Goal: Task Accomplishment & Management: Manage account settings

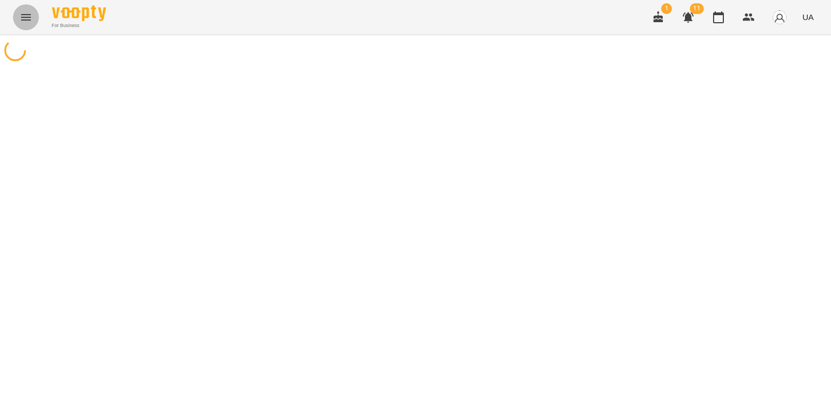
click at [24, 14] on icon "Menu" at bounding box center [25, 17] width 13 height 13
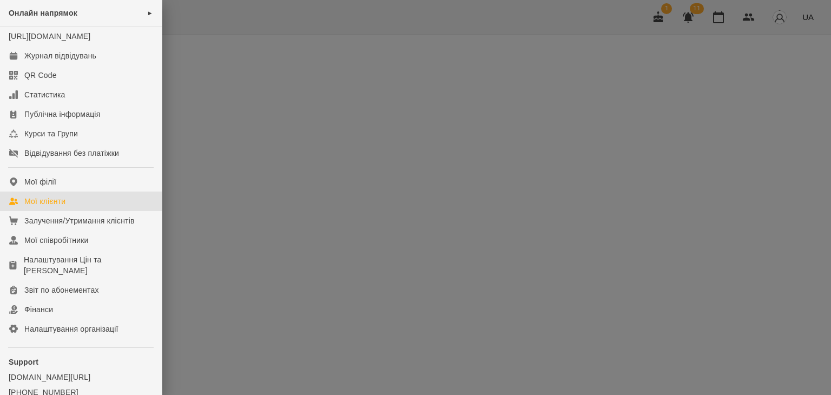
click at [44, 207] on div "Мої клієнти" at bounding box center [44, 201] width 41 height 11
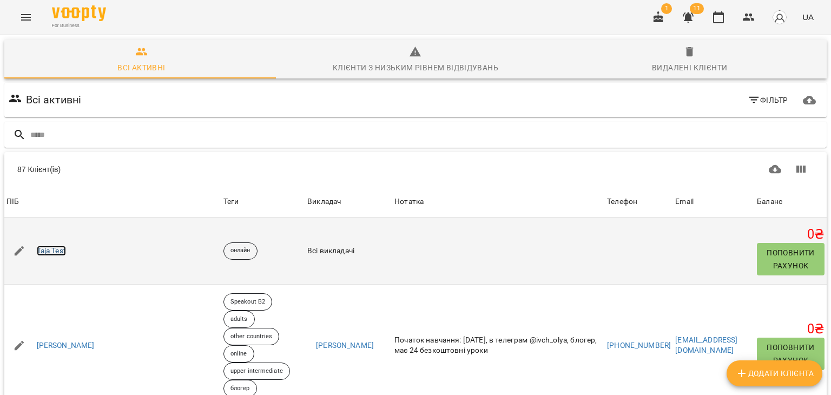
click at [52, 251] on link "Taja Test" at bounding box center [51, 250] width 29 height 11
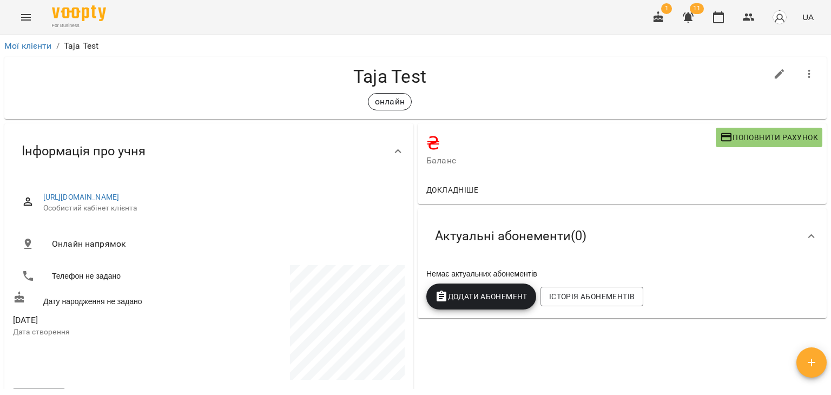
click at [811, 361] on icon "button" at bounding box center [811, 363] width 8 height 8
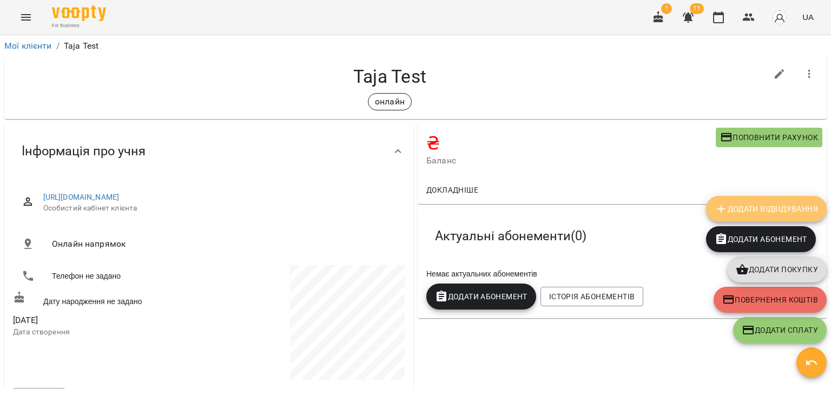
click at [769, 210] on span "Додати Відвідування" at bounding box center [765, 208] width 103 height 13
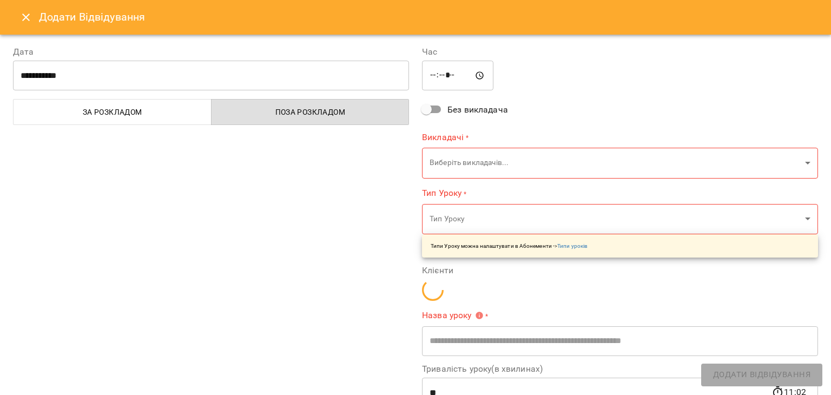
type input "**********"
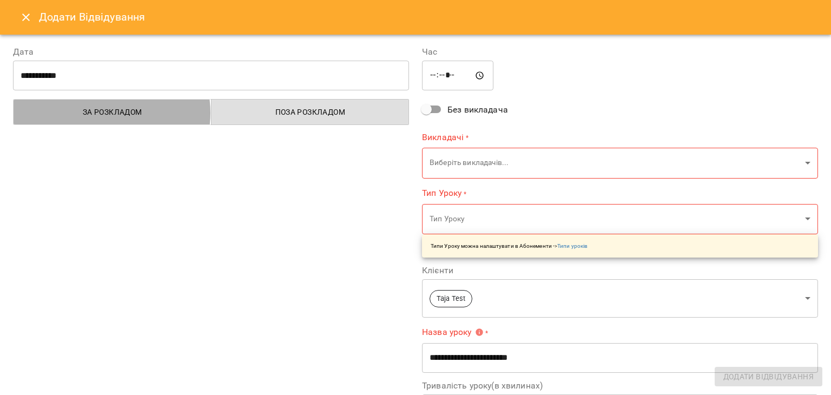
click at [108, 112] on span "За розкладом" at bounding box center [112, 111] width 185 height 13
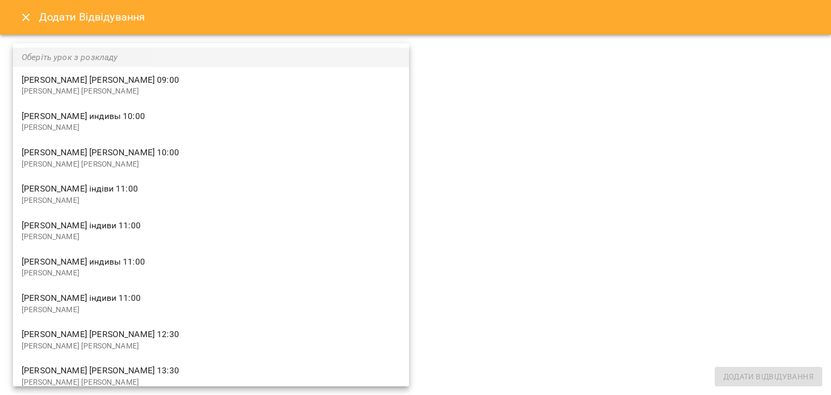
click at [399, 161] on body "**********" at bounding box center [415, 215] width 831 height 430
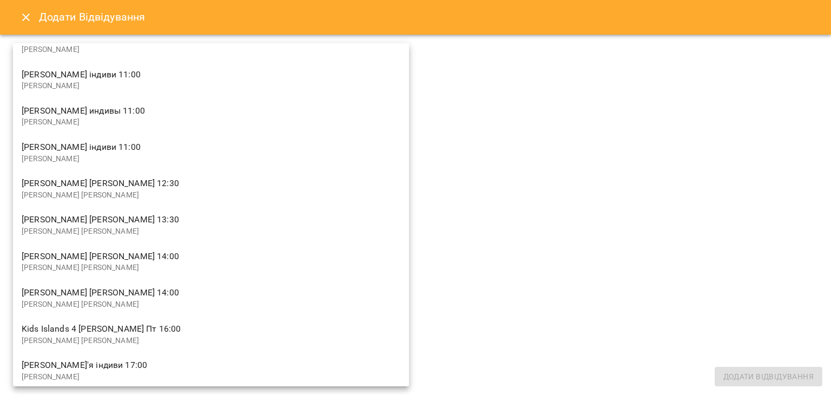
scroll to position [162, 0]
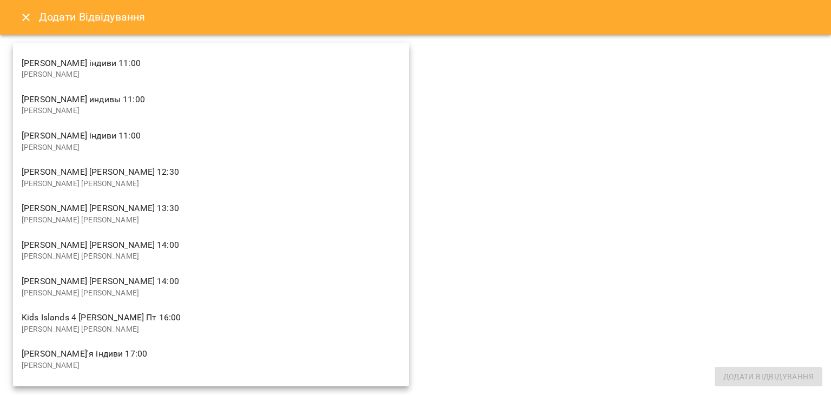
click at [89, 140] on span "Горопаха Олександра індиви 11:00" at bounding box center [211, 135] width 379 height 13
type input "**********"
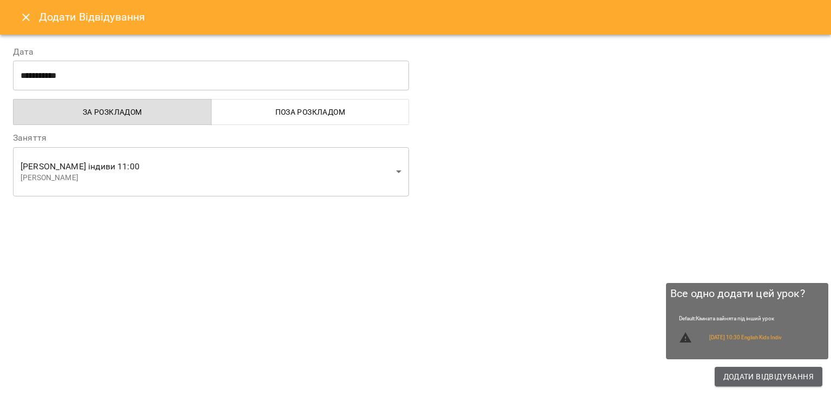
click at [766, 379] on span "Додати Відвідування" at bounding box center [768, 376] width 90 height 13
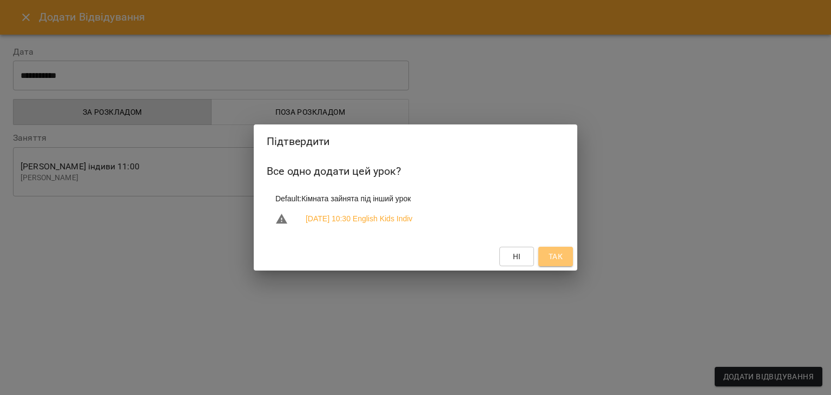
click at [557, 262] on span "Так" at bounding box center [555, 256] width 14 height 13
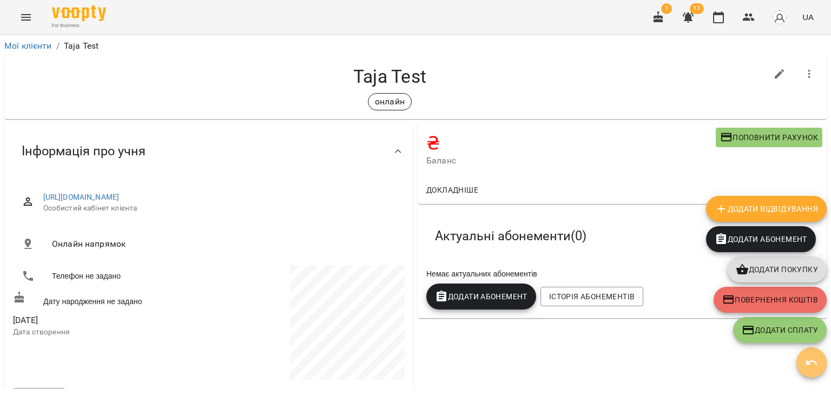
click at [808, 369] on button "button" at bounding box center [811, 362] width 30 height 30
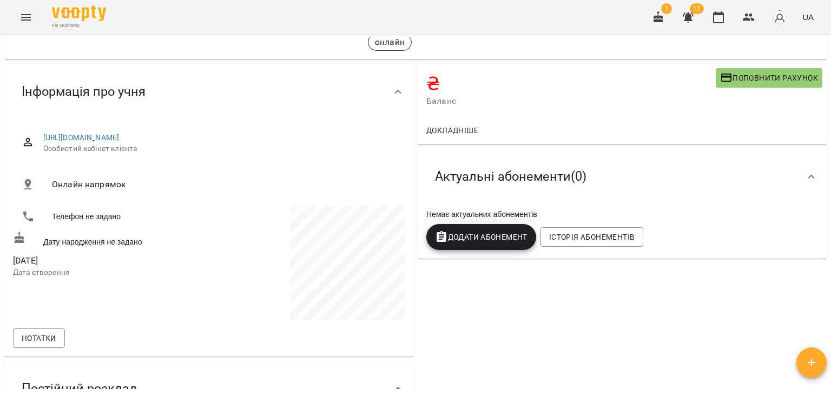
scroll to position [0, 0]
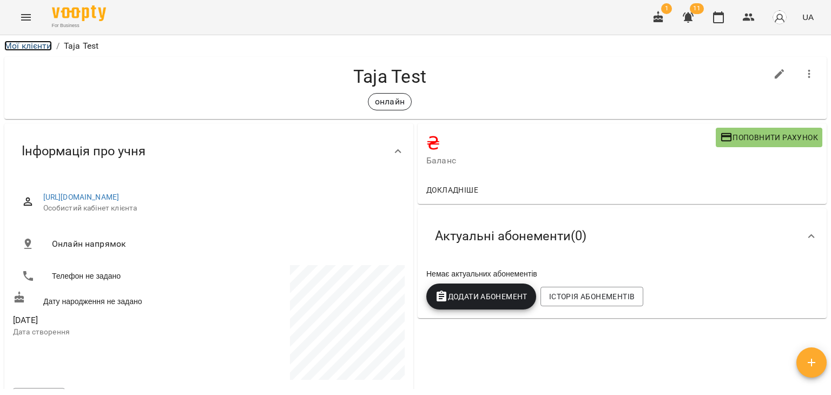
click at [35, 44] on link "Мої клієнти" at bounding box center [28, 46] width 48 height 10
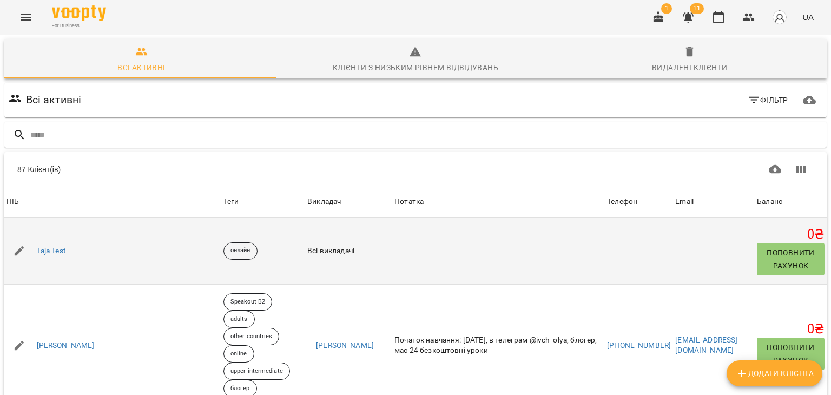
scroll to position [54, 0]
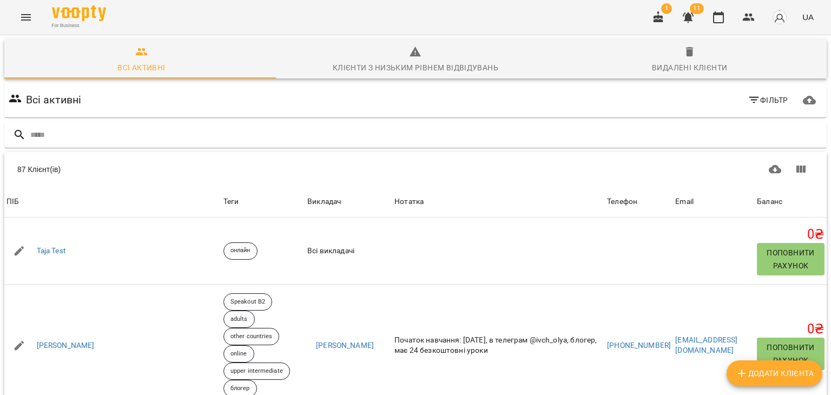
click at [752, 94] on span "Фільтр" at bounding box center [767, 100] width 41 height 13
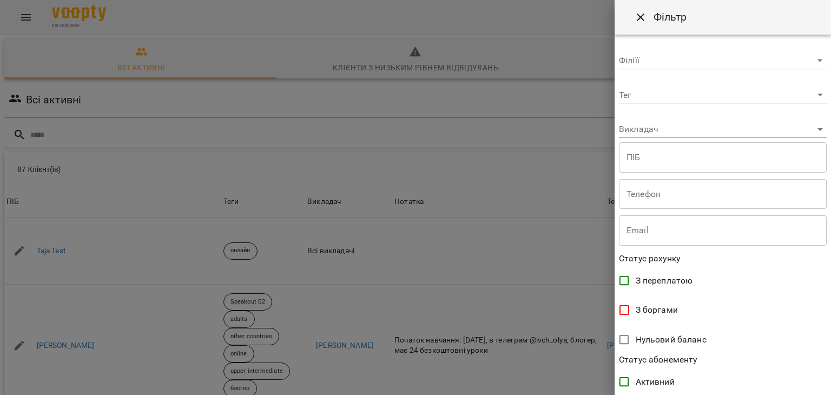
click at [806, 131] on body "For Business 1 11 UA Всі активні Клієнти з низьким рівнем відвідувань Видалені …" at bounding box center [415, 281] width 831 height 563
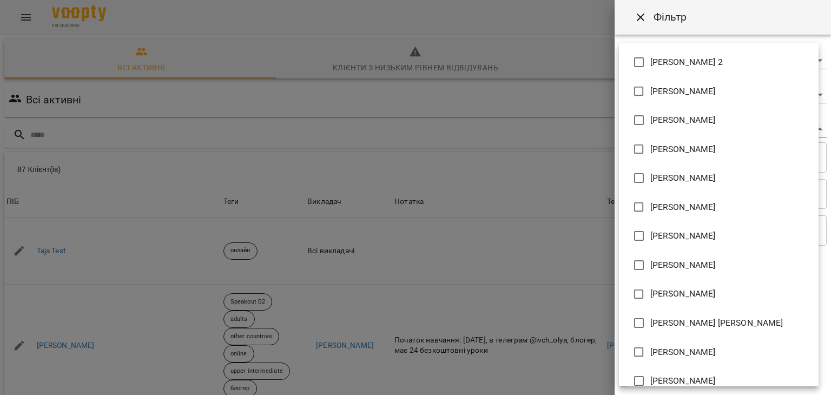
type input "**********"
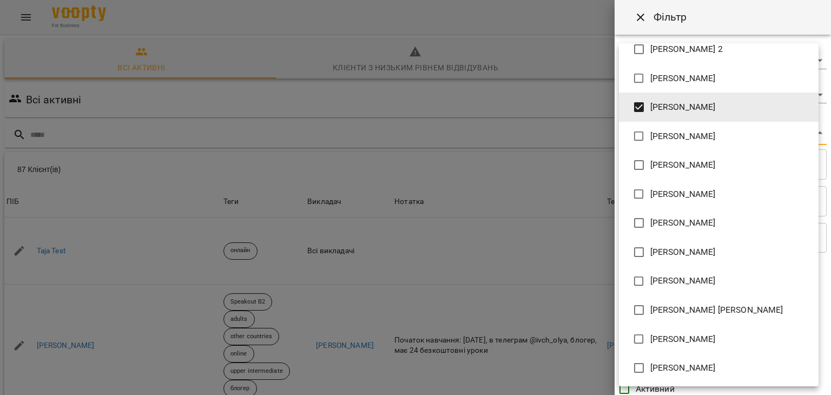
scroll to position [13, 0]
click at [555, 72] on div at bounding box center [415, 197] width 831 height 395
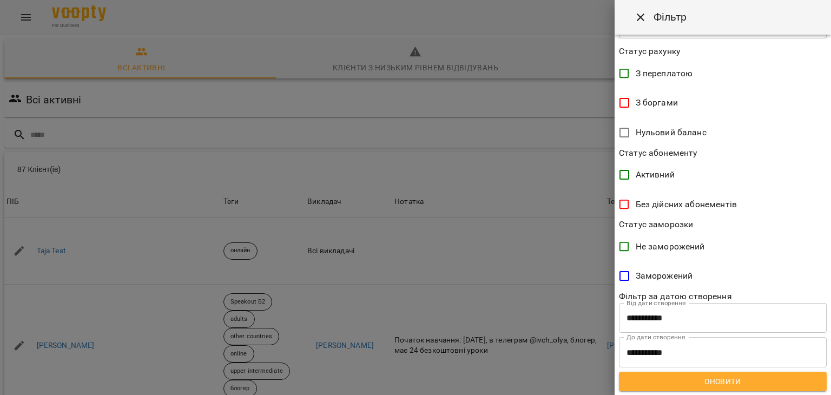
scroll to position [215, 0]
click at [711, 380] on span "Оновити" at bounding box center [722, 380] width 190 height 13
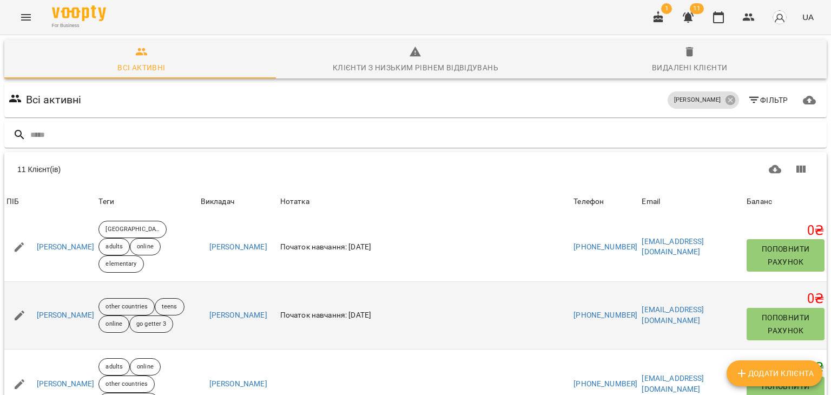
scroll to position [216, 0]
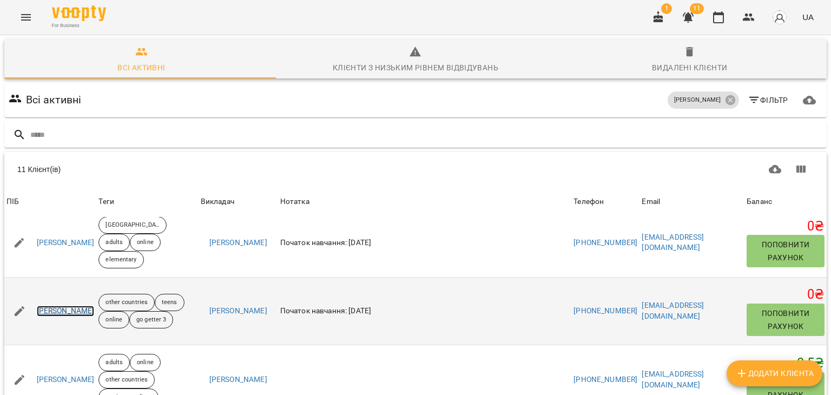
click at [63, 306] on link "Літвінова Злата" at bounding box center [66, 311] width 58 height 11
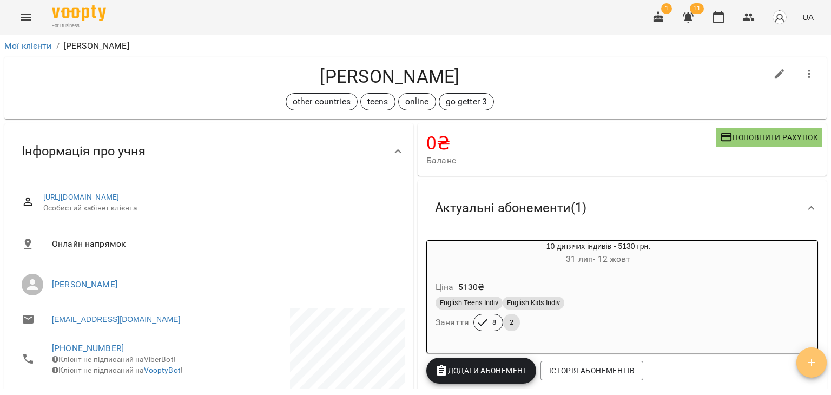
click at [811, 366] on icon "button" at bounding box center [811, 363] width 8 height 8
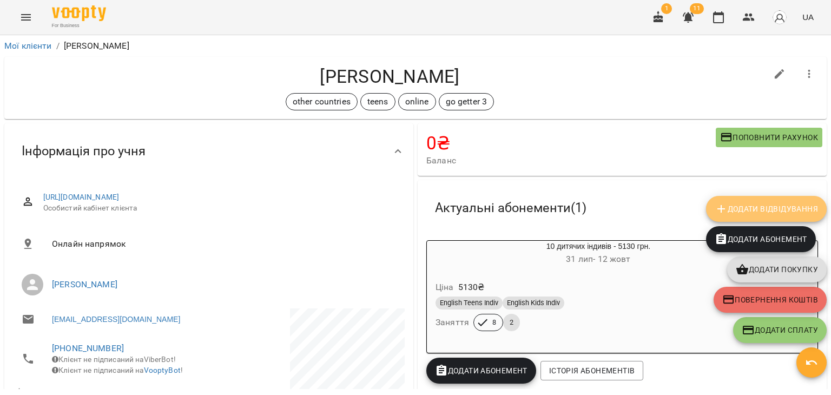
click at [776, 212] on span "Додати Відвідування" at bounding box center [765, 208] width 103 height 13
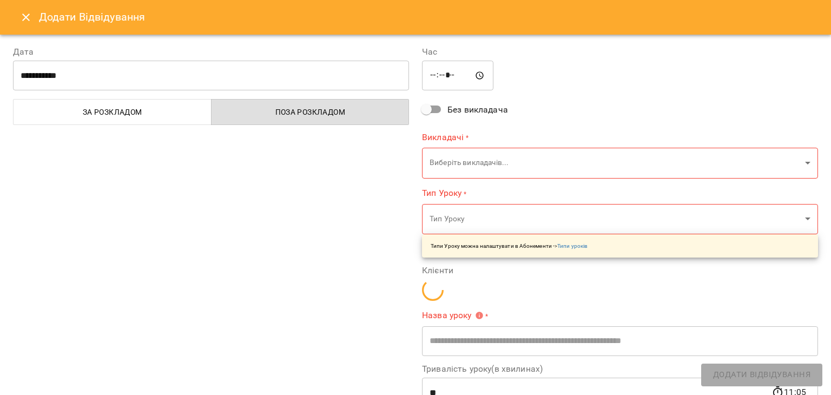
type input "**********"
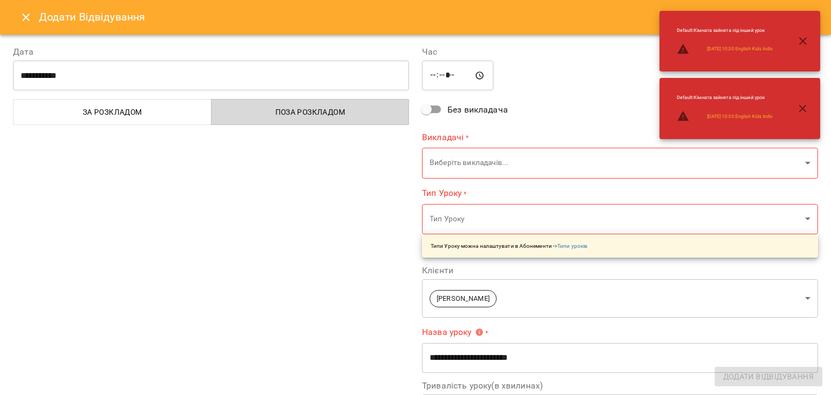
click at [268, 111] on span "Поза розкладом" at bounding box center [310, 111] width 185 height 13
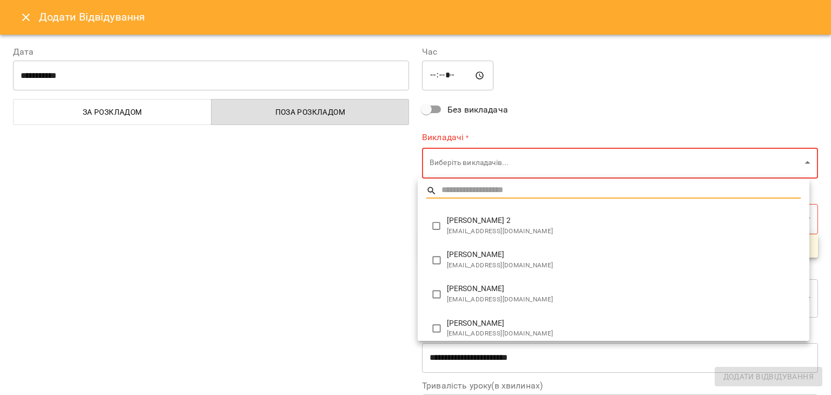
click at [801, 162] on body "For Business 1 11 UA Мої клієнти / Літвінова Злата Літвінова Злата other countr…" at bounding box center [415, 215] width 831 height 430
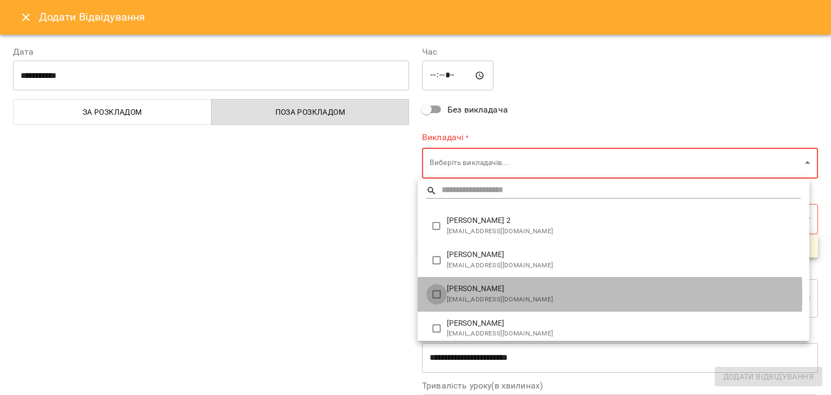
type input "**********"
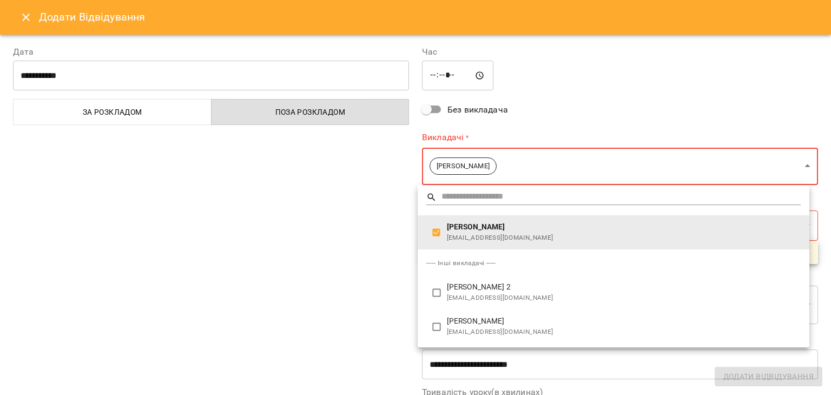
click at [374, 234] on div at bounding box center [415, 197] width 831 height 395
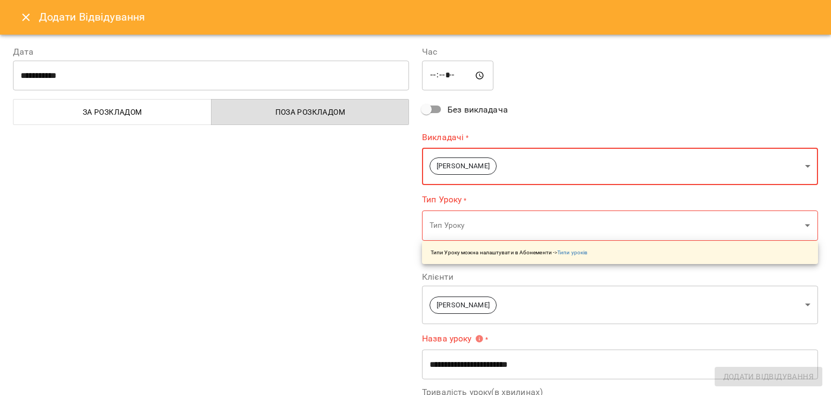
click at [800, 224] on body "For Business 1 11 UA Мої клієнти / Літвінова Злата Літвінова Злата other countr…" at bounding box center [415, 215] width 831 height 430
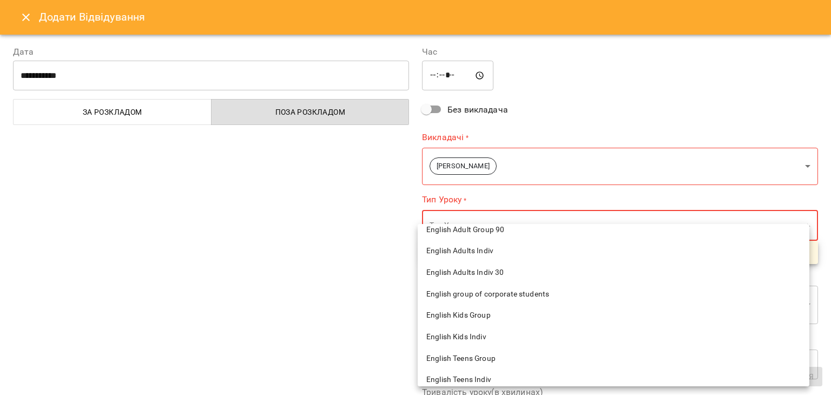
scroll to position [216, 0]
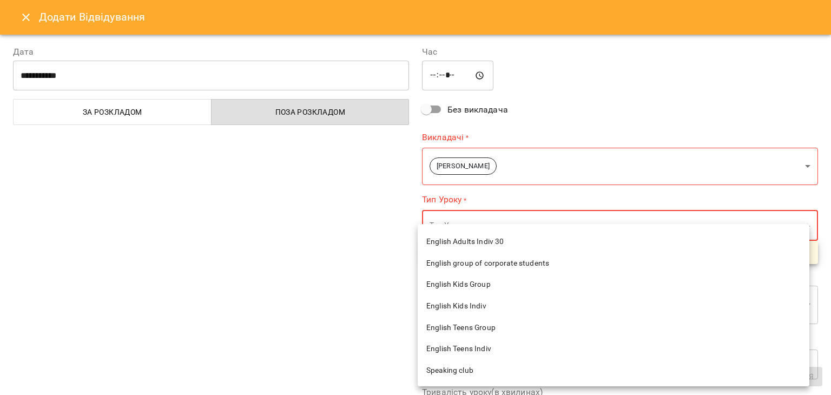
click at [476, 308] on span "English Kids Indiv" at bounding box center [613, 306] width 374 height 11
type input "**********"
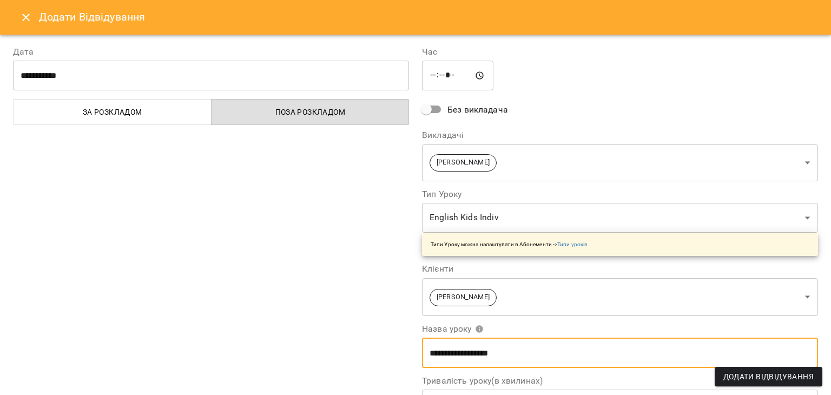
drag, startPoint x: 424, startPoint y: 352, endPoint x: 506, endPoint y: 353, distance: 82.2
click at [506, 353] on input "**********" at bounding box center [620, 352] width 396 height 30
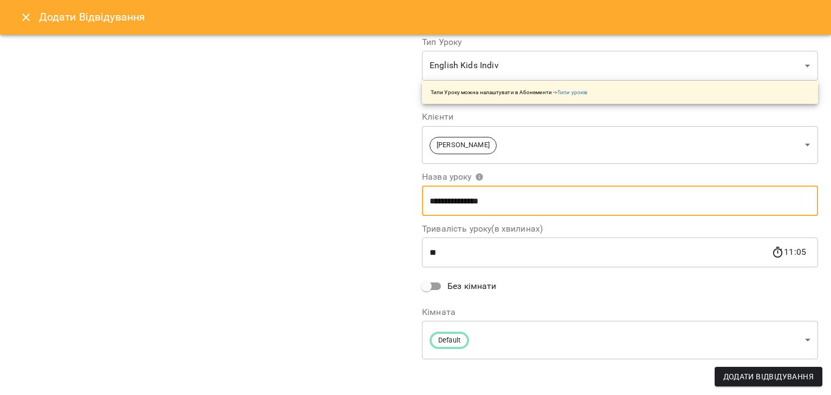
scroll to position [153, 0]
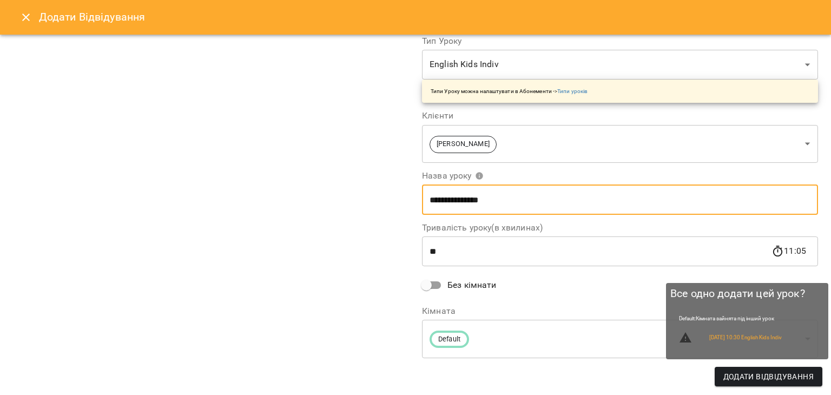
type input "**********"
click at [734, 377] on span "Додати Відвідування" at bounding box center [768, 376] width 90 height 13
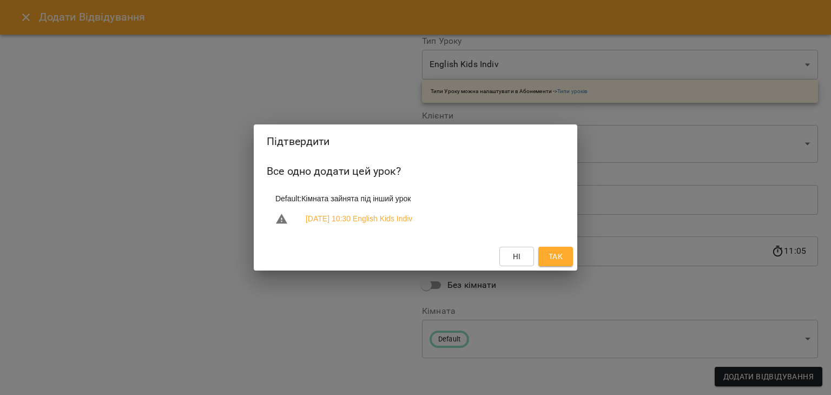
click at [565, 259] on button "Так" at bounding box center [555, 256] width 35 height 19
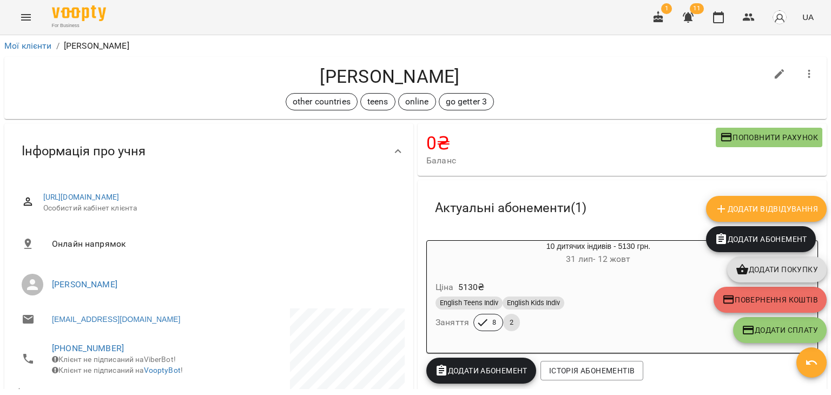
click at [815, 370] on button "button" at bounding box center [811, 362] width 30 height 30
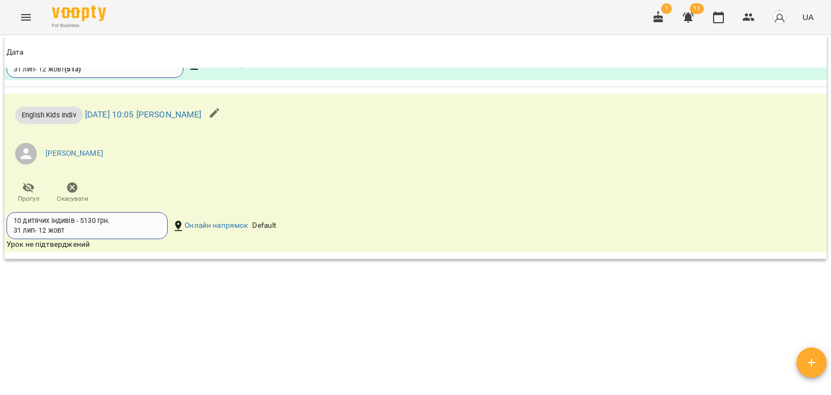
scroll to position [1116, 0]
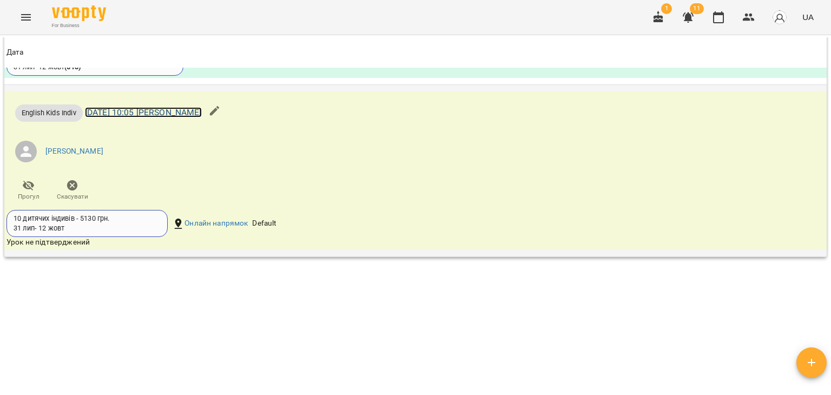
click at [182, 113] on link "чт 18 вер 2025 10:05 Літвінова Злата" at bounding box center [143, 112] width 117 height 10
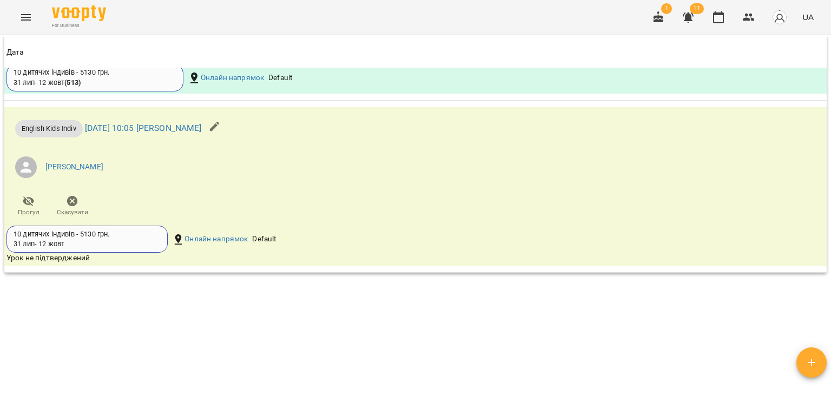
scroll to position [1116, 0]
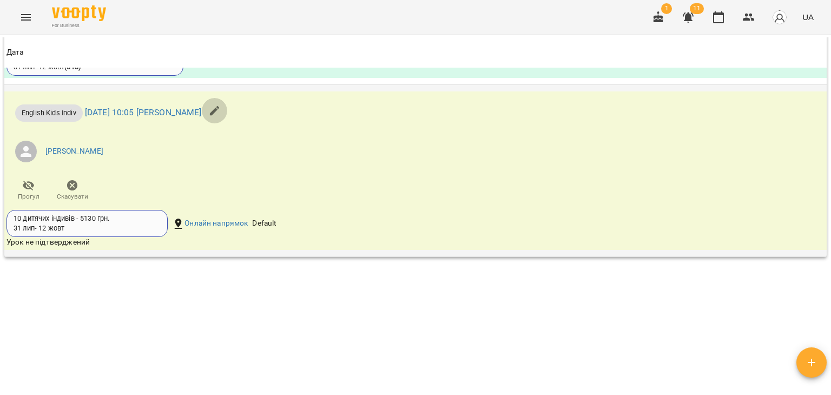
click at [220, 111] on icon "button" at bounding box center [215, 111] width 10 height 10
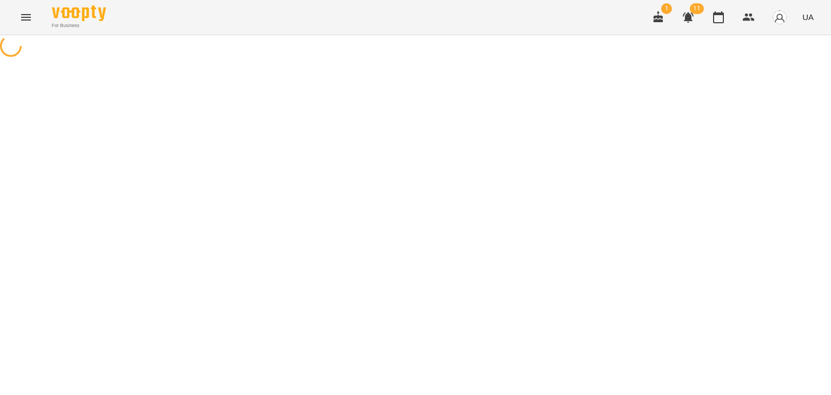
select select "**********"
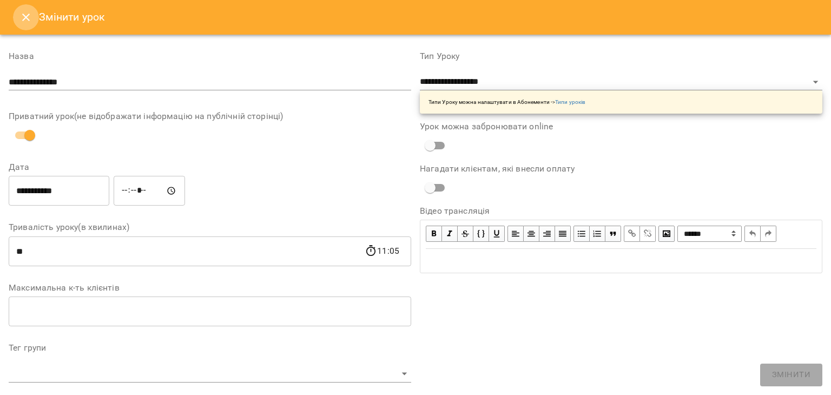
click at [28, 15] on icon "Close" at bounding box center [26, 18] width 8 height 8
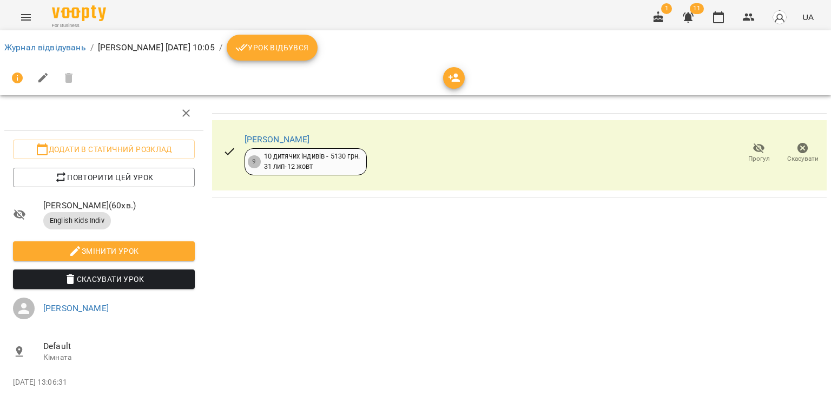
click at [120, 249] on span "Змінити урок" at bounding box center [104, 250] width 164 height 13
select select "**********"
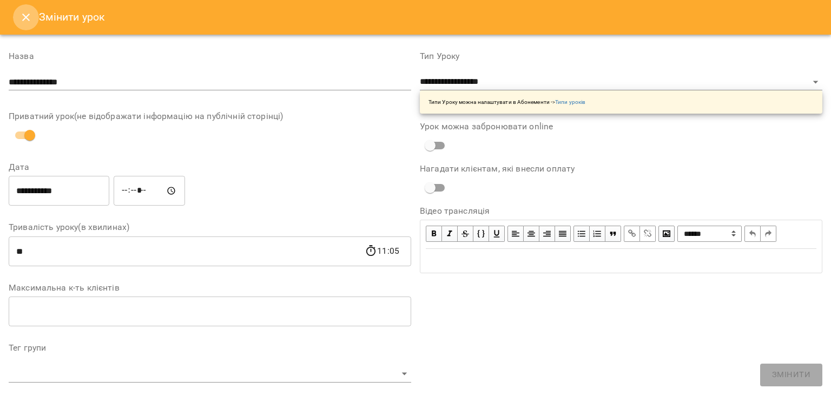
click at [28, 18] on icon "Close" at bounding box center [25, 17] width 13 height 13
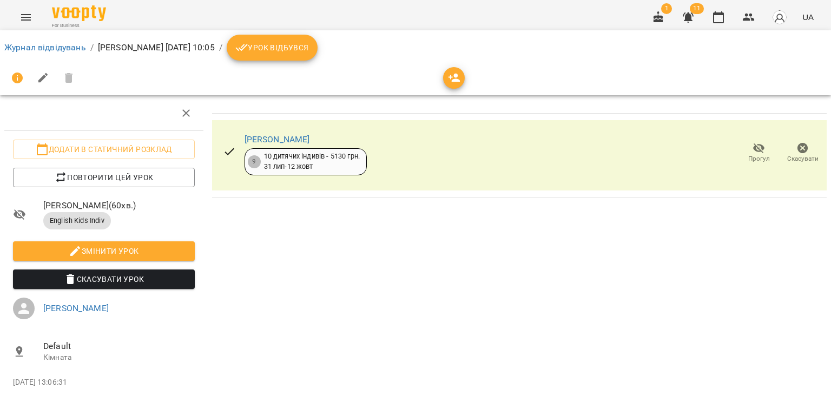
click at [229, 150] on icon at bounding box center [228, 151] width 9 height 7
click at [42, 79] on icon "button" at bounding box center [43, 78] width 10 height 10
select select "**********"
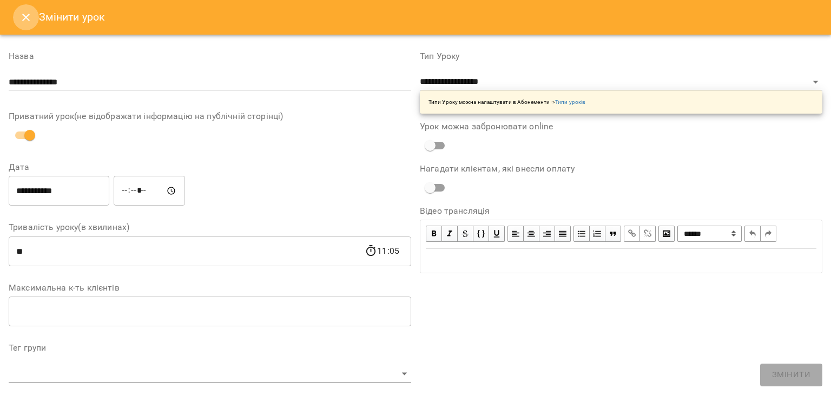
click at [28, 21] on icon "Close" at bounding box center [25, 17] width 13 height 13
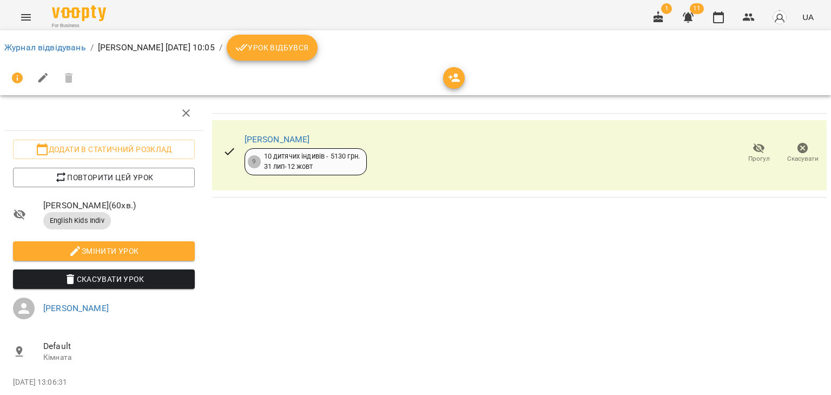
click at [17, 78] on icon "button" at bounding box center [17, 77] width 13 height 13
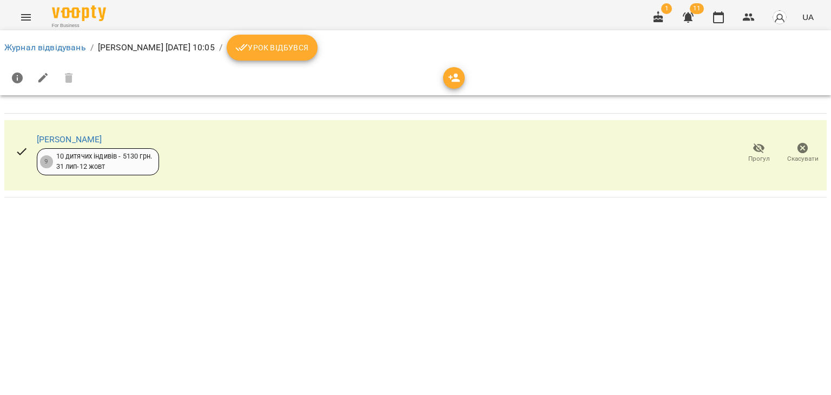
click at [22, 151] on icon at bounding box center [21, 151] width 13 height 13
click at [293, 49] on span "Урок відбувся" at bounding box center [272, 47] width 74 height 13
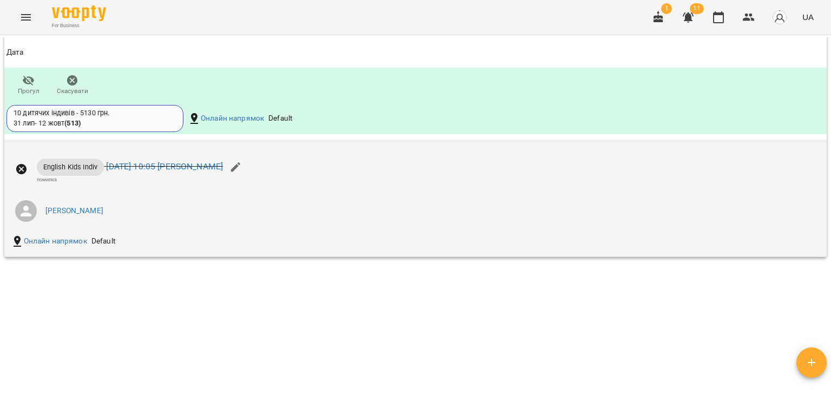
scroll to position [1060, 0]
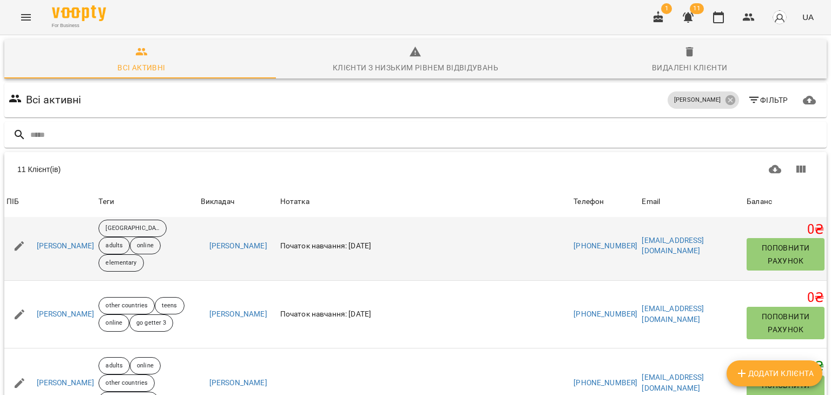
scroll to position [216, 0]
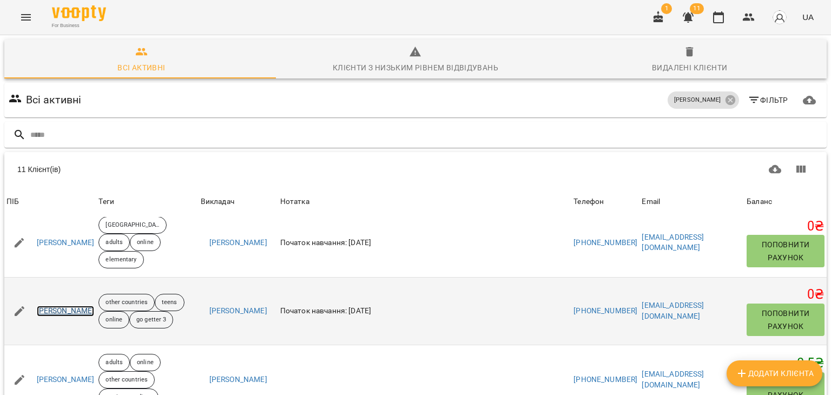
click at [52, 308] on link "[PERSON_NAME]" at bounding box center [66, 311] width 58 height 11
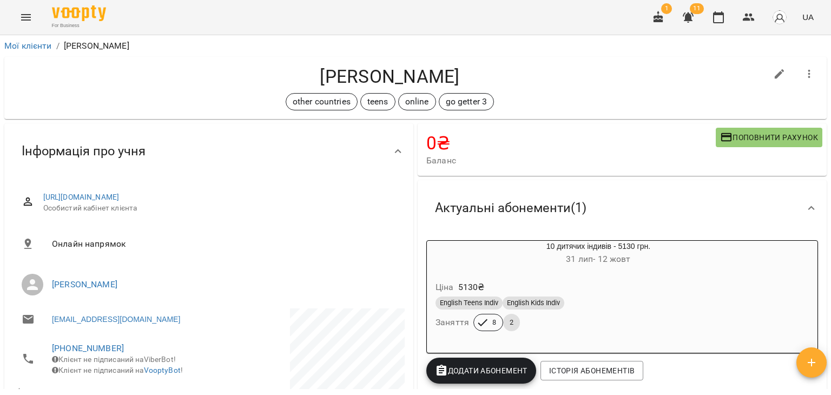
click at [812, 360] on icon "button" at bounding box center [811, 362] width 13 height 13
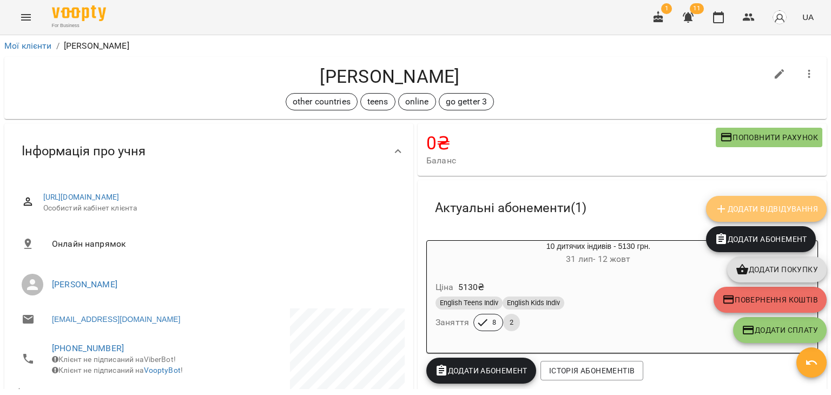
click at [763, 207] on span "Додати Відвідування" at bounding box center [765, 208] width 103 height 13
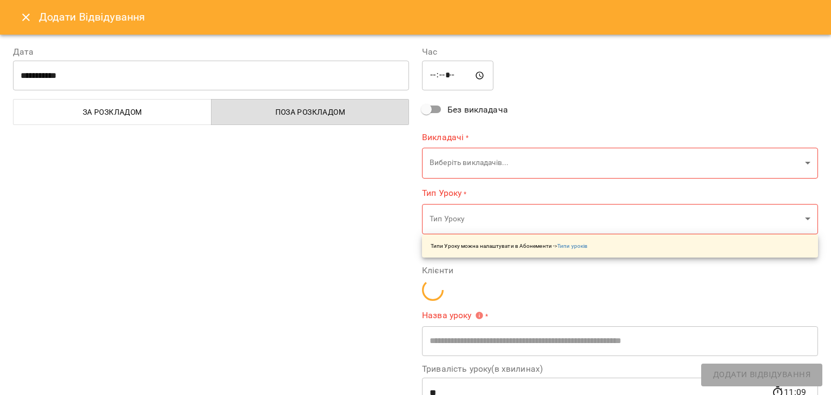
type input "**********"
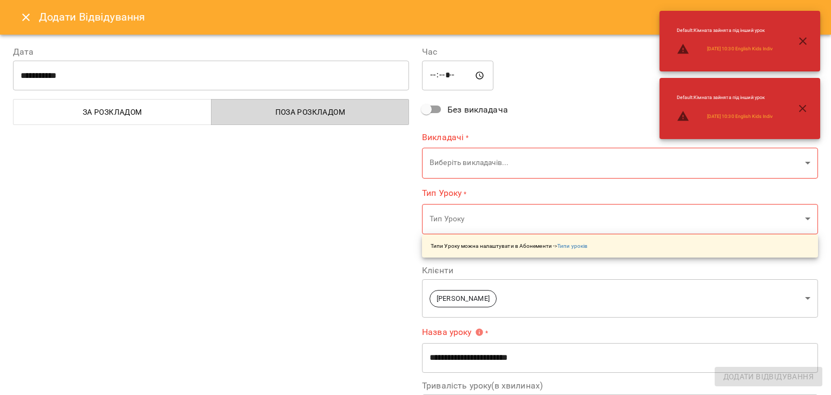
click at [276, 113] on span "Поза розкладом" at bounding box center [310, 111] width 185 height 13
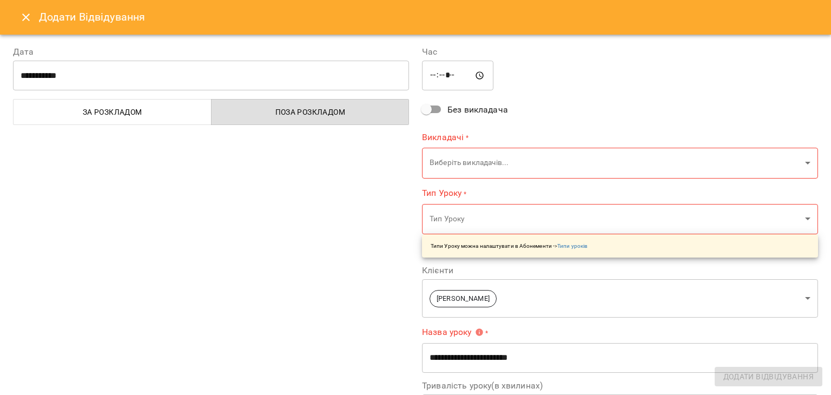
click at [431, 78] on input "*****" at bounding box center [457, 76] width 71 height 30
click at [443, 75] on input "*****" at bounding box center [457, 76] width 71 height 30
type input "*****"
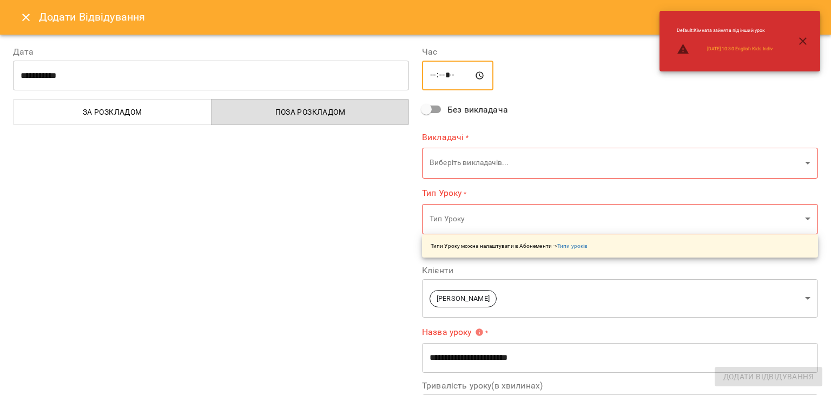
click at [799, 160] on body "For Business 1 11 UA Мої клієнти / Літвінова Злата Літвінова Злата other countr…" at bounding box center [415, 215] width 831 height 430
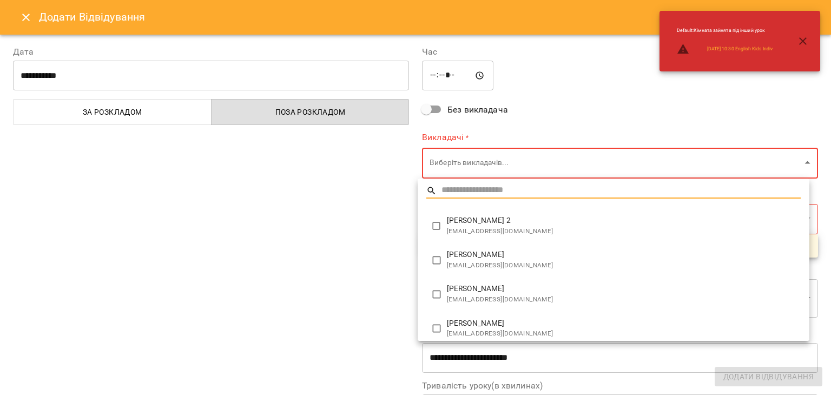
type input "**********"
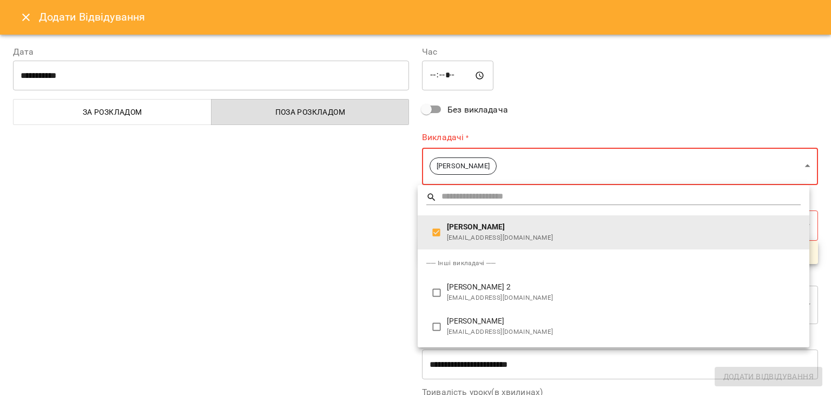
click at [389, 267] on div at bounding box center [415, 197] width 831 height 395
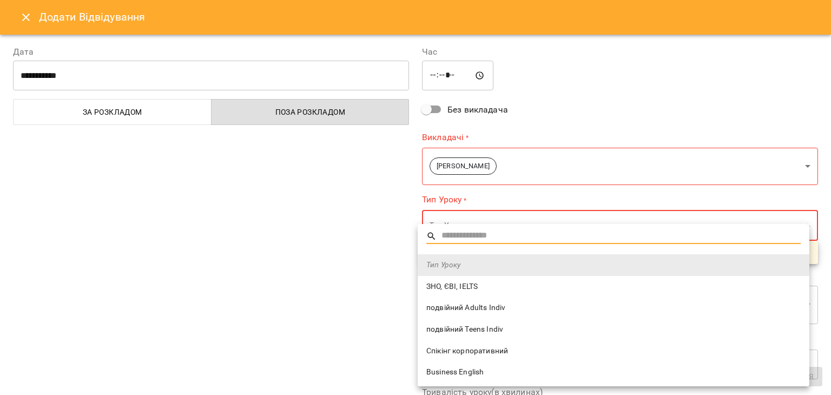
click at [475, 225] on body "For Business 1 11 UA Мої клієнти / Літвінова Злата Літвінова Злата other countr…" at bounding box center [415, 215] width 831 height 430
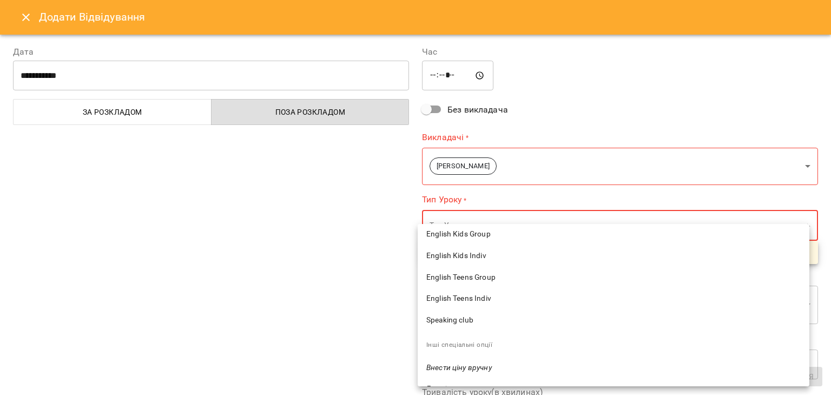
scroll to position [270, 0]
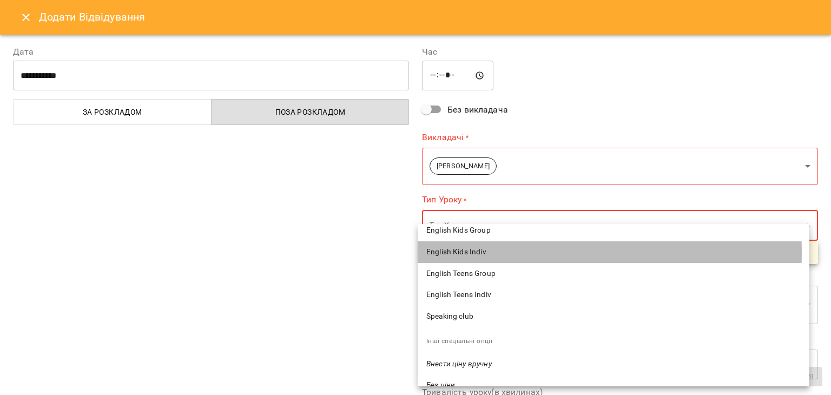
click at [460, 253] on span "English Kids Indiv" at bounding box center [613, 252] width 374 height 11
type input "**********"
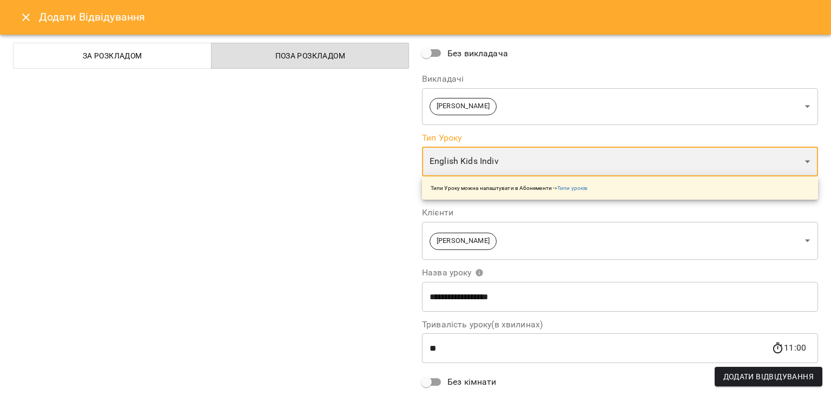
scroll to position [108, 0]
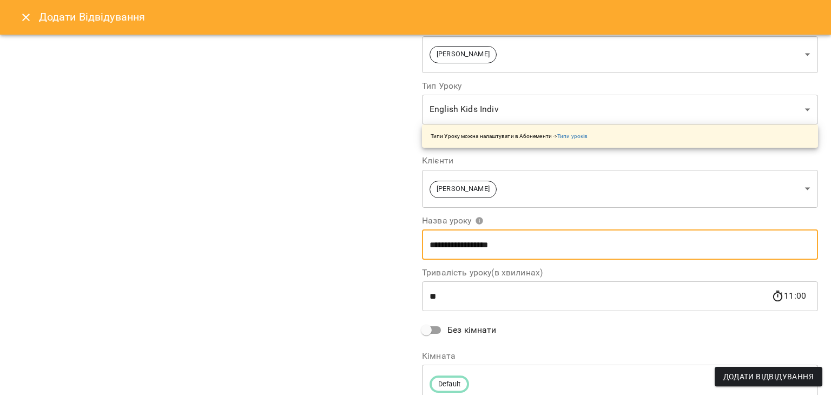
drag, startPoint x: 425, startPoint y: 243, endPoint x: 509, endPoint y: 242, distance: 84.4
click at [509, 242] on input "**********" at bounding box center [620, 244] width 396 height 30
type input "**********"
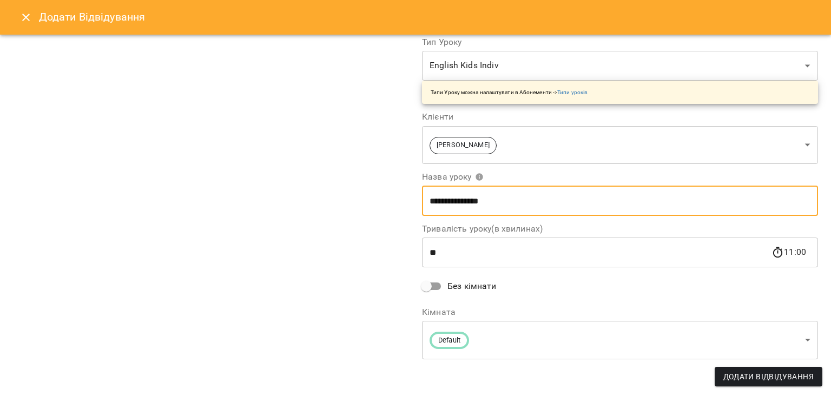
scroll to position [153, 0]
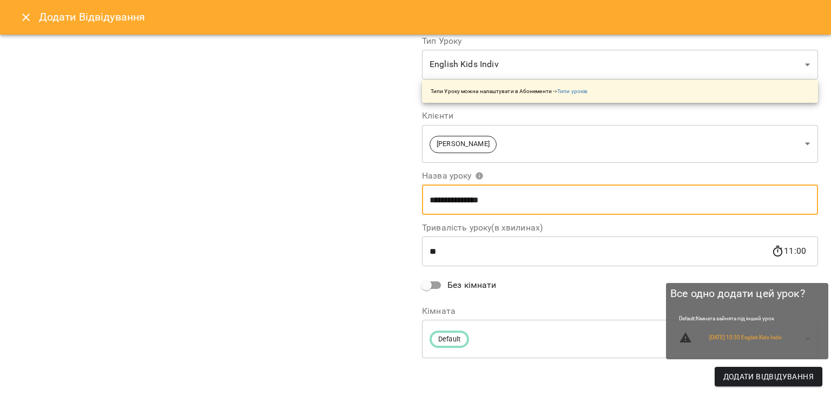
click at [795, 376] on span "Додати Відвідування" at bounding box center [768, 376] width 90 height 13
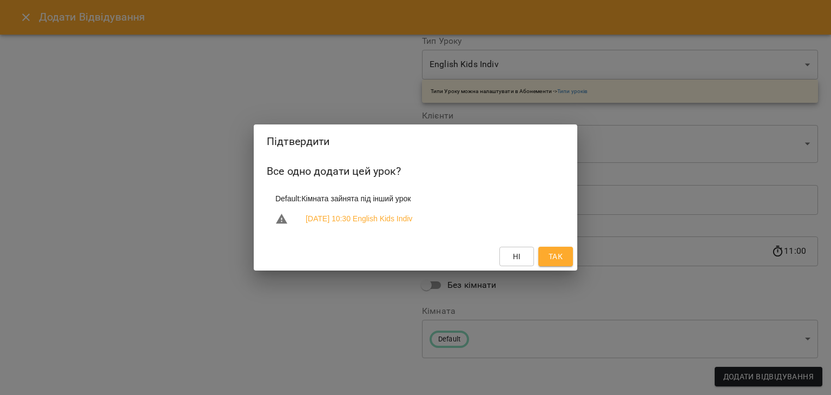
click at [552, 261] on span "Так" at bounding box center [555, 256] width 14 height 13
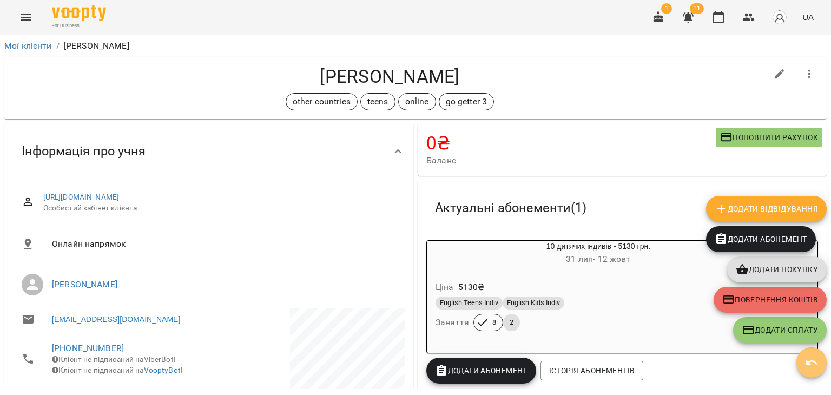
click at [807, 365] on icon "button" at bounding box center [811, 362] width 13 height 13
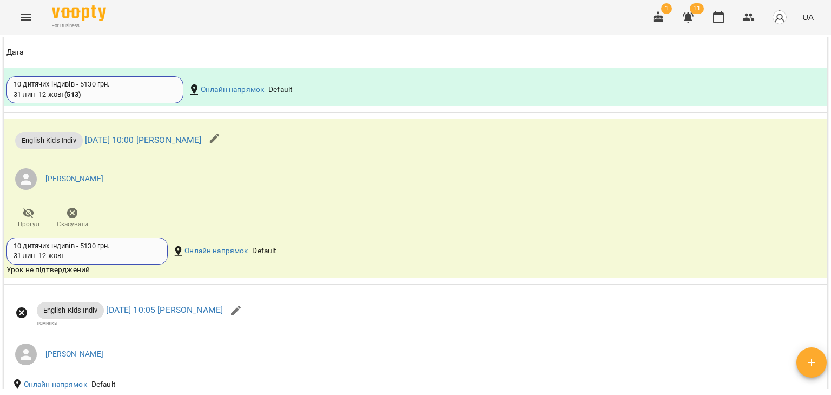
scroll to position [1136, 0]
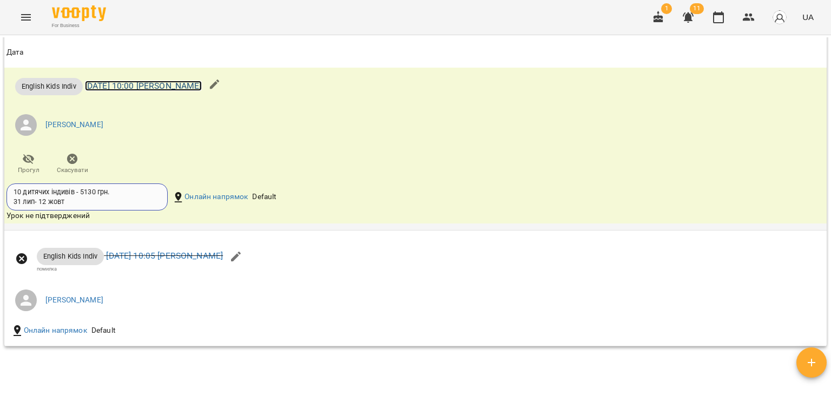
click at [183, 91] on link "чт 18 вер 2025 10:00 Літвінова Злата" at bounding box center [143, 86] width 117 height 10
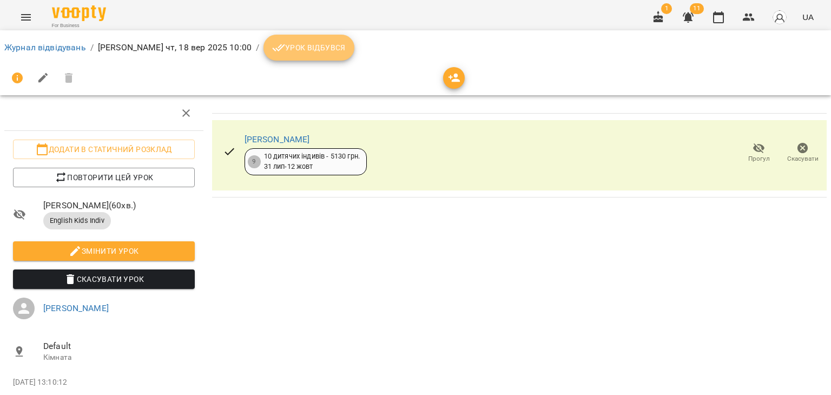
click at [308, 48] on span "Урок відбувся" at bounding box center [309, 47] width 74 height 13
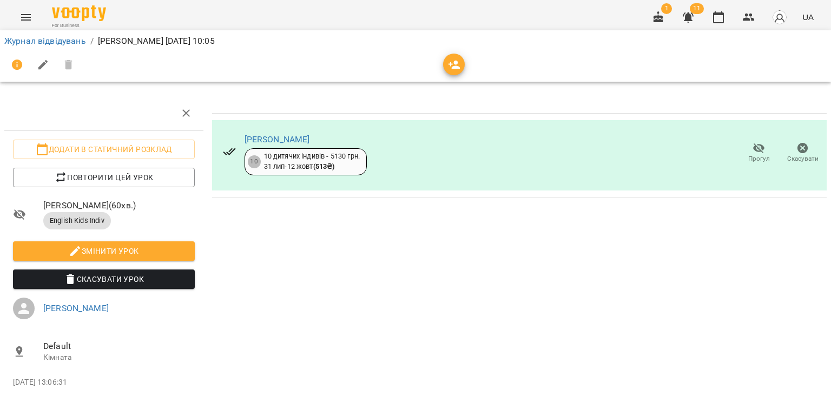
click at [95, 283] on span "Скасувати Урок" at bounding box center [104, 279] width 164 height 13
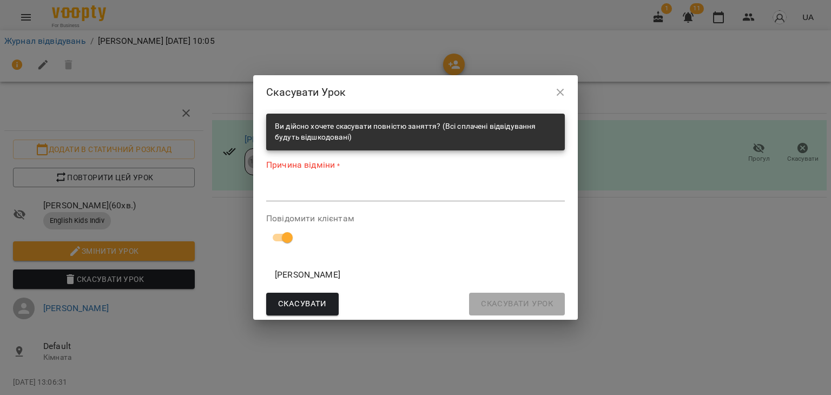
click at [308, 195] on textarea at bounding box center [415, 192] width 298 height 10
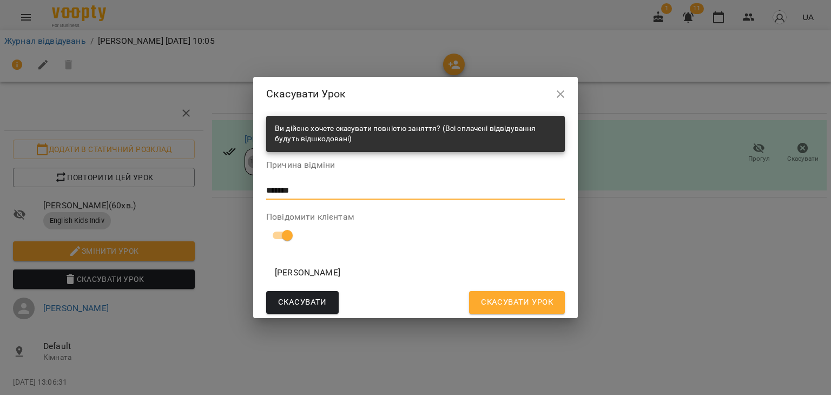
type textarea "*******"
click at [474, 302] on button "Скасувати Урок" at bounding box center [517, 302] width 96 height 23
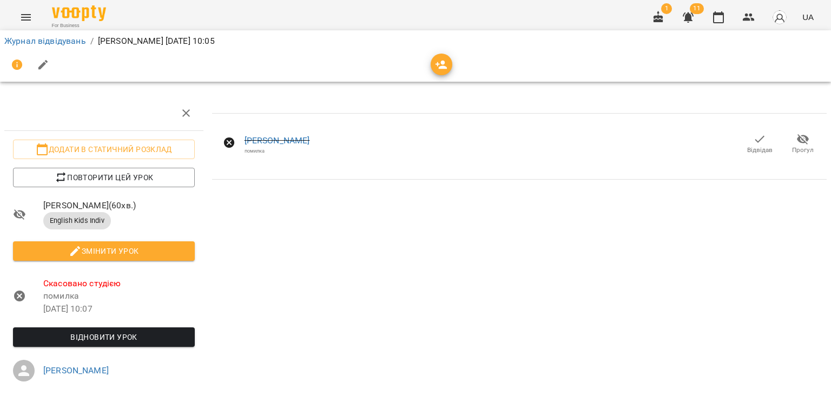
click at [227, 144] on icon at bounding box center [229, 142] width 11 height 11
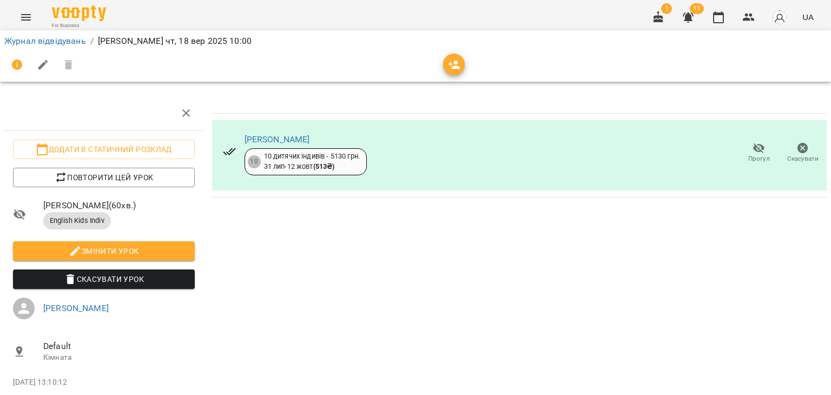
click at [331, 176] on div "Літвінова Злата 10 10 дитячих індивів - 5130 грн. 31 лип - 12 жовт ( 513 ₴ )" at bounding box center [294, 153] width 161 height 62
click at [441, 248] on div "Літвінова Злата 10 10 дитячих індивів - 5130 грн. 31 лип - 12 жовт ( 513 ₴ ) Пр…" at bounding box center [519, 261] width 623 height 340
click at [23, 11] on icon "Menu" at bounding box center [25, 17] width 13 height 13
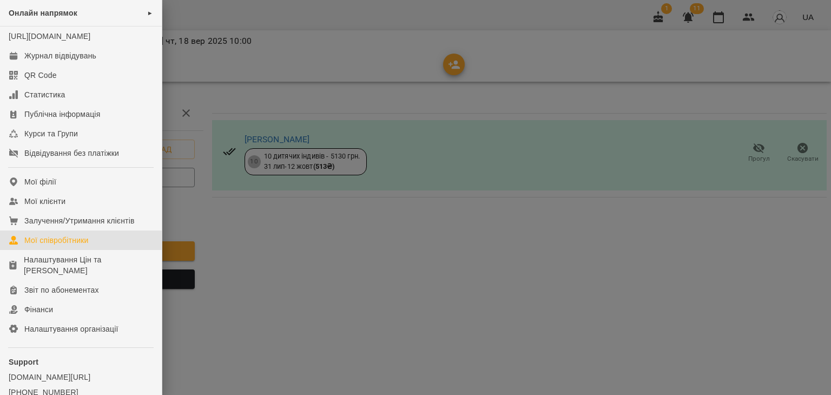
click at [57, 245] on div "Мої співробітники" at bounding box center [56, 240] width 64 height 11
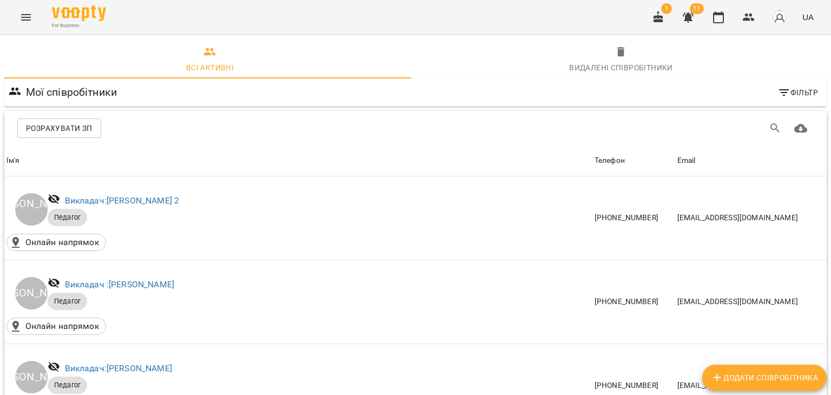
click at [737, 379] on span "Додати співробітника" at bounding box center [764, 377] width 107 height 13
select select "**"
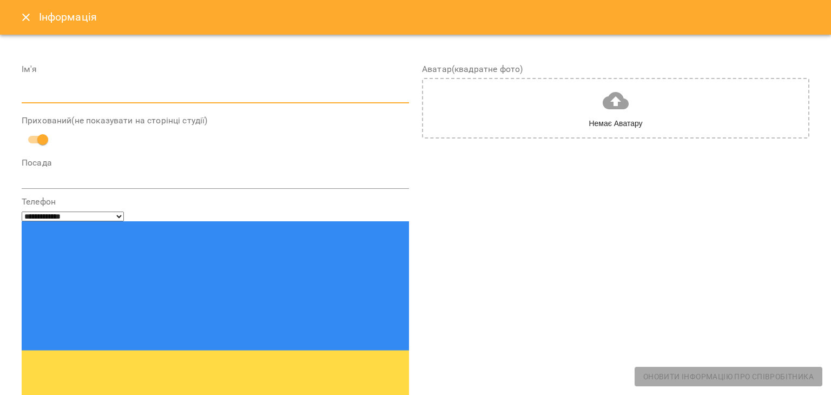
click at [80, 96] on input "text" at bounding box center [215, 95] width 387 height 17
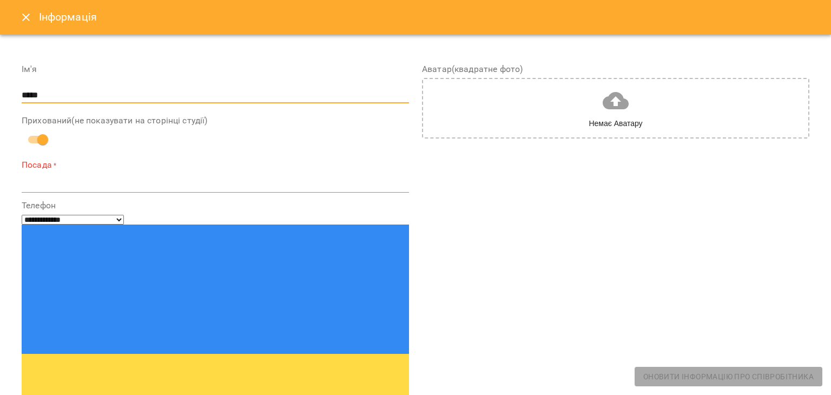
type input "*****"
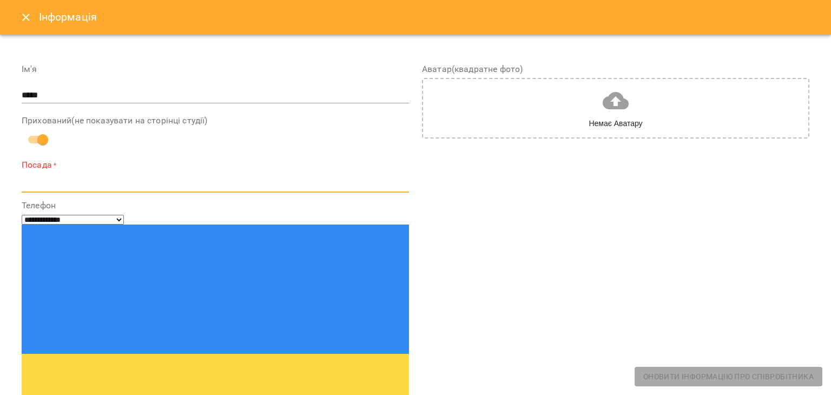
click at [71, 179] on textarea at bounding box center [215, 183] width 387 height 10
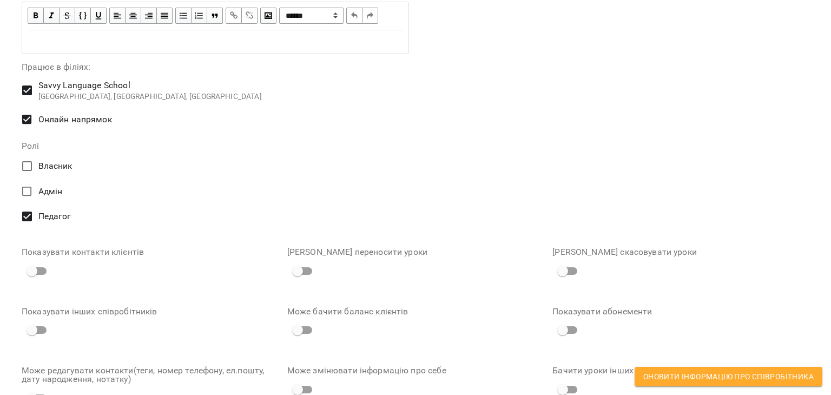
scroll to position [595, 0]
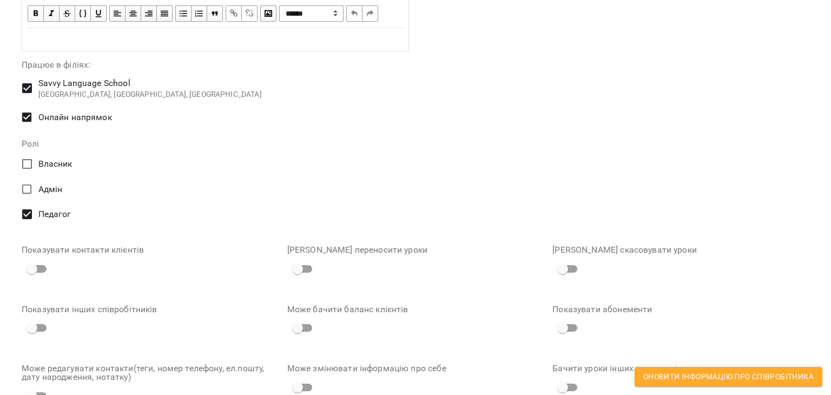
type textarea "********"
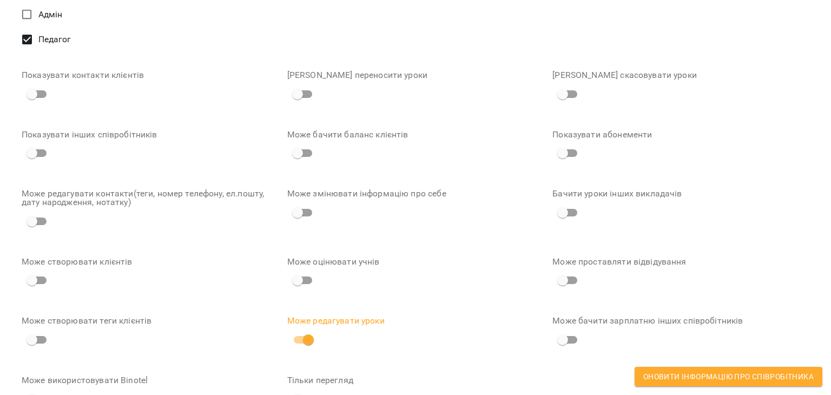
scroll to position [770, 0]
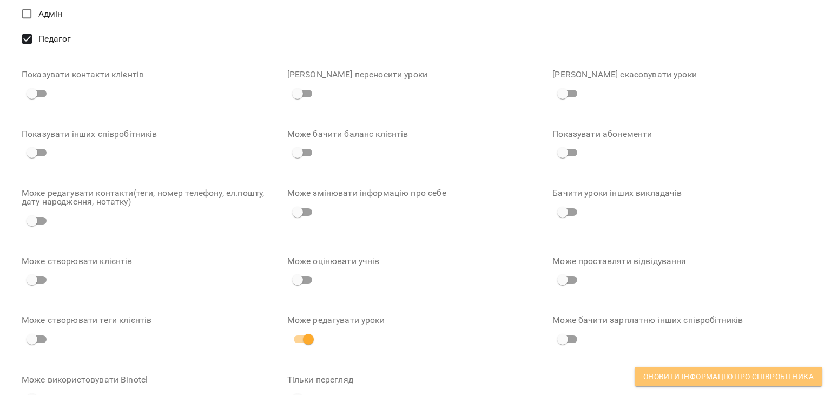
click at [733, 377] on span "Оновити інформацію про співробітника" at bounding box center [728, 376] width 170 height 13
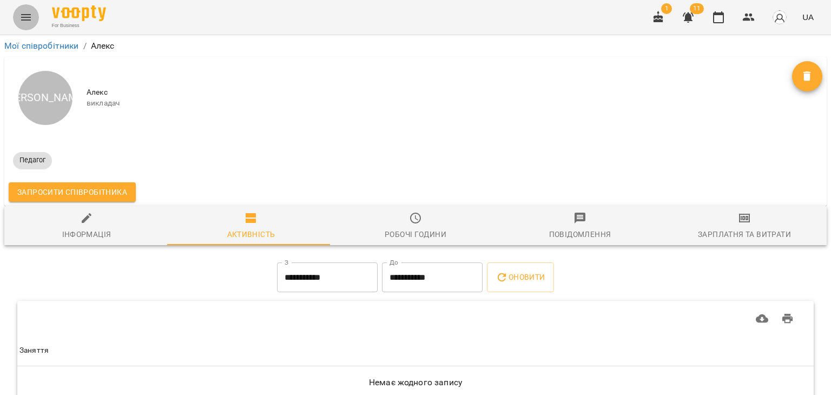
click at [28, 18] on icon "Menu" at bounding box center [25, 17] width 13 height 13
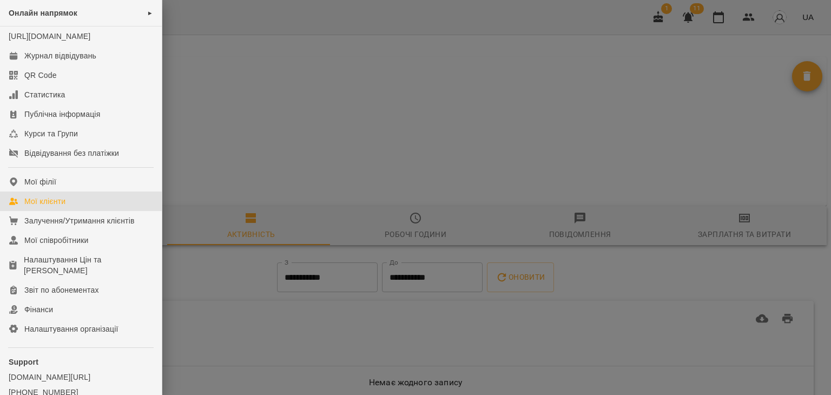
click at [52, 207] on div "Мої клієнти" at bounding box center [44, 201] width 41 height 11
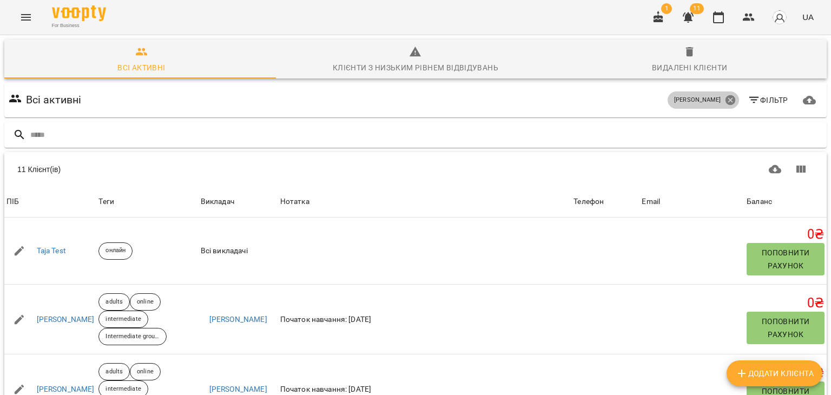
click at [725, 97] on icon at bounding box center [730, 100] width 10 height 10
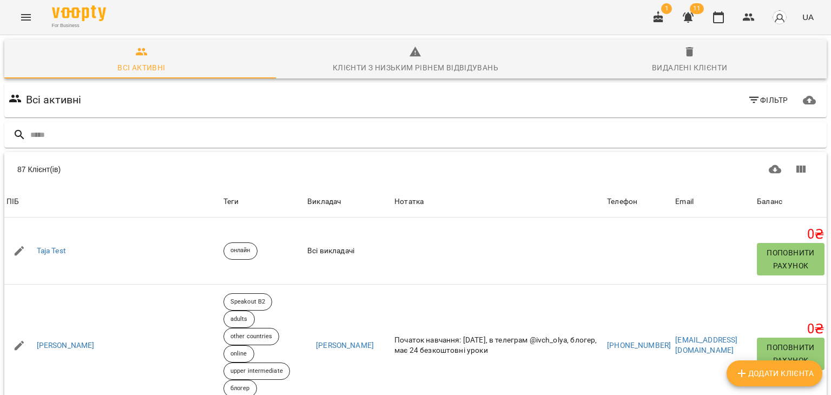
click at [750, 97] on icon "button" at bounding box center [753, 100] width 10 height 6
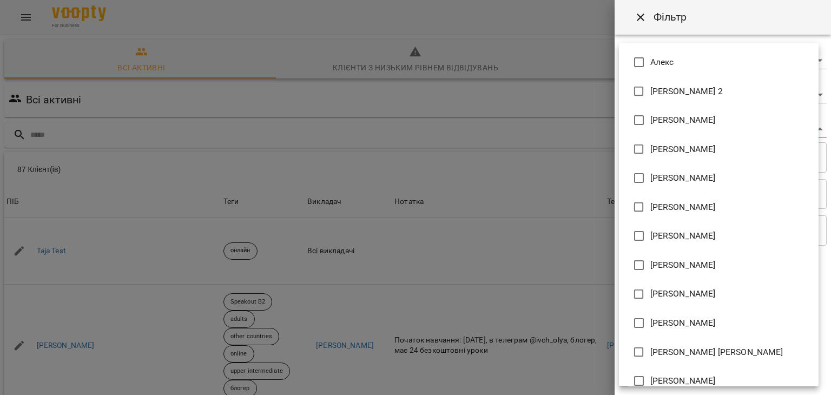
click at [789, 128] on body "For Business 1 11 UA Всі активні Клієнти з низьким рівнем відвідувань Видалені …" at bounding box center [415, 281] width 831 height 563
type input "**********"
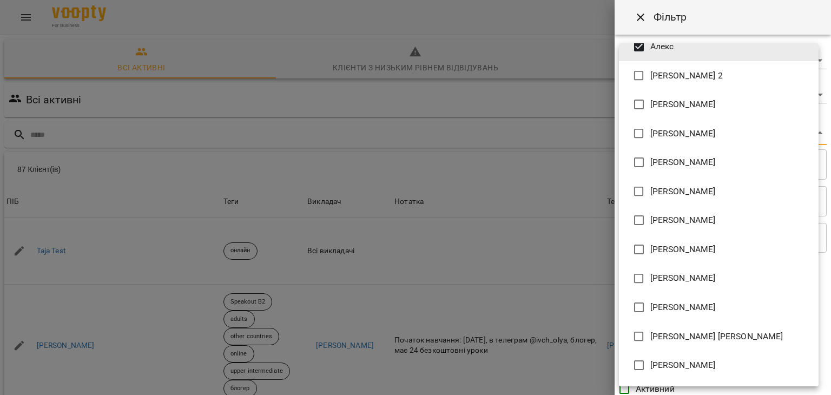
scroll to position [42, 0]
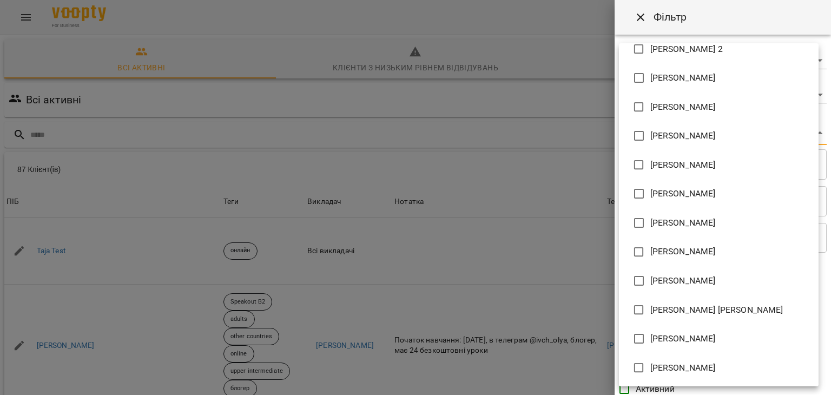
click at [594, 157] on div at bounding box center [415, 197] width 831 height 395
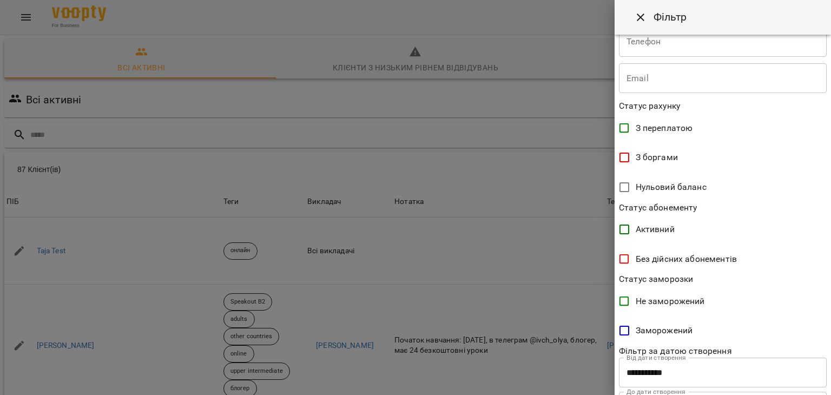
scroll to position [215, 0]
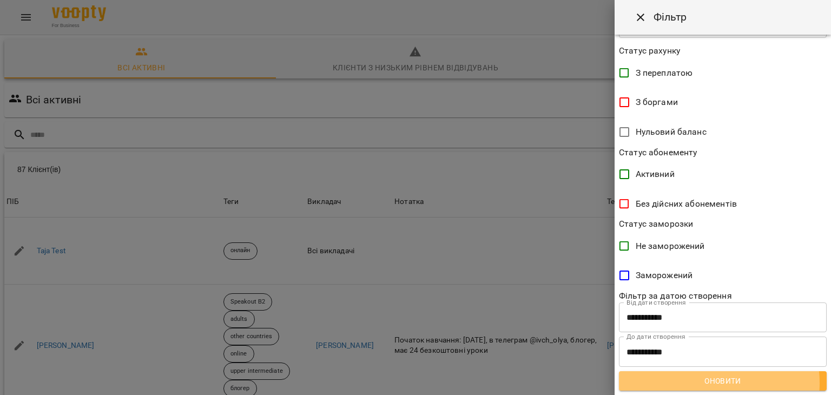
click at [715, 382] on span "Оновити" at bounding box center [722, 380] width 190 height 13
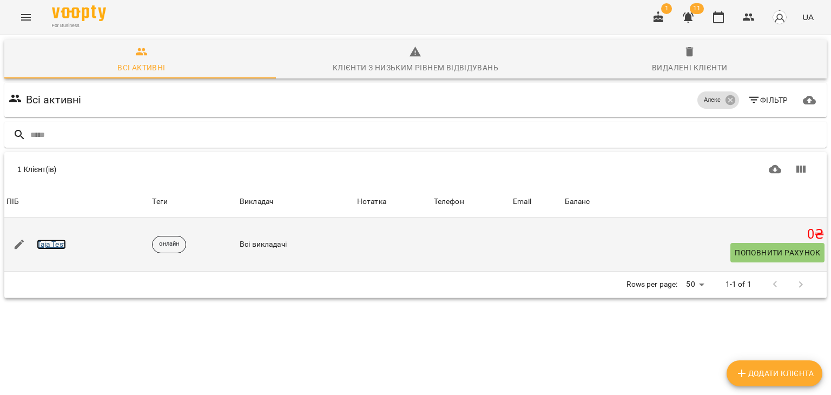
click at [43, 246] on link "Taja Test" at bounding box center [51, 244] width 29 height 11
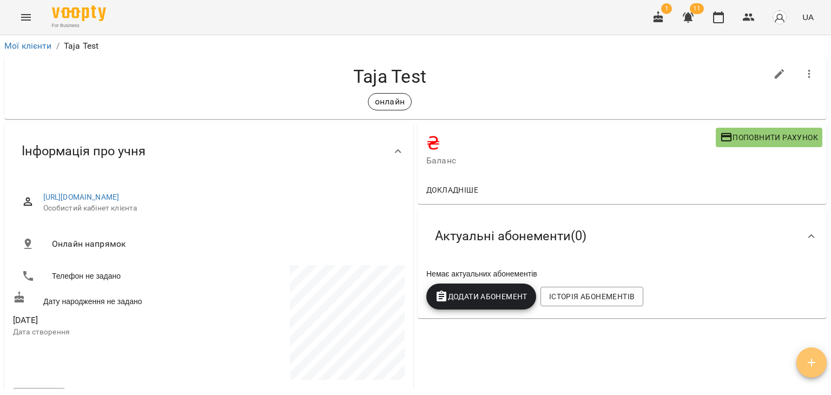
click at [813, 364] on icon "button" at bounding box center [811, 362] width 13 height 13
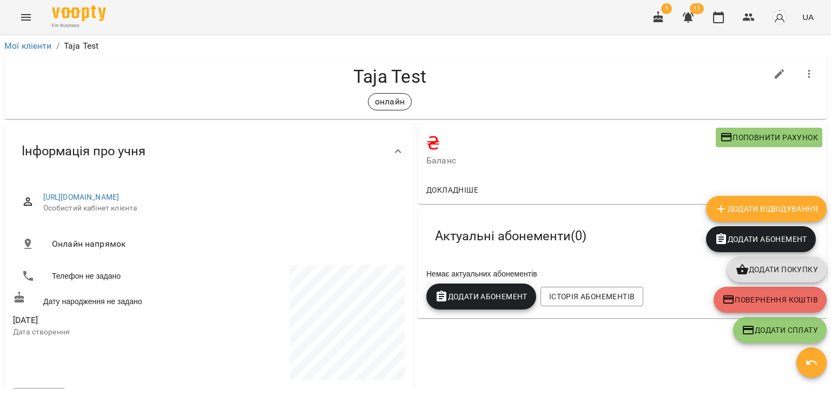
click at [766, 208] on span "Додати Відвідування" at bounding box center [765, 208] width 103 height 13
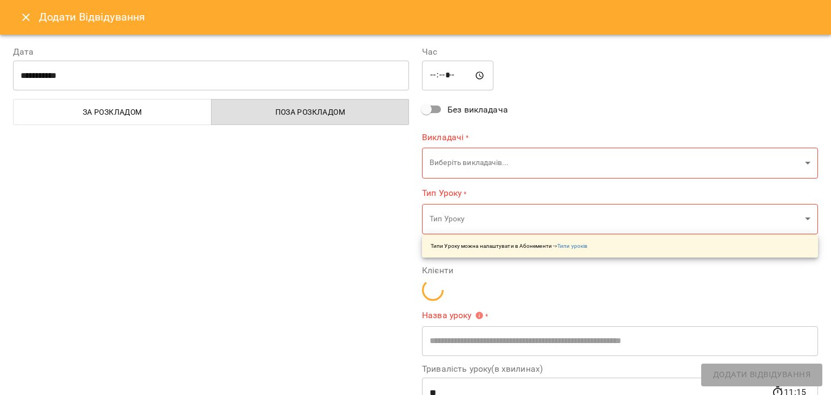
type input "**********"
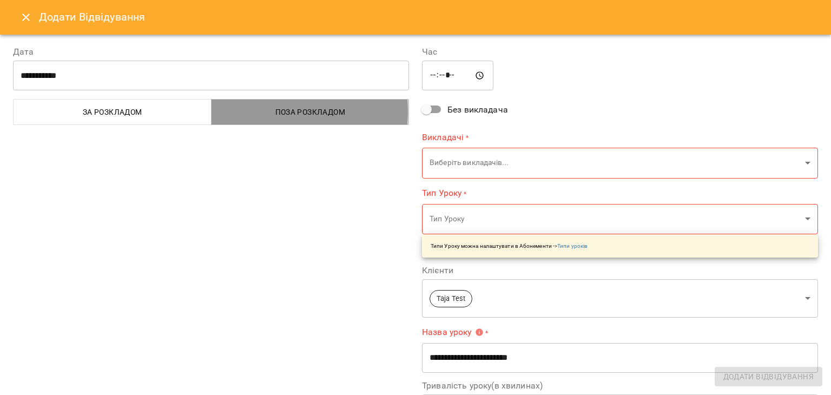
click at [271, 111] on span "Поза розкладом" at bounding box center [310, 111] width 185 height 13
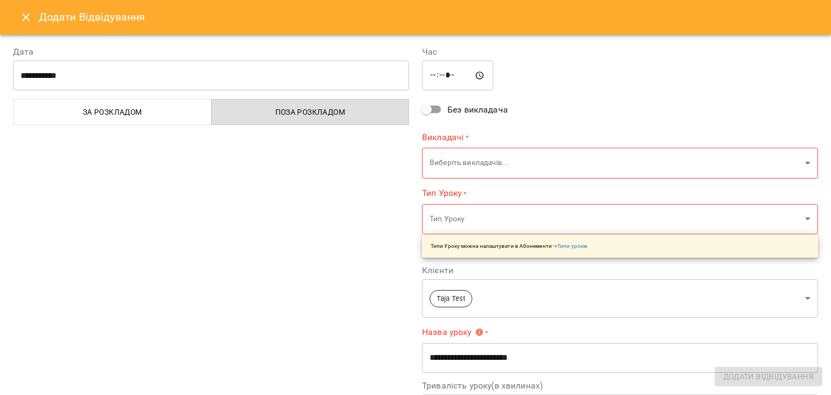
click at [800, 162] on body "**********" at bounding box center [415, 215] width 831 height 430
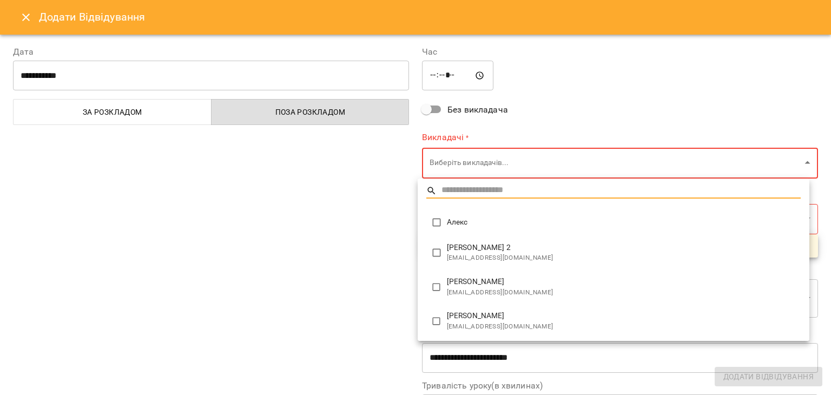
type input "**********"
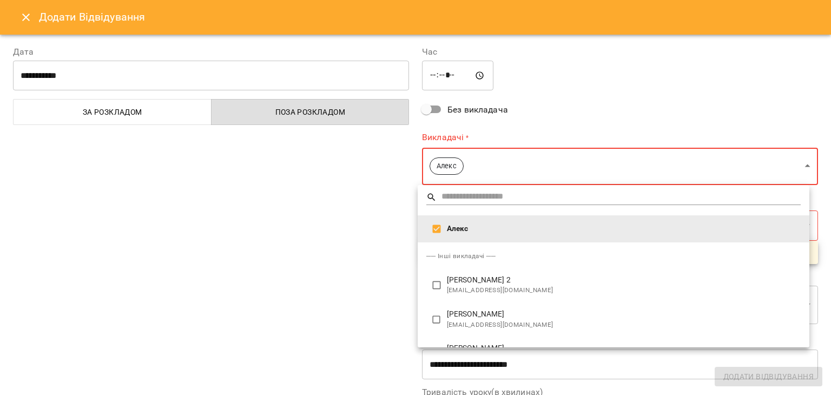
click at [358, 209] on div at bounding box center [415, 197] width 831 height 395
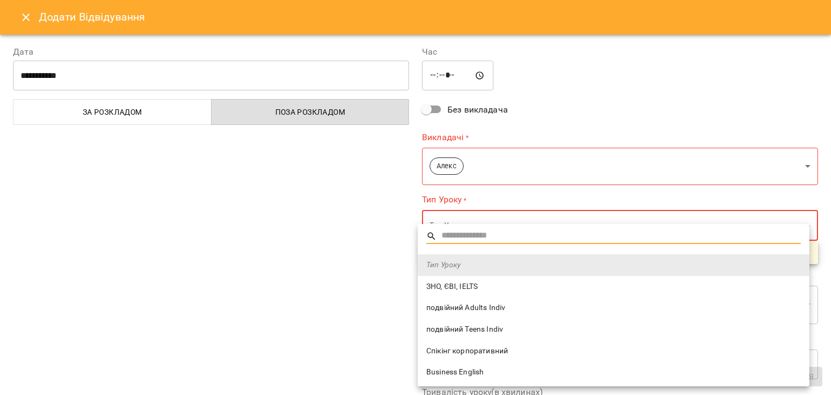
click at [799, 222] on body "**********" at bounding box center [415, 215] width 831 height 430
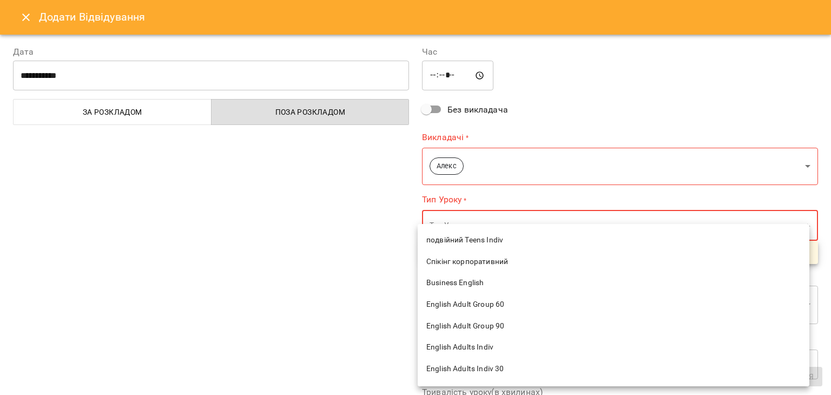
scroll to position [108, 0]
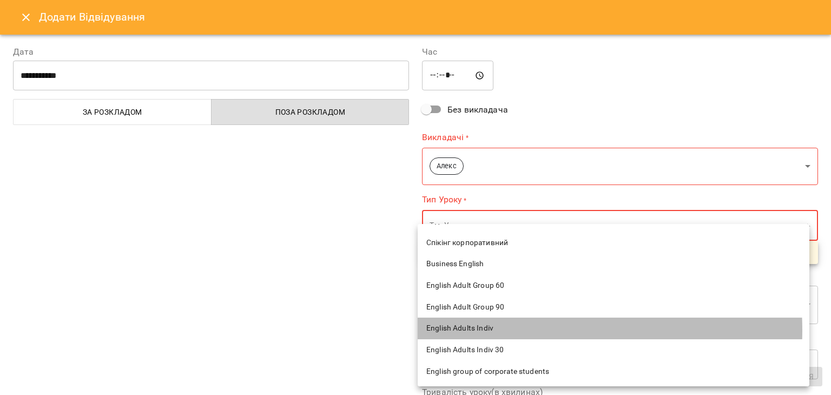
click at [493, 330] on span "English Adults Indiv" at bounding box center [613, 328] width 374 height 11
type input "**********"
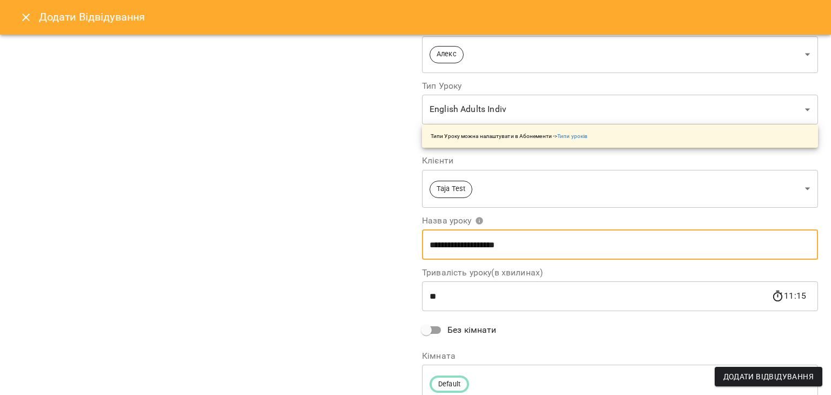
drag, startPoint x: 424, startPoint y: 244, endPoint x: 504, endPoint y: 238, distance: 79.7
click at [504, 238] on input "**********" at bounding box center [620, 244] width 396 height 30
type input "***"
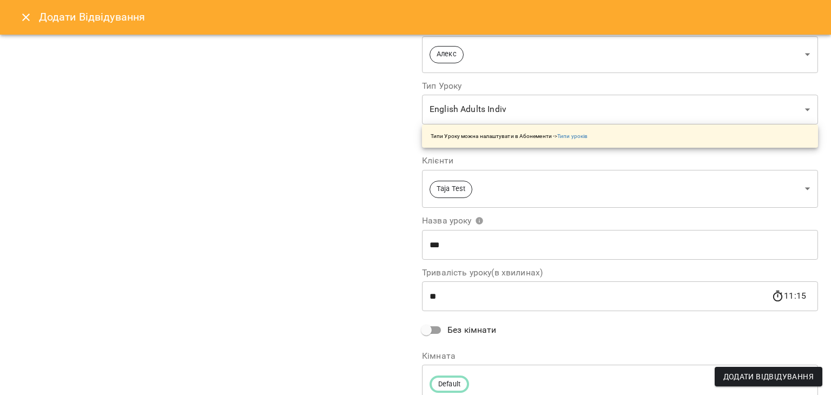
click at [384, 211] on div "**********" at bounding box center [210, 171] width 409 height 494
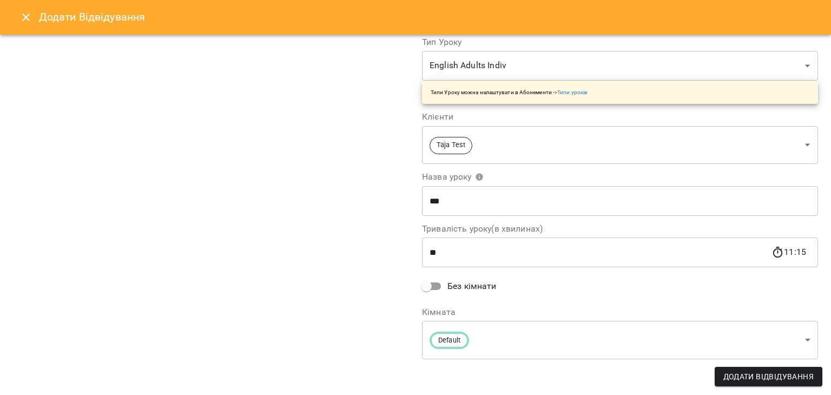
scroll to position [153, 0]
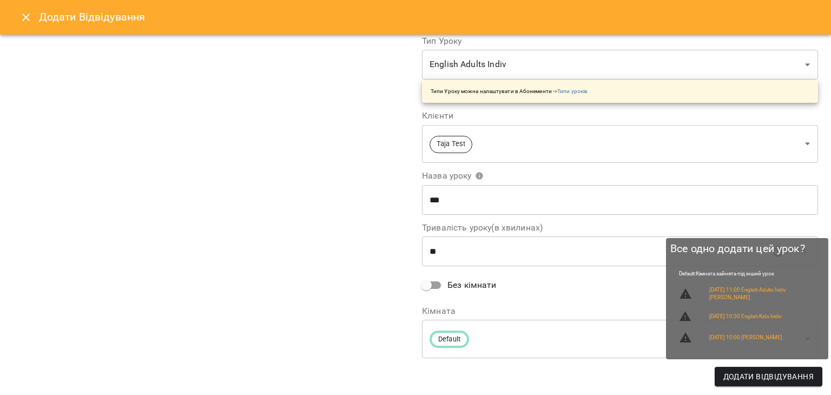
click at [752, 377] on span "Додати Відвідування" at bounding box center [768, 376] width 90 height 13
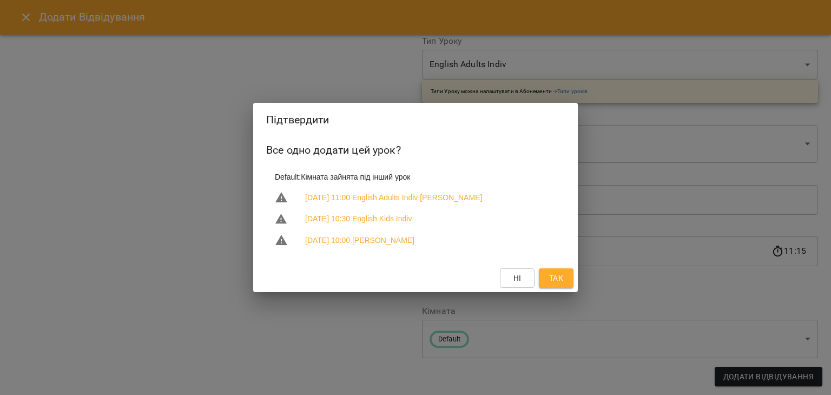
click at [556, 280] on span "Так" at bounding box center [556, 277] width 14 height 13
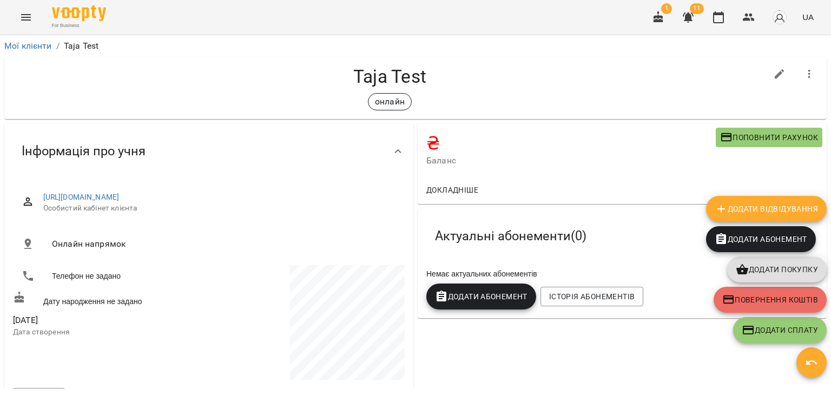
click at [807, 368] on icon "button" at bounding box center [811, 362] width 13 height 13
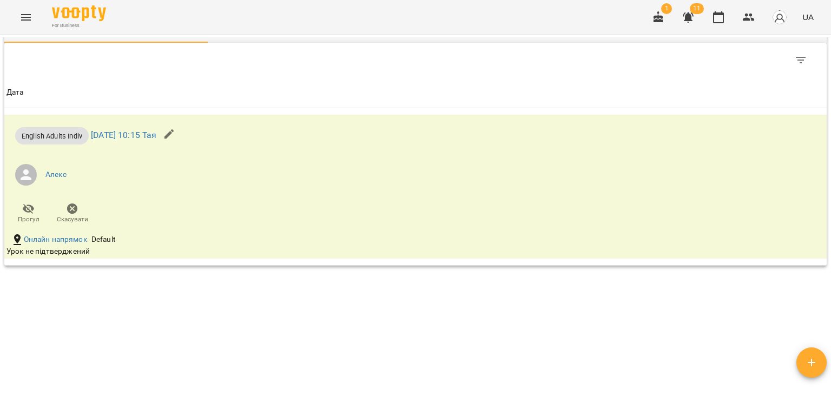
scroll to position [603, 0]
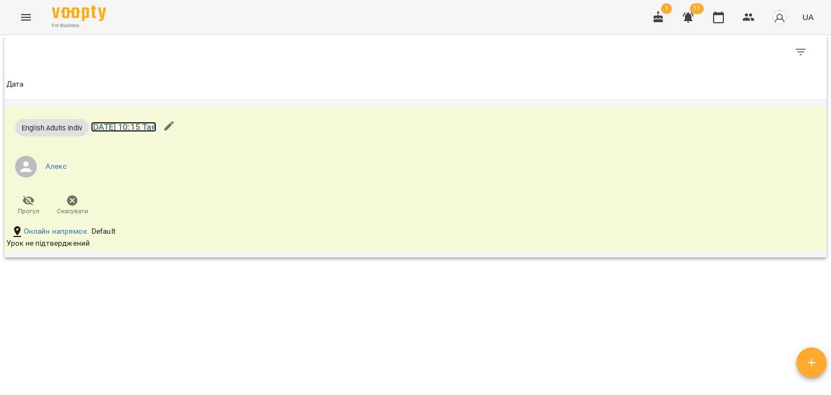
click at [145, 126] on link "чт 18 вер 2025 10:15 Тая" at bounding box center [123, 127] width 65 height 10
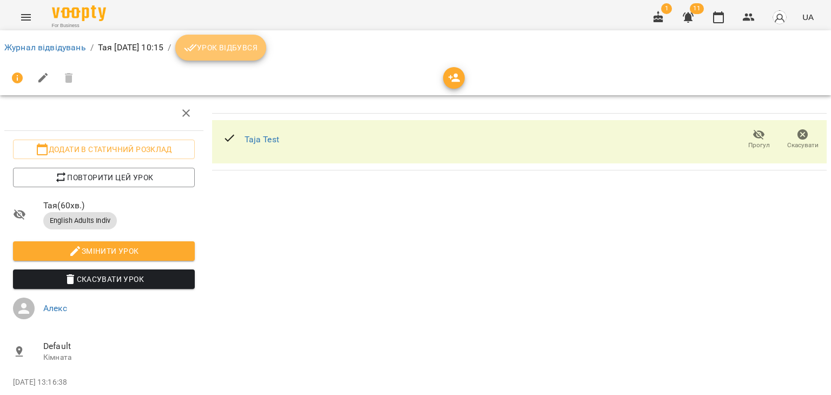
click at [257, 49] on span "Урок відбувся" at bounding box center [221, 47] width 74 height 13
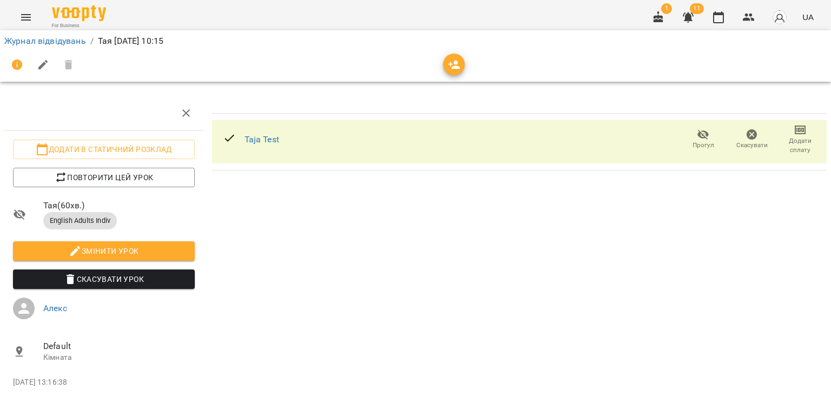
click at [22, 16] on icon "Menu" at bounding box center [25, 17] width 13 height 13
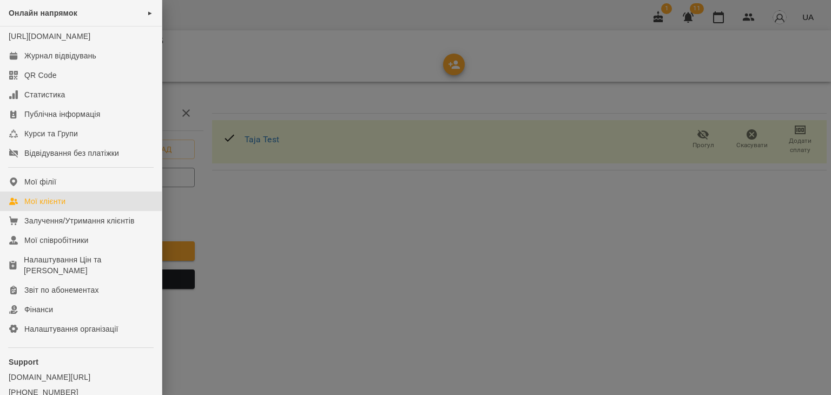
click at [61, 207] on div "Мої клієнти" at bounding box center [44, 201] width 41 height 11
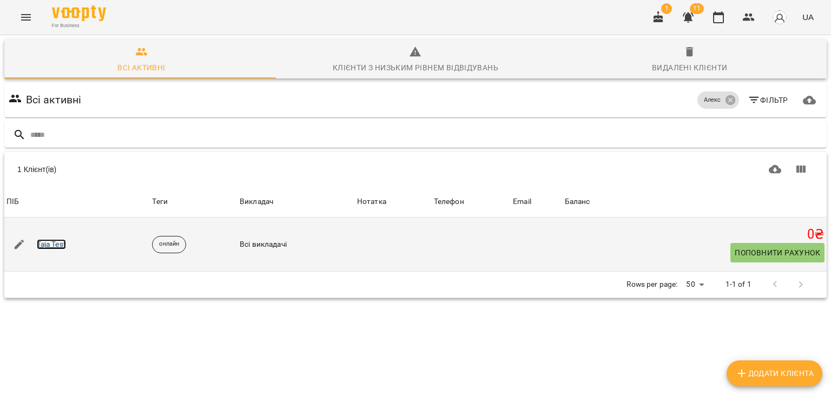
click at [65, 243] on link "Taja Test" at bounding box center [51, 244] width 29 height 11
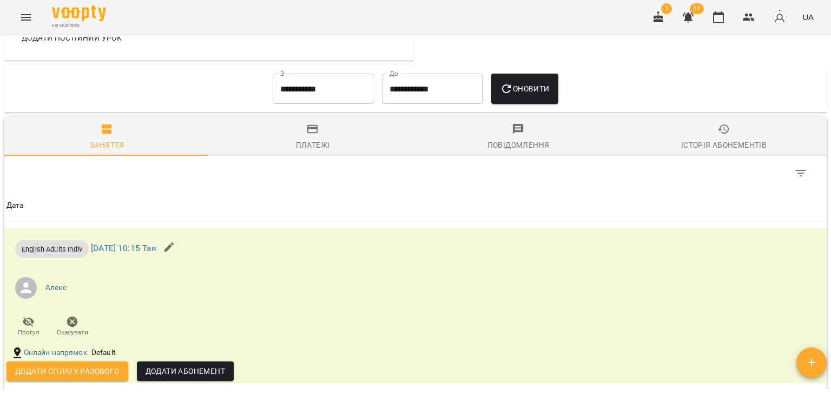
scroll to position [615, 0]
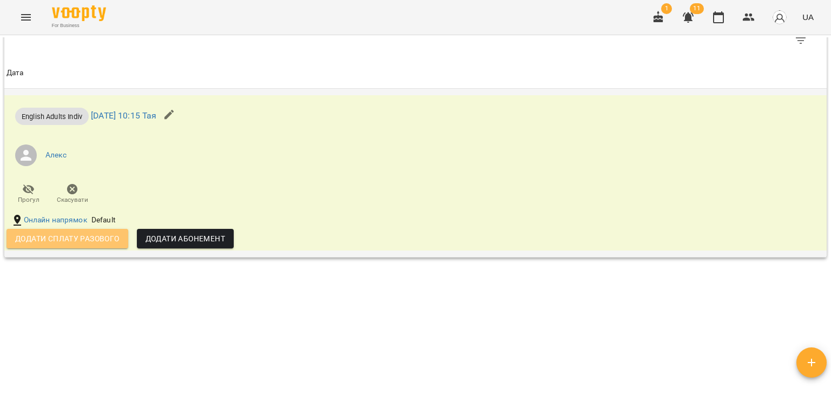
click at [67, 236] on span "Додати сплату разового" at bounding box center [67, 238] width 104 height 13
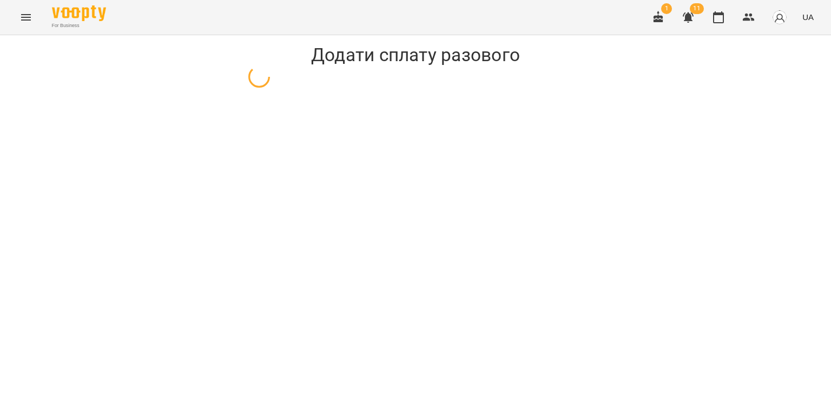
select select "**********"
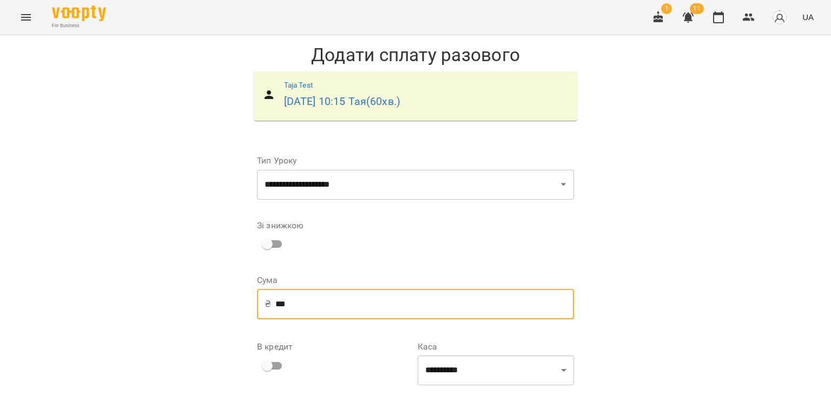
drag, startPoint x: 289, startPoint y: 301, endPoint x: 269, endPoint y: 301, distance: 20.6
click at [275, 301] on input "***" at bounding box center [424, 304] width 298 height 30
type input "**"
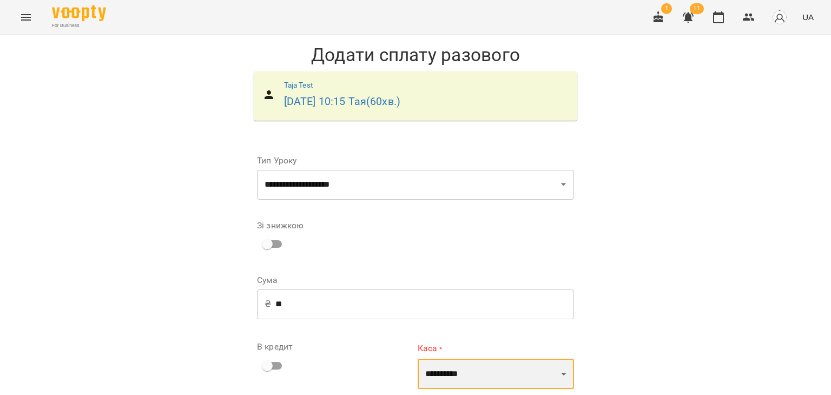
click at [506, 359] on select "**********" at bounding box center [495, 374] width 156 height 30
select select "****"
click at [417, 359] on select "**********" at bounding box center [495, 374] width 156 height 30
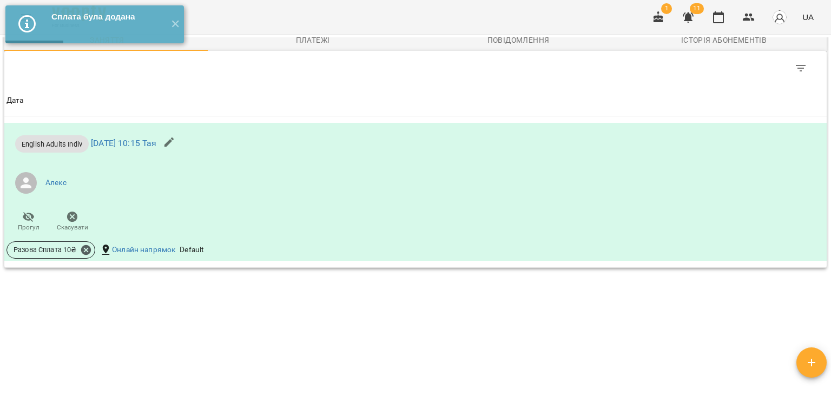
scroll to position [595, 0]
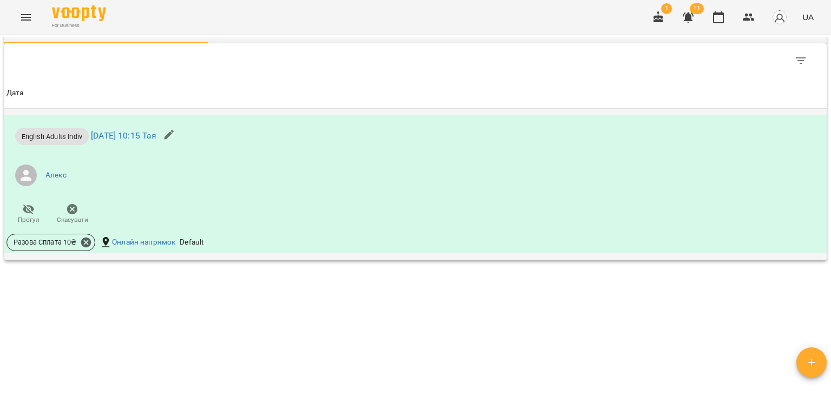
click at [73, 214] on icon "button" at bounding box center [72, 209] width 13 height 13
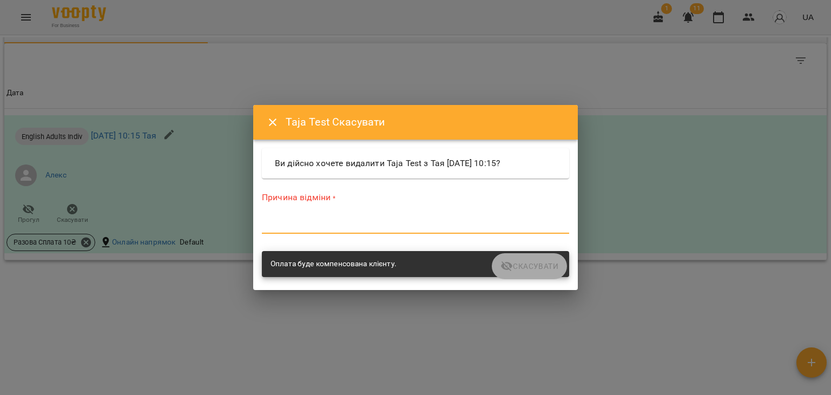
click at [274, 220] on textarea at bounding box center [415, 225] width 307 height 10
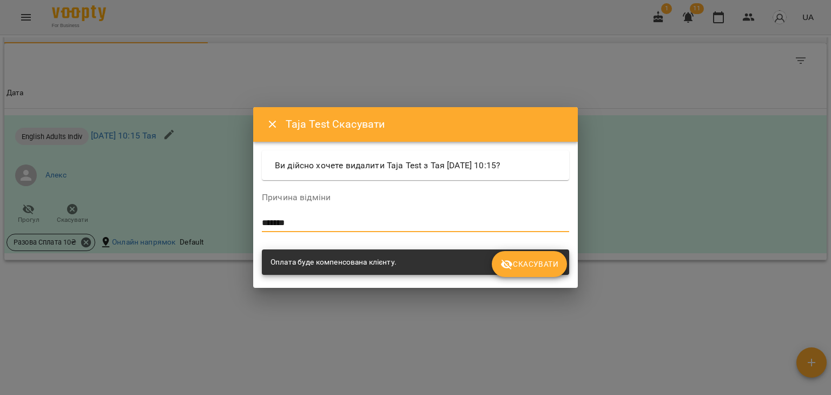
type textarea "*******"
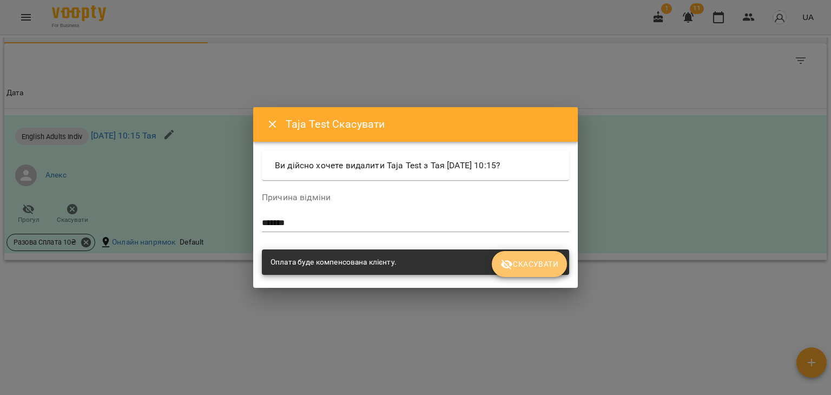
click at [552, 267] on span "Скасувати" at bounding box center [529, 263] width 58 height 13
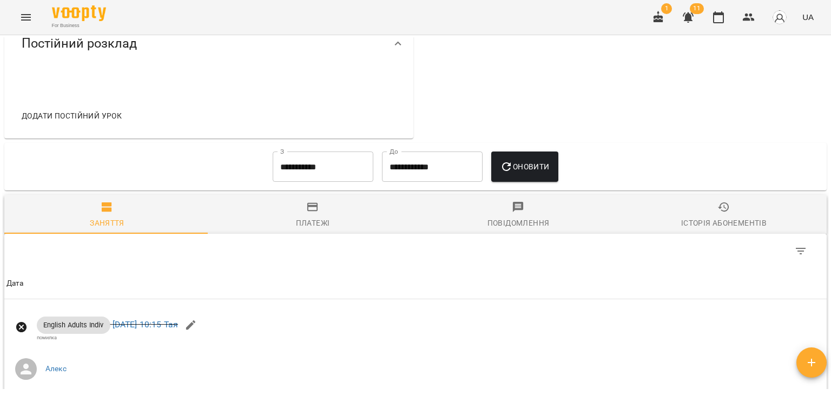
scroll to position [400, 0]
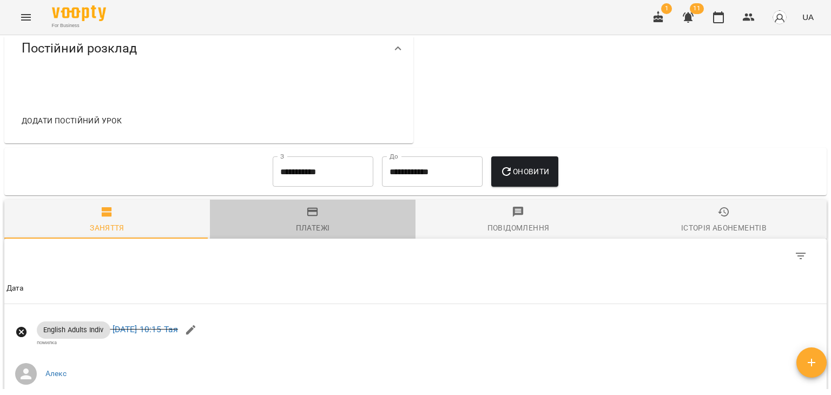
click at [314, 219] on span "Платежі" at bounding box center [312, 219] width 193 height 29
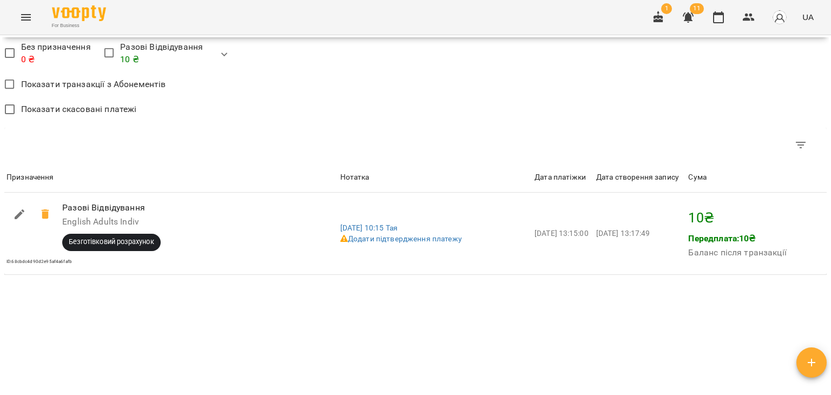
scroll to position [658, 0]
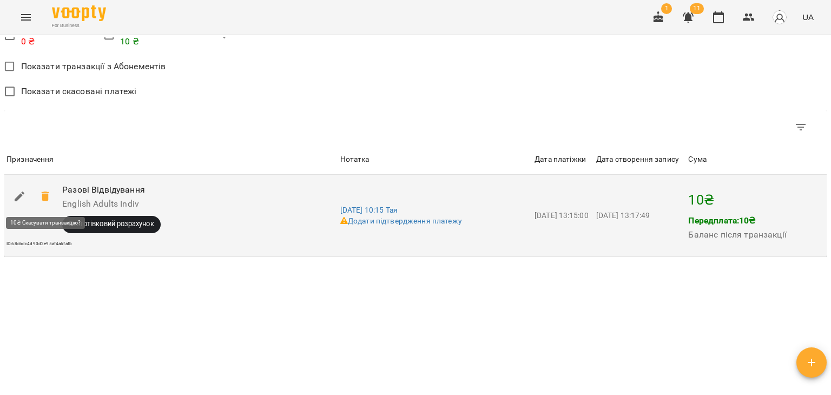
click at [44, 198] on icon at bounding box center [45, 196] width 8 height 10
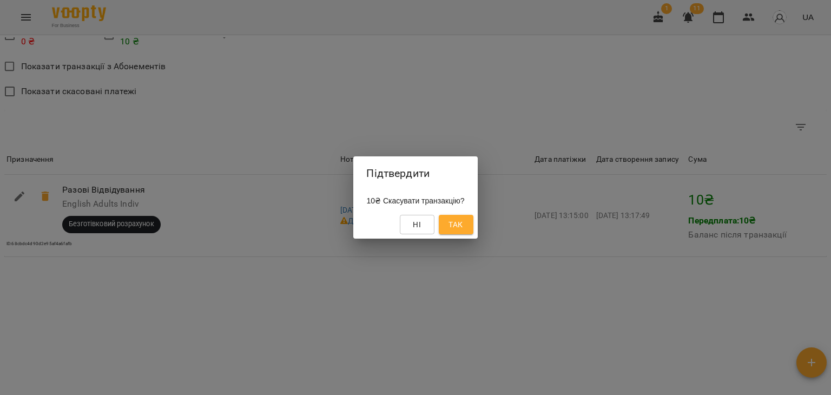
click at [473, 223] on button "Так" at bounding box center [456, 224] width 35 height 19
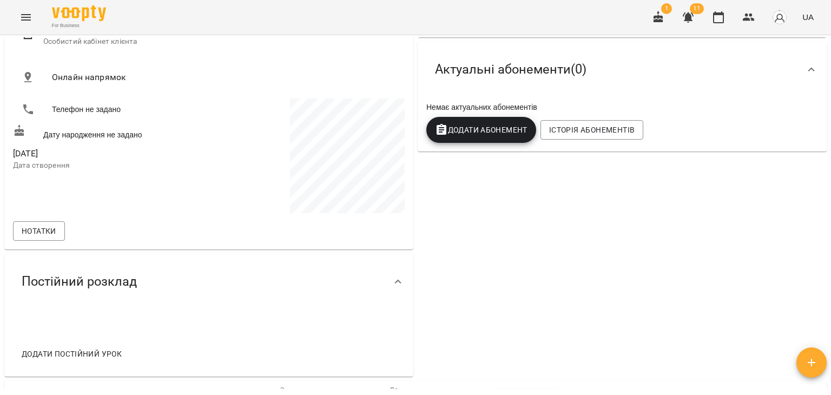
scroll to position [0, 0]
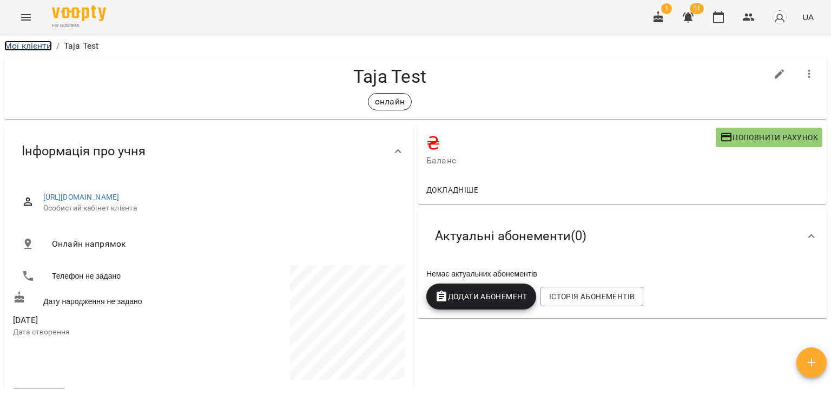
click at [35, 44] on link "Мої клієнти" at bounding box center [28, 46] width 48 height 10
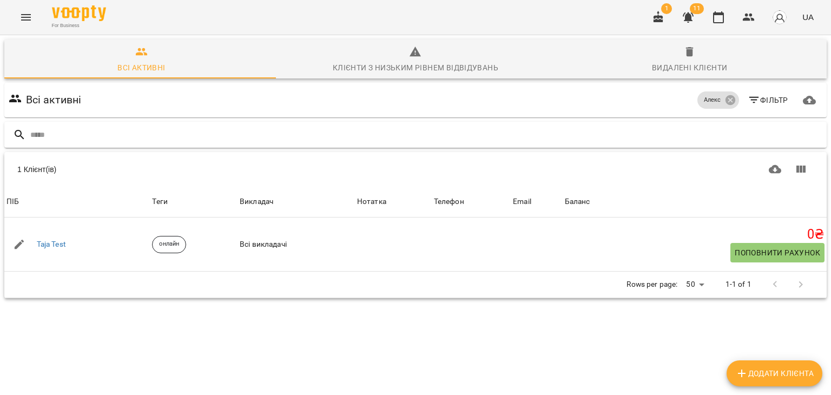
click at [107, 140] on input "text" at bounding box center [426, 135] width 792 height 18
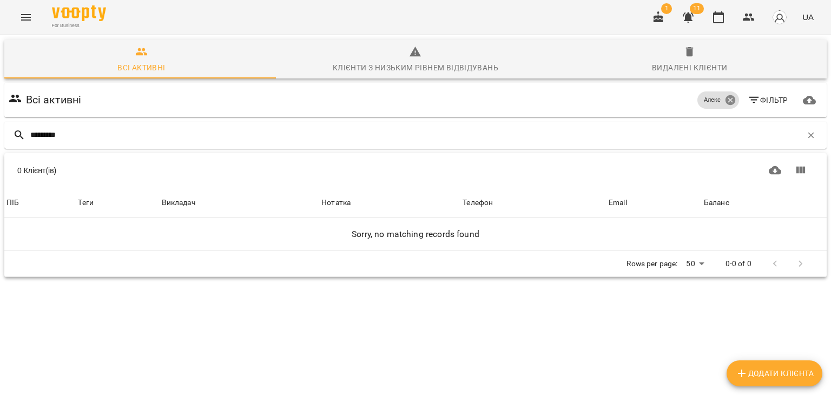
type input "*********"
click at [724, 99] on icon at bounding box center [730, 100] width 12 height 12
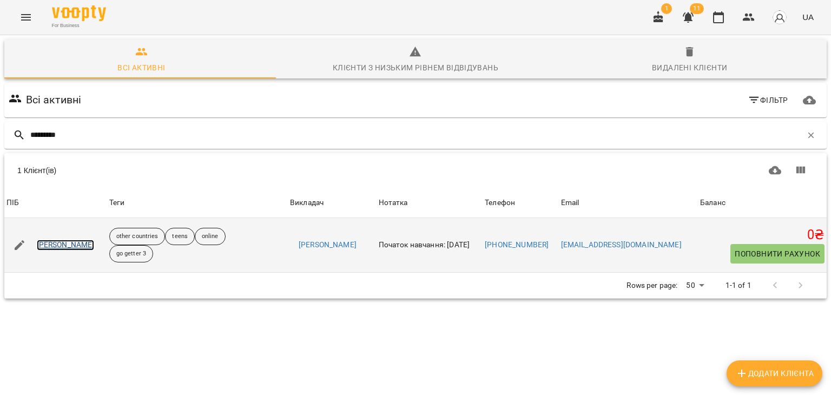
click at [70, 247] on link "[PERSON_NAME]" at bounding box center [66, 245] width 58 height 11
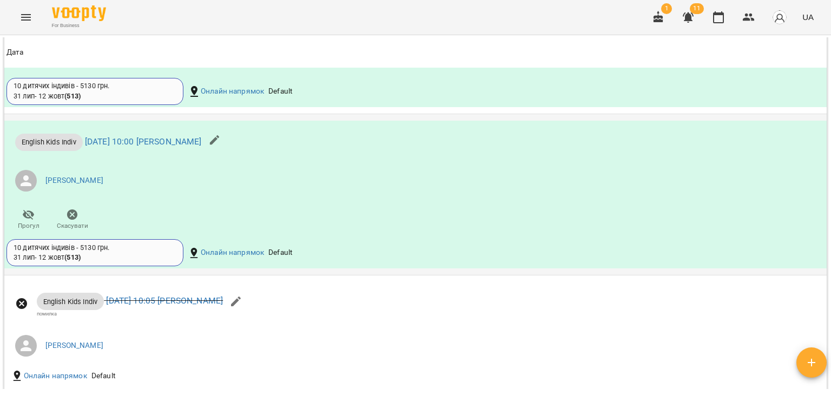
scroll to position [1059, 0]
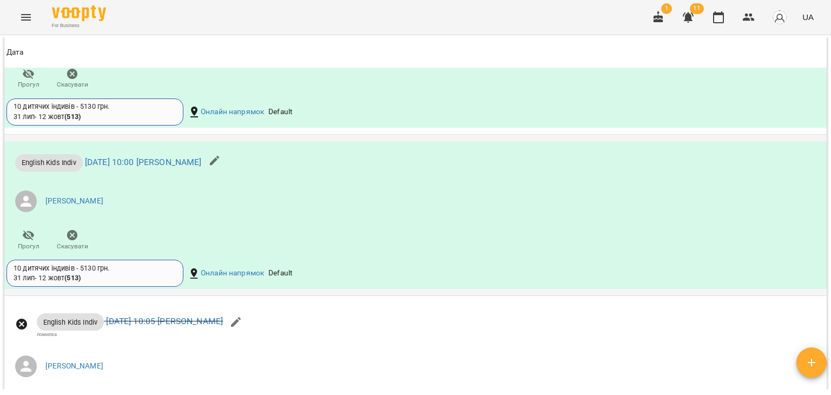
click at [71, 242] on icon "button" at bounding box center [72, 235] width 13 height 13
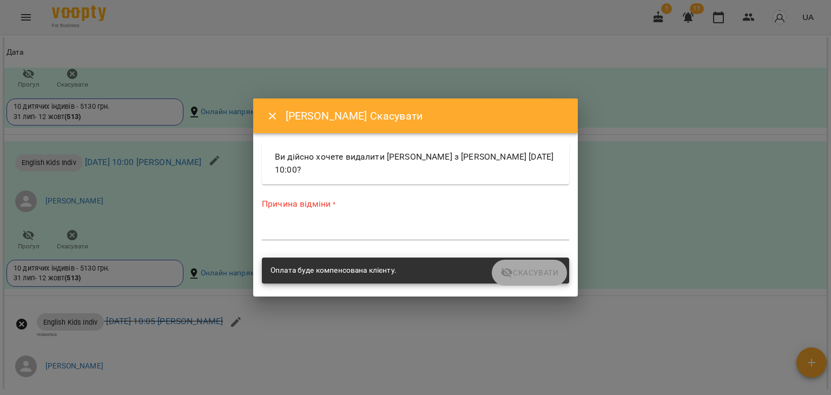
click at [311, 222] on div "Причина відміни * *" at bounding box center [415, 220] width 307 height 47
click at [270, 223] on div "*" at bounding box center [415, 231] width 307 height 17
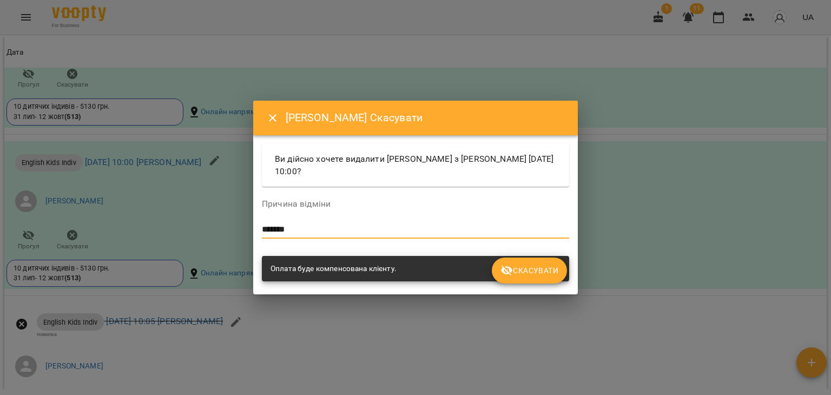
type textarea "*******"
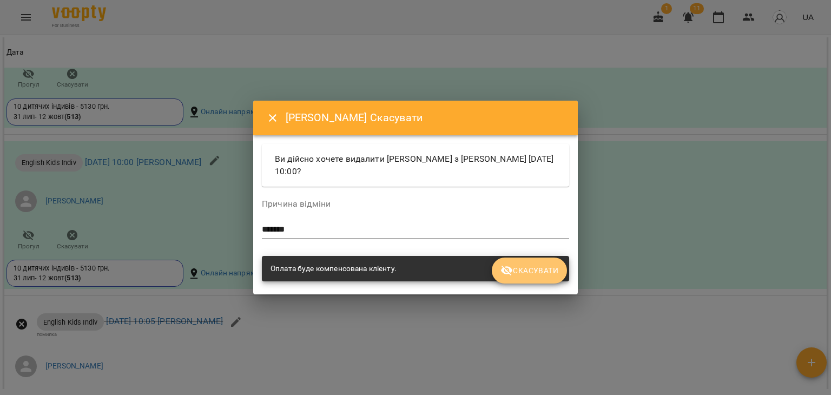
click at [540, 276] on span "Скасувати" at bounding box center [529, 270] width 58 height 13
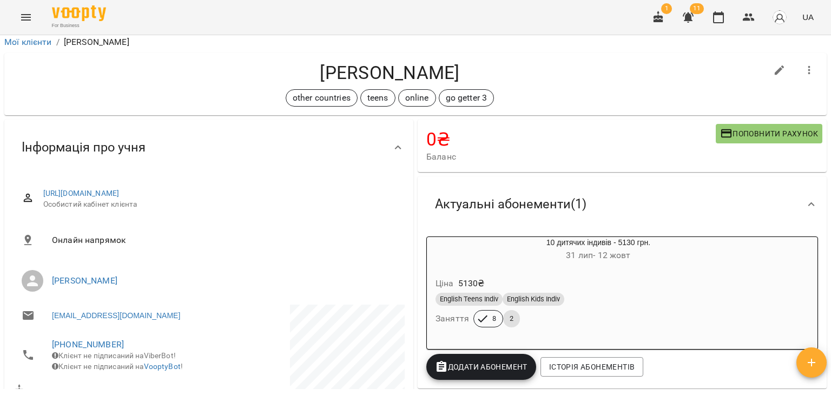
scroll to position [0, 0]
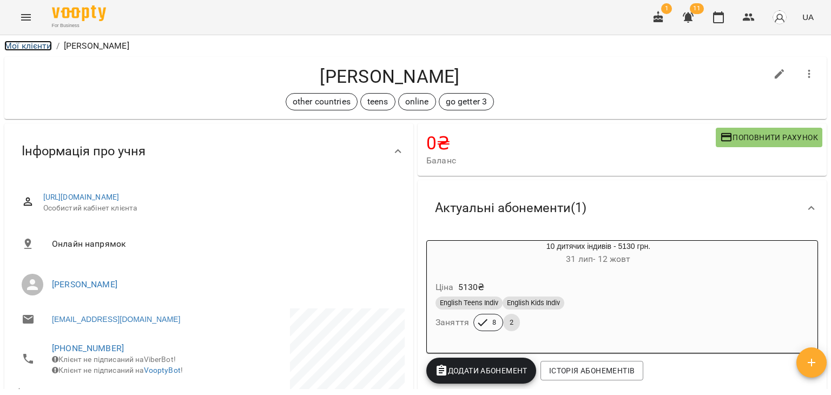
click at [43, 48] on link "Мої клієнти" at bounding box center [28, 46] width 48 height 10
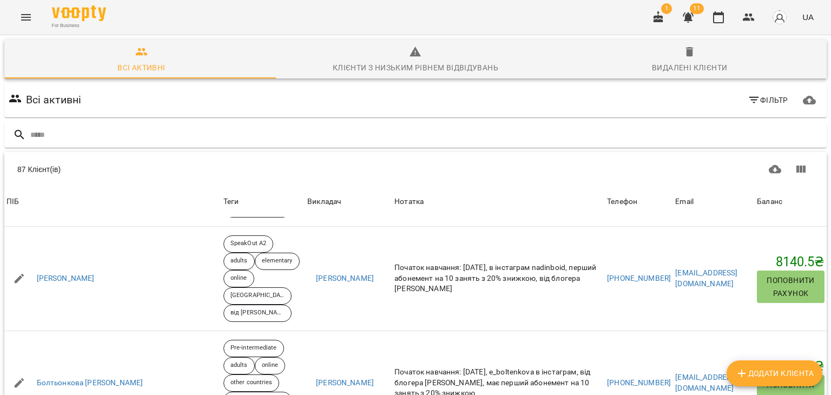
scroll to position [649, 0]
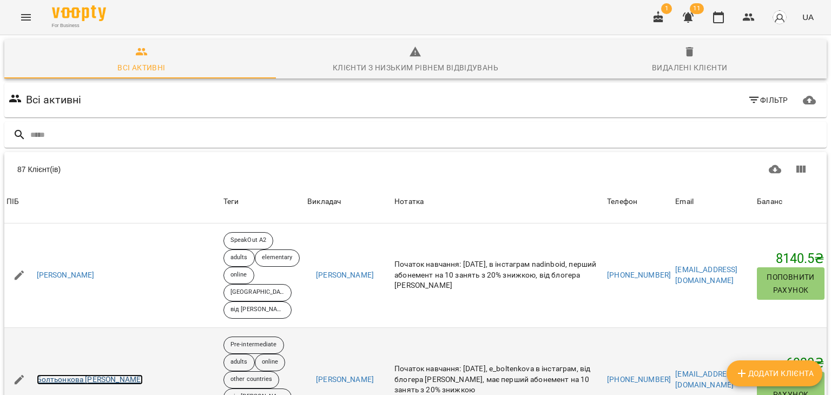
click at [102, 374] on link "Болтьонкова Олена" at bounding box center [90, 379] width 107 height 11
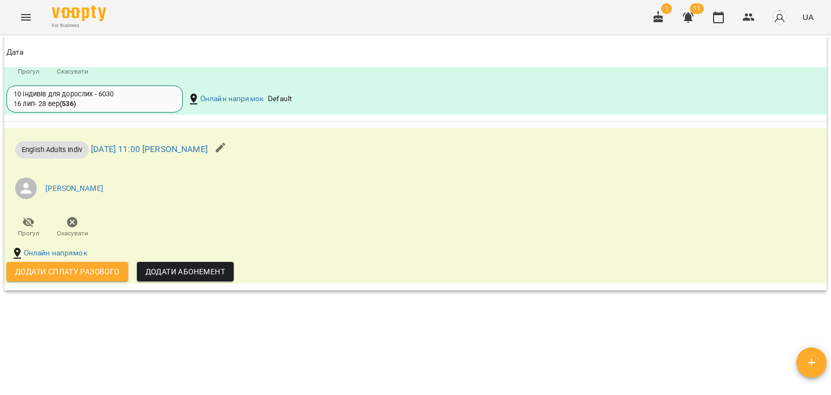
scroll to position [973, 0]
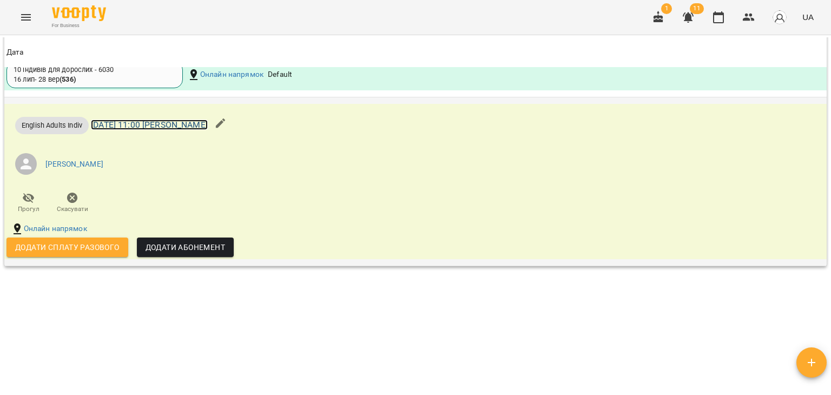
click at [195, 130] on link "ср 17 вер 2025 11:00 Лисенко Анастасія індиви" at bounding box center [149, 125] width 117 height 10
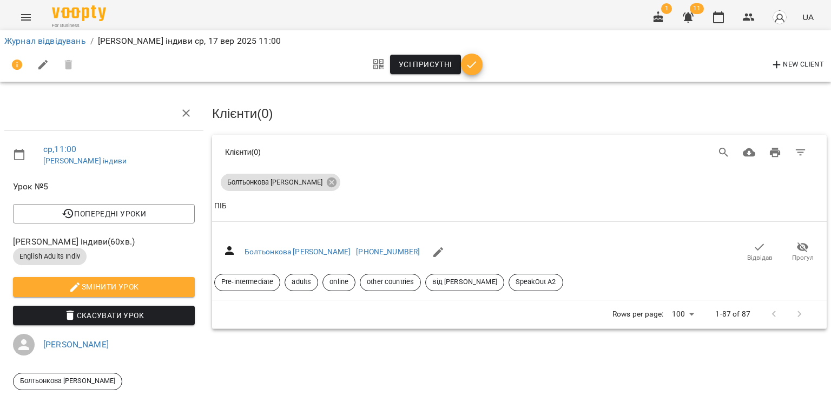
click at [22, 20] on icon "Menu" at bounding box center [26, 17] width 10 height 6
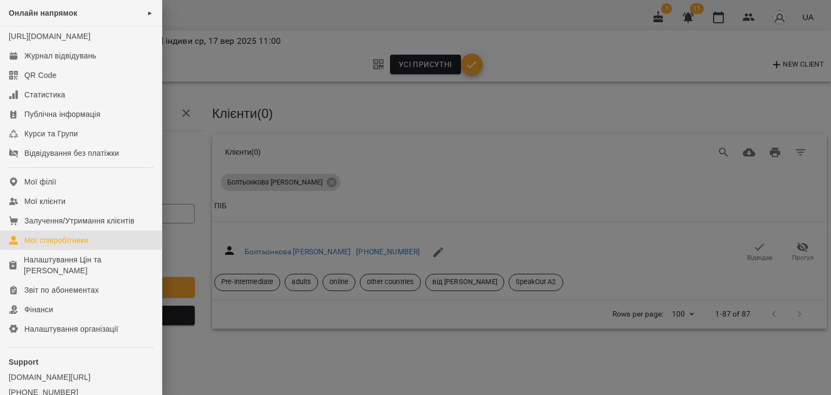
click at [80, 245] on div "Мої співробітники" at bounding box center [56, 240] width 64 height 11
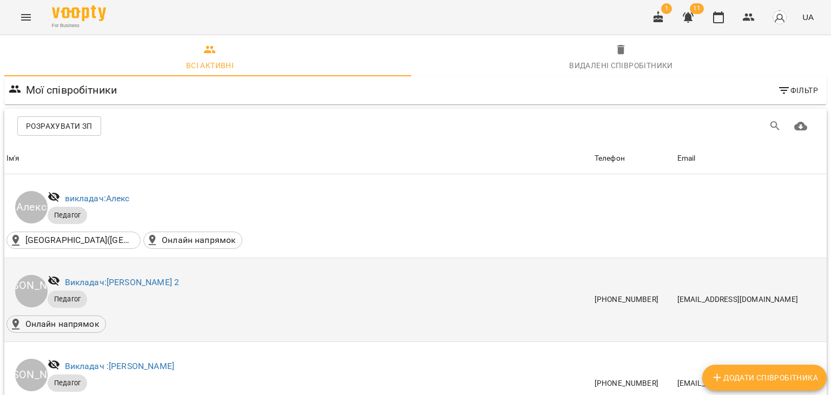
scroll to position [703, 0]
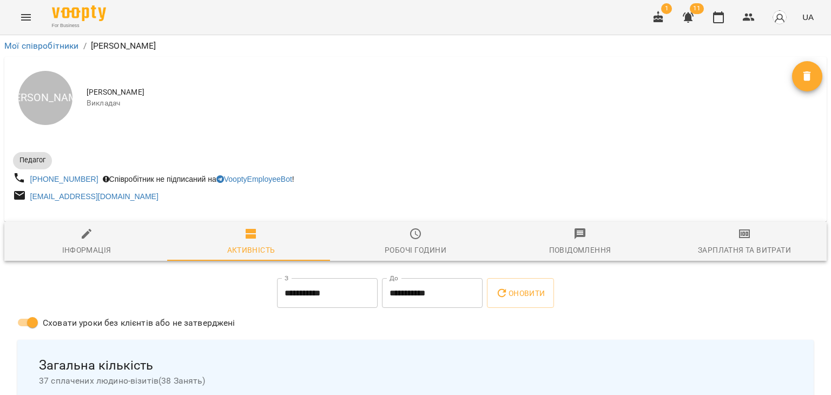
click at [87, 243] on span "Інформація" at bounding box center [86, 241] width 151 height 29
select select "**"
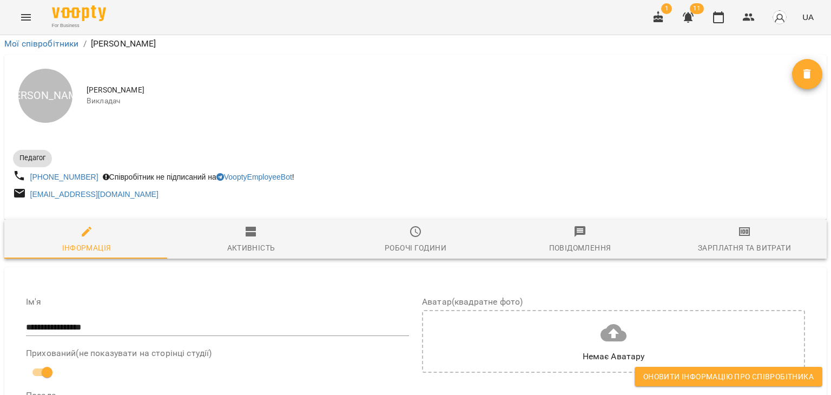
scroll to position [703, 0]
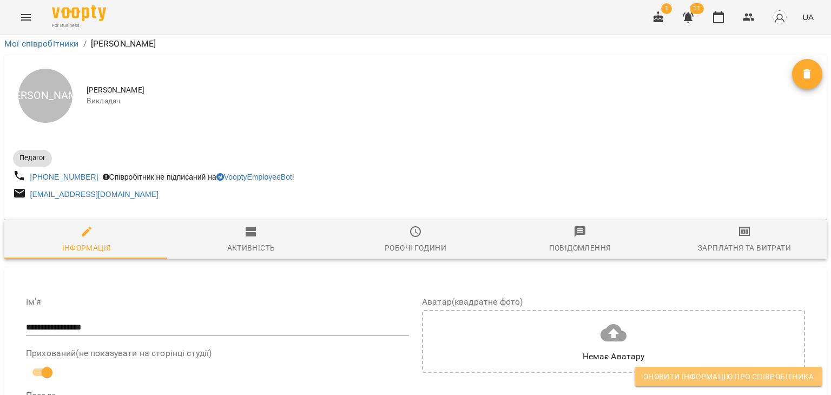
click at [710, 374] on span "Оновити інформацію про співробітника" at bounding box center [728, 376] width 170 height 13
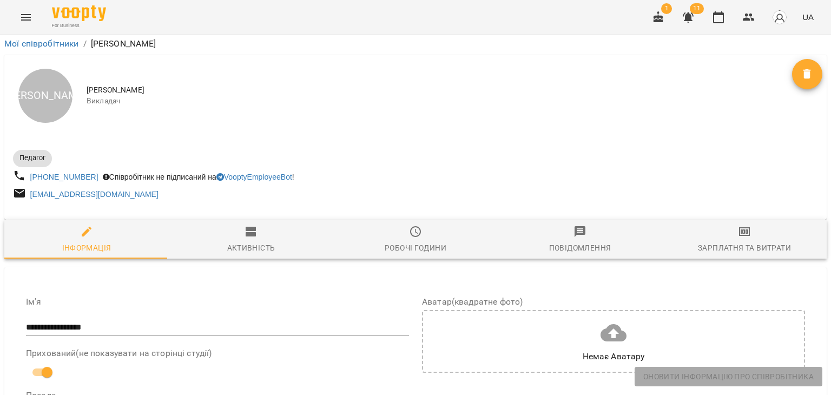
scroll to position [0, 0]
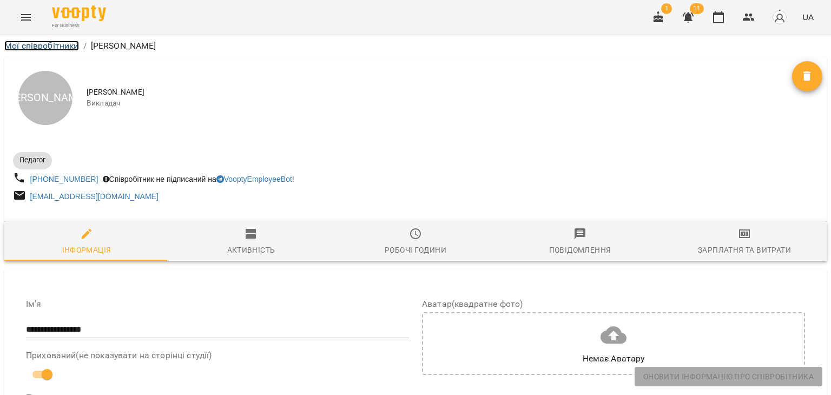
click at [29, 46] on link "Мої співробітники" at bounding box center [41, 46] width 75 height 10
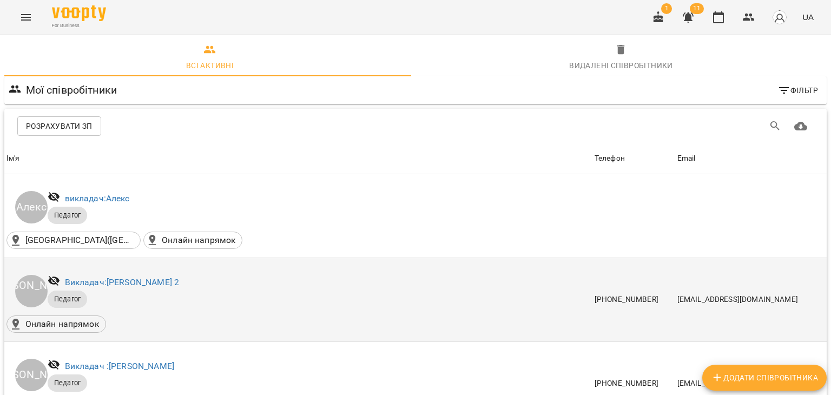
scroll to position [108, 0]
click at [164, 277] on link "Викладач: Боднар Вікторія 2" at bounding box center [122, 282] width 115 height 10
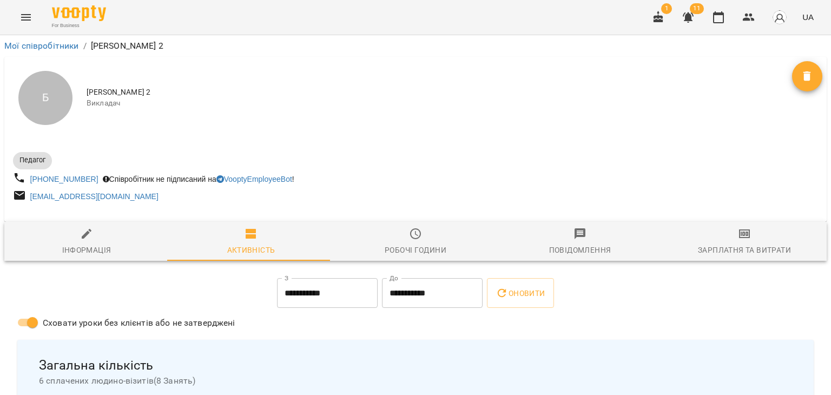
click at [84, 234] on icon "button" at bounding box center [86, 233] width 13 height 13
select select "**"
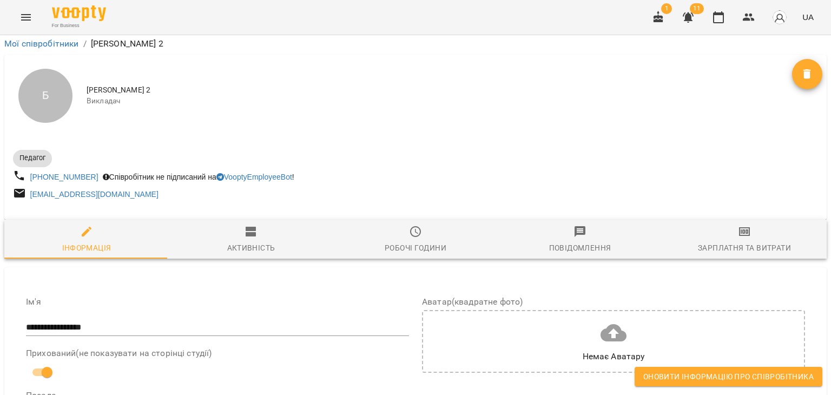
scroll to position [919, 0]
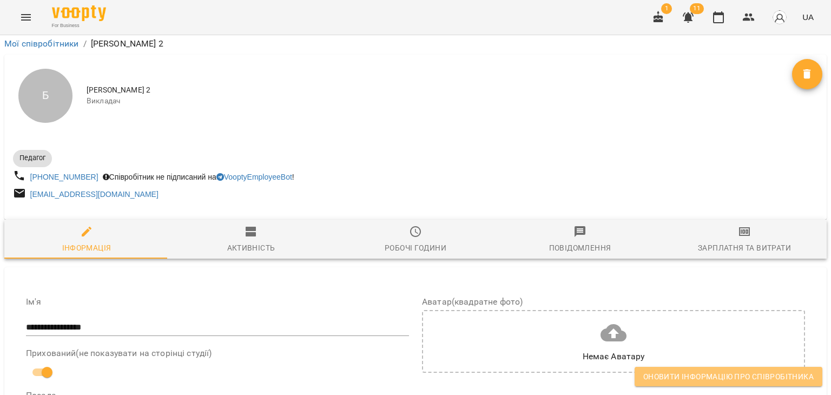
click at [668, 376] on span "Оновити інформацію про співробітника" at bounding box center [728, 376] width 170 height 13
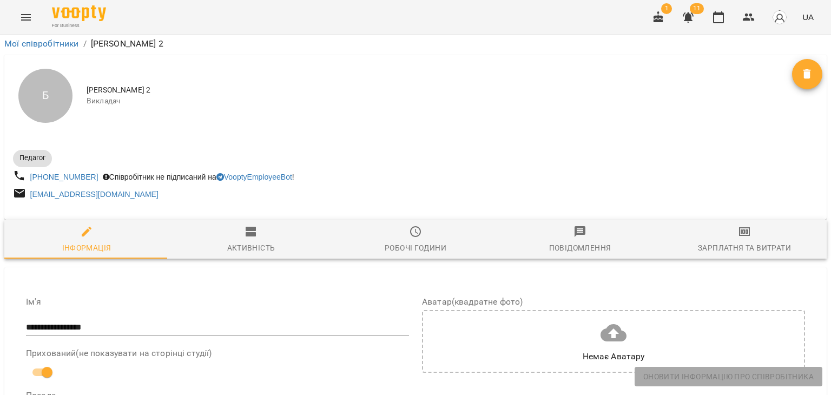
scroll to position [0, 0]
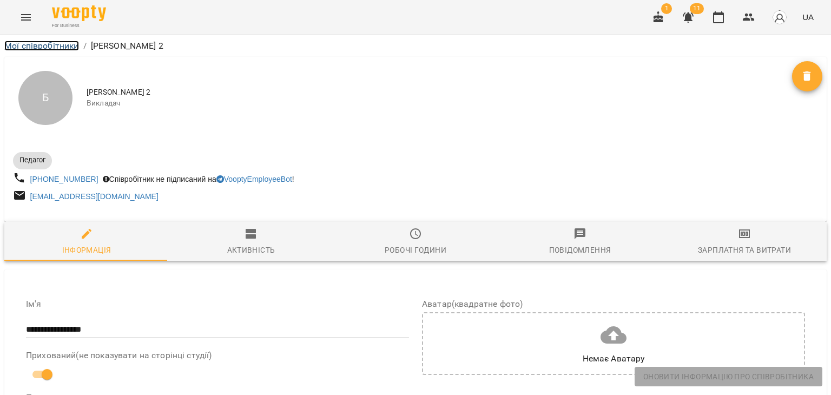
click at [48, 43] on link "Мої співробітники" at bounding box center [41, 46] width 75 height 10
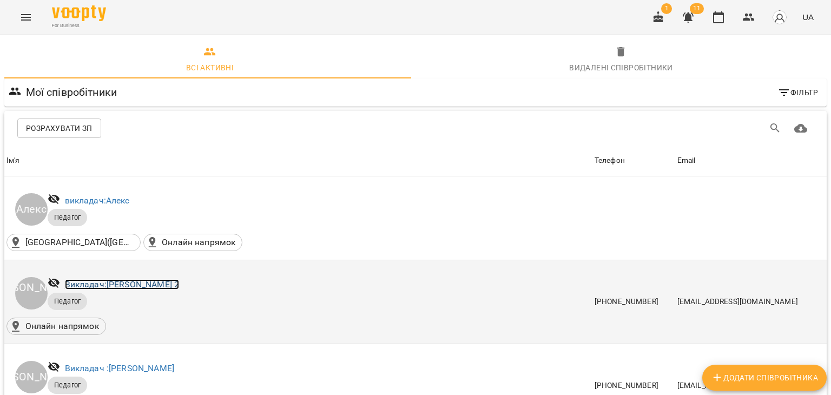
click at [162, 284] on link "Викладач: Боднар Вікторія 2" at bounding box center [122, 284] width 115 height 10
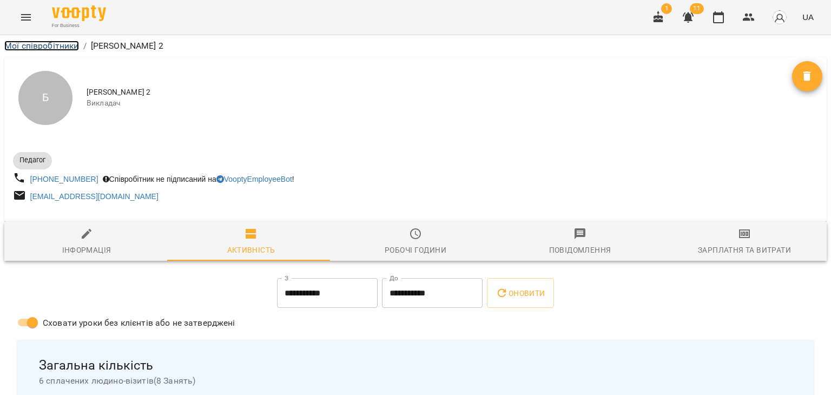
click at [56, 45] on link "Мої співробітники" at bounding box center [41, 46] width 75 height 10
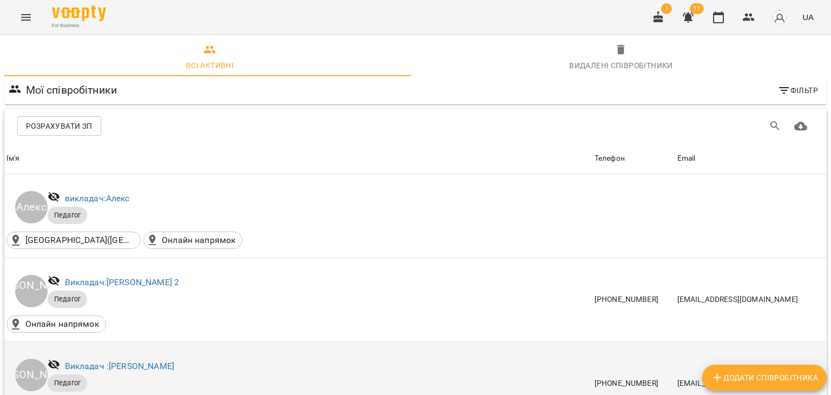
scroll to position [54, 0]
click at [135, 361] on link "Викладач : Бородіна Анна" at bounding box center [119, 366] width 109 height 10
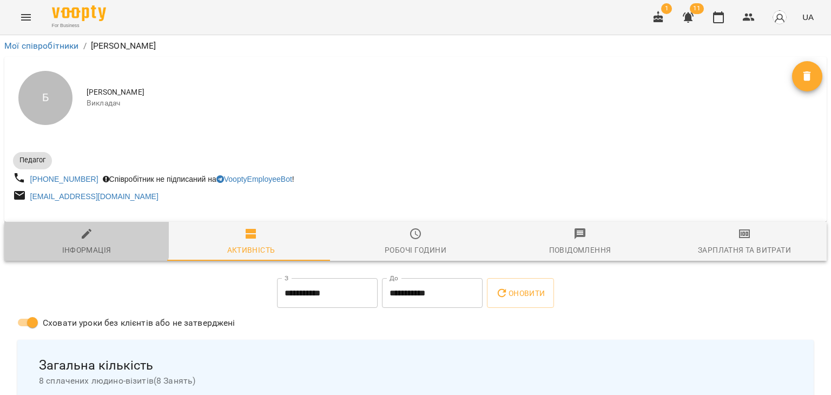
click at [84, 235] on icon "button" at bounding box center [87, 234] width 10 height 10
select select "**"
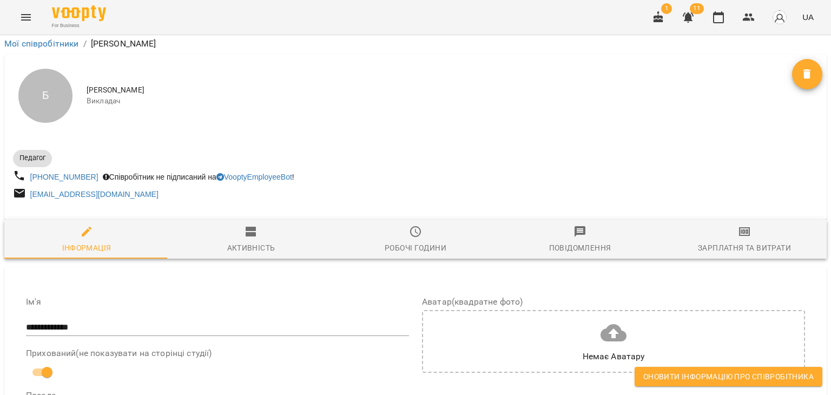
scroll to position [1021, 0]
click at [654, 377] on span "Оновити інформацію про співробітника" at bounding box center [728, 376] width 170 height 13
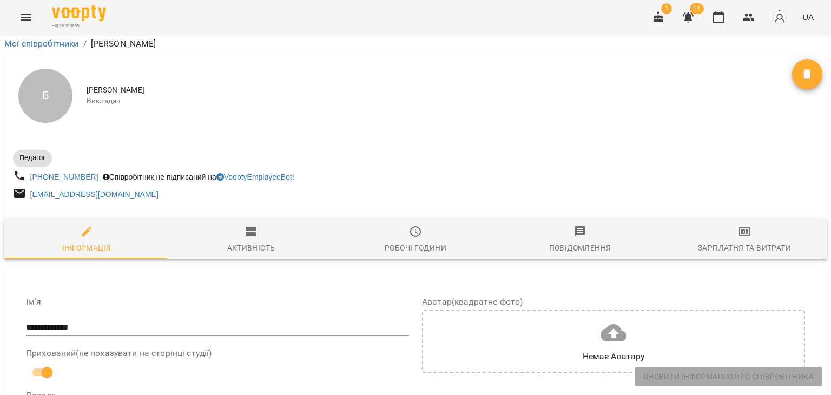
scroll to position [0, 0]
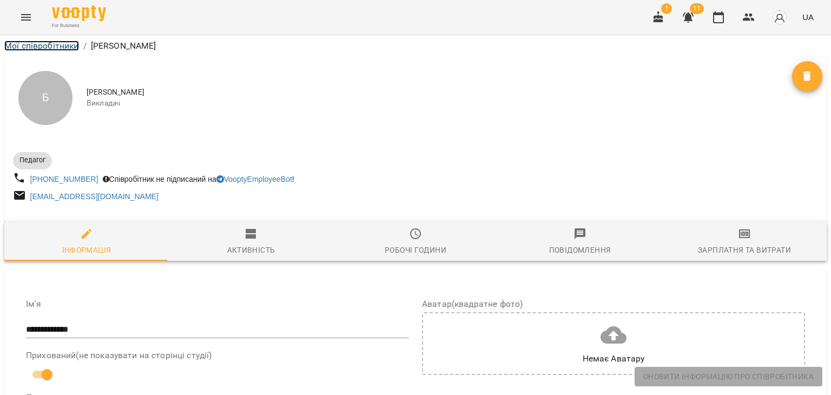
click at [50, 43] on link "Мої співробітники" at bounding box center [41, 46] width 75 height 10
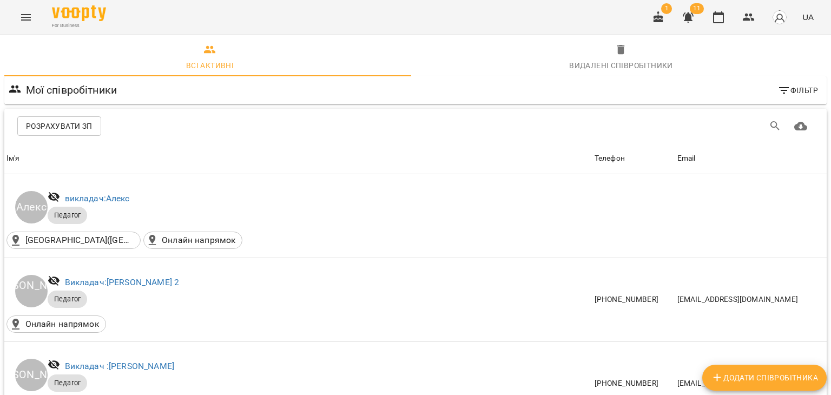
scroll to position [216, 0]
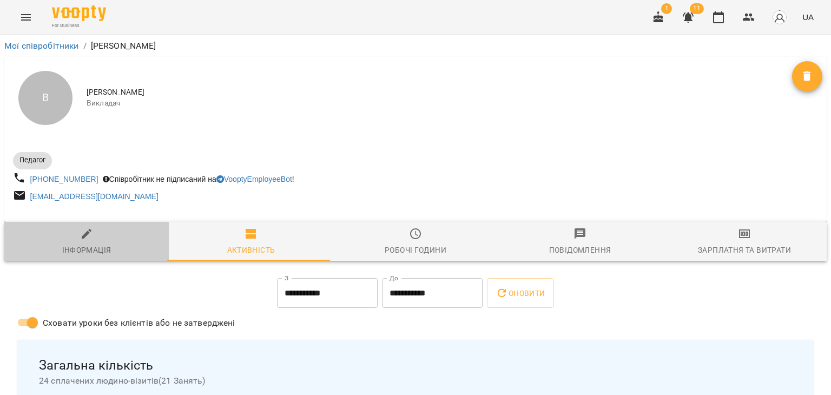
click at [89, 240] on icon "button" at bounding box center [86, 233] width 13 height 13
select select "**"
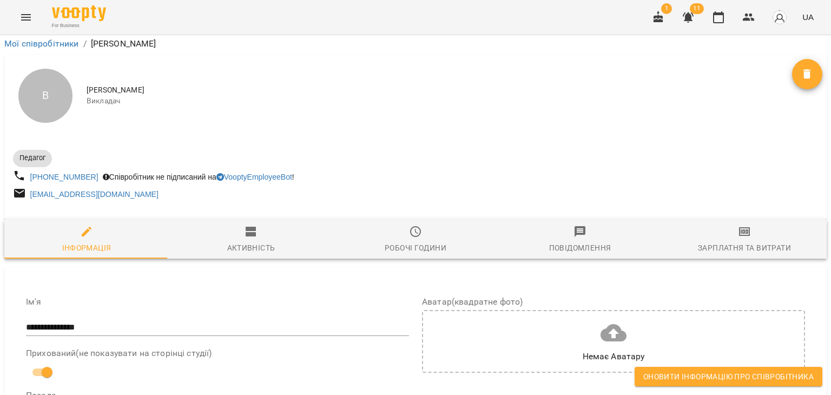
scroll to position [703, 0]
click at [746, 377] on span "Оновити інформацію про співробітника" at bounding box center [728, 376] width 170 height 13
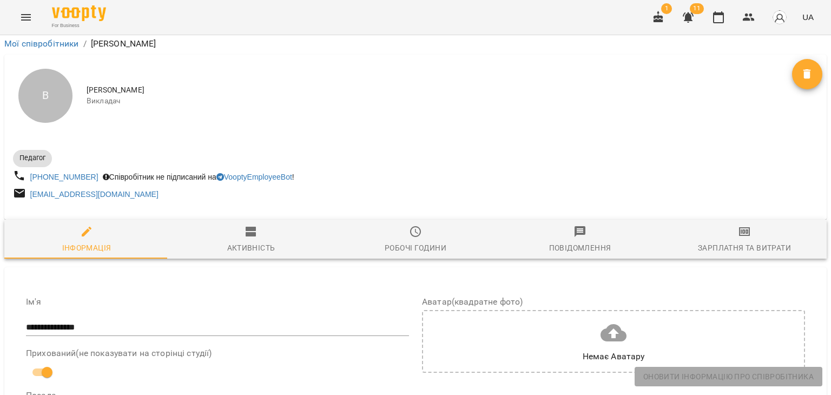
scroll to position [0, 0]
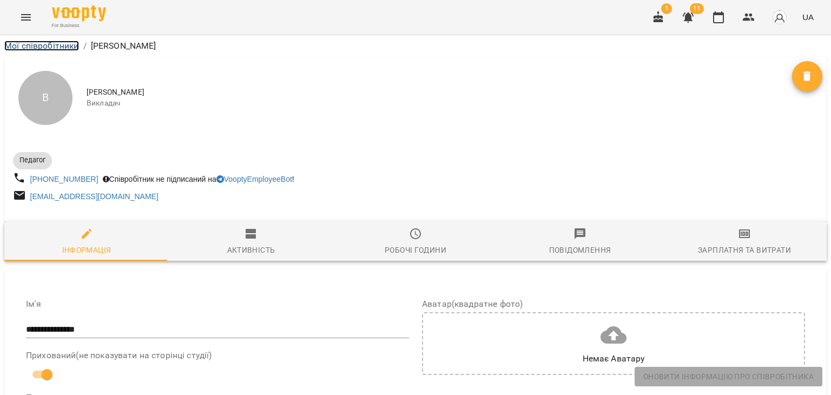
click at [34, 44] on link "Мої співробітники" at bounding box center [41, 46] width 75 height 10
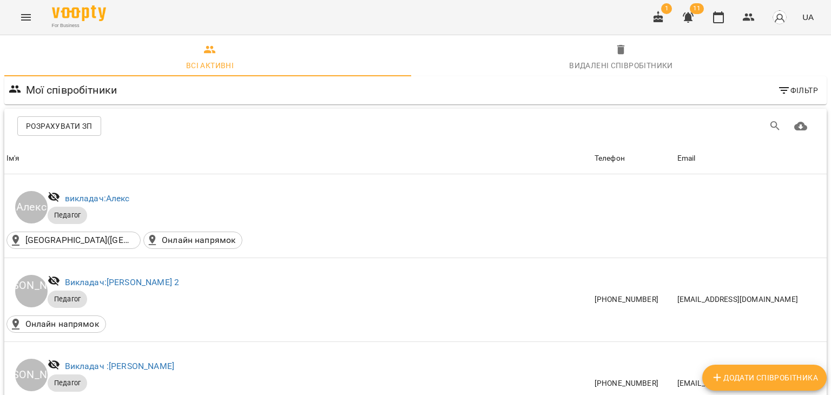
scroll to position [379, 0]
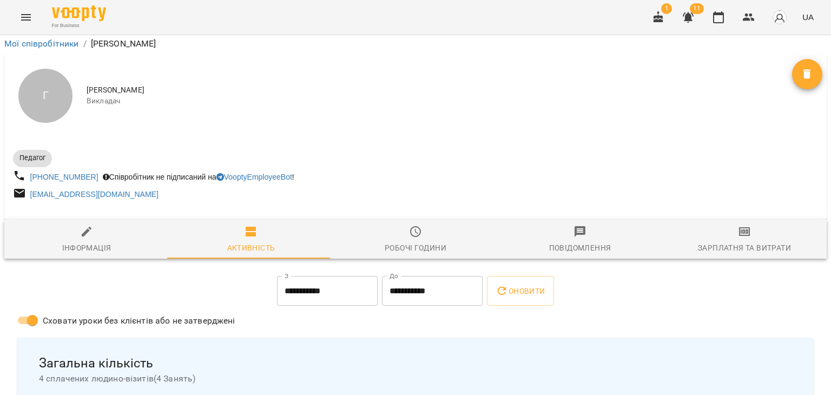
scroll to position [54, 0]
click at [86, 225] on icon "button" at bounding box center [86, 231] width 13 height 13
select select "**"
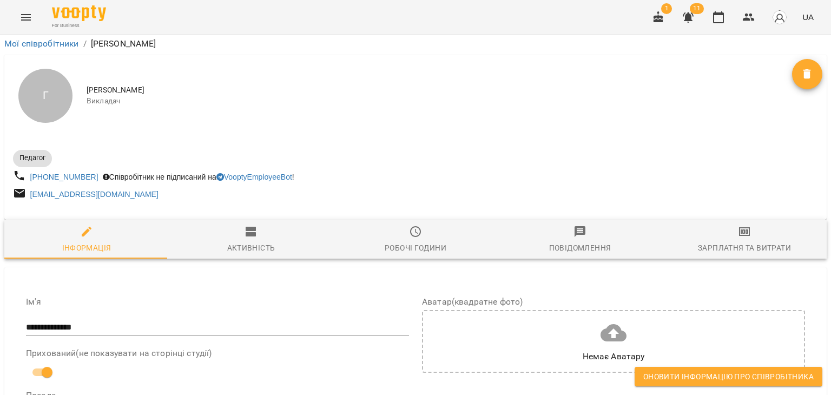
scroll to position [865, 0]
click at [713, 379] on span "Оновити інформацію про співробітника" at bounding box center [728, 376] width 170 height 13
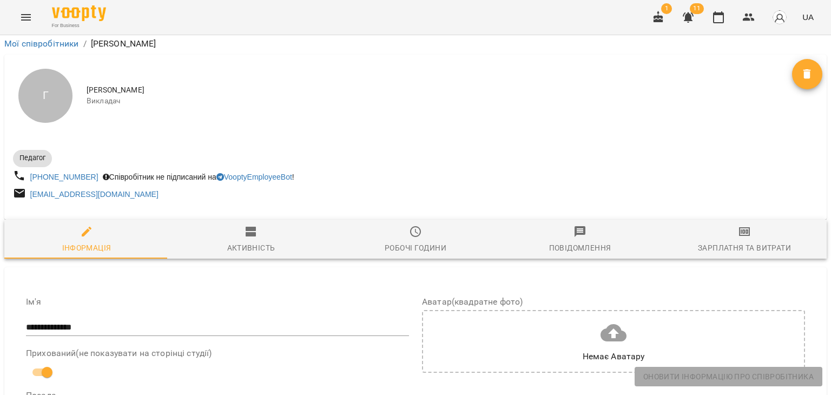
scroll to position [0, 0]
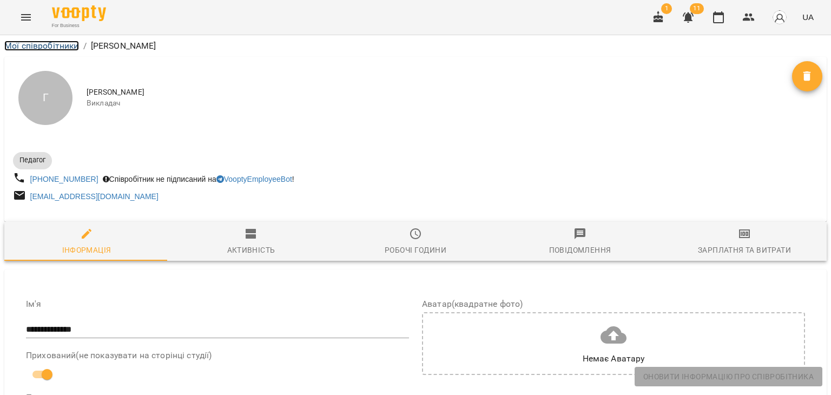
click at [54, 48] on link "Мої співробітники" at bounding box center [41, 46] width 75 height 10
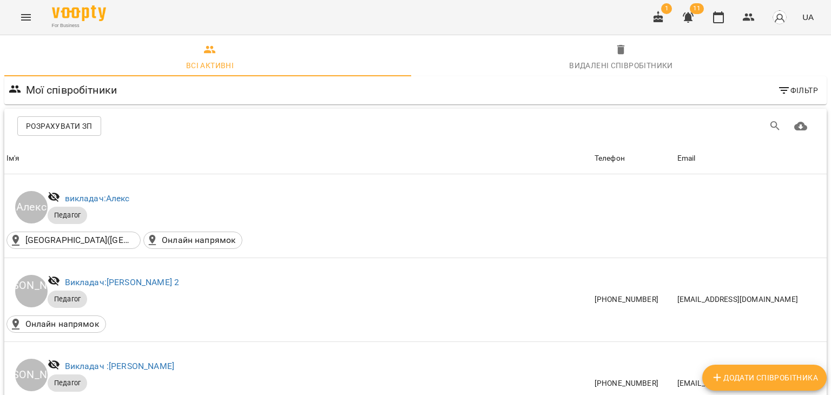
scroll to position [379, 0]
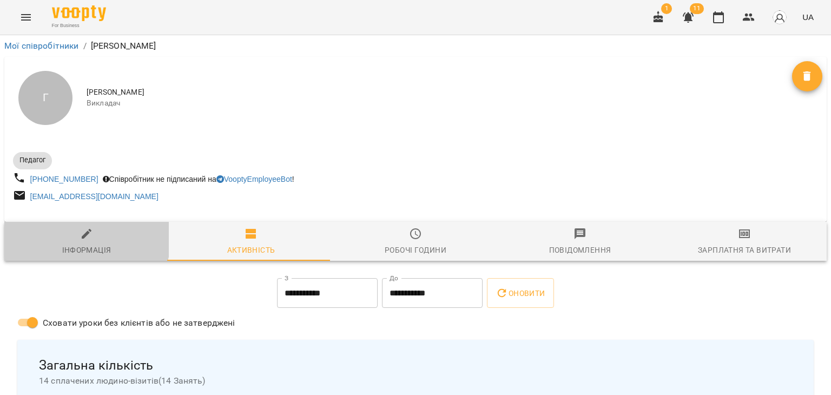
click at [84, 236] on icon "button" at bounding box center [87, 234] width 10 height 10
select select "**"
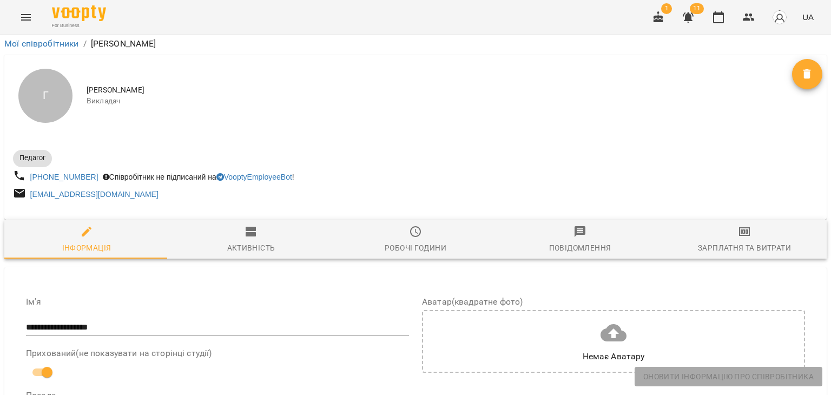
scroll to position [811, 0]
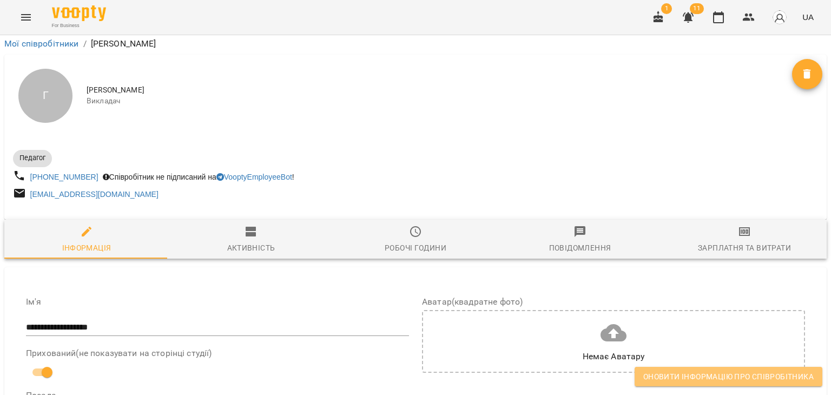
click at [692, 374] on span "Оновити інформацію про співробітника" at bounding box center [728, 376] width 170 height 13
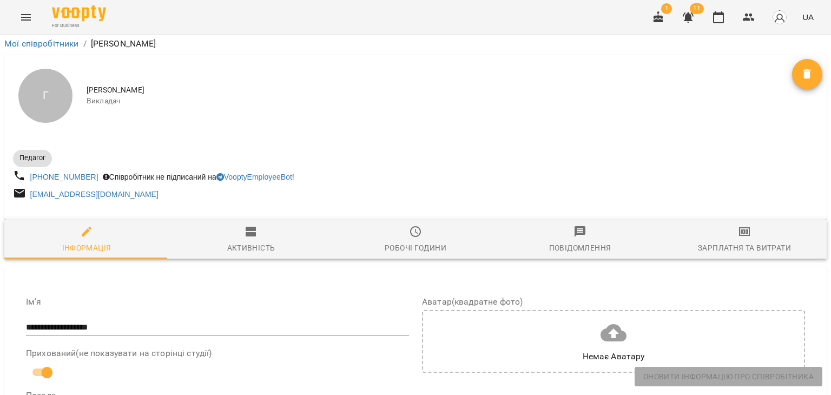
scroll to position [0, 0]
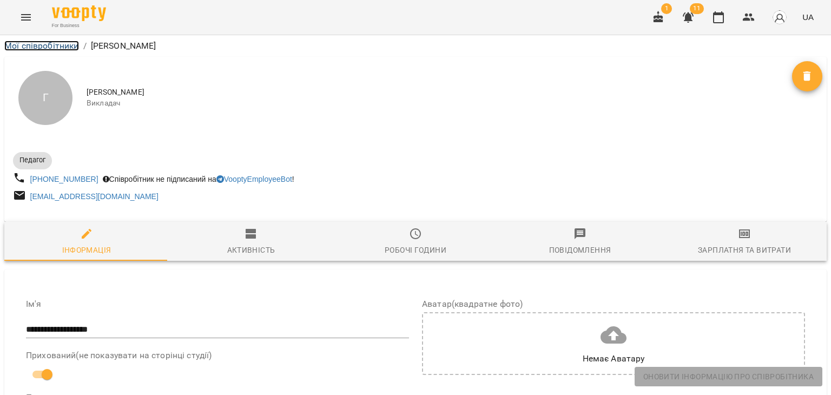
click at [58, 43] on link "Мої співробітники" at bounding box center [41, 46] width 75 height 10
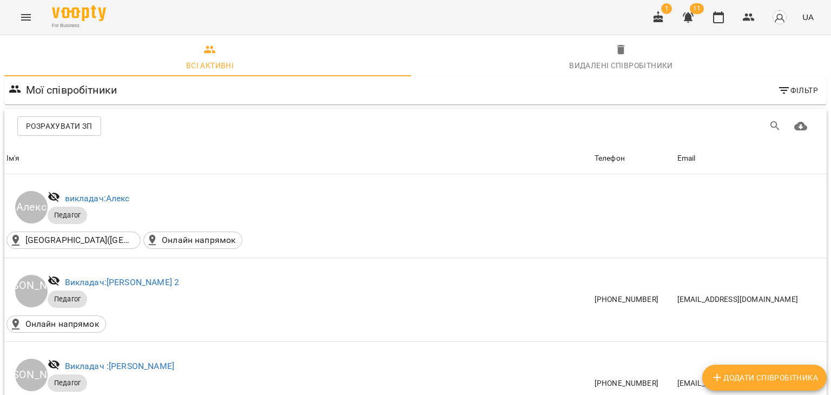
scroll to position [433, 0]
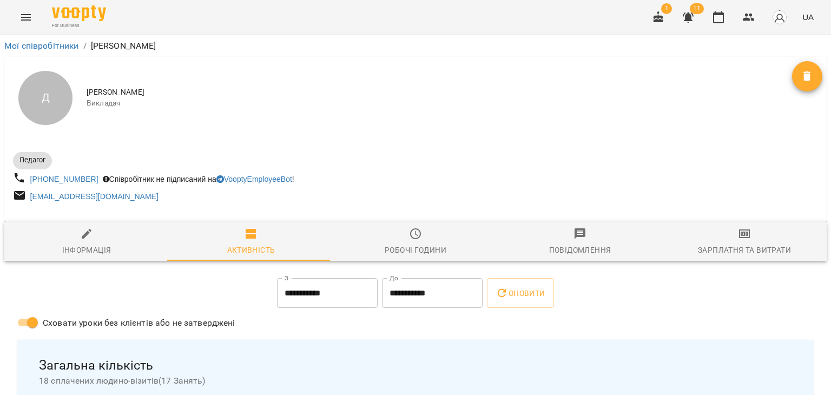
click at [83, 233] on icon "button" at bounding box center [86, 233] width 13 height 13
select select "**"
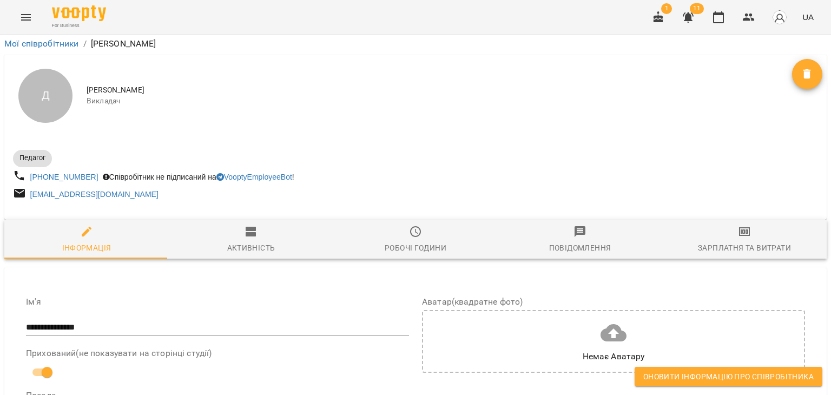
scroll to position [757, 0]
click at [700, 377] on span "Оновити інформацію про співробітника" at bounding box center [728, 376] width 170 height 13
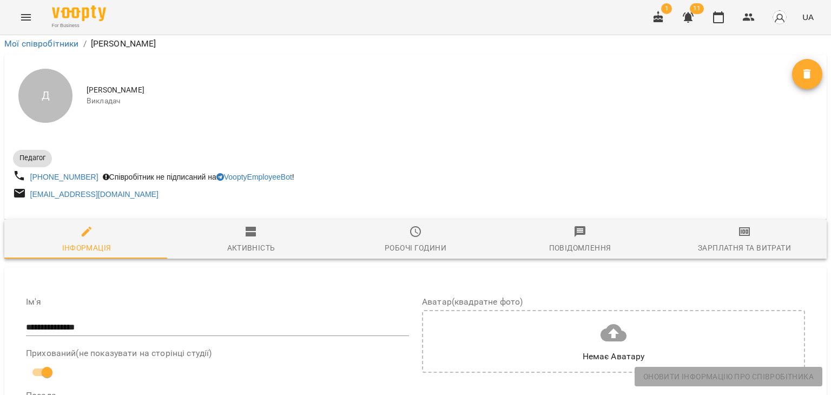
scroll to position [0, 0]
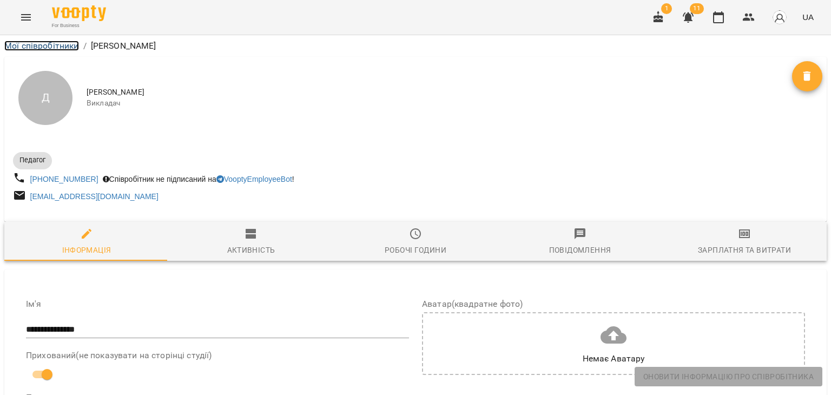
click at [32, 47] on link "Мої співробітники" at bounding box center [41, 46] width 75 height 10
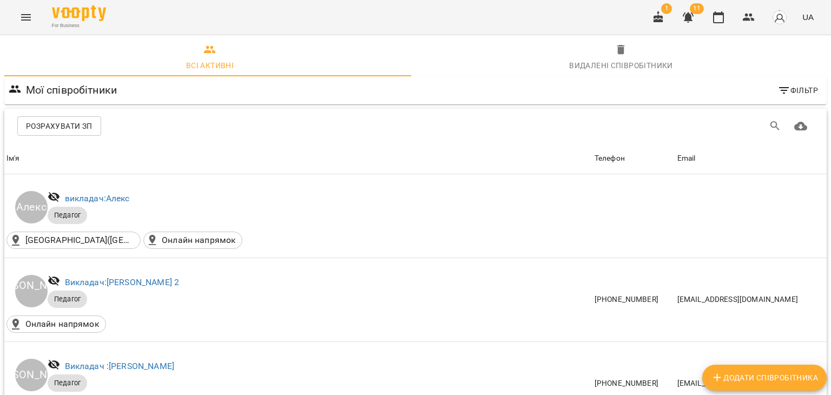
scroll to position [541, 0]
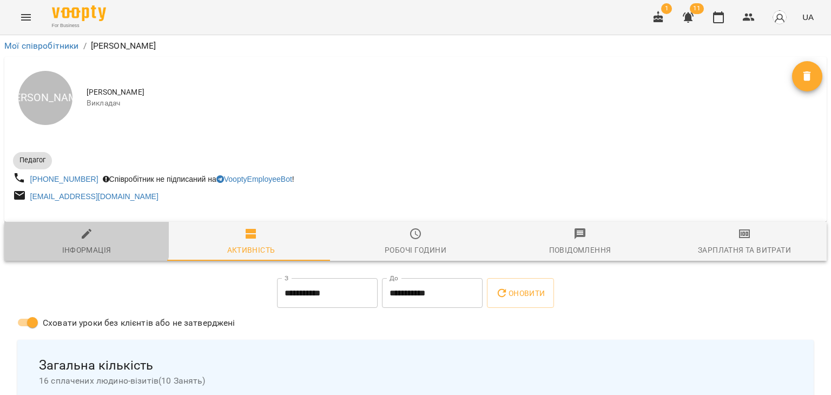
click at [83, 236] on icon "button" at bounding box center [87, 234] width 10 height 10
select select "**"
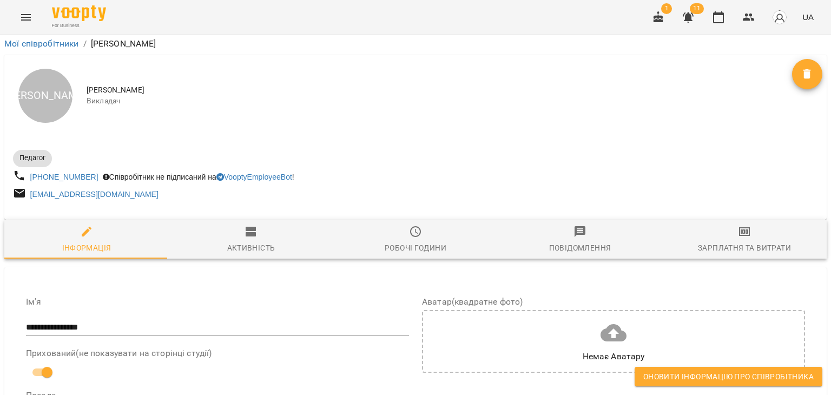
scroll to position [865, 0]
click at [667, 375] on span "Оновити інформацію про співробітника" at bounding box center [728, 376] width 170 height 13
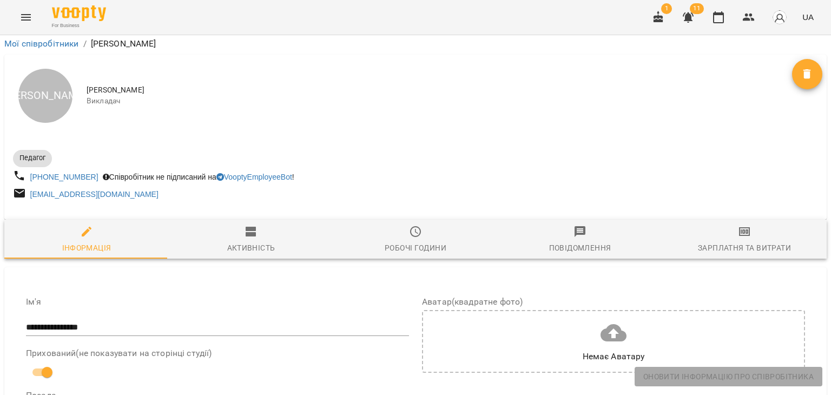
scroll to position [0, 0]
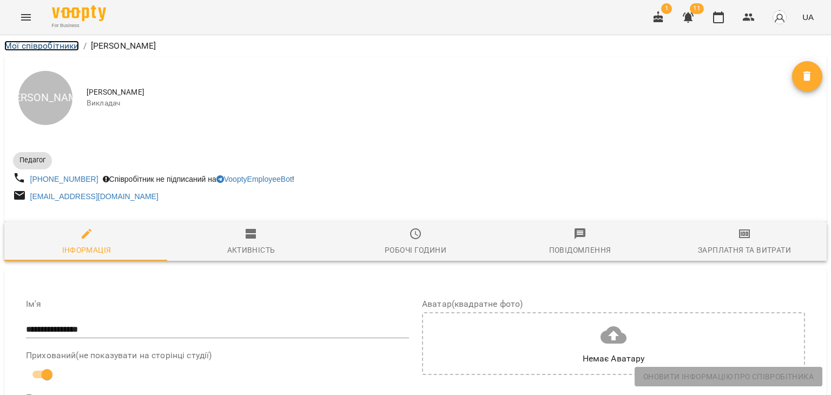
click at [52, 46] on link "Мої співробітники" at bounding box center [41, 46] width 75 height 10
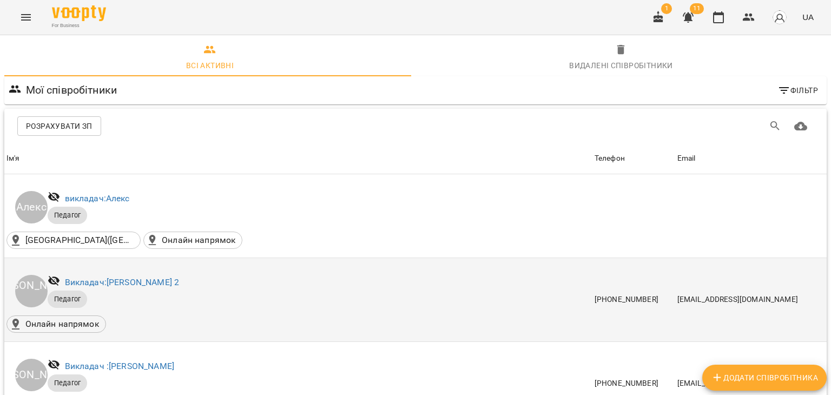
scroll to position [703, 0]
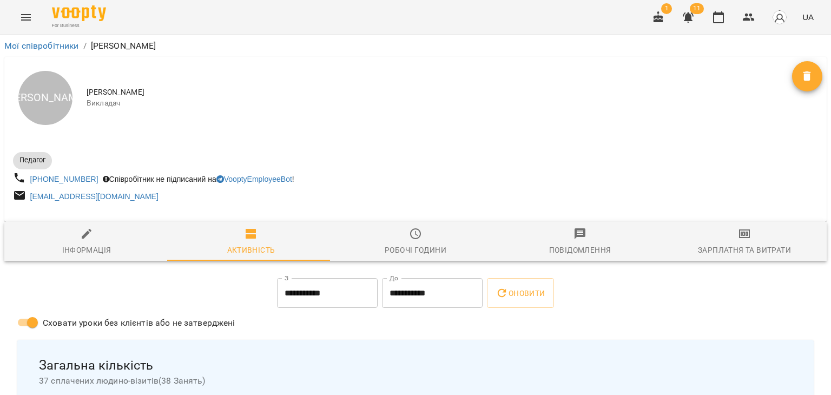
click at [83, 237] on icon "button" at bounding box center [87, 234] width 10 height 10
select select "**"
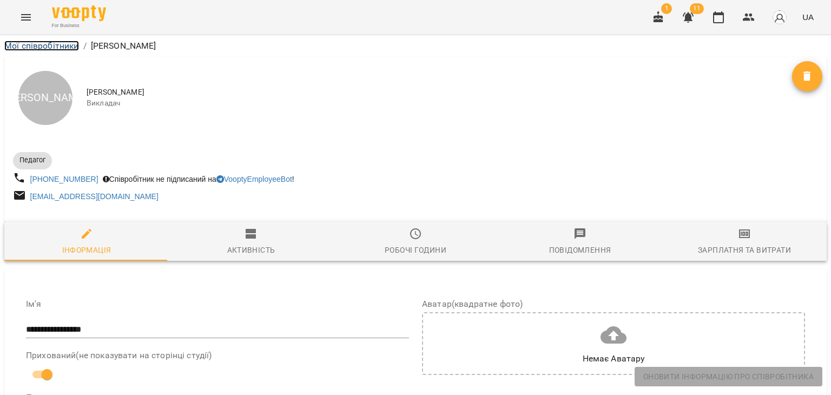
click at [45, 48] on link "Мої співробітники" at bounding box center [41, 46] width 75 height 10
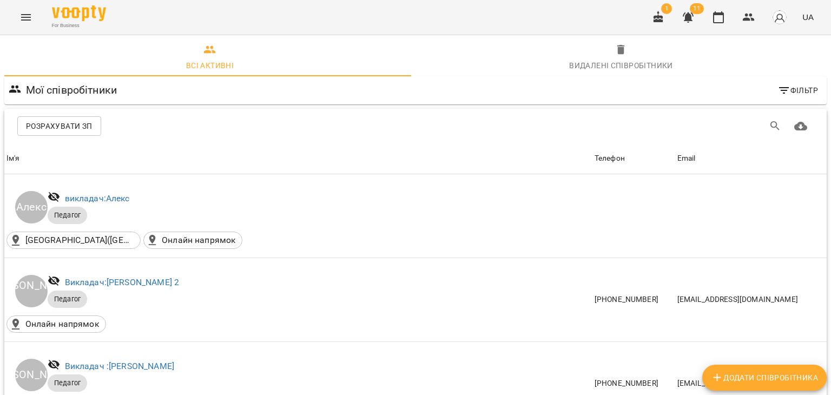
scroll to position [703, 0]
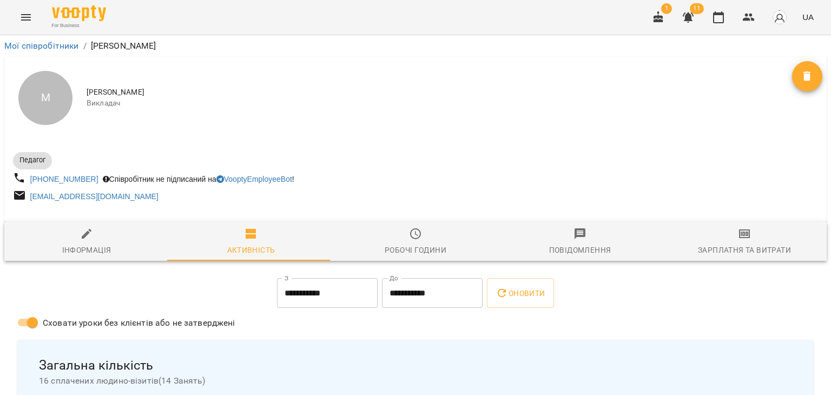
click at [83, 237] on icon "button" at bounding box center [87, 234] width 10 height 10
select select "**"
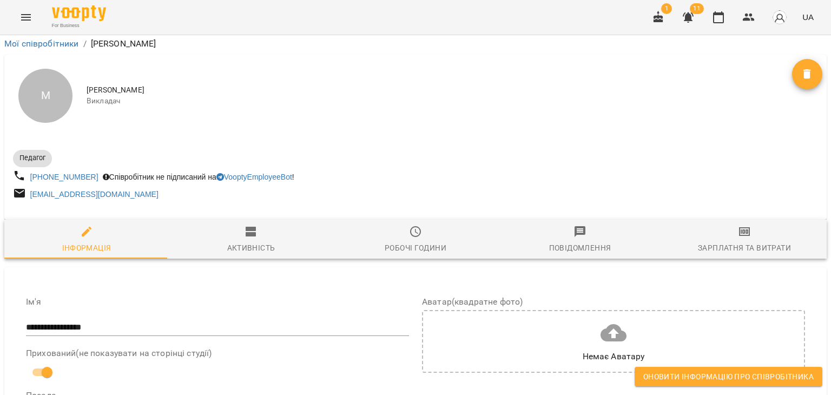
scroll to position [865, 0]
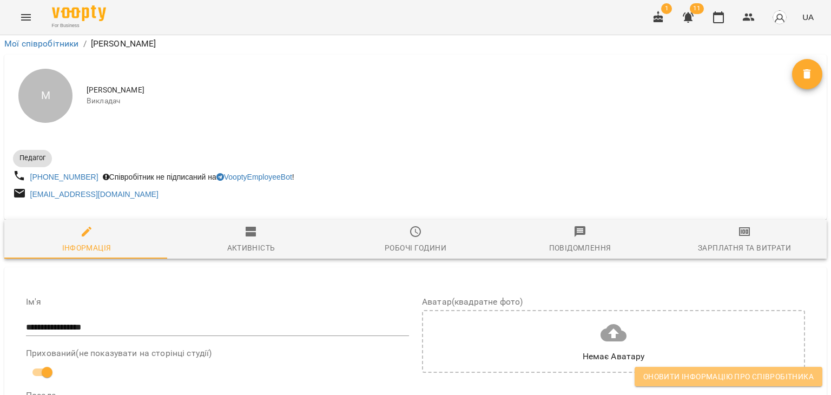
click at [726, 375] on span "Оновити інформацію про співробітника" at bounding box center [728, 376] width 170 height 13
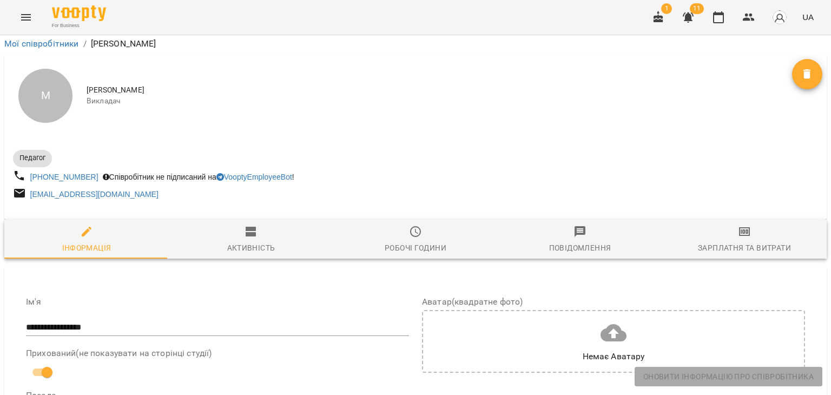
scroll to position [0, 0]
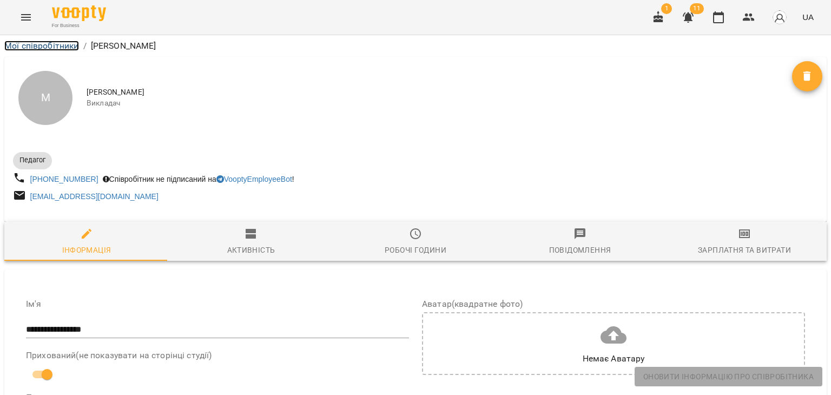
click at [50, 43] on link "Мої співробітники" at bounding box center [41, 46] width 75 height 10
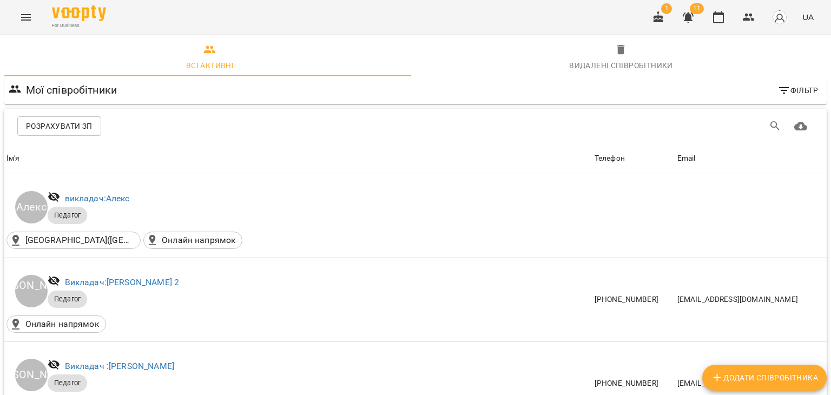
scroll to position [811, 0]
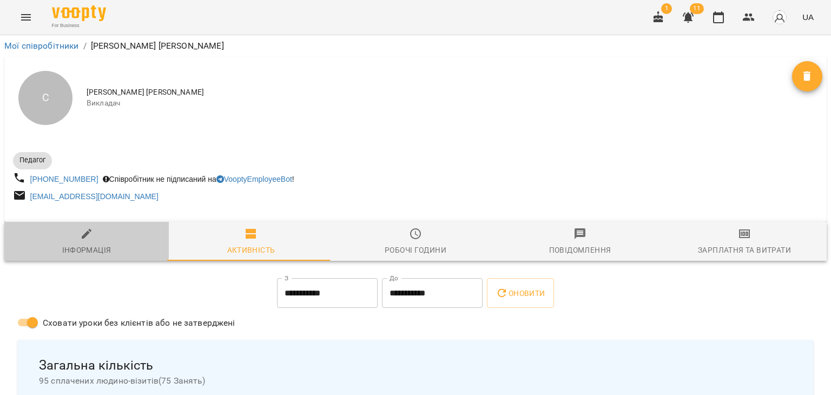
click at [85, 234] on icon "button" at bounding box center [87, 234] width 10 height 10
select select "**"
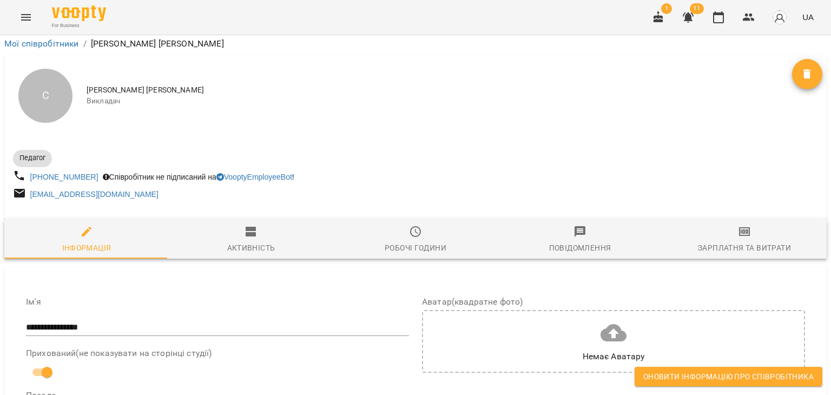
scroll to position [811, 0]
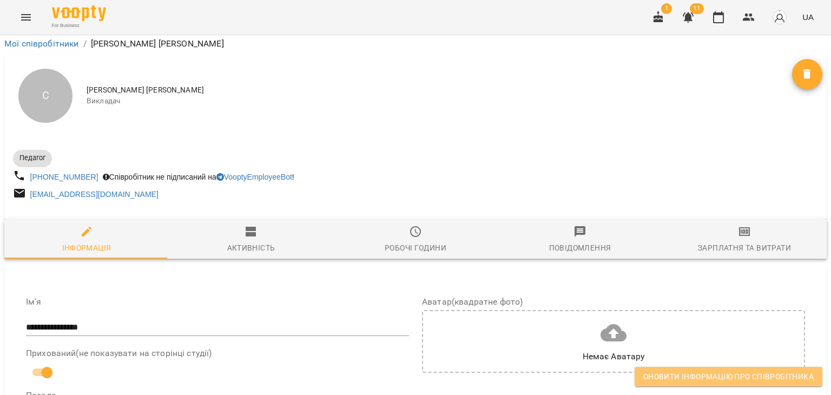
click at [688, 376] on span "Оновити інформацію про співробітника" at bounding box center [728, 376] width 170 height 13
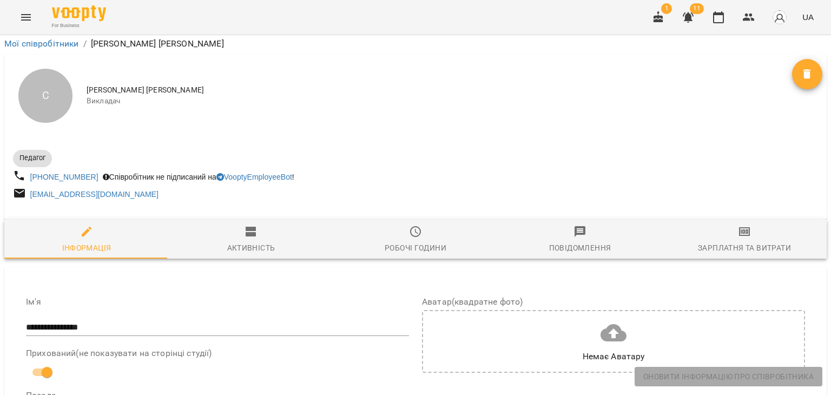
scroll to position [595, 0]
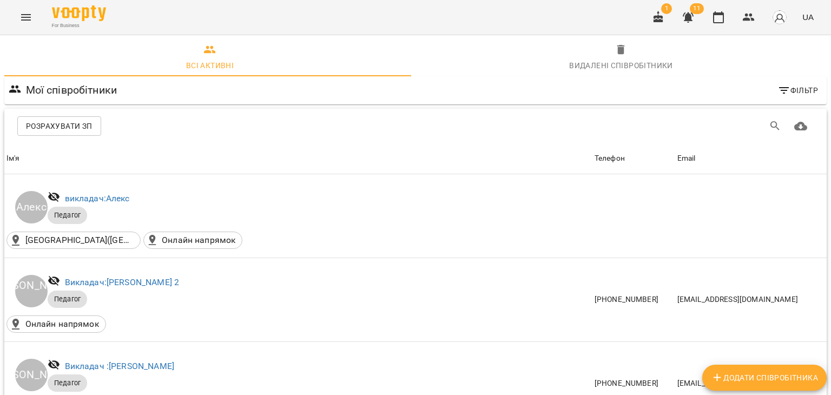
scroll to position [865, 0]
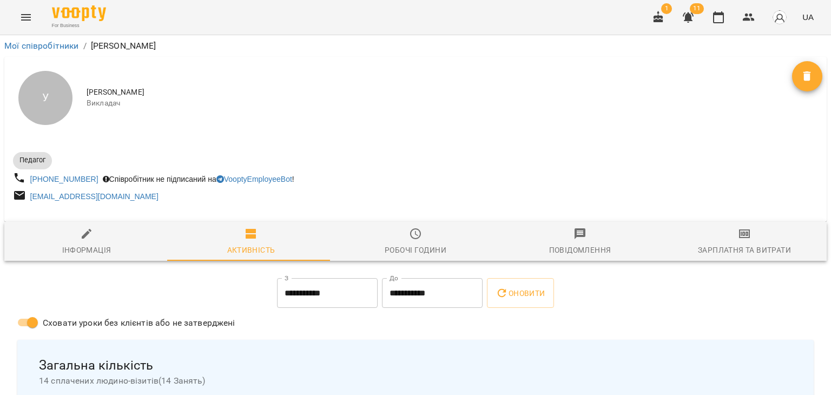
click at [90, 234] on icon "button" at bounding box center [86, 233] width 13 height 13
select select "**"
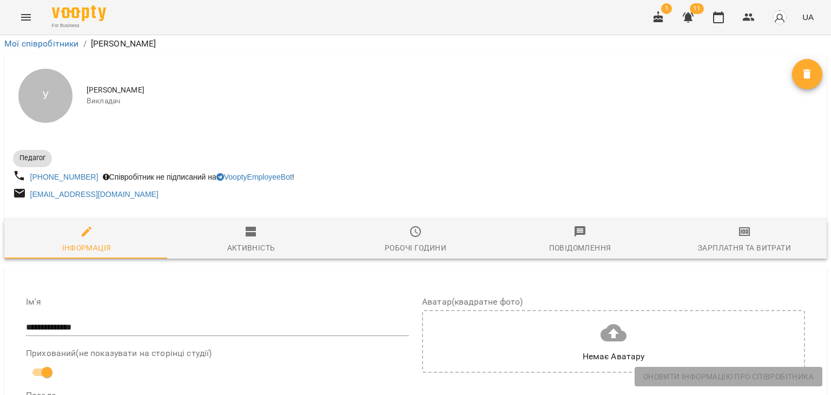
scroll to position [757, 0]
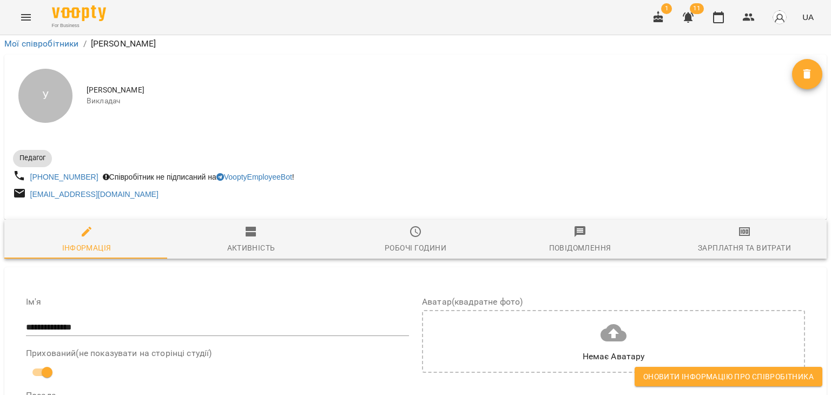
click at [703, 374] on span "Оновити інформацію про співробітника" at bounding box center [728, 376] width 170 height 13
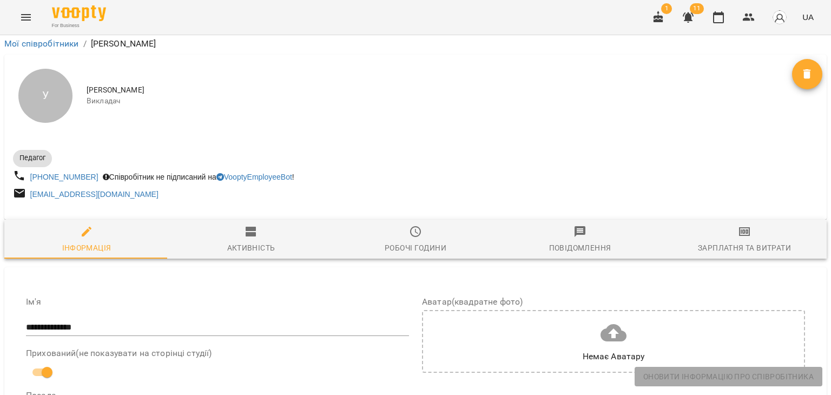
scroll to position [0, 0]
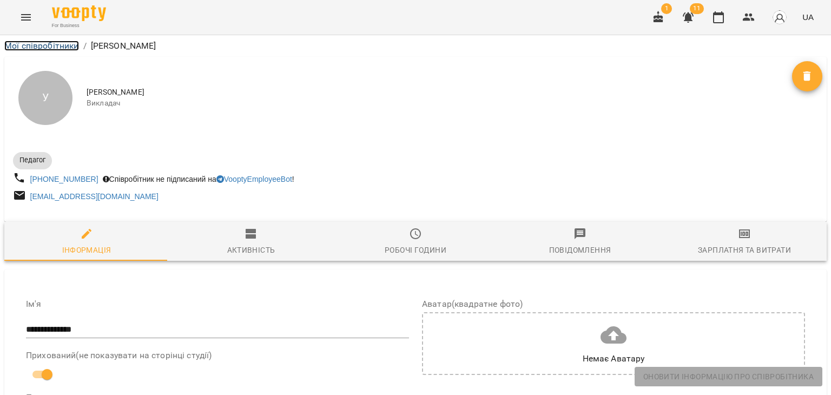
click at [67, 47] on link "Мої співробітники" at bounding box center [41, 46] width 75 height 10
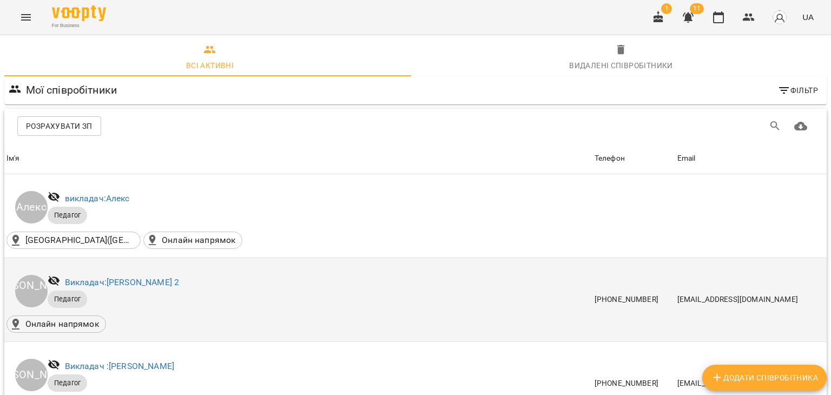
scroll to position [954, 0]
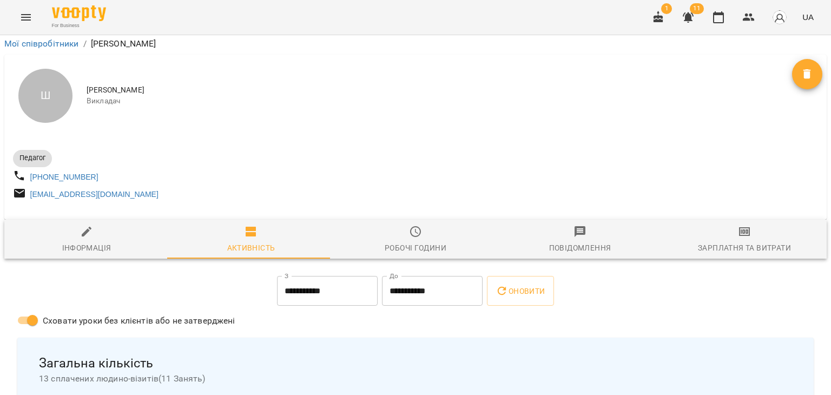
scroll to position [162, 0]
click at [87, 241] on div "Інформація" at bounding box center [86, 247] width 49 height 13
select select "**"
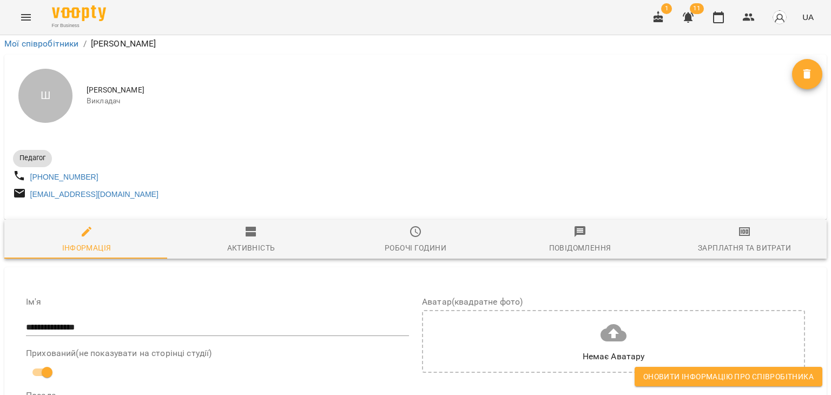
scroll to position [1024, 0]
click at [705, 377] on span "Оновити інформацію про співробітника" at bounding box center [728, 376] width 170 height 13
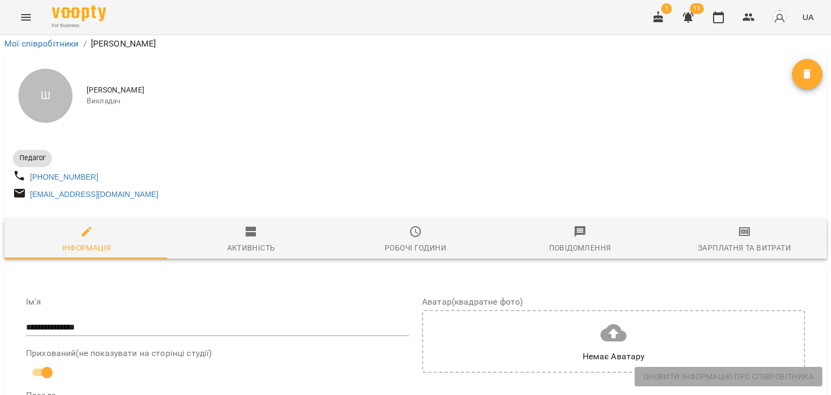
scroll to position [0, 0]
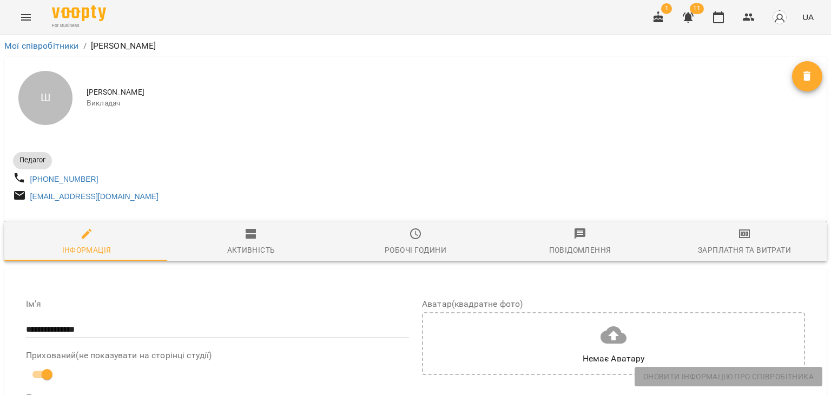
click at [26, 17] on icon "Menu" at bounding box center [26, 17] width 10 height 6
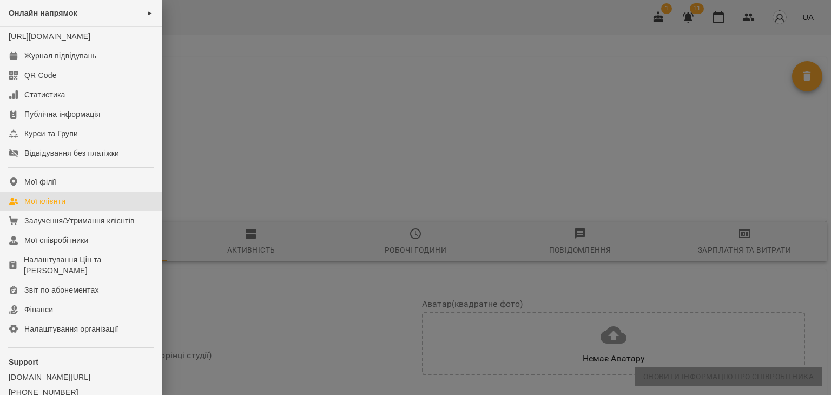
click at [53, 207] on div "Мої клієнти" at bounding box center [44, 201] width 41 height 11
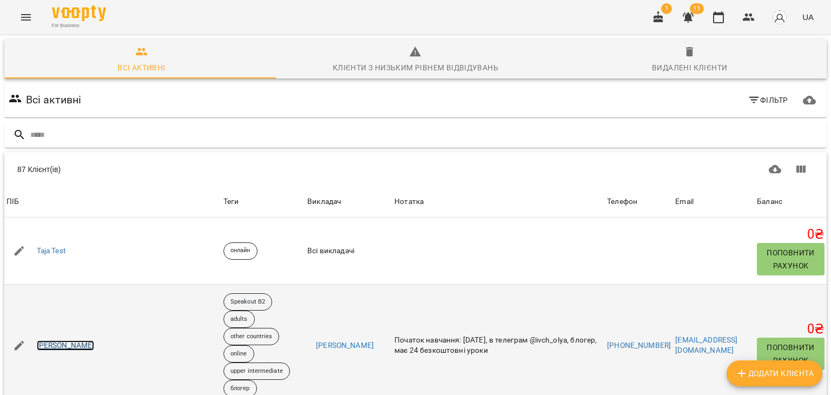
click at [70, 340] on link "[PERSON_NAME]" at bounding box center [66, 345] width 58 height 11
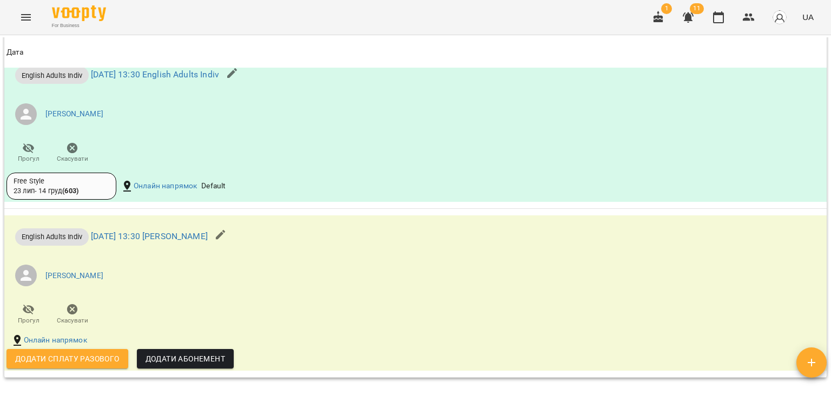
scroll to position [1136, 0]
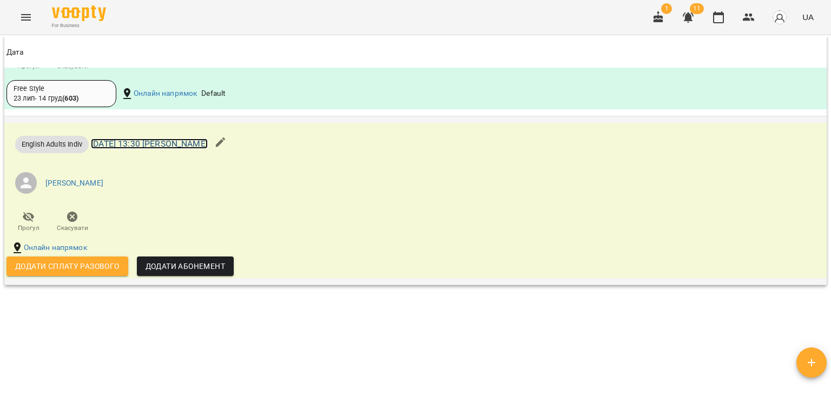
click at [208, 149] on link "ср 17 вер 2025 13:30 Лисенко Анастасія індиви" at bounding box center [149, 143] width 117 height 10
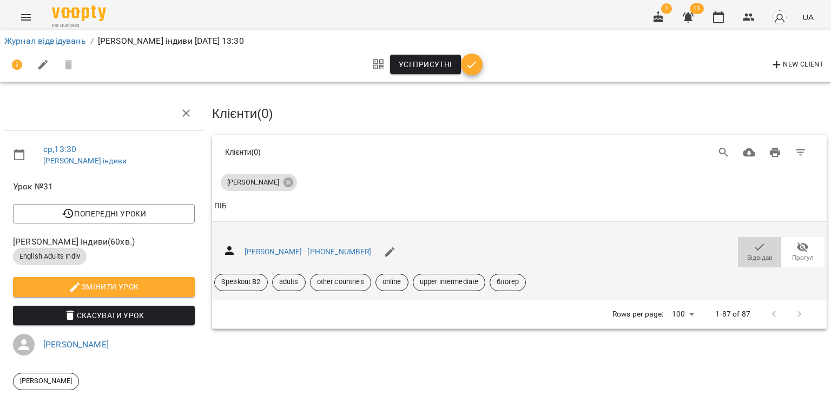
click at [753, 249] on icon "button" at bounding box center [759, 247] width 13 height 13
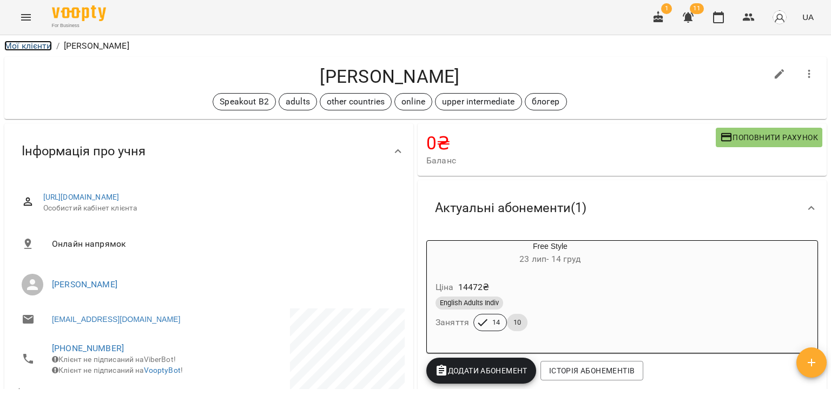
click at [39, 44] on link "Мої клієнти" at bounding box center [28, 46] width 48 height 10
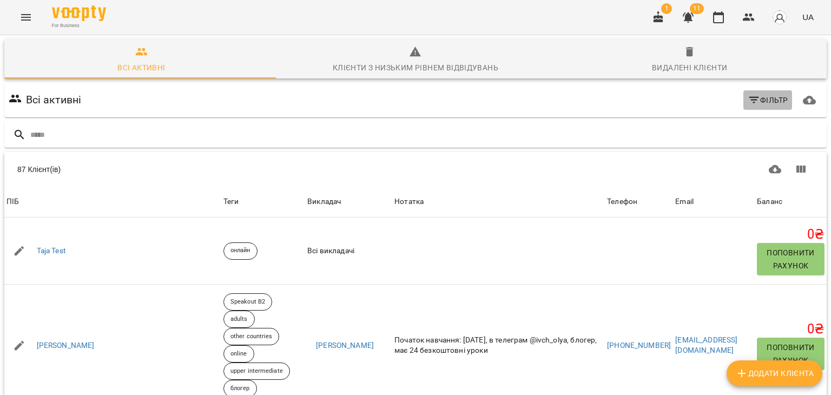
click at [755, 103] on span "Фільтр" at bounding box center [767, 100] width 41 height 13
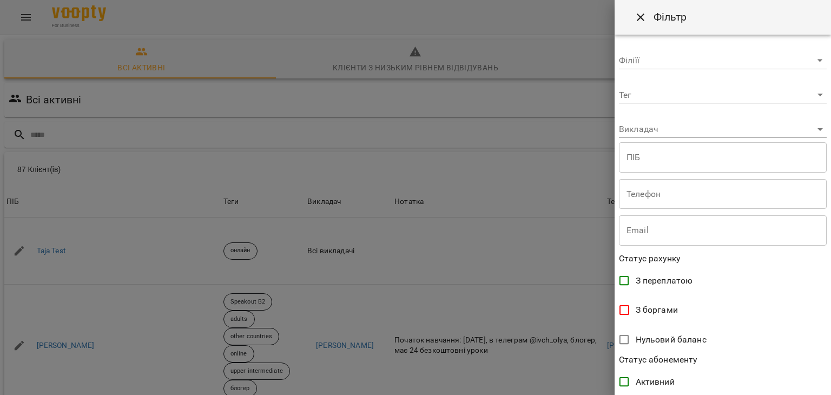
click at [812, 128] on body "For Business 1 11 UA Всі активні Клієнти з низьким рівнем відвідувань Видалені …" at bounding box center [415, 281] width 831 height 563
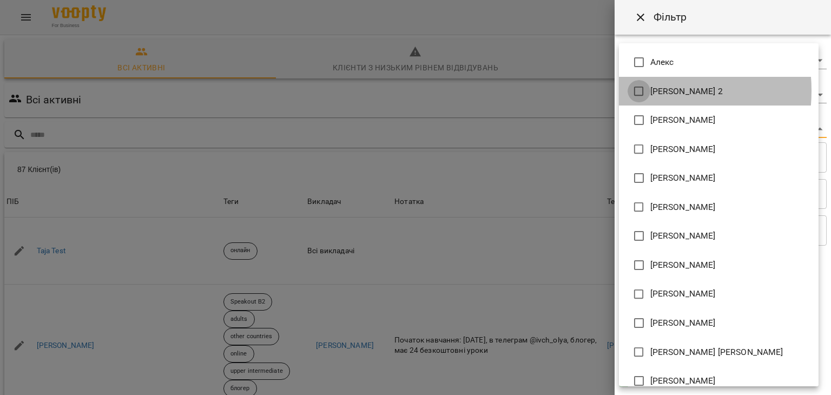
type input "**********"
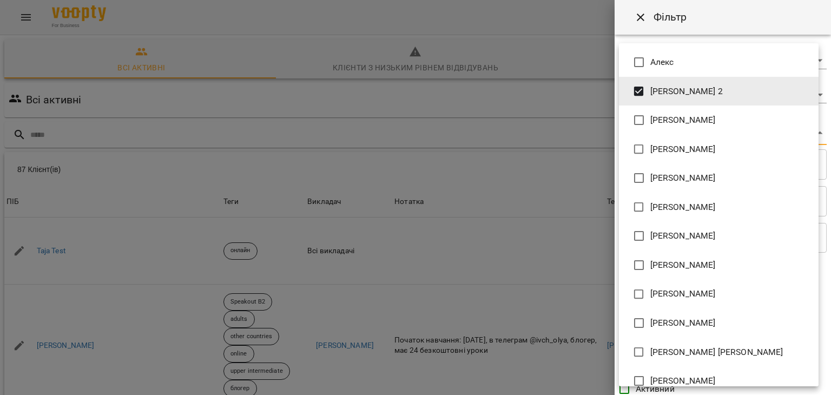
click at [558, 102] on div at bounding box center [415, 197] width 831 height 395
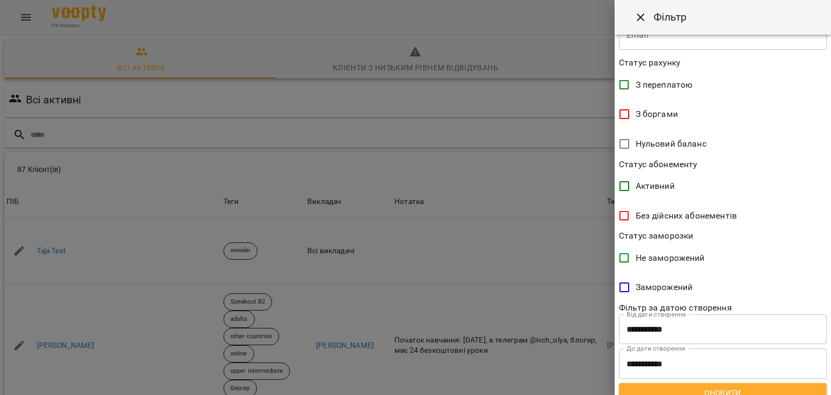
scroll to position [215, 0]
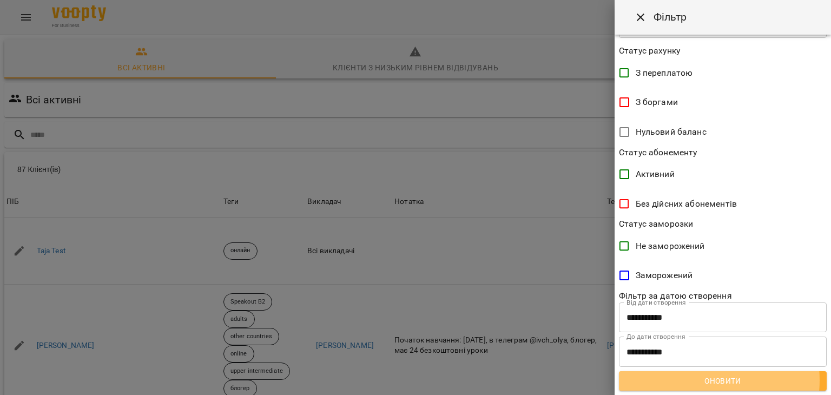
click at [709, 380] on span "Оновити" at bounding box center [722, 380] width 190 height 13
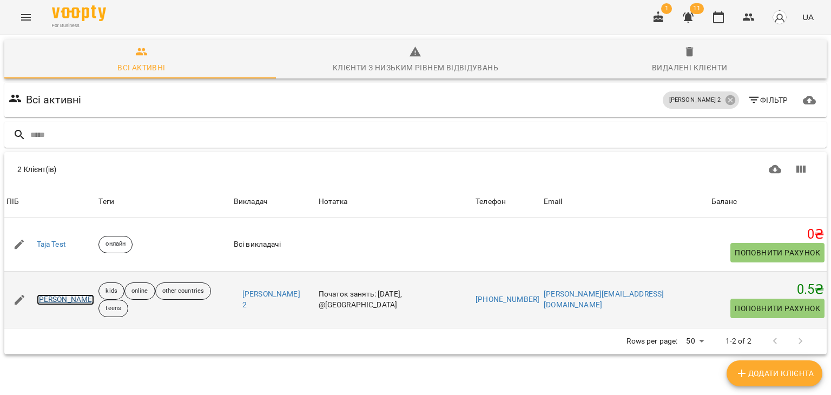
click at [63, 299] on link "[PERSON_NAME]" at bounding box center [66, 299] width 58 height 11
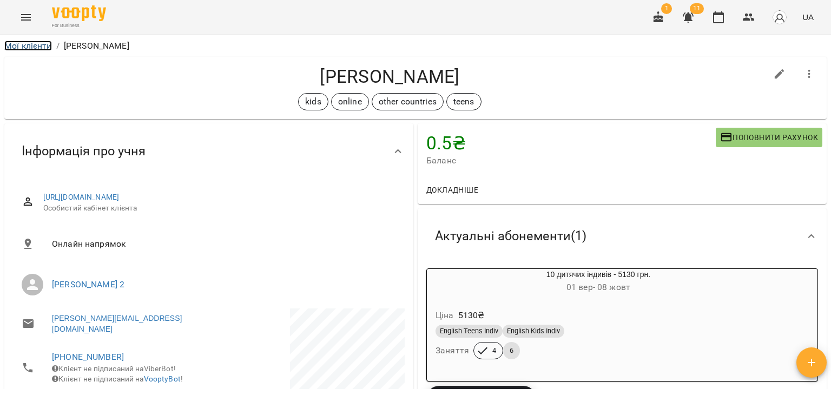
click at [30, 45] on link "Мої клієнти" at bounding box center [28, 46] width 48 height 10
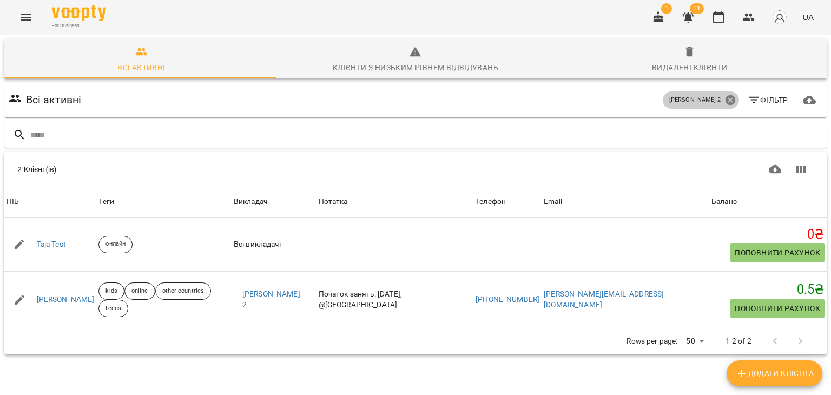
click at [725, 99] on icon at bounding box center [730, 100] width 10 height 10
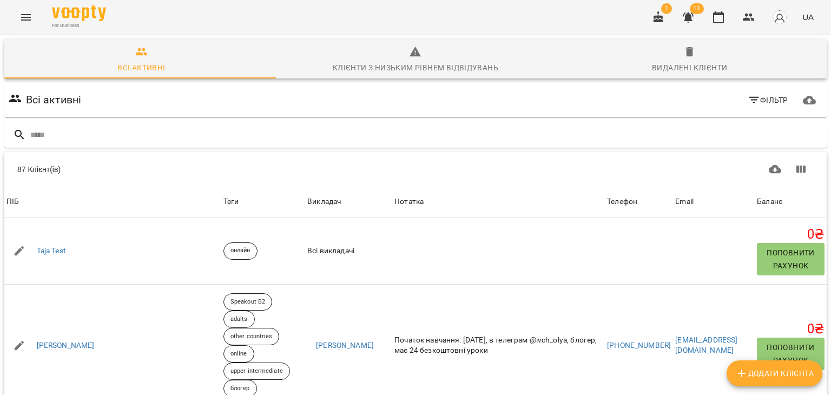
click at [747, 98] on icon "button" at bounding box center [753, 100] width 13 height 13
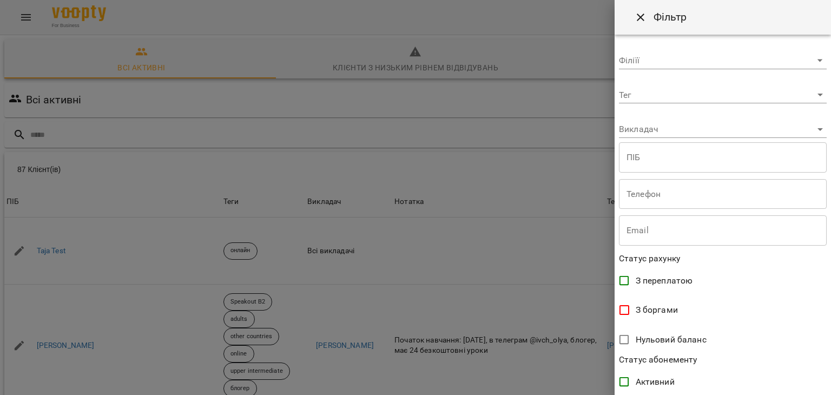
click at [813, 130] on body "For Business 1 11 UA Всі активні Клієнти з низьким рівнем відвідувань Видалені …" at bounding box center [415, 281] width 831 height 563
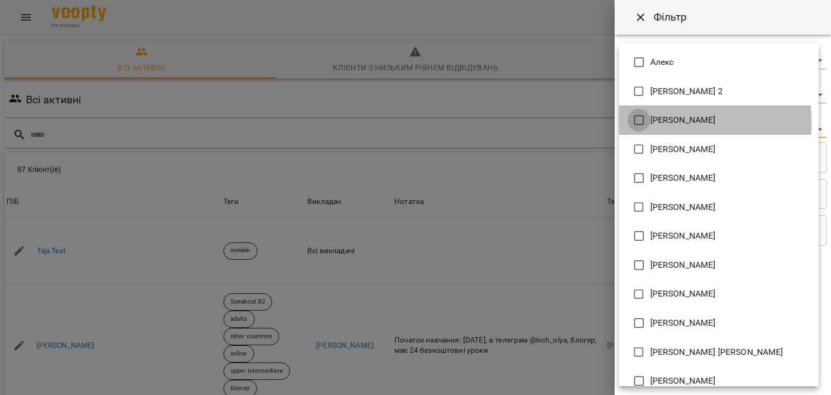
type input "**********"
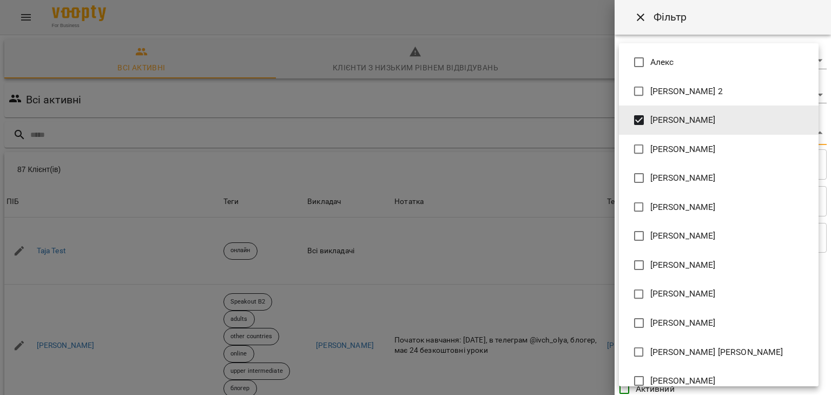
click at [562, 92] on div at bounding box center [415, 197] width 831 height 395
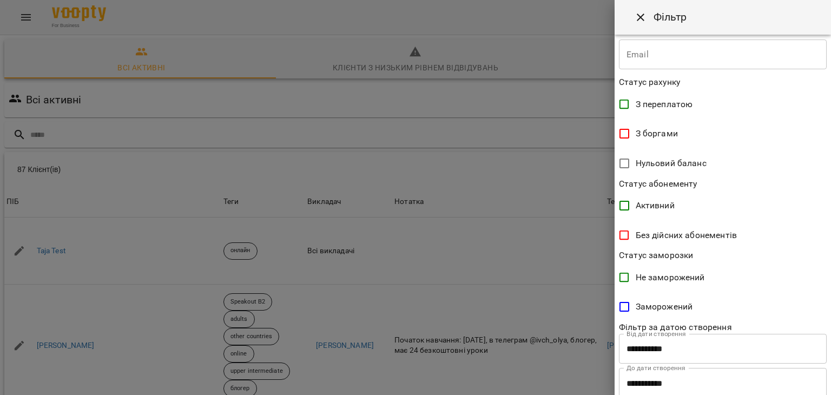
scroll to position [215, 0]
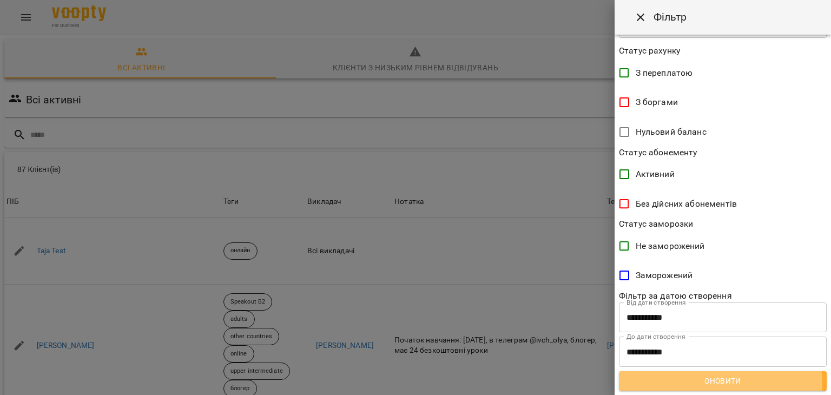
click at [720, 382] on span "Оновити" at bounding box center [722, 380] width 190 height 13
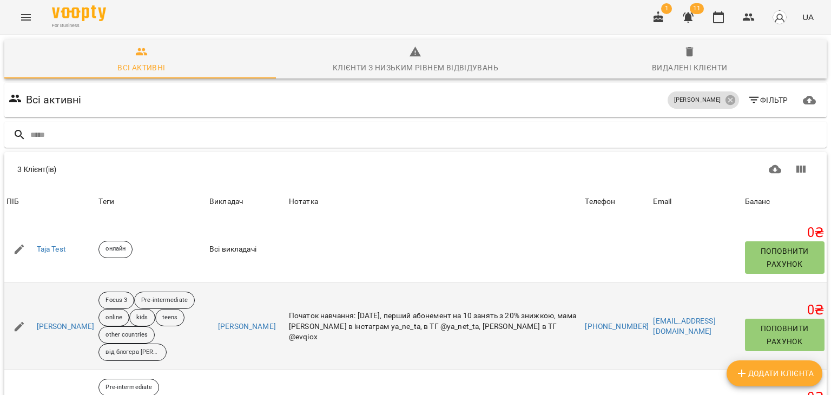
scroll to position [85, 0]
click at [84, 321] on link "Поплавська Євангеліна" at bounding box center [66, 326] width 58 height 11
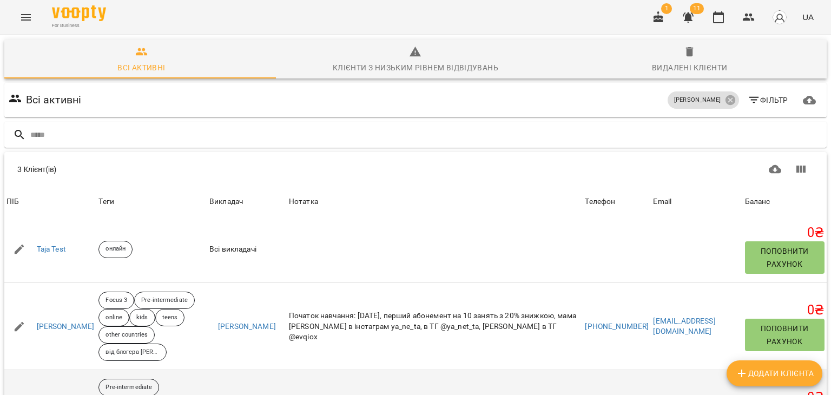
scroll to position [85, 0]
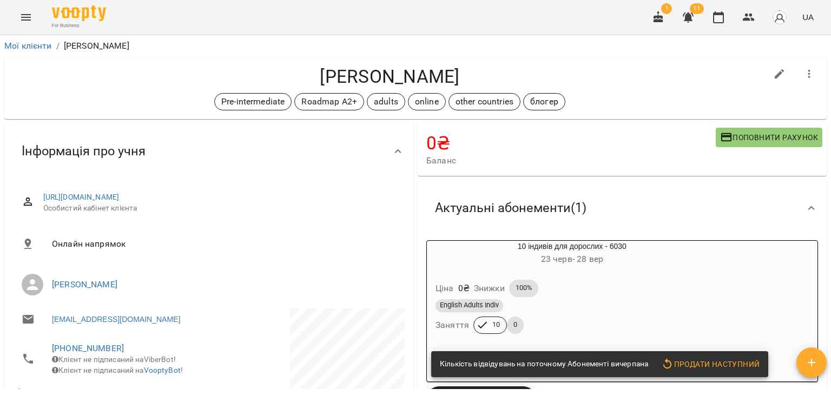
click at [756, 258] on div "10 індивів для дорослих - 6030 23 черв - 28 вер Ціна 0 ₴ Знижки 100% English Ad…" at bounding box center [621, 311] width 391 height 142
click at [623, 259] on h6 "23 черв - 28 вер" at bounding box center [572, 258] width 290 height 15
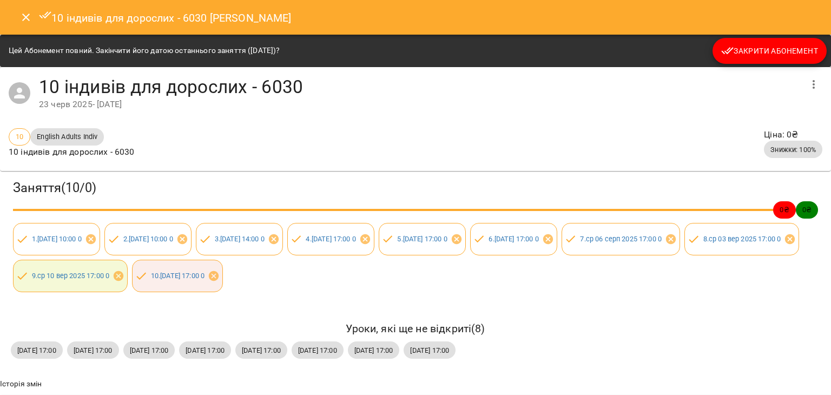
click at [761, 49] on span "Закрити Абонемент" at bounding box center [769, 50] width 97 height 13
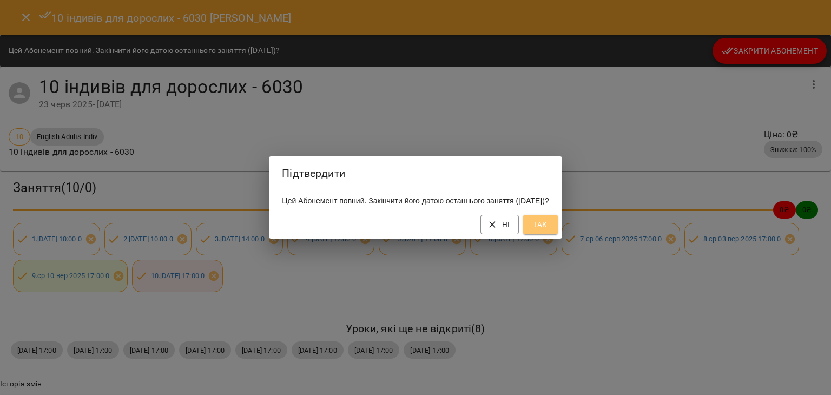
click at [548, 231] on span "Так" at bounding box center [540, 224] width 17 height 13
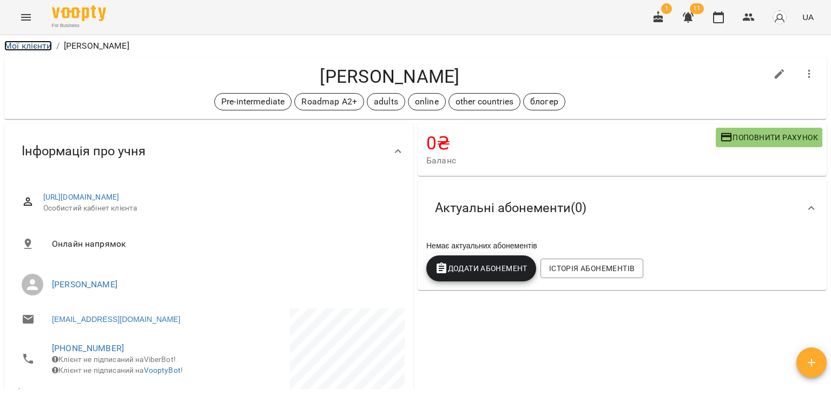
click at [23, 48] on link "Мої клієнти" at bounding box center [28, 46] width 48 height 10
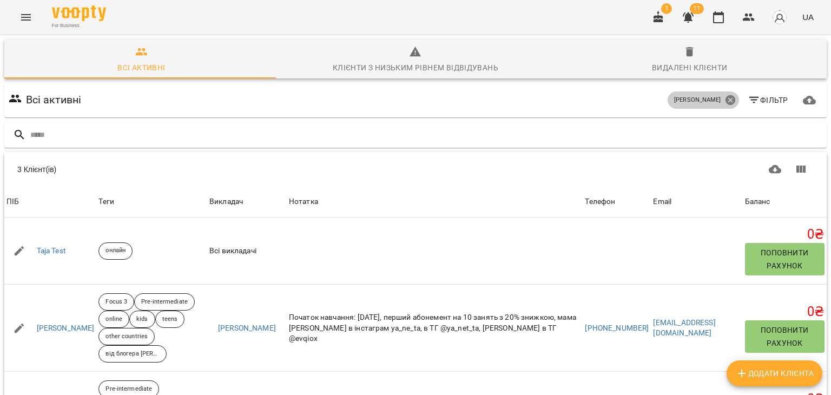
click at [724, 101] on icon at bounding box center [730, 100] width 12 height 12
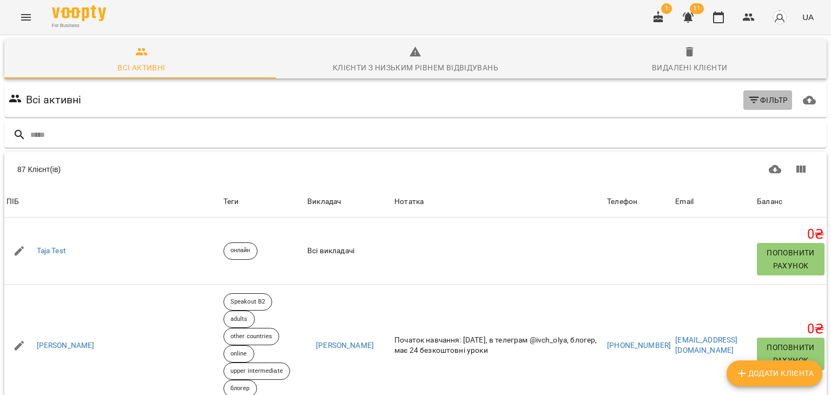
click at [772, 97] on span "Фільтр" at bounding box center [767, 100] width 41 height 13
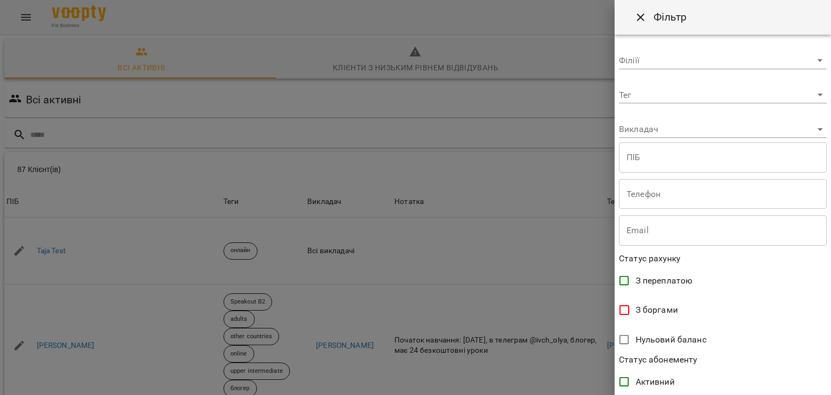
click at [812, 130] on body "For Business 1 11 UA Всі активні Клієнти з низьким рівнем відвідувань Видалені …" at bounding box center [415, 281] width 831 height 563
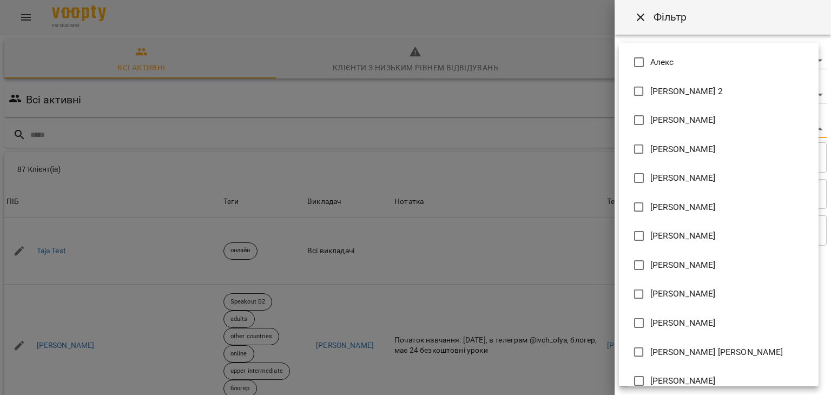
type input "**********"
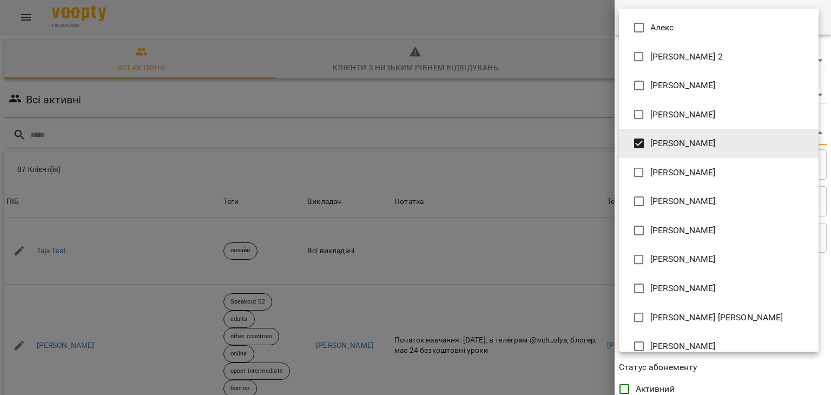
click at [537, 96] on div at bounding box center [415, 197] width 831 height 395
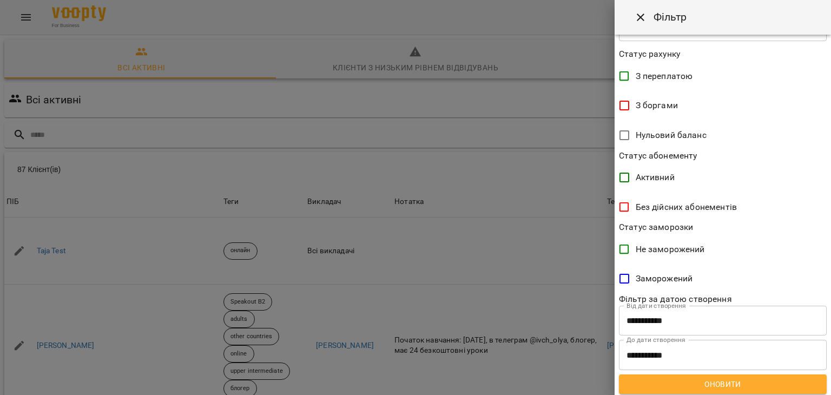
scroll to position [215, 0]
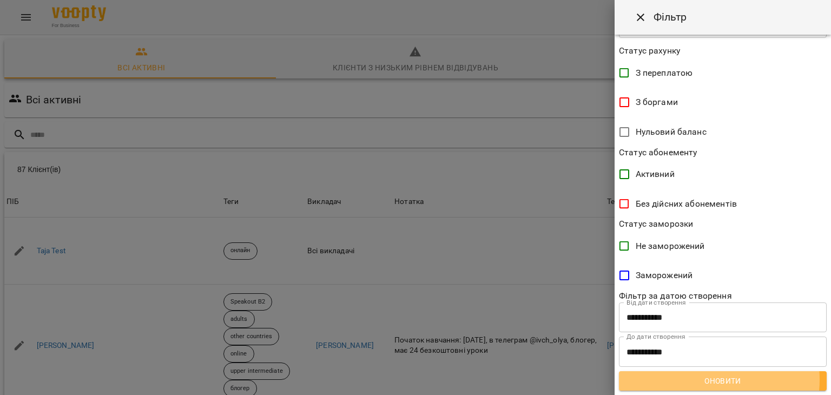
click at [710, 379] on span "Оновити" at bounding box center [722, 380] width 190 height 13
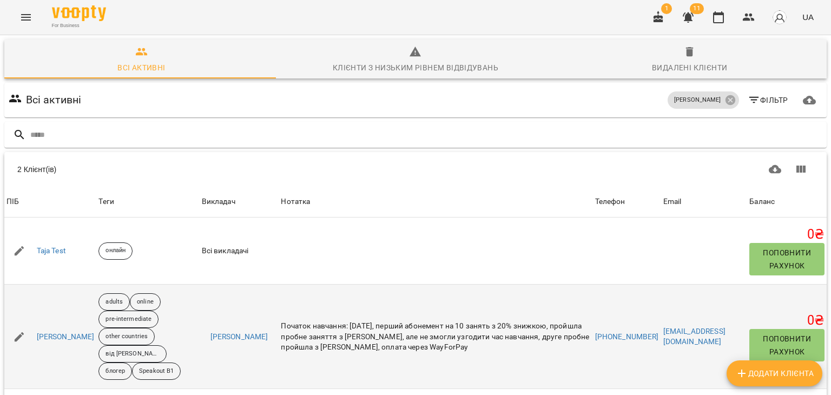
scroll to position [48, 0]
click at [65, 331] on link "Осіпцова Світлана" at bounding box center [66, 336] width 58 height 11
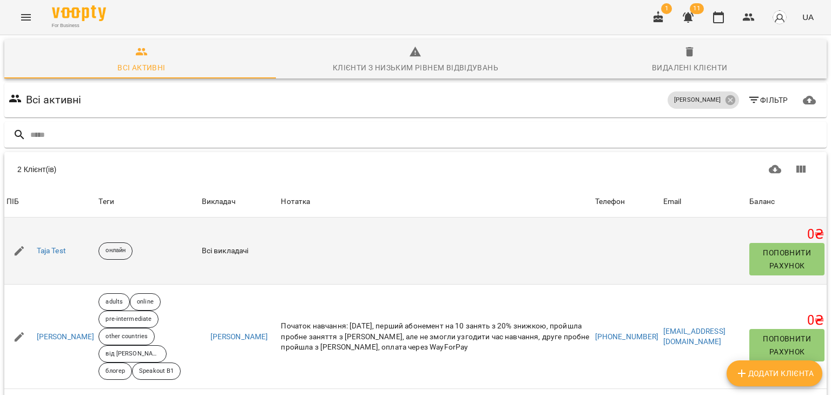
scroll to position [48, 0]
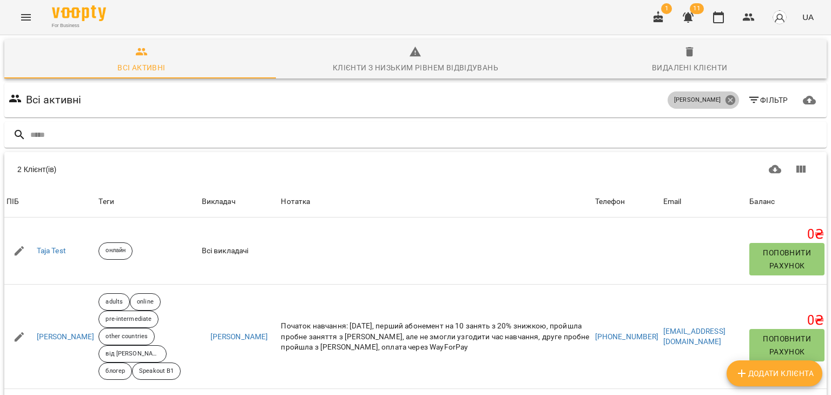
click at [724, 94] on icon at bounding box center [730, 100] width 12 height 12
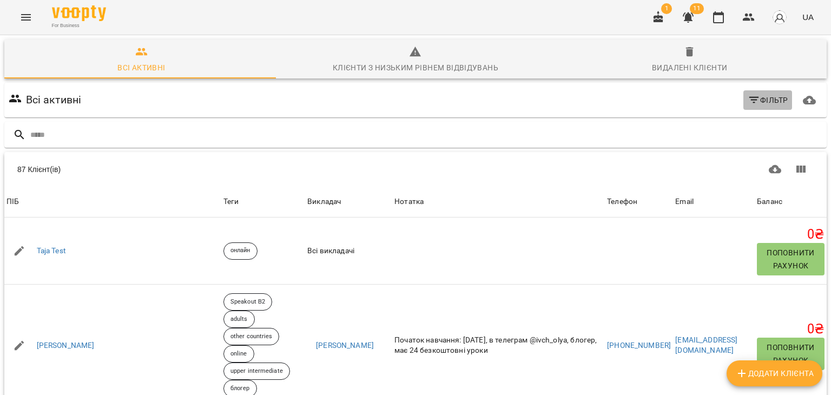
click at [769, 94] on span "Фільтр" at bounding box center [767, 100] width 41 height 13
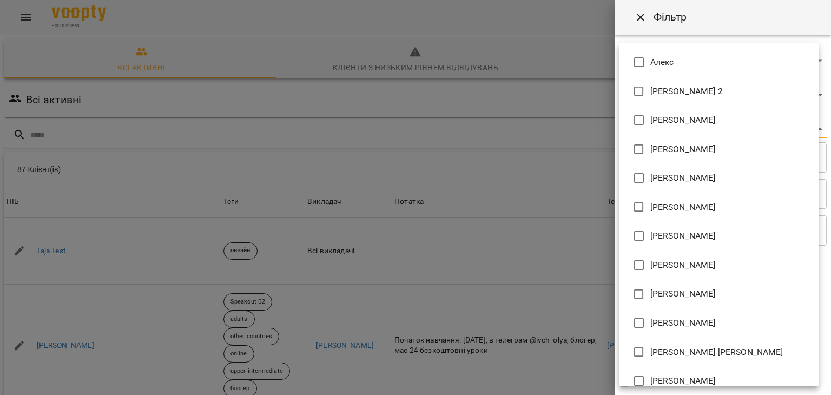
click at [813, 130] on body "For Business 1 11 UA Всі активні Клієнти з низьким рівнем відвідувань Видалені …" at bounding box center [415, 281] width 831 height 563
type input "**********"
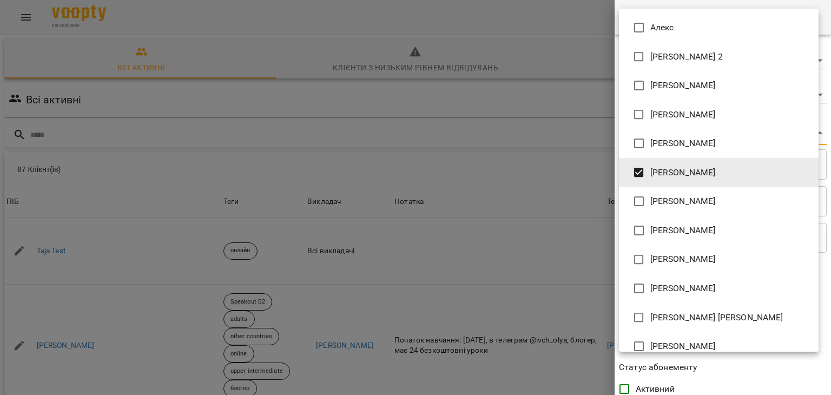
click at [568, 71] on div at bounding box center [415, 197] width 831 height 395
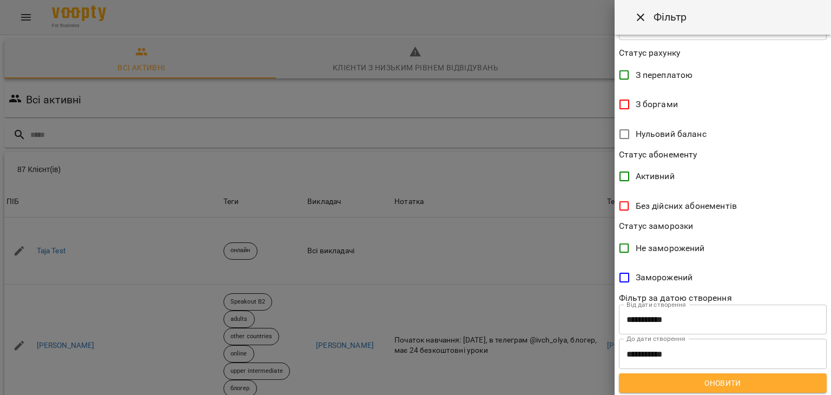
scroll to position [215, 0]
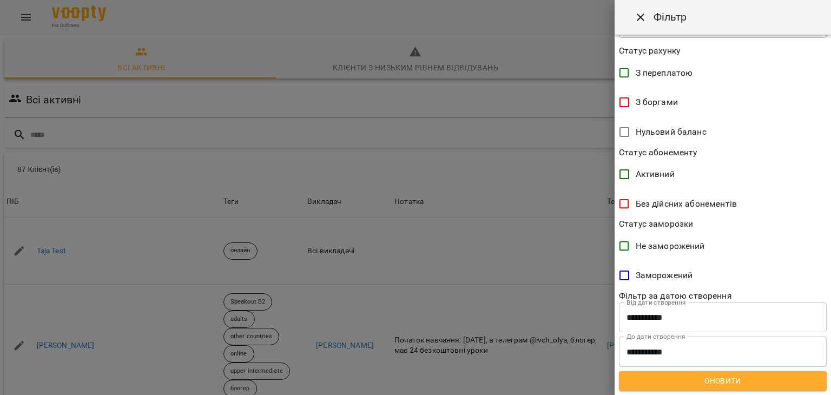
click at [727, 381] on span "Оновити" at bounding box center [722, 380] width 190 height 13
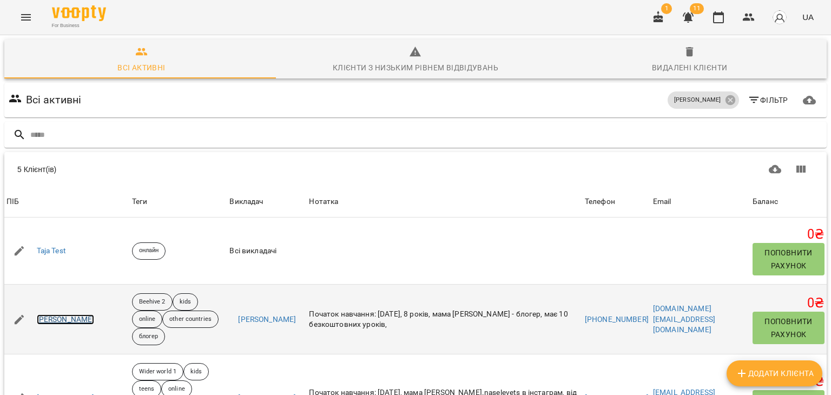
click at [50, 314] on link "[PERSON_NAME]" at bounding box center [66, 319] width 58 height 11
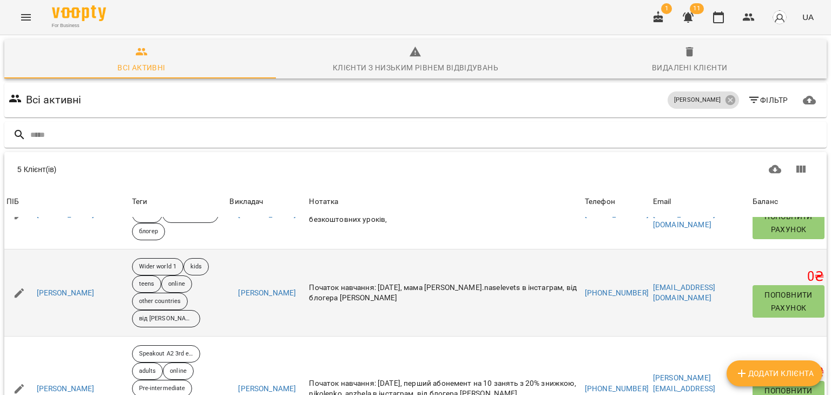
scroll to position [156, 0]
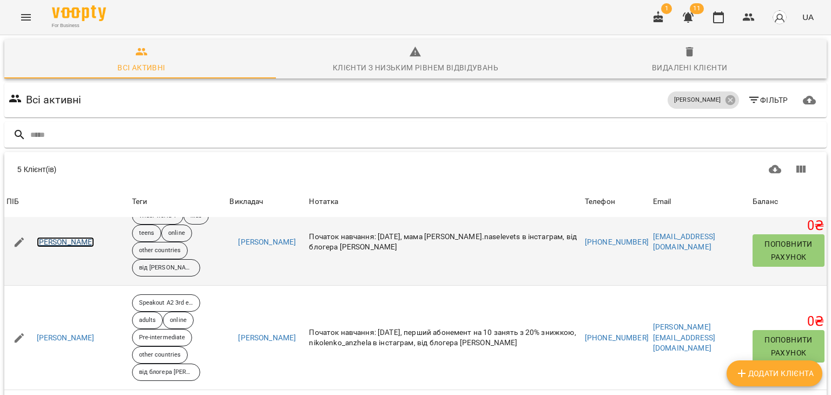
click at [60, 242] on link "[PERSON_NAME]" at bounding box center [66, 242] width 58 height 11
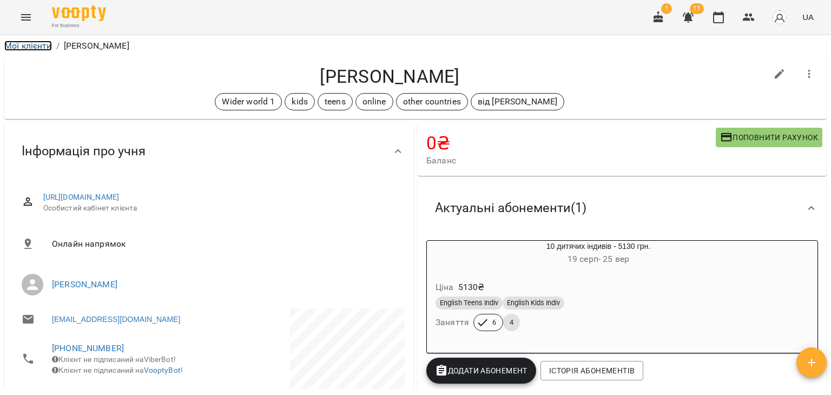
click at [8, 47] on link "Мої клієнти" at bounding box center [28, 46] width 48 height 10
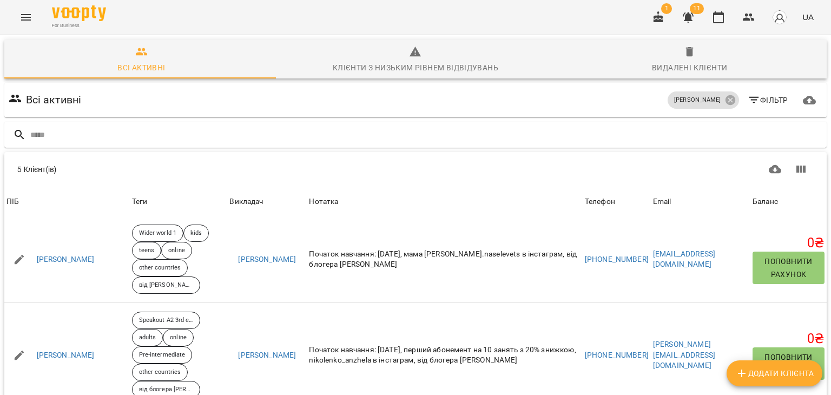
scroll to position [156, 0]
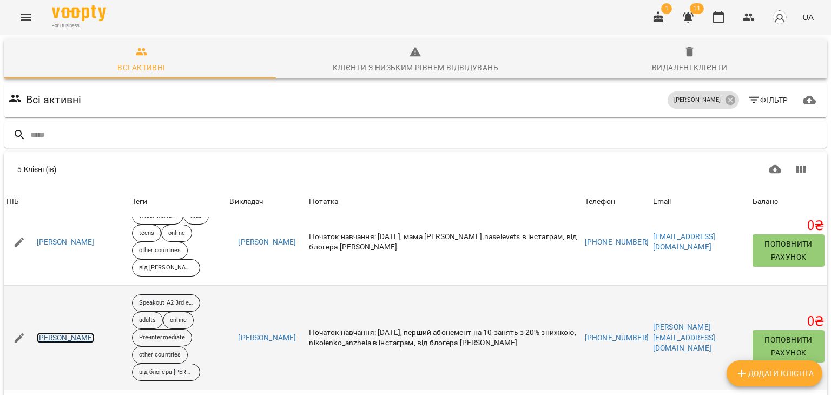
click at [72, 336] on link "[PERSON_NAME]" at bounding box center [66, 338] width 58 height 11
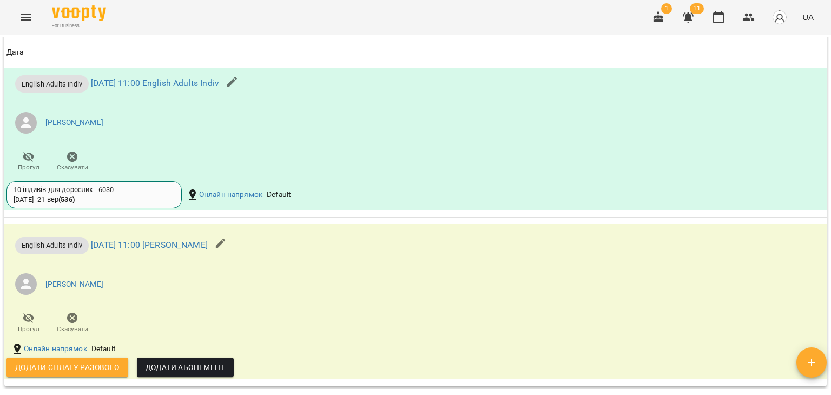
scroll to position [1097, 0]
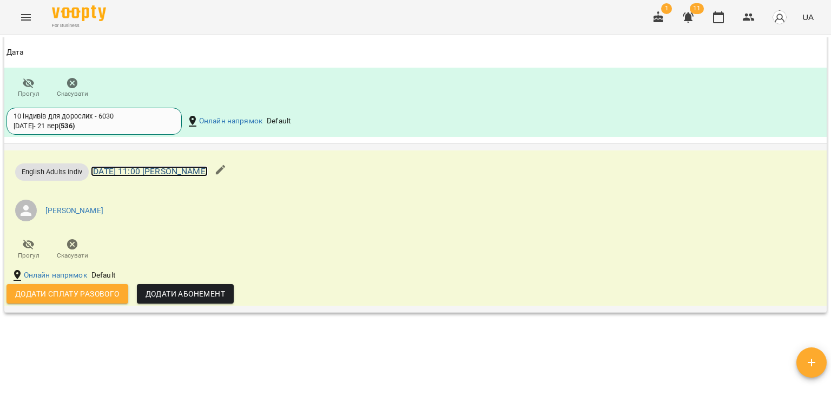
click at [208, 168] on link "чт 18 вер 2025 11:00 Горопаха Олександра індиви" at bounding box center [149, 171] width 117 height 10
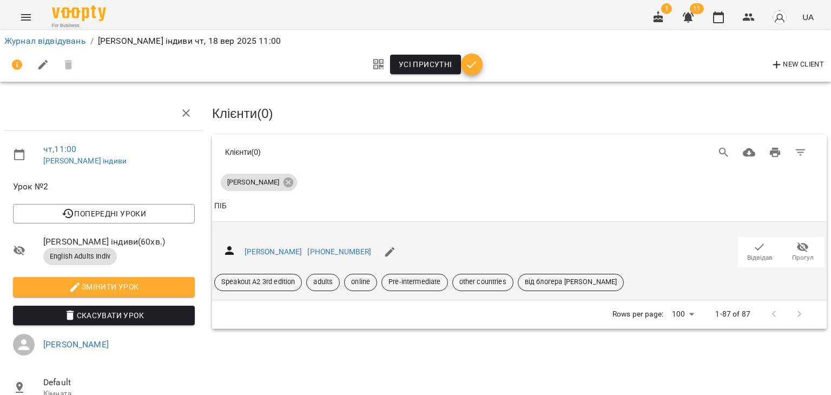
click at [753, 250] on icon "button" at bounding box center [759, 247] width 13 height 13
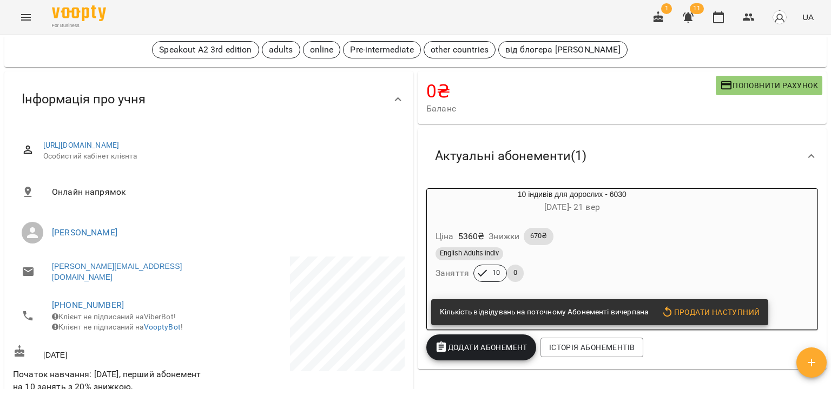
scroll to position [54, 0]
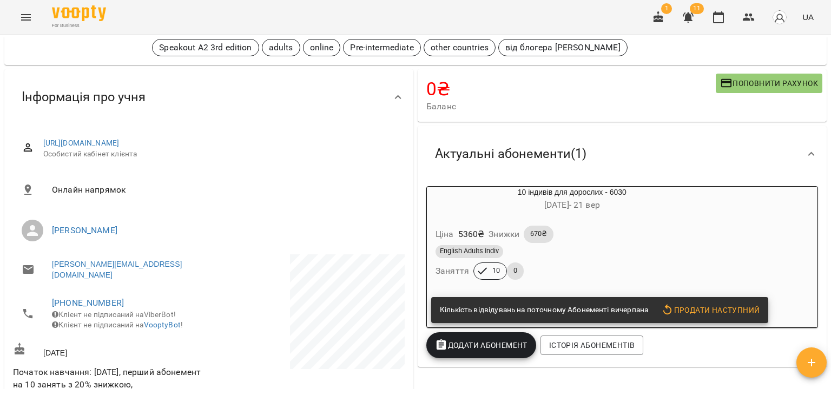
click at [640, 203] on h6 "04 черв - 21 вер" at bounding box center [572, 204] width 290 height 15
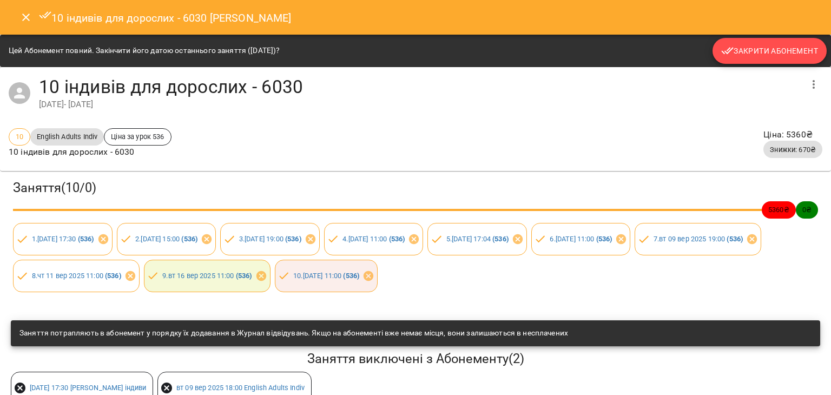
click at [742, 45] on span "Закрити Абонемент" at bounding box center [769, 50] width 97 height 13
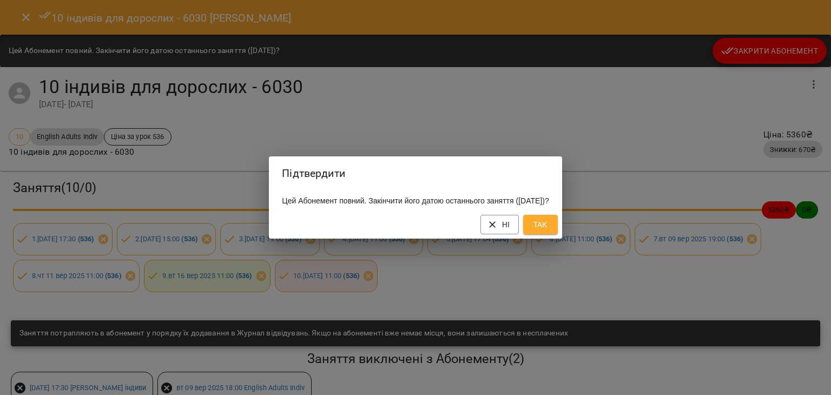
click at [549, 231] on span "Так" at bounding box center [540, 224] width 17 height 13
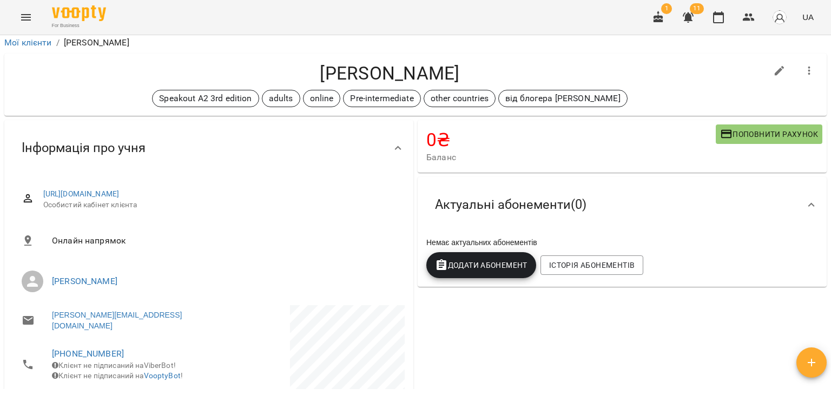
scroll to position [0, 0]
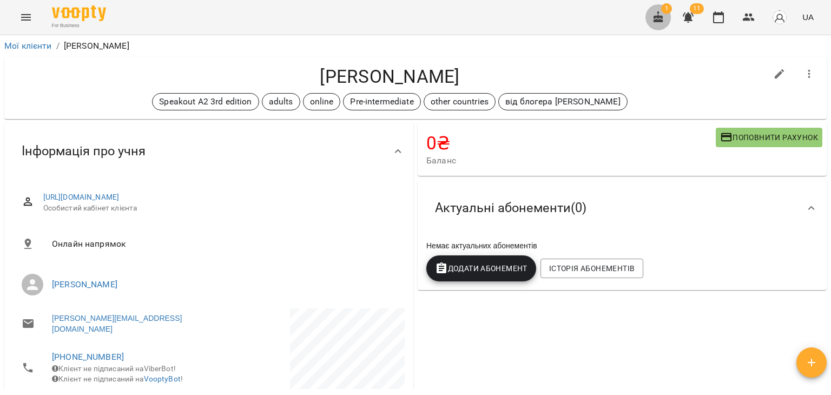
click at [658, 22] on icon "button" at bounding box center [658, 17] width 10 height 12
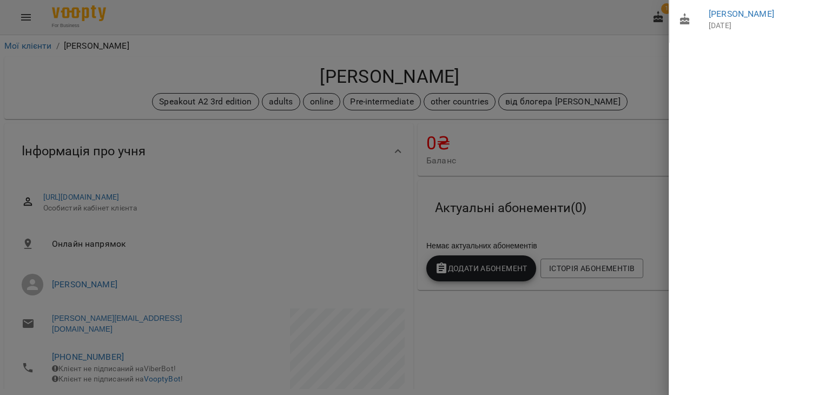
click at [497, 20] on div at bounding box center [415, 197] width 831 height 395
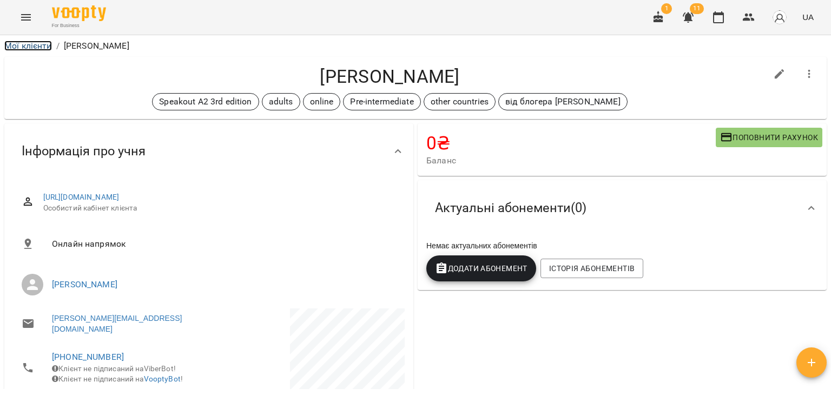
click at [26, 48] on link "Мої клієнти" at bounding box center [28, 46] width 48 height 10
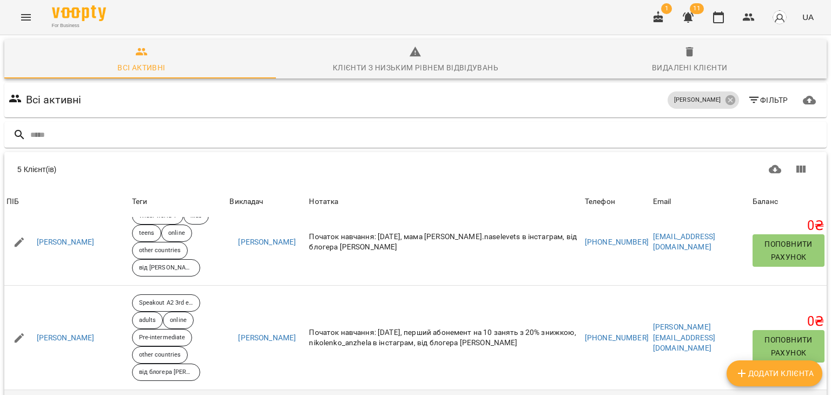
scroll to position [85, 0]
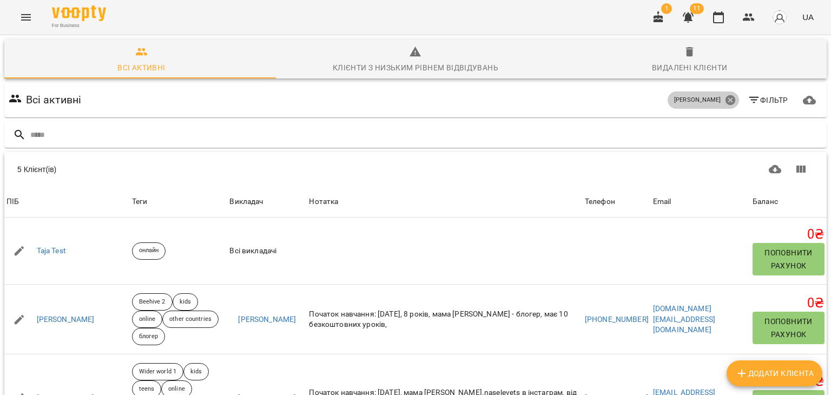
click at [724, 101] on icon at bounding box center [730, 100] width 12 height 12
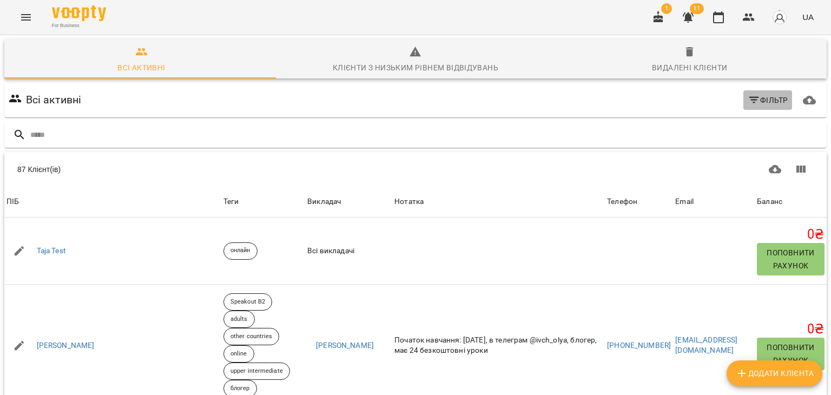
click at [762, 94] on span "Фільтр" at bounding box center [767, 100] width 41 height 13
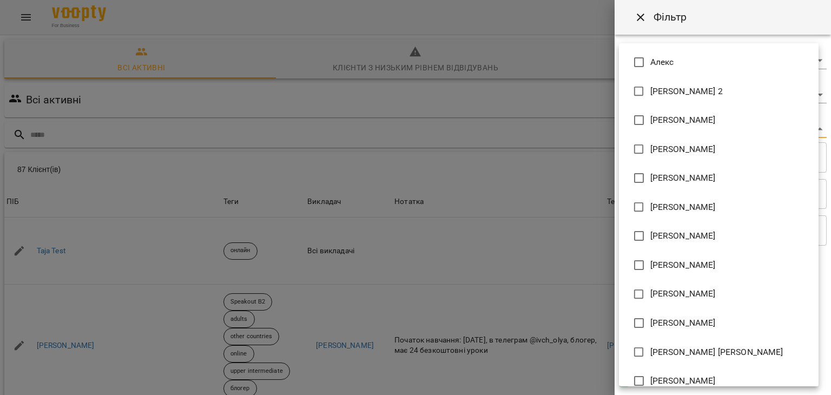
click at [814, 131] on body "For Business 1 11 UA Всі активні Клієнти з низьким рівнем відвідувань Видалені …" at bounding box center [415, 281] width 831 height 563
type input "**********"
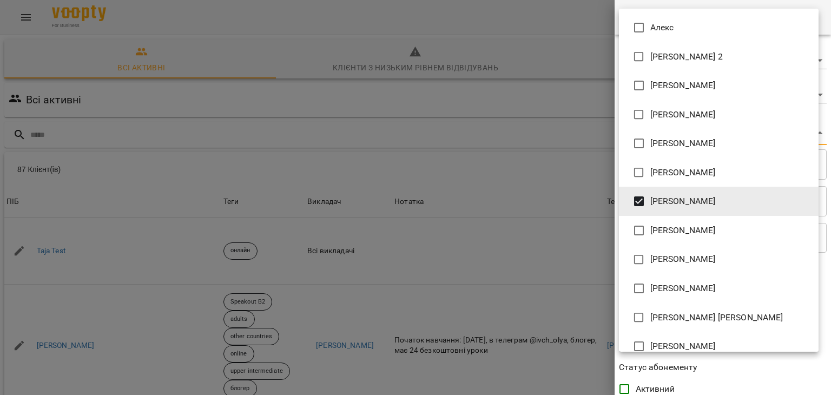
click at [565, 117] on div at bounding box center [415, 197] width 831 height 395
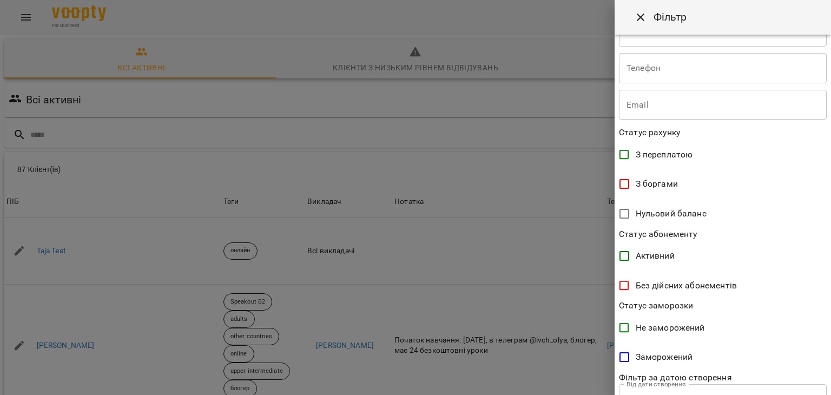
scroll to position [215, 0]
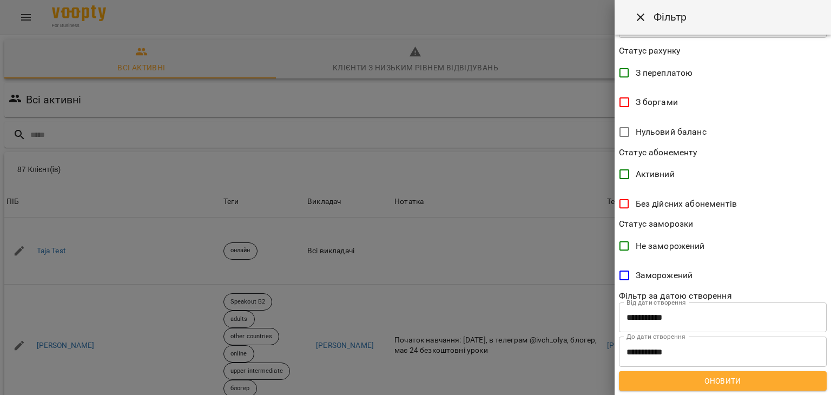
click at [705, 384] on span "Оновити" at bounding box center [722, 380] width 190 height 13
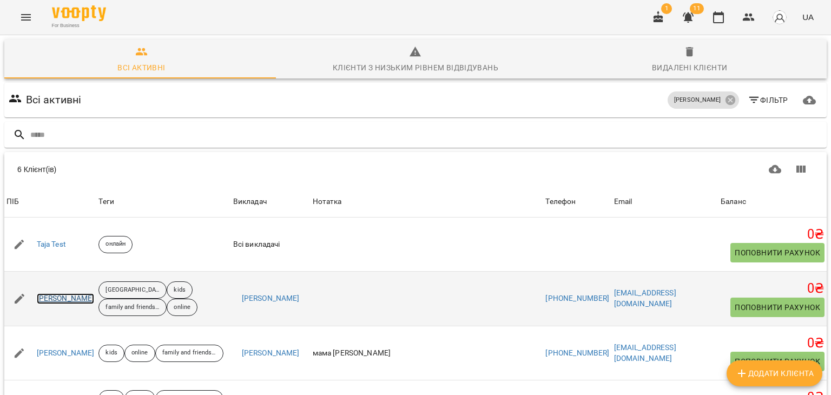
click at [56, 301] on link "[PERSON_NAME]" at bounding box center [66, 298] width 58 height 11
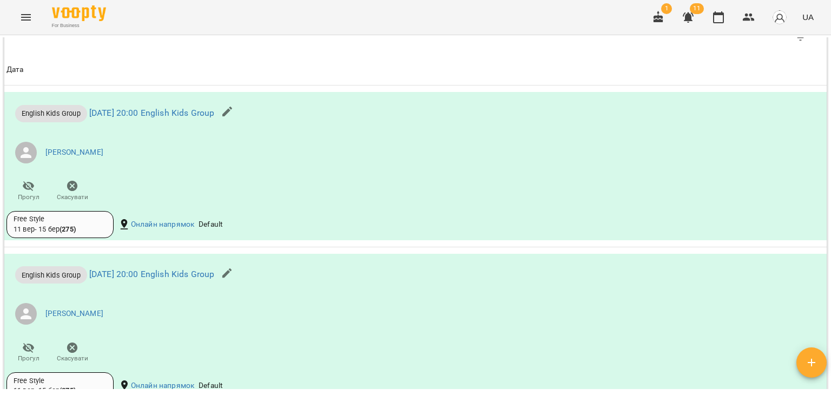
scroll to position [802, 0]
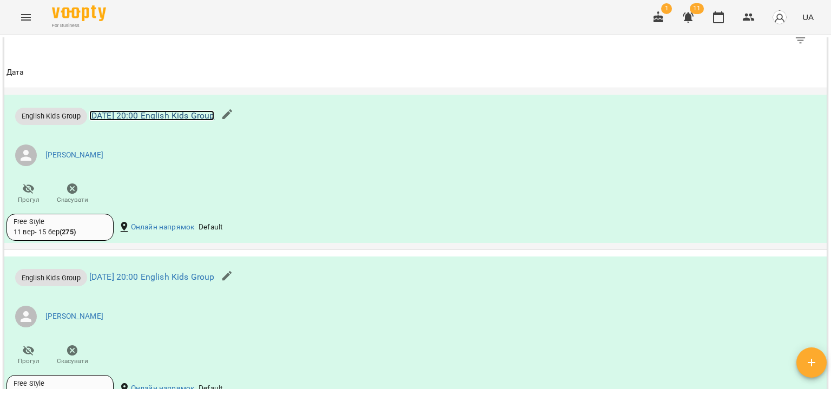
click at [215, 121] on link "чт 11 вер 2025 20:00 English Kids Group" at bounding box center [151, 115] width 125 height 10
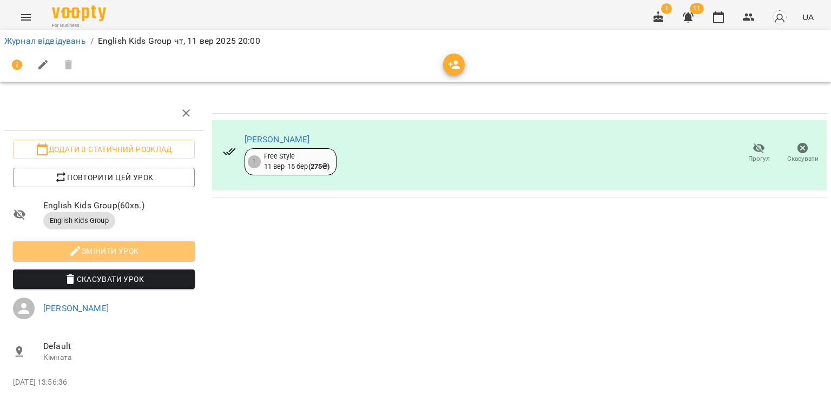
click at [130, 254] on span "Змінити урок" at bounding box center [104, 250] width 164 height 13
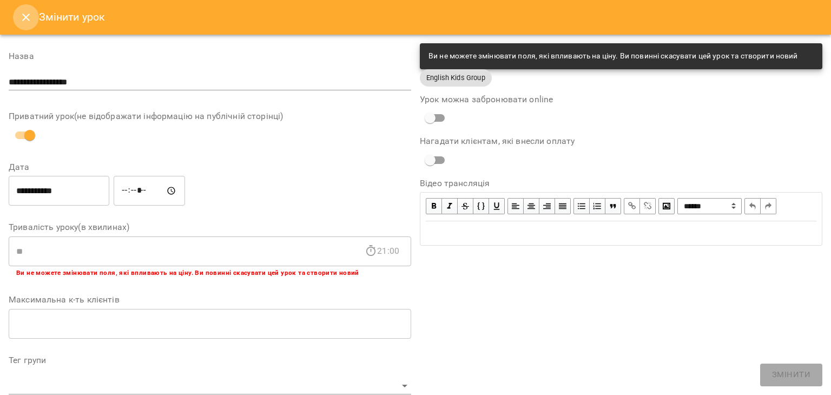
click at [26, 17] on icon "Close" at bounding box center [26, 18] width 8 height 8
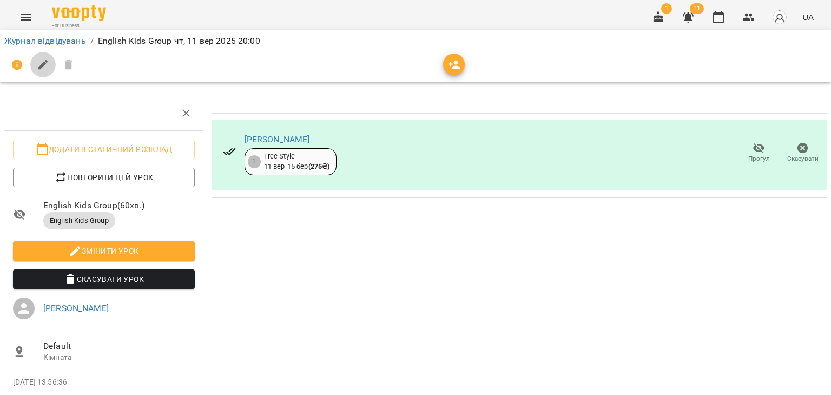
click at [42, 65] on icon "button" at bounding box center [43, 65] width 10 height 10
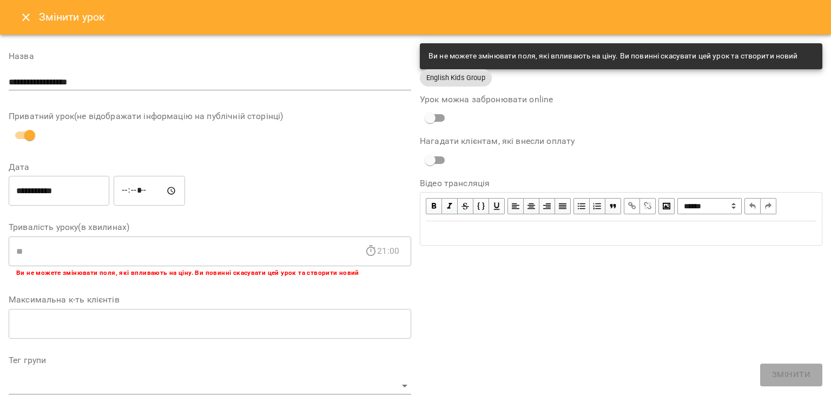
click at [25, 19] on icon "Close" at bounding box center [25, 17] width 13 height 13
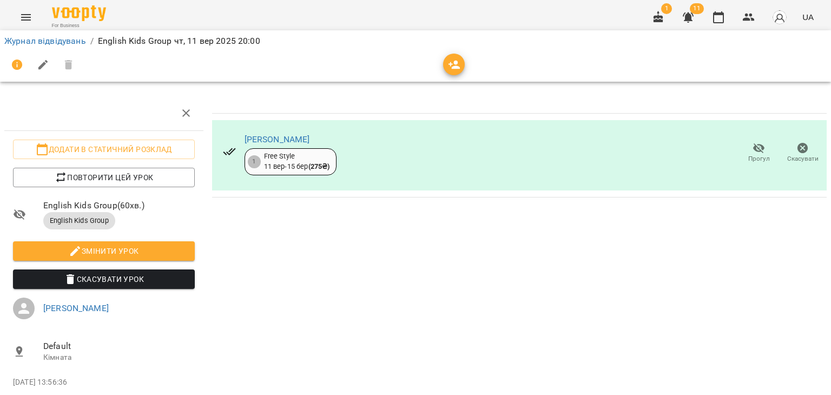
click at [454, 70] on icon "button" at bounding box center [454, 64] width 13 height 13
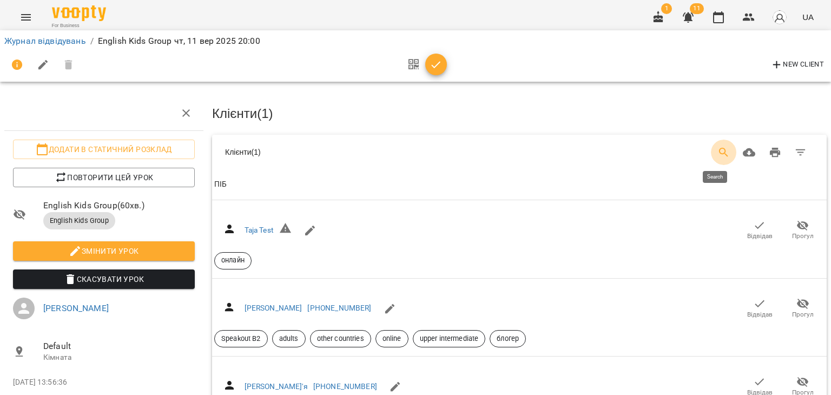
click at [717, 150] on icon "Search" at bounding box center [723, 152] width 13 height 13
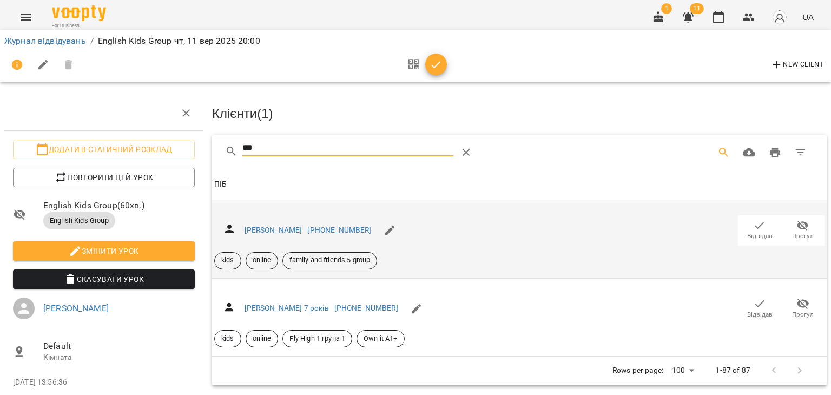
type input "***"
click at [753, 228] on icon "button" at bounding box center [759, 225] width 13 height 13
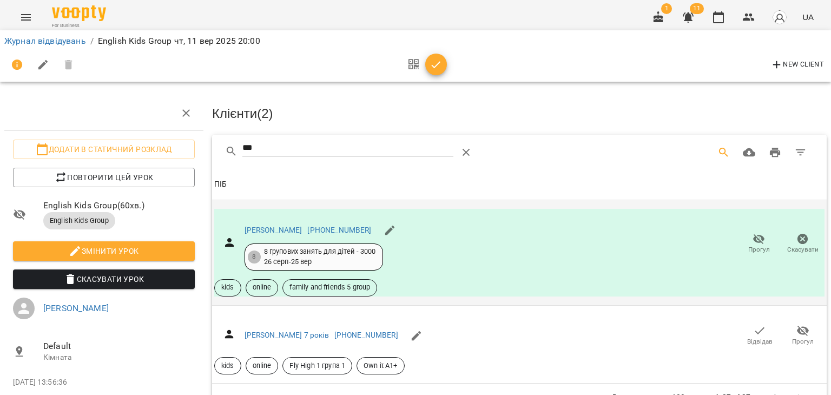
click at [619, 167] on div "***" at bounding box center [519, 152] width 614 height 35
click at [433, 63] on icon "button" at bounding box center [435, 64] width 13 height 13
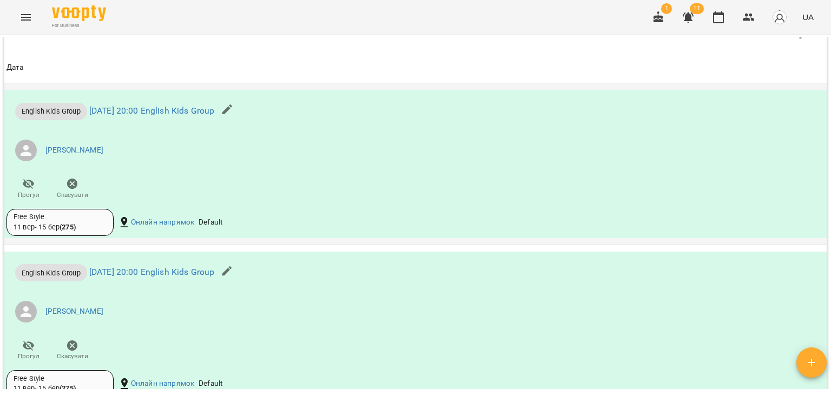
scroll to position [811, 0]
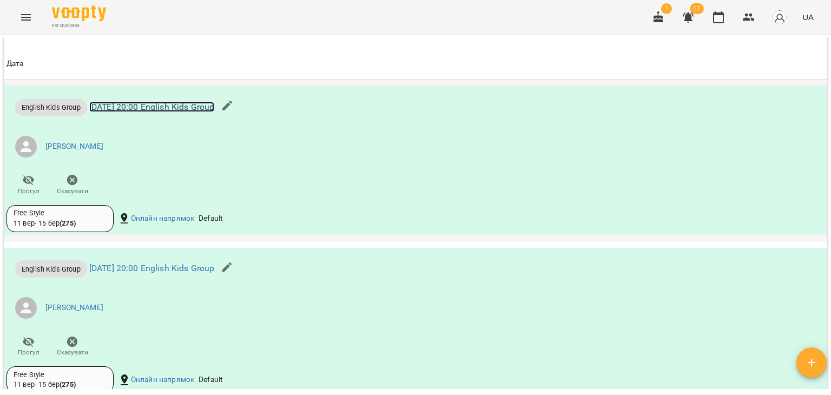
click at [197, 112] on link "чт 11 вер 2025 20:00 English Kids Group" at bounding box center [151, 107] width 125 height 10
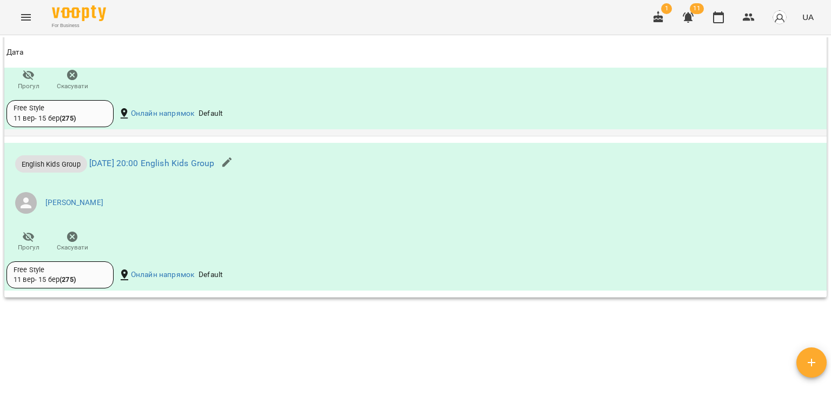
scroll to position [919, 0]
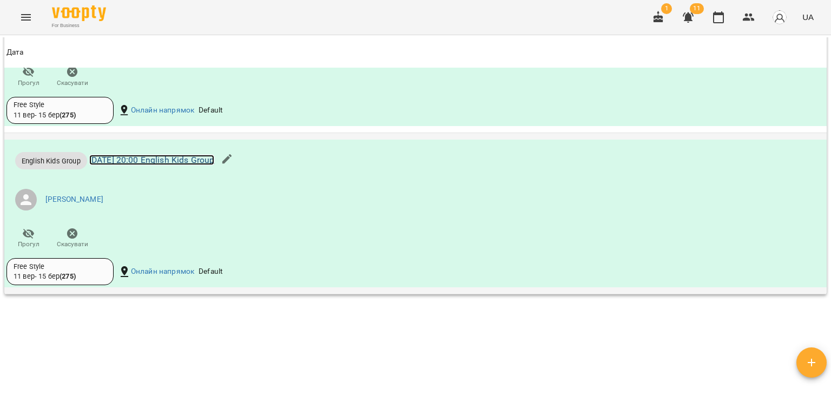
click at [184, 165] on link "вт 16 вер 2025 20:00 English Kids Group" at bounding box center [151, 160] width 125 height 10
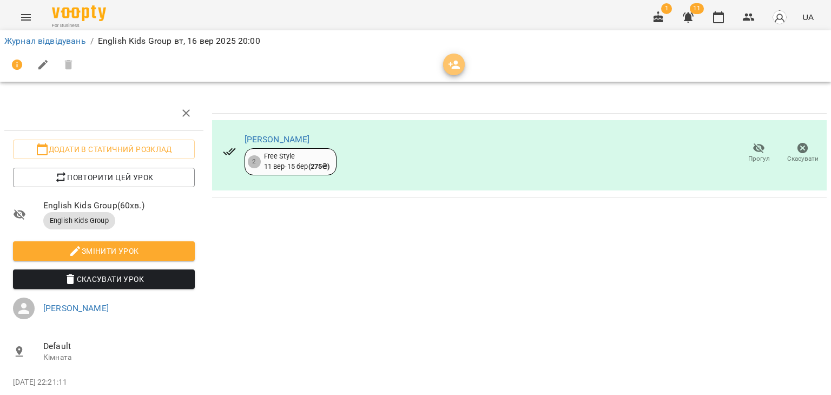
click at [456, 65] on icon "button" at bounding box center [454, 65] width 12 height 9
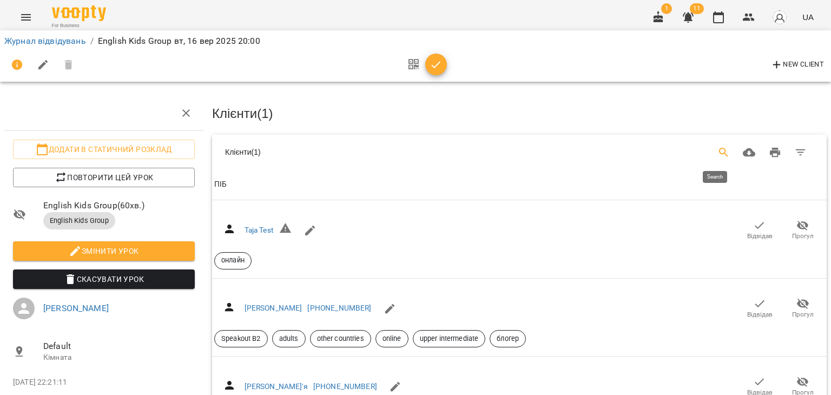
click at [717, 149] on icon "Search" at bounding box center [723, 152] width 13 height 13
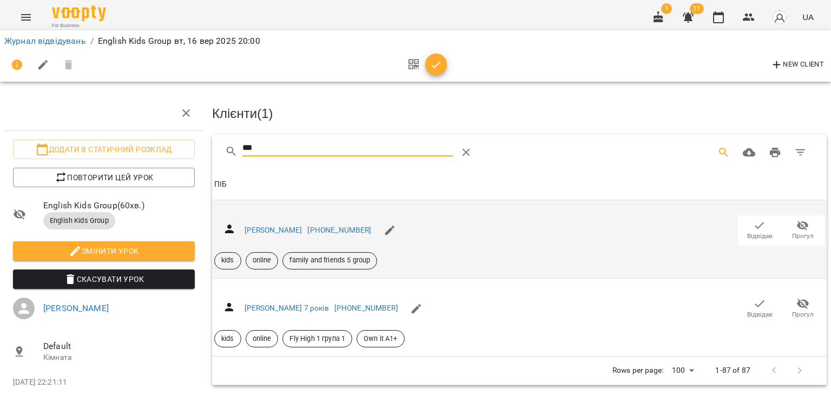
type input "***"
click at [753, 227] on icon "button" at bounding box center [759, 225] width 13 height 13
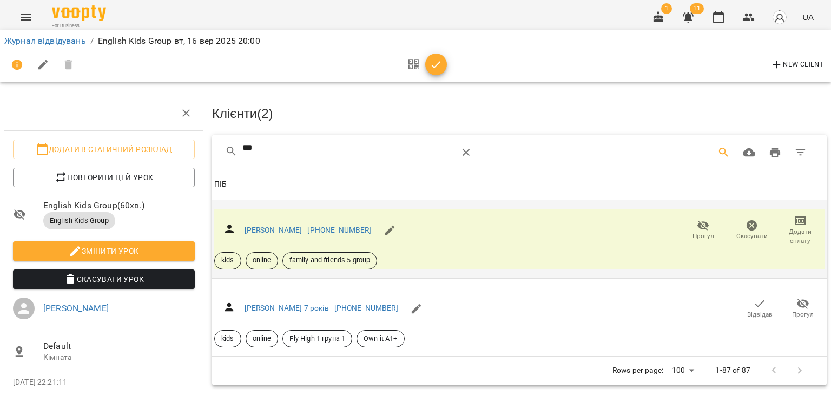
click at [431, 63] on icon "button" at bounding box center [435, 64] width 13 height 13
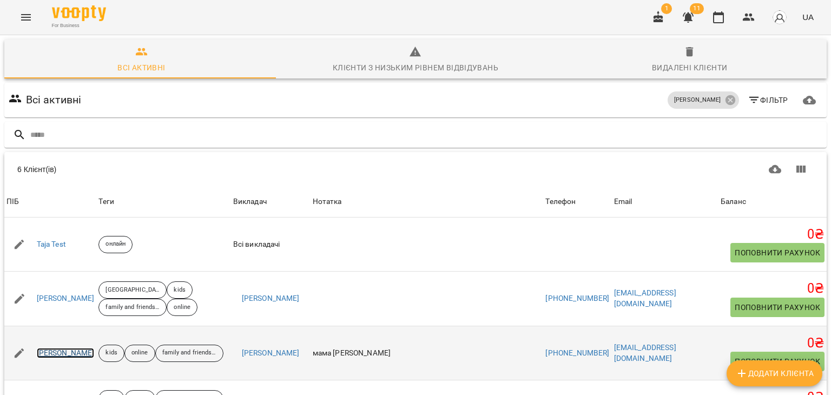
click at [76, 354] on link "Руденок Антон" at bounding box center [66, 353] width 58 height 11
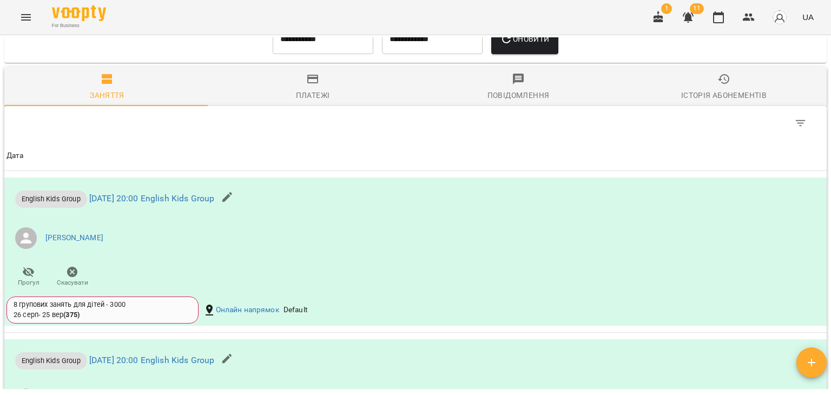
scroll to position [811, 0]
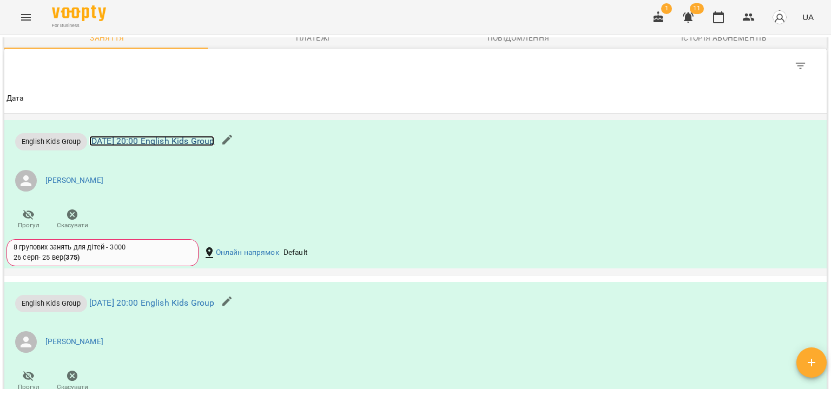
click at [214, 146] on link "чт 11 вер 2025 20:00 English Kids Group" at bounding box center [151, 141] width 125 height 10
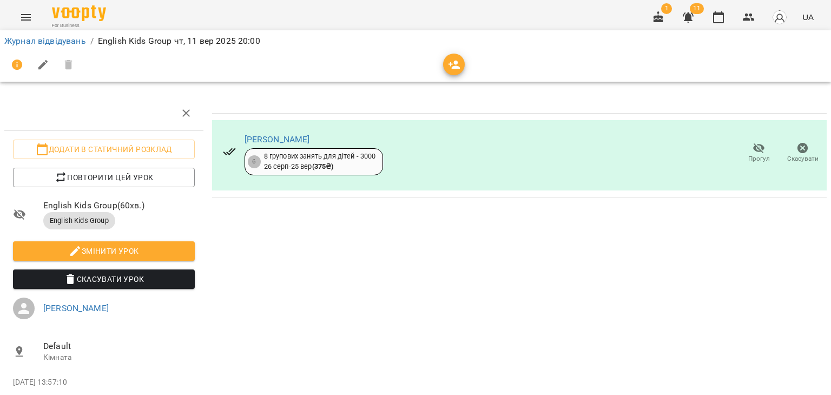
click at [94, 279] on span "Скасувати Урок" at bounding box center [104, 279] width 164 height 13
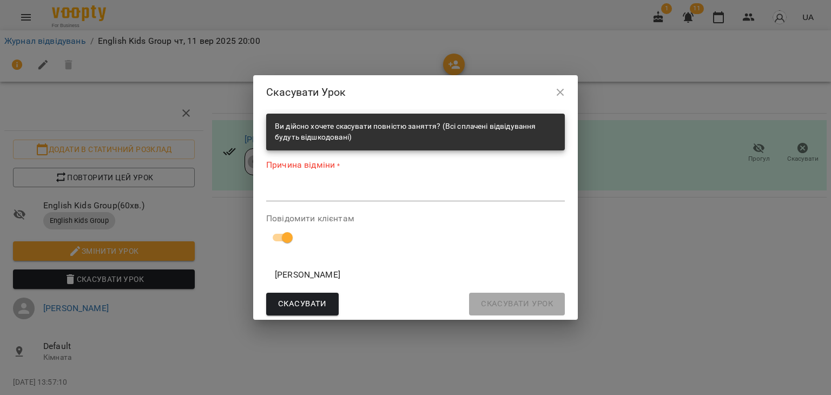
click at [282, 195] on textarea at bounding box center [415, 192] width 298 height 10
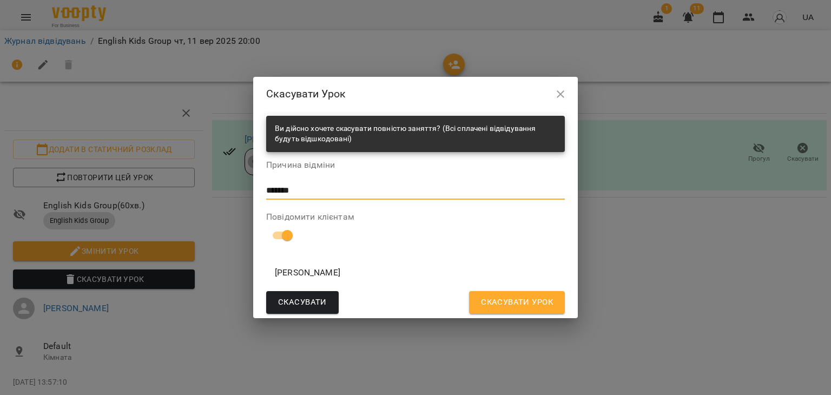
type textarea "*******"
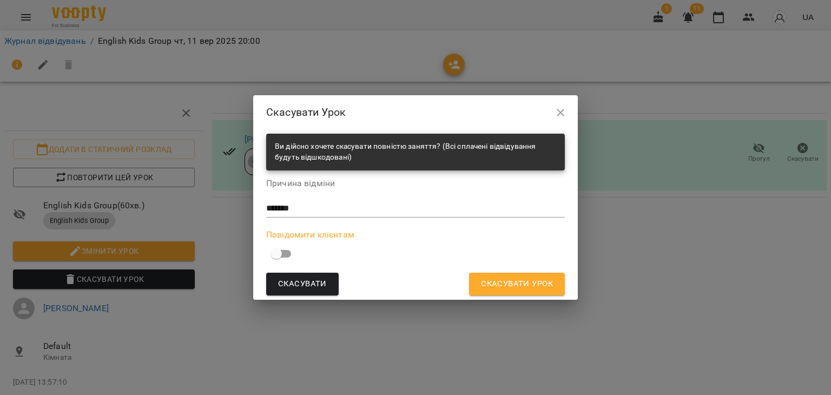
click at [512, 284] on span "Скасувати Урок" at bounding box center [517, 284] width 72 height 14
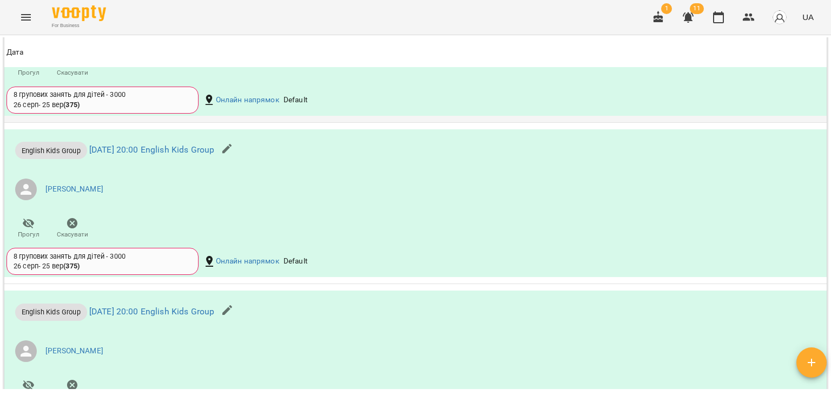
scroll to position [1081, 0]
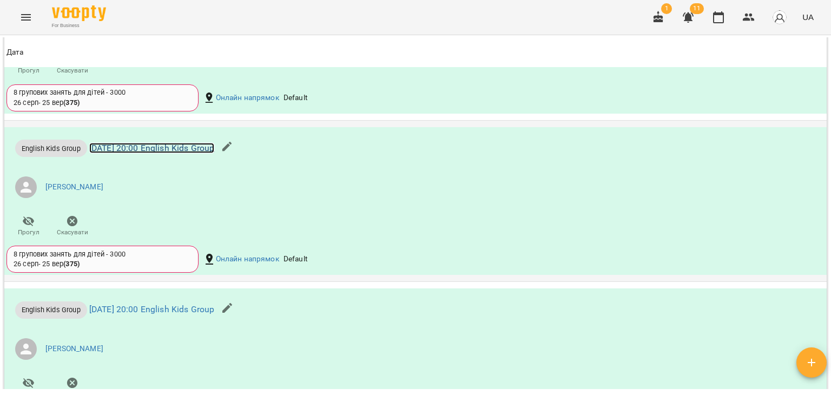
click at [215, 153] on link "вт 16 вер 2025 20:00 English Kids Group" at bounding box center [151, 148] width 125 height 10
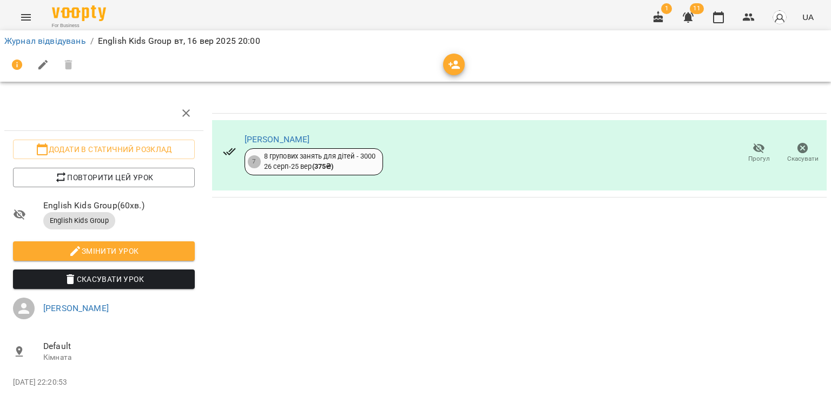
click at [120, 281] on span "Скасувати Урок" at bounding box center [104, 279] width 164 height 13
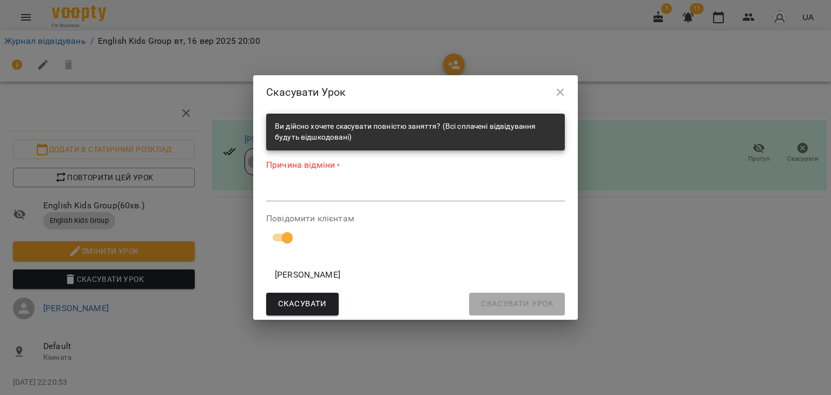
click at [290, 195] on textarea at bounding box center [415, 192] width 298 height 10
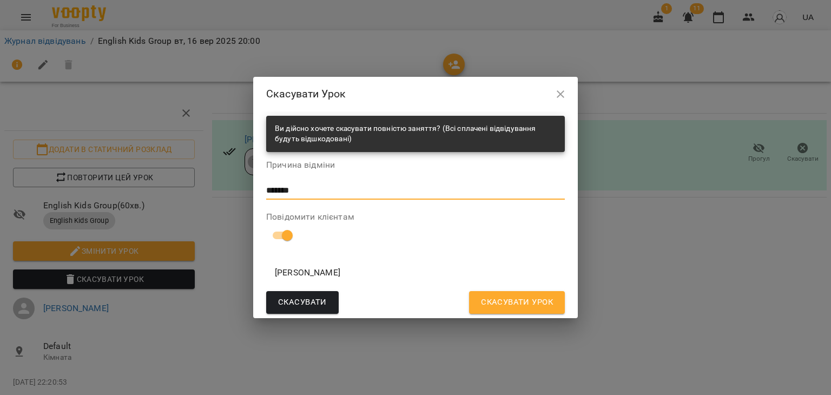
type textarea "*******"
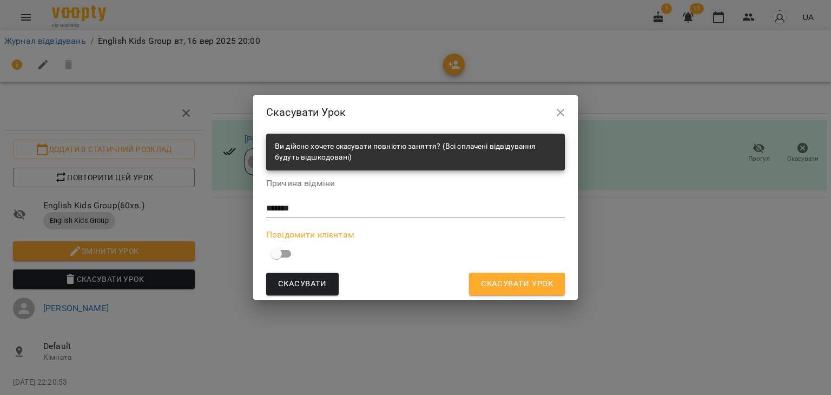
click at [490, 288] on span "Скасувати Урок" at bounding box center [517, 284] width 72 height 14
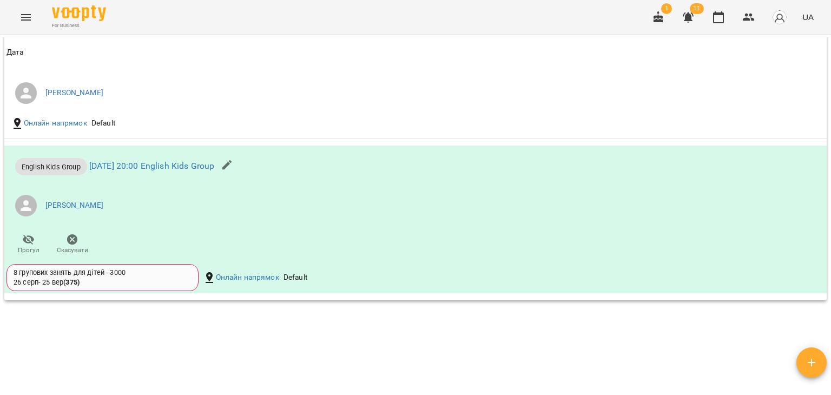
scroll to position [1190, 0]
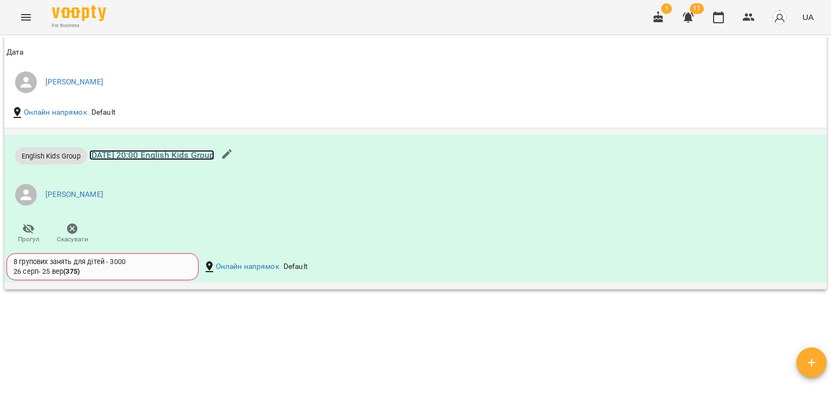
click at [215, 160] on link "вт 16 вер 2025 20:00 English Kids Group" at bounding box center [151, 155] width 125 height 10
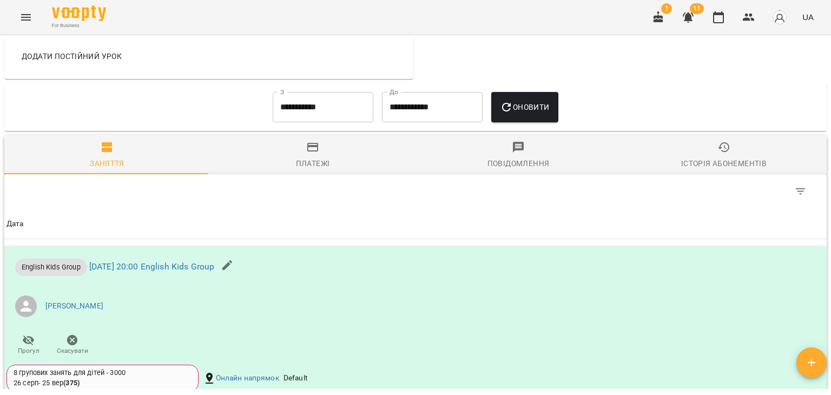
scroll to position [581, 0]
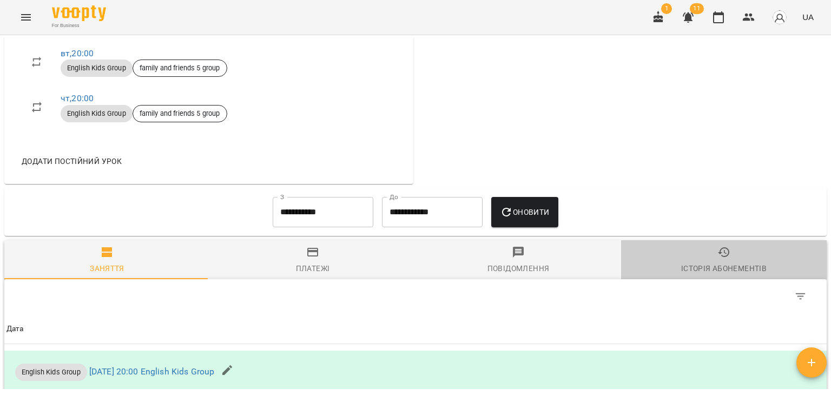
click at [719, 258] on icon "button" at bounding box center [723, 251] width 13 height 13
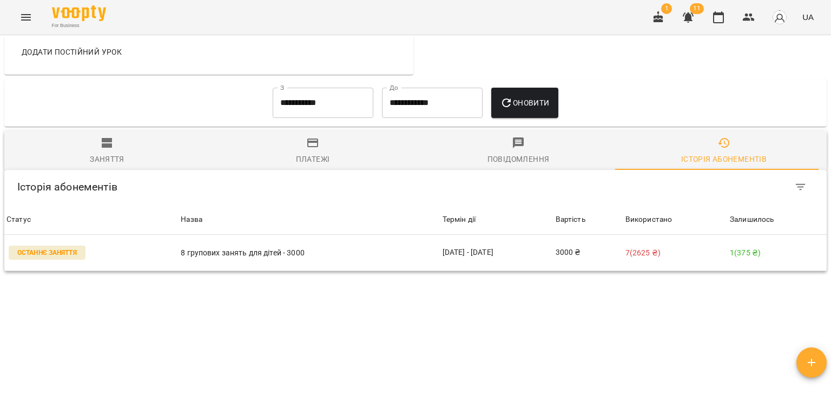
scroll to position [712, 0]
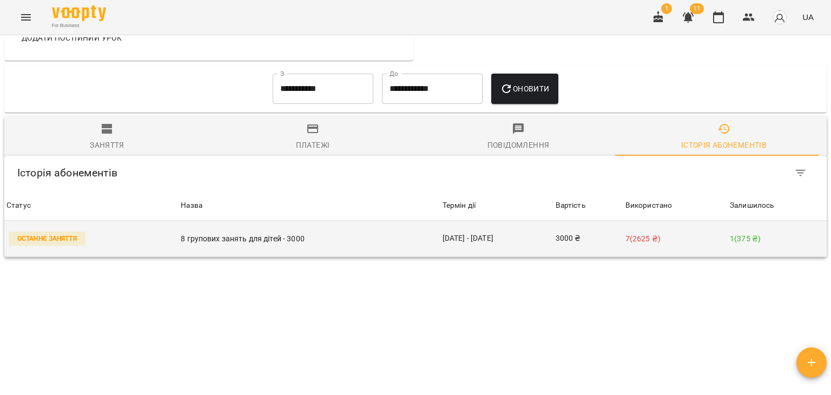
click at [666, 244] on td "7 ( 2625 ₴ )" at bounding box center [675, 239] width 104 height 36
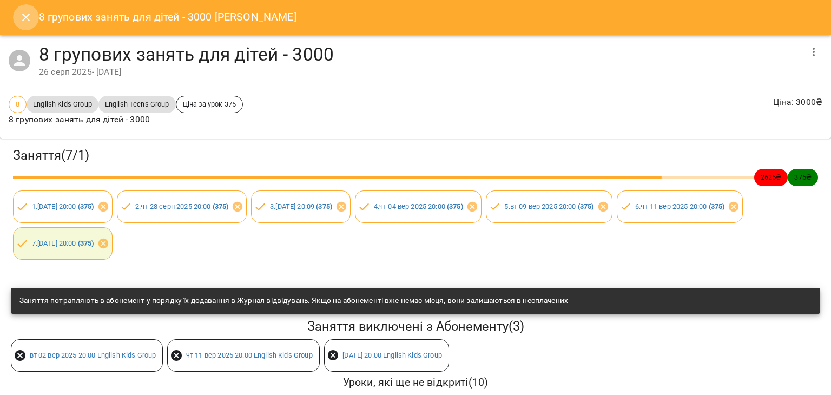
click at [24, 17] on icon "Close" at bounding box center [25, 17] width 13 height 13
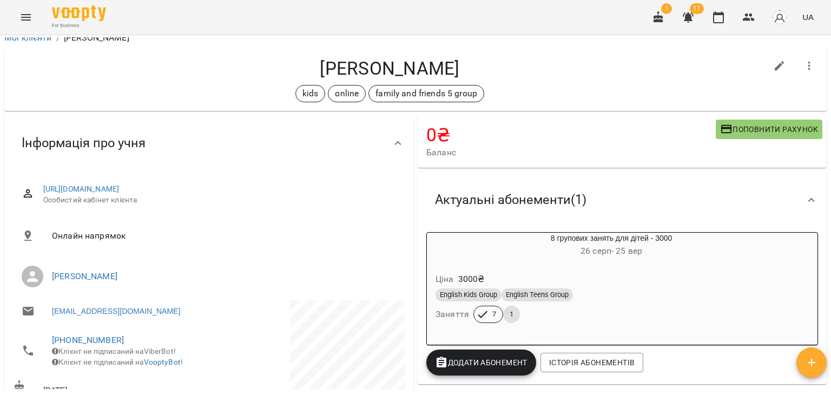
scroll to position [0, 0]
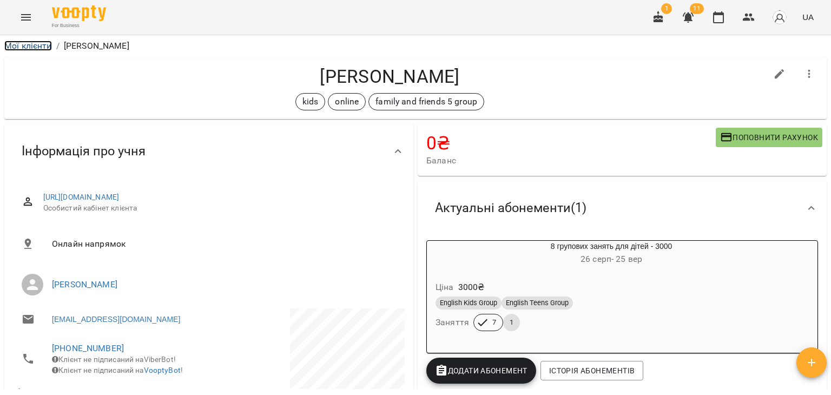
click at [30, 46] on link "Мої клієнти" at bounding box center [28, 46] width 48 height 10
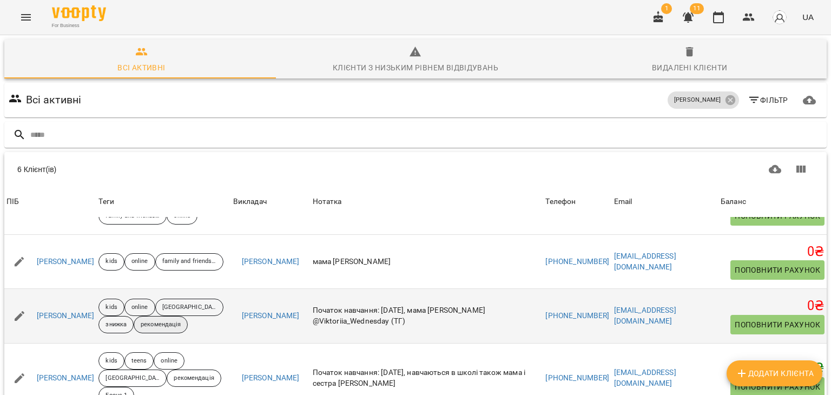
scroll to position [96, 0]
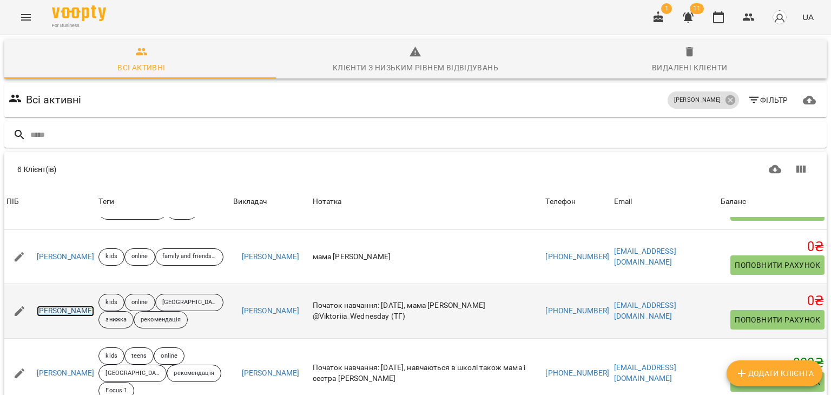
click at [80, 316] on link "[PERSON_NAME]" at bounding box center [66, 311] width 58 height 11
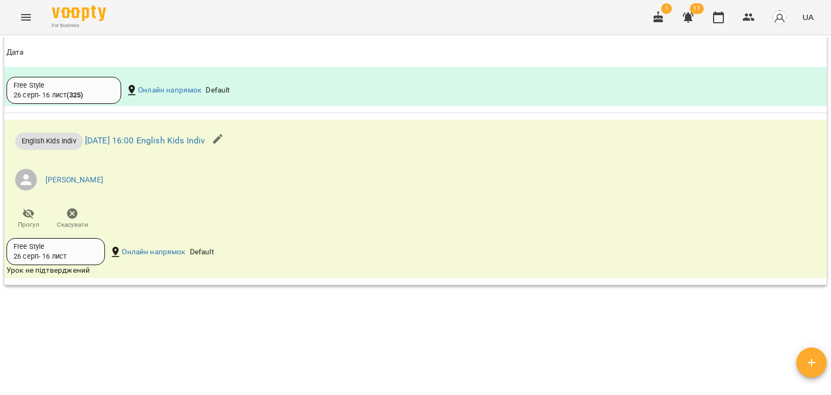
scroll to position [1088, 0]
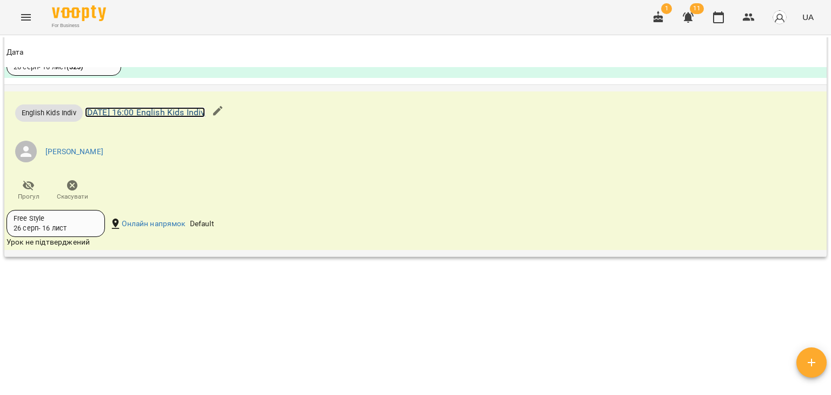
click at [205, 113] on link "ср 17 вер 2025 16:00 English Kids Indiv" at bounding box center [145, 112] width 121 height 10
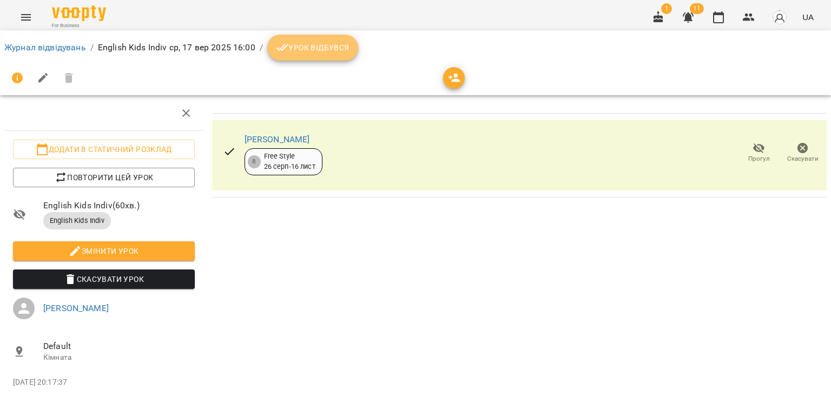
click at [309, 47] on span "Урок відбувся" at bounding box center [313, 47] width 74 height 13
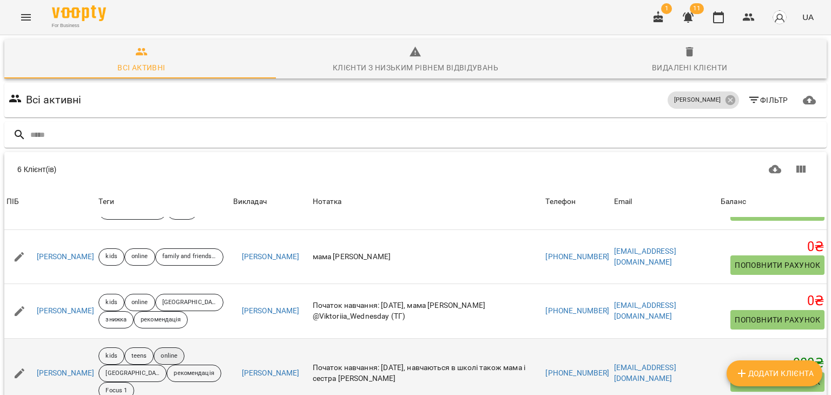
scroll to position [85, 0]
click at [63, 368] on link "[PERSON_NAME]" at bounding box center [66, 373] width 58 height 11
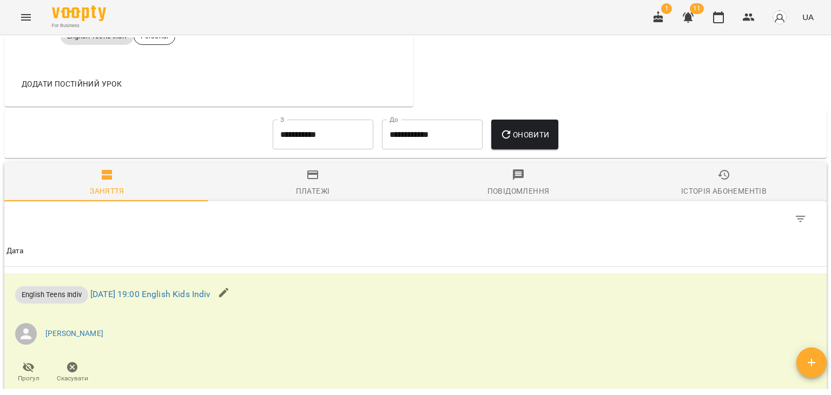
scroll to position [703, 0]
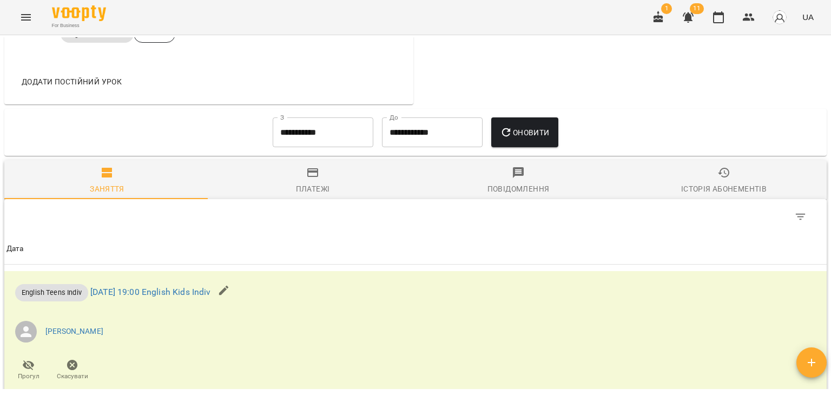
click at [323, 146] on input "**********" at bounding box center [323, 132] width 101 height 30
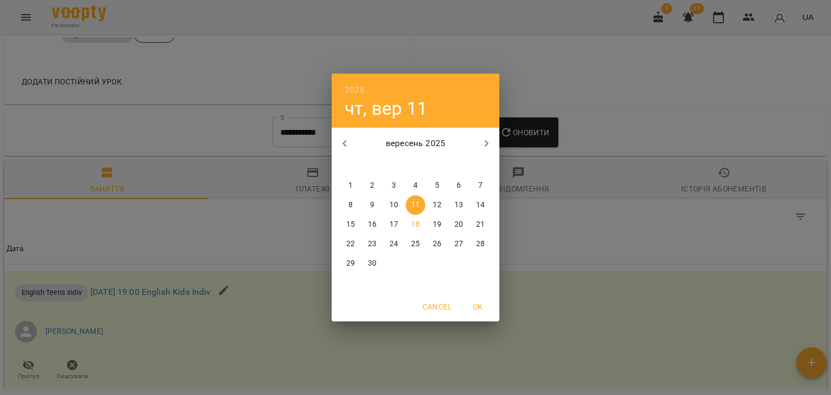
click at [348, 187] on p "1" at bounding box center [350, 185] width 4 height 11
type input "**********"
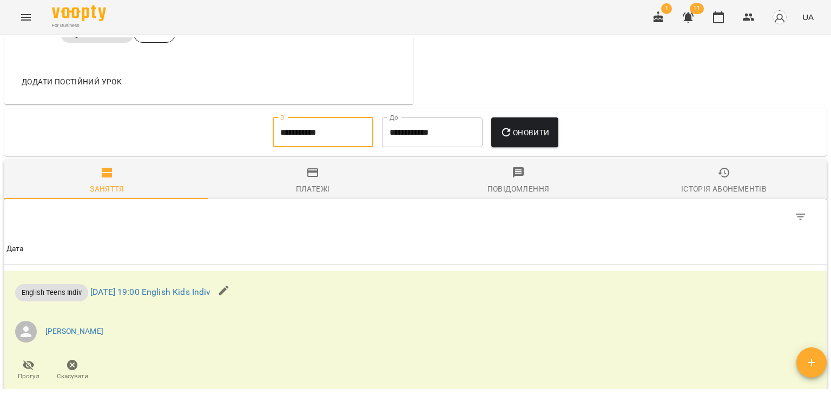
click at [527, 147] on button "Оновити" at bounding box center [524, 132] width 67 height 30
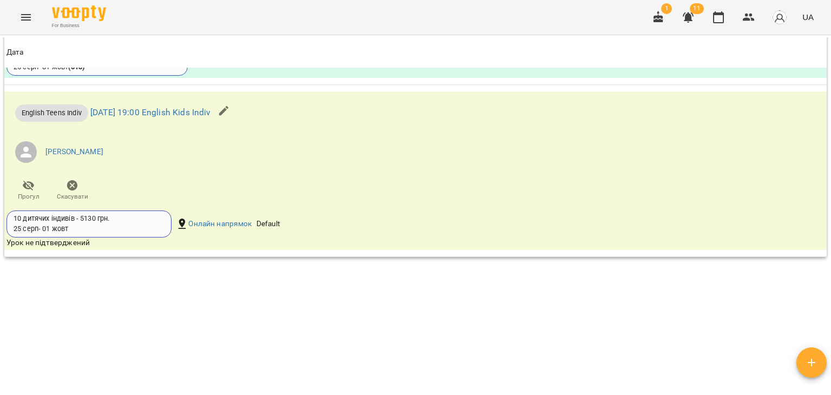
scroll to position [1213, 0]
click at [205, 110] on link "ср 17 вер 2025 19:00 English Kids Indiv" at bounding box center [150, 112] width 121 height 10
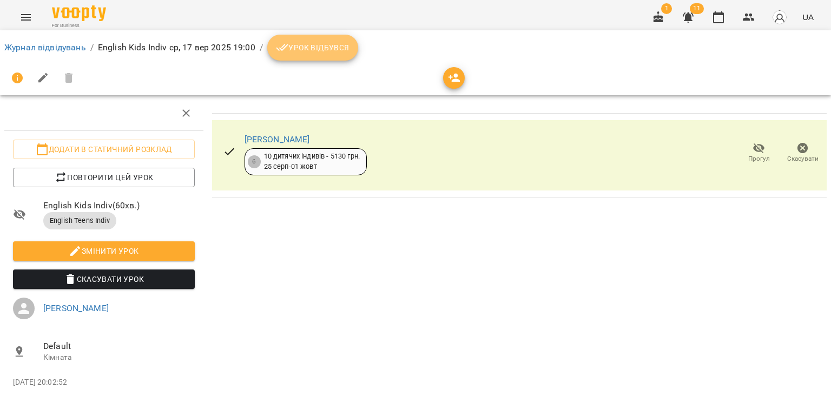
click at [305, 50] on span "Урок відбувся" at bounding box center [313, 47] width 74 height 13
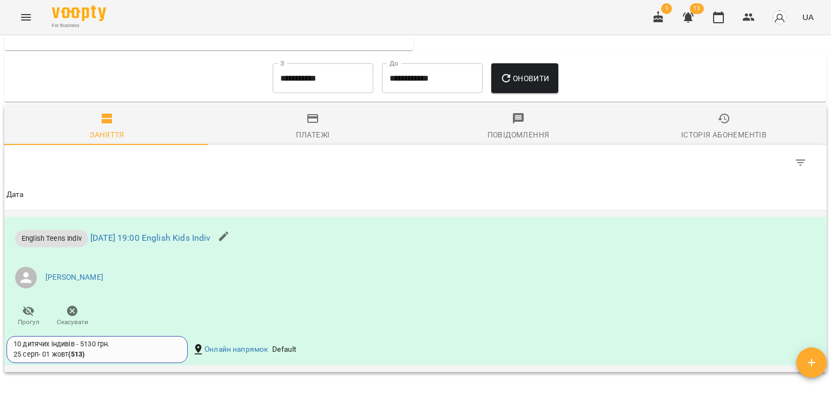
scroll to position [663, 0]
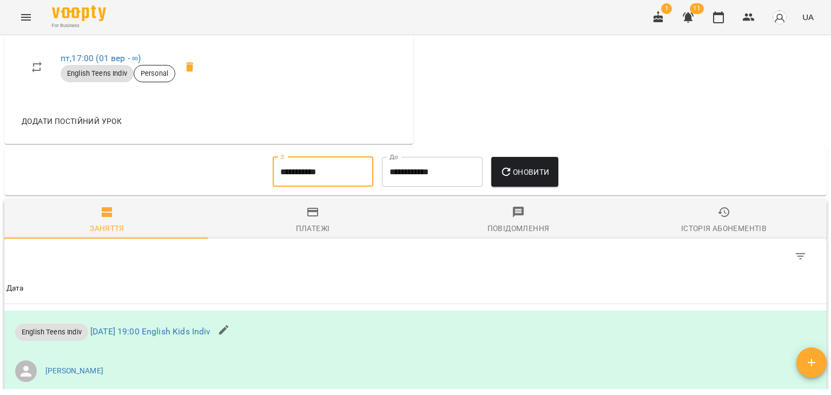
click at [322, 184] on input "**********" at bounding box center [323, 172] width 101 height 30
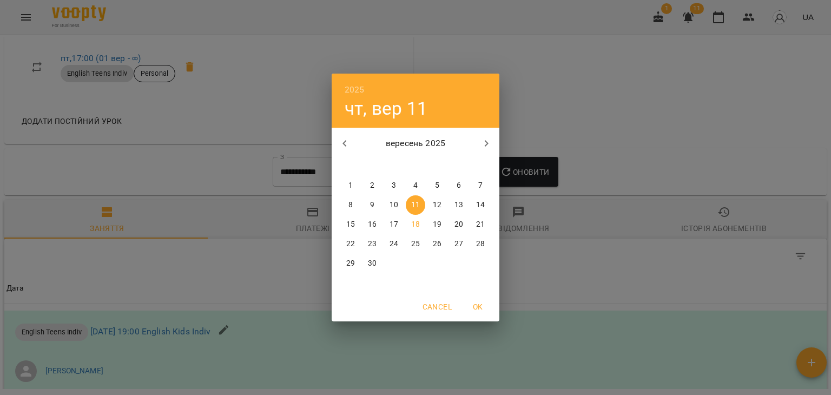
click at [346, 185] on span "1" at bounding box center [350, 185] width 19 height 11
type input "**********"
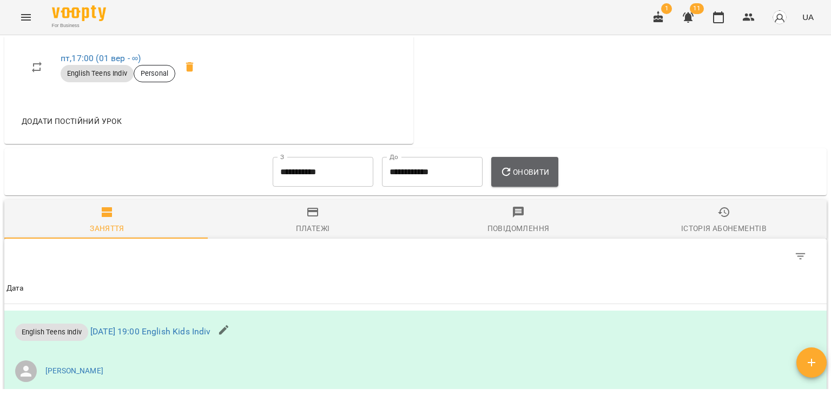
click at [526, 177] on span "Оновити" at bounding box center [524, 171] width 49 height 13
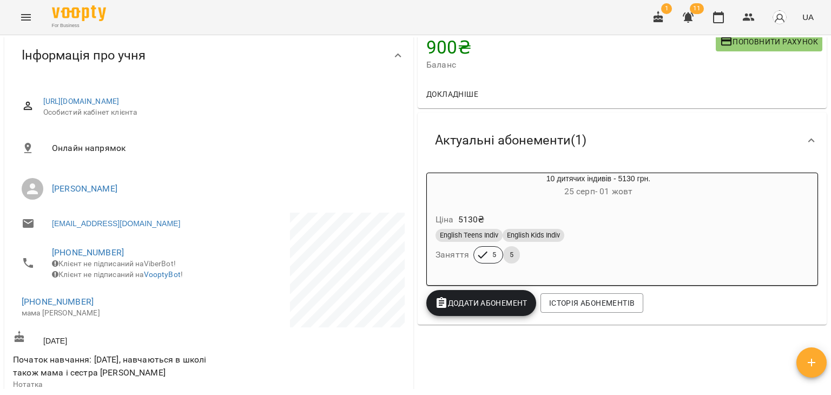
scroll to position [0, 0]
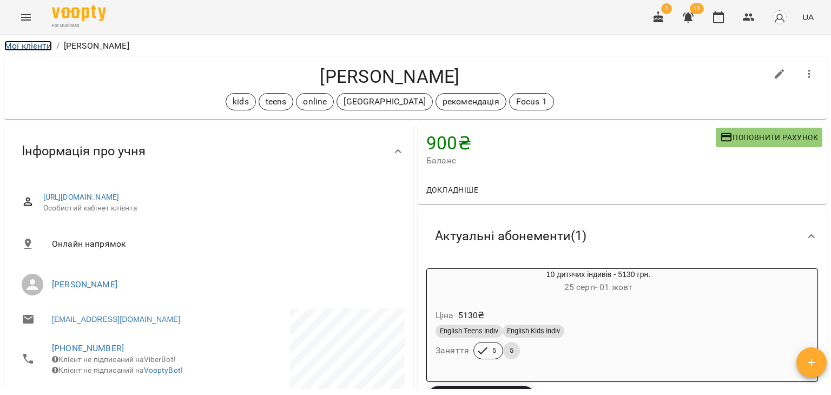
click at [30, 45] on link "Мої клієнти" at bounding box center [28, 46] width 48 height 10
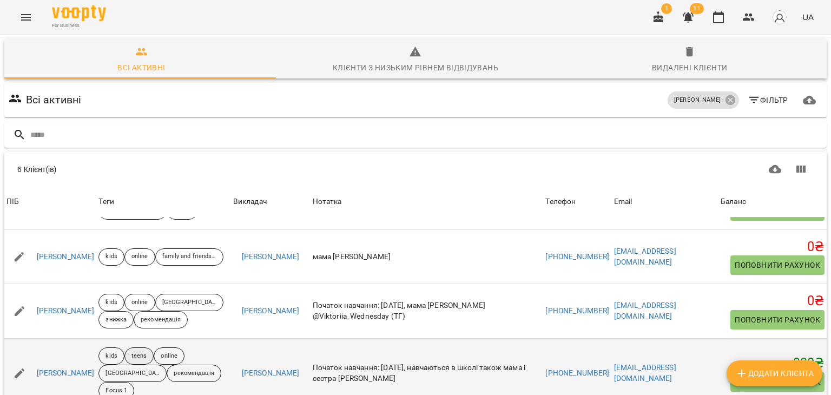
scroll to position [85, 0]
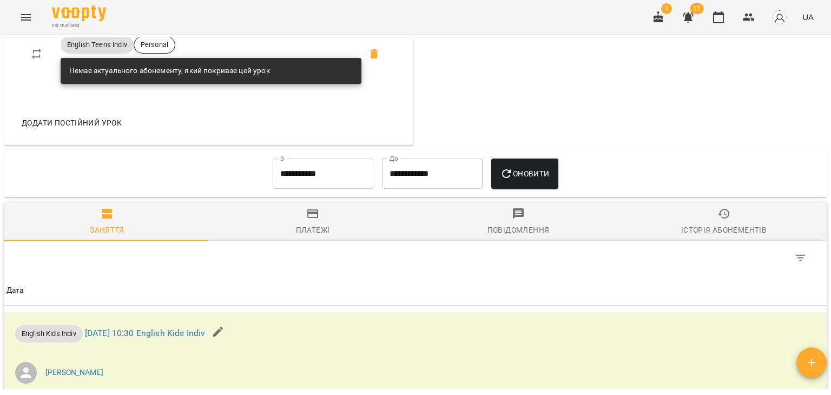
scroll to position [809, 0]
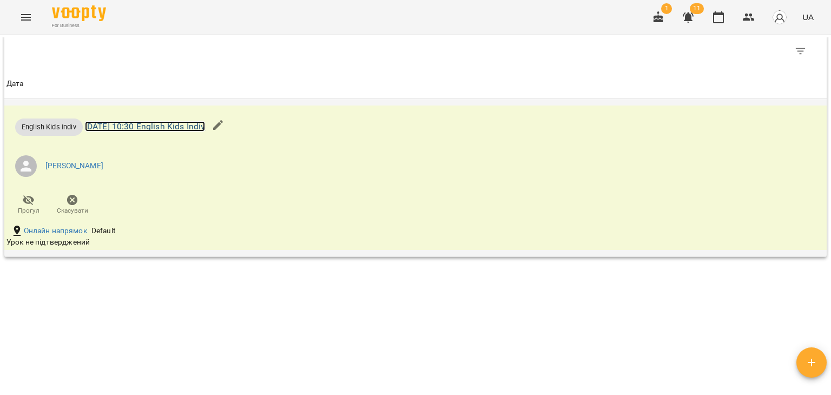
click at [190, 127] on link "чт 18 вер 2025 10:30 English Kids Indiv" at bounding box center [145, 126] width 121 height 10
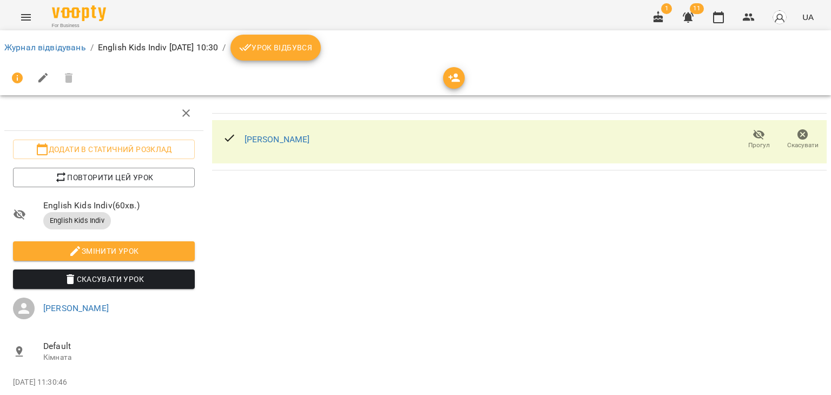
click at [313, 50] on span "Урок відбувся" at bounding box center [276, 47] width 74 height 13
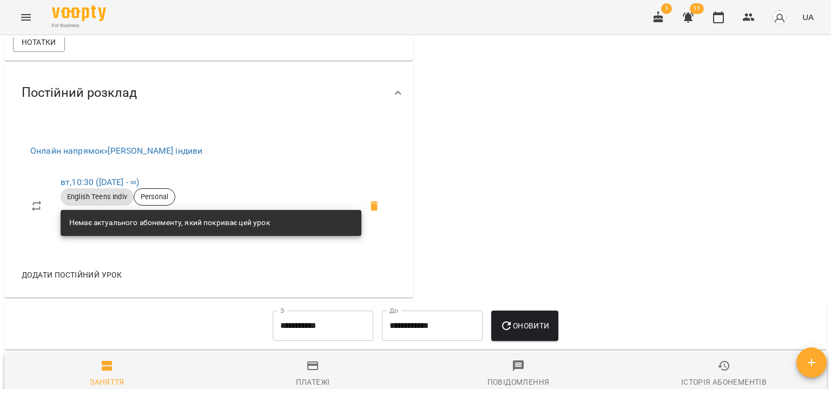
scroll to position [595, 0]
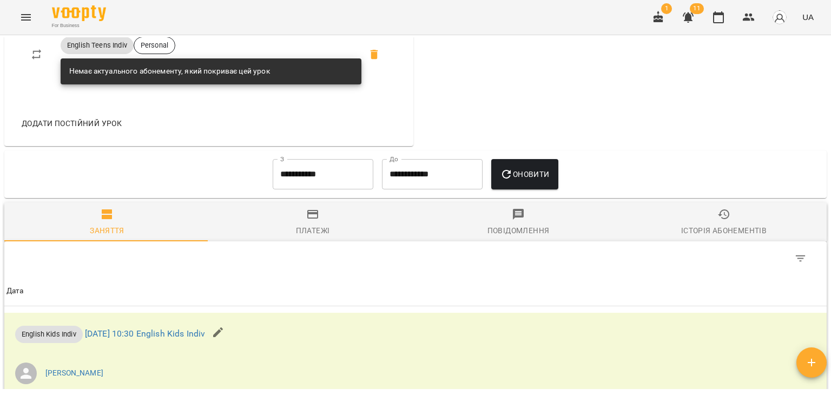
click at [323, 189] on input "**********" at bounding box center [323, 174] width 101 height 30
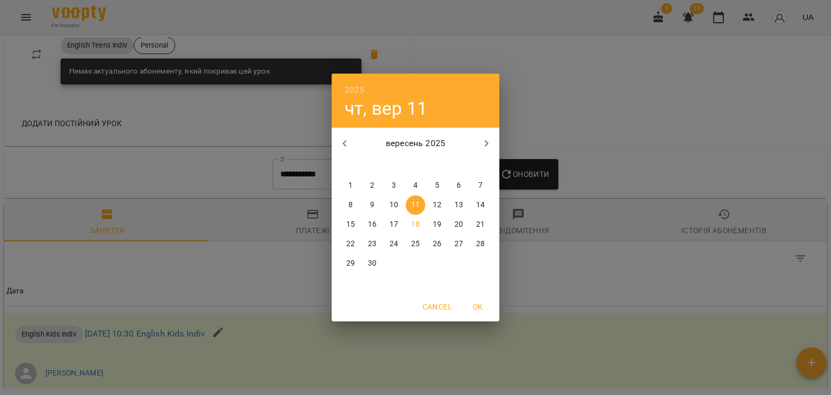
click at [348, 184] on span "1" at bounding box center [350, 185] width 19 height 11
type input "**********"
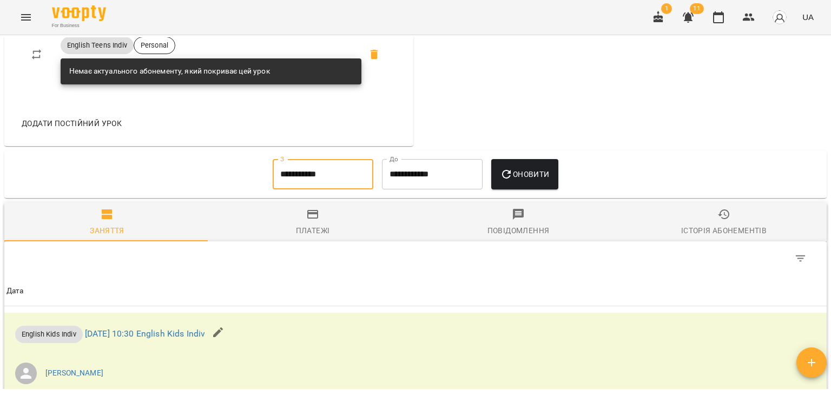
click at [519, 181] on span "Оновити" at bounding box center [524, 174] width 49 height 13
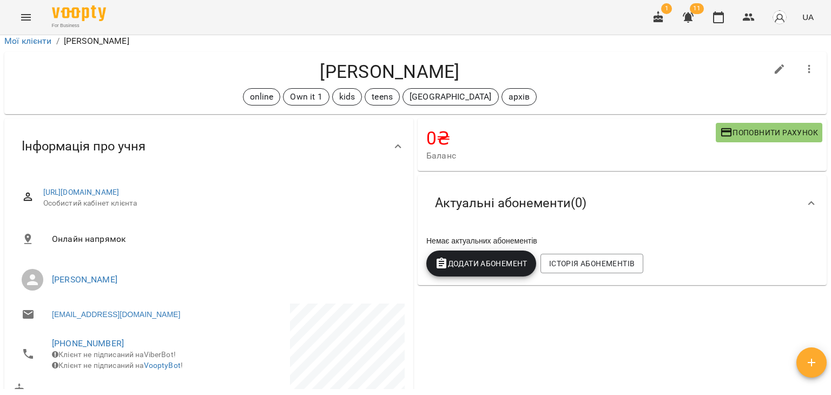
scroll to position [0, 0]
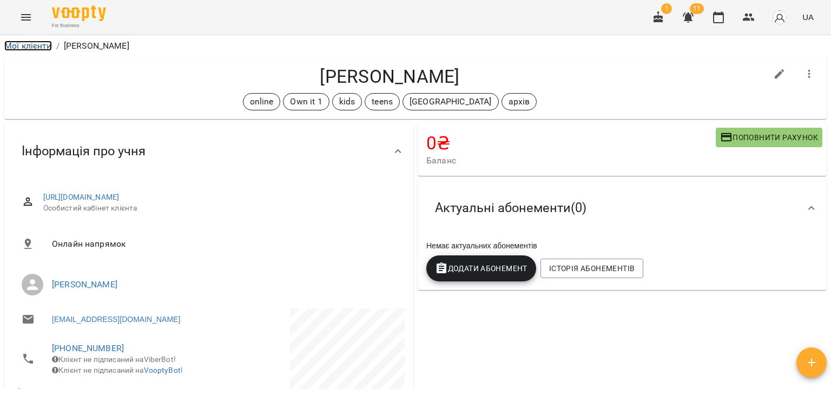
click at [41, 44] on link "Мої клієнти" at bounding box center [28, 46] width 48 height 10
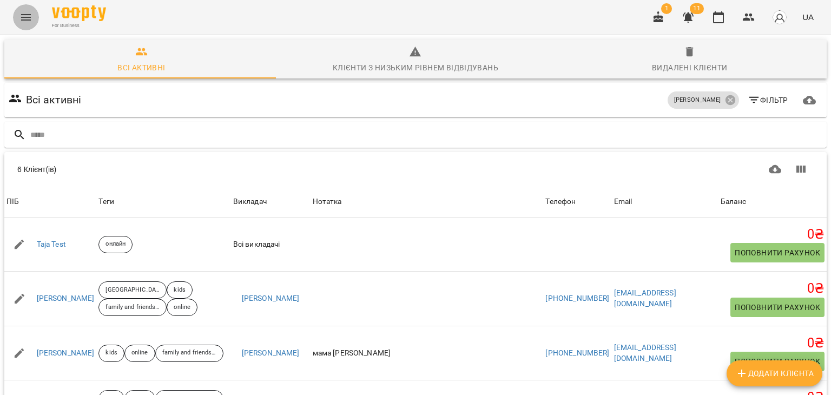
click at [26, 17] on icon "Menu" at bounding box center [26, 17] width 10 height 6
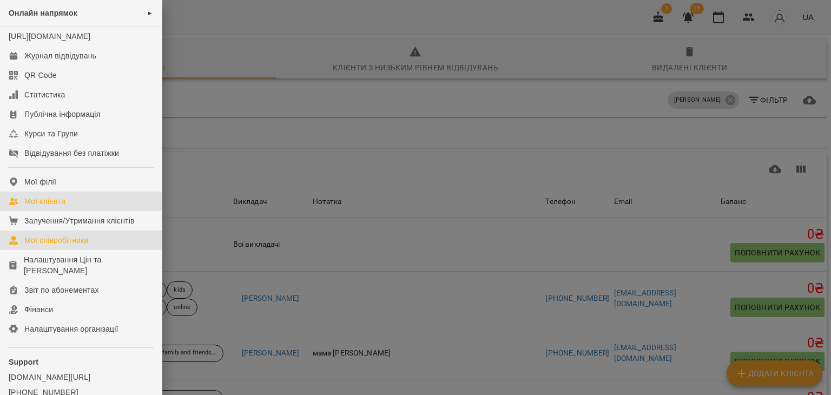
click at [69, 245] on div "Мої співробітники" at bounding box center [56, 240] width 64 height 11
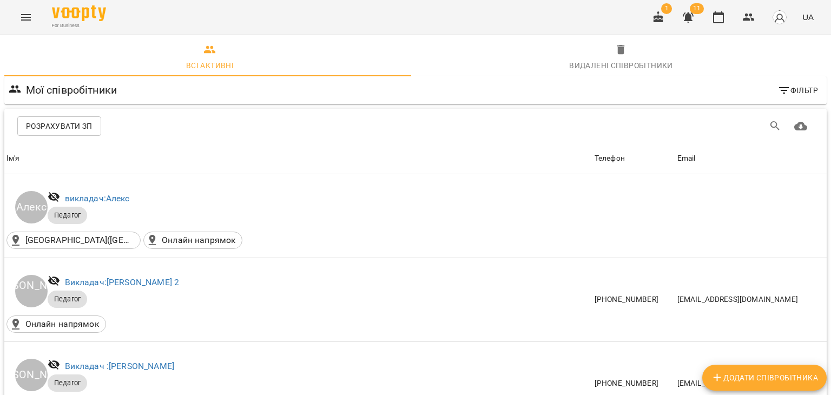
scroll to position [541, 0]
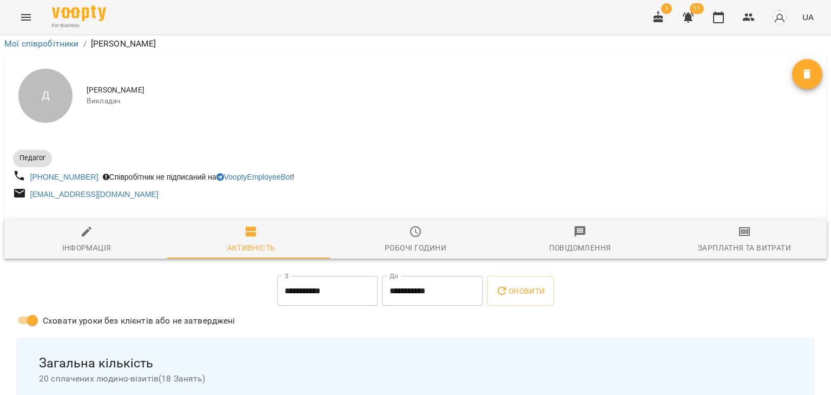
scroll to position [162, 0]
click at [422, 276] on input "**********" at bounding box center [432, 291] width 101 height 30
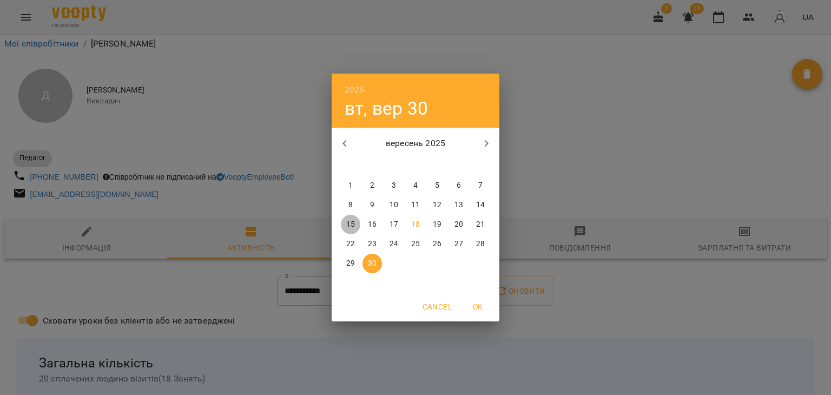
click at [348, 227] on p "15" at bounding box center [350, 224] width 9 height 11
type input "**********"
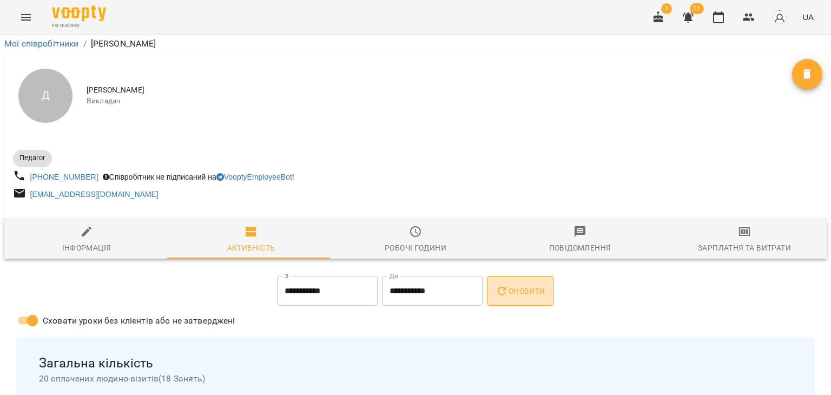
click at [535, 284] on span "Оновити" at bounding box center [519, 290] width 49 height 13
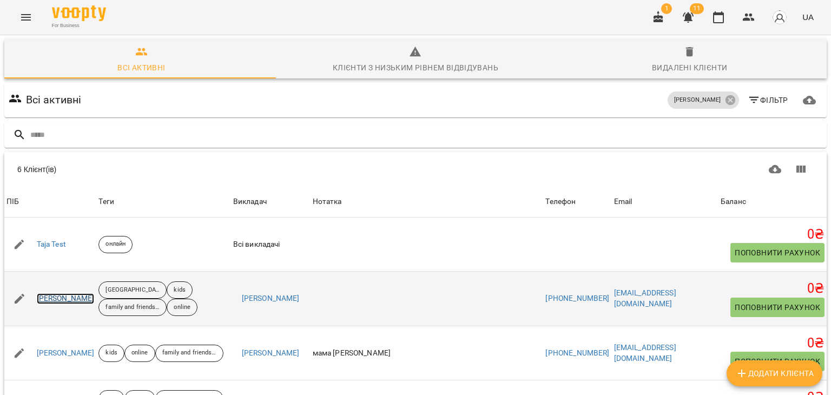
click at [80, 297] on link "[PERSON_NAME]" at bounding box center [66, 298] width 58 height 11
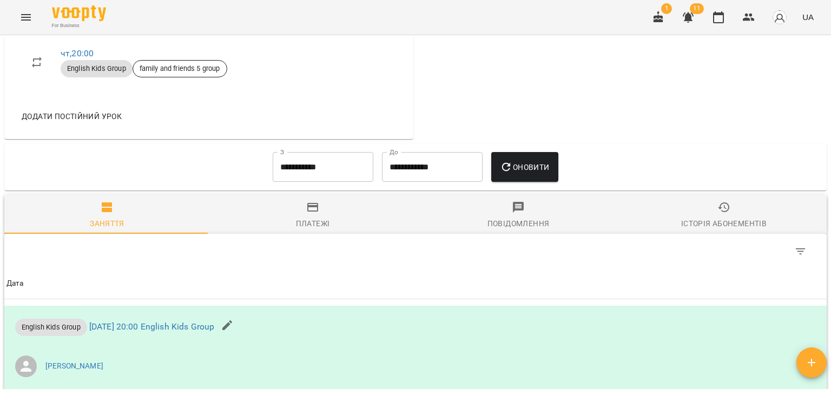
scroll to position [595, 0]
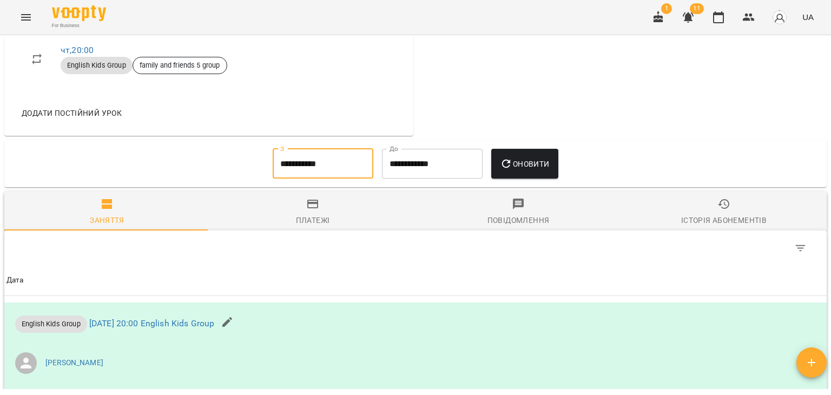
click at [285, 177] on input "**********" at bounding box center [323, 164] width 101 height 30
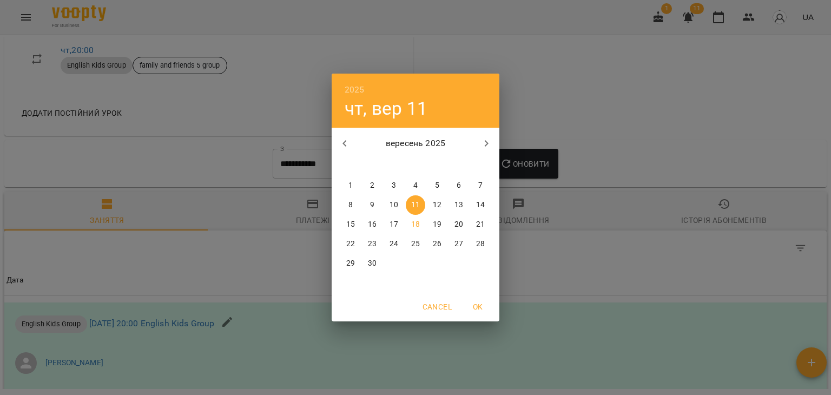
click at [351, 184] on p "1" at bounding box center [350, 185] width 4 height 11
type input "**********"
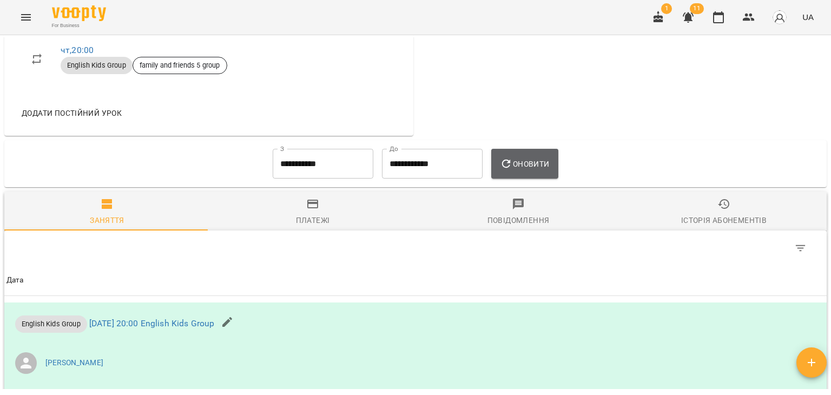
click at [535, 179] on button "Оновити" at bounding box center [524, 164] width 67 height 30
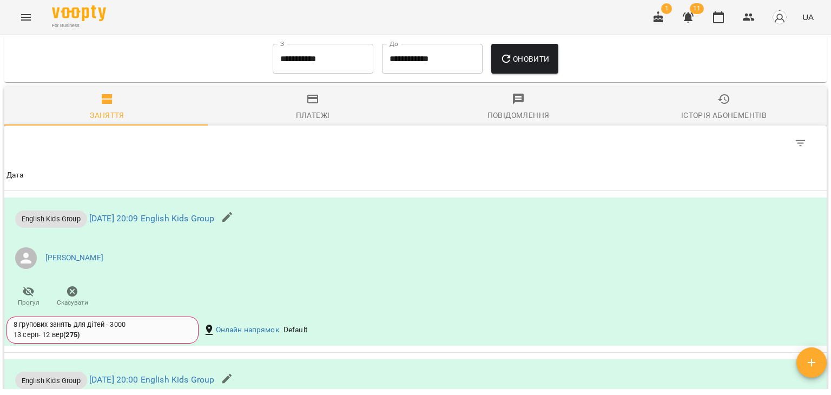
scroll to position [757, 0]
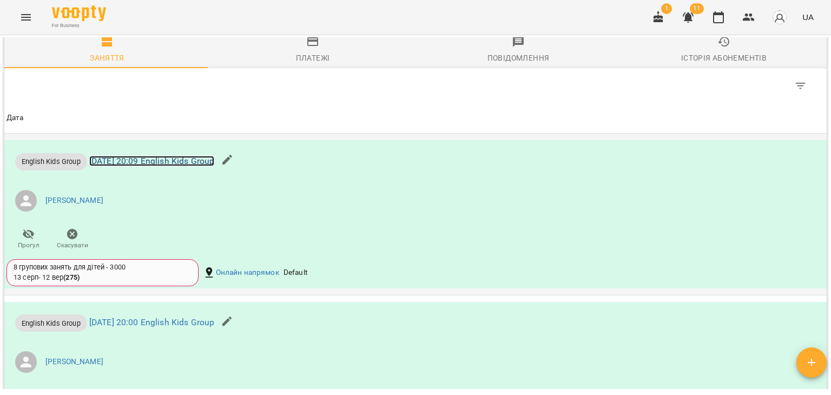
click at [194, 166] on link "[DATE] 20:09 English Kids Group" at bounding box center [151, 161] width 125 height 10
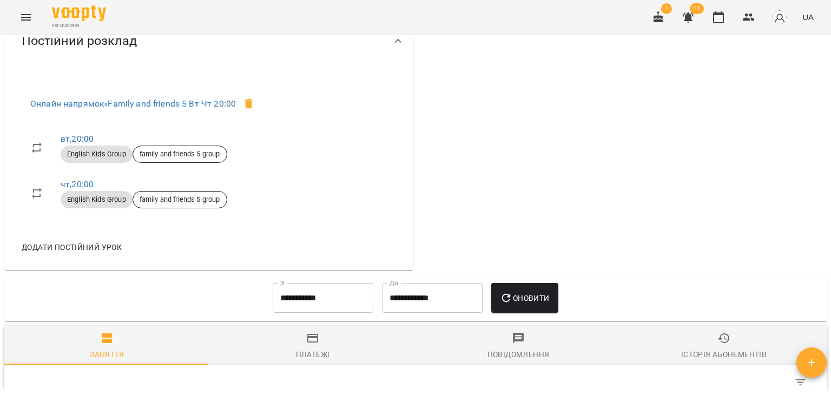
scroll to position [595, 0]
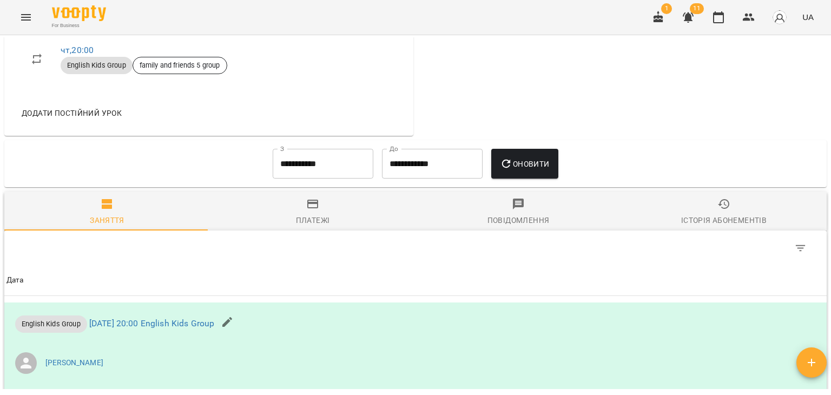
click at [291, 176] on input "**********" at bounding box center [323, 164] width 101 height 30
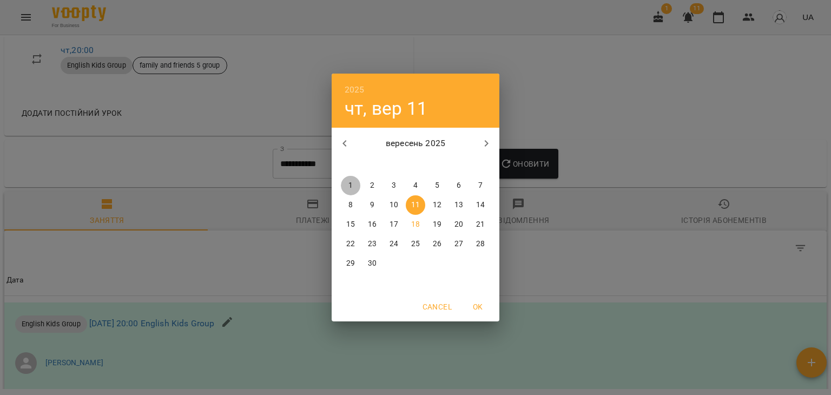
click at [350, 184] on p "1" at bounding box center [350, 185] width 4 height 11
type input "**********"
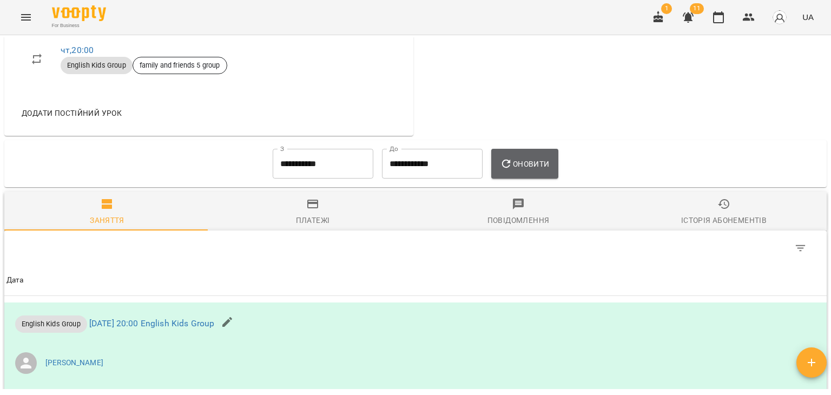
click at [521, 170] on span "Оновити" at bounding box center [524, 163] width 49 height 13
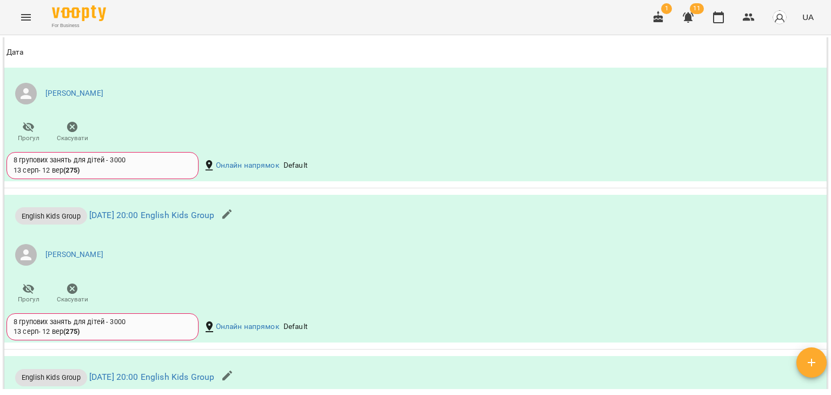
scroll to position [865, 0]
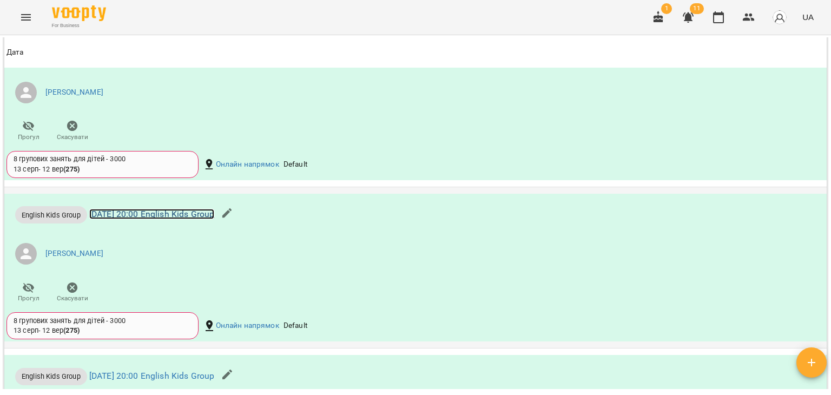
click at [142, 219] on link "[DATE] 20:00 English Kids Group" at bounding box center [151, 214] width 125 height 10
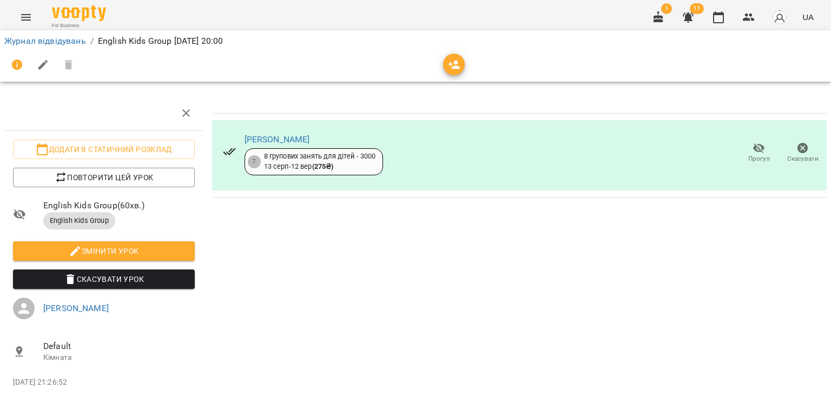
click at [450, 65] on icon "button" at bounding box center [454, 65] width 12 height 9
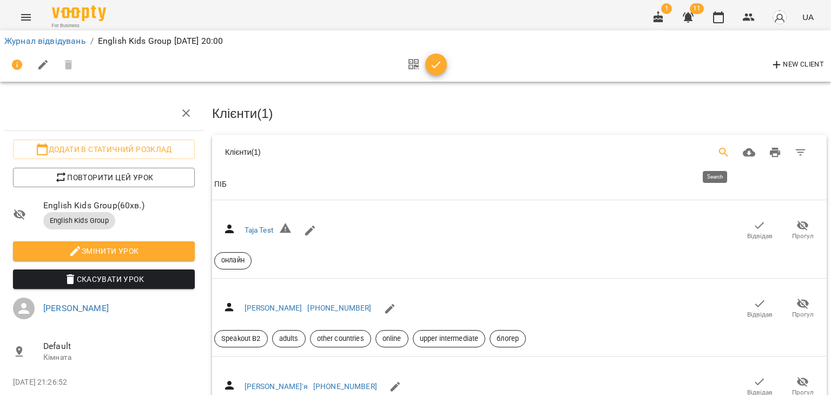
click at [719, 152] on icon "Search" at bounding box center [723, 152] width 9 height 9
click at [289, 147] on input "Search" at bounding box center [347, 148] width 211 height 17
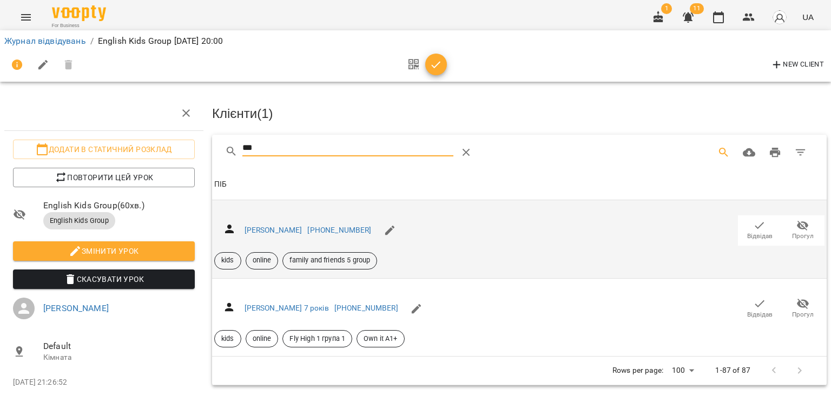
type input "***"
click at [747, 232] on span "Відвідав" at bounding box center [759, 235] width 25 height 9
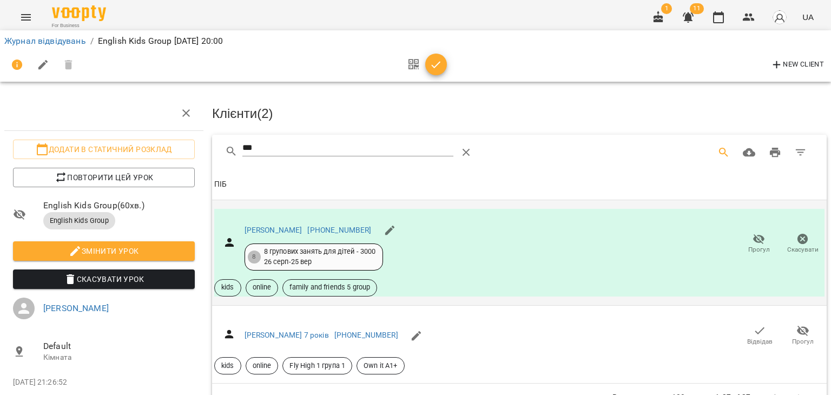
click at [441, 65] on icon "button" at bounding box center [435, 64] width 13 height 13
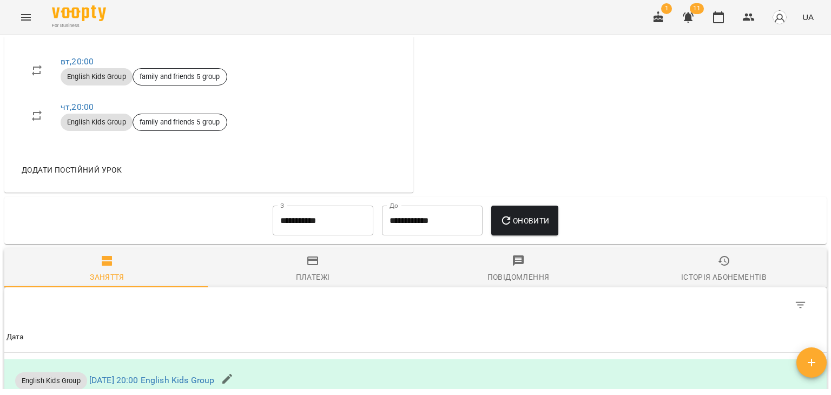
scroll to position [541, 0]
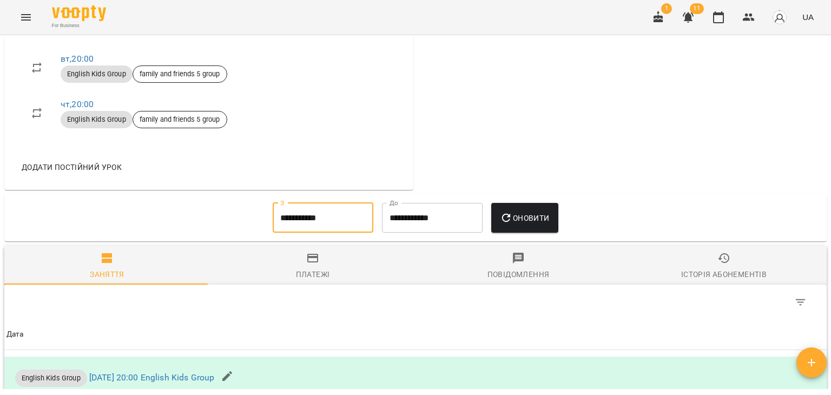
click at [314, 227] on input "**********" at bounding box center [323, 218] width 101 height 30
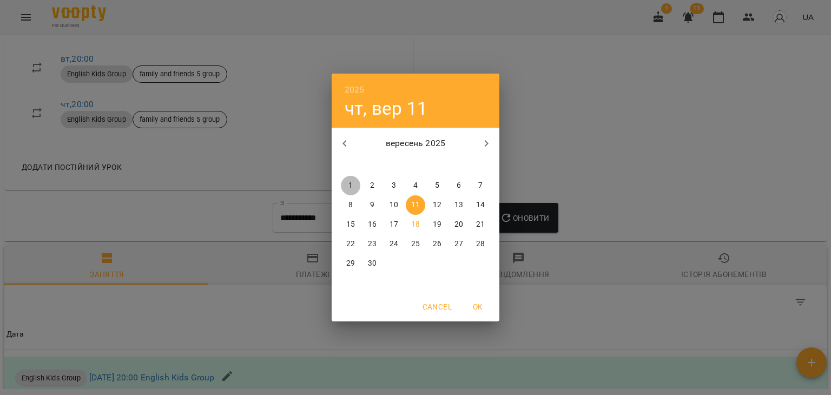
click at [351, 184] on p "1" at bounding box center [350, 185] width 4 height 11
type input "**********"
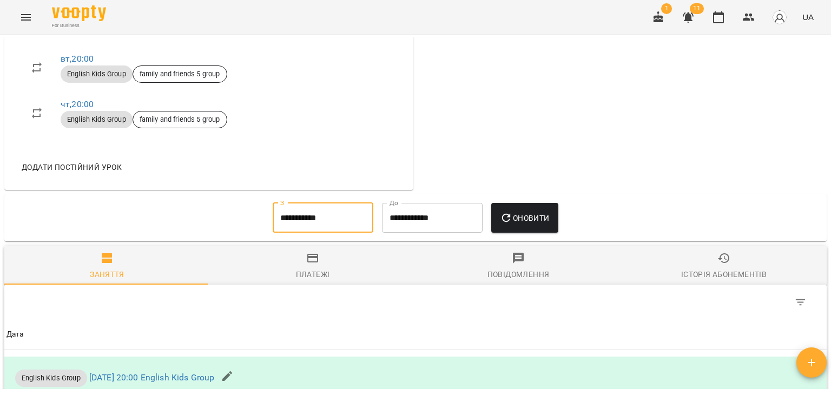
click at [532, 221] on span "Оновити" at bounding box center [524, 217] width 49 height 13
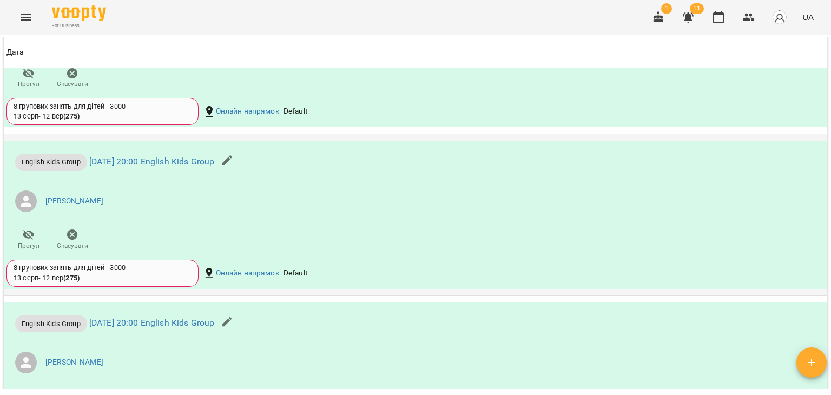
scroll to position [1081, 0]
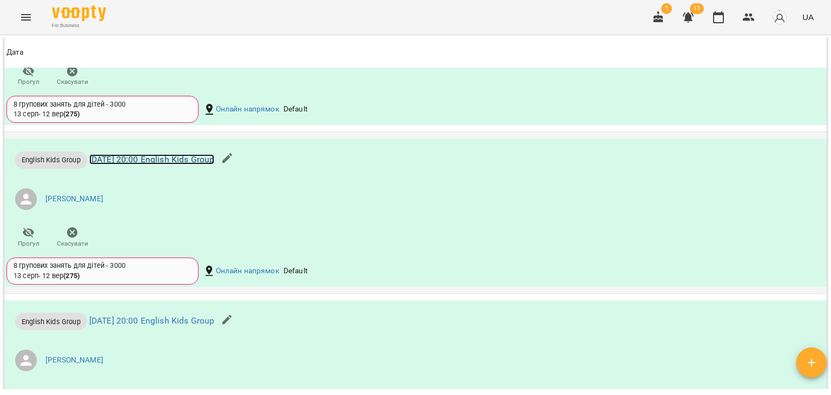
click at [149, 164] on link "[DATE] 20:00 English Kids Group" at bounding box center [151, 159] width 125 height 10
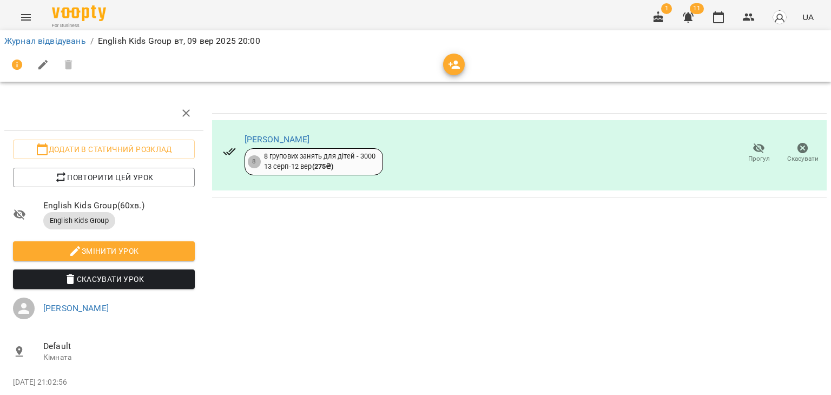
click at [453, 66] on icon "button" at bounding box center [454, 65] width 12 height 9
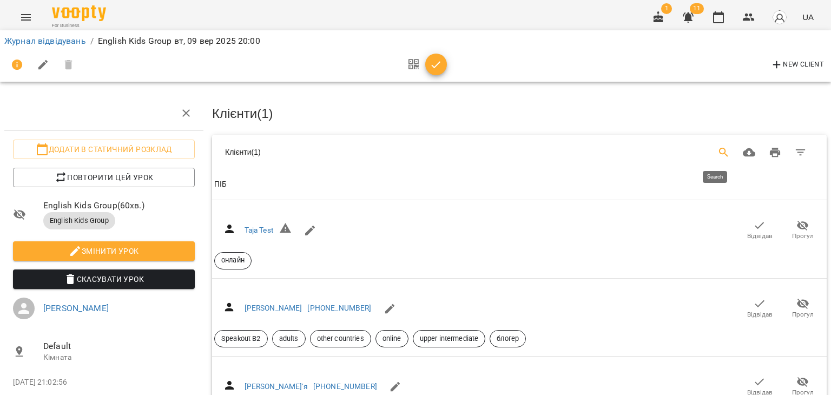
click at [717, 153] on icon "Search" at bounding box center [723, 152] width 13 height 13
click at [336, 148] on input "Search" at bounding box center [347, 148] width 211 height 17
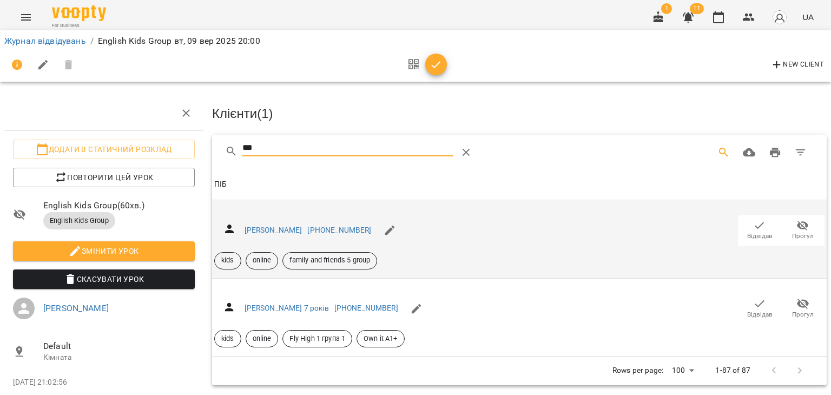
type input "***"
click at [753, 225] on icon "button" at bounding box center [759, 225] width 13 height 13
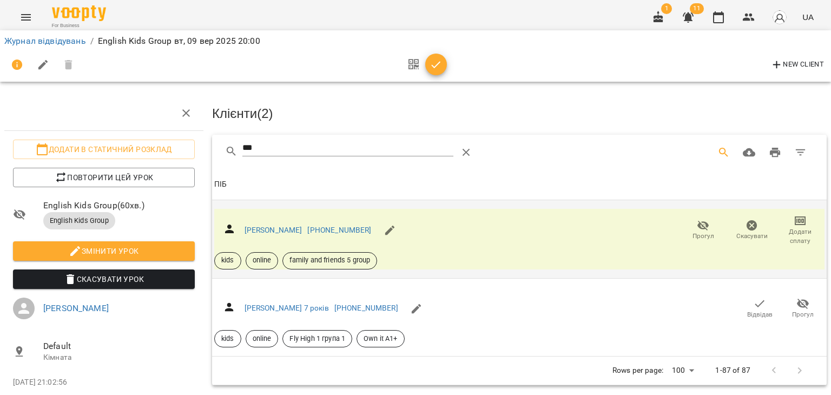
click at [431, 60] on icon "button" at bounding box center [435, 64] width 13 height 13
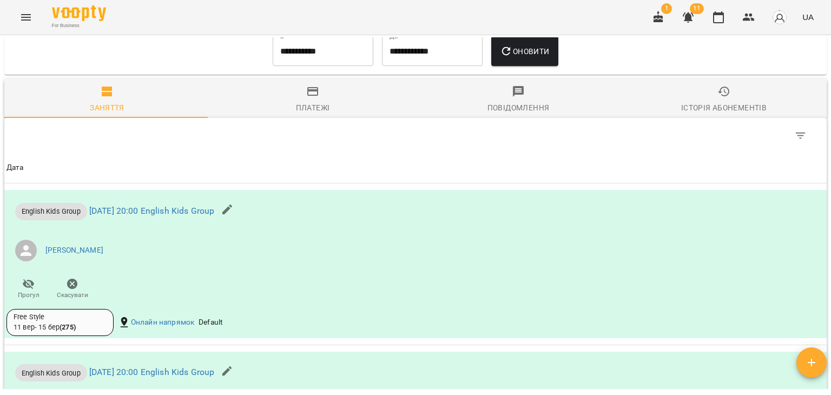
scroll to position [541, 0]
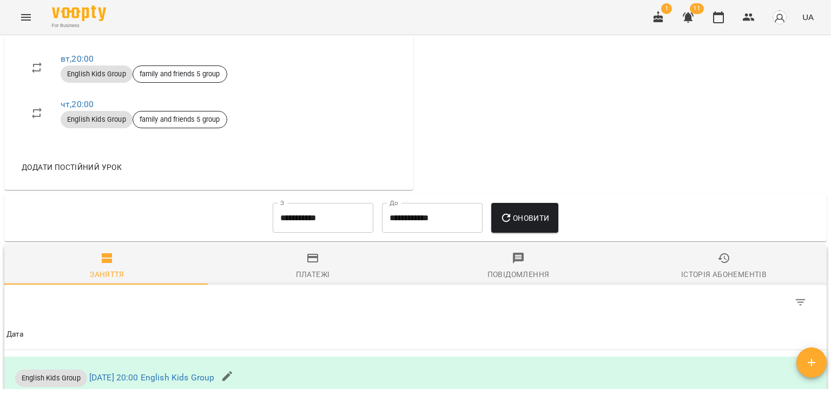
click at [317, 230] on input "**********" at bounding box center [323, 218] width 101 height 30
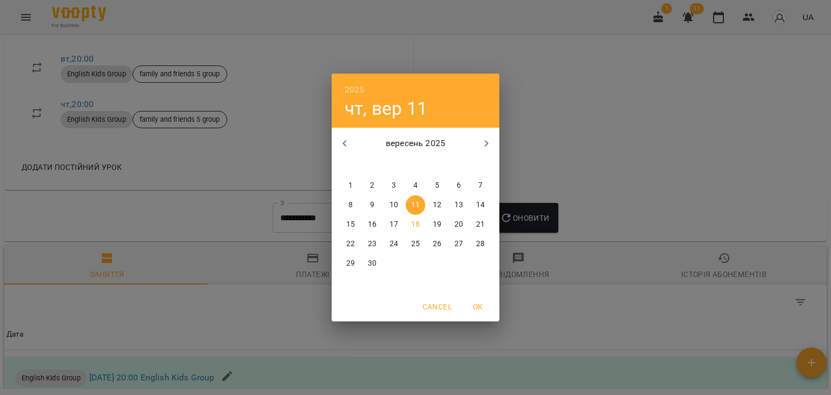
click at [349, 181] on p "1" at bounding box center [350, 185] width 4 height 11
type input "**********"
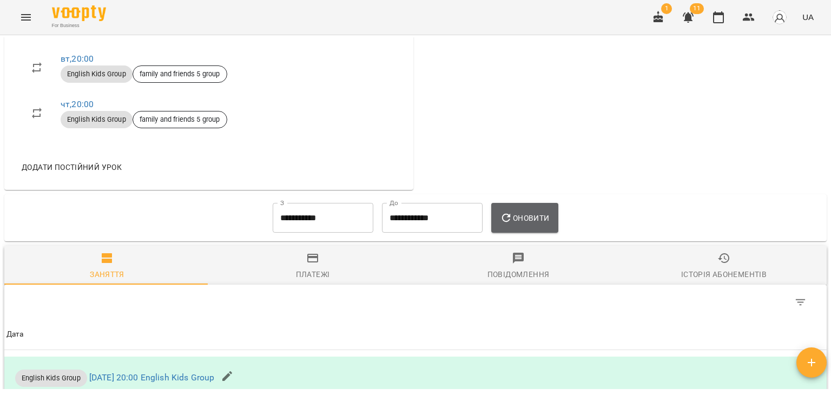
click at [521, 221] on span "Оновити" at bounding box center [524, 217] width 49 height 13
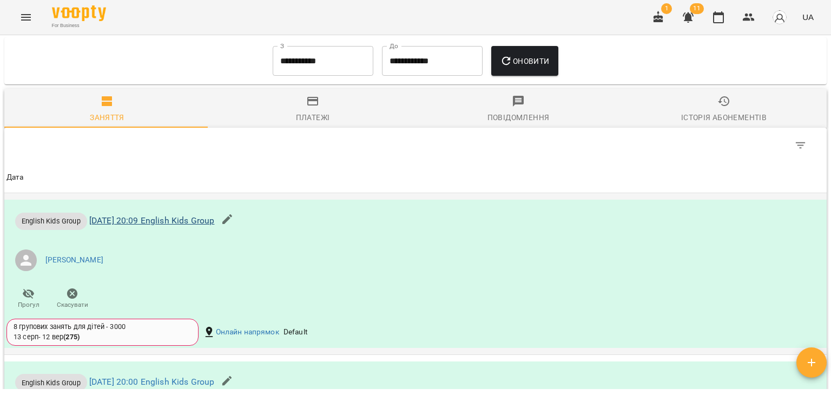
scroll to position [655, 0]
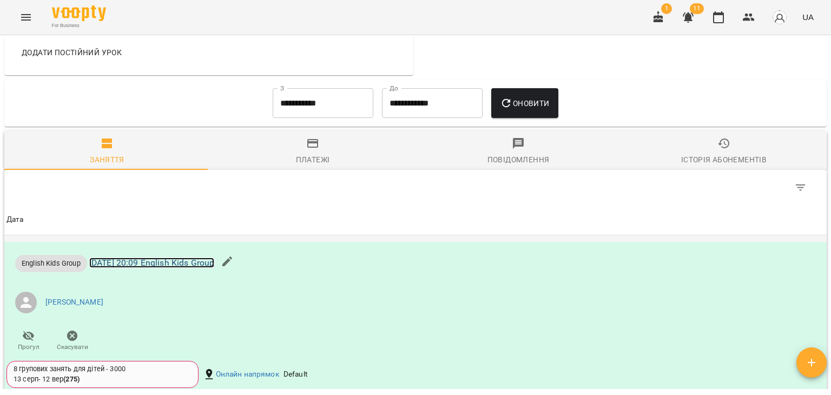
click at [186, 268] on link "[DATE] 20:09 English Kids Group" at bounding box center [151, 262] width 125 height 10
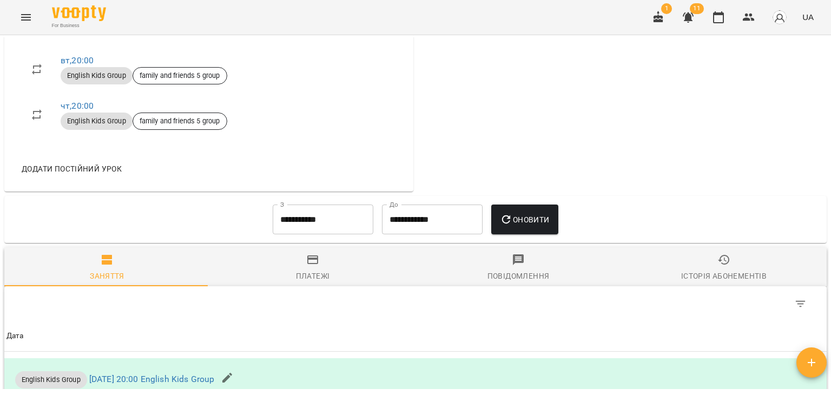
scroll to position [541, 0]
click at [335, 233] on input "**********" at bounding box center [323, 218] width 101 height 30
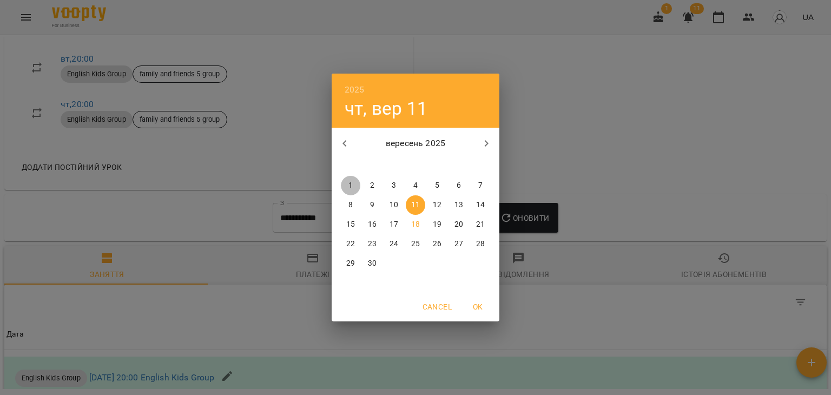
click at [348, 188] on span "1" at bounding box center [350, 185] width 19 height 11
type input "**********"
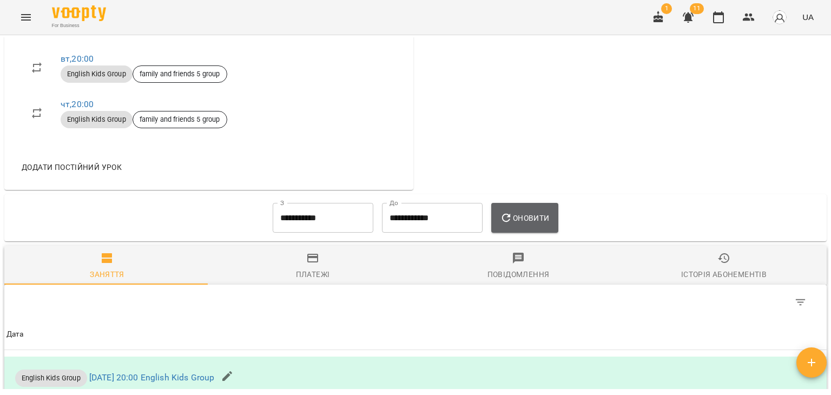
click at [517, 224] on span "Оновити" at bounding box center [524, 217] width 49 height 13
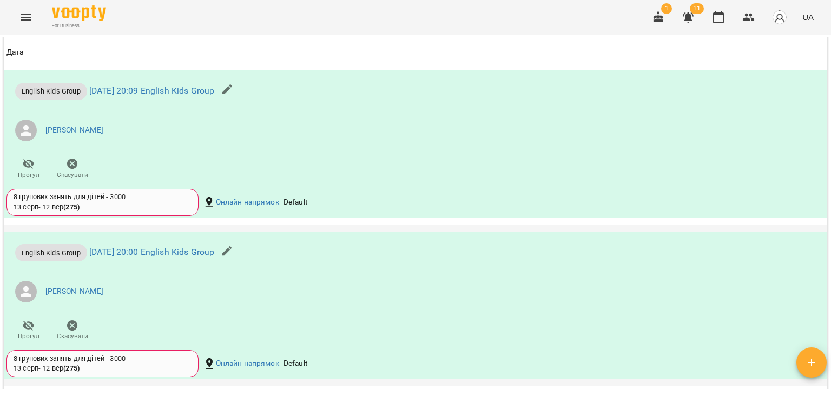
scroll to position [865, 0]
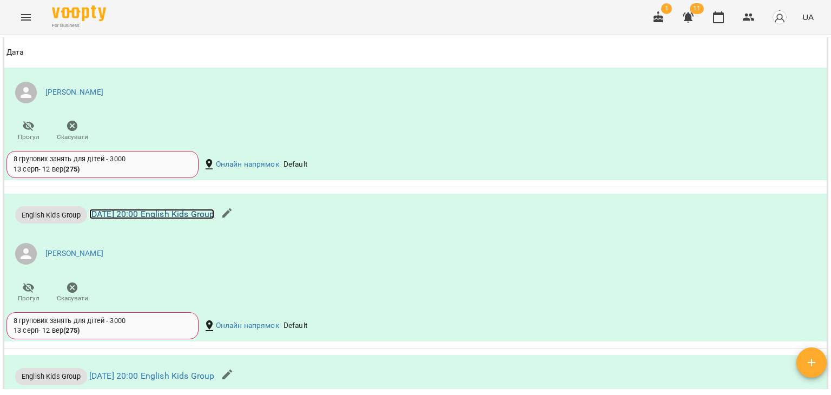
click at [194, 219] on link "[DATE] 20:00 English Kids Group" at bounding box center [151, 214] width 125 height 10
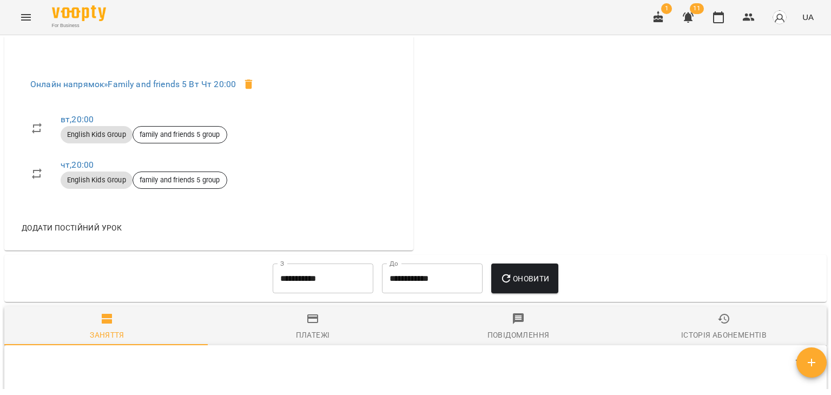
scroll to position [487, 0]
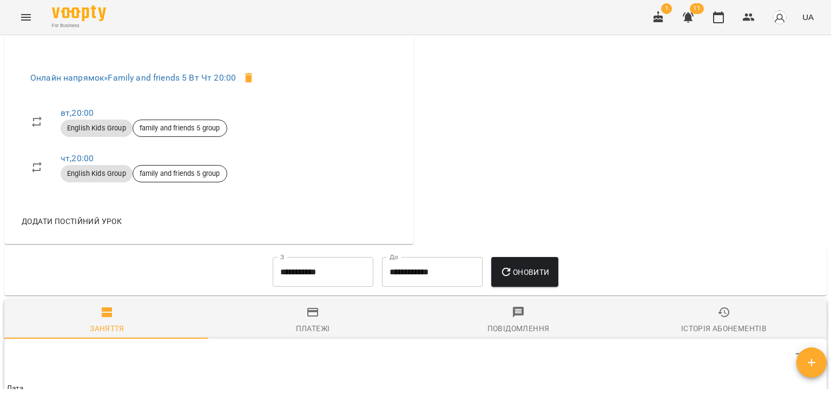
click at [322, 284] on input "**********" at bounding box center [323, 272] width 101 height 30
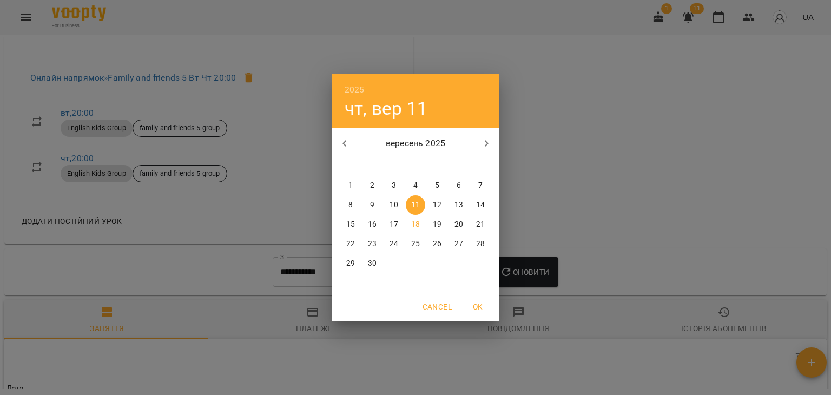
click at [346, 183] on span "1" at bounding box center [350, 185] width 19 height 11
type input "**********"
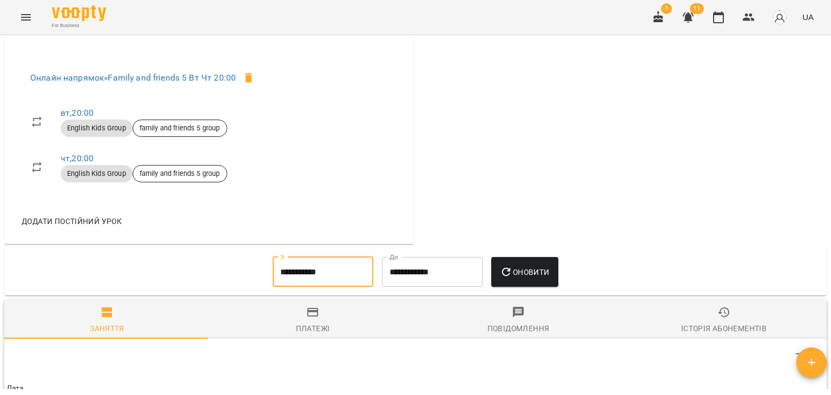
click at [530, 278] on span "Оновити" at bounding box center [524, 272] width 49 height 13
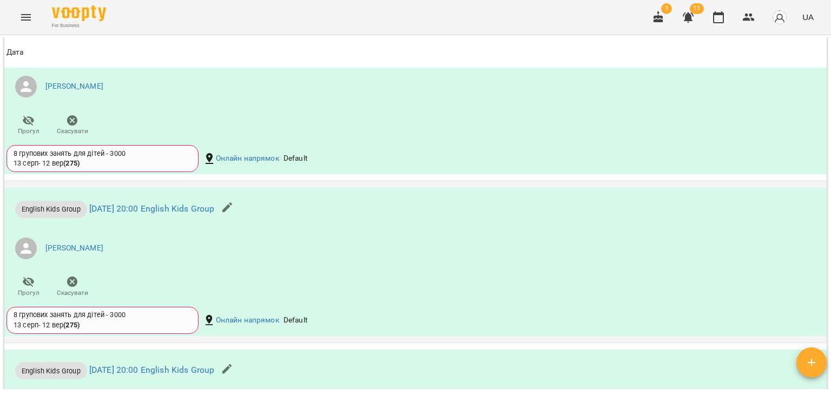
scroll to position [1081, 0]
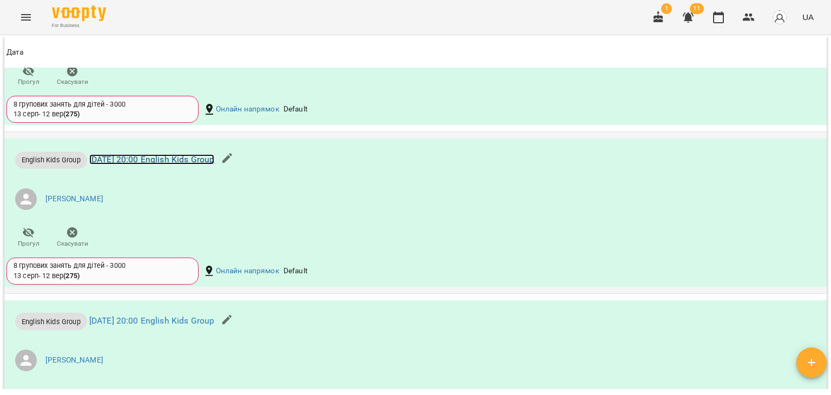
click at [158, 164] on link "[DATE] 20:00 English Kids Group" at bounding box center [151, 159] width 125 height 10
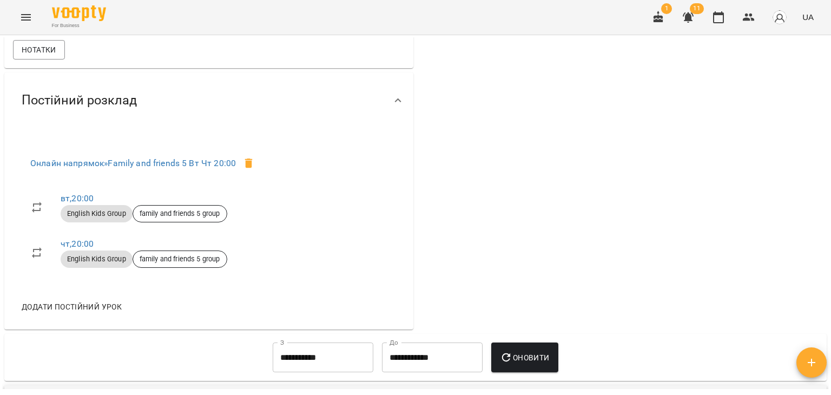
scroll to position [541, 0]
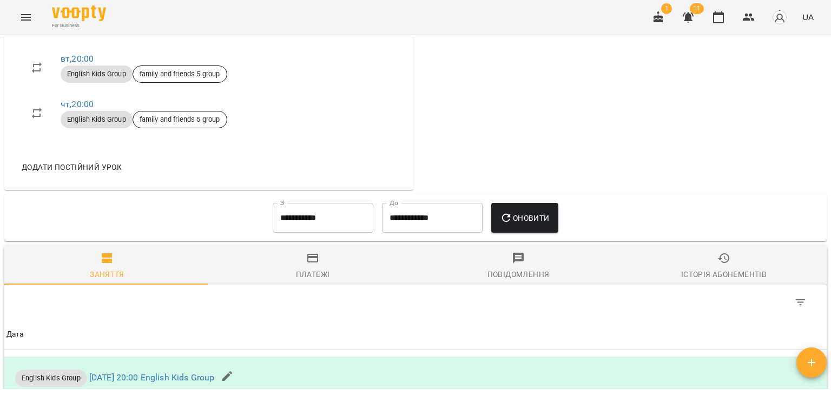
click at [326, 222] on input "**********" at bounding box center [323, 218] width 101 height 30
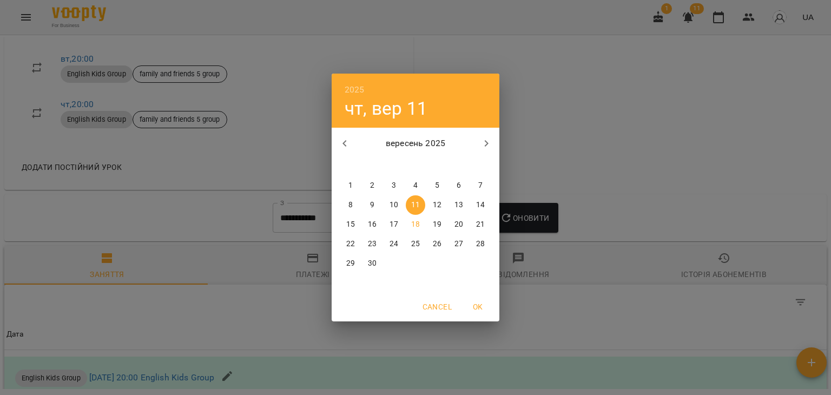
click at [352, 184] on p "1" at bounding box center [350, 185] width 4 height 11
type input "**********"
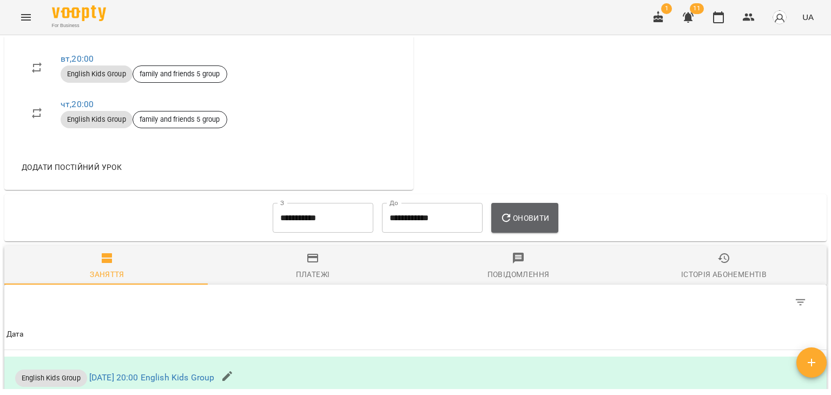
click at [516, 232] on button "Оновити" at bounding box center [524, 218] width 67 height 30
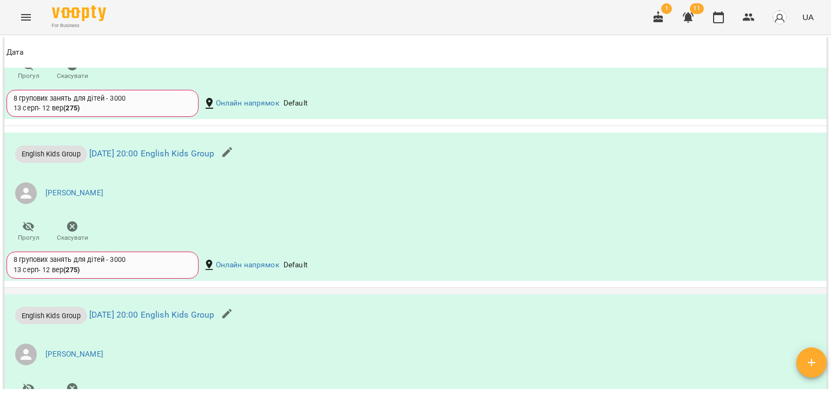
scroll to position [1136, 0]
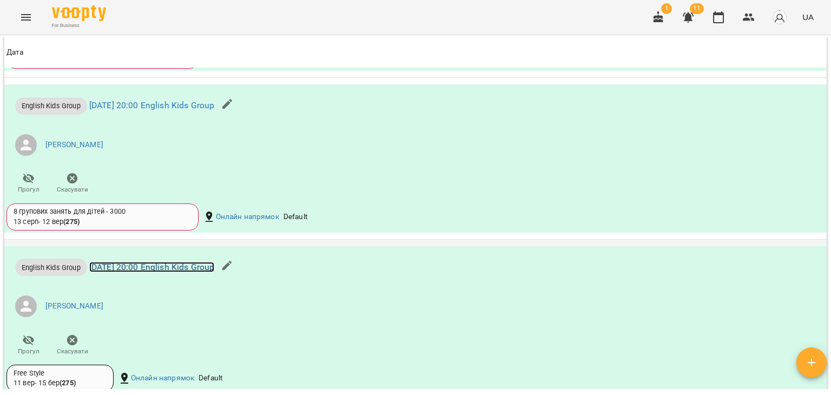
click at [172, 272] on link "[DATE] 20:00 English Kids Group" at bounding box center [151, 267] width 125 height 10
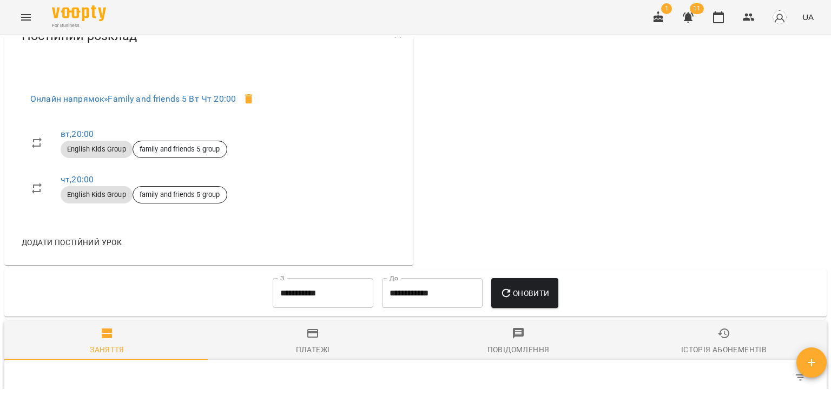
scroll to position [595, 0]
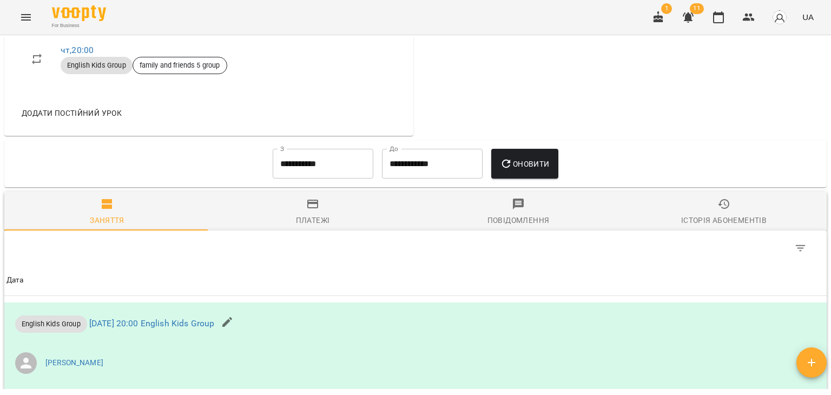
click at [303, 172] on input "**********" at bounding box center [323, 164] width 101 height 30
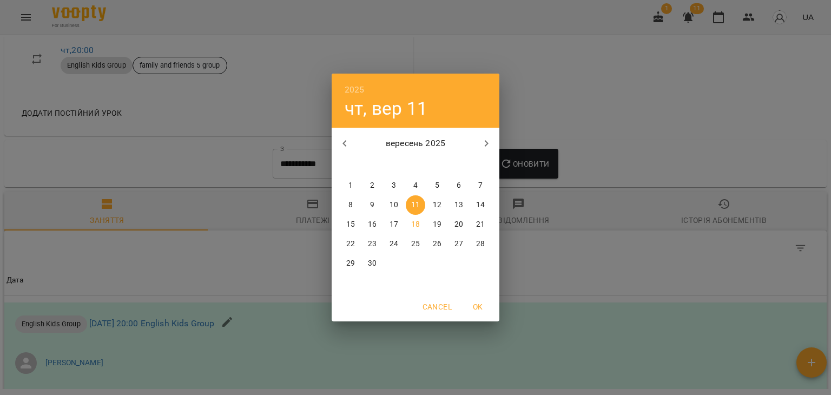
drag, startPoint x: 349, startPoint y: 183, endPoint x: 385, endPoint y: 170, distance: 37.8
click at [349, 183] on p "1" at bounding box center [350, 185] width 4 height 11
type input "**********"
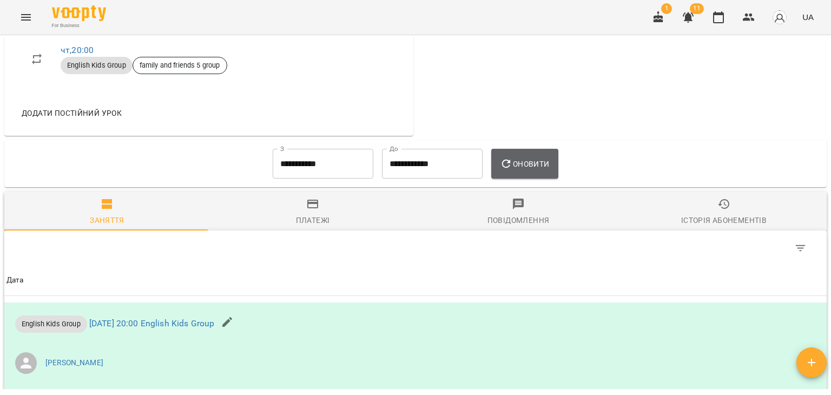
click at [537, 165] on span "Оновити" at bounding box center [524, 163] width 49 height 13
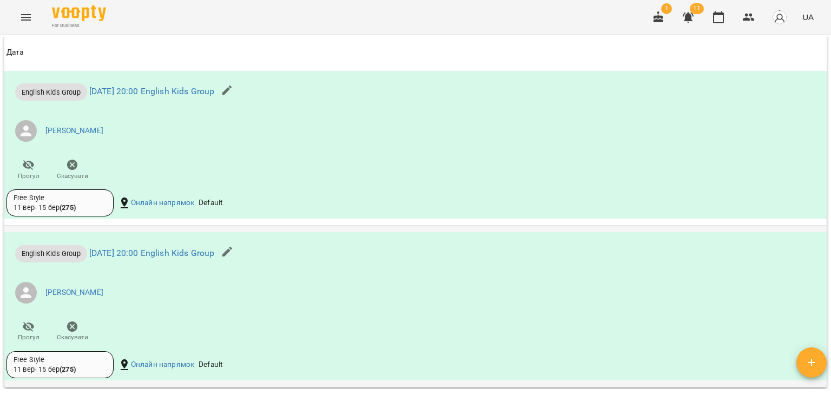
scroll to position [1352, 0]
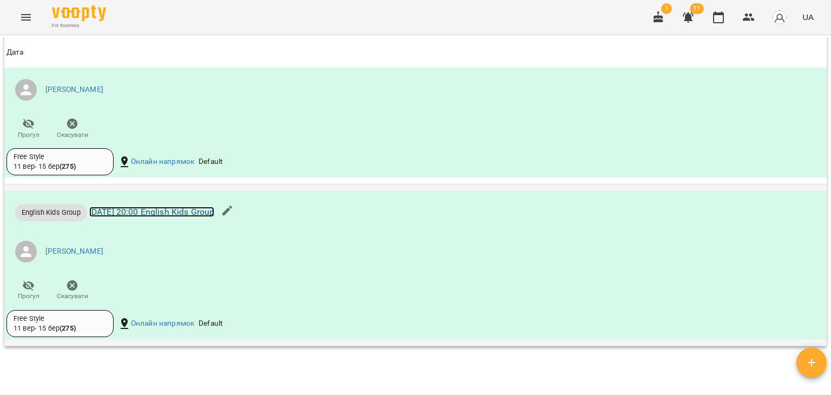
click at [138, 217] on link "[DATE] 20:00 English Kids Group" at bounding box center [151, 212] width 125 height 10
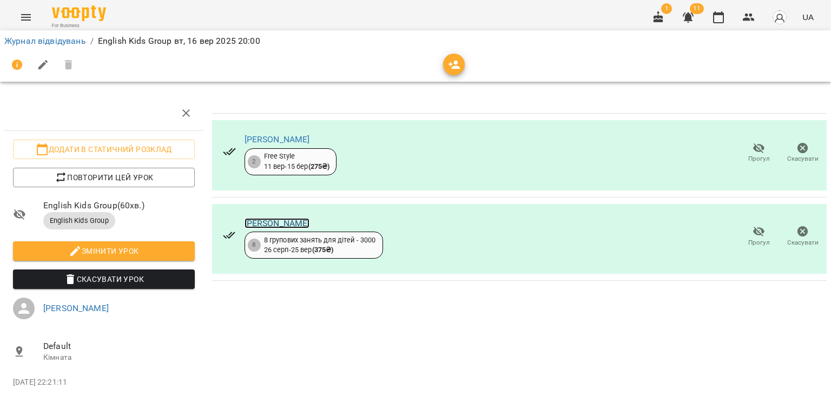
click at [291, 224] on link "[PERSON_NAME]" at bounding box center [276, 223] width 65 height 10
click at [28, 19] on icon "Menu" at bounding box center [25, 17] width 13 height 13
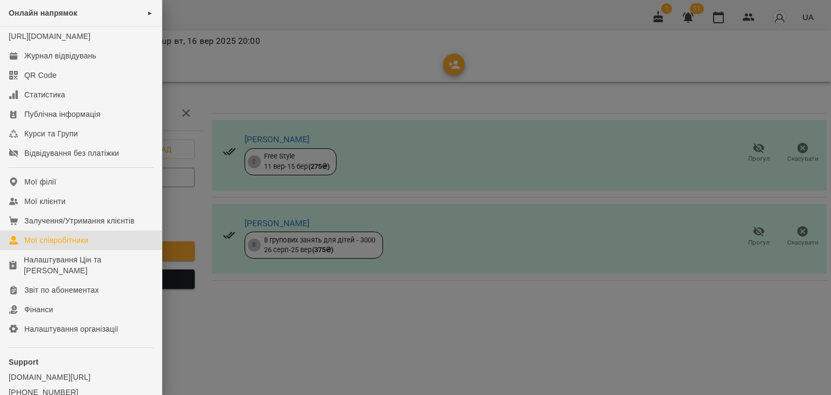
click at [50, 245] on div "Мої співробітники" at bounding box center [56, 240] width 64 height 11
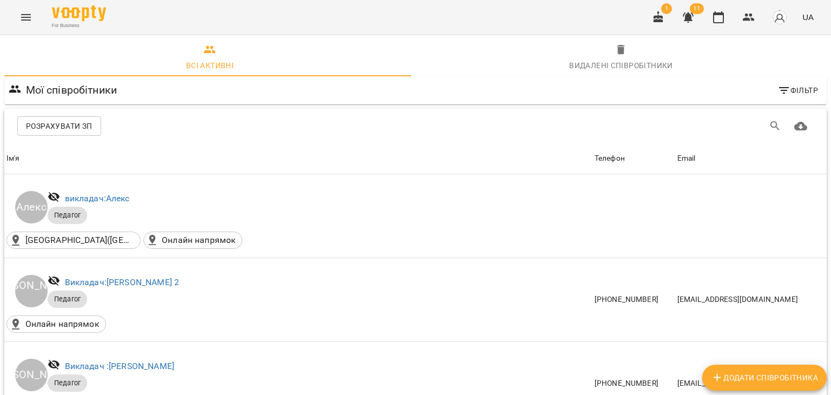
scroll to position [487, 0]
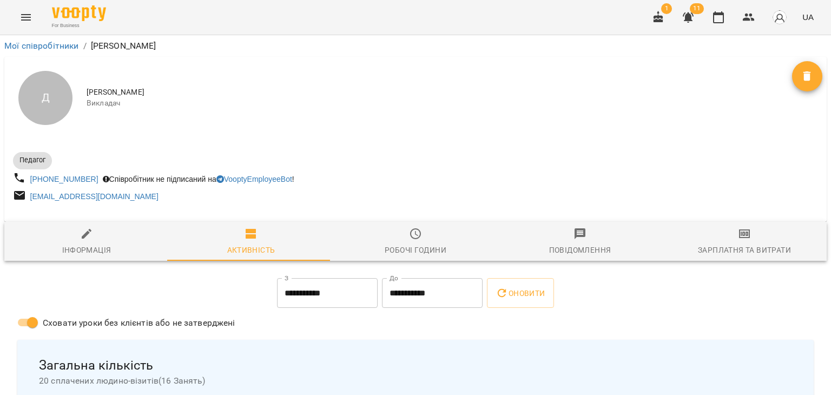
click at [428, 293] on input "**********" at bounding box center [432, 293] width 101 height 30
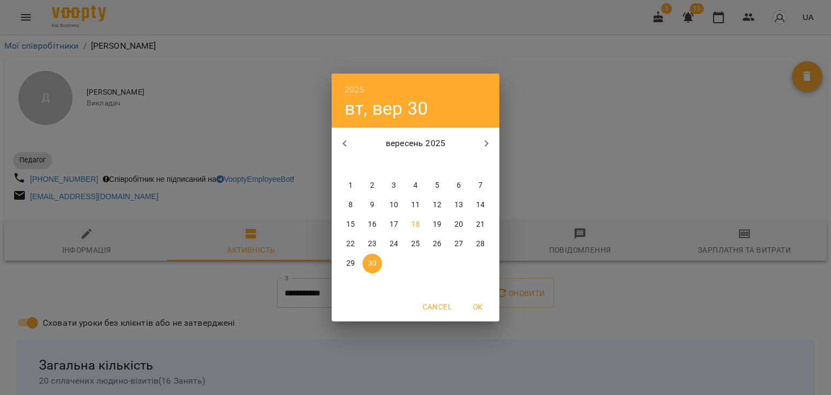
click at [354, 223] on p "15" at bounding box center [350, 224] width 9 height 11
type input "**********"
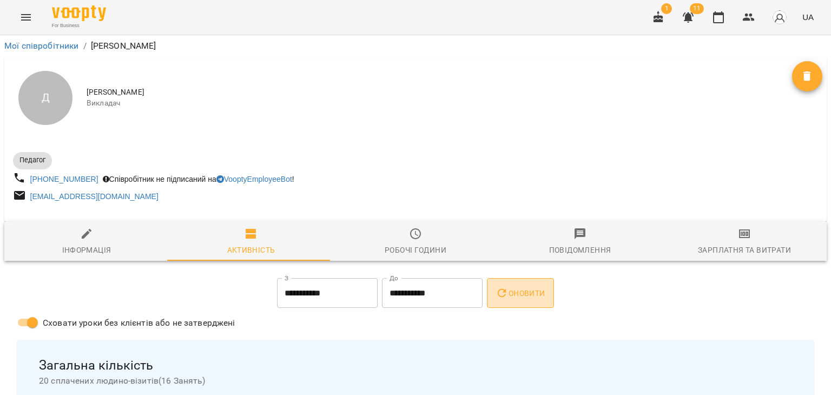
click at [533, 297] on span "Оновити" at bounding box center [519, 293] width 49 height 13
click at [26, 18] on icon "Menu" at bounding box center [25, 17] width 13 height 13
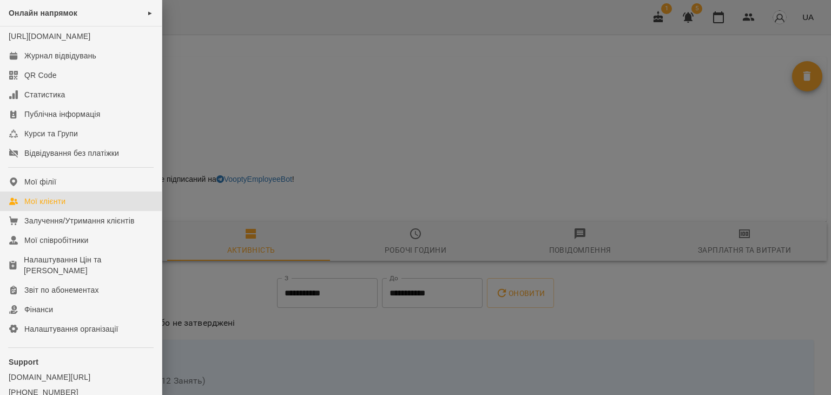
click at [49, 207] on div "Мої клієнти" at bounding box center [44, 201] width 41 height 11
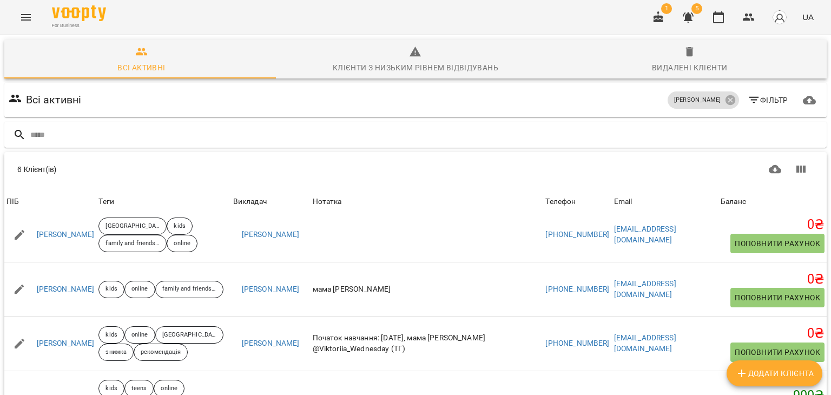
scroll to position [96, 0]
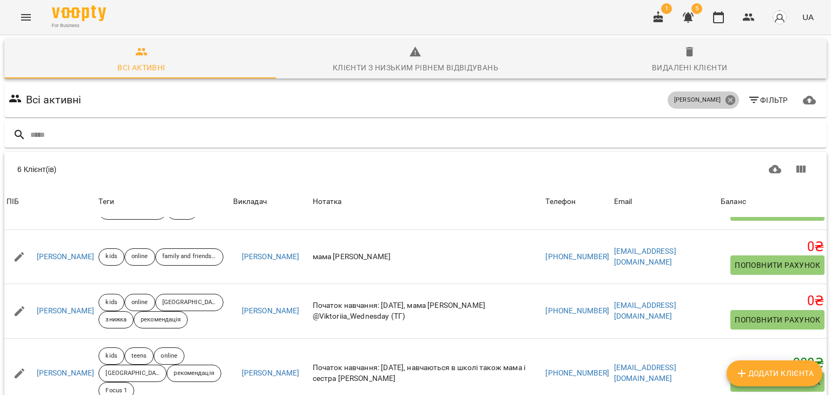
click at [725, 102] on icon at bounding box center [730, 100] width 10 height 10
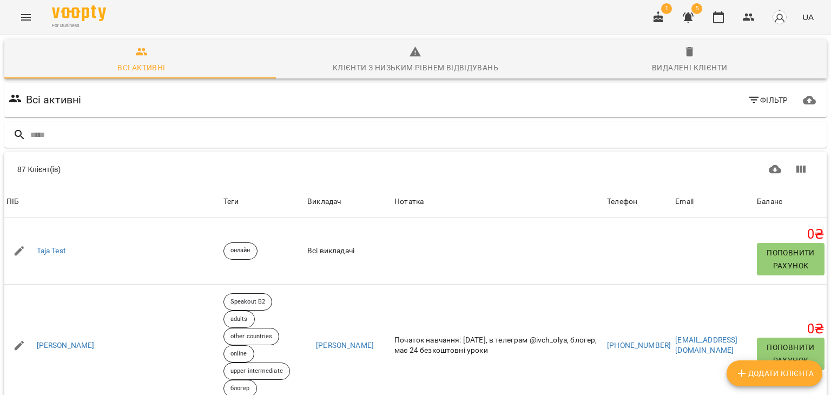
click at [748, 101] on icon "button" at bounding box center [753, 100] width 13 height 13
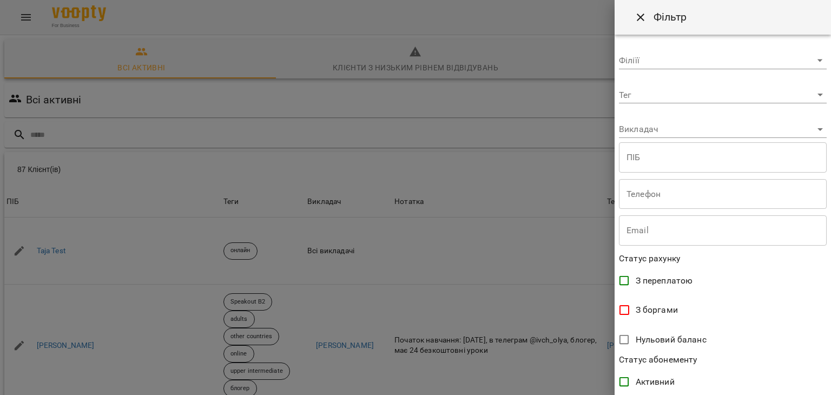
click at [809, 127] on body "For Business 1 5 UA Всі активні Клієнти з низьким рівнем відвідувань Видалені к…" at bounding box center [415, 281] width 831 height 563
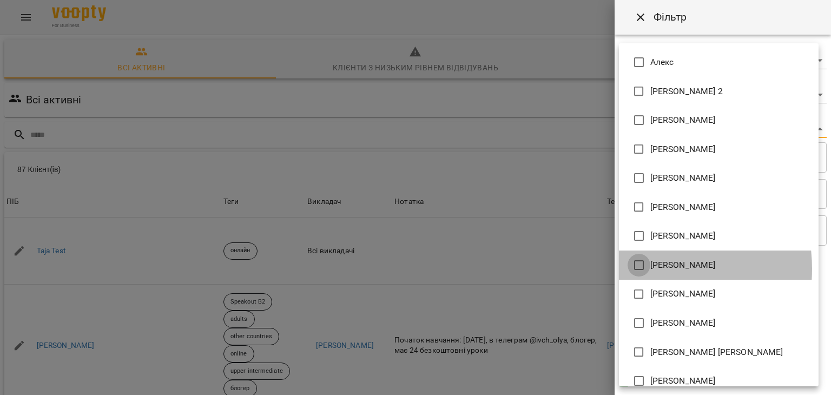
type input "**********"
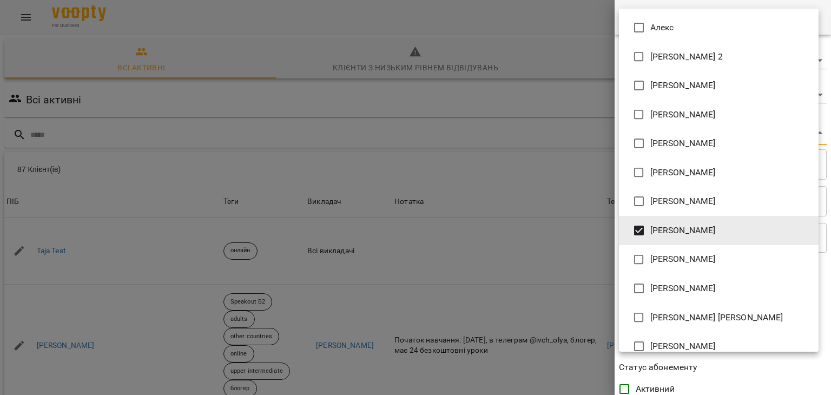
click at [587, 118] on div at bounding box center [415, 197] width 831 height 395
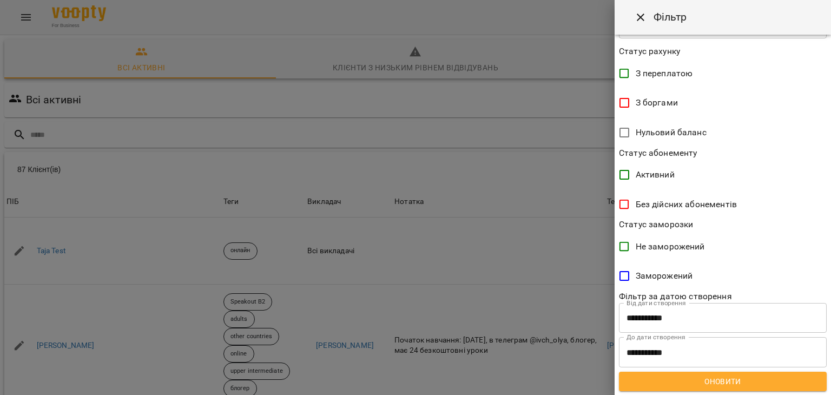
scroll to position [215, 0]
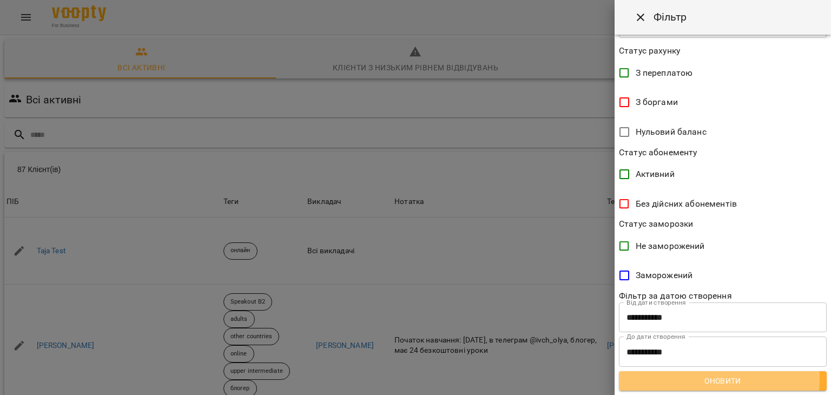
click at [709, 377] on span "Оновити" at bounding box center [722, 380] width 190 height 13
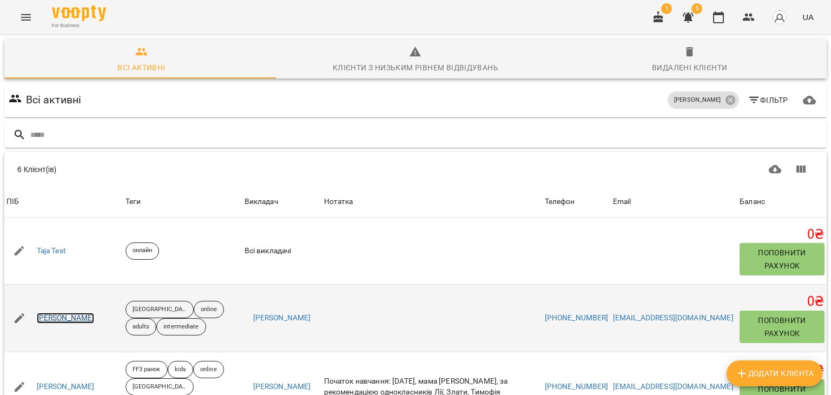
click at [45, 321] on link "Герцен Олександр" at bounding box center [66, 318] width 58 height 11
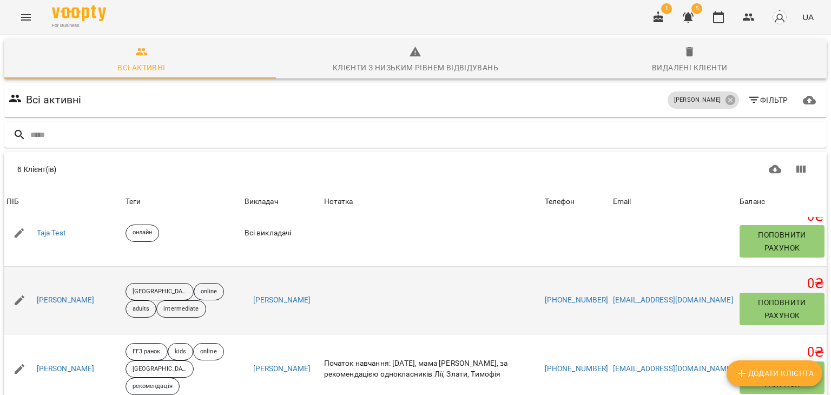
scroll to position [108, 0]
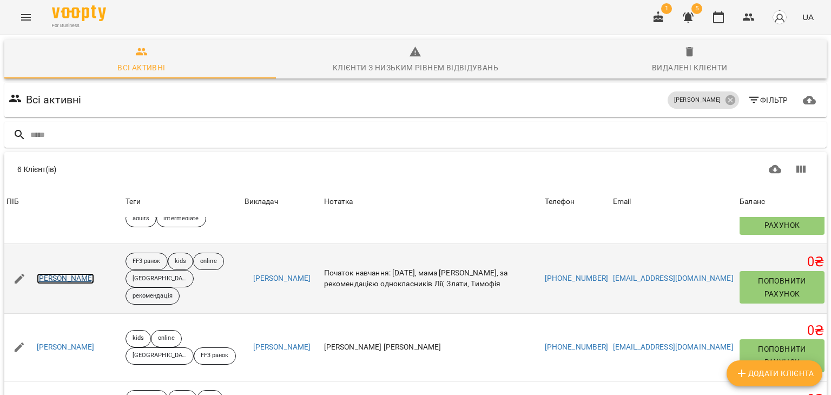
click at [65, 278] on link "Древаль Злата" at bounding box center [66, 278] width 58 height 11
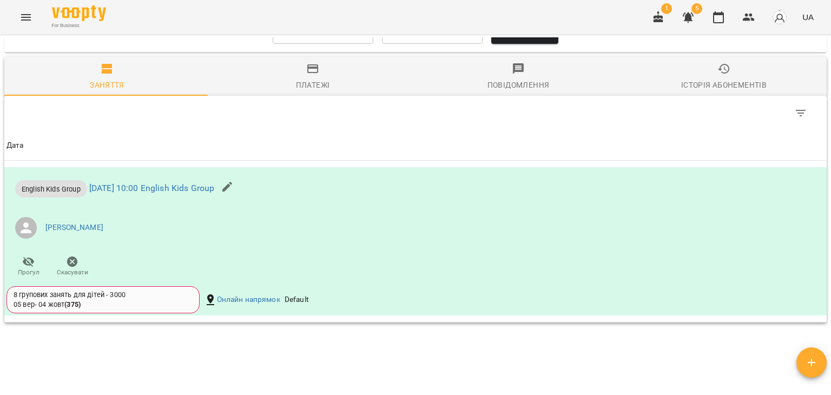
scroll to position [862, 0]
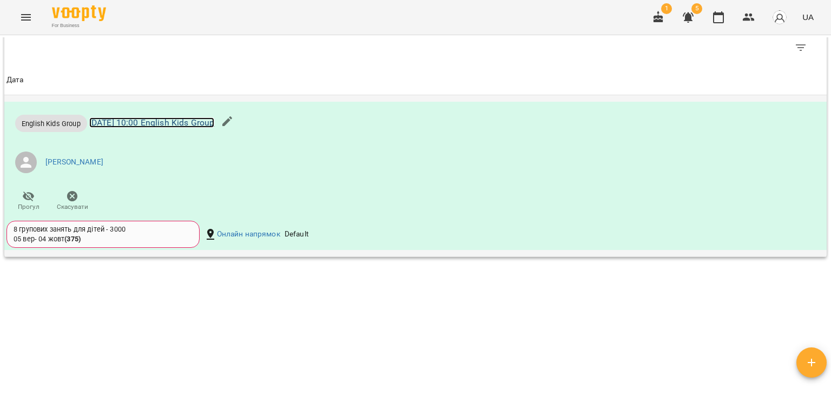
click at [215, 124] on link "пт 12 вер 2025 10:00 English Kids Group" at bounding box center [151, 122] width 125 height 10
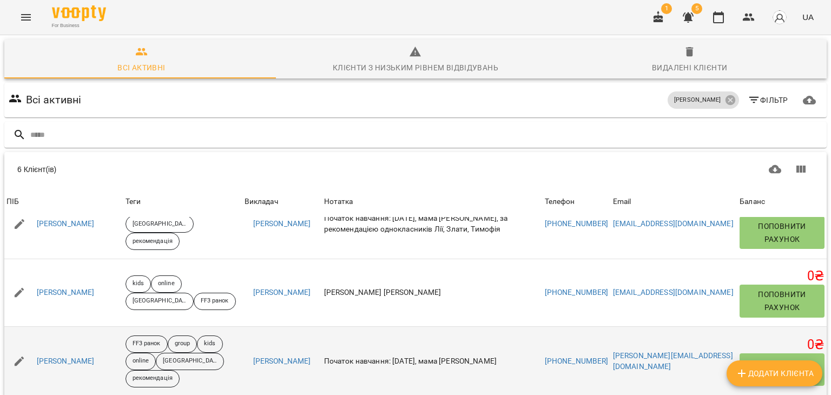
scroll to position [164, 0]
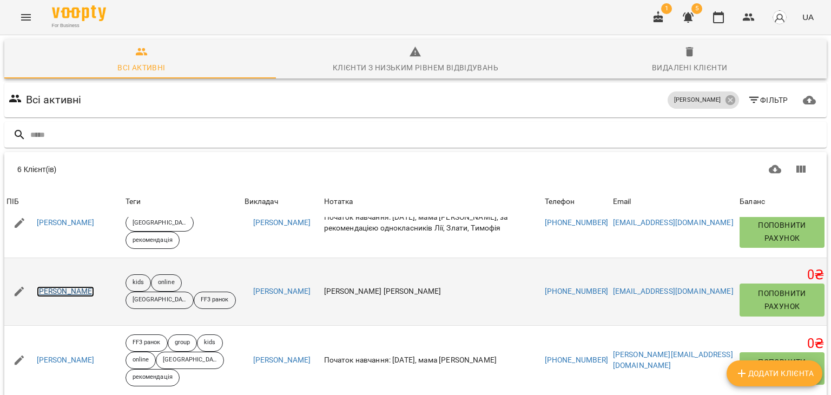
click at [74, 288] on link "Рибачко Тимофій" at bounding box center [66, 291] width 58 height 11
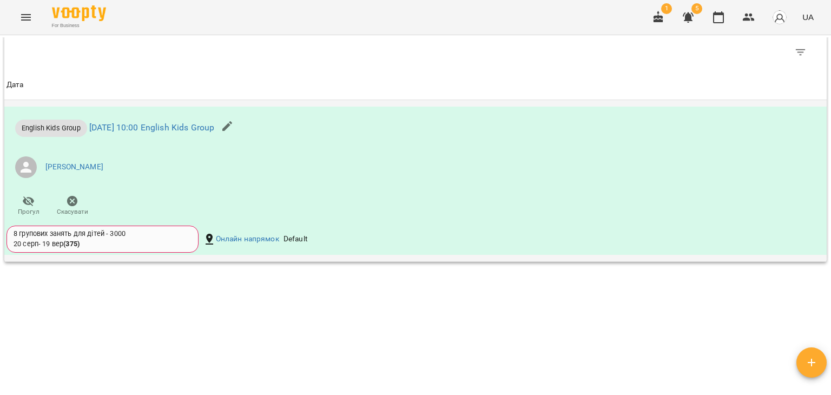
scroll to position [837, 0]
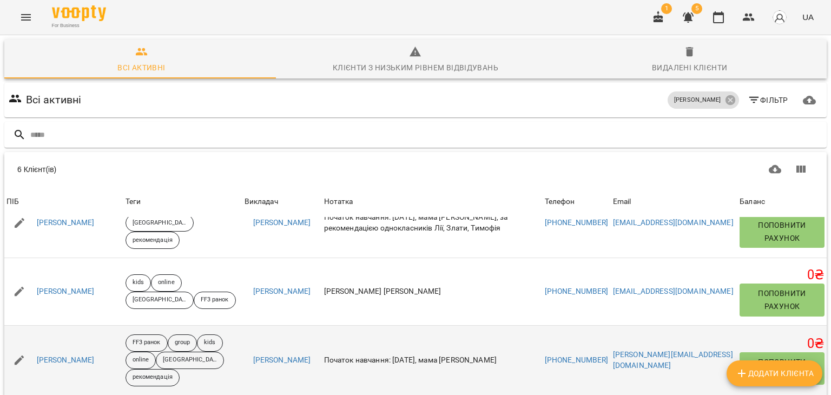
scroll to position [54, 0]
click at [72, 355] on link "Романчук Злата" at bounding box center [66, 360] width 58 height 11
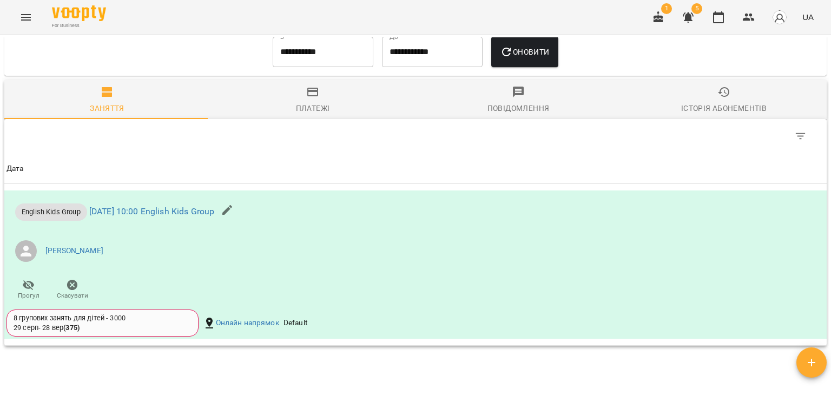
scroll to position [837, 0]
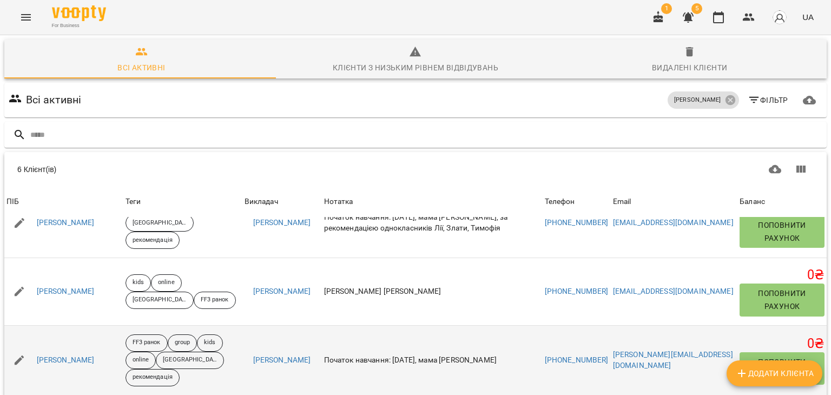
scroll to position [85, 0]
click at [75, 355] on link "Романчук Злата" at bounding box center [66, 360] width 58 height 11
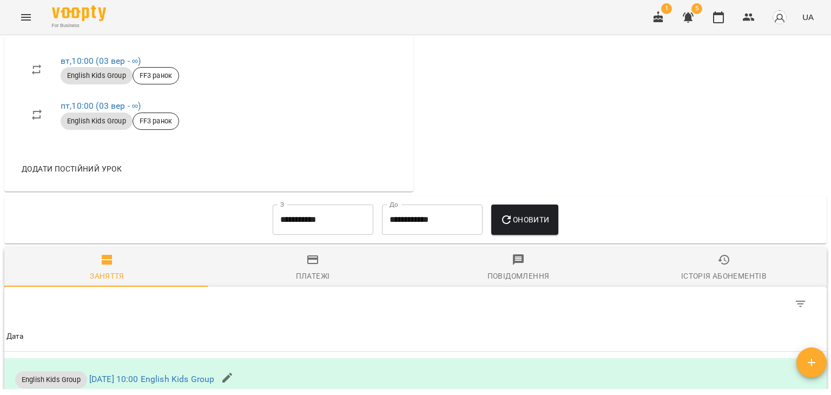
scroll to position [837, 0]
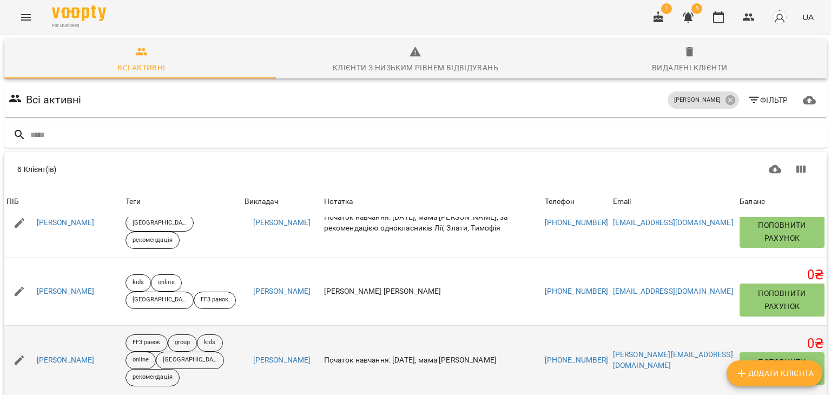
scroll to position [85, 0]
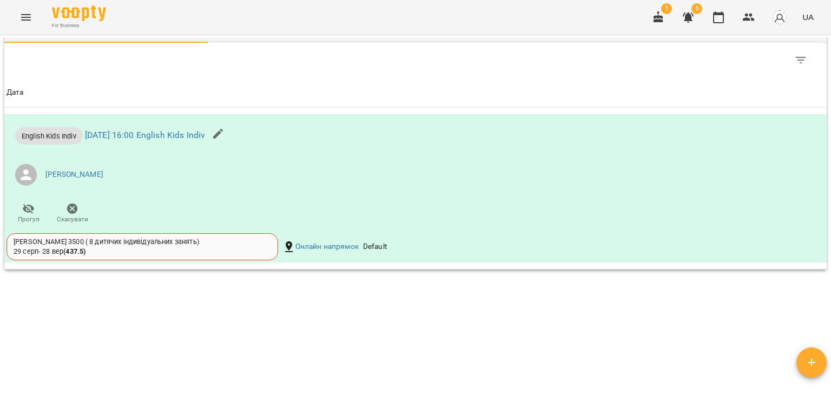
scroll to position [897, 0]
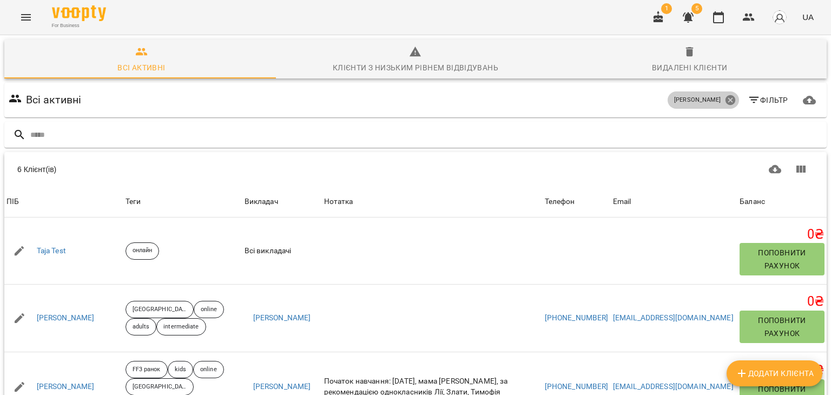
click at [725, 102] on icon at bounding box center [730, 100] width 10 height 10
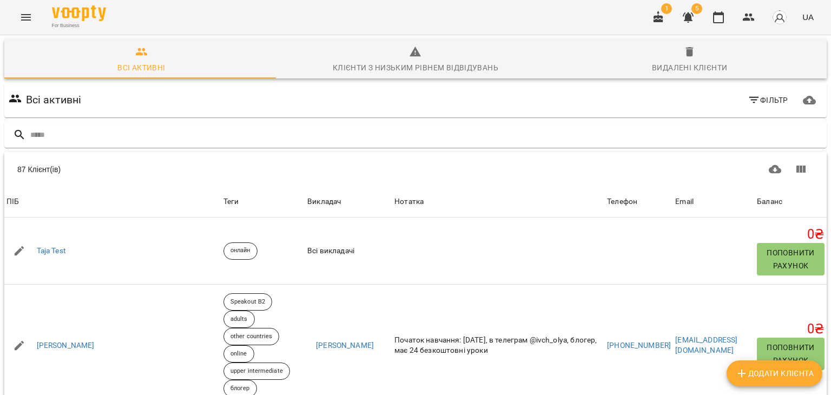
click at [762, 97] on span "Фільтр" at bounding box center [767, 100] width 41 height 13
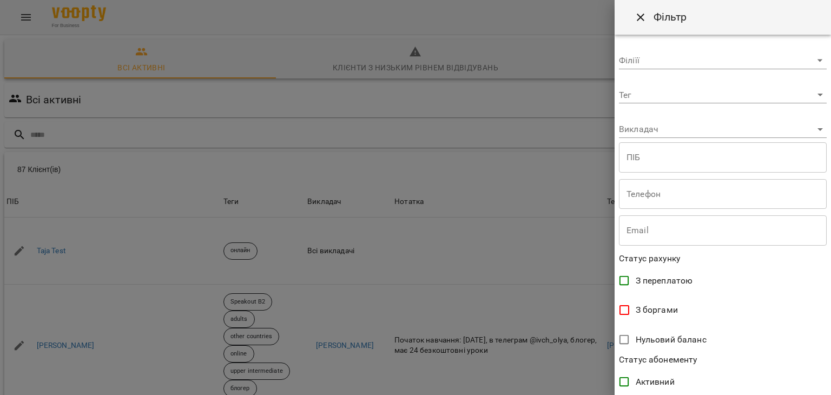
click at [811, 131] on body "For Business 1 5 UA Всі активні Клієнти з низьким рівнем відвідувань Видалені к…" at bounding box center [415, 281] width 831 height 563
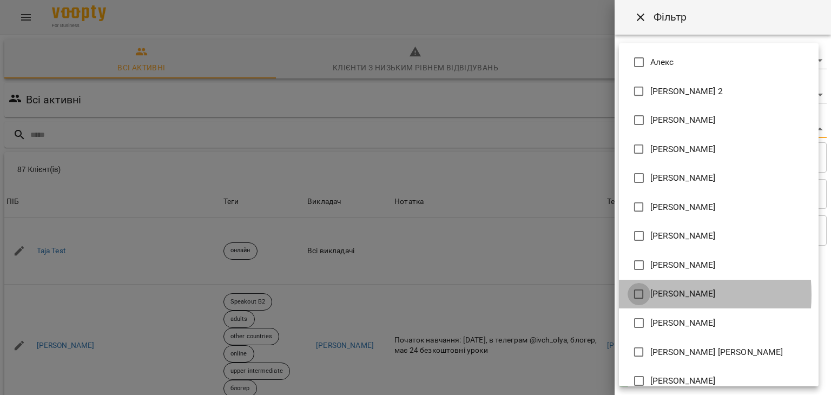
type input "**********"
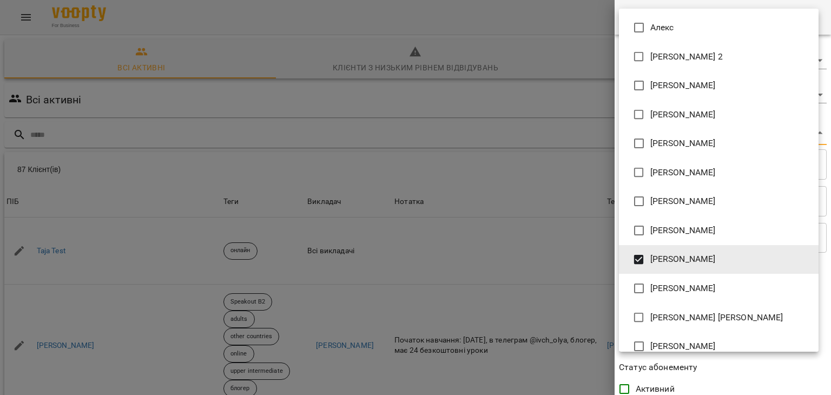
click at [593, 54] on div at bounding box center [415, 197] width 831 height 395
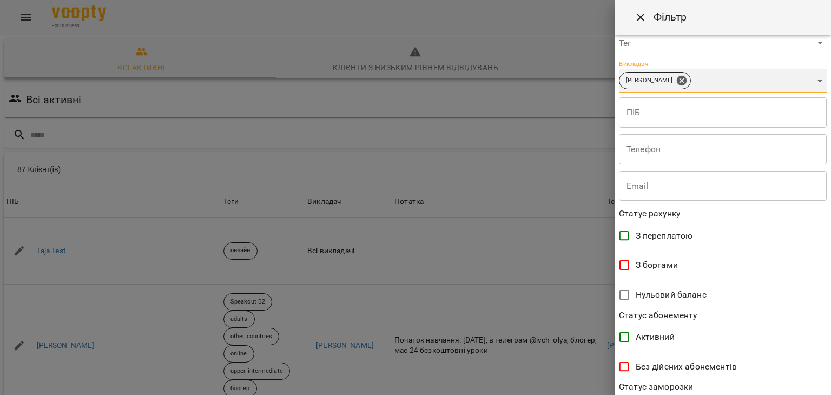
scroll to position [215, 0]
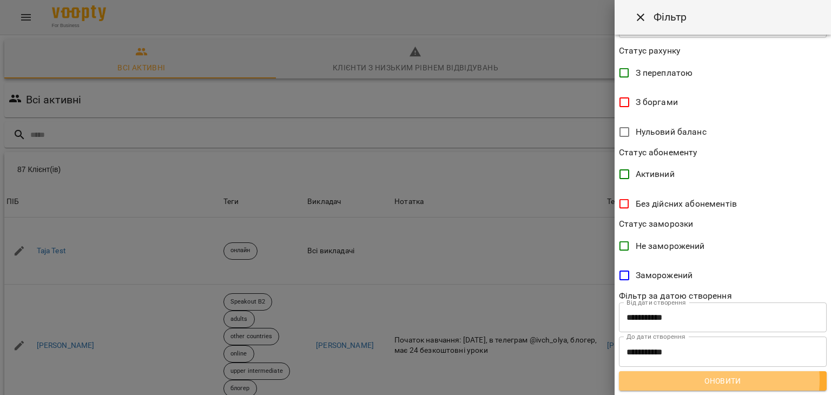
click at [714, 379] on span "Оновити" at bounding box center [722, 380] width 190 height 13
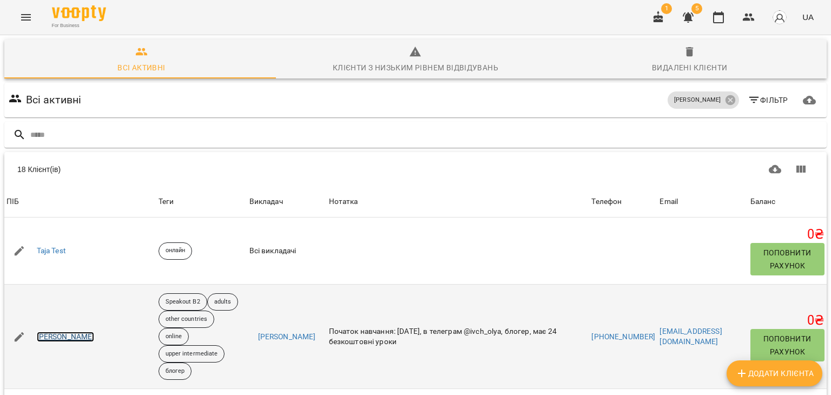
click at [54, 331] on link "Івченко Ольга" at bounding box center [66, 336] width 58 height 11
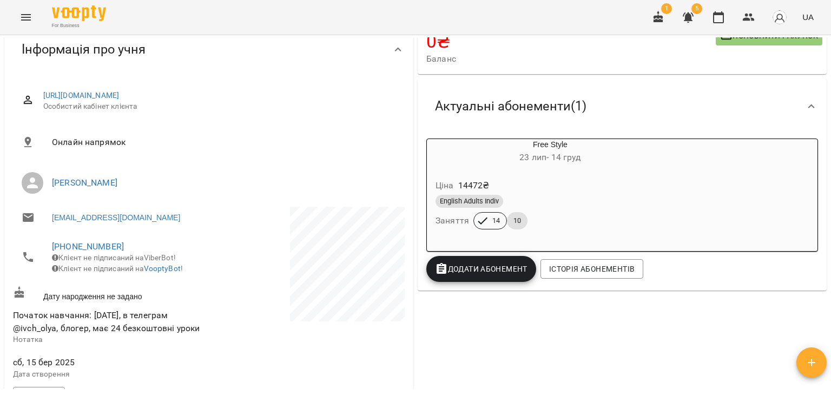
scroll to position [82, 0]
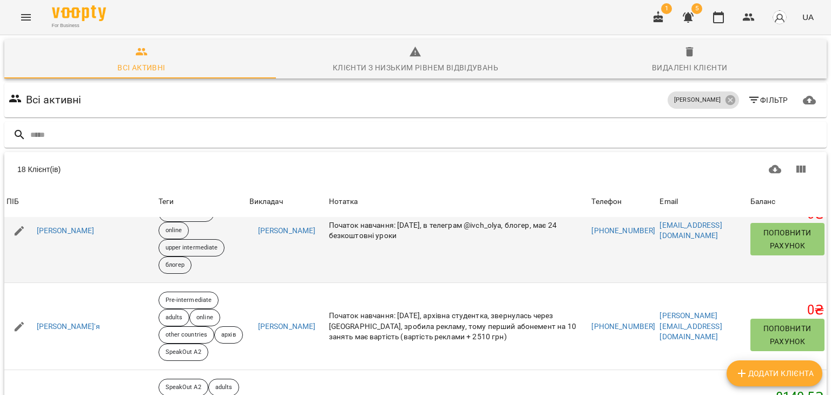
scroll to position [108, 0]
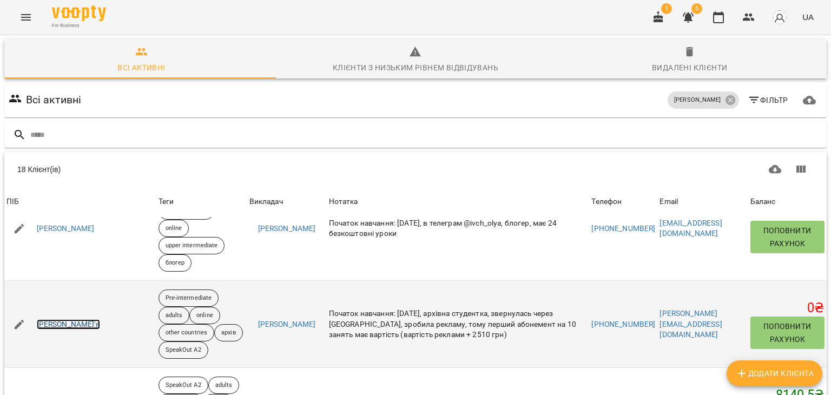
click at [69, 319] on link "Ілляшова Дар'я" at bounding box center [68, 324] width 63 height 11
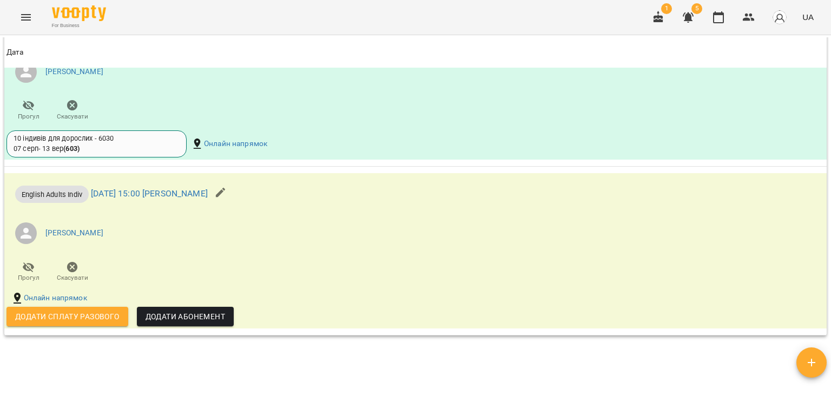
scroll to position [973, 0]
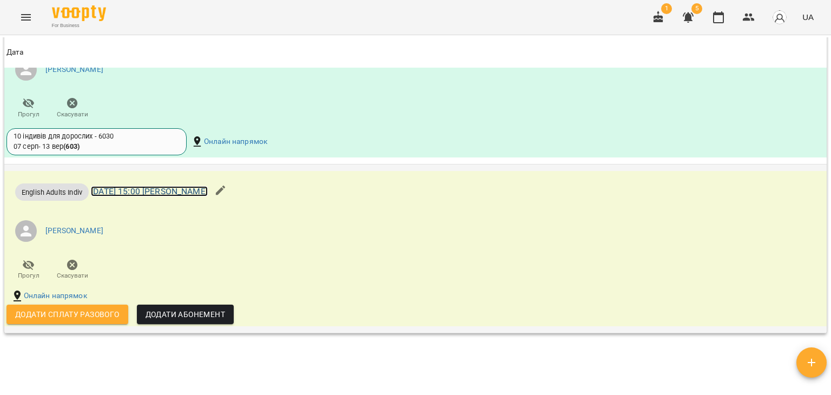
click at [208, 190] on link "ср 17 вер 2025 15:00 Лисенко Анастасія індиви" at bounding box center [149, 191] width 117 height 10
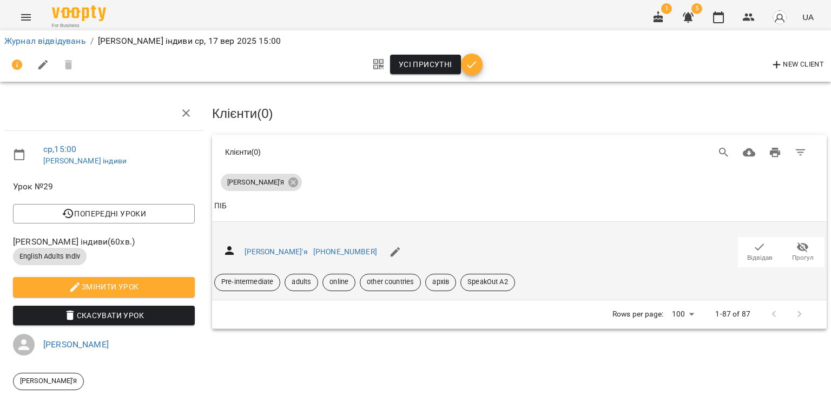
click at [753, 243] on icon "button" at bounding box center [759, 247] width 13 height 13
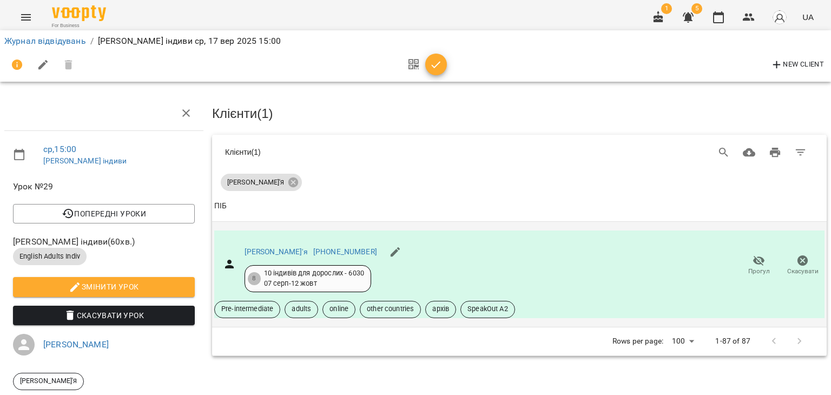
click at [437, 66] on icon "button" at bounding box center [435, 64] width 13 height 13
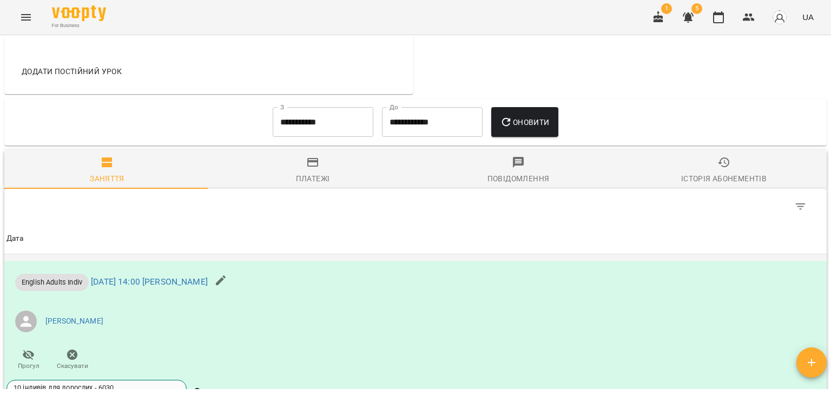
scroll to position [716, 0]
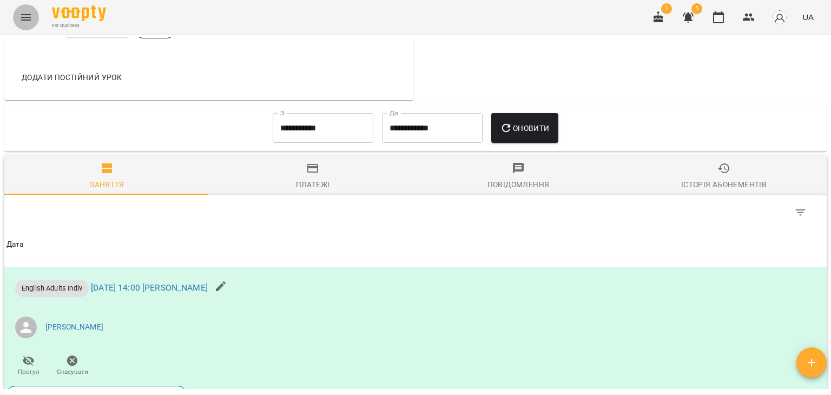
click at [26, 14] on icon "Menu" at bounding box center [25, 17] width 13 height 13
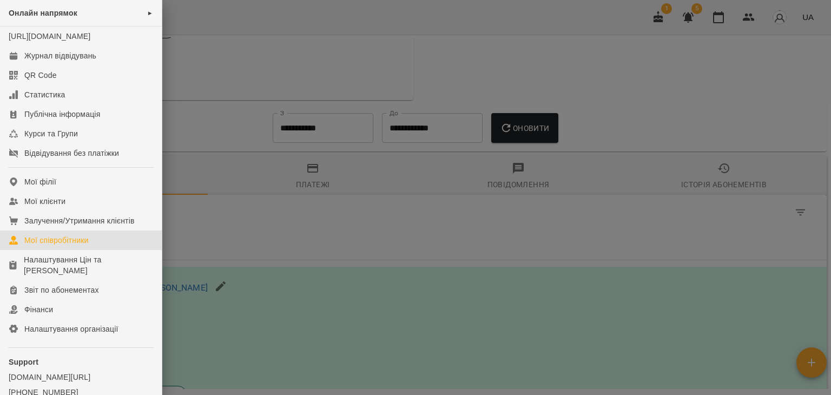
click at [58, 245] on div "Мої співробітники" at bounding box center [56, 240] width 64 height 11
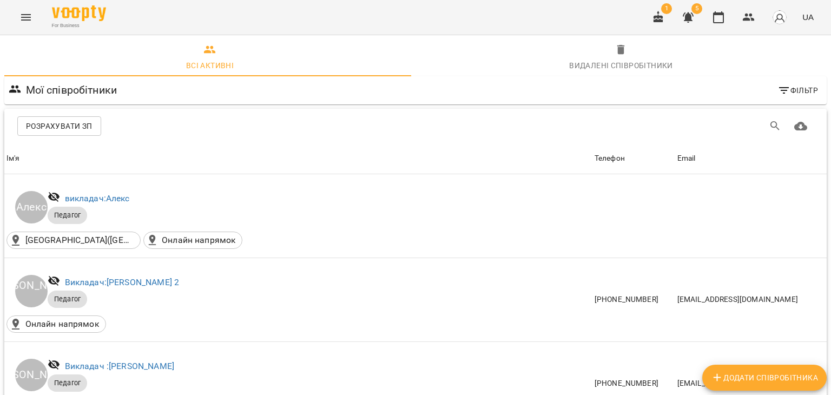
scroll to position [757, 0]
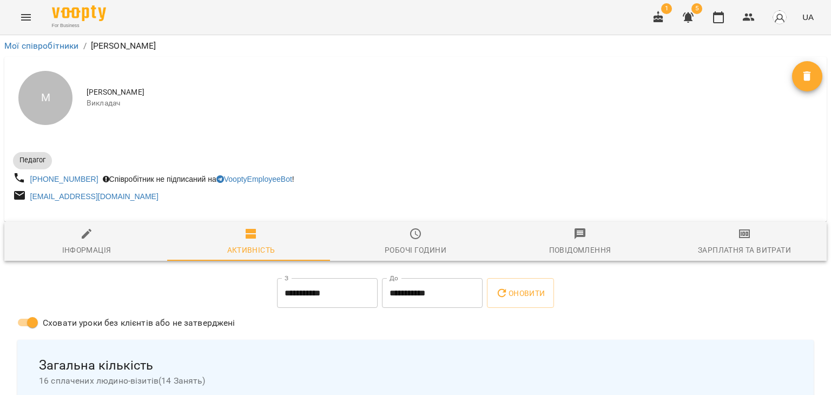
click at [401, 298] on input "**********" at bounding box center [432, 293] width 101 height 30
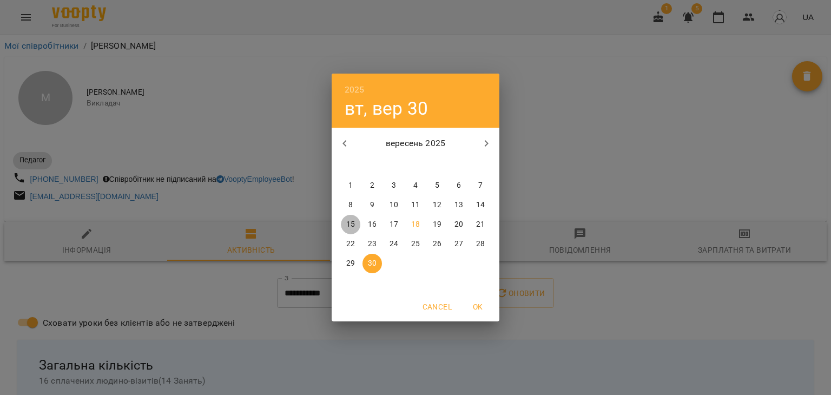
click at [349, 223] on p "15" at bounding box center [350, 224] width 9 height 11
type input "**********"
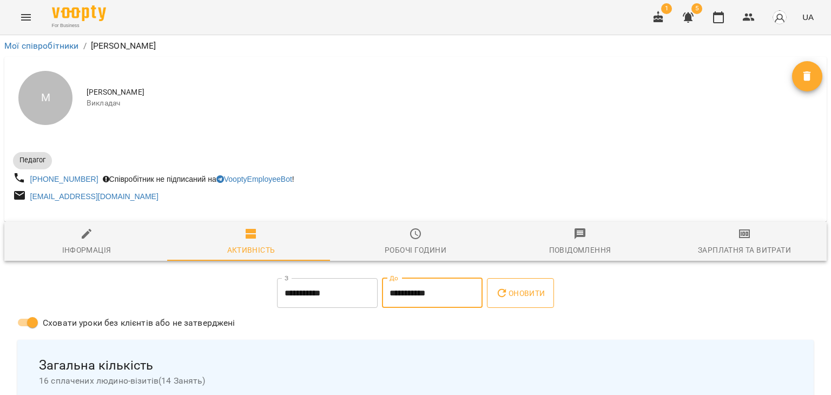
click at [526, 294] on span "Оновити" at bounding box center [519, 293] width 49 height 13
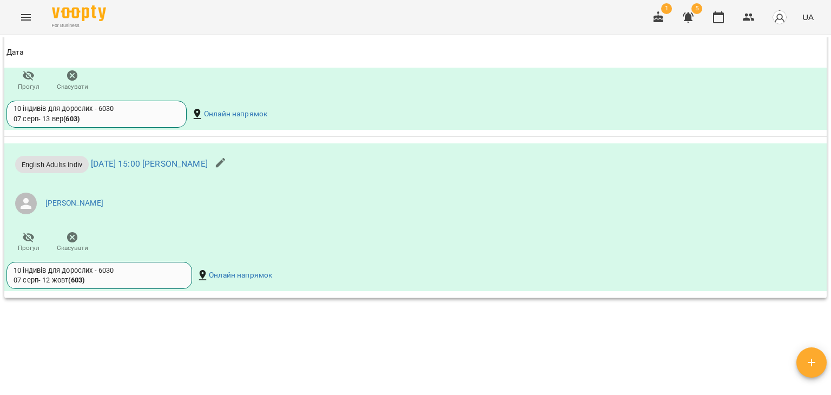
scroll to position [1040, 0]
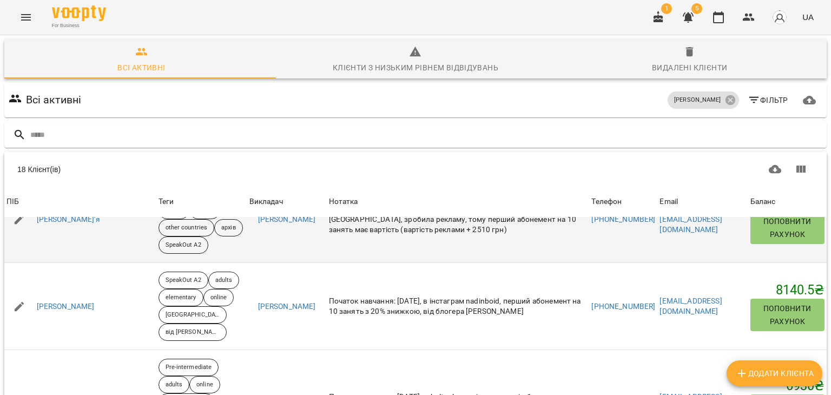
scroll to position [216, 0]
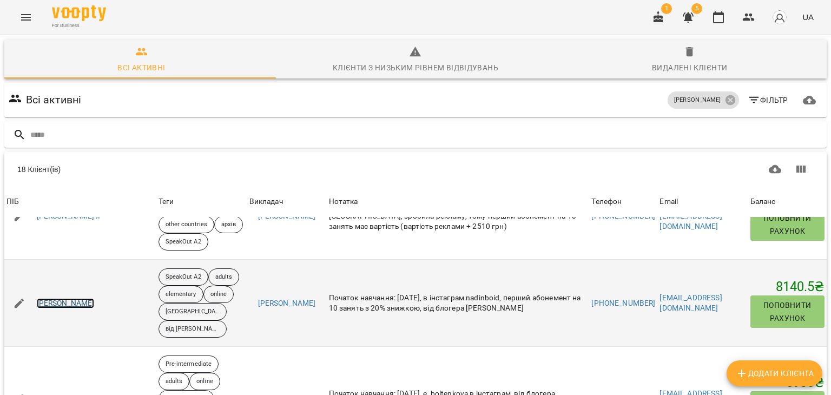
click at [73, 298] on link "Бойдуник Надія" at bounding box center [66, 303] width 58 height 11
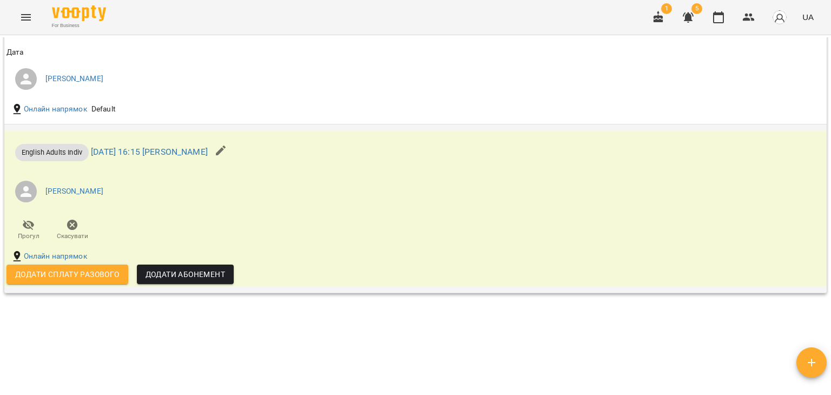
scroll to position [1568, 0]
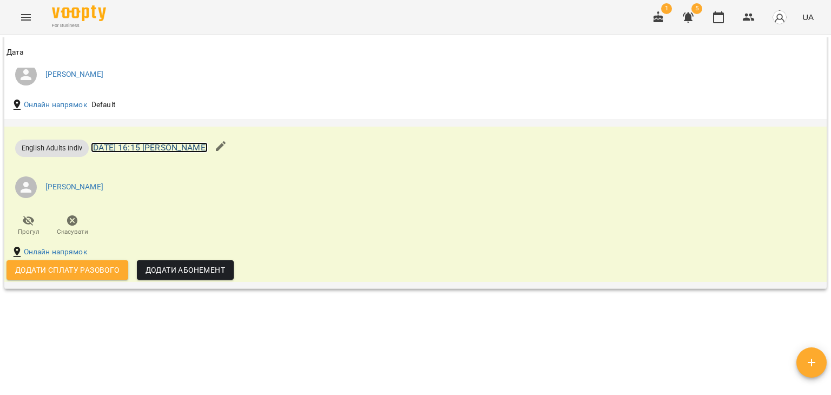
click at [208, 152] on link "ср 17 вер 2025 16:15 Лисенко Анастасія індиви" at bounding box center [149, 147] width 117 height 10
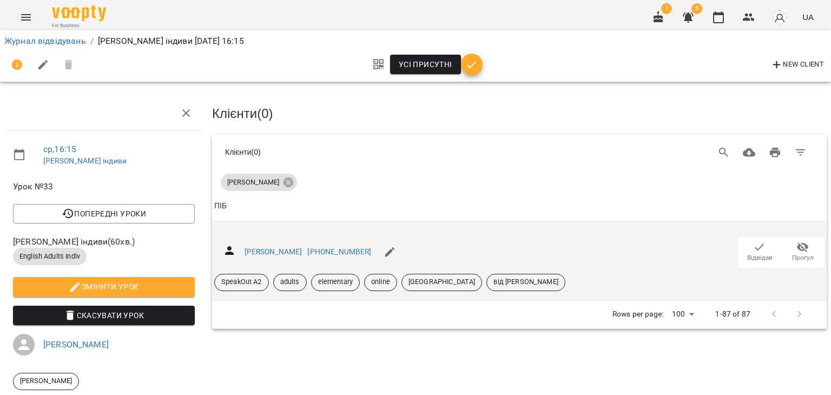
click at [752, 253] on span "Відвідав" at bounding box center [759, 257] width 25 height 9
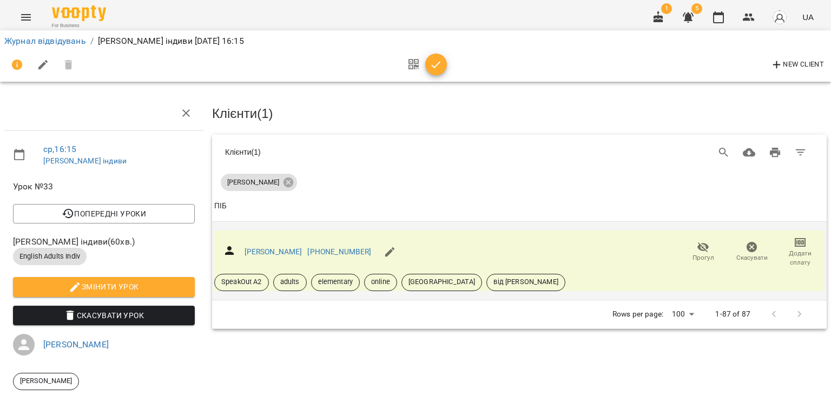
click at [792, 250] on span "Додати сплату" at bounding box center [800, 258] width 36 height 18
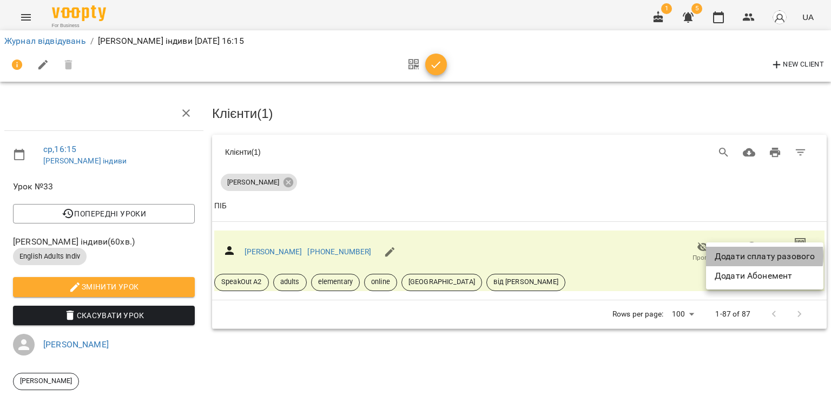
click at [749, 256] on li "Додати сплату разового" at bounding box center [764, 256] width 117 height 19
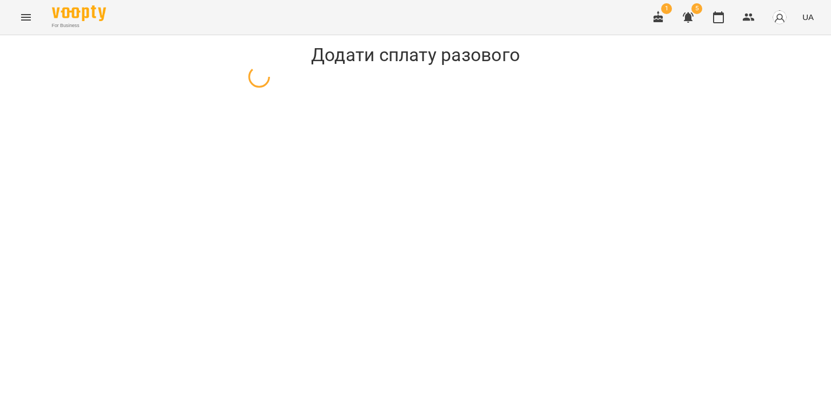
select select "**********"
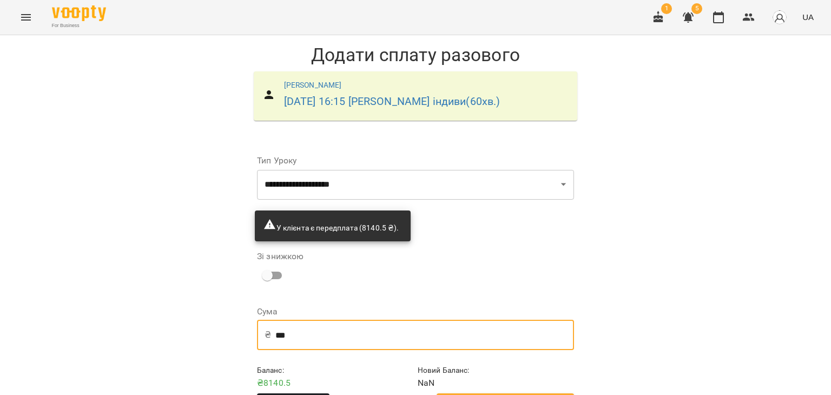
drag, startPoint x: 290, startPoint y: 335, endPoint x: 266, endPoint y: 335, distance: 24.3
click at [266, 335] on div "₴ *** ​" at bounding box center [415, 335] width 317 height 30
type input "***"
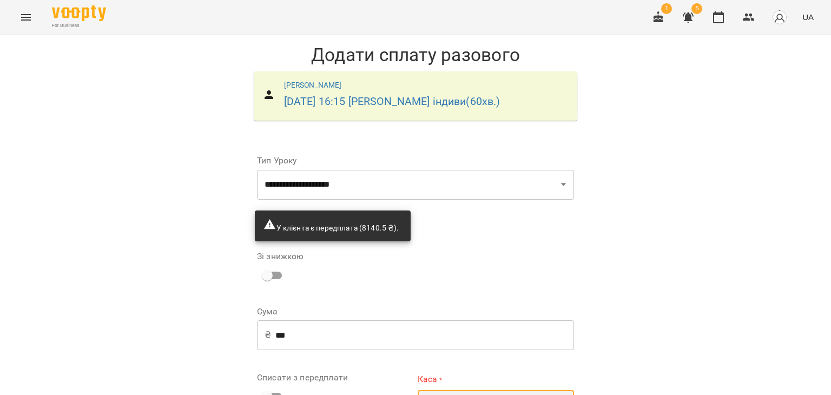
select select "****"
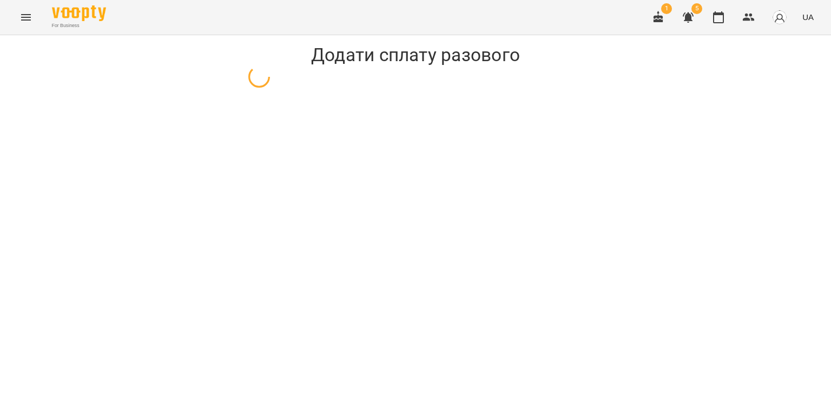
select select "**********"
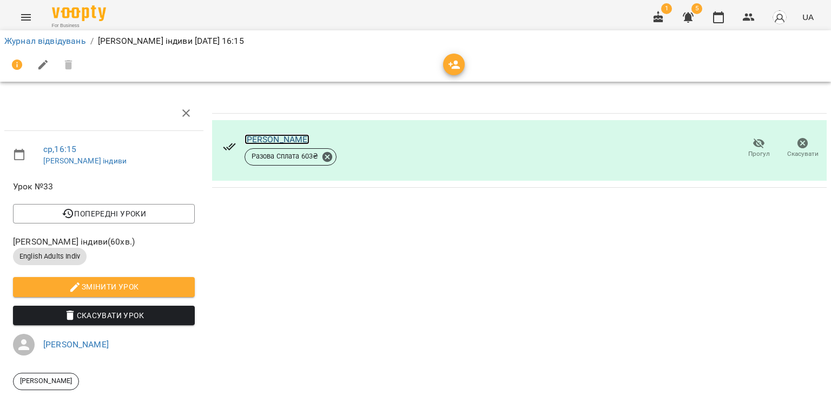
click at [251, 139] on link "Бойдуник Надія" at bounding box center [276, 139] width 65 height 10
click at [26, 17] on icon "Menu" at bounding box center [26, 17] width 10 height 6
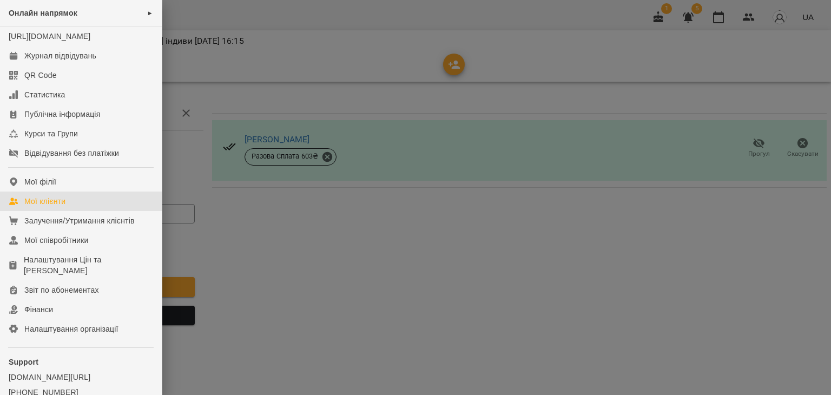
click at [47, 207] on div "Мої клієнти" at bounding box center [44, 201] width 41 height 11
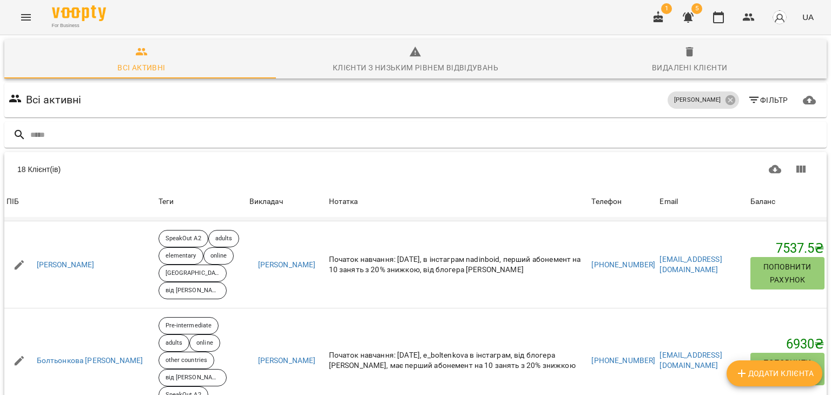
scroll to position [270, 0]
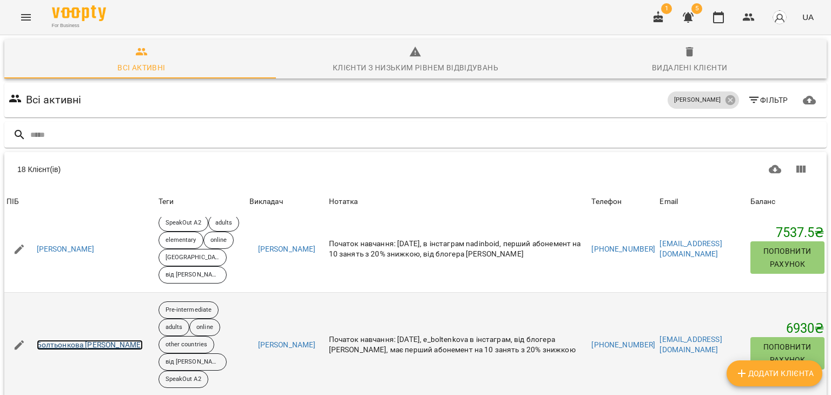
click at [49, 340] on link "Болтьонкова Олена" at bounding box center [90, 345] width 107 height 11
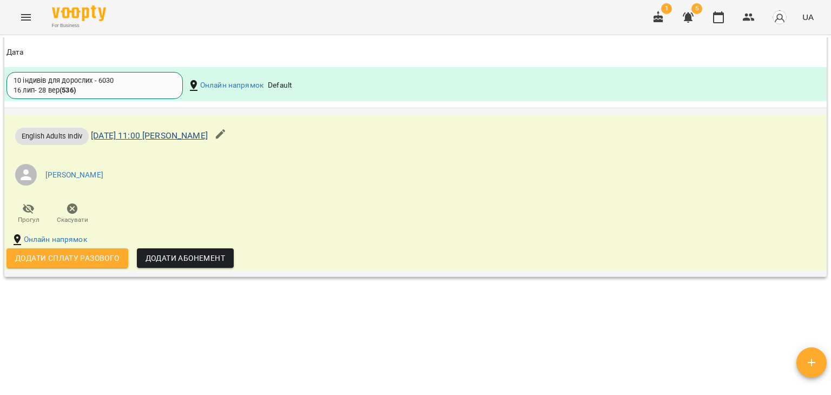
scroll to position [973, 0]
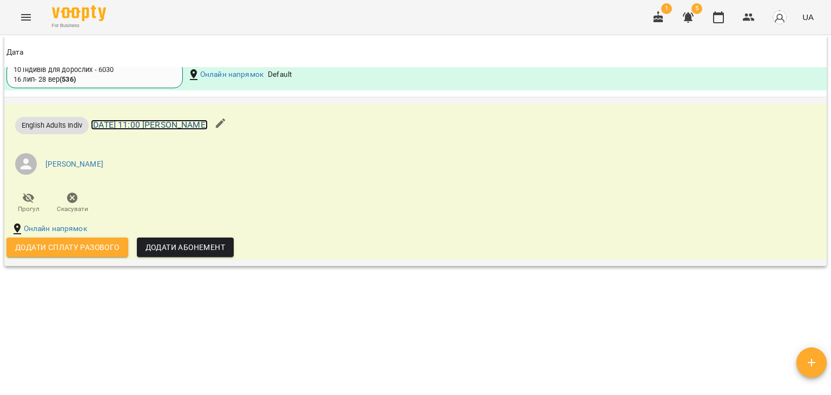
click at [204, 130] on link "ср 17 вер 2025 11:00 Лисенко Анастасія індиви" at bounding box center [149, 125] width 117 height 10
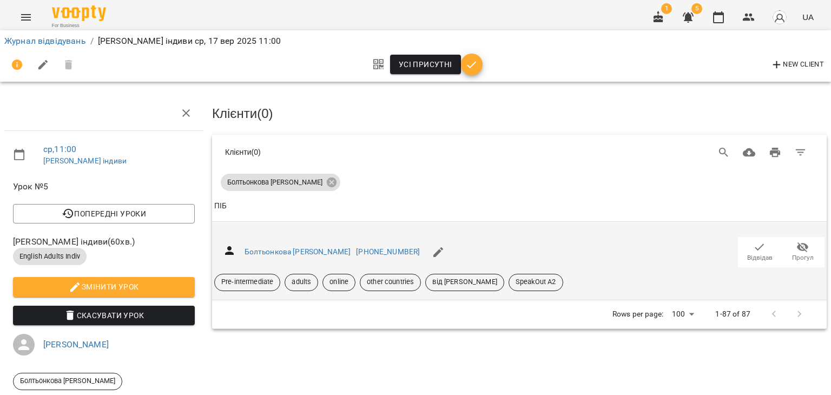
click at [753, 249] on icon "button" at bounding box center [759, 247] width 13 height 13
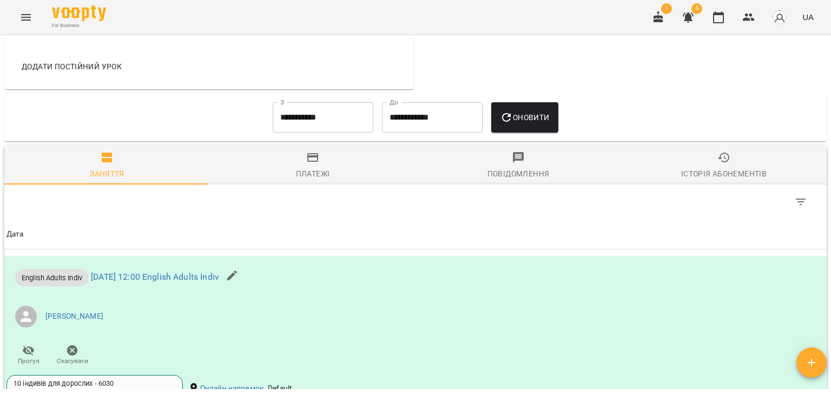
scroll to position [649, 0]
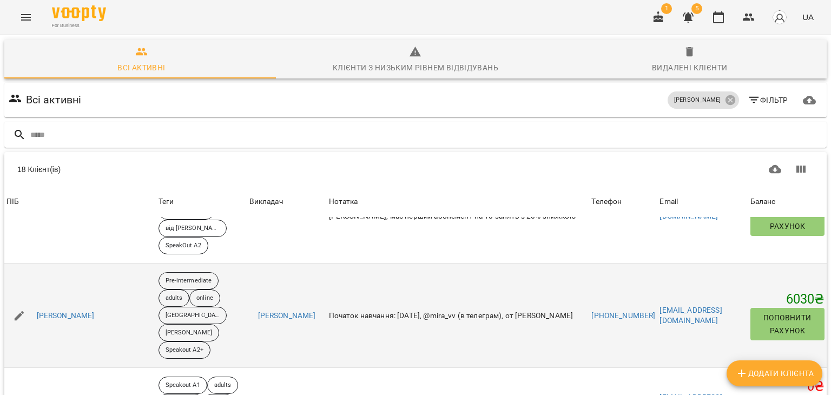
scroll to position [433, 0]
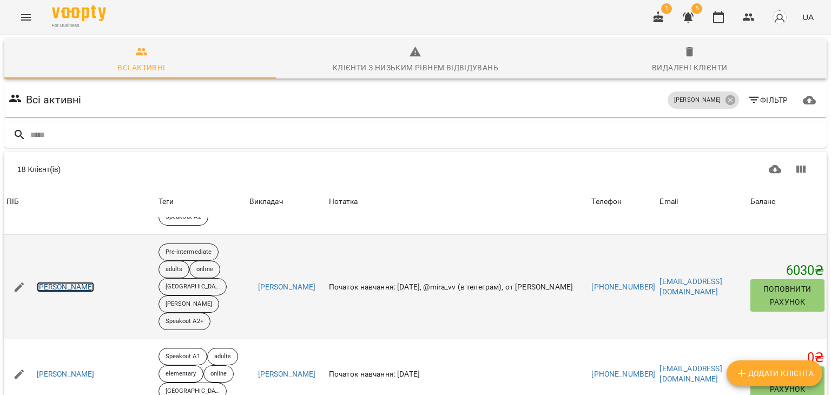
click at [86, 282] on link "Веселуха Мирослава" at bounding box center [66, 287] width 58 height 11
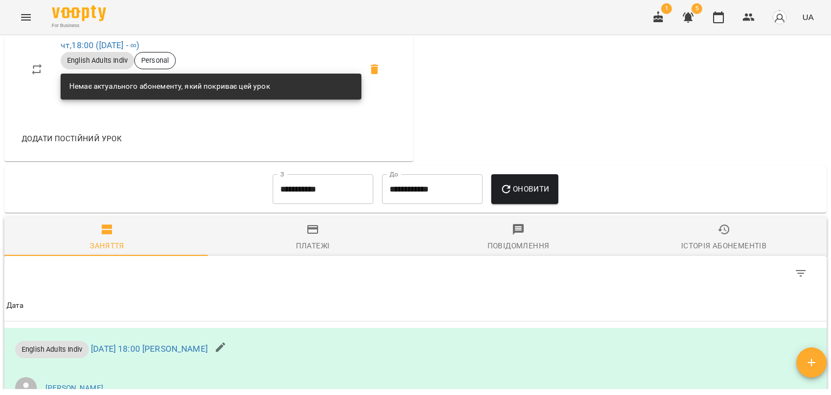
scroll to position [649, 0]
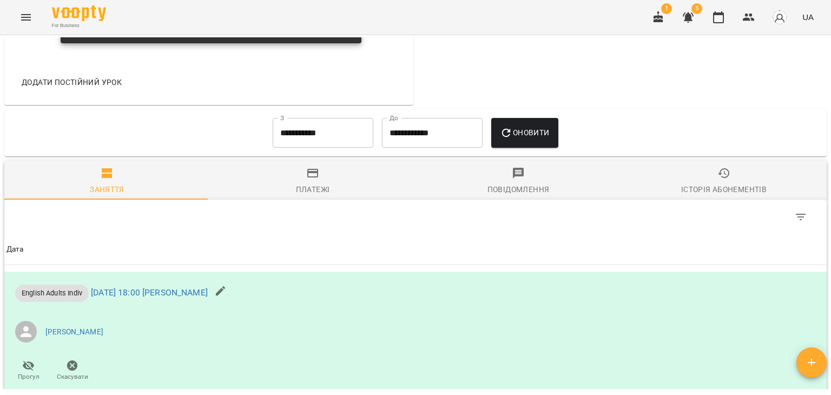
click at [719, 180] on icon "button" at bounding box center [723, 173] width 13 height 13
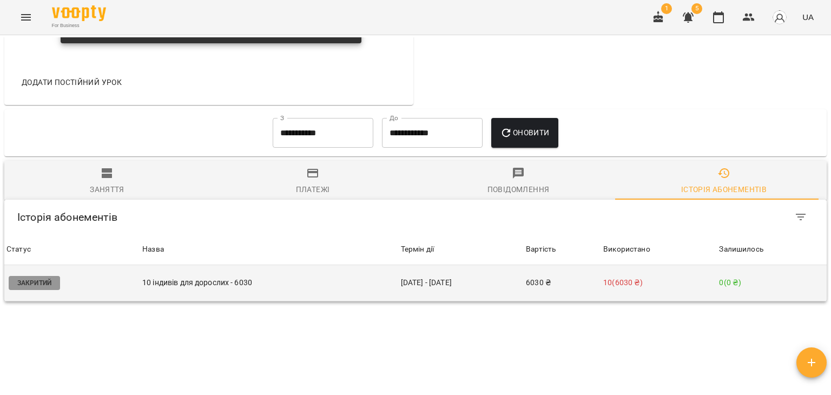
click at [620, 288] on p "10 ( 6030 ₴ )" at bounding box center [658, 282] width 111 height 11
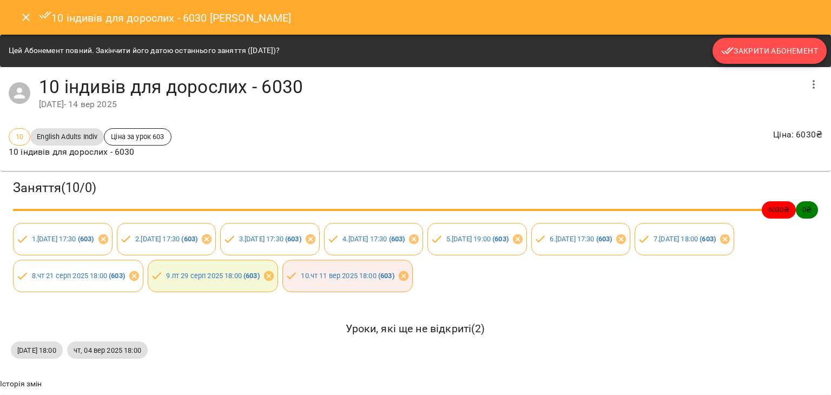
click at [747, 51] on span "Закрити Абонемент" at bounding box center [769, 50] width 97 height 13
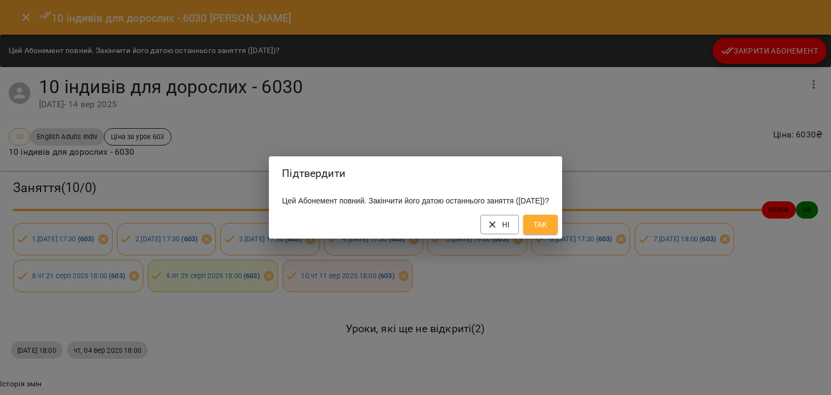
click at [549, 231] on span "Так" at bounding box center [540, 224] width 17 height 13
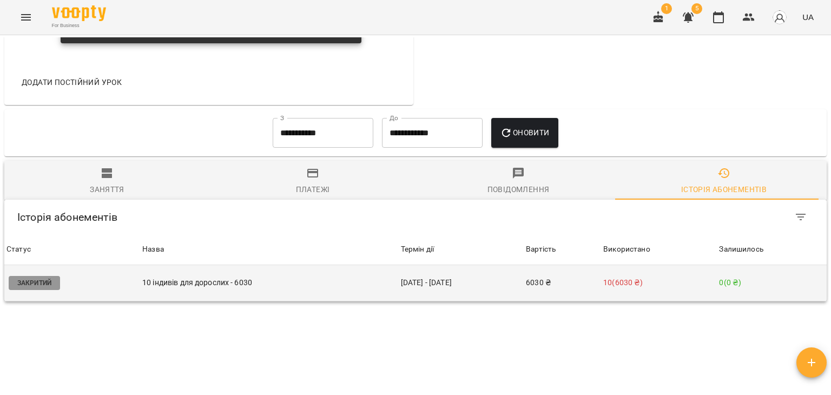
click at [716, 295] on td "0 ( 0 ₴ )" at bounding box center [771, 283] width 110 height 36
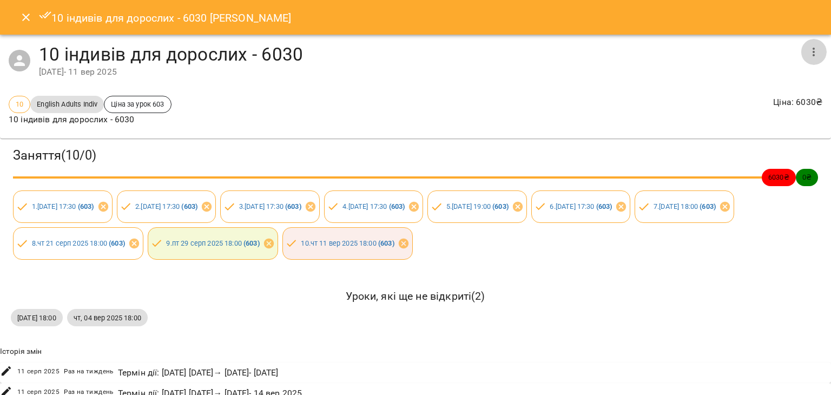
click at [808, 54] on icon "button" at bounding box center [813, 51] width 13 height 13
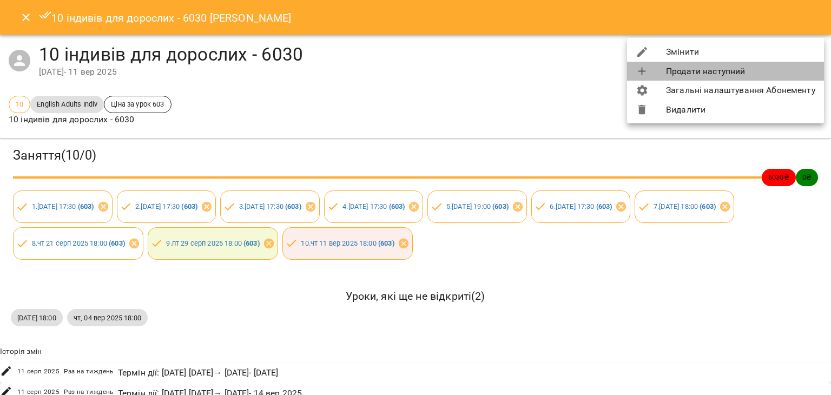
click at [730, 71] on li "Продати наступний" at bounding box center [725, 71] width 197 height 19
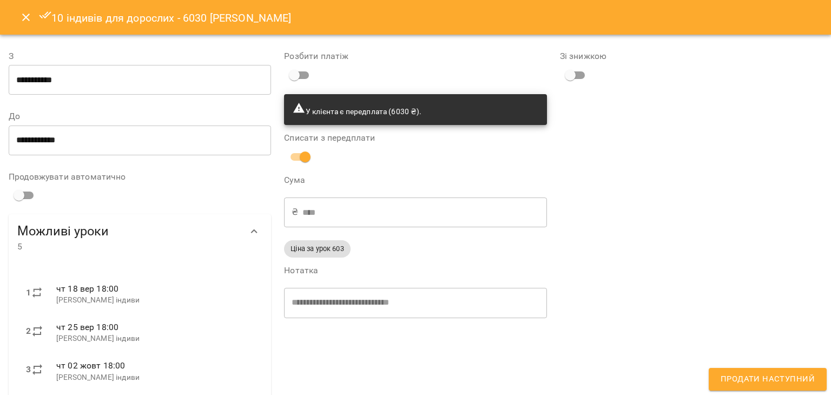
click at [28, 18] on icon "Close" at bounding box center [26, 18] width 8 height 8
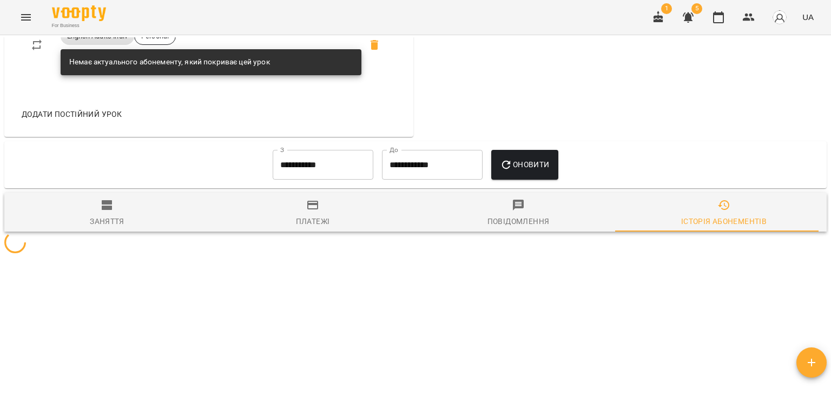
scroll to position [625, 0]
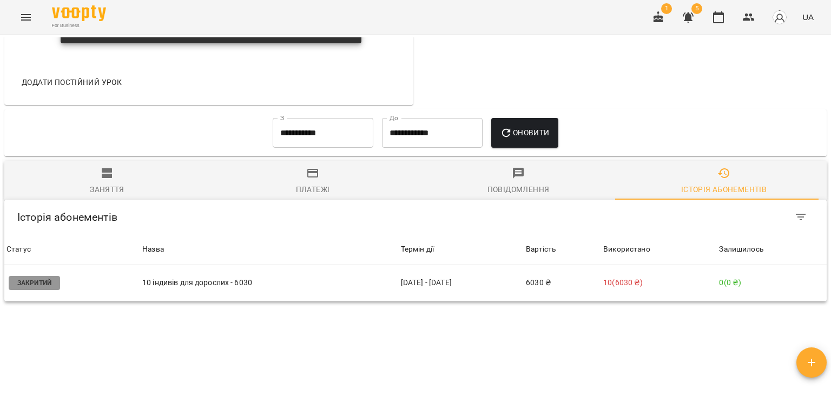
click at [109, 200] on button "Заняття" at bounding box center [106, 180] width 205 height 39
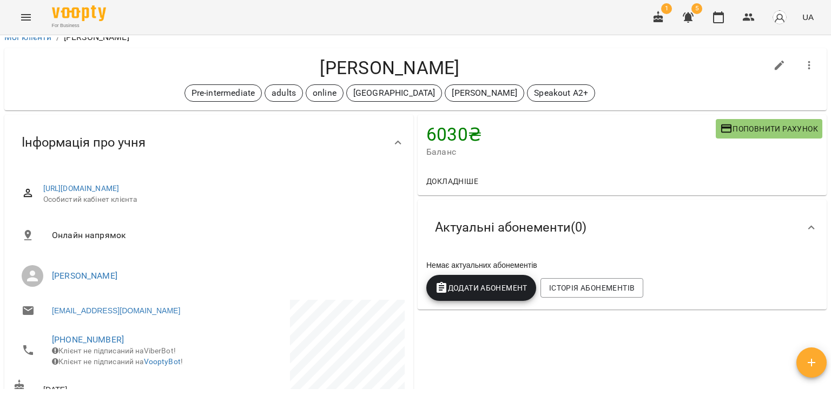
scroll to position [0, 0]
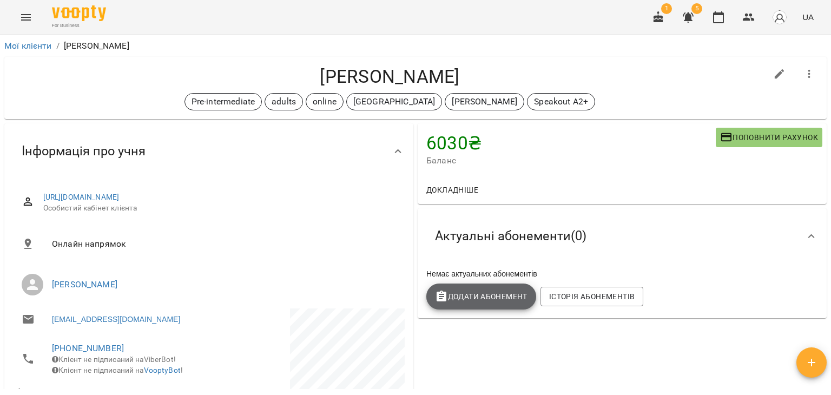
click at [493, 300] on span "Додати Абонемент" at bounding box center [481, 296] width 92 height 13
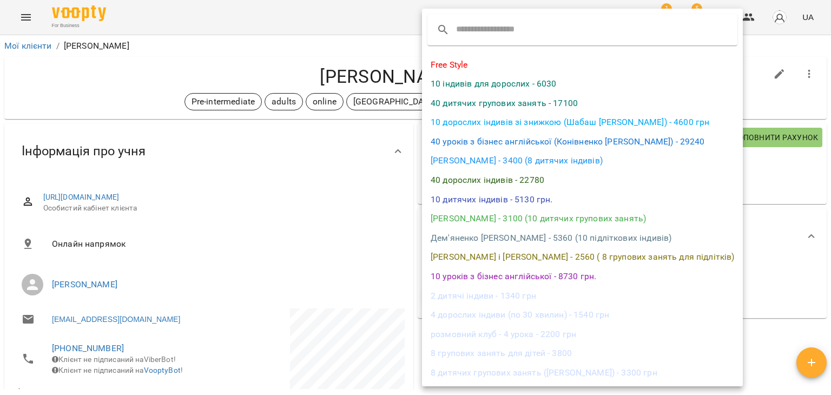
click at [472, 30] on input "text" at bounding box center [498, 29] width 85 height 17
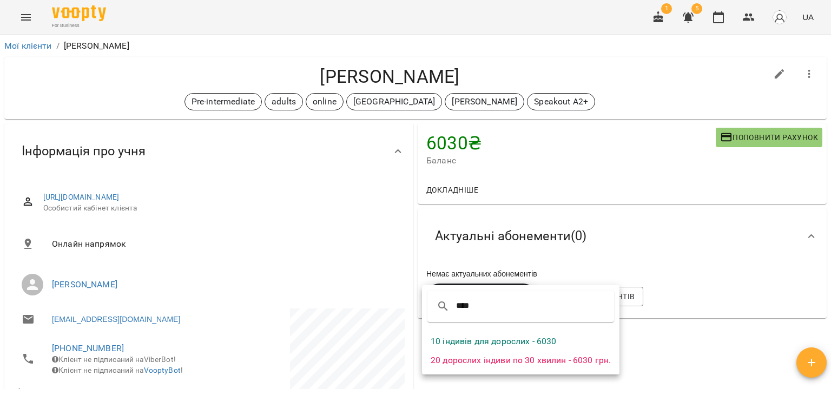
type input "****"
click at [495, 336] on li "10 індивів для дорослих - 6030" at bounding box center [520, 340] width 197 height 19
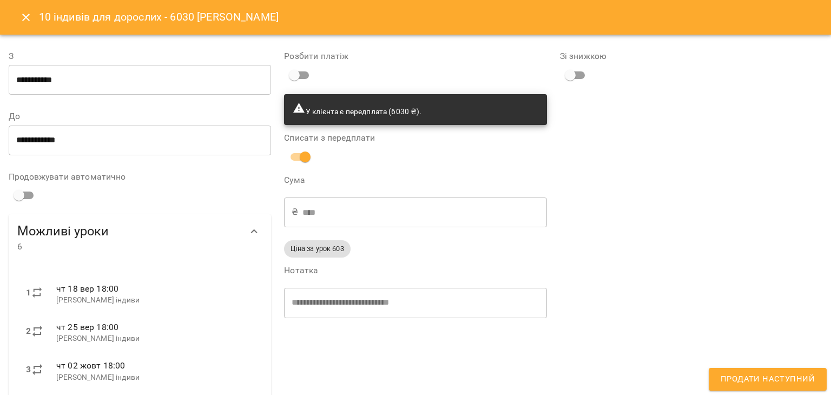
click at [740, 381] on span "Продати наступний" at bounding box center [767, 379] width 94 height 14
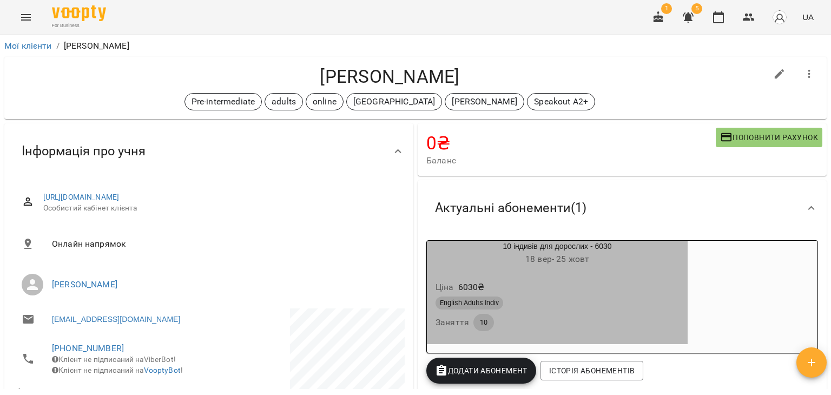
click at [619, 260] on h6 "18 вер - 25 жовт" at bounding box center [557, 258] width 261 height 15
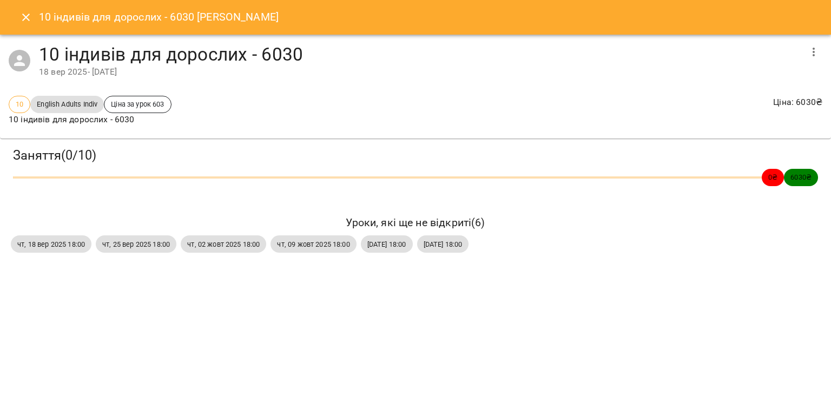
click at [814, 51] on icon "button" at bounding box center [813, 52] width 2 height 9
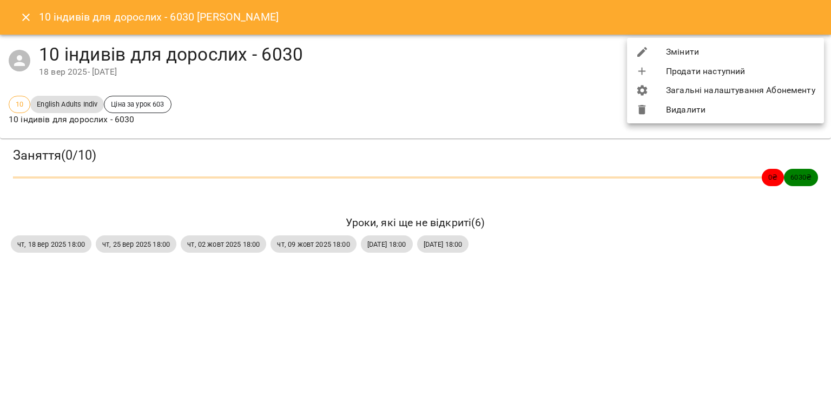
click at [683, 109] on li "Видалити" at bounding box center [725, 109] width 197 height 19
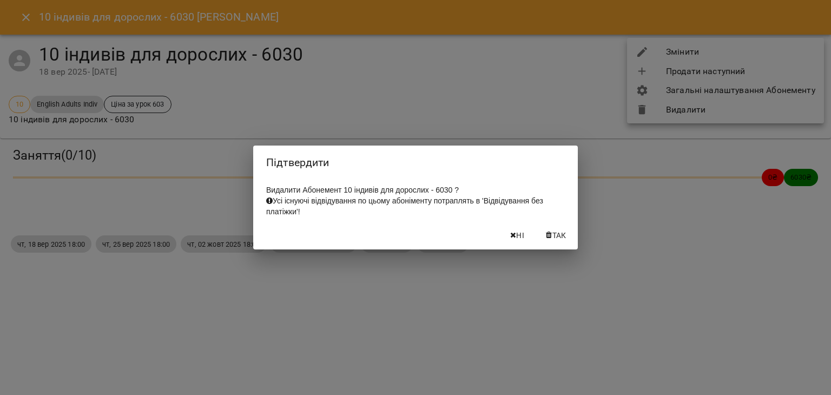
click at [556, 240] on span "Так" at bounding box center [559, 235] width 14 height 13
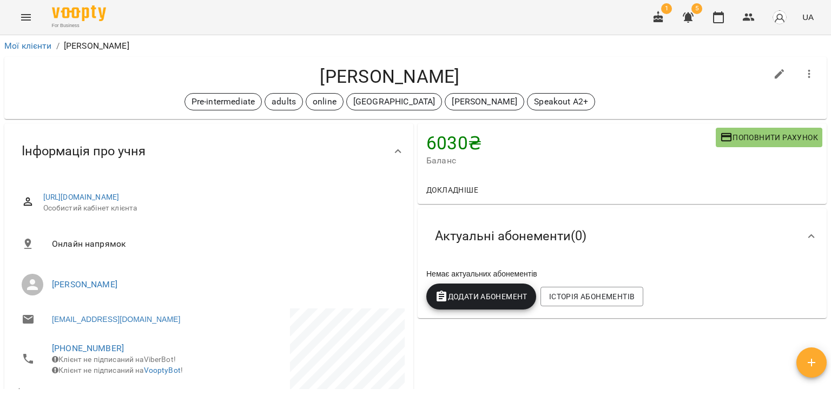
click at [463, 297] on span "Додати Абонемент" at bounding box center [481, 296] width 92 height 13
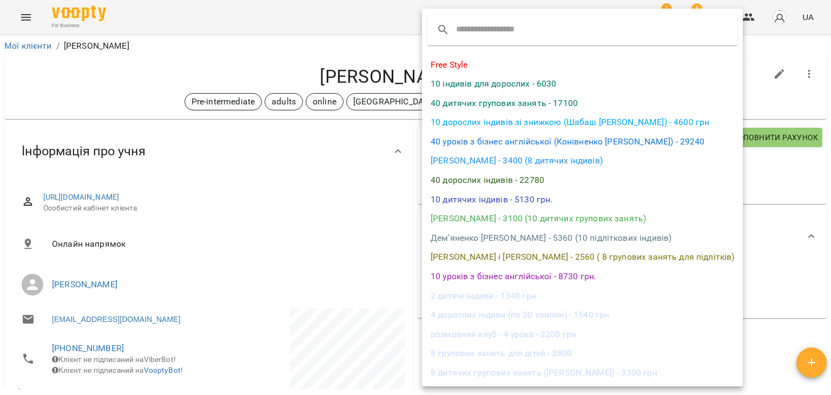
click at [478, 26] on input "text" at bounding box center [498, 29] width 85 height 17
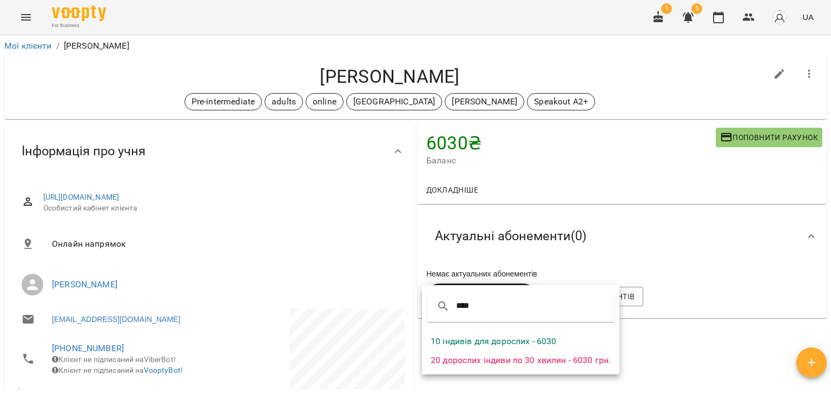
type input "****"
click at [523, 340] on li "10 індивів для дорослих - 6030" at bounding box center [520, 340] width 197 height 19
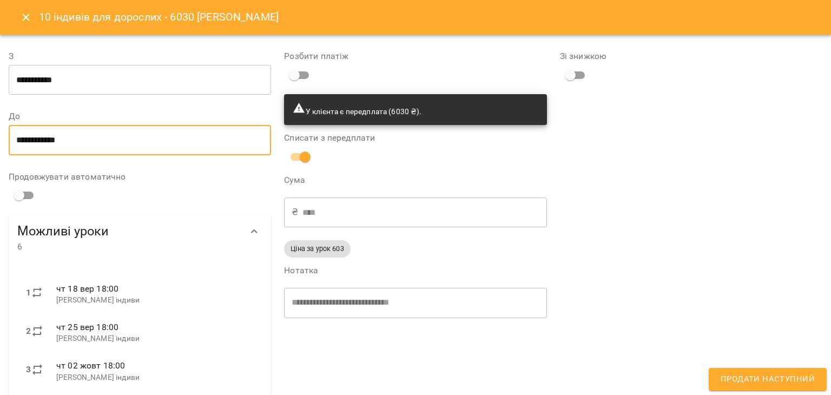
click at [106, 143] on input "**********" at bounding box center [140, 140] width 262 height 30
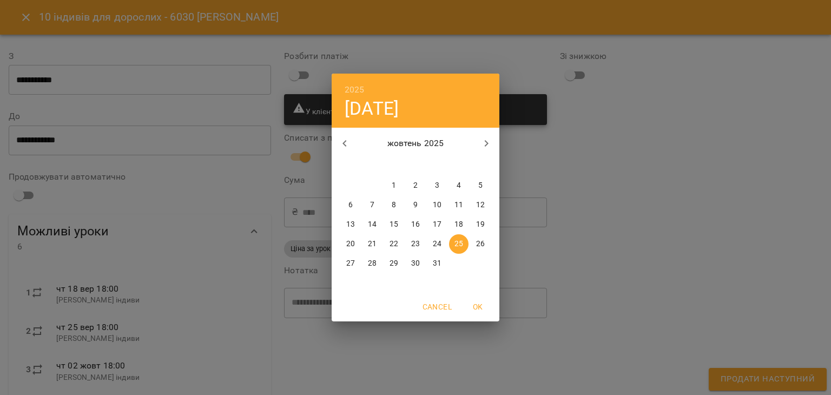
click at [346, 141] on icon "button" at bounding box center [344, 143] width 4 height 6
click at [487, 140] on icon "button" at bounding box center [486, 143] width 13 height 13
click at [484, 143] on icon "button" at bounding box center [486, 143] width 13 height 13
click at [482, 267] on p "30" at bounding box center [480, 263] width 9 height 11
type input "**********"
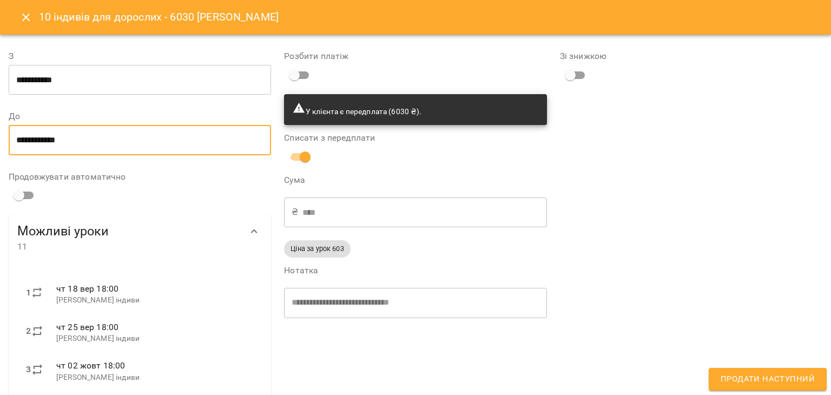
click at [791, 377] on span "Продати наступний" at bounding box center [767, 379] width 94 height 14
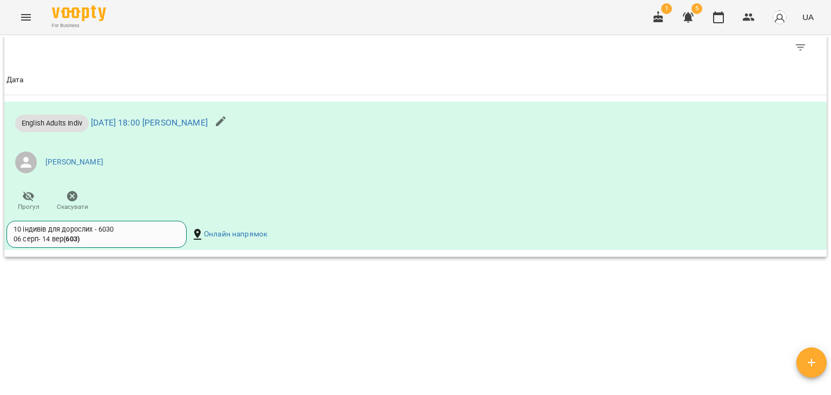
scroll to position [796, 0]
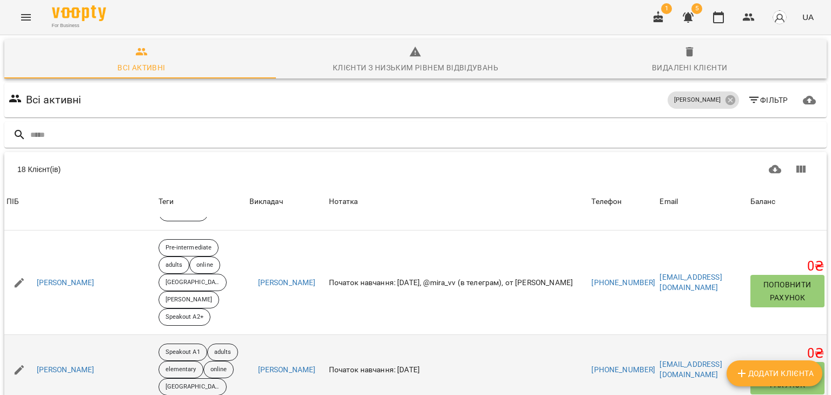
scroll to position [433, 0]
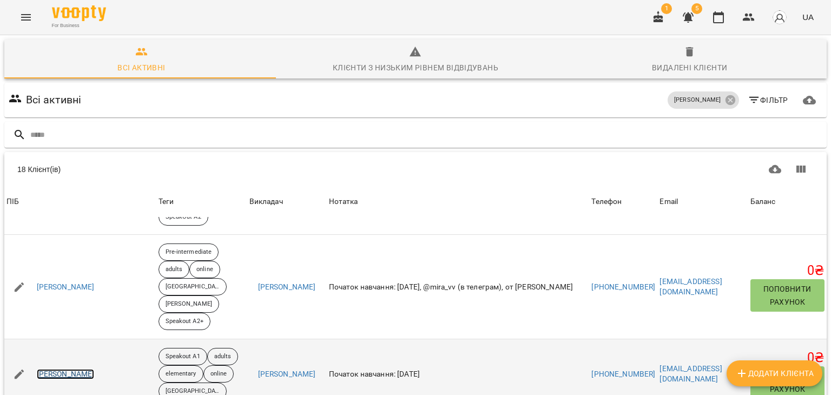
click at [71, 369] on link "[PERSON_NAME]" at bounding box center [66, 374] width 58 height 11
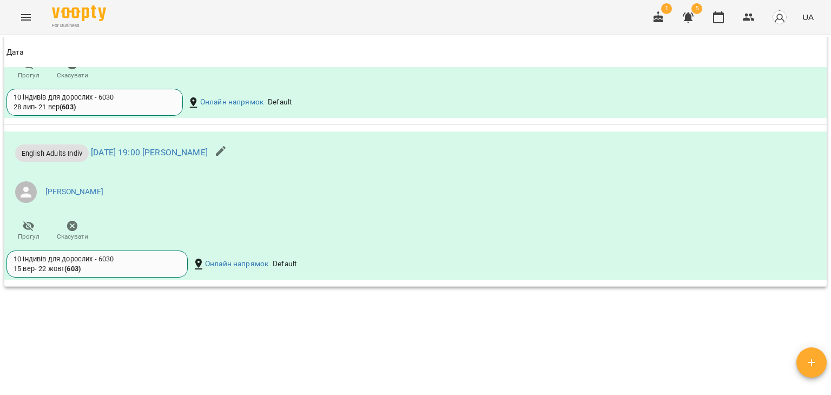
scroll to position [1151, 0]
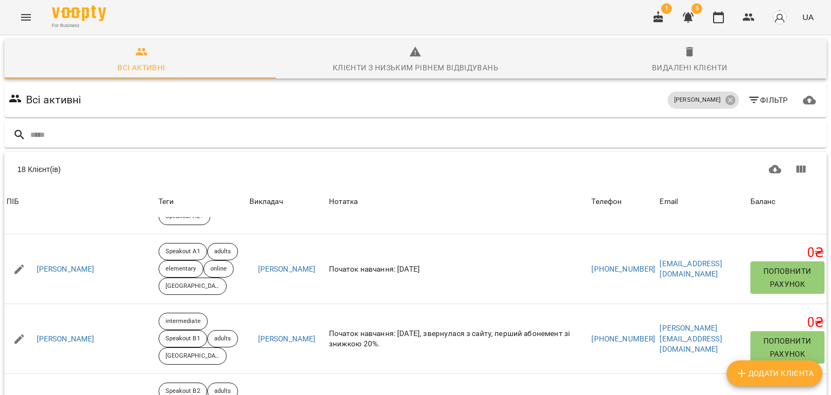
scroll to position [541, 0]
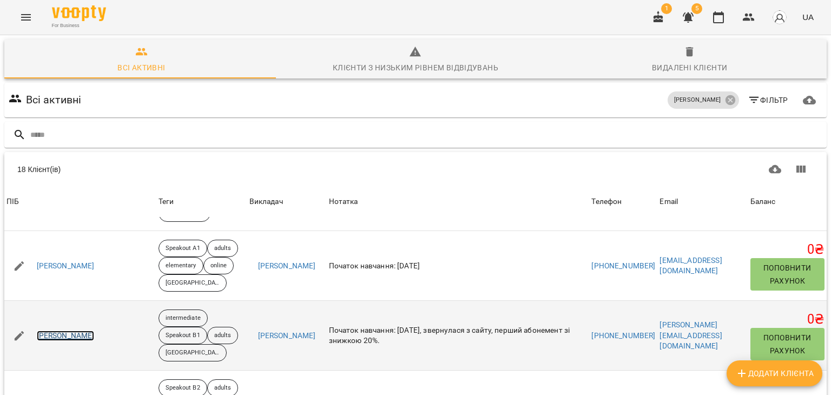
click at [76, 330] on link "[PERSON_NAME]" at bounding box center [66, 335] width 58 height 11
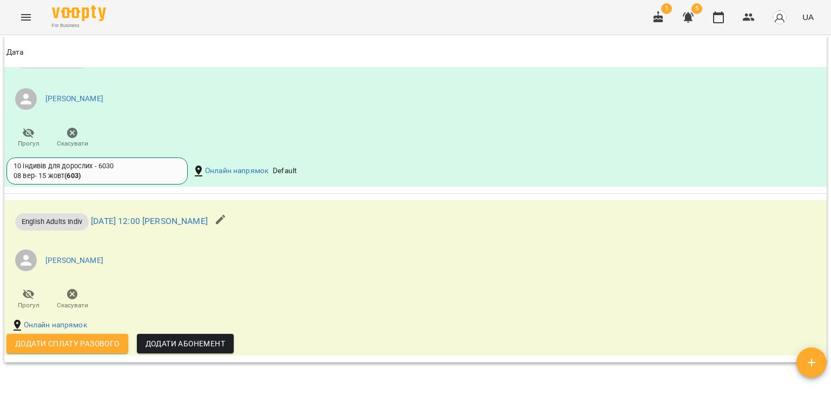
scroll to position [973, 0]
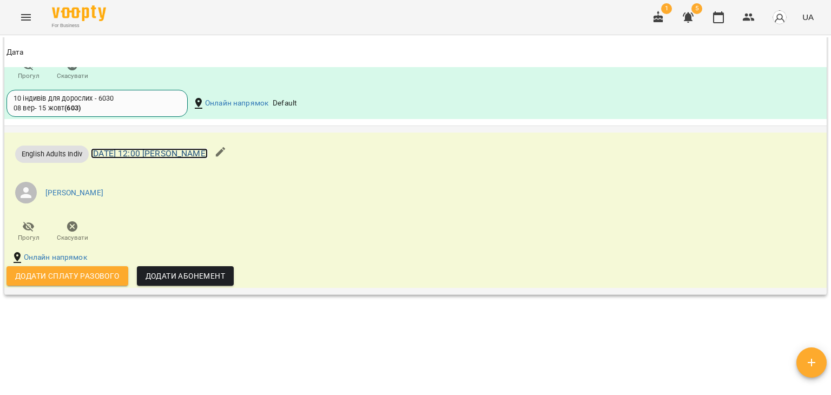
click at [185, 155] on link "ср 17 вер 2025 12:00 Лисенко Анастасія індиви" at bounding box center [149, 153] width 117 height 10
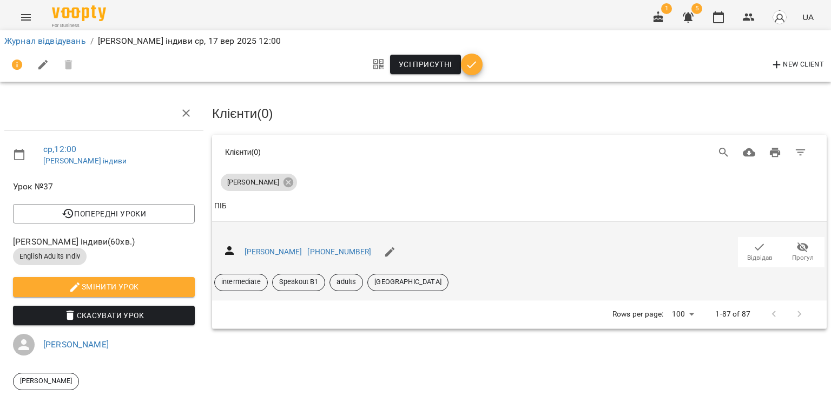
click at [753, 248] on icon "button" at bounding box center [759, 247] width 13 height 13
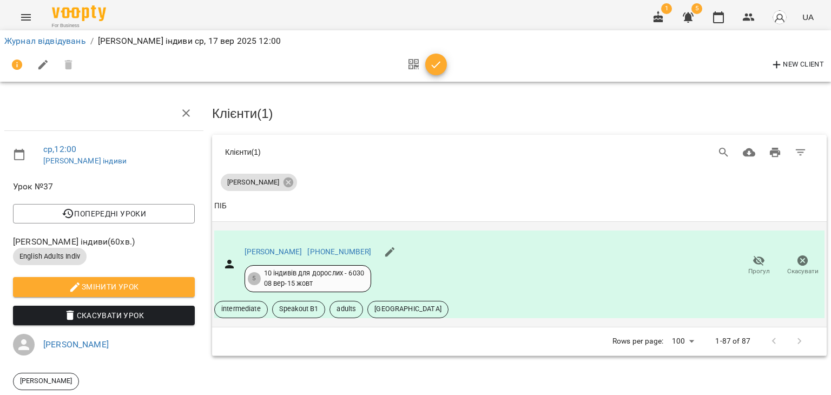
click at [433, 65] on icon "button" at bounding box center [435, 64] width 13 height 13
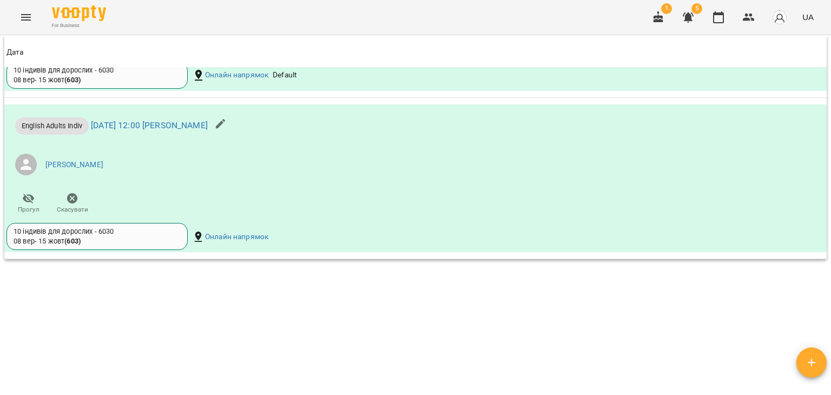
scroll to position [1003, 0]
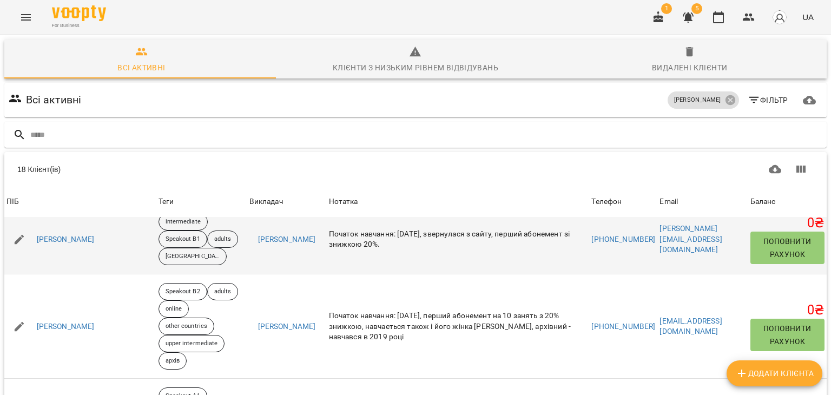
scroll to position [649, 0]
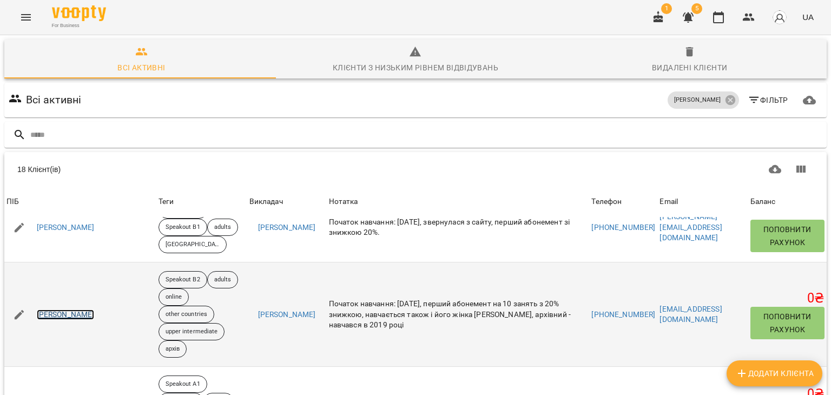
click at [82, 309] on link "[PERSON_NAME]" at bounding box center [66, 314] width 58 height 11
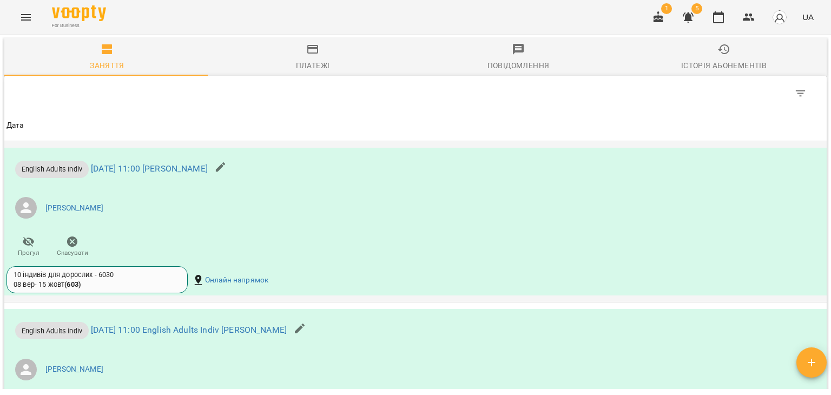
scroll to position [812, 0]
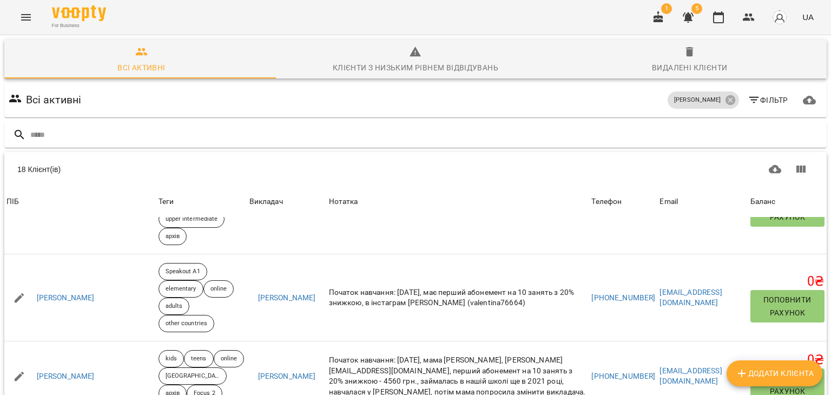
scroll to position [757, 0]
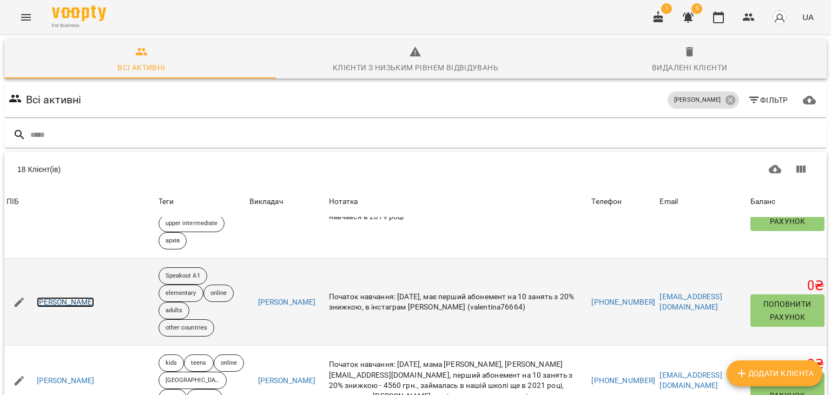
click at [95, 297] on link "[PERSON_NAME]" at bounding box center [66, 302] width 58 height 11
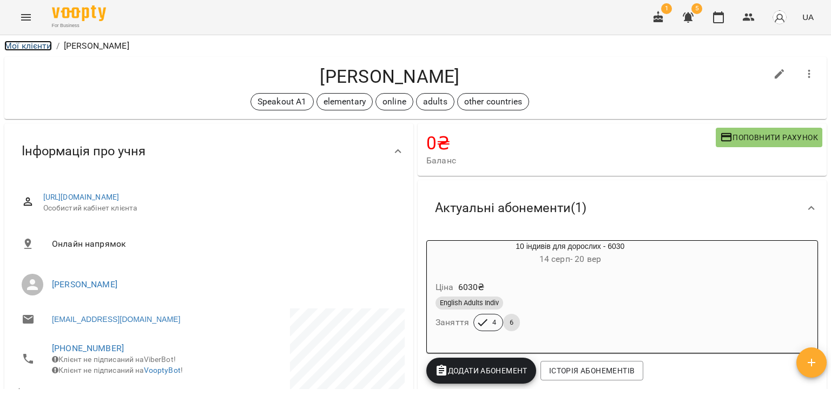
click at [38, 48] on link "Мої клієнти" at bounding box center [28, 46] width 48 height 10
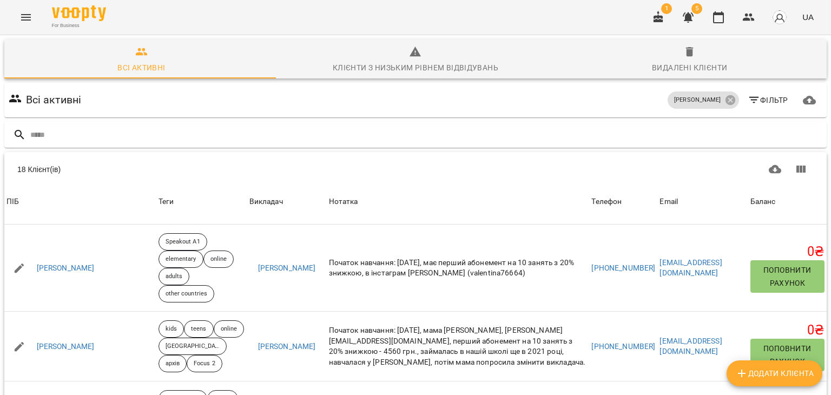
scroll to position [811, 0]
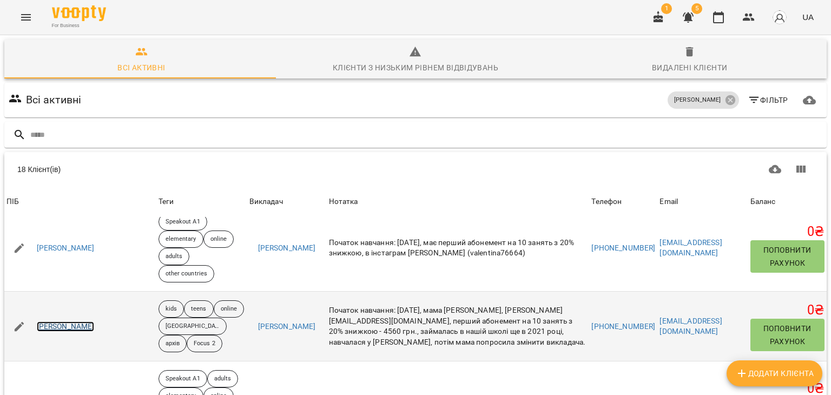
click at [76, 321] on link "[PERSON_NAME]" at bounding box center [66, 326] width 58 height 11
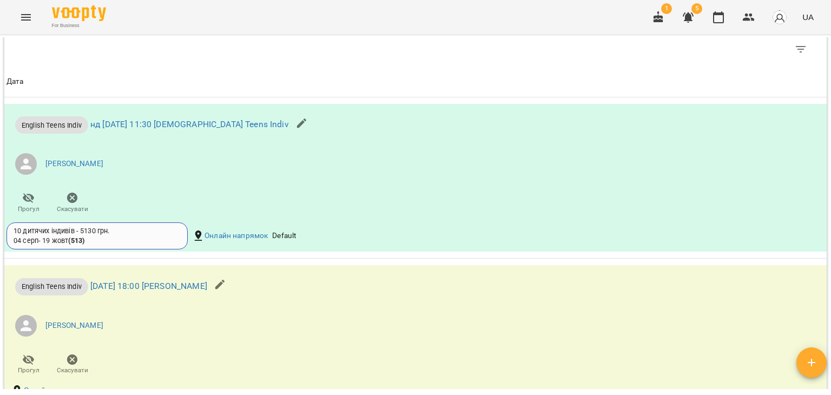
scroll to position [1027, 0]
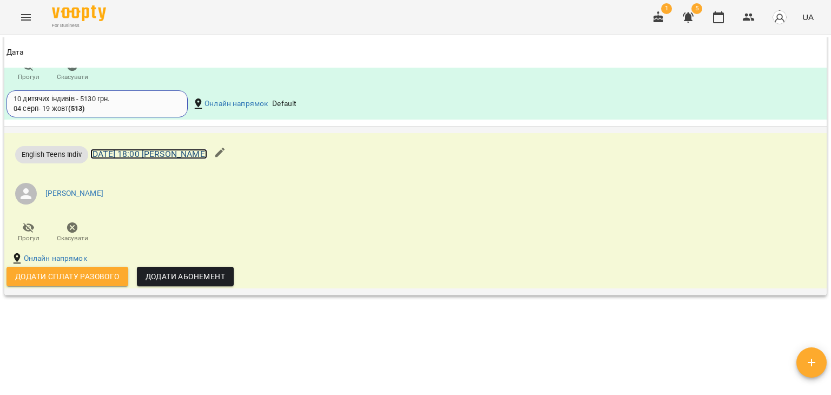
click at [207, 154] on link "вт 16 вер 2025 18:00 Лисенко Анастасія індиви" at bounding box center [148, 154] width 117 height 10
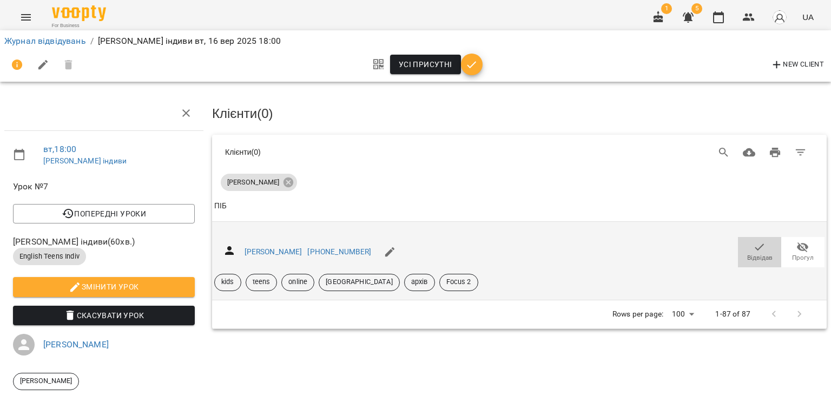
click at [755, 245] on icon "button" at bounding box center [759, 246] width 9 height 7
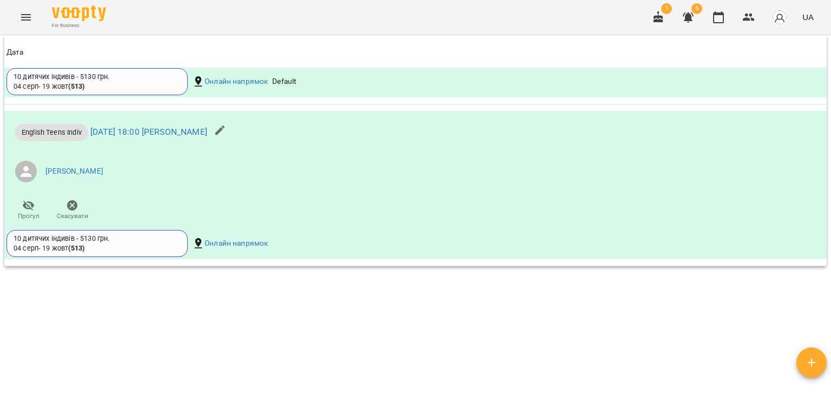
scroll to position [1053, 0]
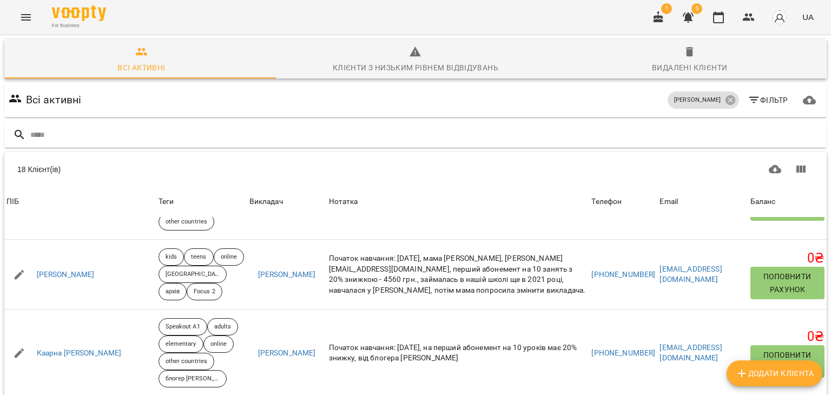
scroll to position [865, 0]
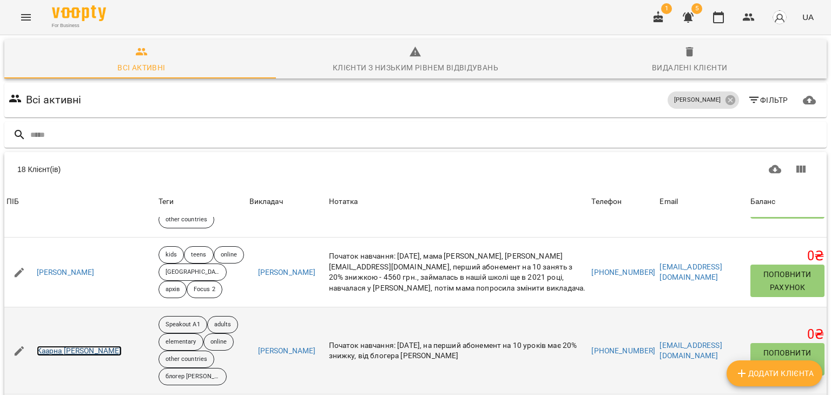
click at [76, 346] on link "Каарна [PERSON_NAME]" at bounding box center [79, 351] width 85 height 11
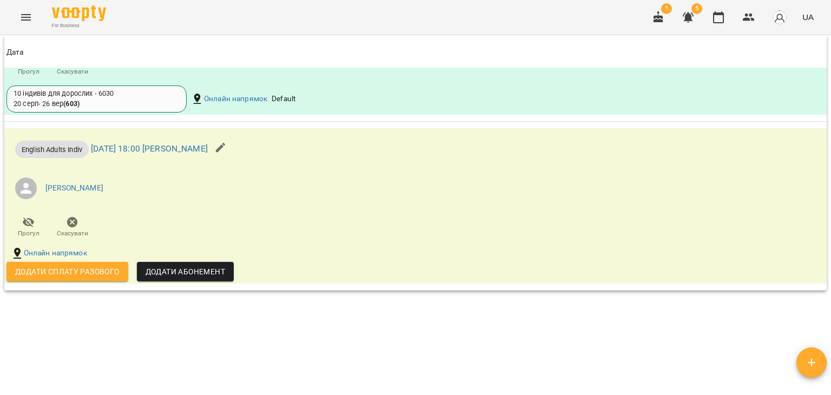
scroll to position [1352, 0]
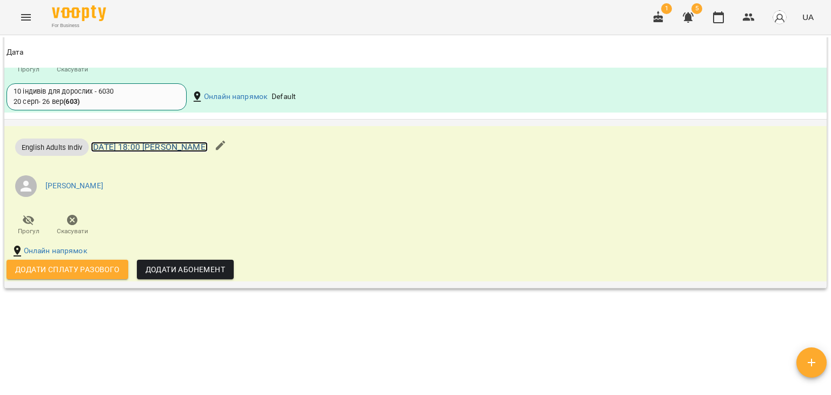
click at [208, 152] on link "ср 17 вер 2025 18:00 Лисенко Анастасія індиви" at bounding box center [149, 147] width 117 height 10
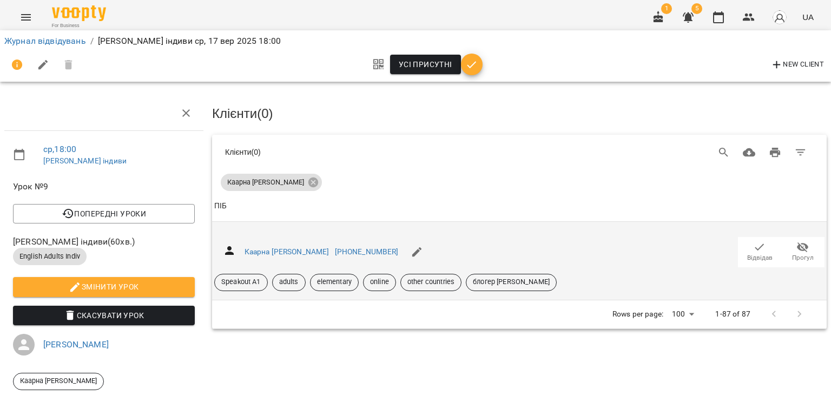
click at [755, 253] on span "Відвідав" at bounding box center [759, 257] width 25 height 9
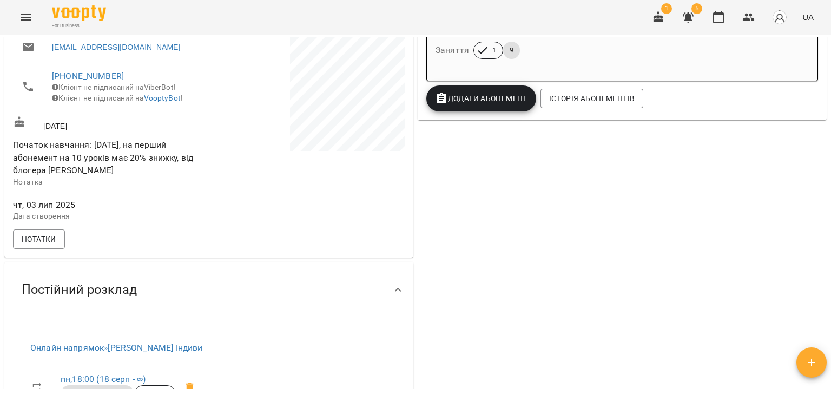
scroll to position [31, 0]
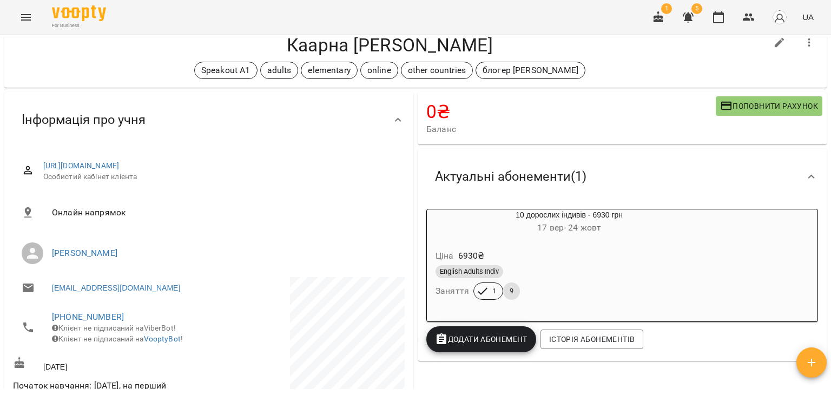
click at [565, 232] on span "17 вер - 24 жовт" at bounding box center [569, 227] width 64 height 10
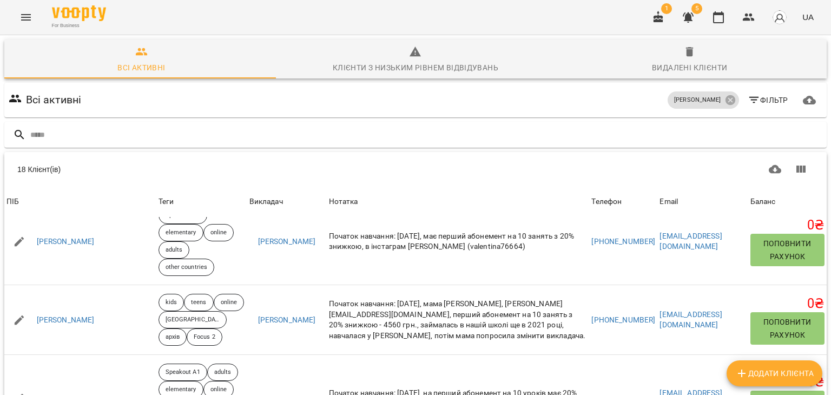
scroll to position [802, 0]
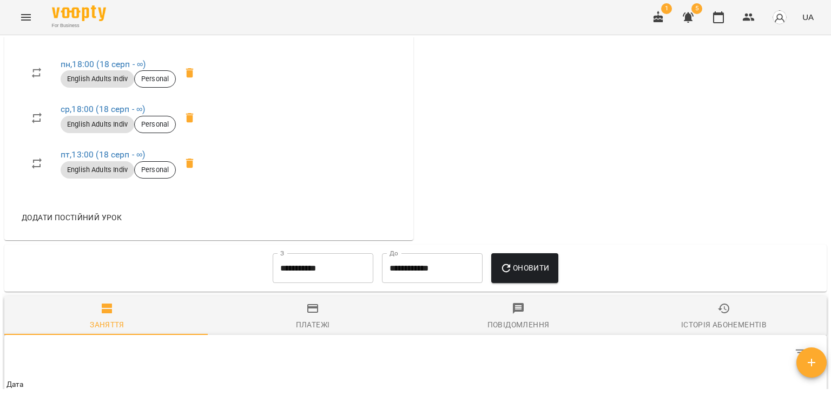
scroll to position [595, 0]
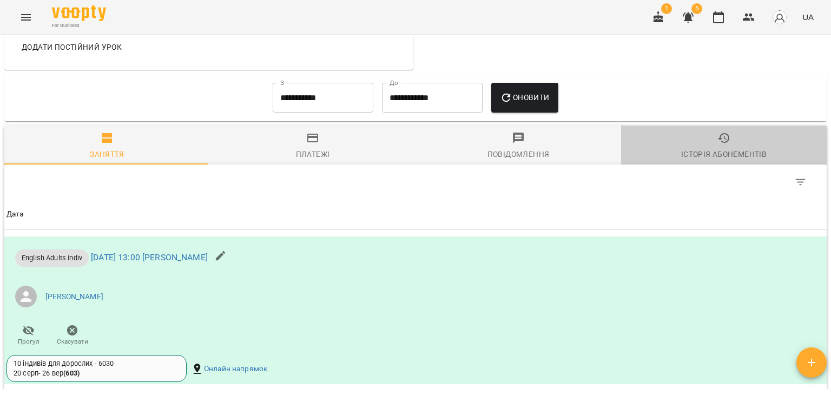
click at [717, 144] on icon "button" at bounding box center [723, 137] width 13 height 13
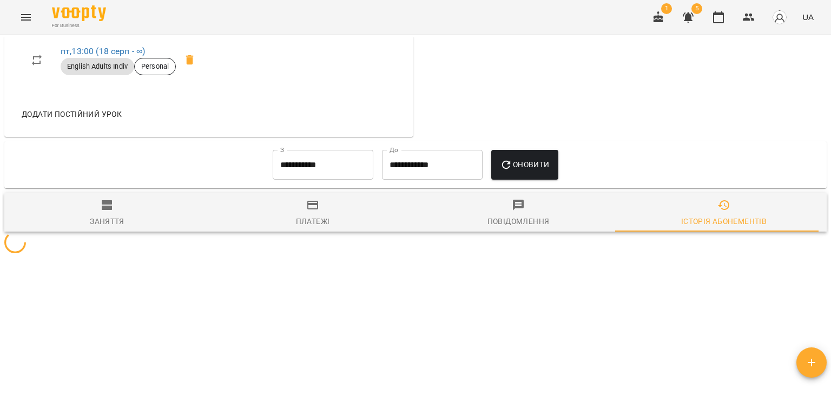
scroll to position [757, 0]
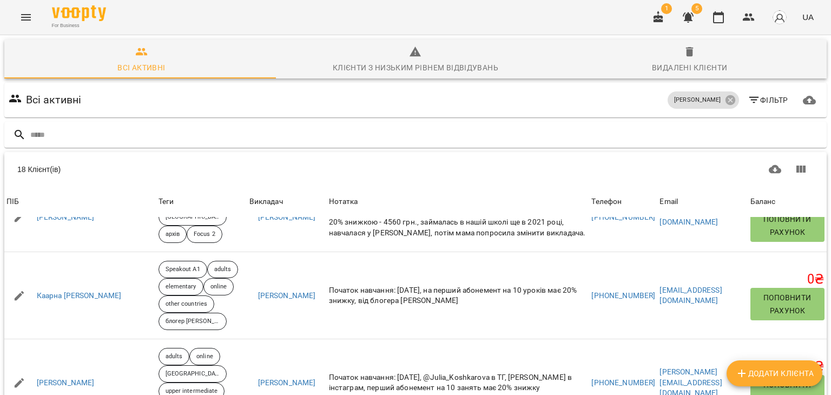
scroll to position [919, 0]
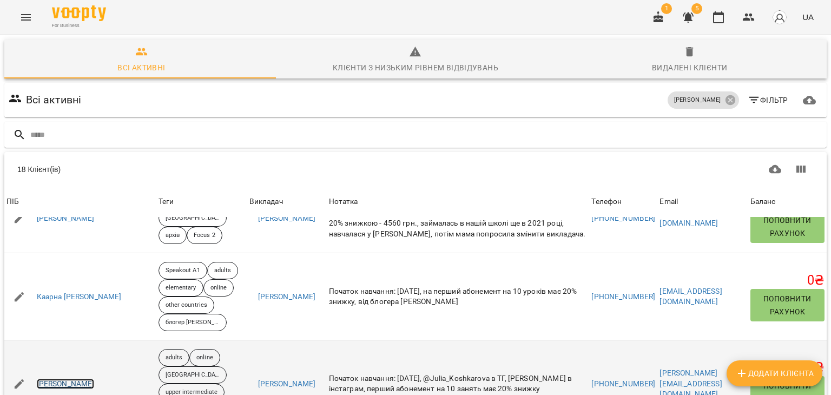
click at [68, 379] on link "[PERSON_NAME]" at bounding box center [66, 384] width 58 height 11
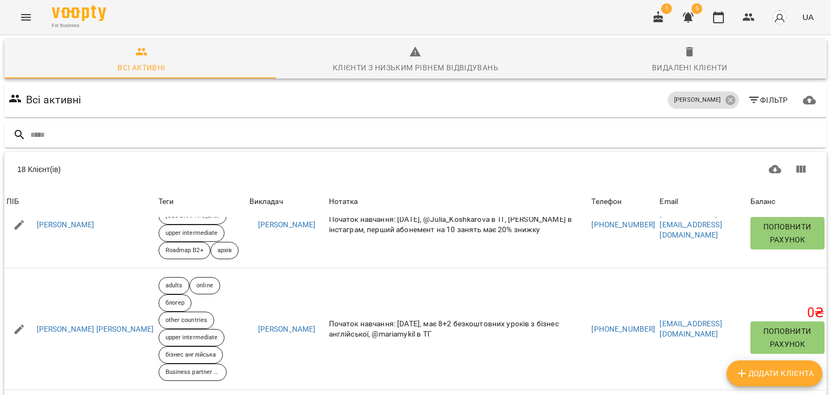
scroll to position [1081, 0]
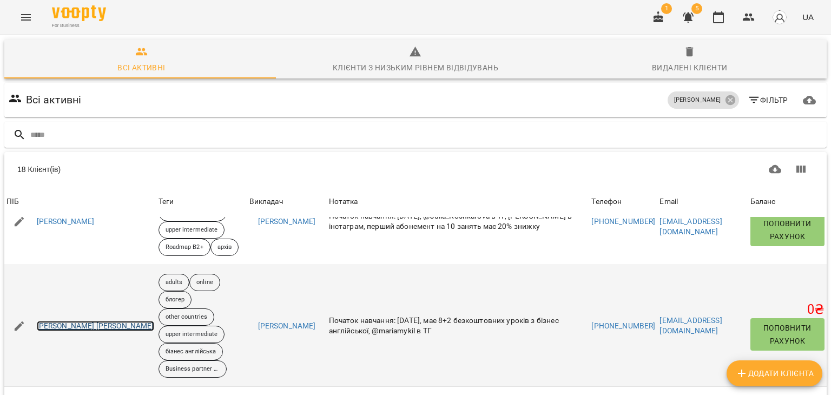
click at [70, 321] on link "[PERSON_NAME] [PERSON_NAME]" at bounding box center [95, 326] width 117 height 11
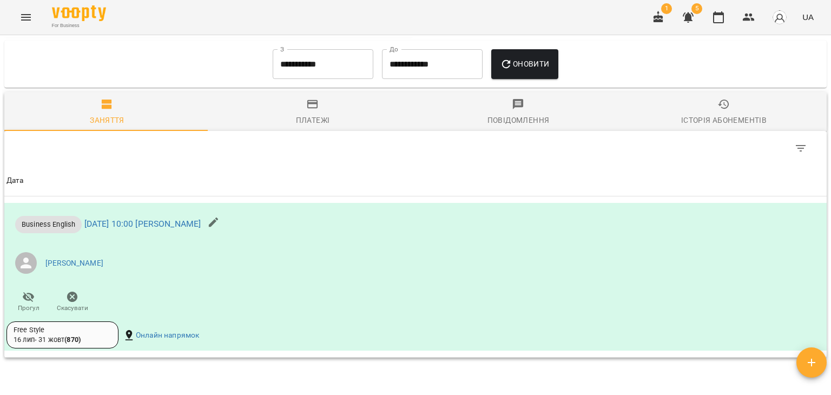
scroll to position [809, 0]
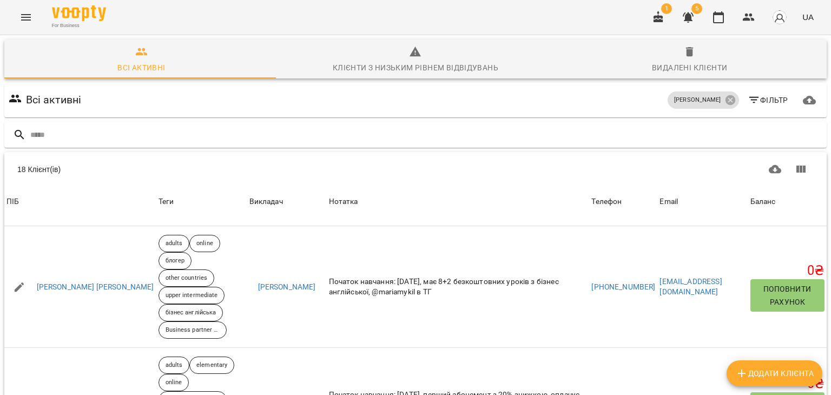
scroll to position [1136, 0]
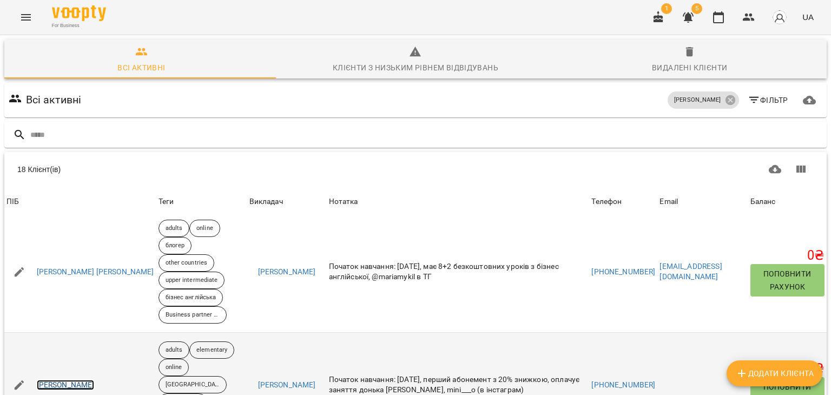
click at [83, 380] on link "[PERSON_NAME]" at bounding box center [66, 385] width 58 height 11
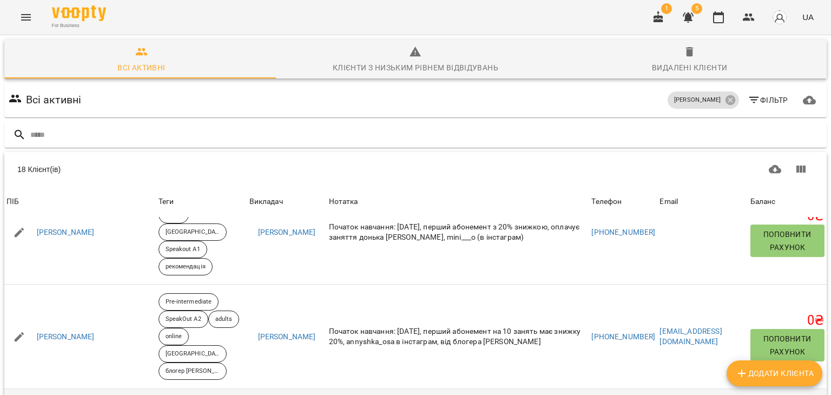
scroll to position [1289, 0]
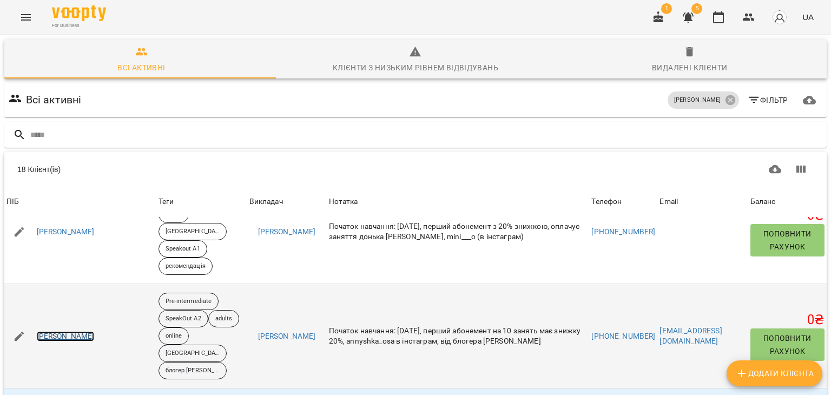
click at [78, 331] on link "[PERSON_NAME]" at bounding box center [66, 336] width 58 height 11
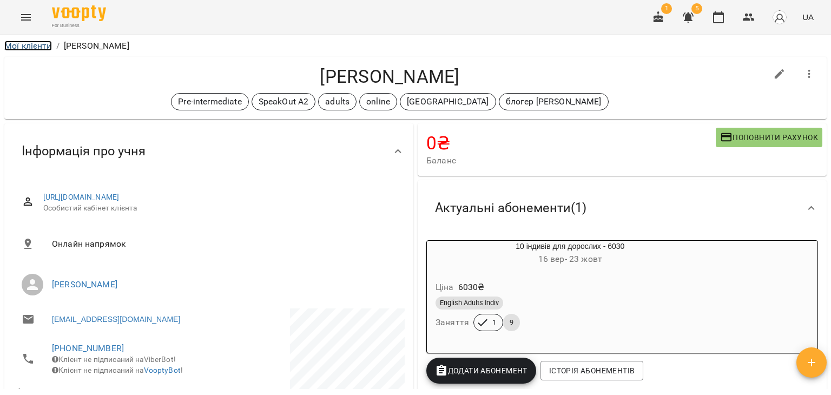
click at [25, 45] on link "Мої клієнти" at bounding box center [28, 46] width 48 height 10
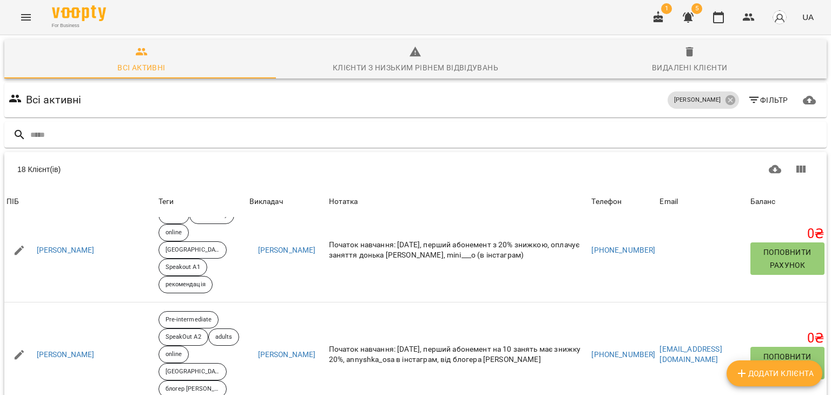
scroll to position [1289, 0]
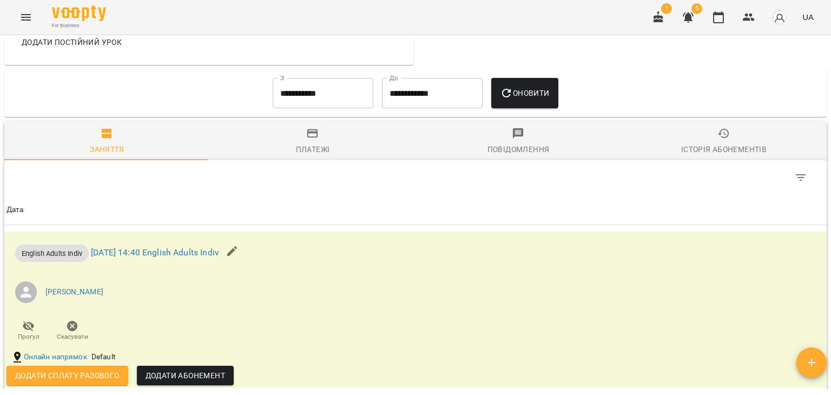
scroll to position [552, 0]
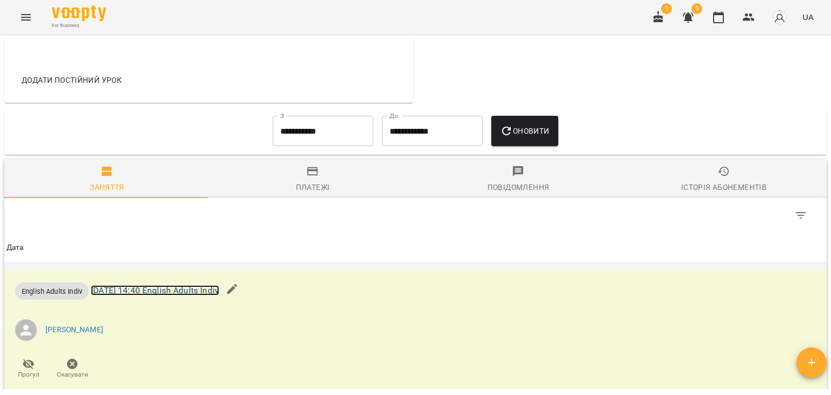
click at [218, 285] on link "пн 15 вер 2025 14:40 English Adults Indiv" at bounding box center [155, 290] width 128 height 10
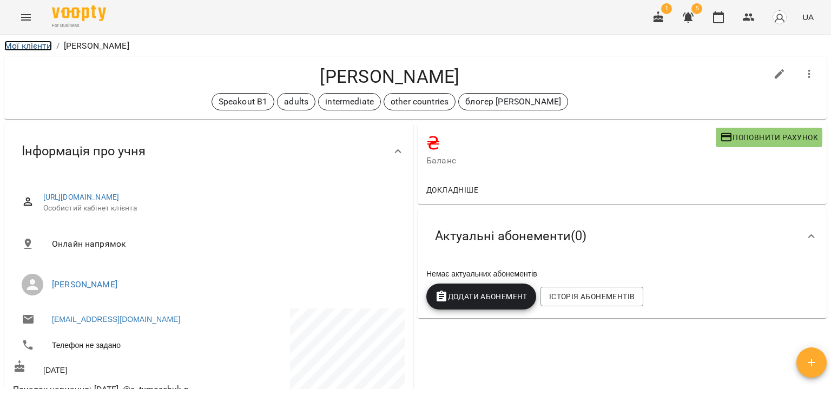
click at [30, 45] on link "Мої клієнти" at bounding box center [28, 46] width 48 height 10
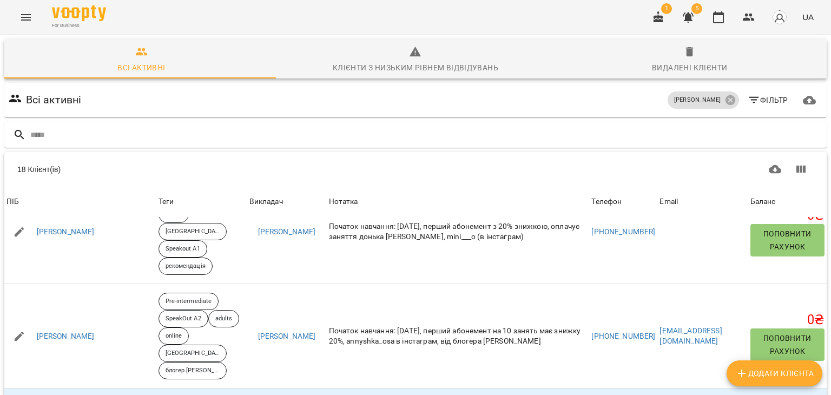
scroll to position [85, 0]
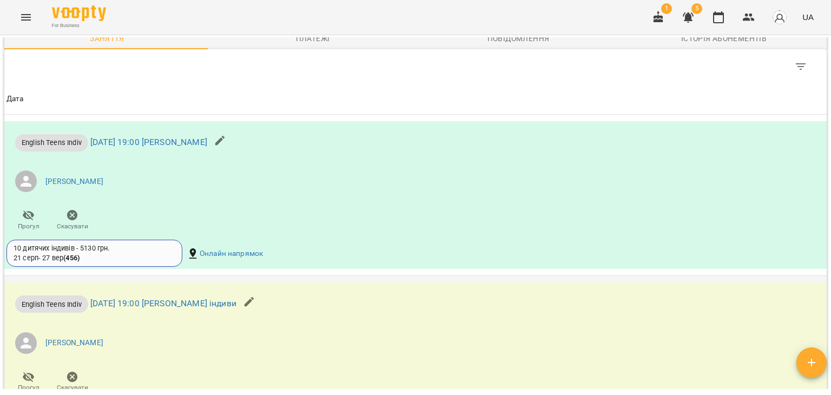
scroll to position [919, 0]
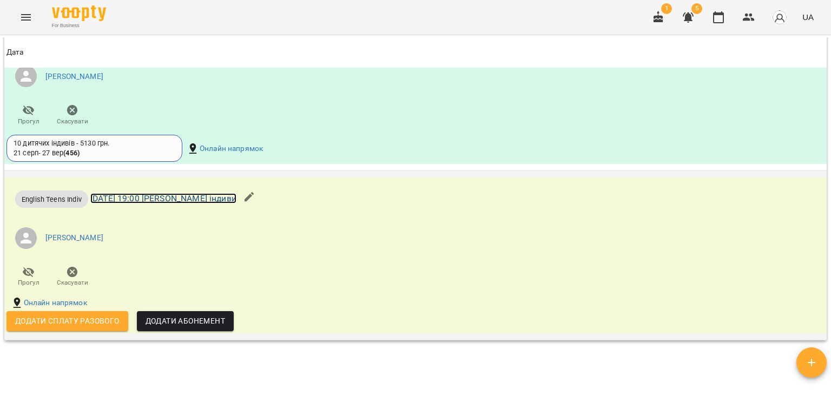
click at [211, 203] on link "вт 16 вер 2025 19:00 Лисенко Анастасія індиви" at bounding box center [163, 198] width 146 height 10
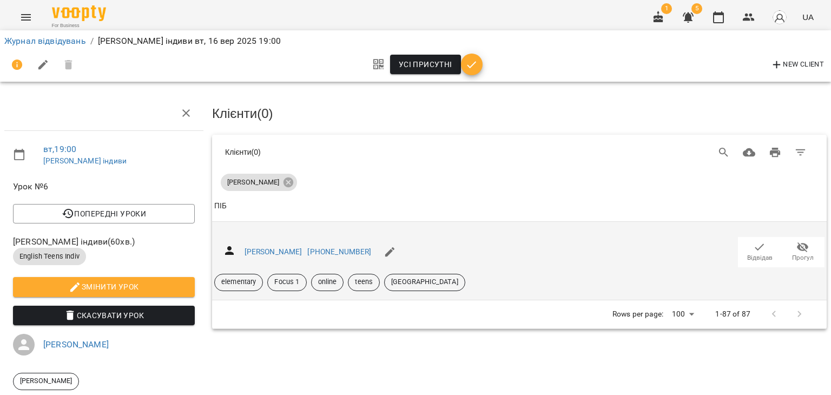
click at [753, 248] on icon "button" at bounding box center [759, 247] width 13 height 13
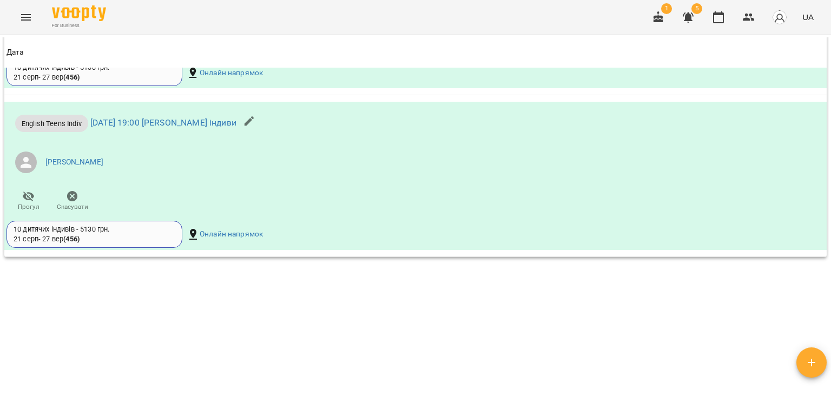
scroll to position [1003, 0]
click at [24, 22] on icon "Menu" at bounding box center [25, 17] width 13 height 13
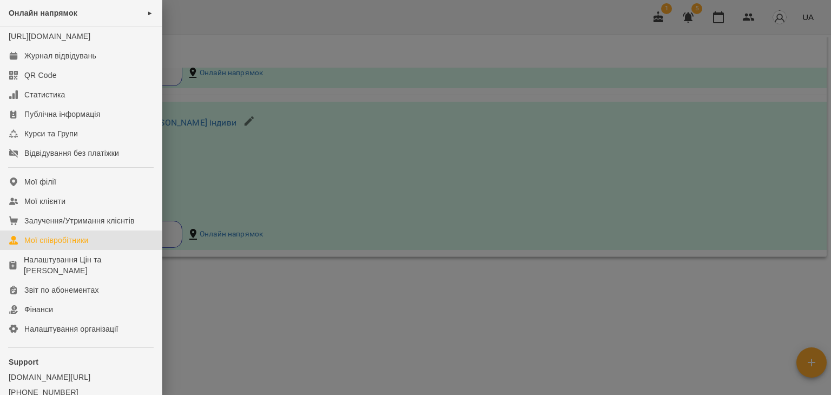
click at [56, 245] on div "Мої співробітники" at bounding box center [56, 240] width 64 height 11
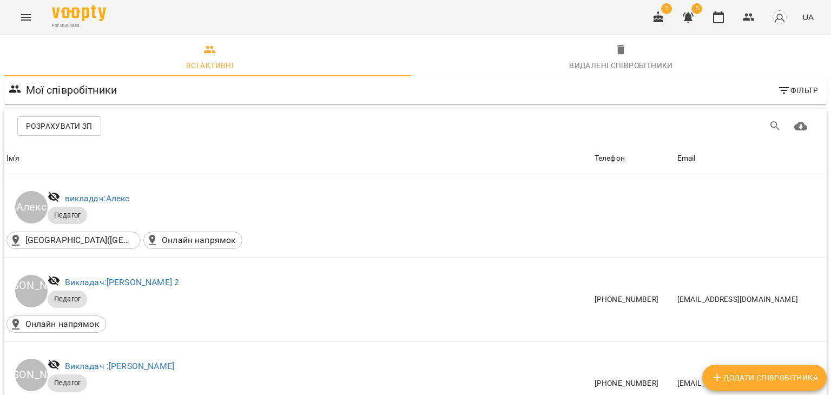
scroll to position [757, 0]
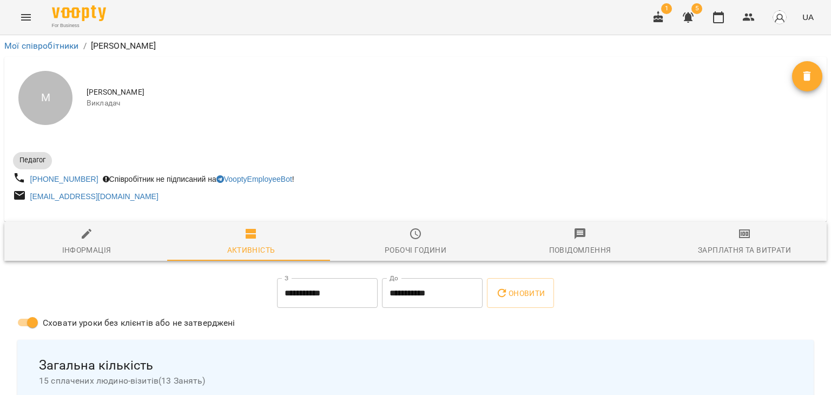
click at [24, 15] on icon "Menu" at bounding box center [25, 17] width 13 height 13
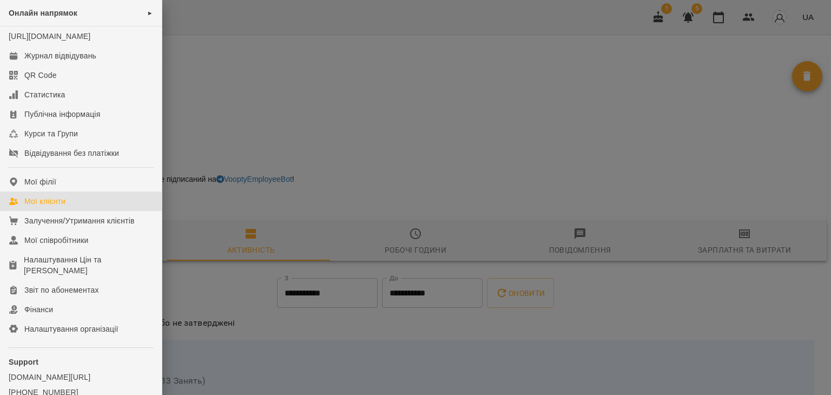
click at [62, 207] on div "Мої клієнти" at bounding box center [44, 201] width 41 height 11
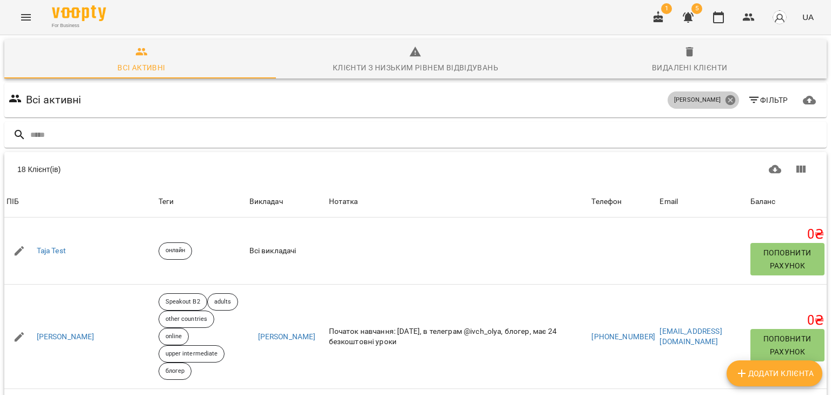
click at [725, 102] on icon at bounding box center [730, 100] width 10 height 10
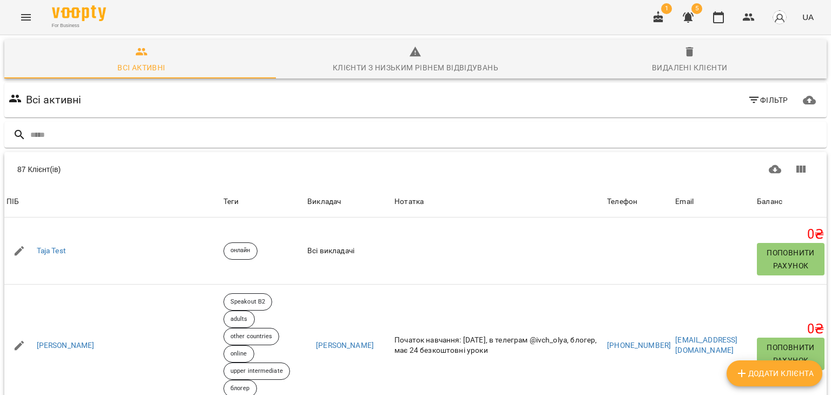
click at [748, 99] on icon "button" at bounding box center [753, 100] width 13 height 13
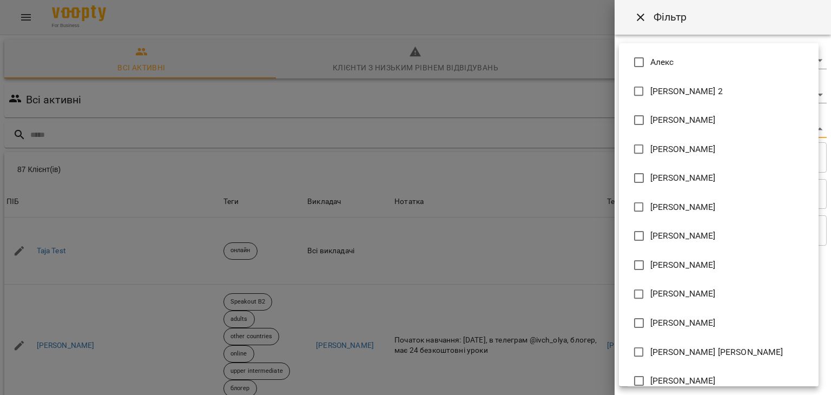
click at [812, 127] on body "For Business 1 5 UA Всі активні Клієнти з низьким рівнем відвідувань Видалені к…" at bounding box center [415, 281] width 831 height 563
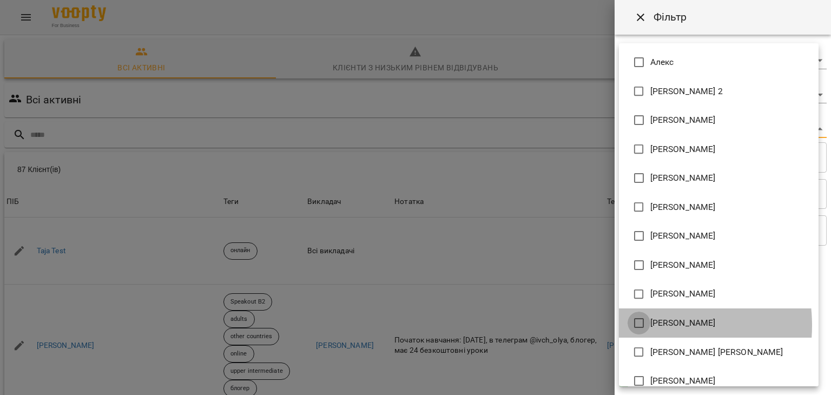
type input "**********"
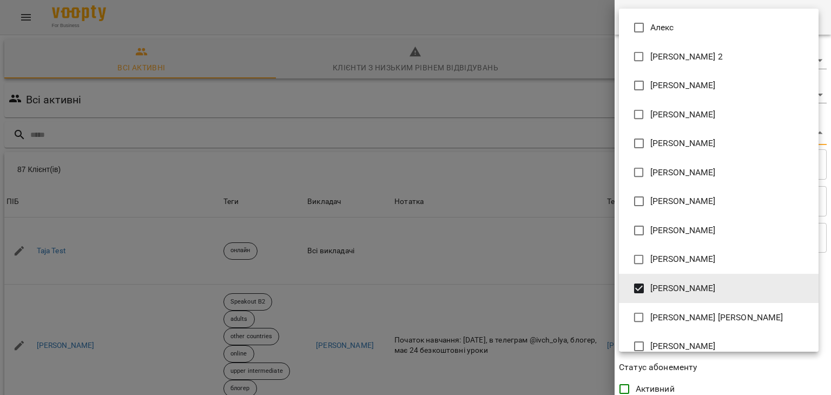
click at [562, 58] on div at bounding box center [415, 197] width 831 height 395
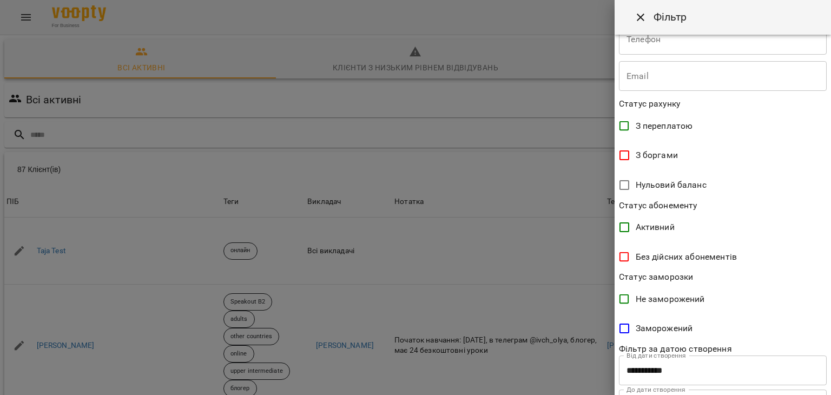
scroll to position [215, 0]
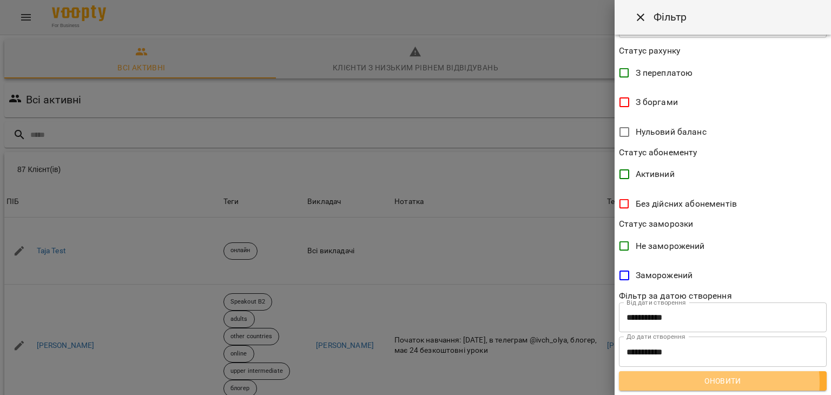
click at [718, 382] on span "Оновити" at bounding box center [722, 380] width 190 height 13
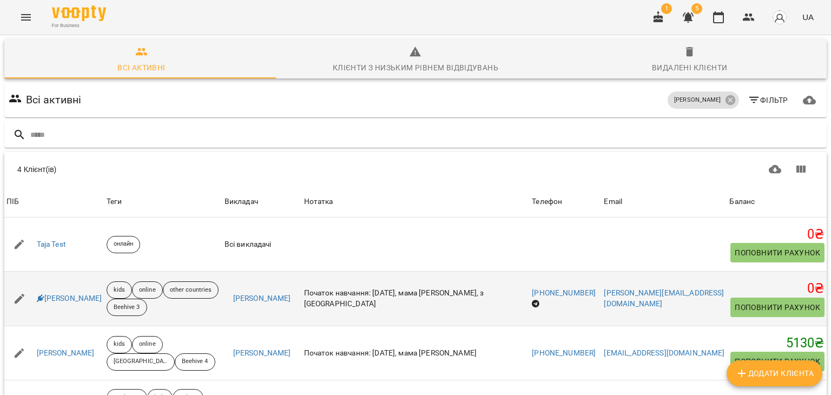
scroll to position [69, 0]
click at [83, 293] on link "[PERSON_NAME]" at bounding box center [69, 298] width 65 height 11
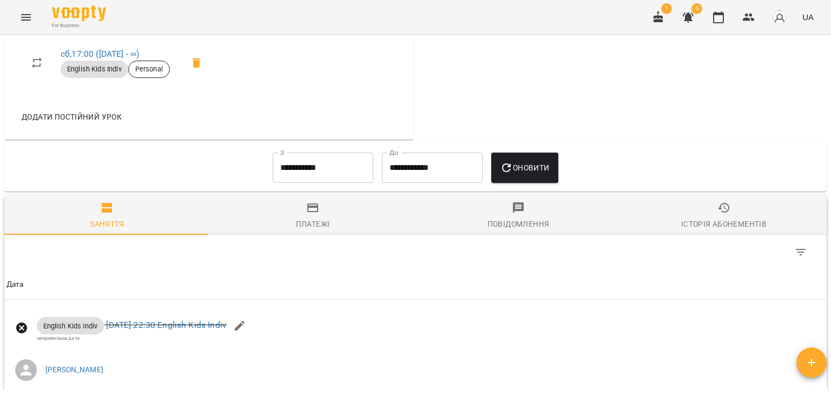
scroll to position [628, 0]
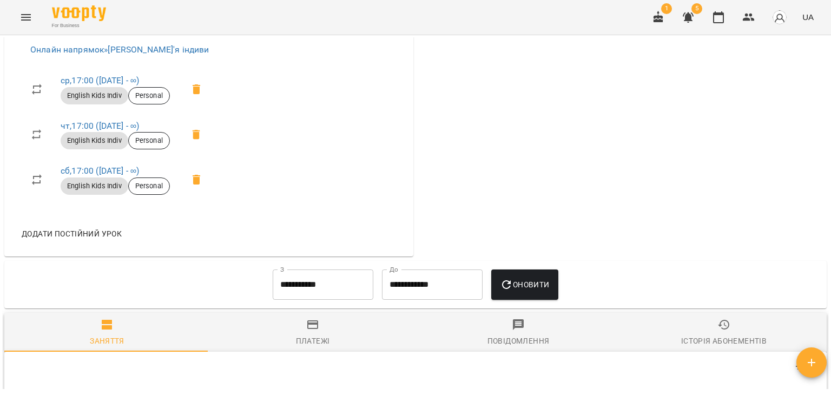
click at [326, 278] on input "**********" at bounding box center [323, 284] width 101 height 30
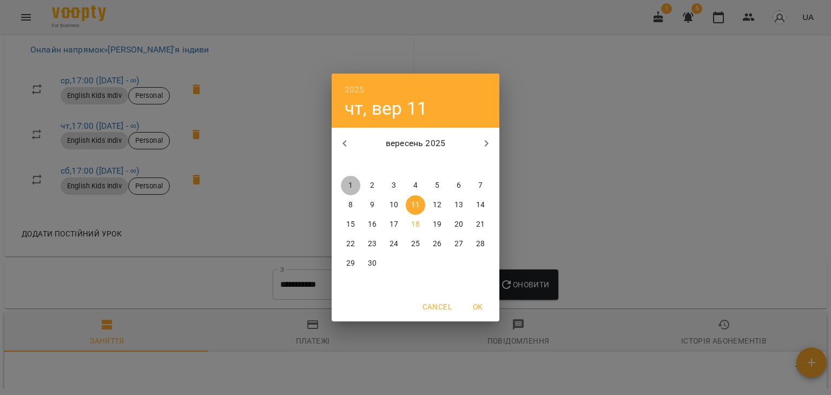
click at [350, 184] on p "1" at bounding box center [350, 185] width 4 height 11
type input "**********"
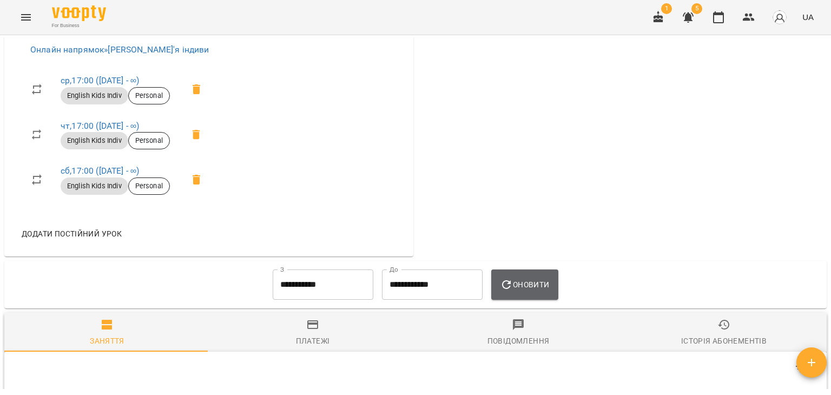
click at [519, 278] on span "Оновити" at bounding box center [524, 284] width 49 height 13
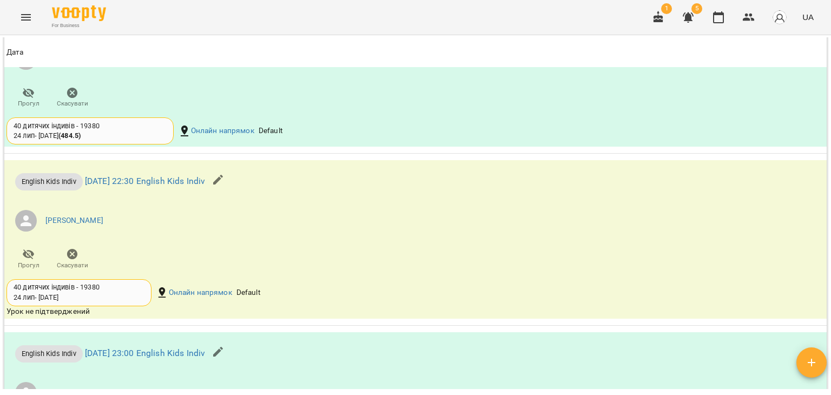
scroll to position [1439, 0]
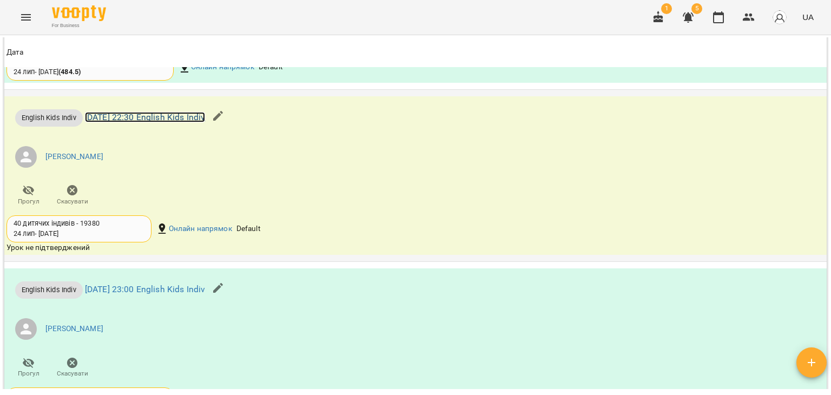
click at [194, 112] on link "[DATE] 22:30 English Kids Indiv" at bounding box center [145, 117] width 121 height 10
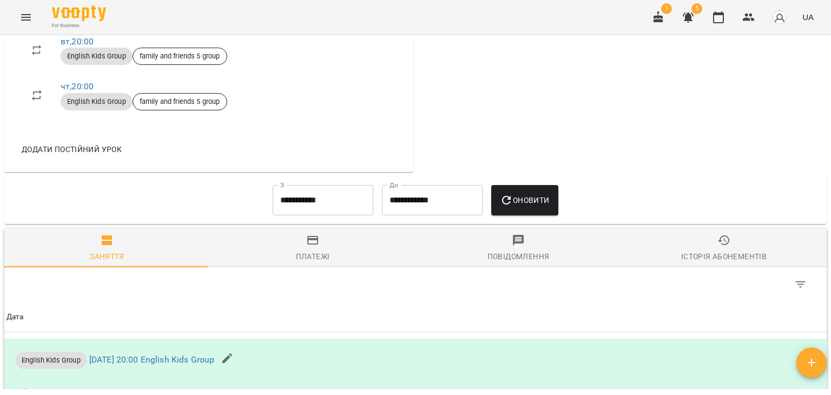
scroll to position [595, 0]
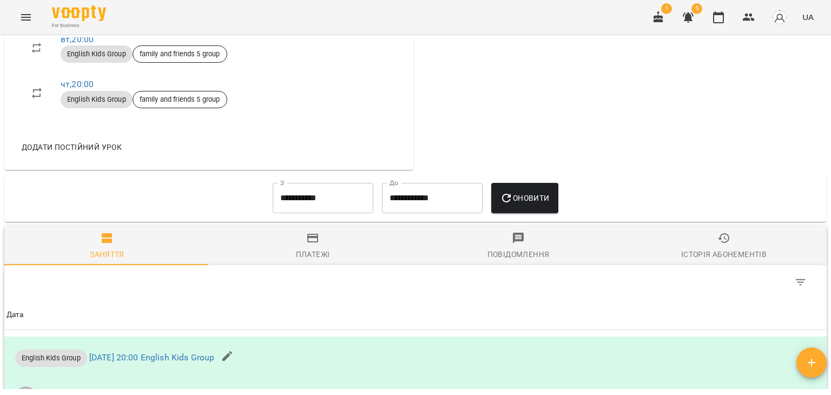
click at [291, 207] on input "**********" at bounding box center [323, 198] width 101 height 30
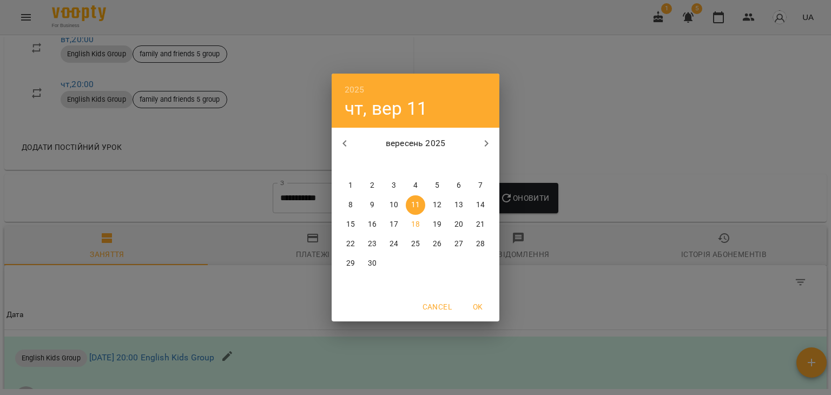
click at [351, 189] on p "1" at bounding box center [350, 185] width 4 height 11
type input "**********"
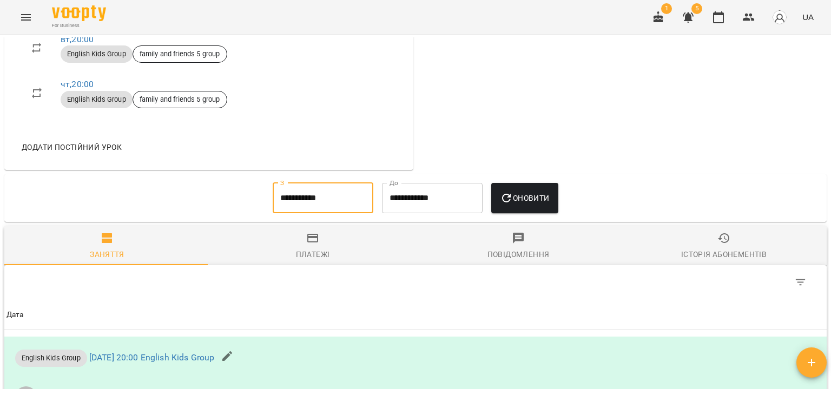
click at [526, 204] on span "Оновити" at bounding box center [524, 197] width 49 height 13
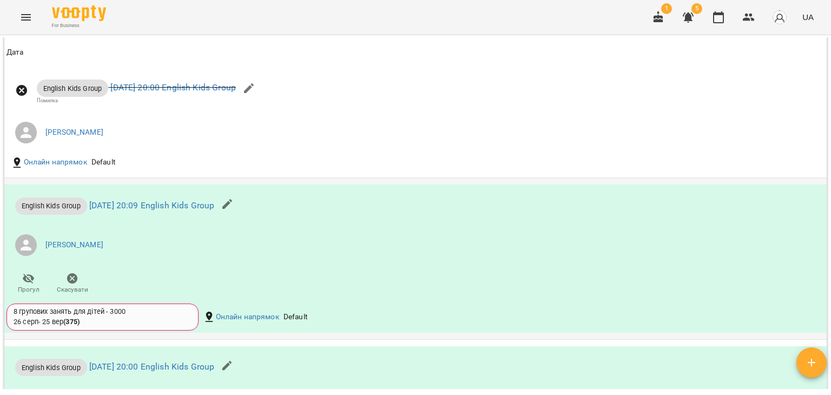
scroll to position [865, 0]
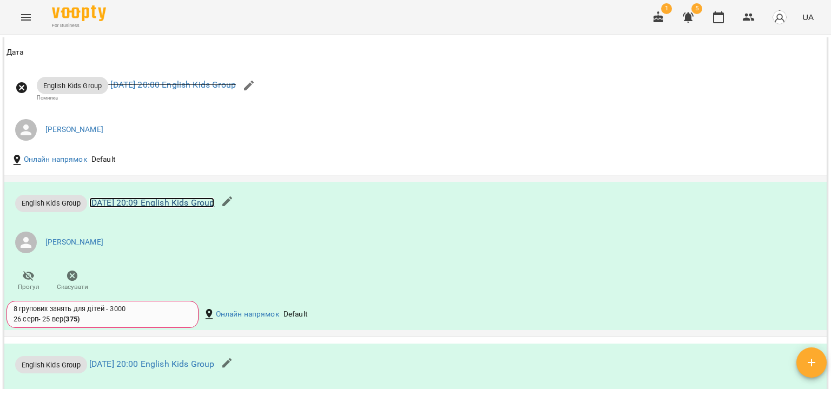
click at [215, 208] on link "[DATE] 20:09 English Kids Group" at bounding box center [151, 202] width 125 height 10
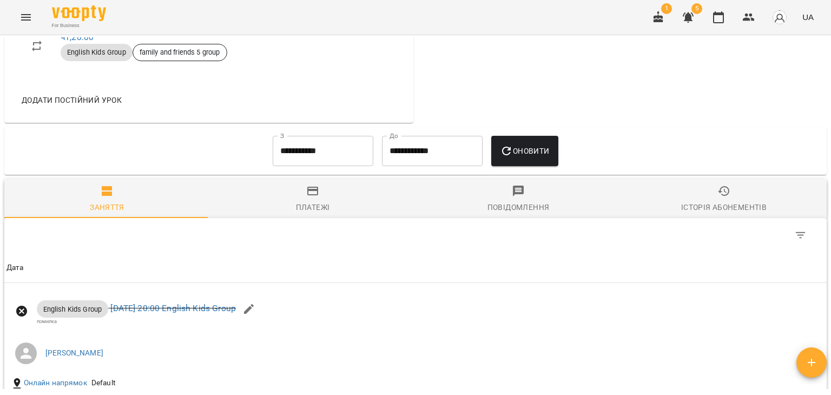
scroll to position [649, 0]
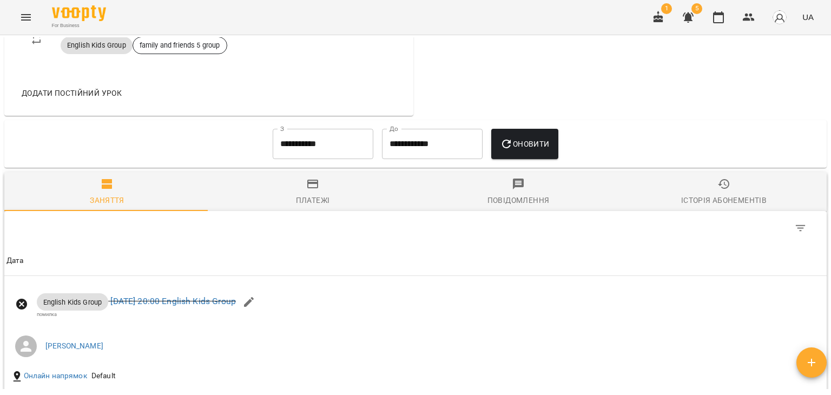
click at [321, 154] on input "**********" at bounding box center [323, 144] width 101 height 30
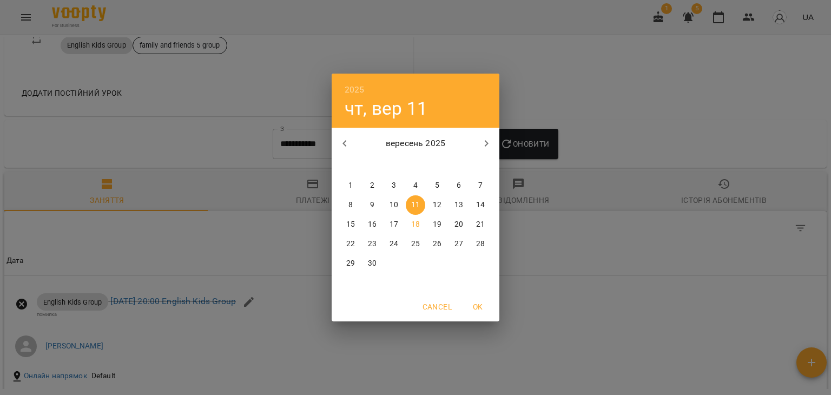
click at [348, 184] on span "1" at bounding box center [350, 185] width 19 height 11
type input "**********"
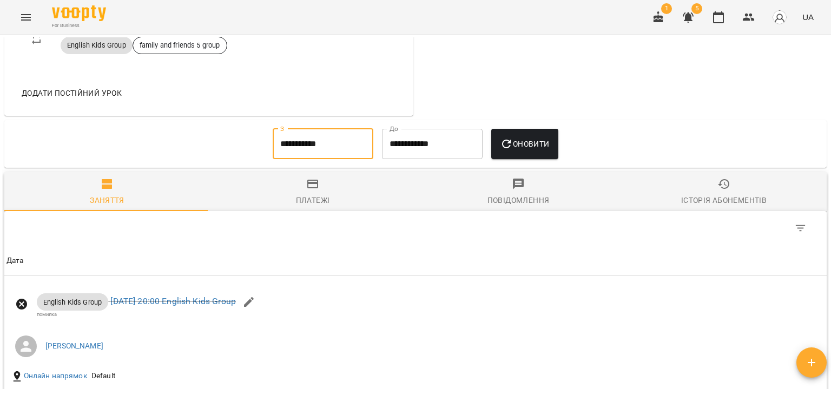
click at [513, 150] on icon "button" at bounding box center [506, 143] width 13 height 13
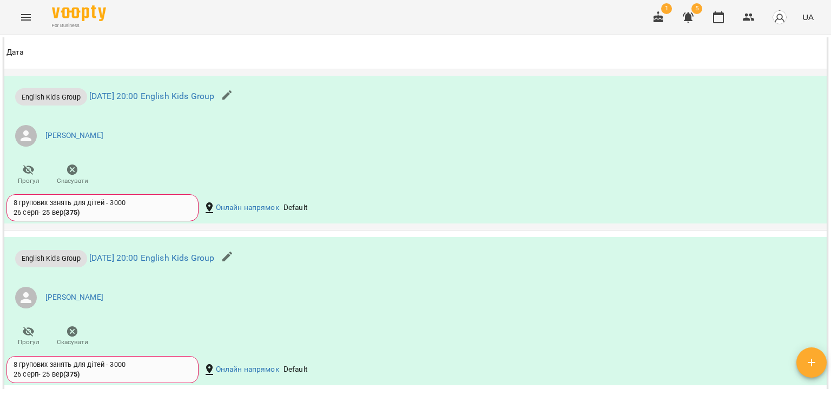
scroll to position [1136, 0]
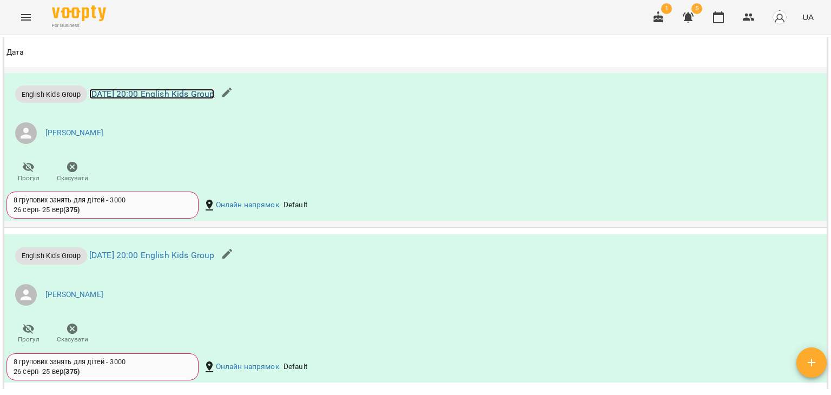
click at [185, 99] on link "[DATE] 20:00 English Kids Group" at bounding box center [151, 94] width 125 height 10
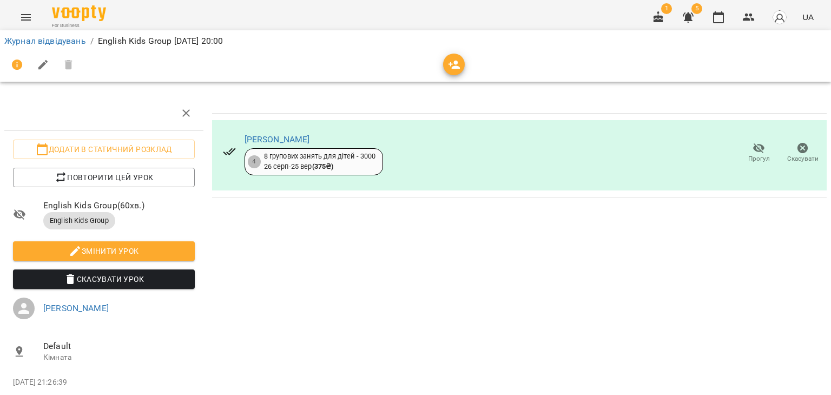
click at [105, 277] on span "Скасувати Урок" at bounding box center [104, 279] width 164 height 13
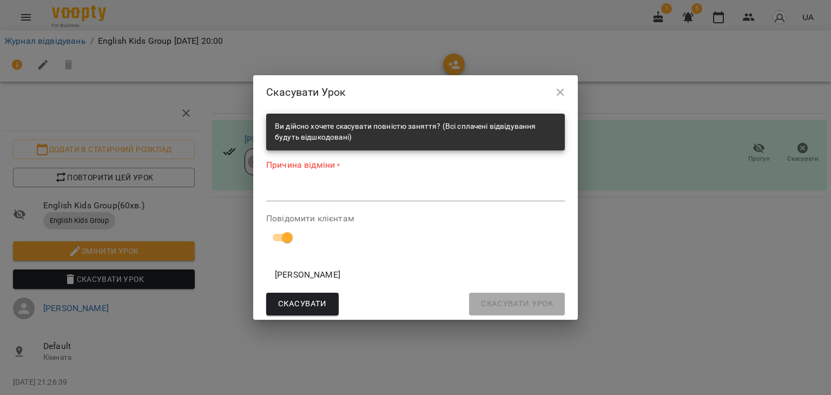
click at [299, 197] on textarea at bounding box center [415, 192] width 298 height 10
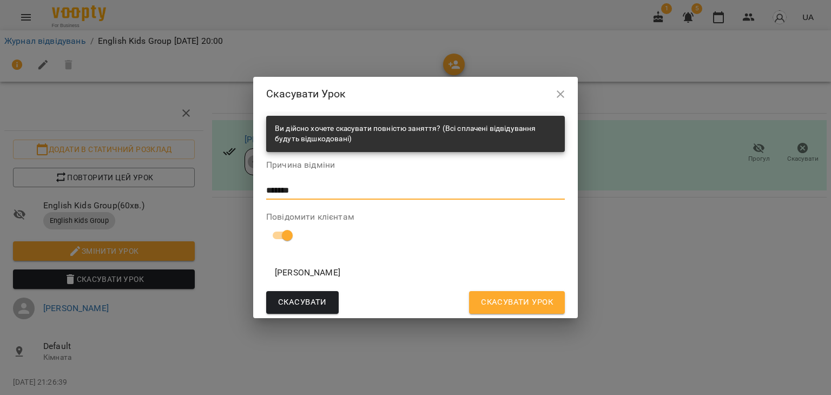
type textarea "*******"
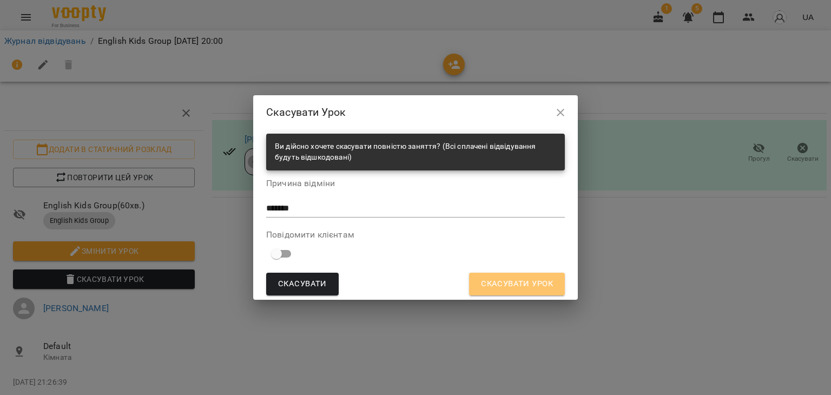
click at [508, 284] on span "Скасувати Урок" at bounding box center [517, 284] width 72 height 14
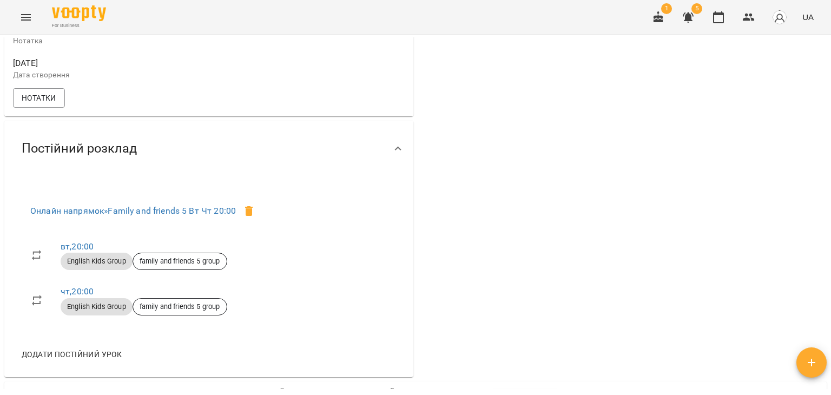
scroll to position [487, 0]
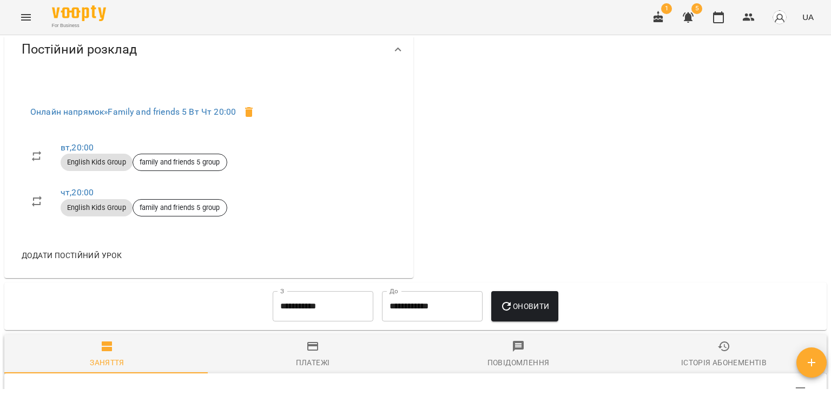
click at [336, 311] on input "**********" at bounding box center [323, 306] width 101 height 30
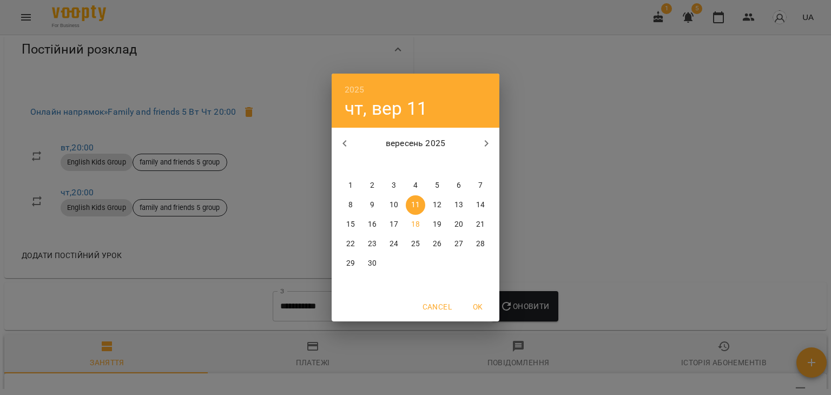
click at [346, 183] on span "1" at bounding box center [350, 185] width 19 height 11
type input "**********"
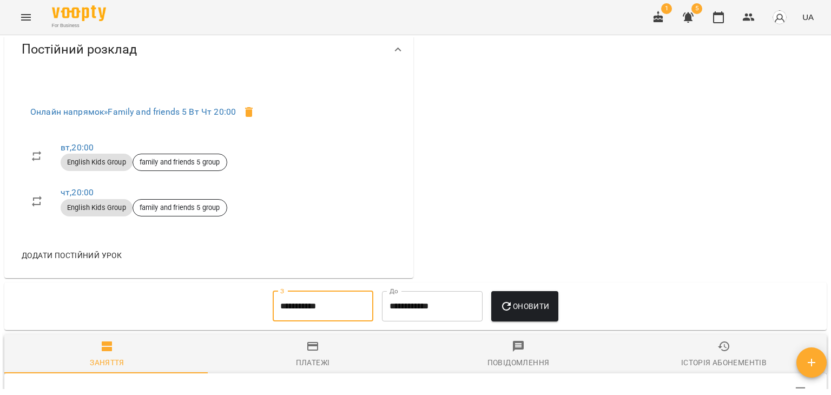
click at [509, 310] on icon "button" at bounding box center [506, 306] width 9 height 9
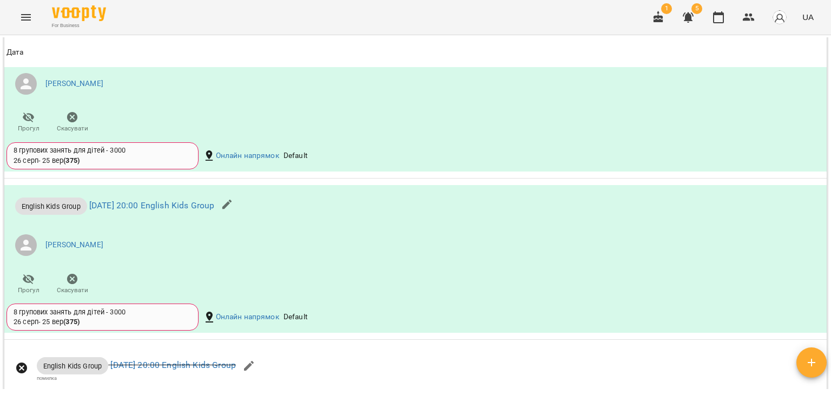
scroll to position [1081, 0]
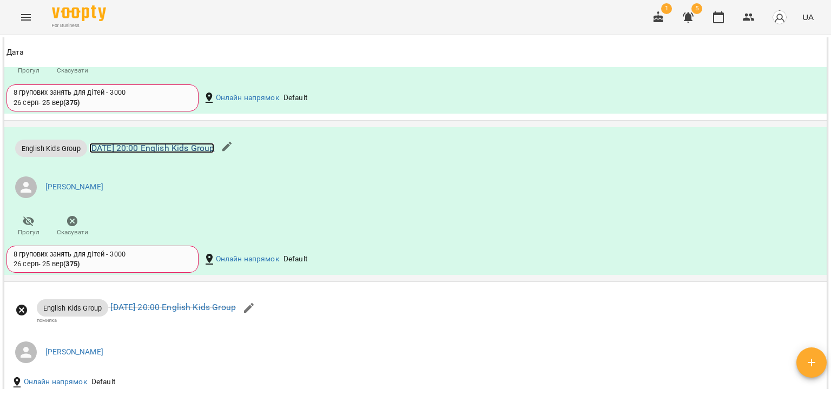
click at [208, 153] on link "[DATE] 20:00 English Kids Group" at bounding box center [151, 148] width 125 height 10
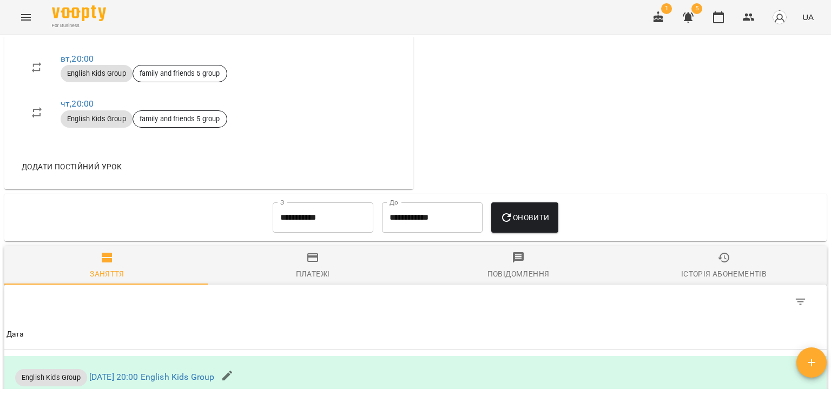
scroll to position [595, 0]
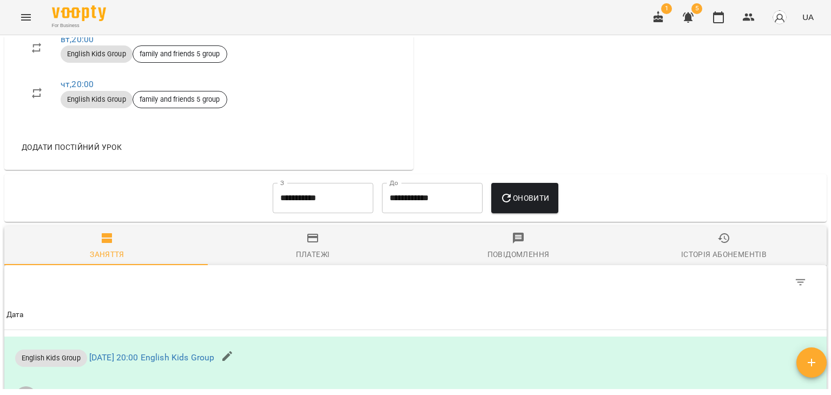
click at [326, 201] on input "**********" at bounding box center [323, 198] width 101 height 30
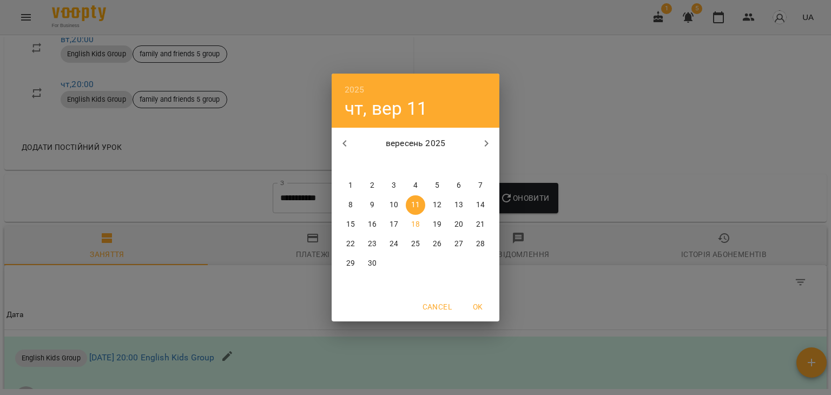
click at [348, 181] on p "1" at bounding box center [350, 185] width 4 height 11
type input "**********"
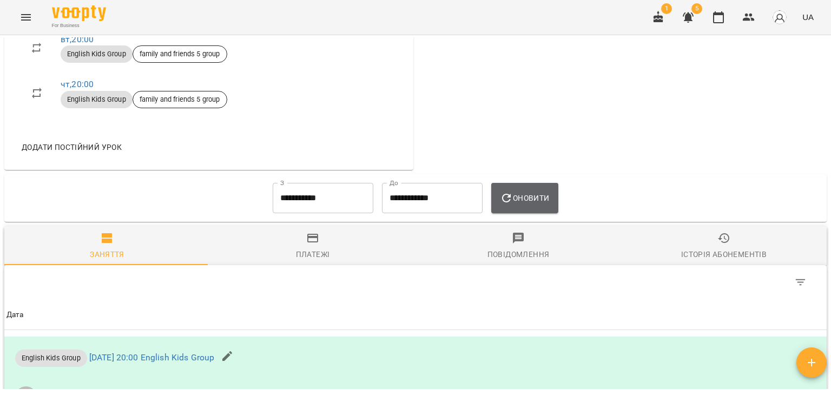
click at [529, 204] on span "Оновити" at bounding box center [524, 197] width 49 height 13
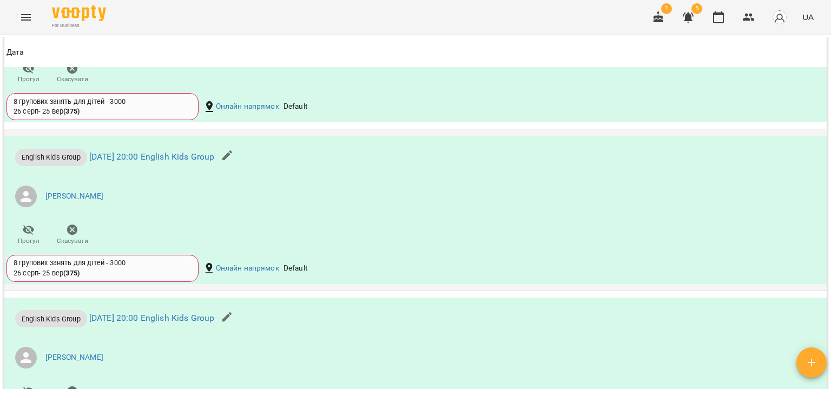
scroll to position [1352, 0]
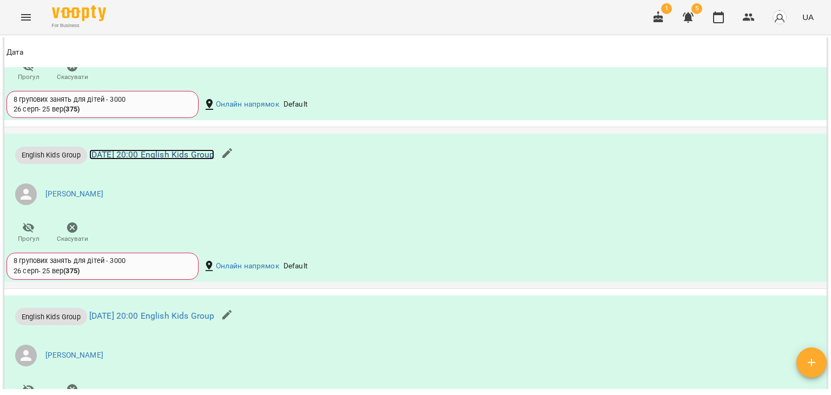
click at [203, 160] on link "[DATE] 20:00 English Kids Group" at bounding box center [151, 154] width 125 height 10
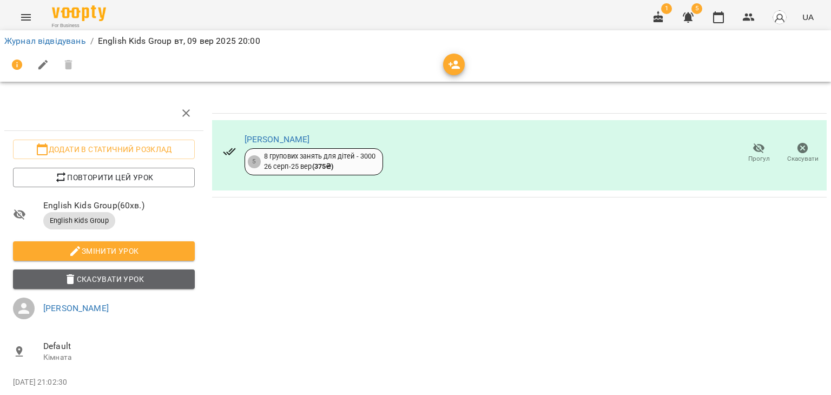
click at [121, 277] on span "Скасувати Урок" at bounding box center [104, 279] width 164 height 13
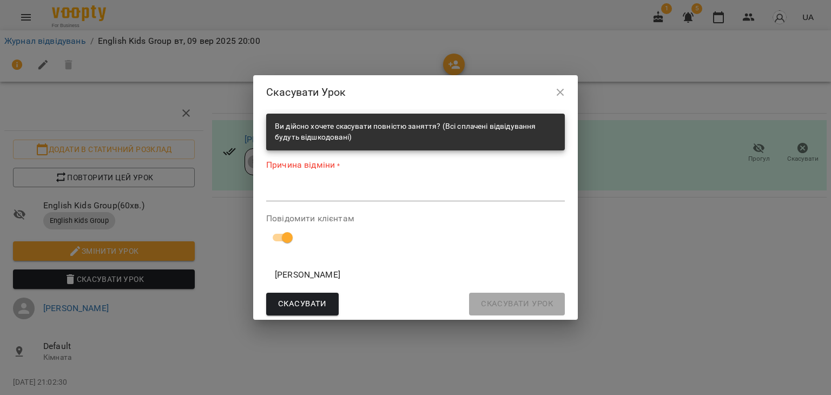
click at [284, 190] on textarea at bounding box center [415, 192] width 298 height 10
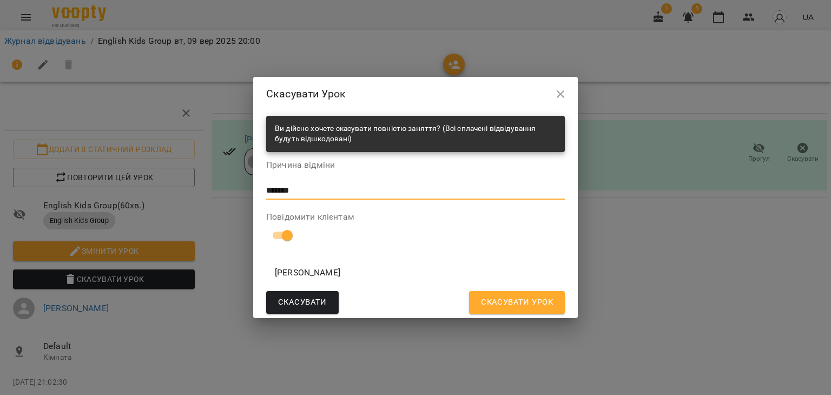
type textarea "*******"
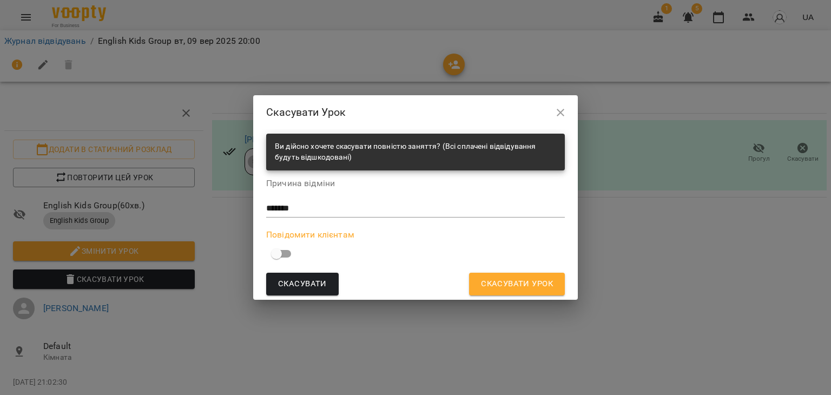
click at [490, 284] on span "Скасувати Урок" at bounding box center [517, 284] width 72 height 14
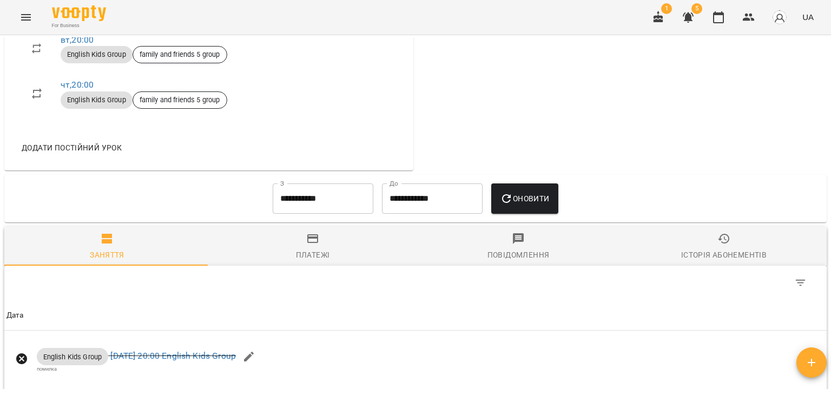
scroll to position [595, 0]
click at [320, 198] on input "**********" at bounding box center [323, 198] width 101 height 30
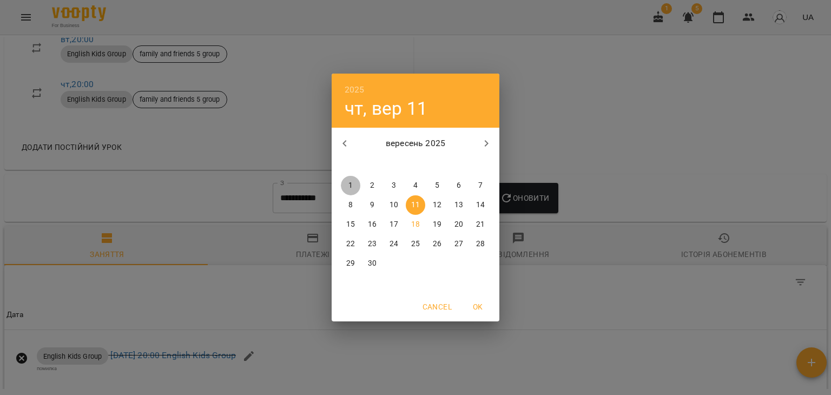
click at [350, 183] on p "1" at bounding box center [350, 185] width 4 height 11
type input "**********"
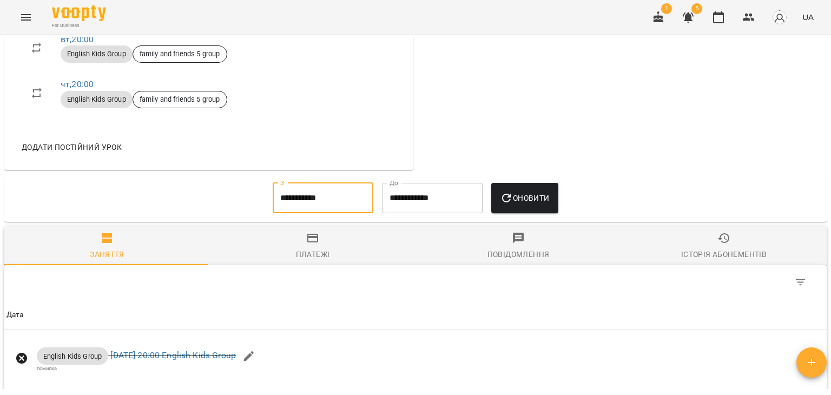
click at [510, 202] on icon "button" at bounding box center [506, 198] width 9 height 9
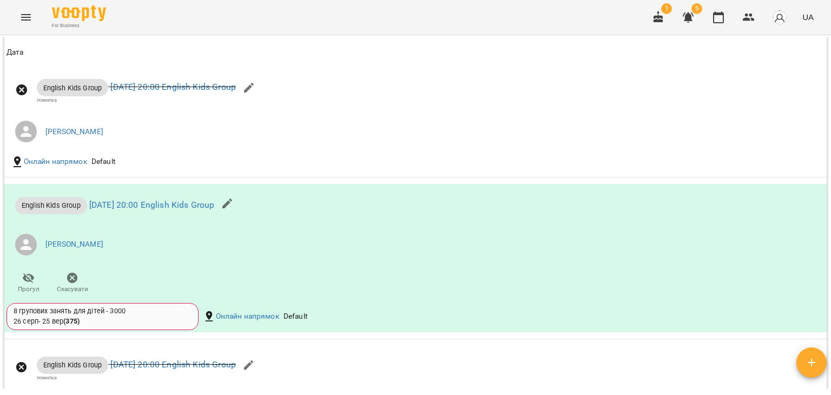
scroll to position [1460, 0]
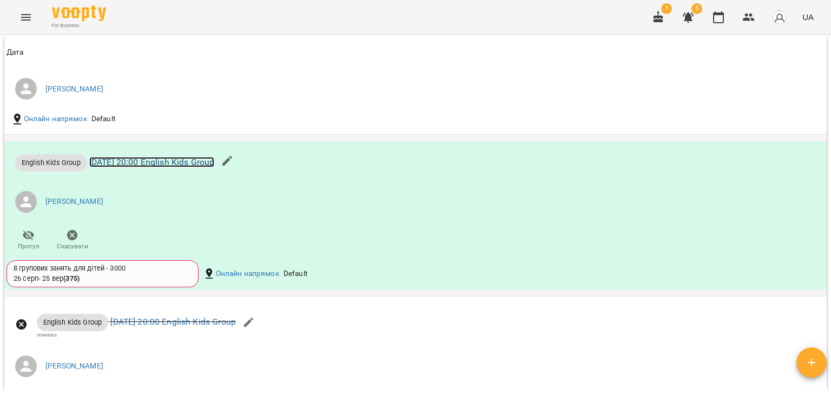
click at [156, 167] on link "[DATE] 20:00 English Kids Group" at bounding box center [151, 162] width 125 height 10
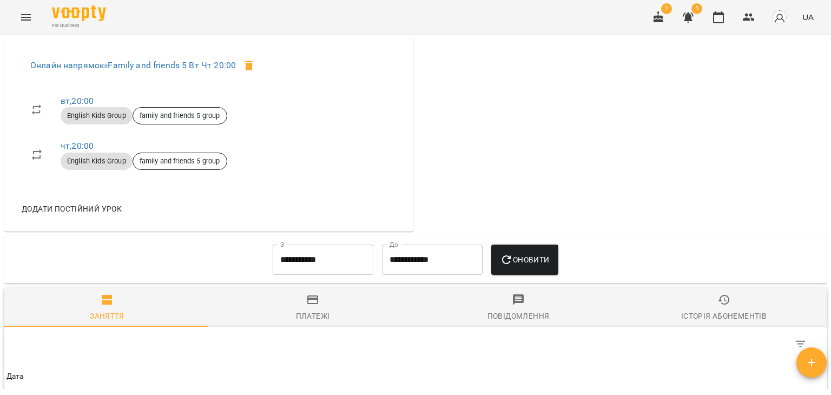
scroll to position [541, 0]
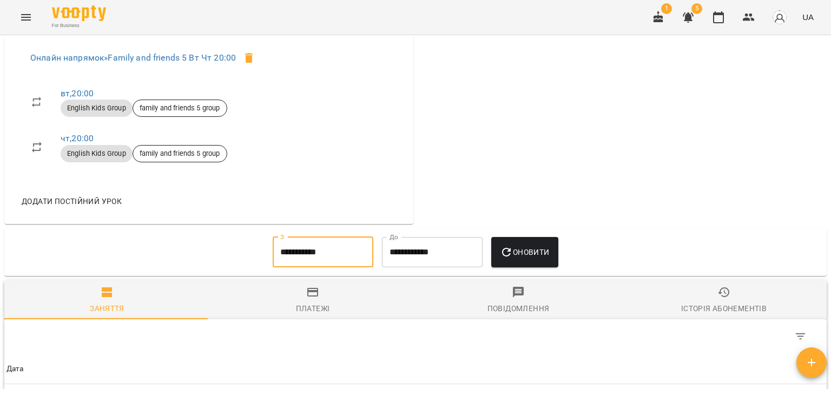
click at [330, 266] on input "**********" at bounding box center [323, 252] width 101 height 30
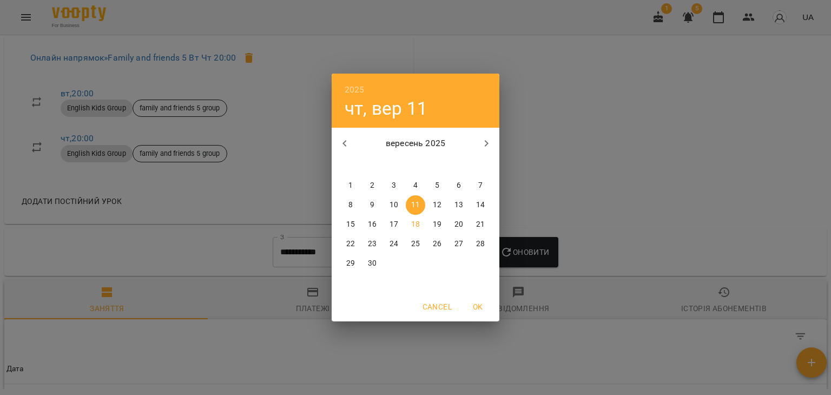
click at [350, 185] on p "1" at bounding box center [350, 185] width 4 height 11
type input "**********"
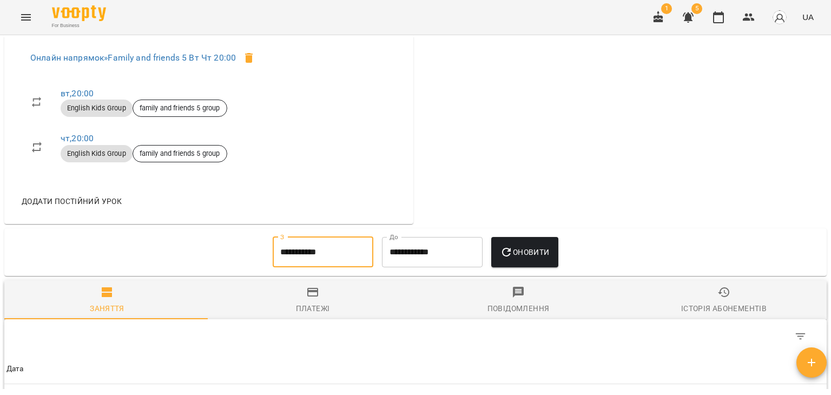
click at [543, 253] on button "Оновити" at bounding box center [524, 252] width 67 height 30
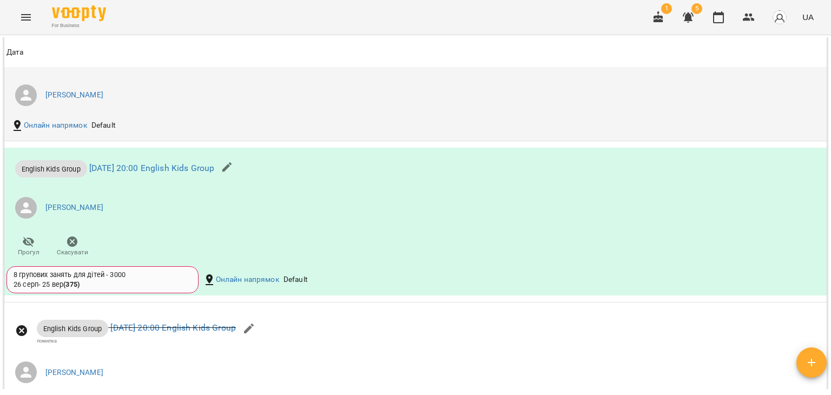
scroll to position [1568, 0]
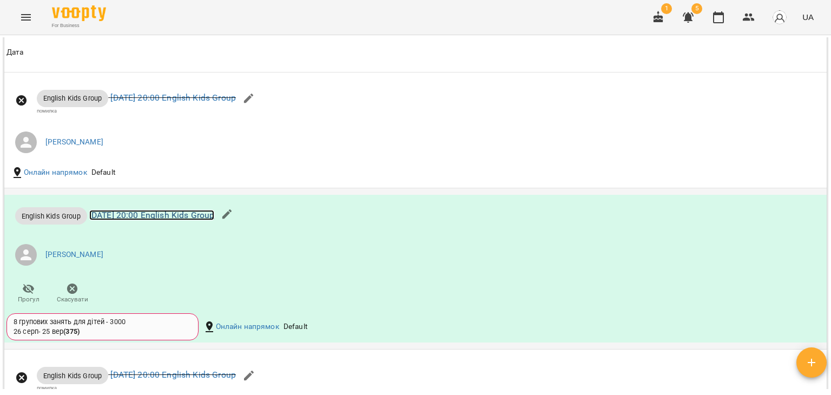
click at [197, 220] on link "[DATE] 20:00 English Kids Group" at bounding box center [151, 215] width 125 height 10
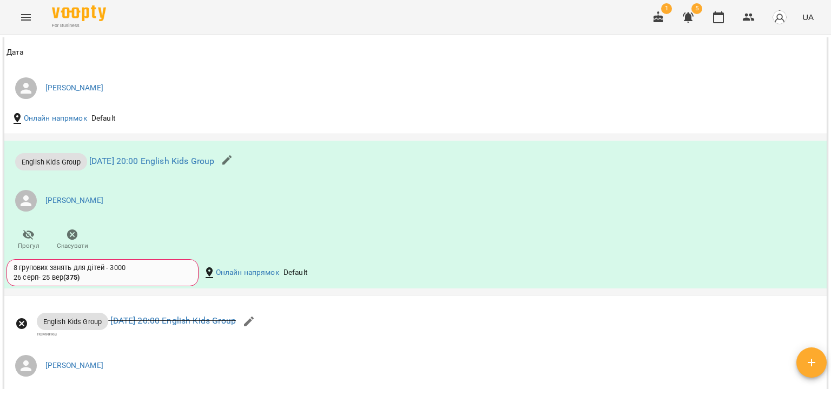
scroll to position [1067, 0]
click at [199, 167] on link "[DATE] 20:00 English Kids Group" at bounding box center [151, 162] width 125 height 10
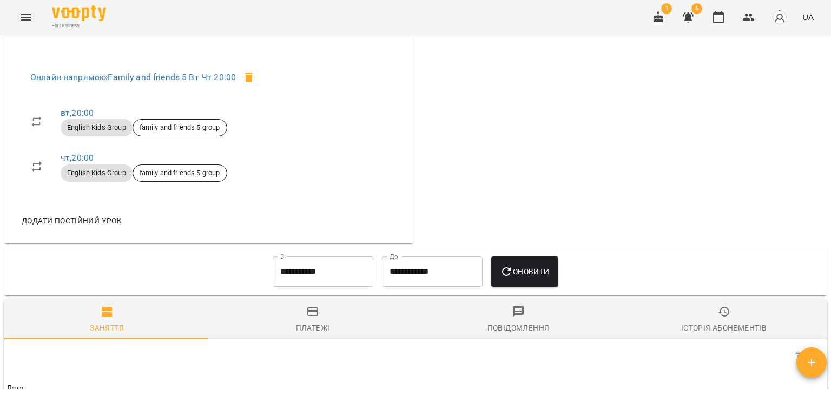
scroll to position [595, 0]
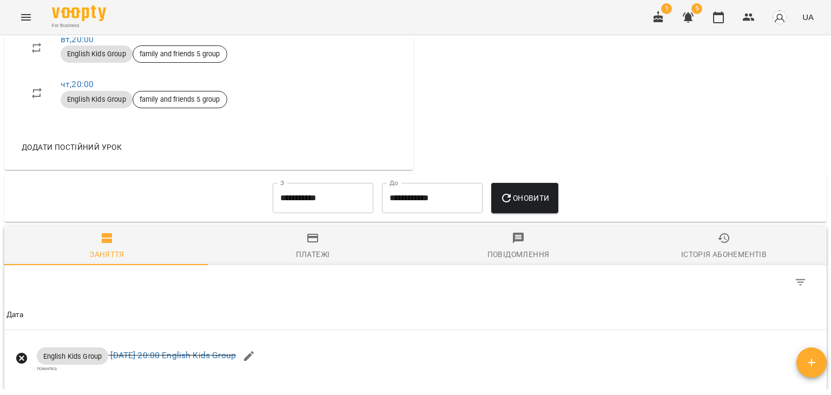
click at [313, 207] on input "**********" at bounding box center [323, 198] width 101 height 30
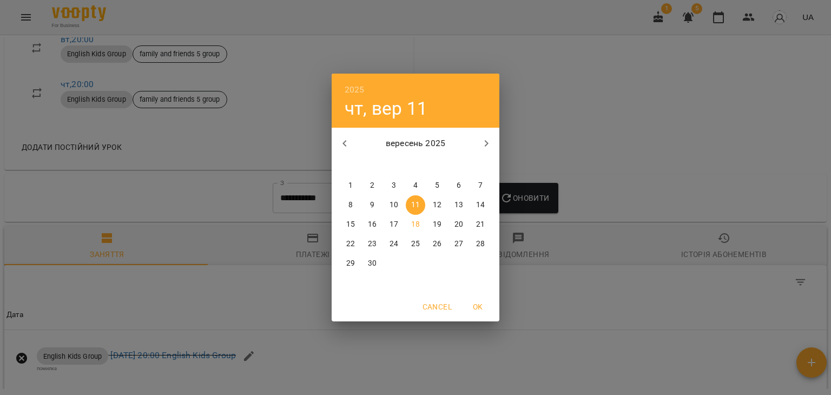
click at [350, 181] on p "1" at bounding box center [350, 185] width 4 height 11
type input "**********"
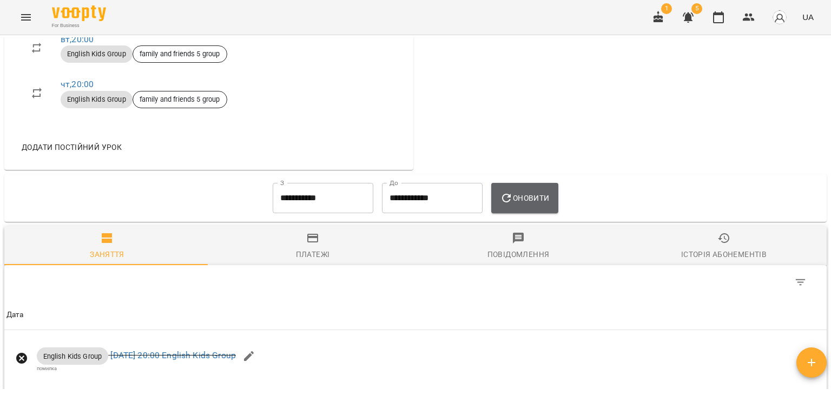
click at [537, 203] on span "Оновити" at bounding box center [524, 197] width 49 height 13
click at [720, 244] on icon "button" at bounding box center [723, 237] width 13 height 13
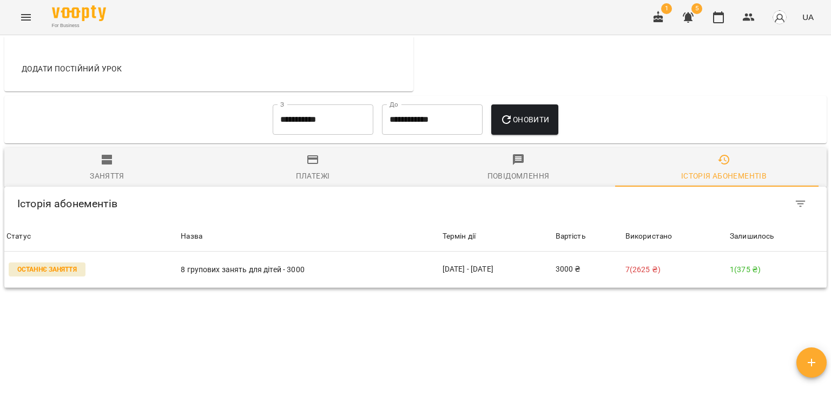
scroll to position [712, 0]
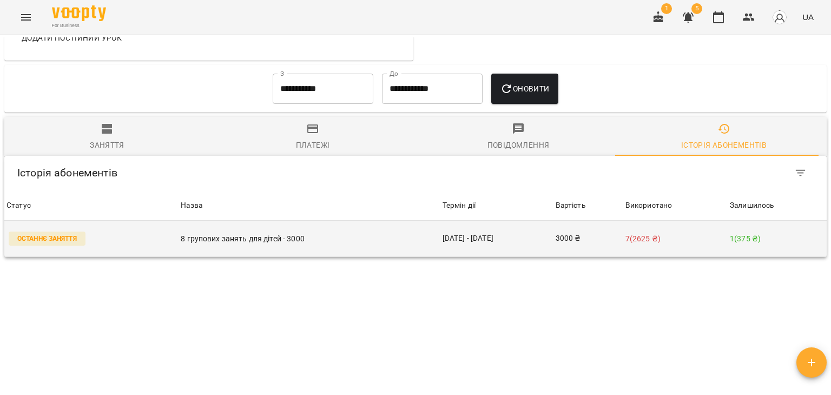
click at [250, 243] on p "8 групових занять для дітей - 3000" at bounding box center [309, 238] width 257 height 11
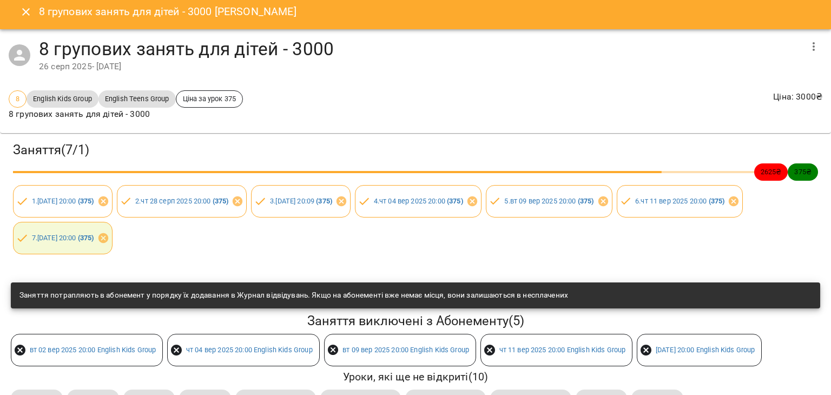
scroll to position [0, 0]
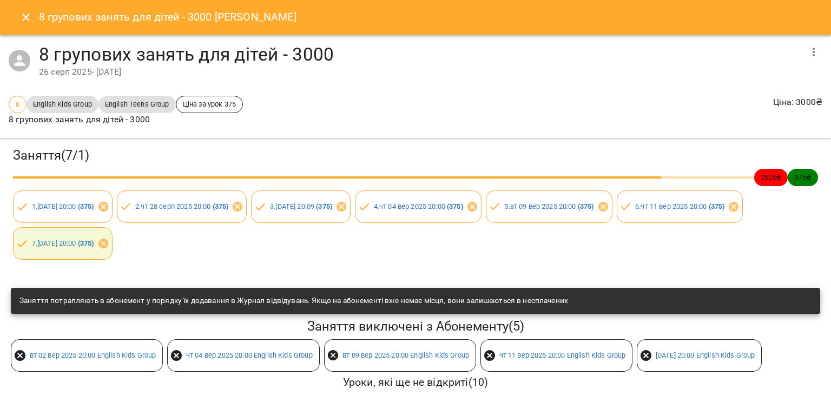
click at [23, 21] on icon "Close" at bounding box center [25, 17] width 13 height 13
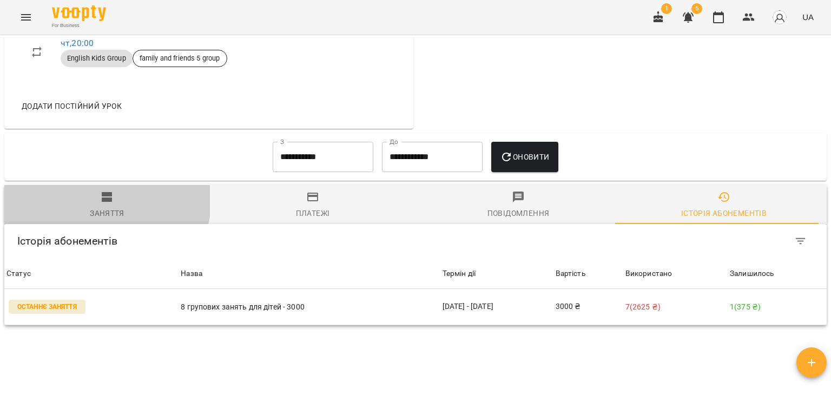
click at [104, 202] on icon "button" at bounding box center [107, 197] width 10 height 10
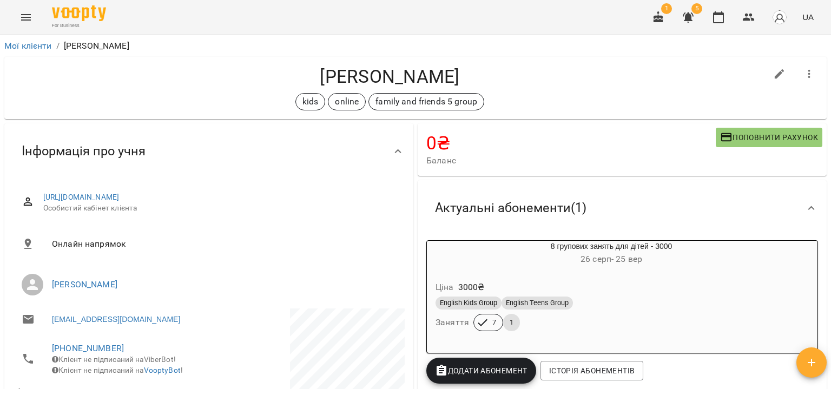
scroll to position [0, 0]
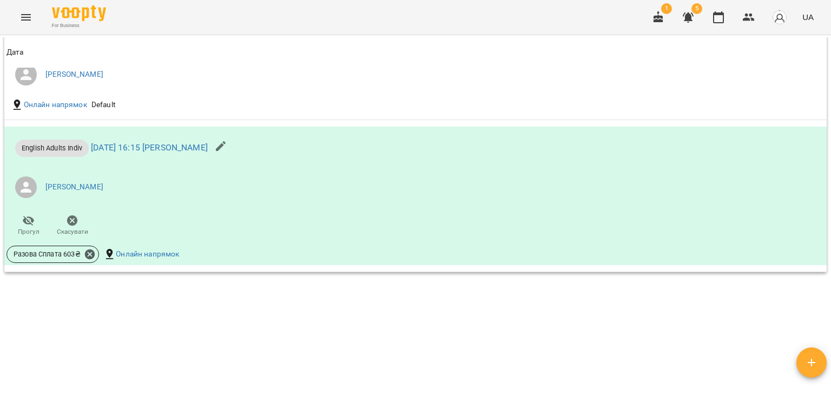
scroll to position [1590, 0]
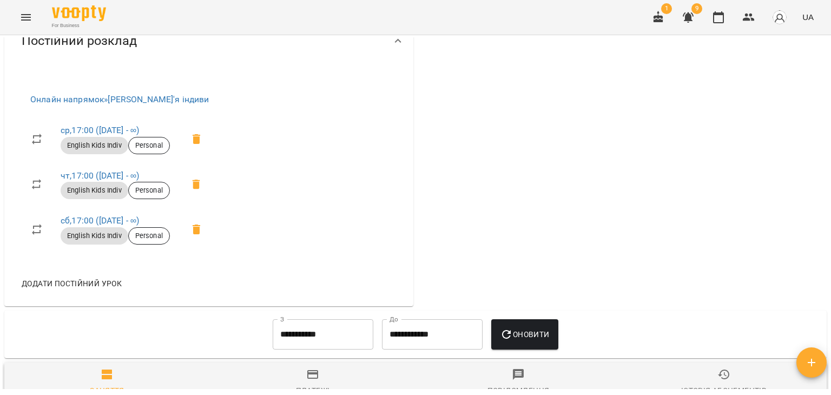
scroll to position [574, 0]
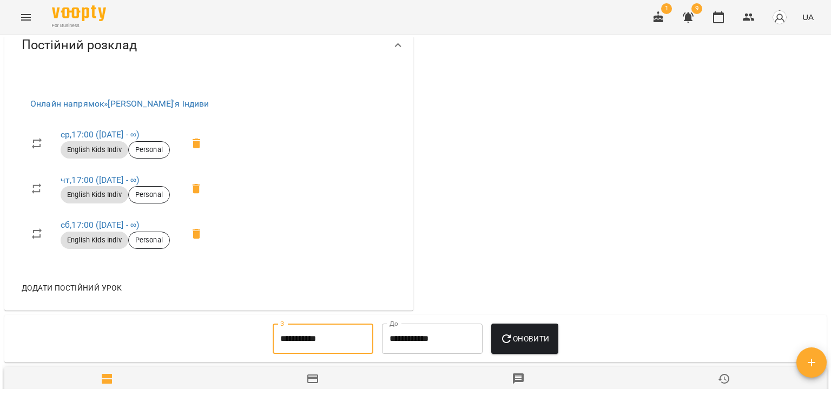
click at [285, 330] on input "**********" at bounding box center [323, 338] width 101 height 30
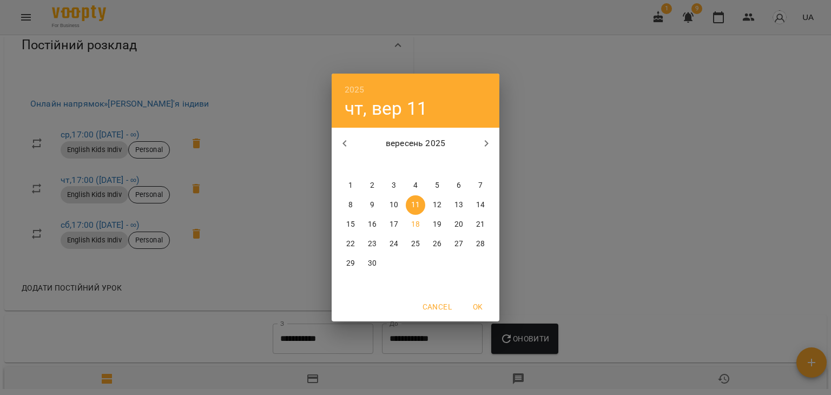
click at [351, 186] on p "1" at bounding box center [350, 185] width 4 height 11
type input "**********"
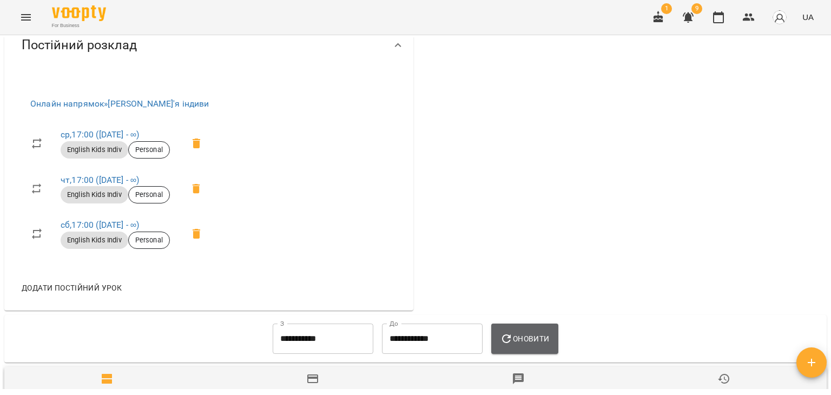
click at [549, 339] on span "Оновити" at bounding box center [524, 338] width 49 height 13
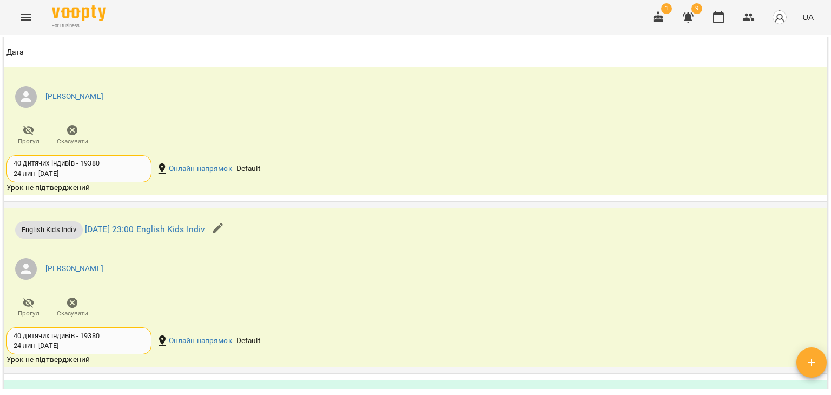
scroll to position [1493, 0]
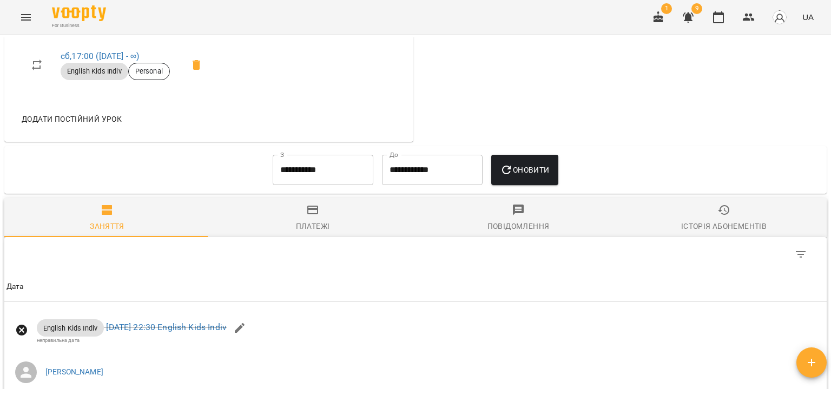
scroll to position [811, 0]
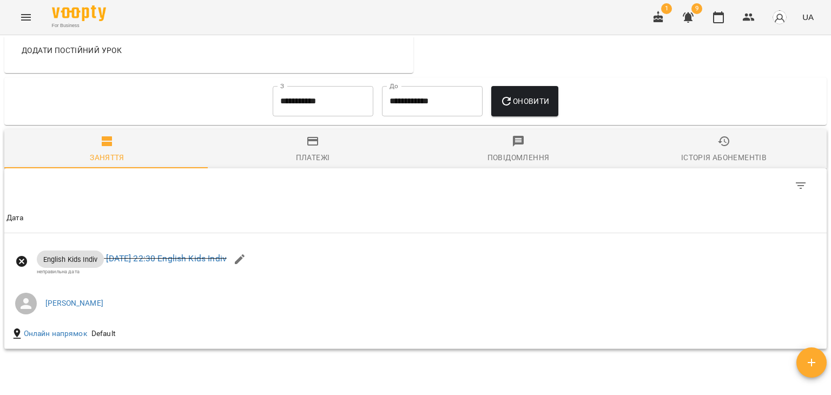
click at [282, 99] on input "**********" at bounding box center [323, 101] width 101 height 30
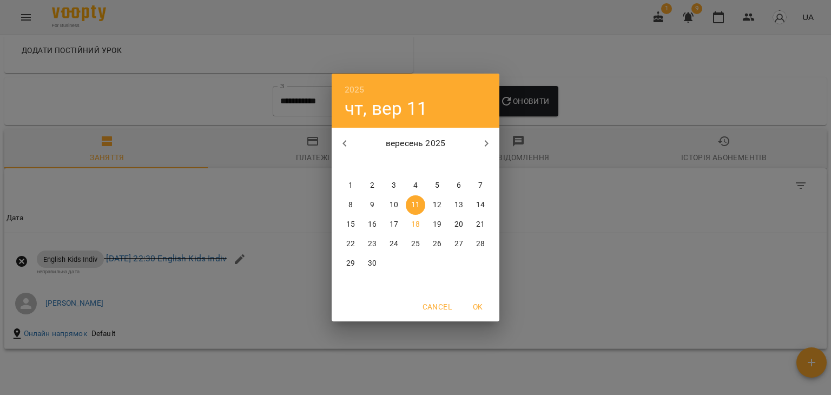
click at [349, 182] on p "1" at bounding box center [350, 185] width 4 height 11
type input "**********"
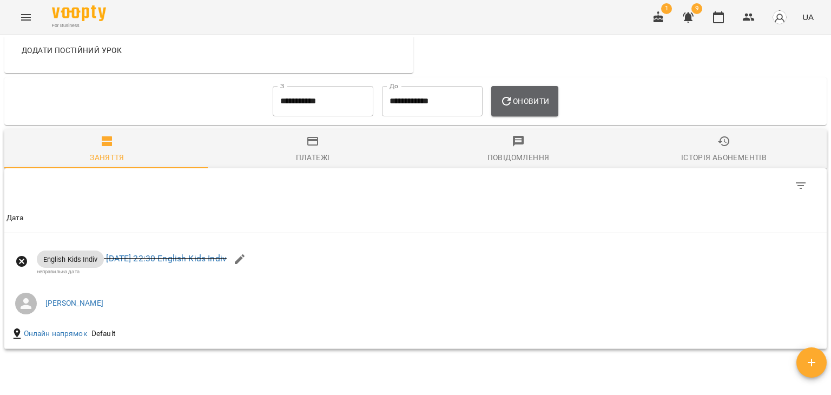
click at [517, 101] on span "Оновити" at bounding box center [524, 101] width 49 height 13
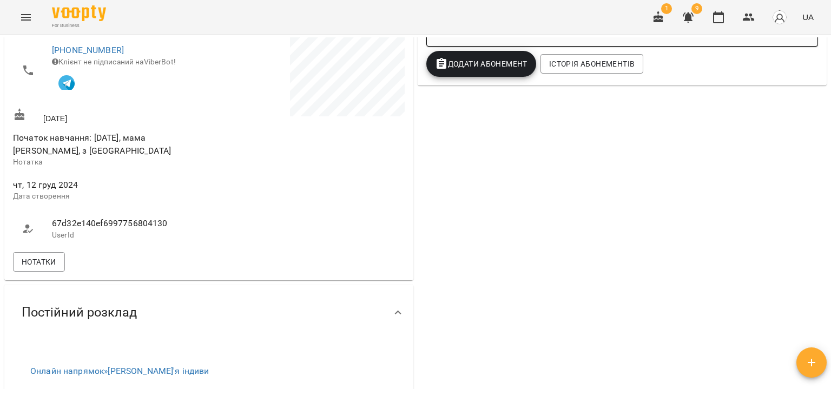
scroll to position [0, 0]
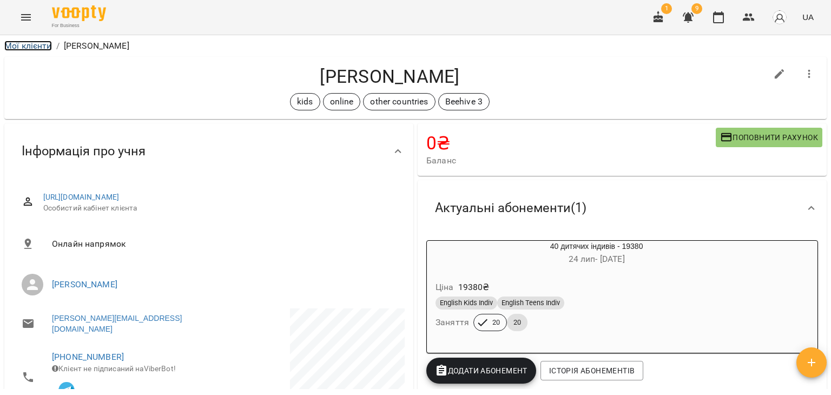
click at [43, 44] on link "Мої клієнти" at bounding box center [28, 46] width 48 height 10
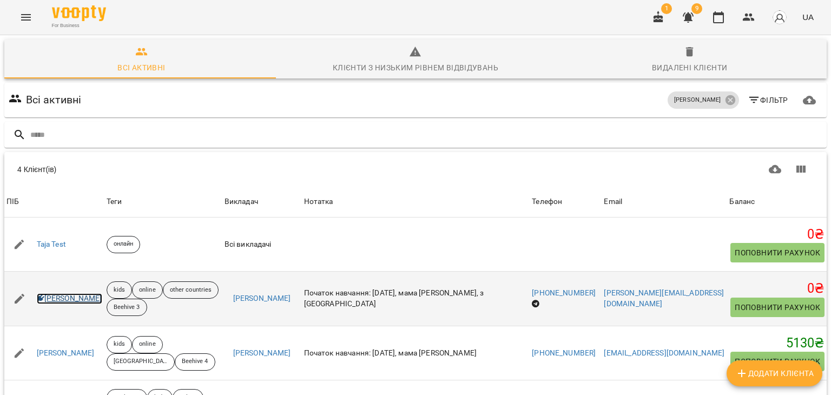
click at [83, 298] on link "[PERSON_NAME]" at bounding box center [69, 298] width 65 height 11
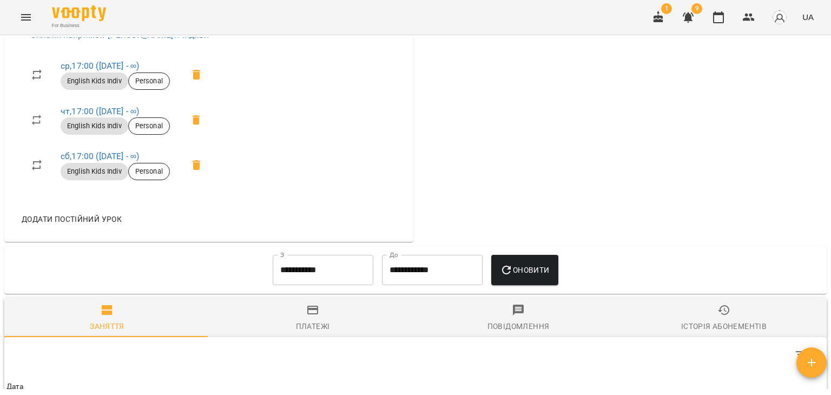
scroll to position [757, 0]
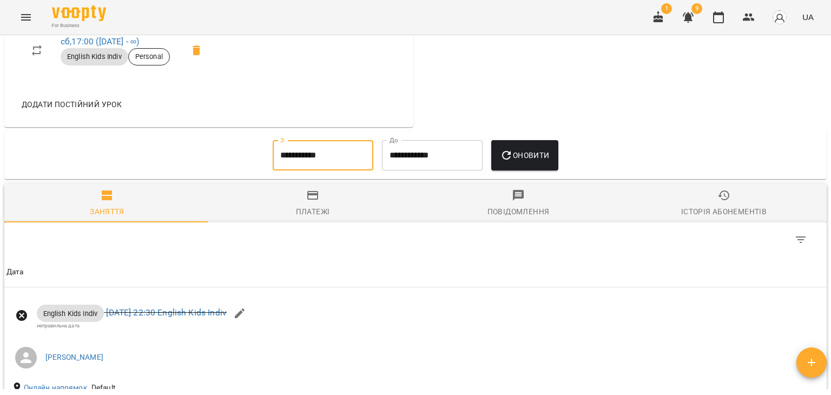
click at [297, 152] on input "**********" at bounding box center [323, 155] width 101 height 30
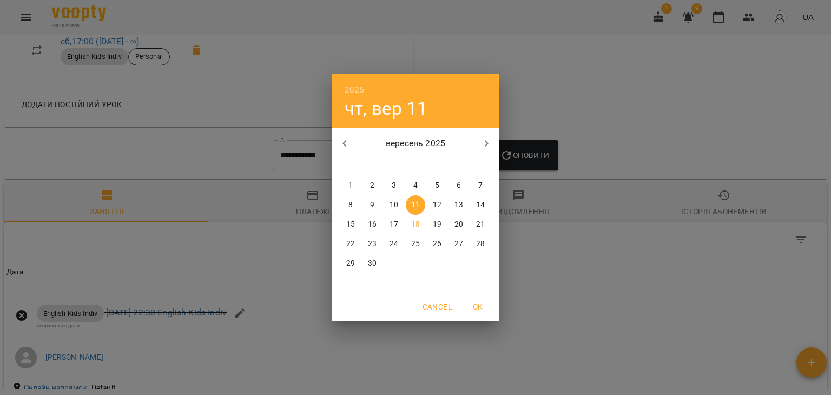
click at [348, 184] on p "1" at bounding box center [350, 185] width 4 height 11
type input "**********"
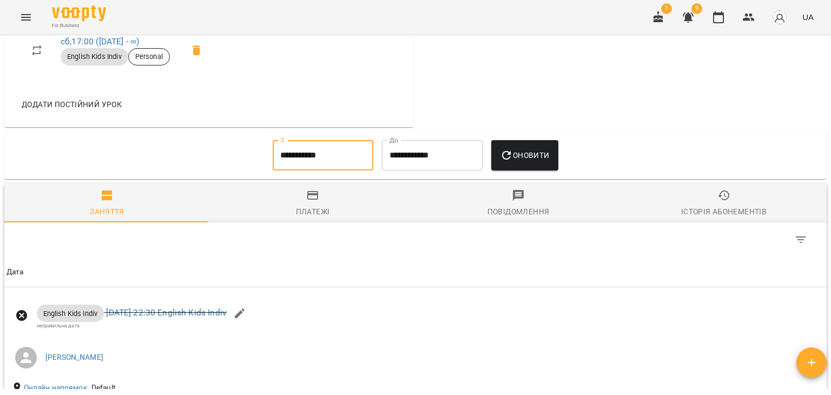
click at [526, 154] on span "Оновити" at bounding box center [524, 155] width 49 height 13
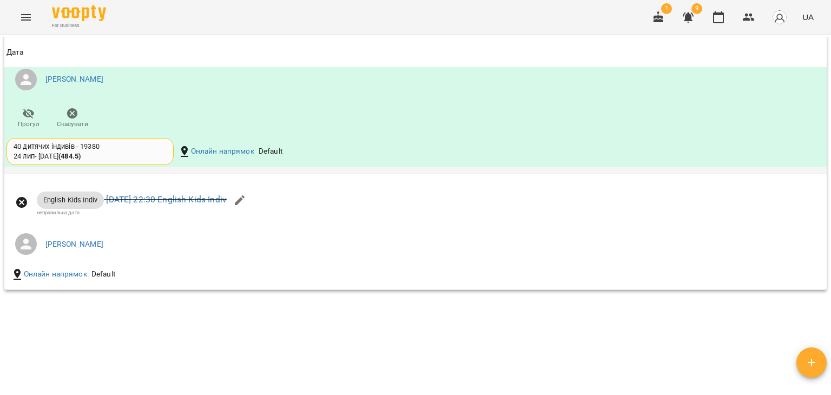
scroll to position [1821, 0]
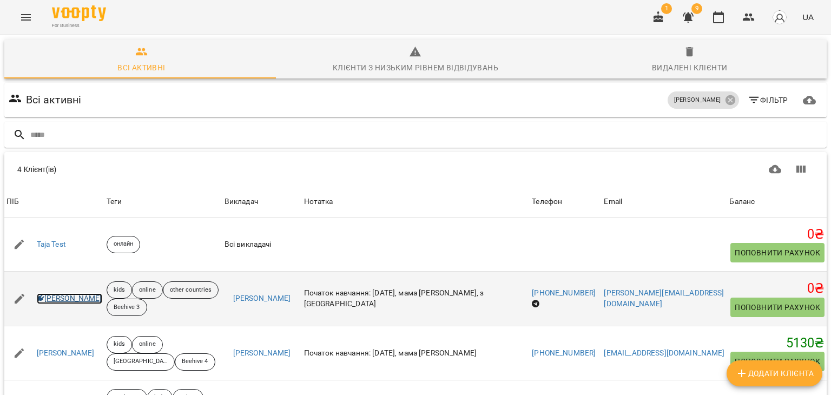
click at [66, 301] on link "[PERSON_NAME]" at bounding box center [69, 298] width 65 height 11
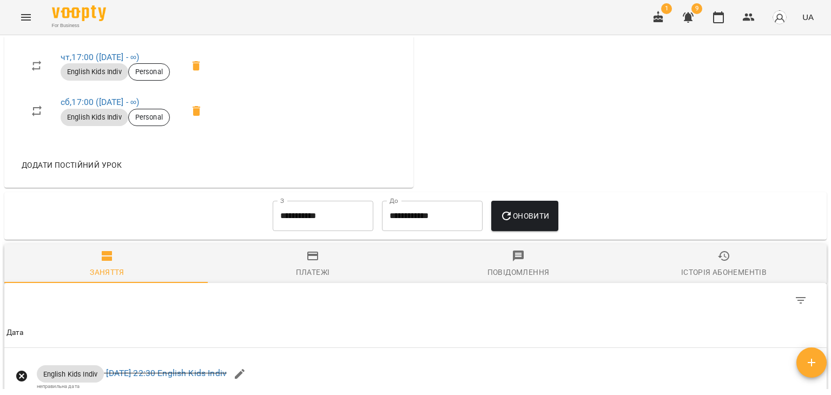
scroll to position [757, 0]
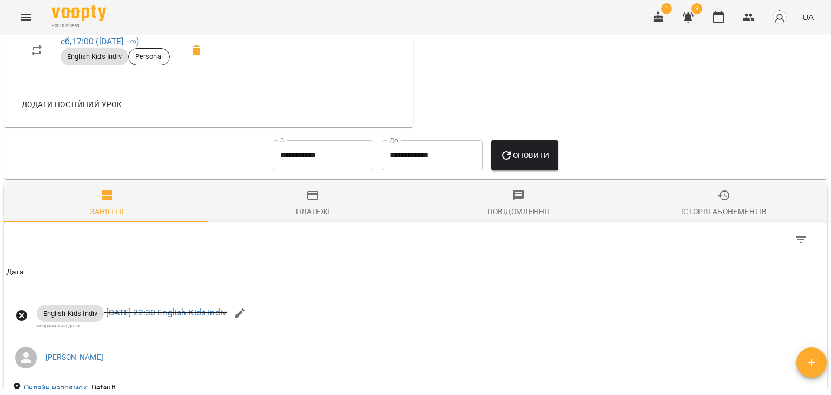
click at [282, 150] on input "**********" at bounding box center [323, 155] width 101 height 30
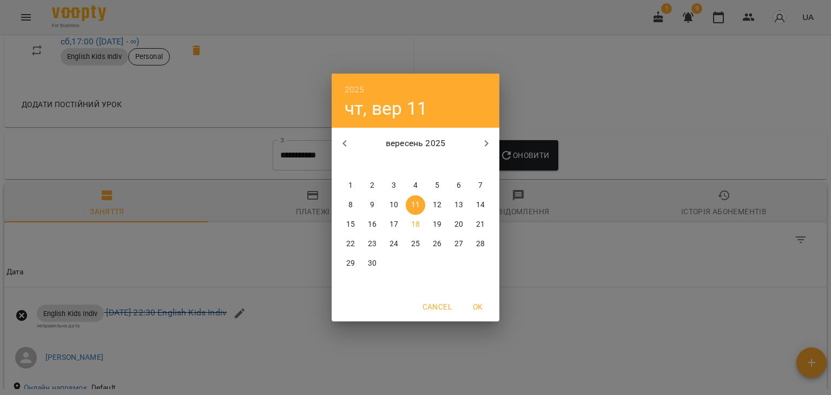
click at [351, 185] on p "1" at bounding box center [350, 185] width 4 height 11
type input "**********"
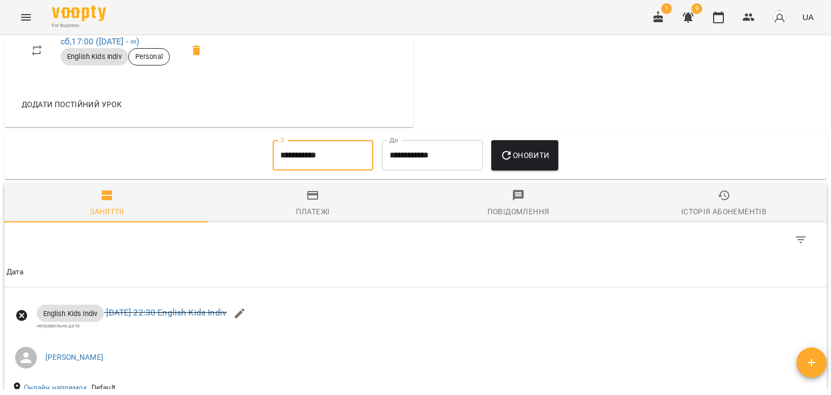
click at [545, 149] on span "Оновити" at bounding box center [524, 155] width 49 height 13
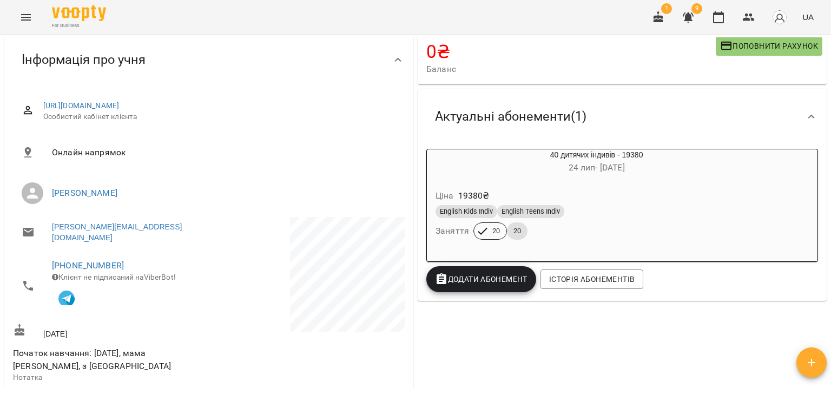
scroll to position [0, 0]
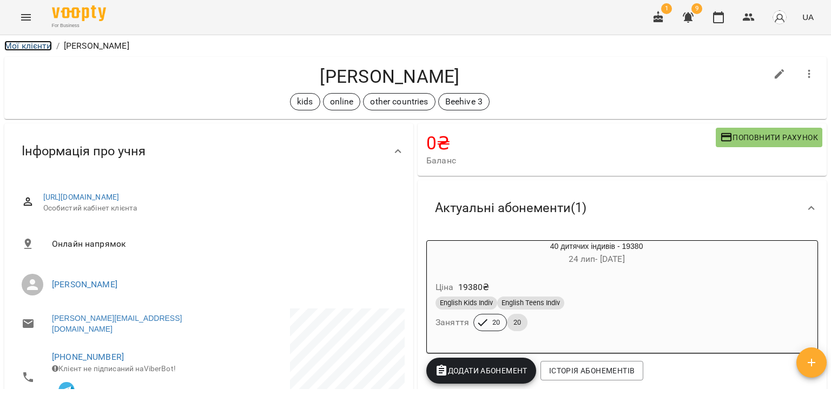
click at [22, 48] on link "Мої клієнти" at bounding box center [28, 46] width 48 height 10
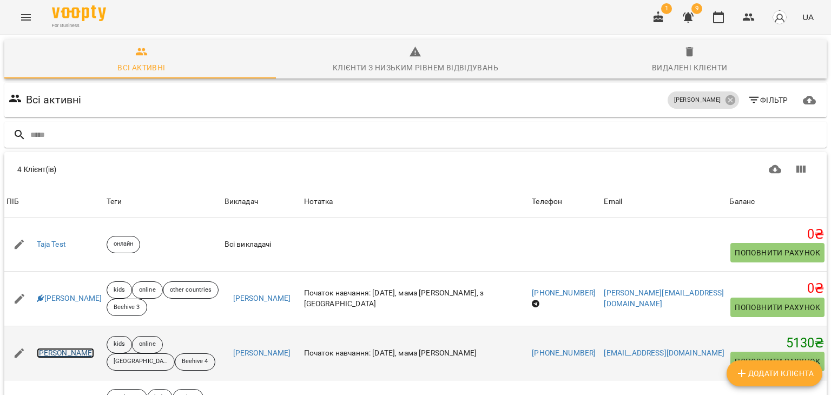
click at [61, 353] on link "[PERSON_NAME]" at bounding box center [66, 353] width 58 height 11
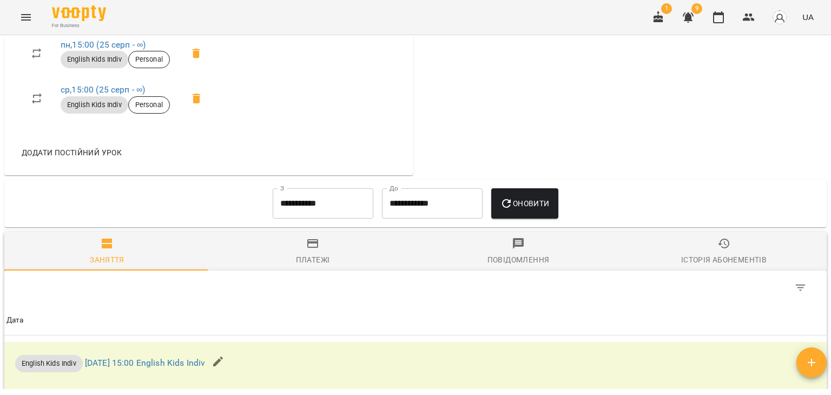
scroll to position [703, 0]
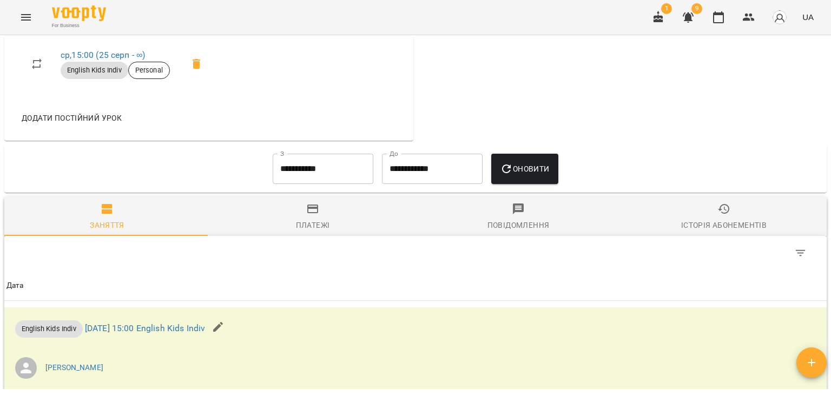
click at [344, 174] on input "**********" at bounding box center [323, 169] width 101 height 30
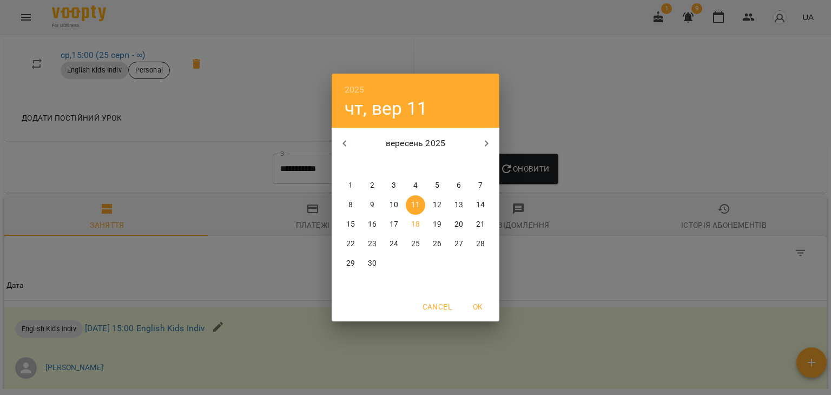
click at [348, 185] on p "1" at bounding box center [350, 185] width 4 height 11
type input "**********"
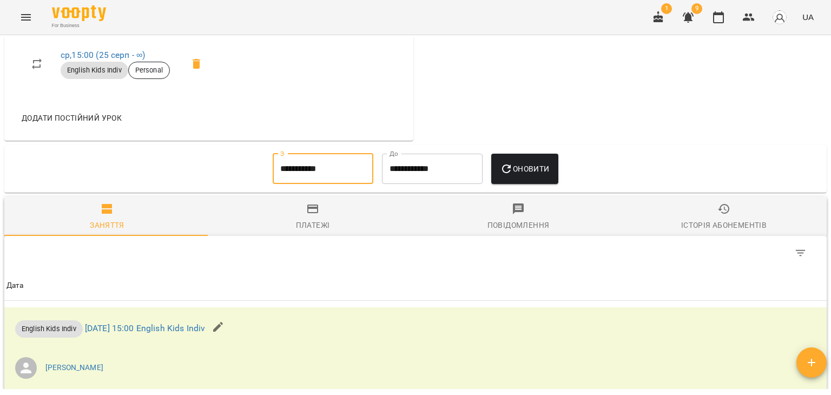
click at [535, 175] on span "Оновити" at bounding box center [524, 168] width 49 height 13
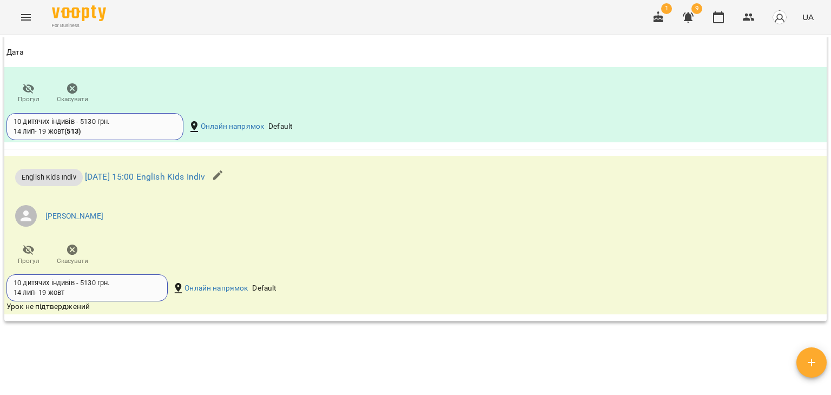
scroll to position [1352, 0]
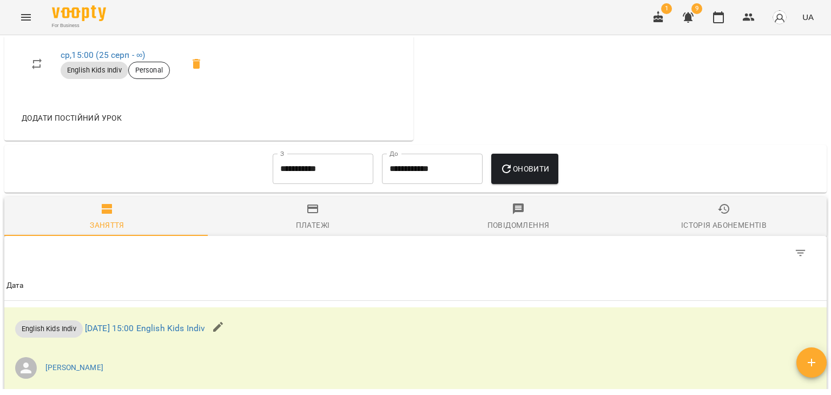
scroll to position [926, 0]
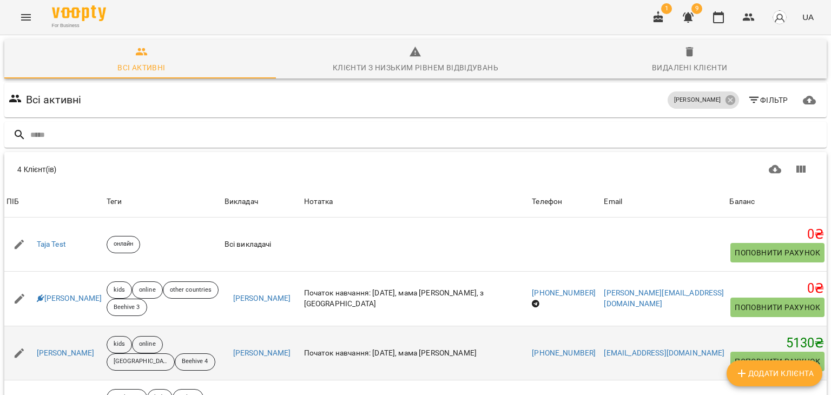
scroll to position [69, 0]
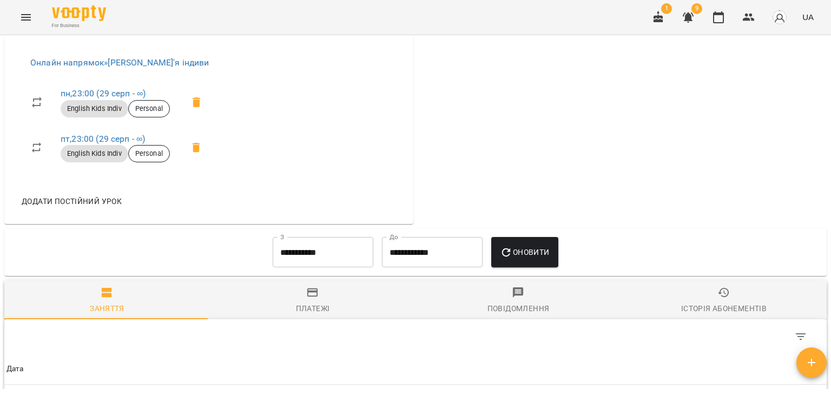
scroll to position [703, 0]
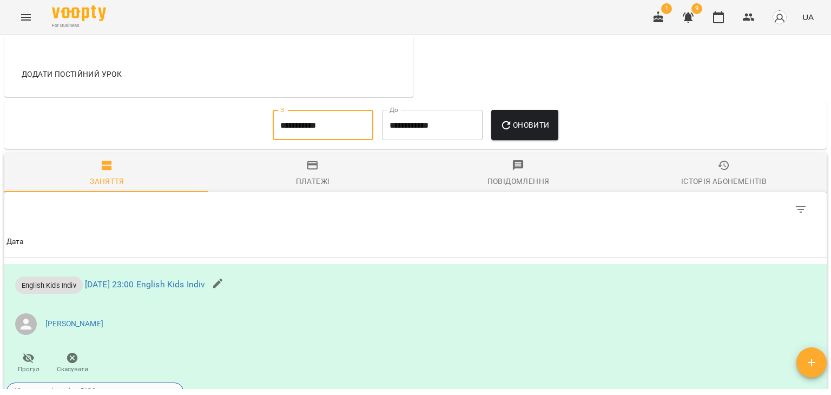
click at [310, 130] on input "**********" at bounding box center [323, 125] width 101 height 30
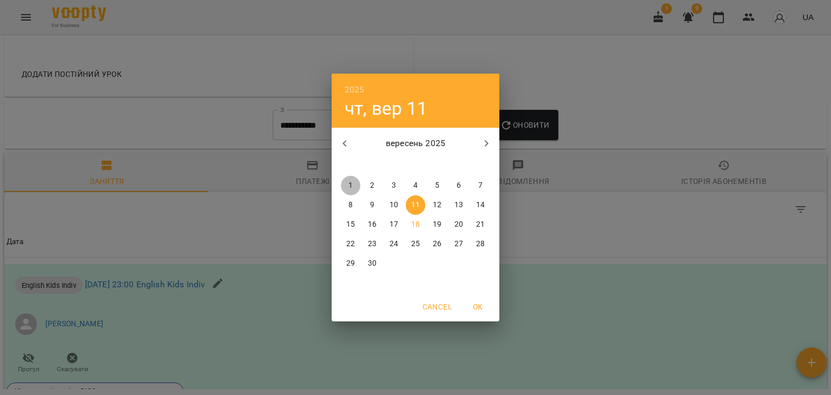
click at [349, 190] on p "1" at bounding box center [350, 185] width 4 height 11
type input "**********"
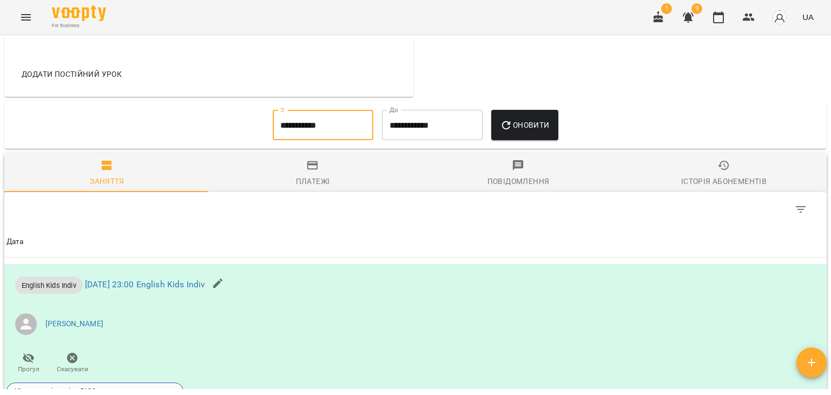
click at [532, 121] on button "Оновити" at bounding box center [524, 125] width 67 height 30
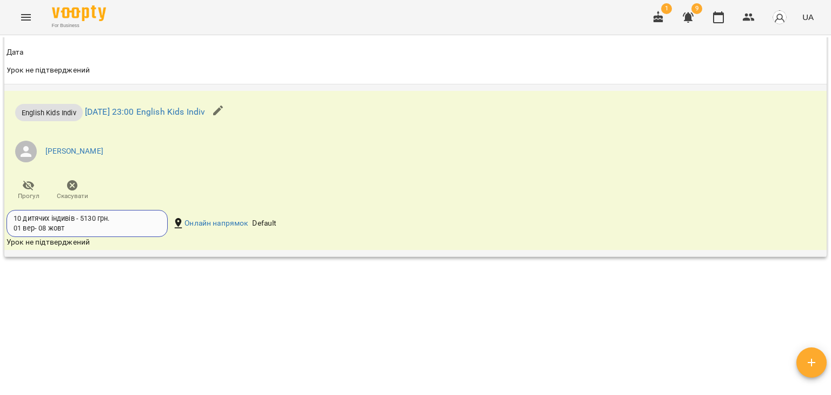
scroll to position [1651, 0]
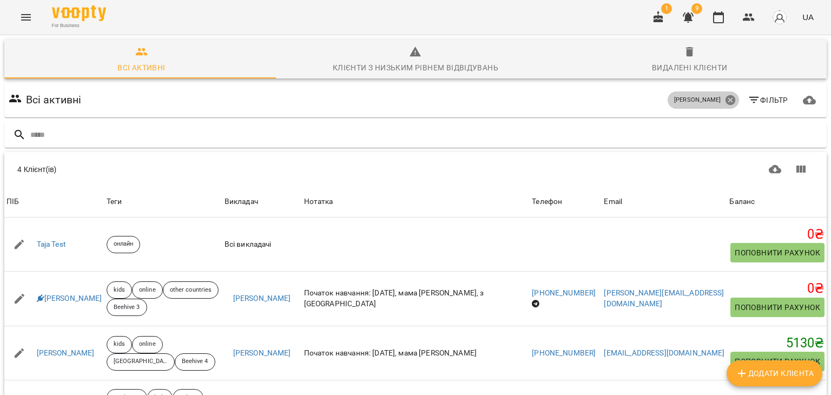
click at [724, 99] on icon at bounding box center [730, 100] width 12 height 12
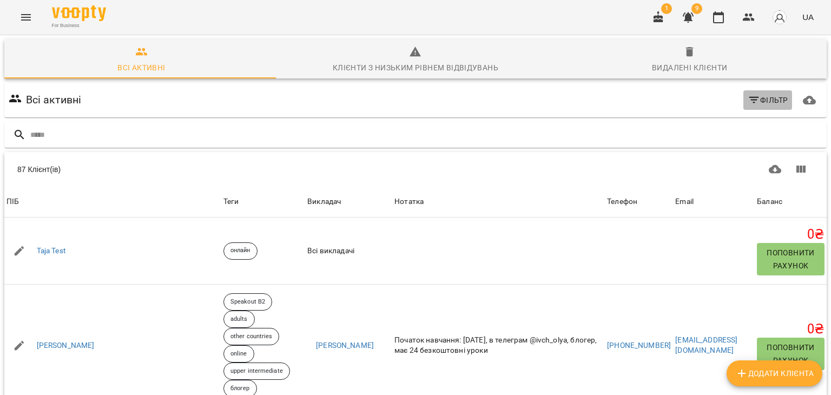
click at [767, 104] on span "Фільтр" at bounding box center [767, 100] width 41 height 13
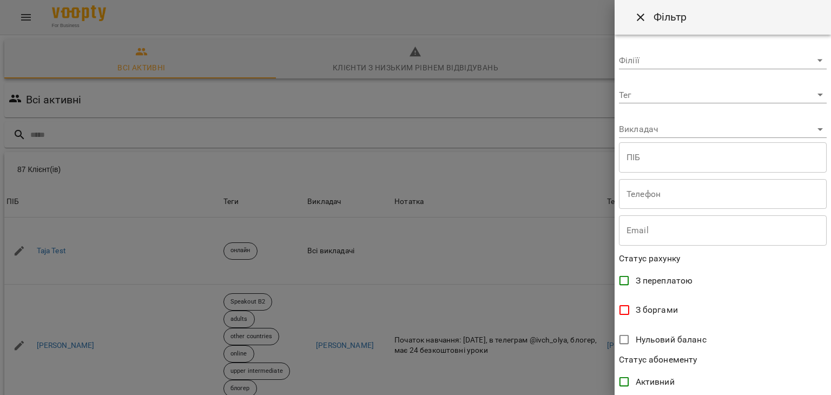
click at [811, 129] on body "For Business 1 9 UA Всі активні Клієнти з низьким рівнем відвідувань Видалені к…" at bounding box center [415, 281] width 831 height 563
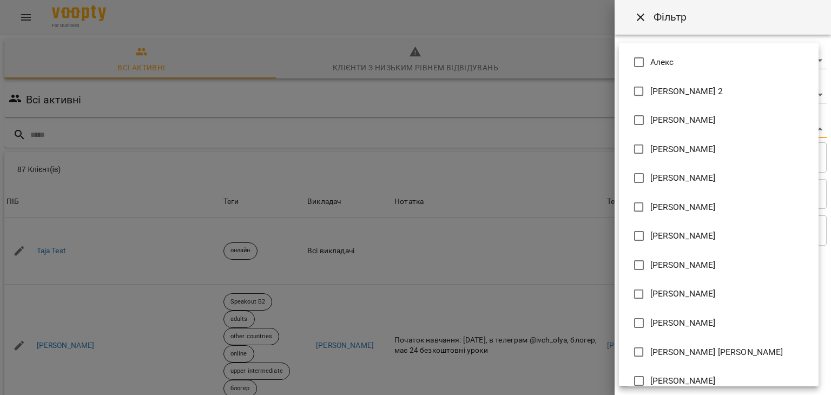
type input "**********"
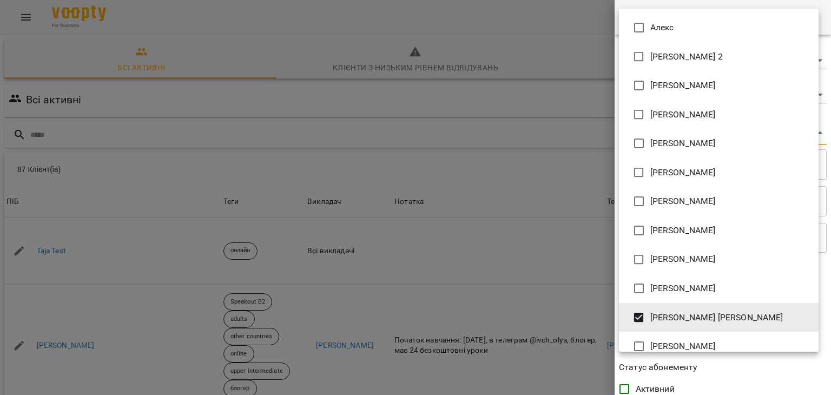
click at [535, 105] on div at bounding box center [415, 197] width 831 height 395
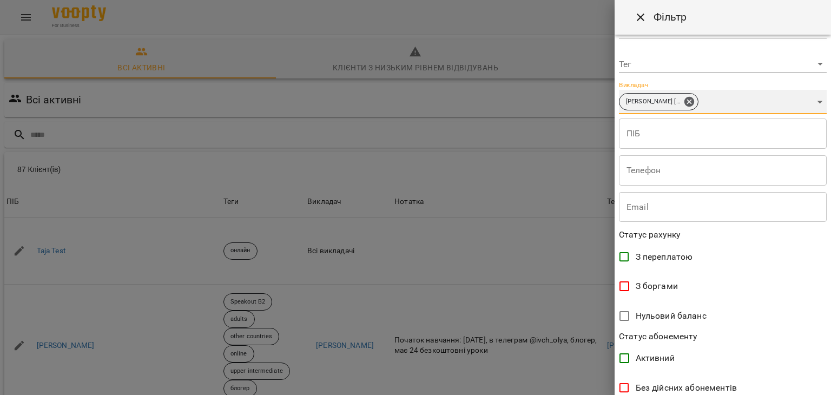
scroll to position [215, 0]
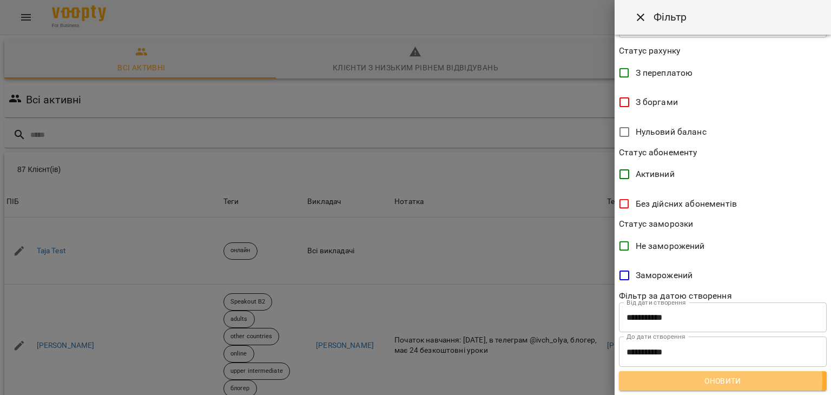
drag, startPoint x: 720, startPoint y: 379, endPoint x: 729, endPoint y: 354, distance: 27.0
click at [719, 379] on span "Оновити" at bounding box center [722, 380] width 190 height 13
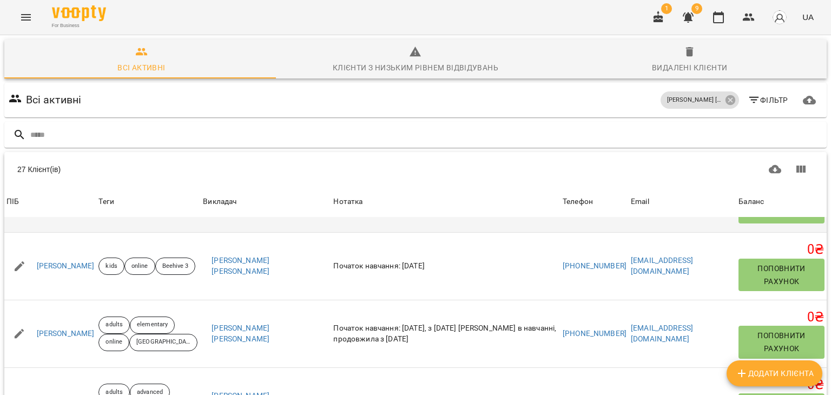
scroll to position [54, 0]
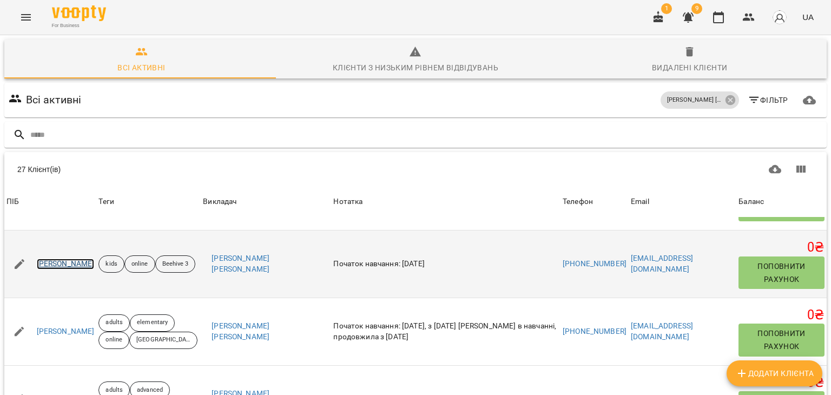
click at [89, 265] on link "[PERSON_NAME]" at bounding box center [66, 263] width 58 height 11
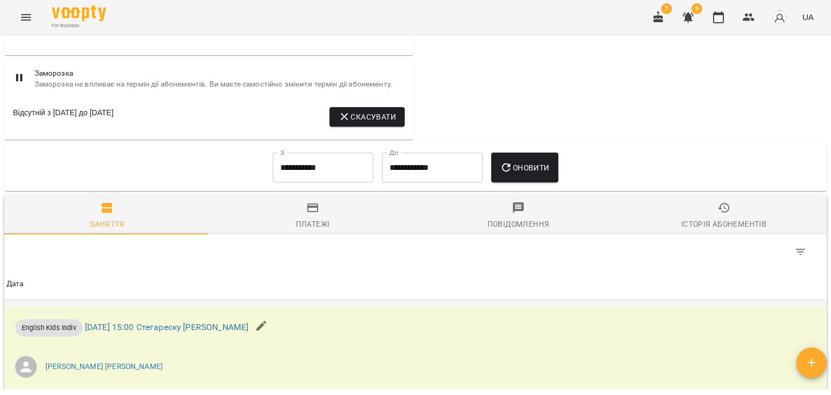
scroll to position [727, 0]
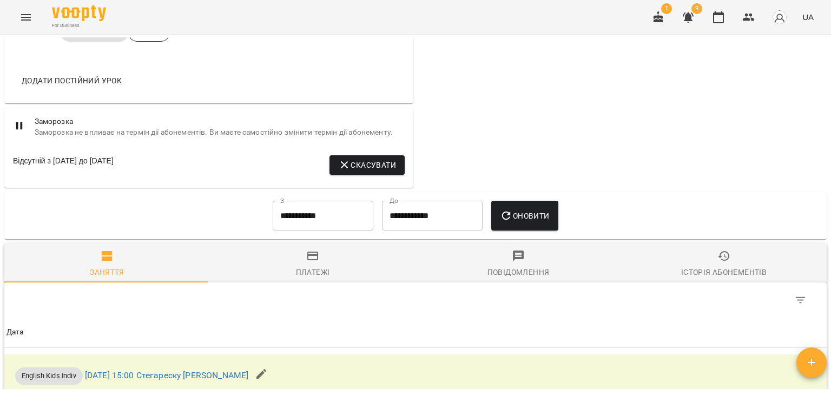
click at [366, 170] on span "Скасувати" at bounding box center [367, 164] width 58 height 13
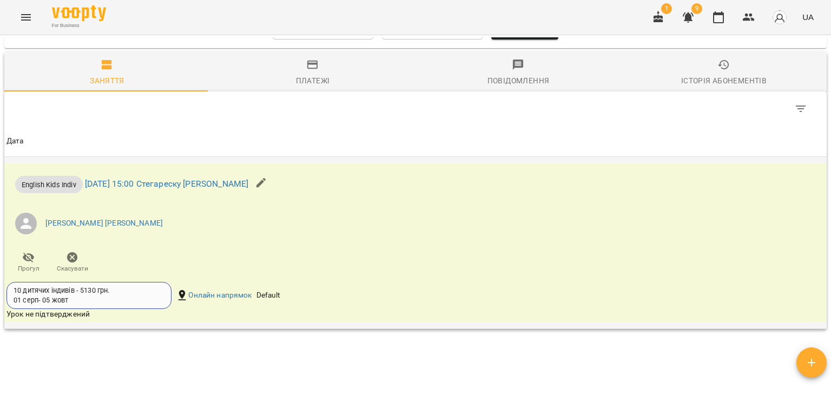
scroll to position [835, 0]
click at [180, 188] on link "[DATE] 15:00 Стегареску [PERSON_NAME]" at bounding box center [166, 183] width 163 height 10
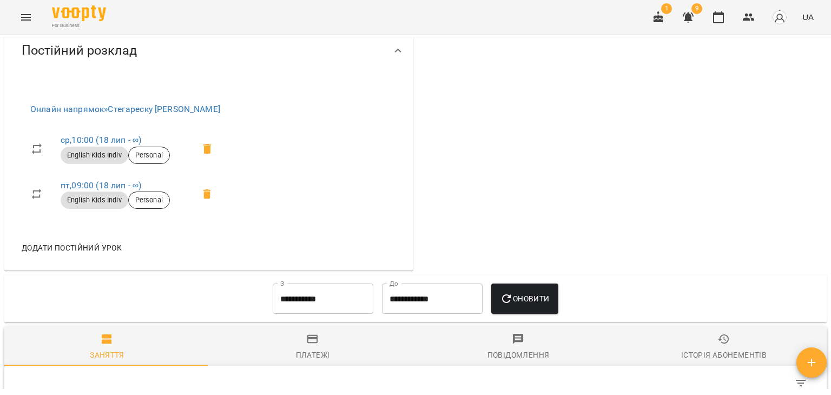
scroll to position [865, 0]
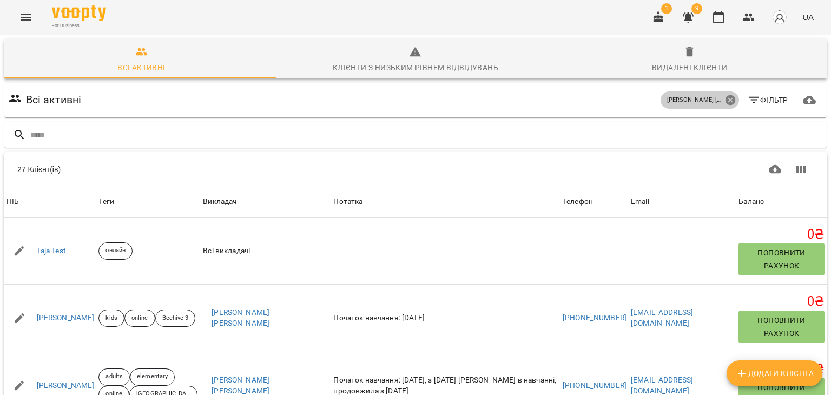
click at [725, 104] on icon at bounding box center [730, 100] width 10 height 10
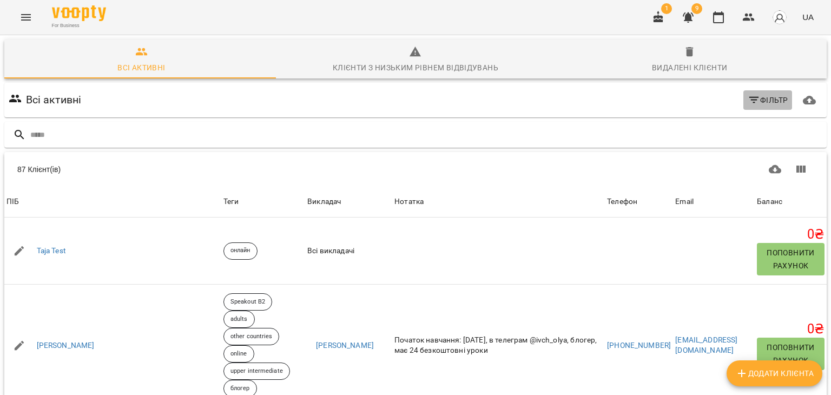
click at [767, 96] on span "Фільтр" at bounding box center [767, 100] width 41 height 13
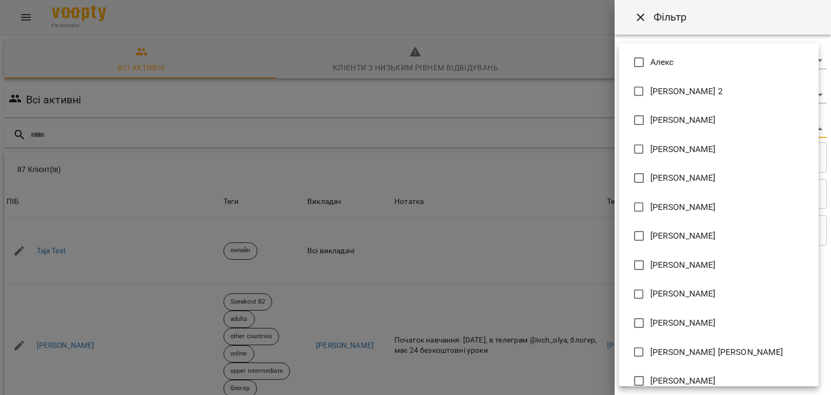
click at [812, 128] on body "For Business 1 9 UA Всі активні Клієнти з низьким рівнем відвідувань Видалені к…" at bounding box center [415, 281] width 831 height 563
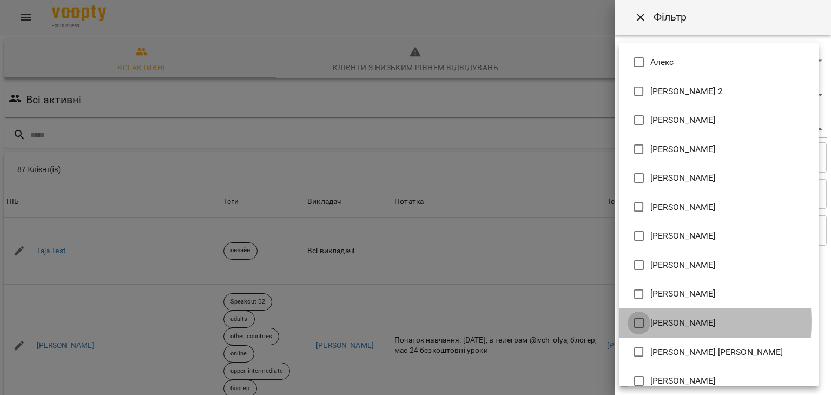
type input "**********"
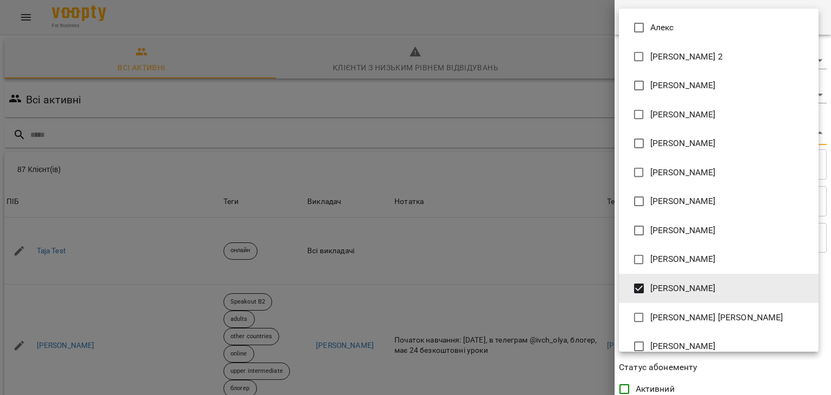
click at [563, 54] on div at bounding box center [415, 197] width 831 height 395
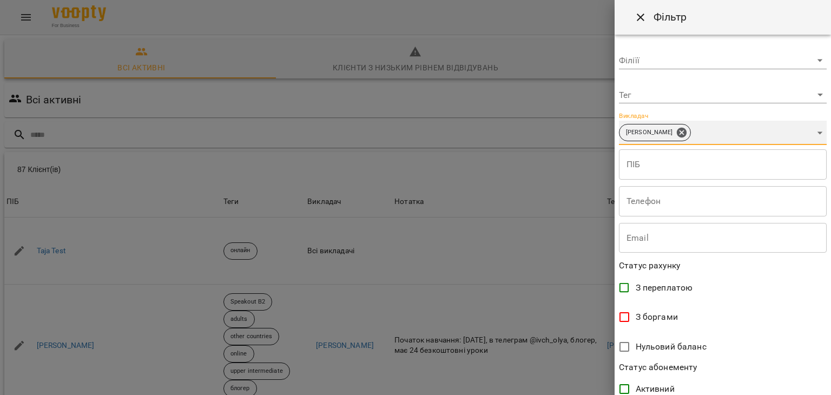
scroll to position [215, 0]
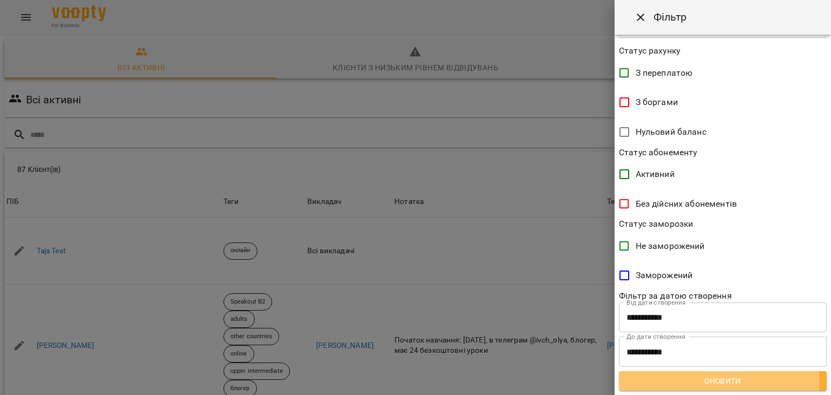
click at [714, 381] on span "Оновити" at bounding box center [722, 380] width 190 height 13
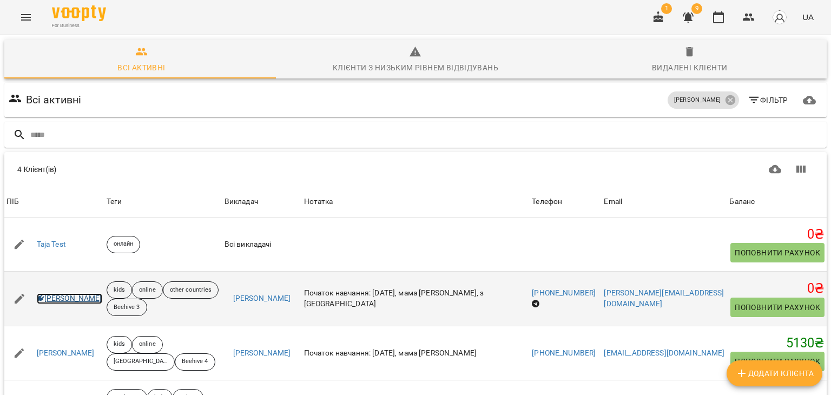
click at [87, 297] on link "[PERSON_NAME]" at bounding box center [69, 298] width 65 height 11
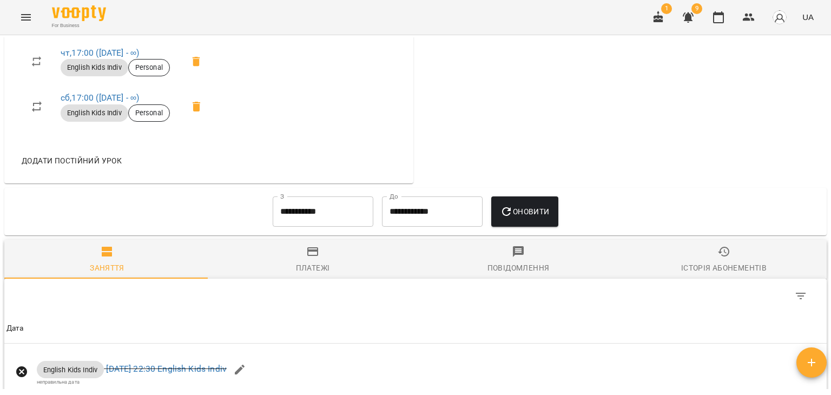
scroll to position [757, 0]
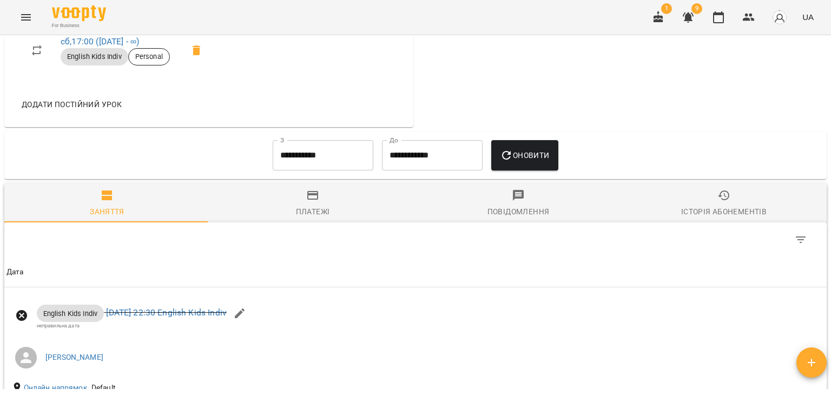
click at [316, 151] on input "**********" at bounding box center [323, 155] width 101 height 30
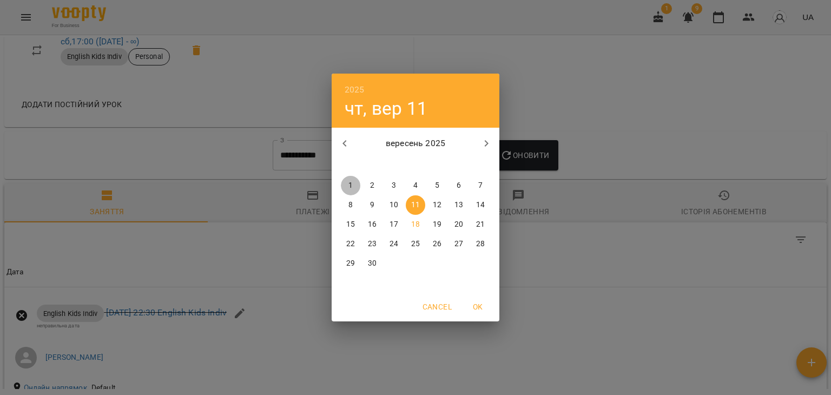
click at [349, 184] on p "1" at bounding box center [350, 185] width 4 height 11
type input "**********"
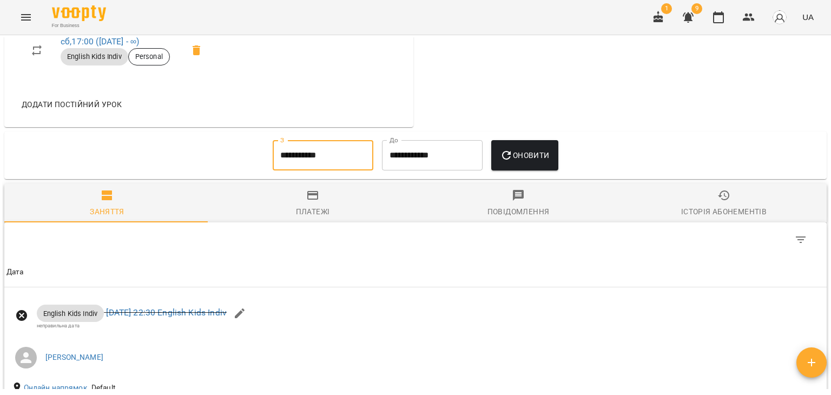
click at [545, 142] on button "Оновити" at bounding box center [524, 155] width 67 height 30
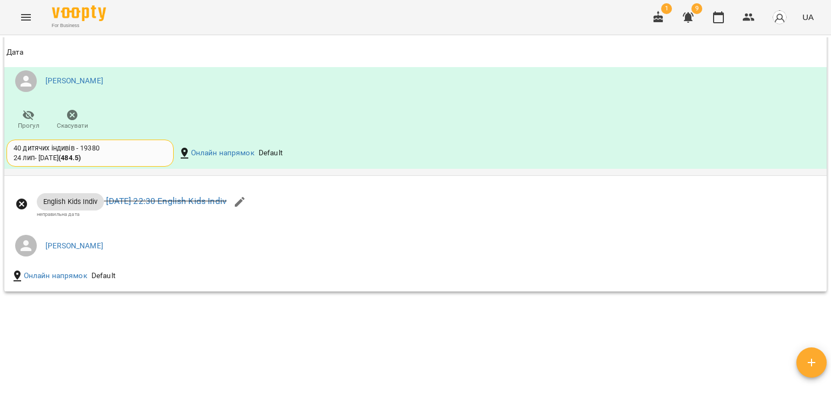
scroll to position [1821, 0]
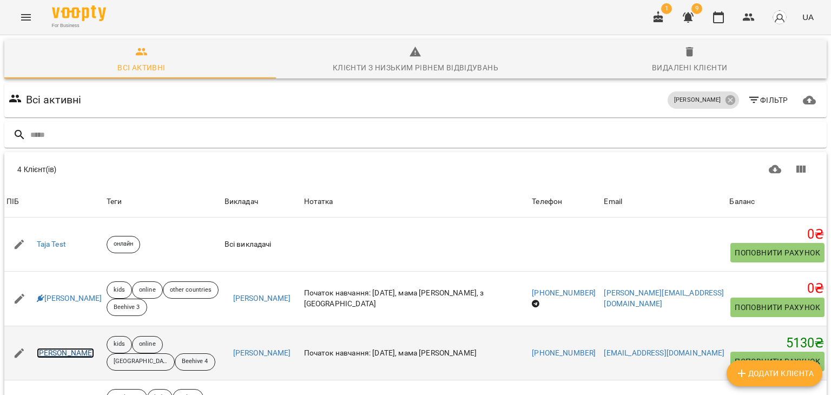
click at [87, 356] on link "[PERSON_NAME]" at bounding box center [66, 353] width 58 height 11
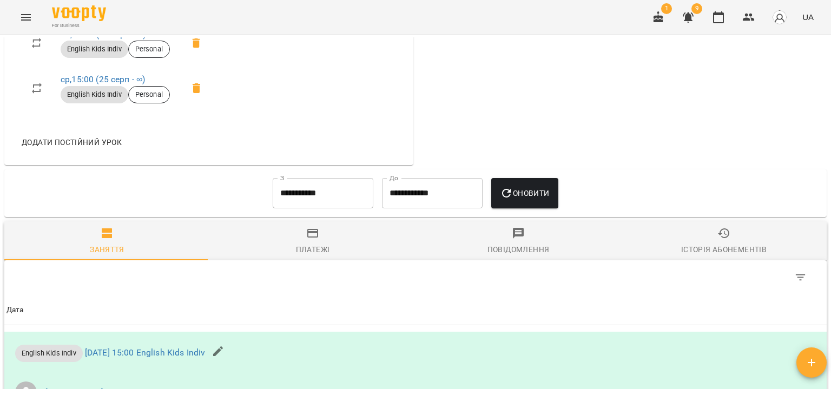
scroll to position [757, 0]
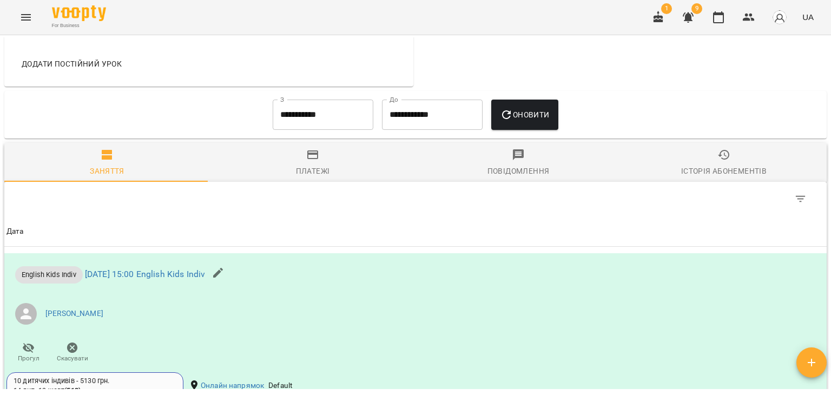
click at [354, 120] on input "**********" at bounding box center [323, 114] width 101 height 30
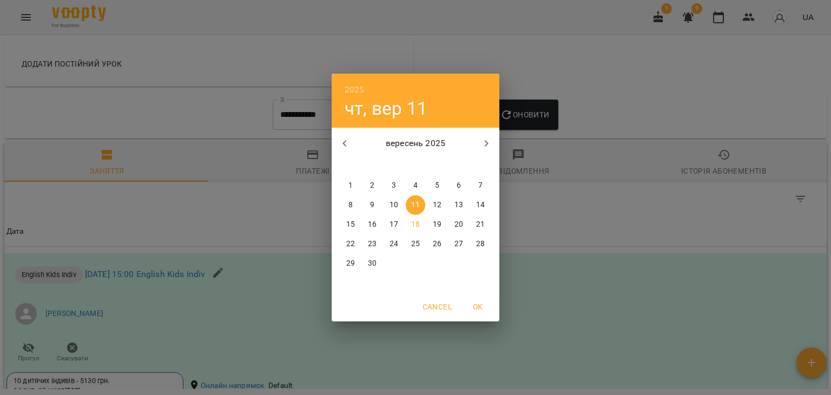
click at [352, 182] on p "1" at bounding box center [350, 185] width 4 height 11
type input "**********"
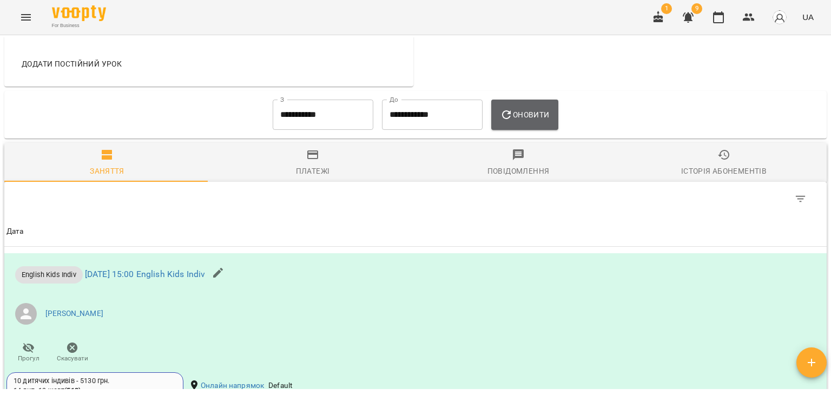
click at [543, 118] on span "Оновити" at bounding box center [524, 114] width 49 height 13
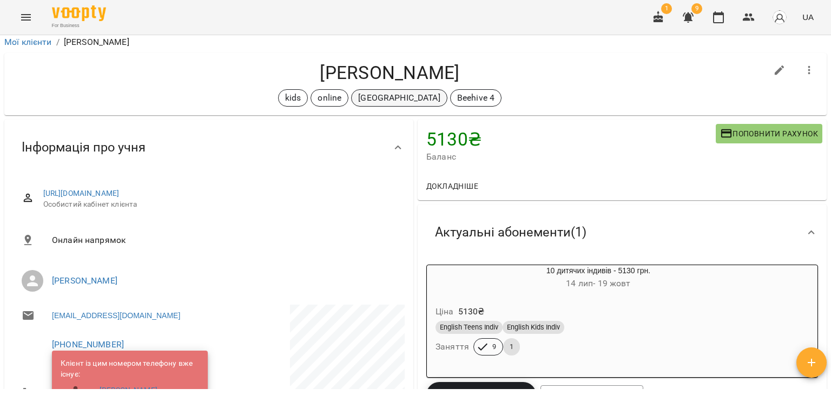
scroll to position [0, 0]
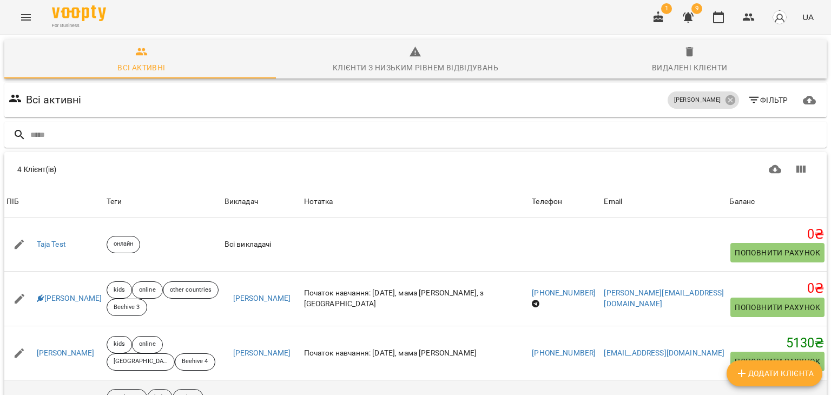
scroll to position [69, 0]
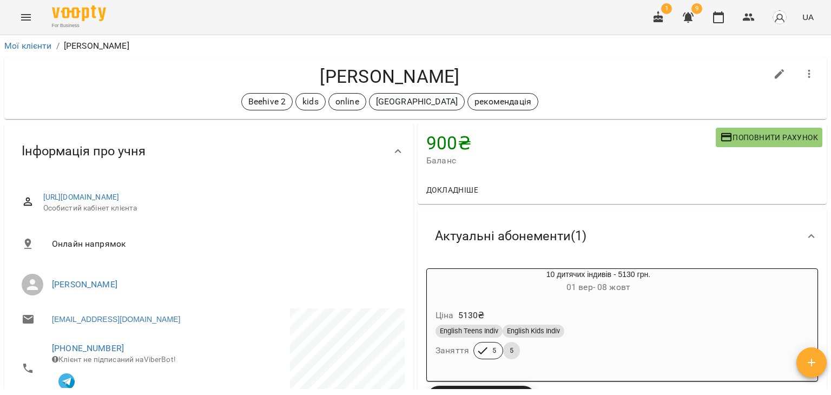
click at [606, 296] on div "10 дитячих індивів - 5130 грн. [DATE] - [DATE]" at bounding box center [597, 282] width 347 height 30
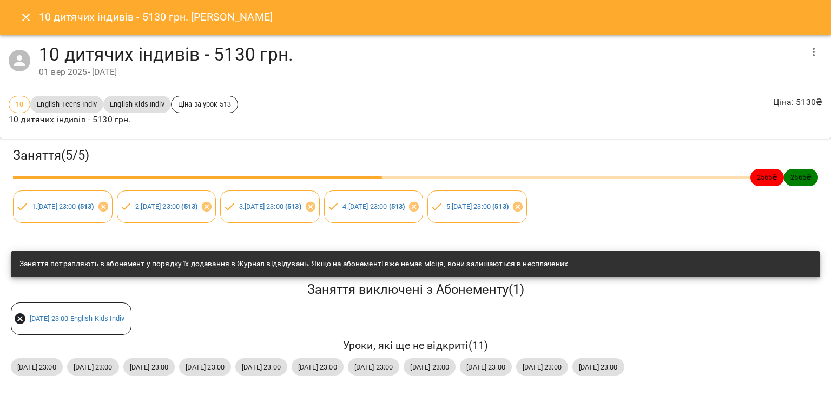
click at [27, 22] on icon "Close" at bounding box center [25, 17] width 13 height 13
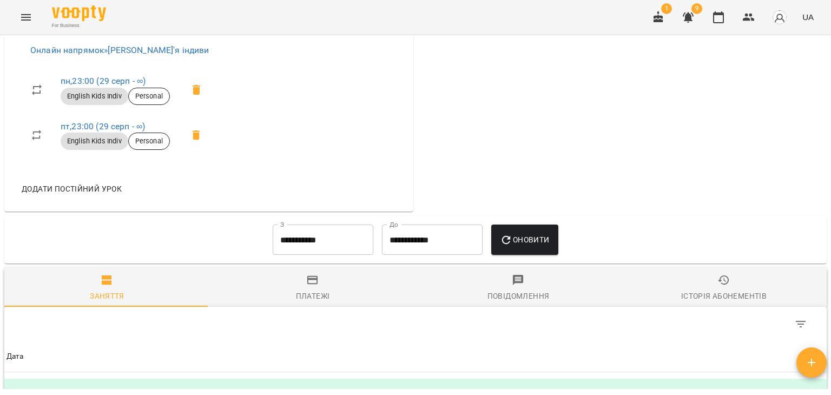
scroll to position [595, 0]
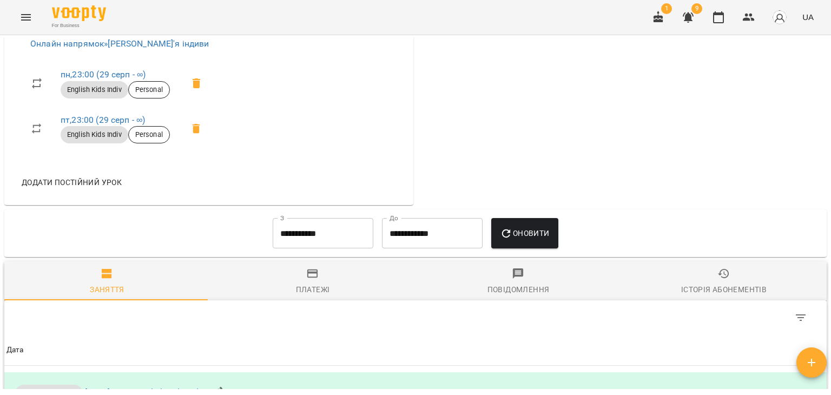
click at [334, 241] on input "**********" at bounding box center [323, 233] width 101 height 30
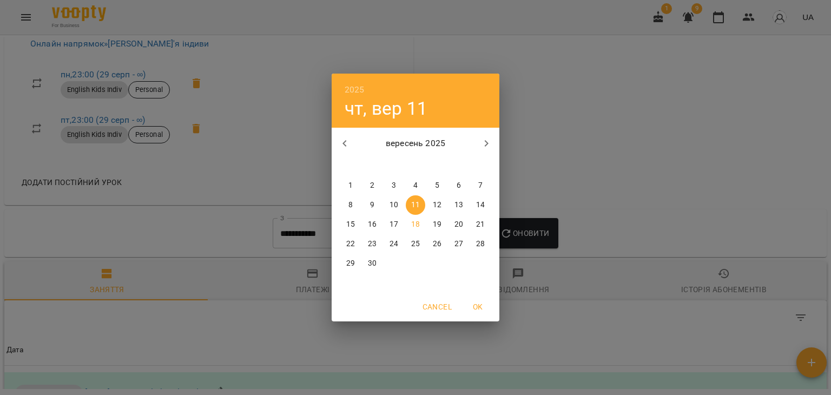
click at [351, 187] on p "1" at bounding box center [350, 185] width 4 height 11
type input "**********"
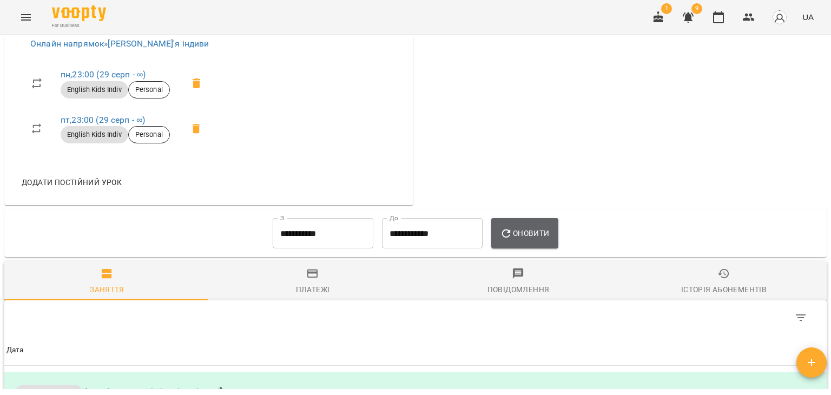
click at [513, 236] on icon "button" at bounding box center [506, 233] width 13 height 13
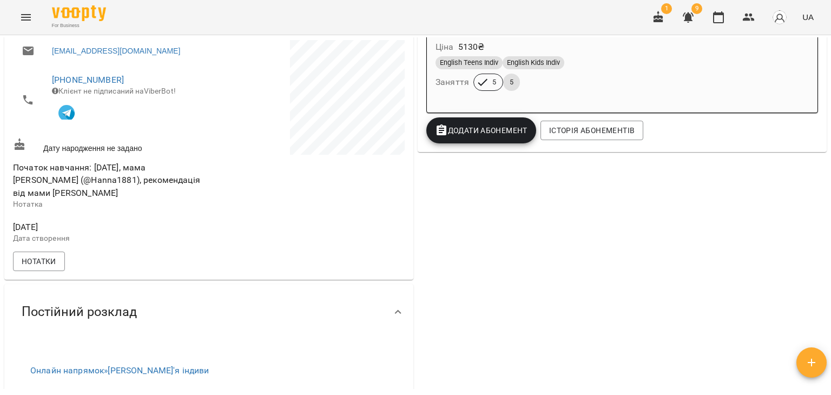
scroll to position [72, 0]
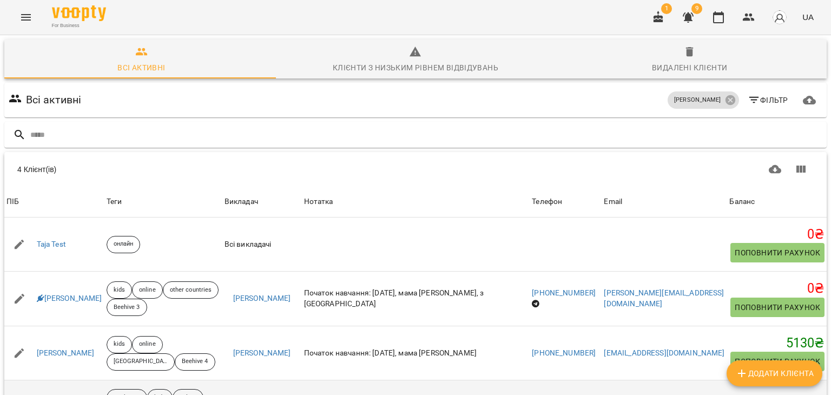
scroll to position [69, 0]
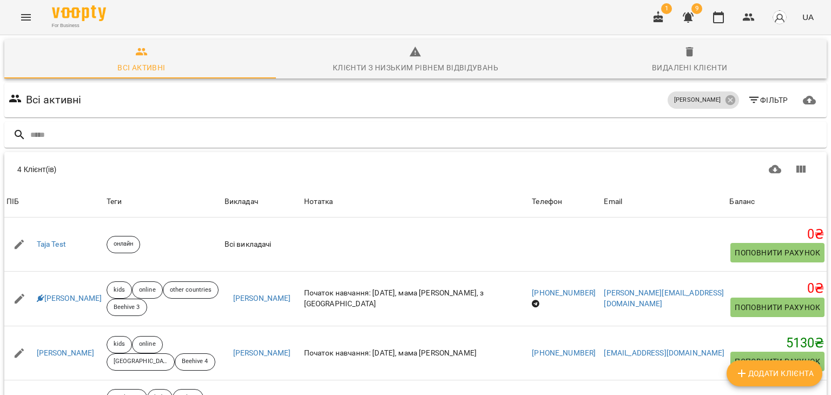
click at [30, 17] on icon "Menu" at bounding box center [26, 17] width 10 height 6
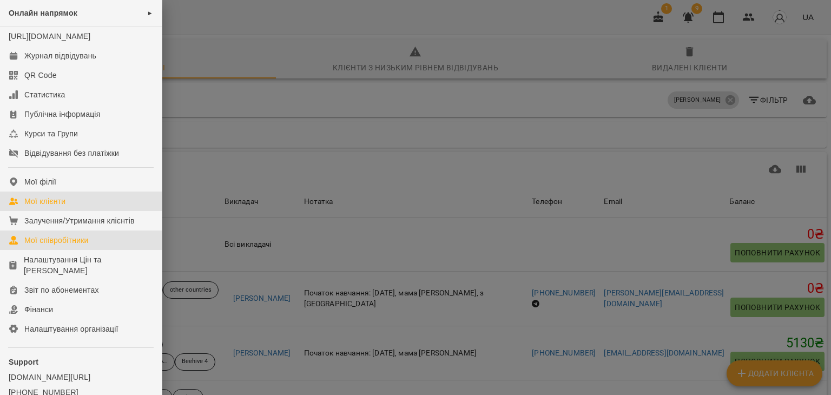
click at [69, 245] on div "Мої співробітники" at bounding box center [56, 240] width 64 height 11
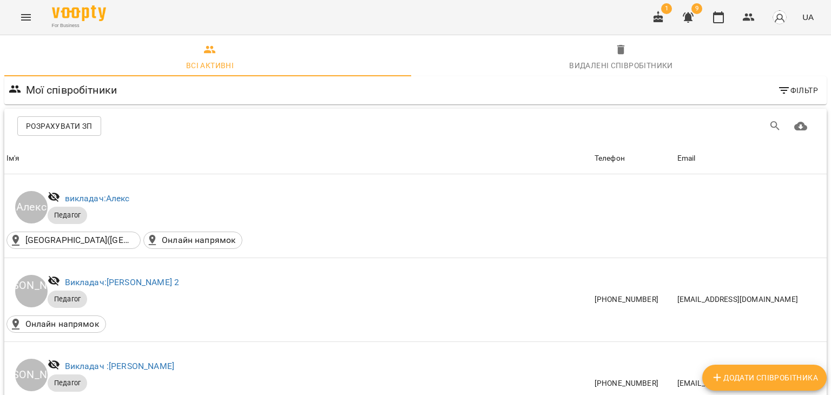
scroll to position [865, 0]
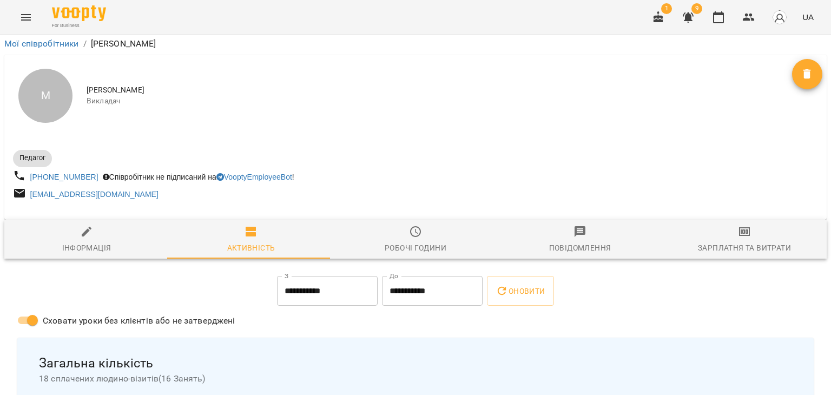
scroll to position [162, 0]
click at [419, 276] on input "**********" at bounding box center [432, 291] width 101 height 30
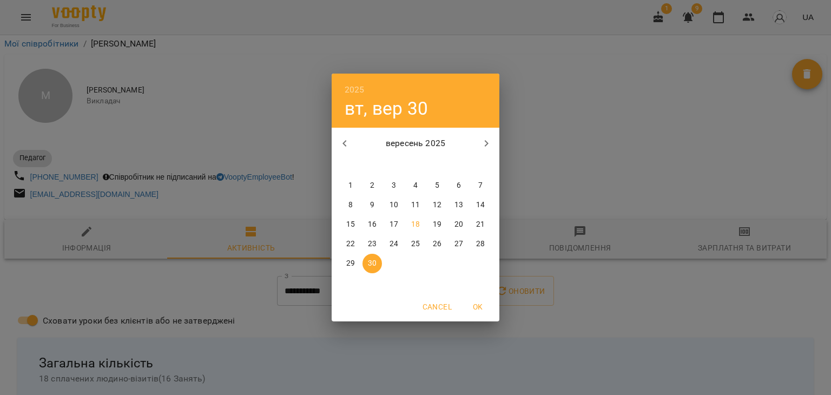
click at [350, 224] on p "15" at bounding box center [350, 224] width 9 height 11
type input "**********"
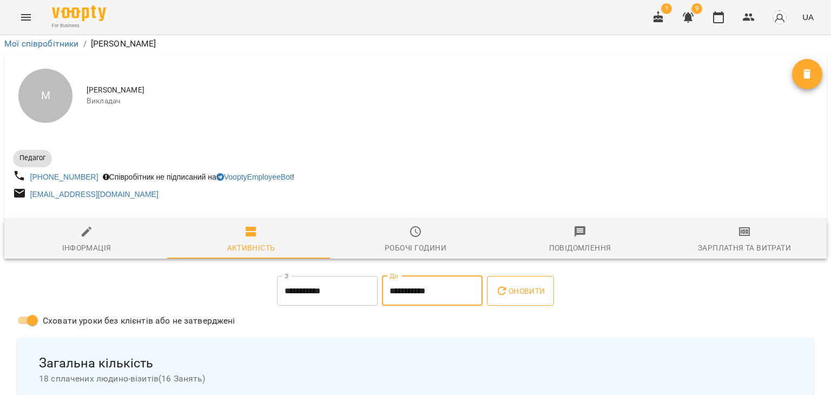
click at [530, 284] on span "Оновити" at bounding box center [519, 290] width 49 height 13
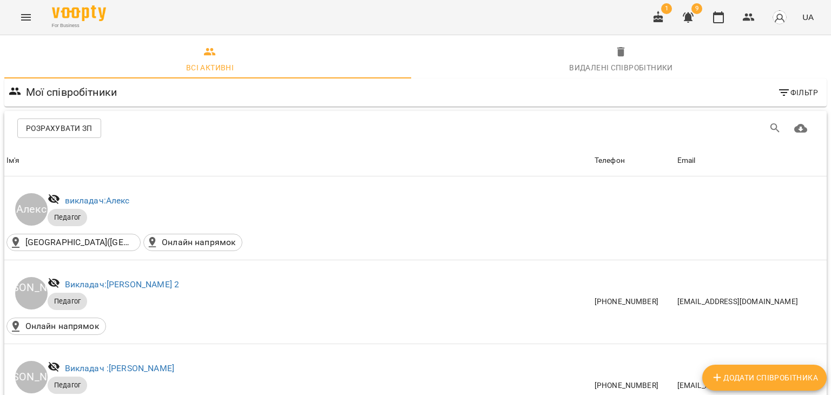
click at [787, 92] on span "Фільтр" at bounding box center [797, 92] width 41 height 13
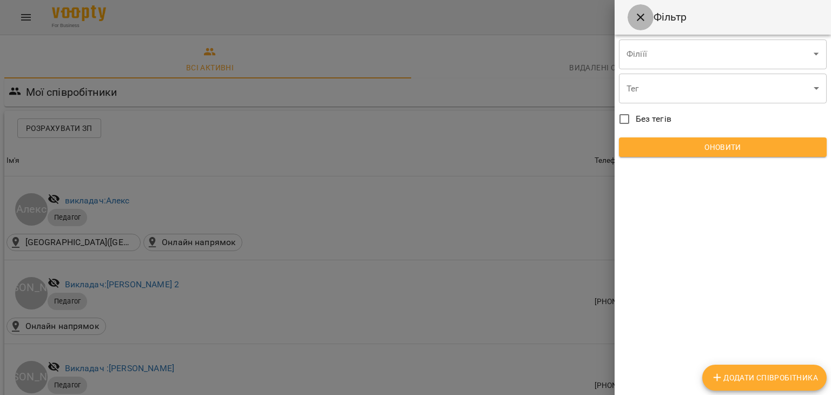
click at [640, 23] on icon "Close" at bounding box center [640, 17] width 13 height 13
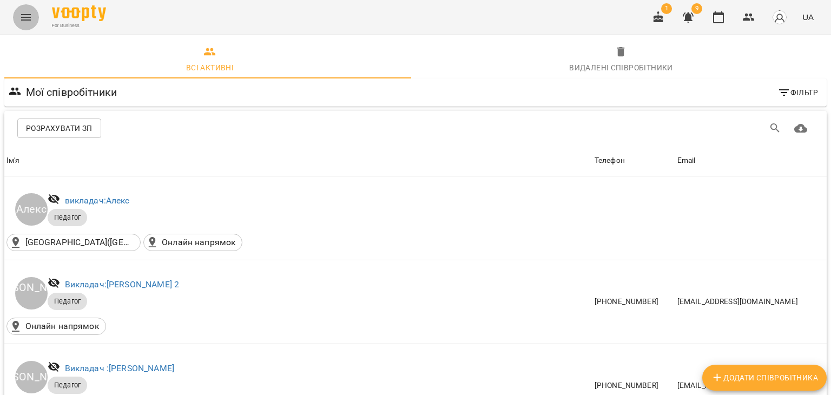
click at [28, 16] on icon "Menu" at bounding box center [25, 17] width 13 height 13
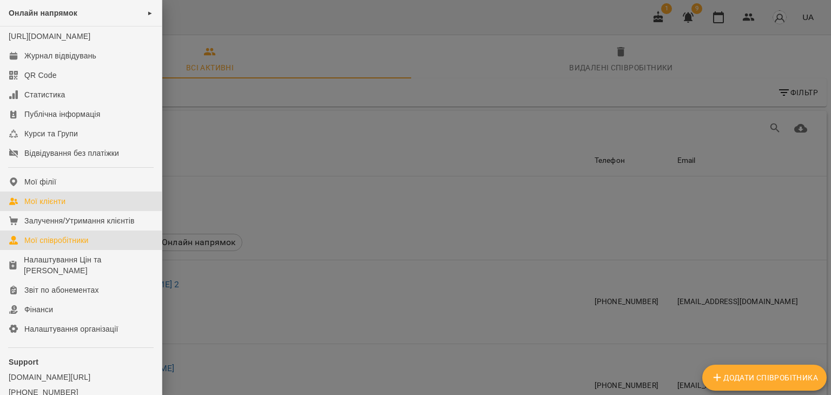
click at [64, 207] on div "Мої клієнти" at bounding box center [44, 201] width 41 height 11
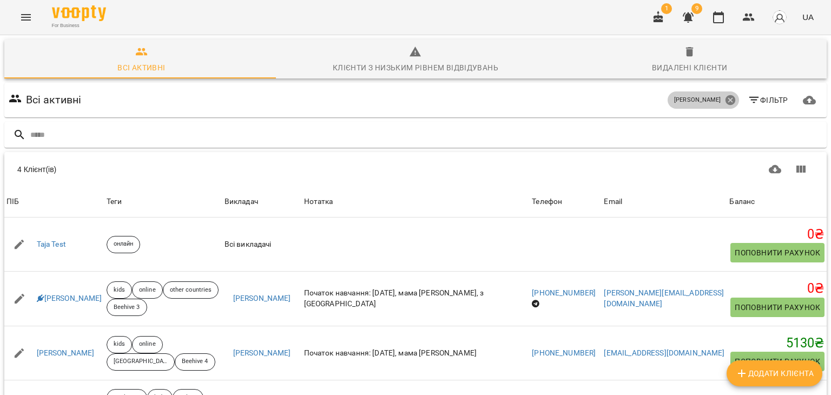
click at [724, 101] on icon at bounding box center [730, 100] width 12 height 12
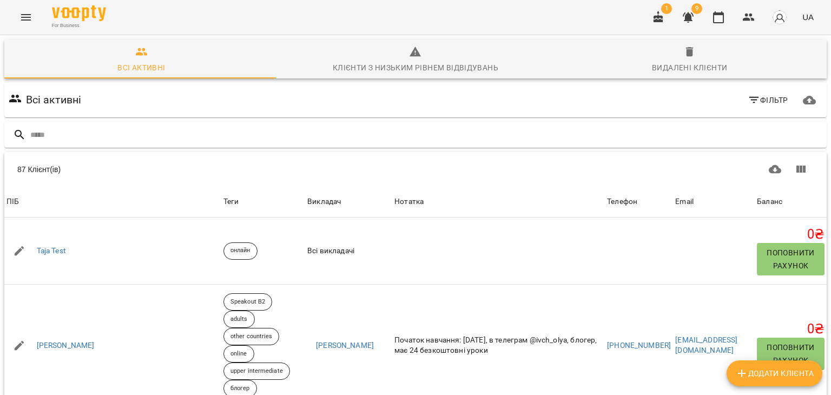
click at [775, 102] on span "Фільтр" at bounding box center [767, 100] width 41 height 13
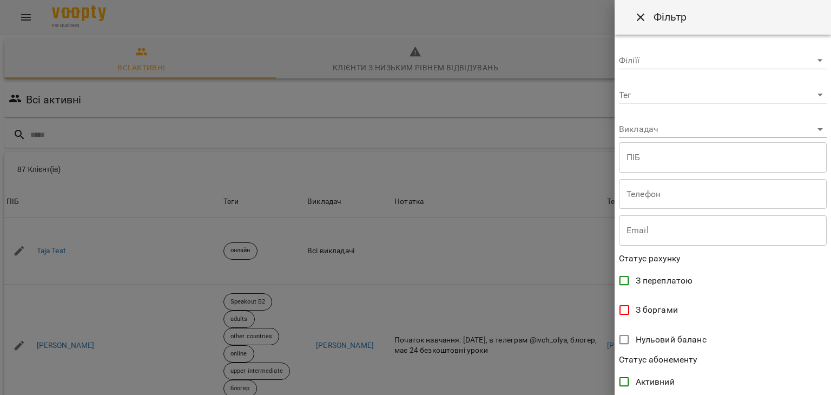
click at [813, 127] on body "For Business 1 9 UA Всі активні Клієнти з низьким рівнем відвідувань Видалені к…" at bounding box center [415, 281] width 831 height 563
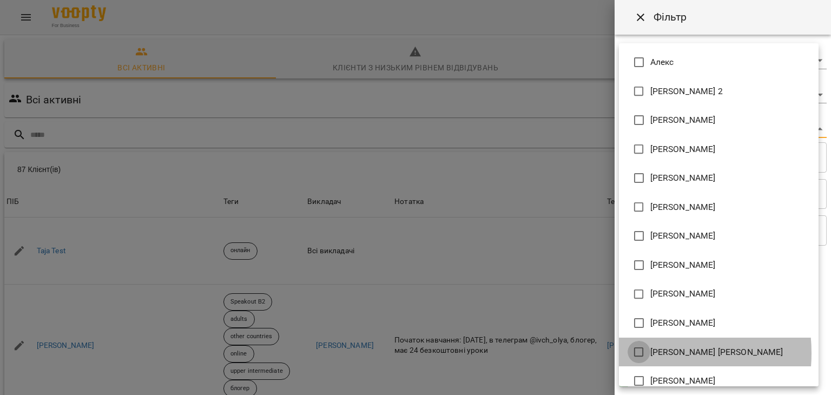
type input "**********"
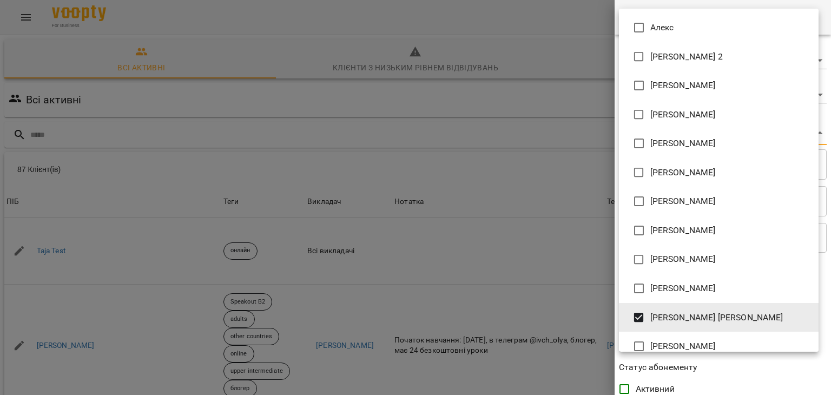
click at [575, 52] on div at bounding box center [415, 197] width 831 height 395
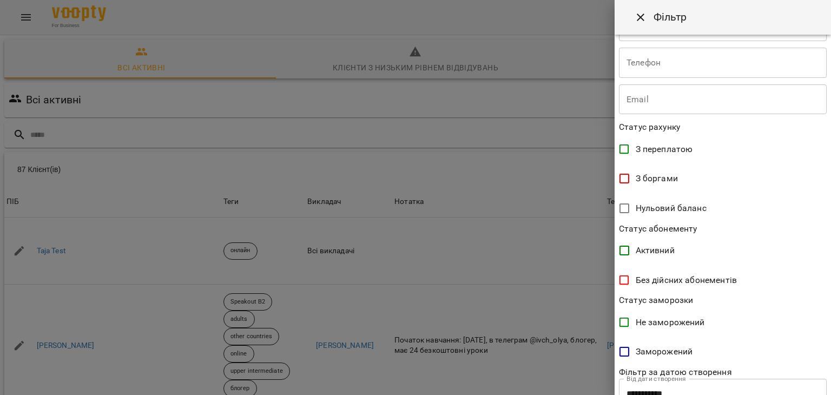
scroll to position [215, 0]
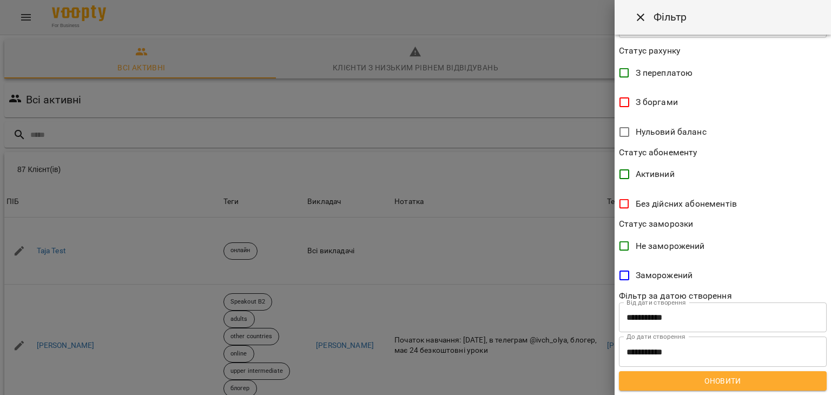
click at [696, 385] on span "Оновити" at bounding box center [722, 380] width 190 height 13
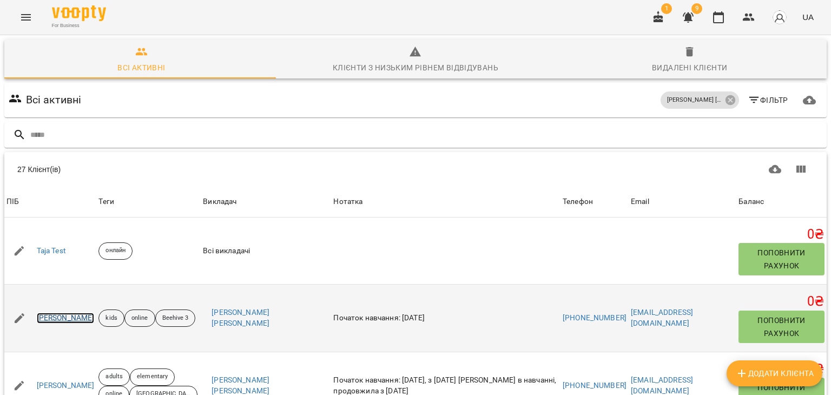
click at [64, 320] on link "[PERSON_NAME]" at bounding box center [66, 318] width 58 height 11
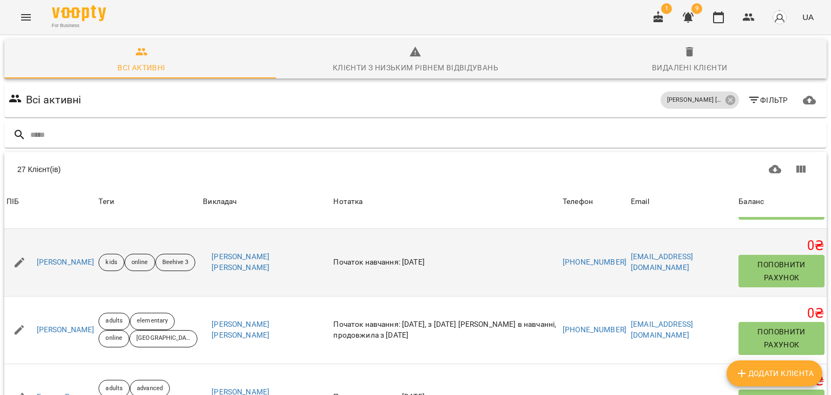
scroll to position [108, 0]
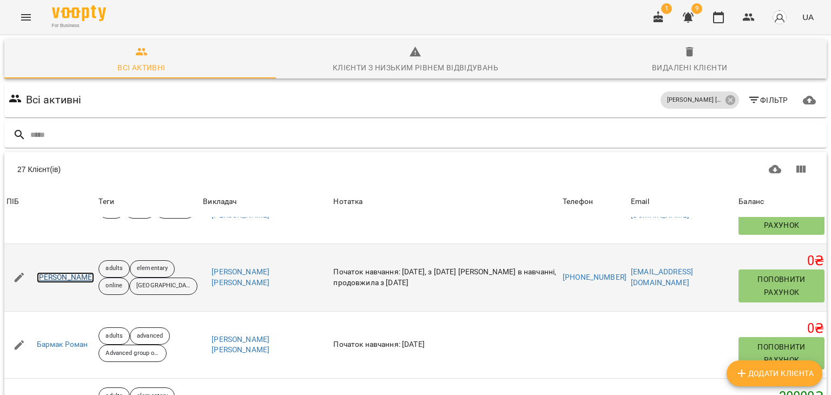
click at [75, 276] on link "[PERSON_NAME]" at bounding box center [66, 277] width 58 height 11
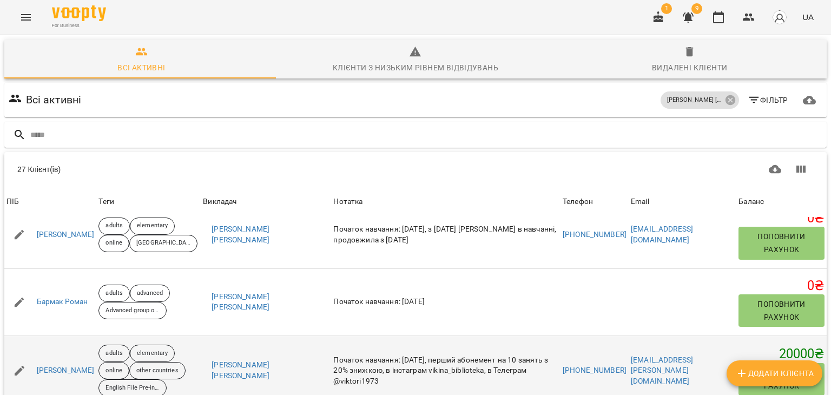
scroll to position [162, 0]
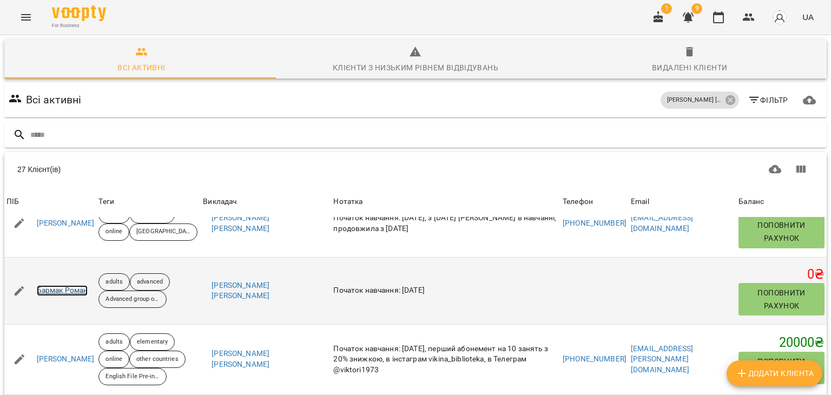
click at [75, 292] on link "Бармак Роман" at bounding box center [62, 290] width 51 height 11
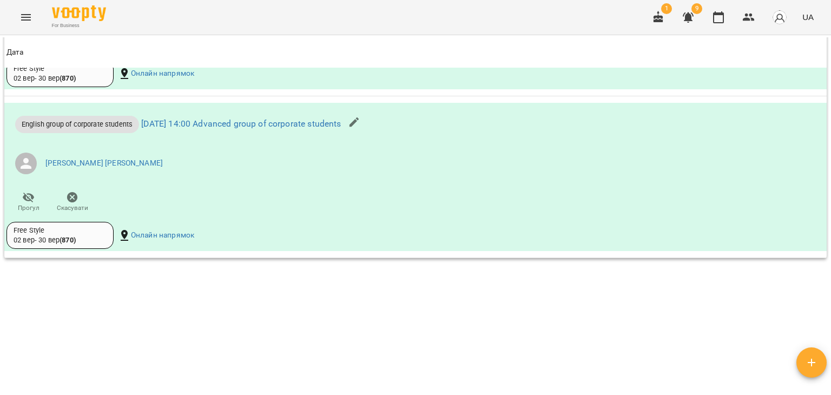
scroll to position [900, 0]
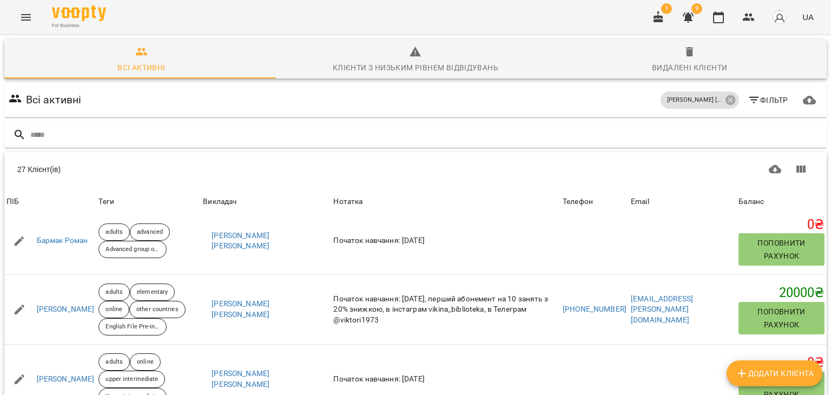
scroll to position [216, 0]
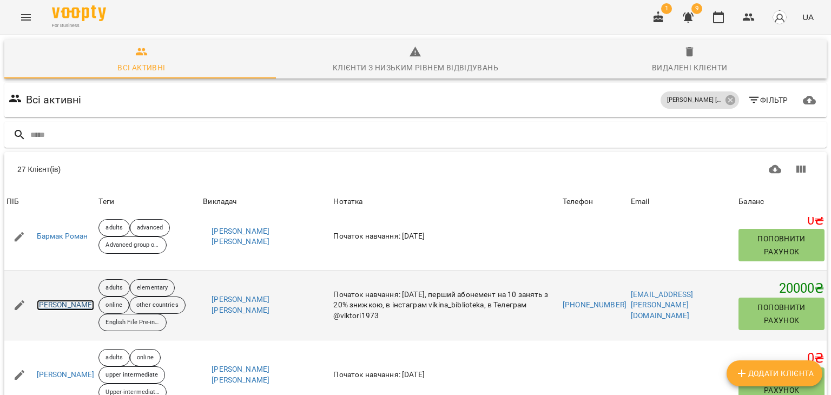
click at [78, 308] on link "[PERSON_NAME]" at bounding box center [66, 305] width 58 height 11
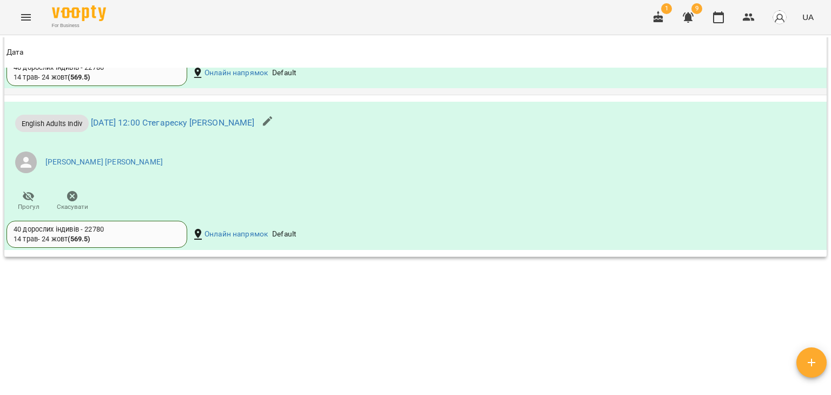
scroll to position [1028, 0]
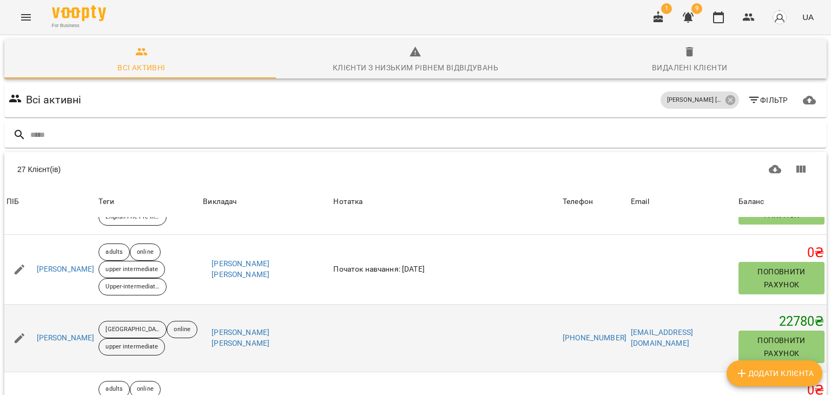
scroll to position [324, 0]
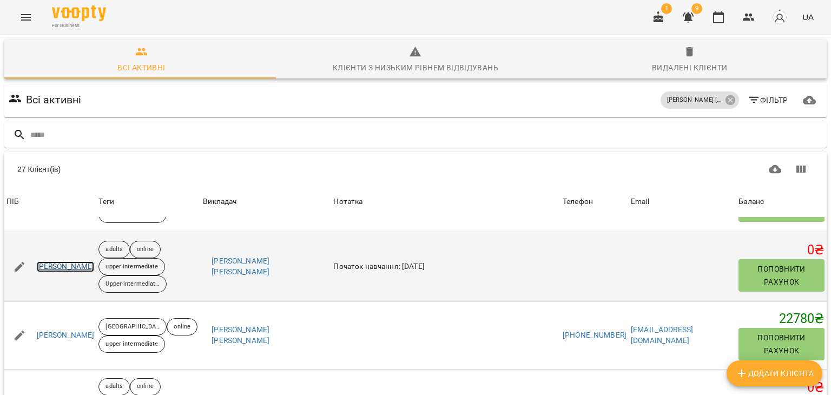
click at [84, 265] on link "[PERSON_NAME]" at bounding box center [66, 266] width 58 height 11
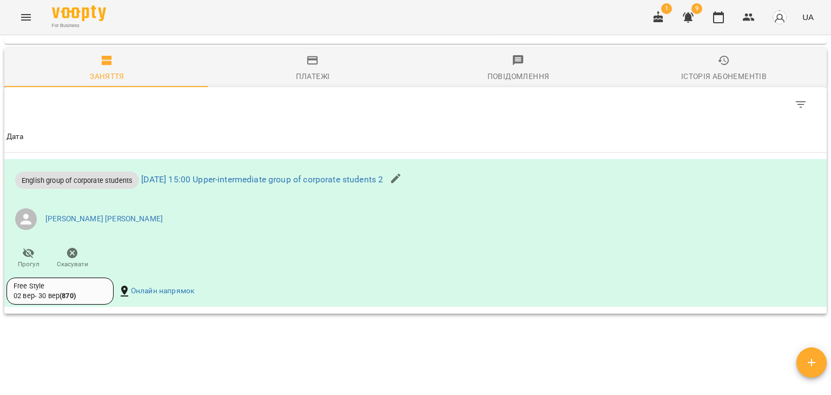
scroll to position [739, 0]
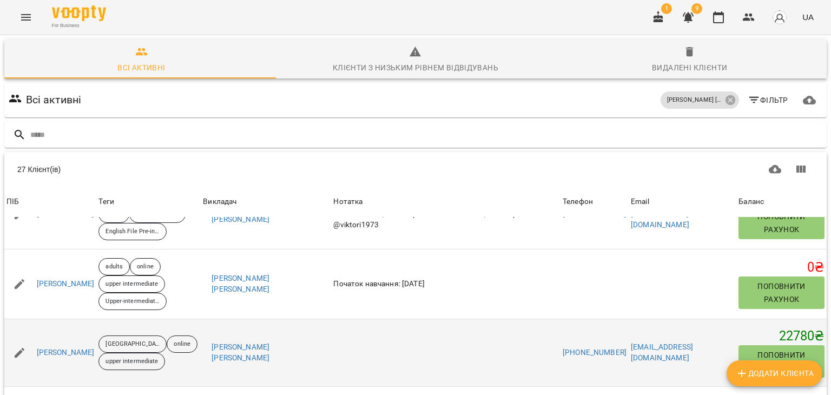
scroll to position [324, 0]
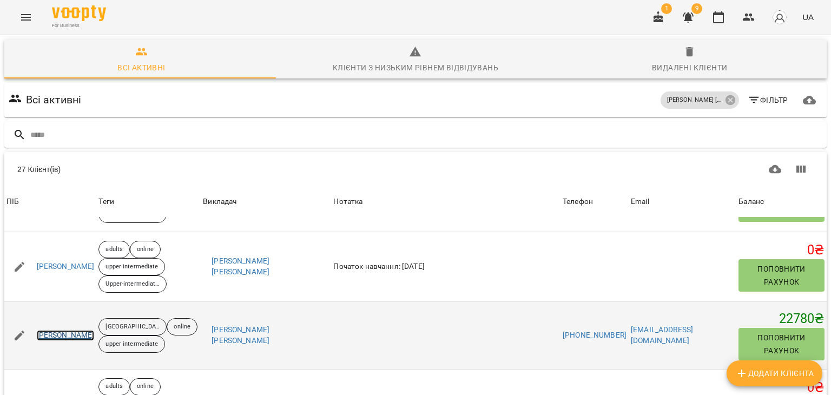
click at [50, 336] on link "[PERSON_NAME]" at bounding box center [66, 335] width 58 height 11
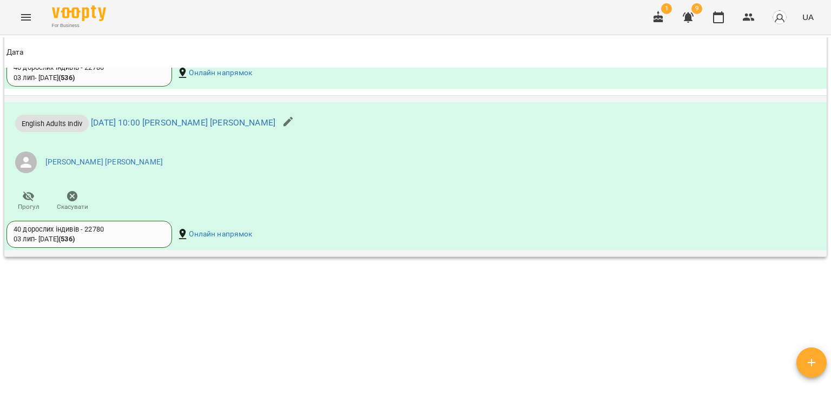
scroll to position [955, 0]
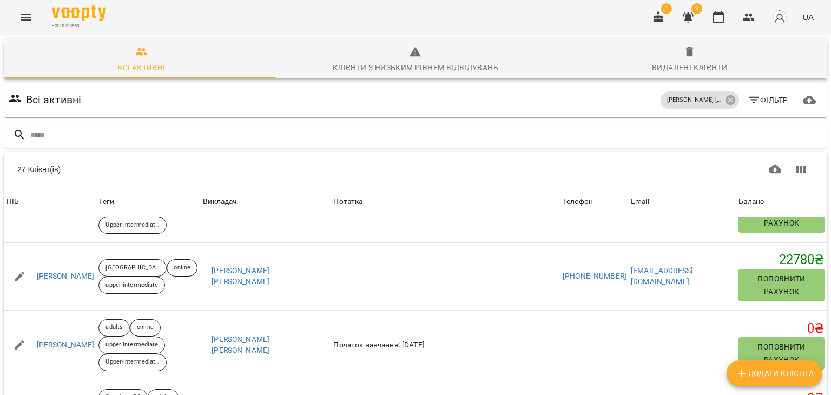
scroll to position [487, 0]
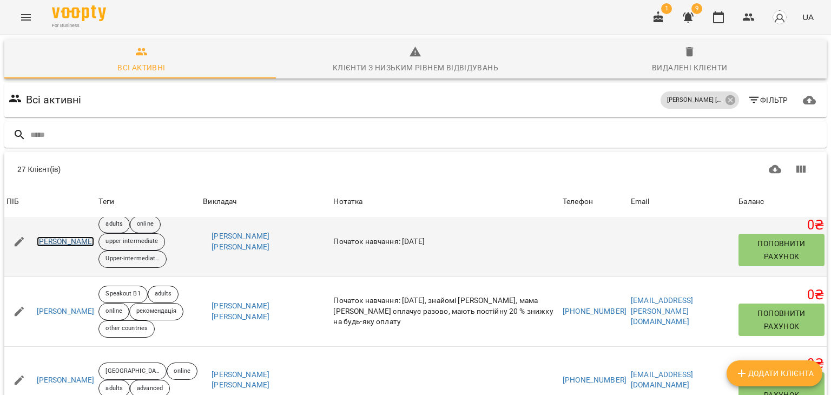
click at [73, 245] on link "[PERSON_NAME]" at bounding box center [66, 241] width 58 height 11
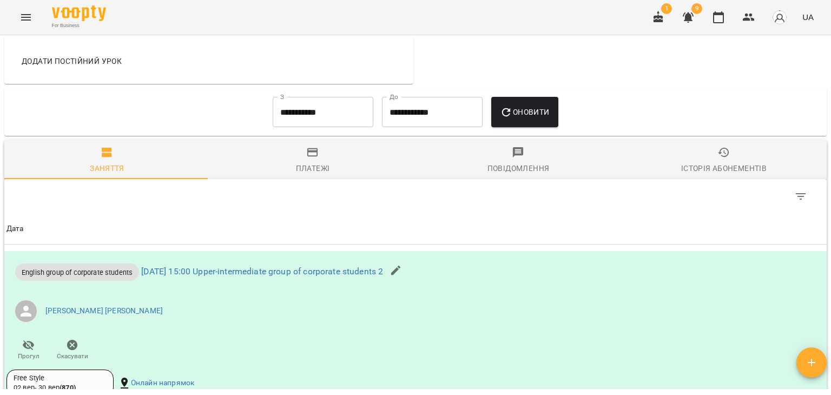
scroll to position [739, 0]
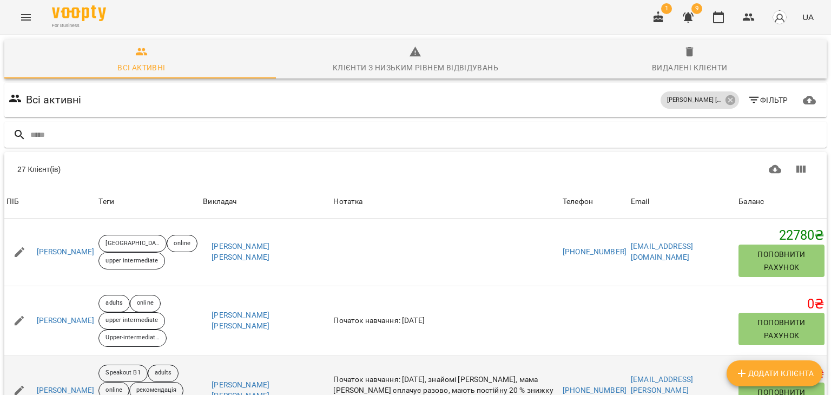
scroll to position [433, 0]
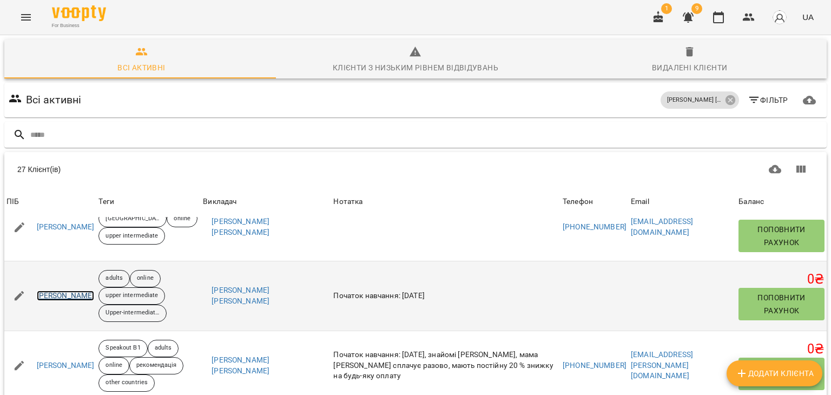
click at [45, 297] on link "[PERSON_NAME]" at bounding box center [66, 295] width 58 height 11
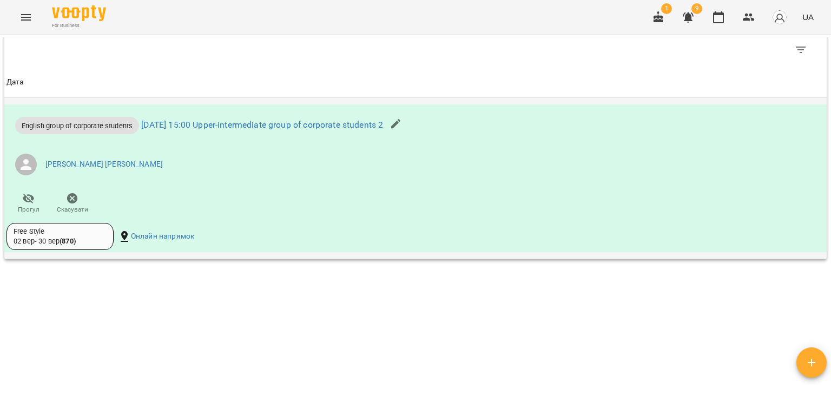
scroll to position [739, 0]
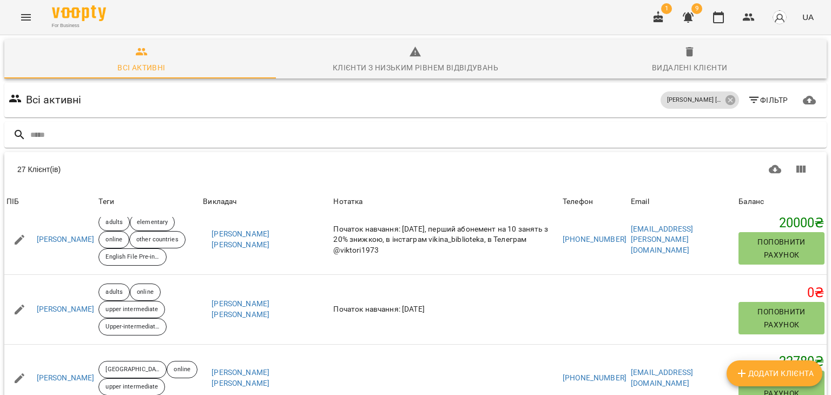
scroll to position [379, 0]
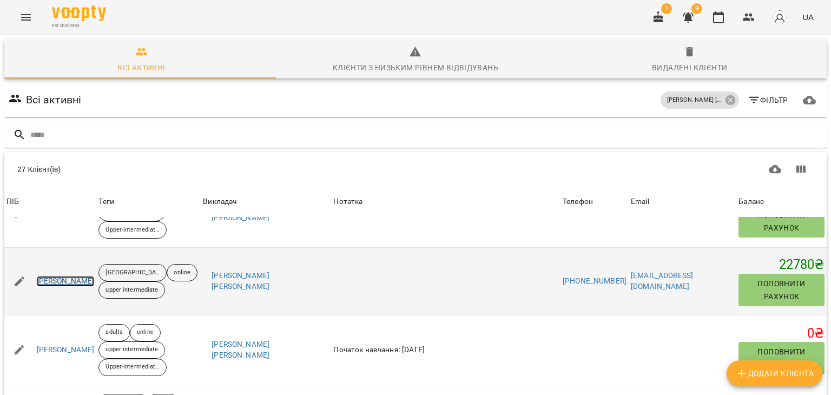
click at [86, 280] on link "[PERSON_NAME]" at bounding box center [66, 281] width 58 height 11
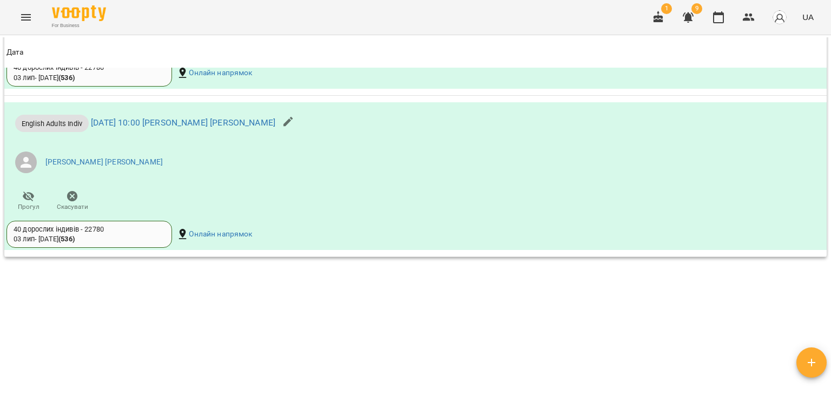
scroll to position [955, 0]
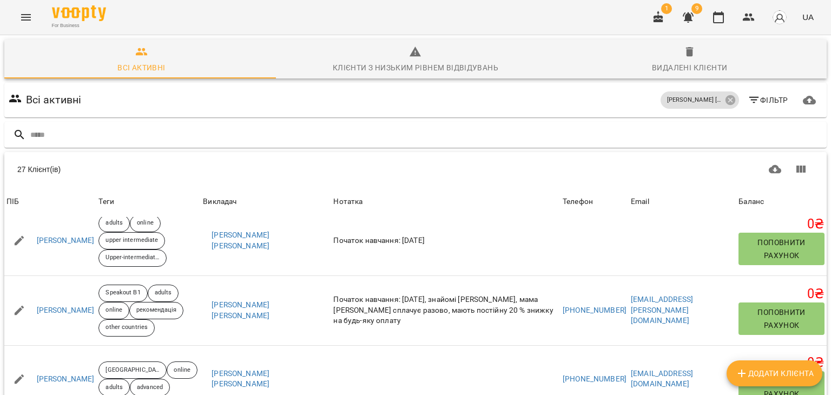
scroll to position [487, 0]
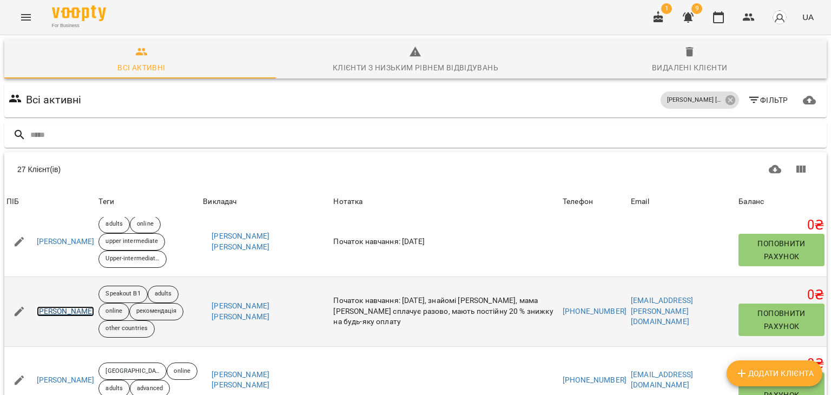
click at [56, 311] on link "[PERSON_NAME]" at bounding box center [66, 311] width 58 height 11
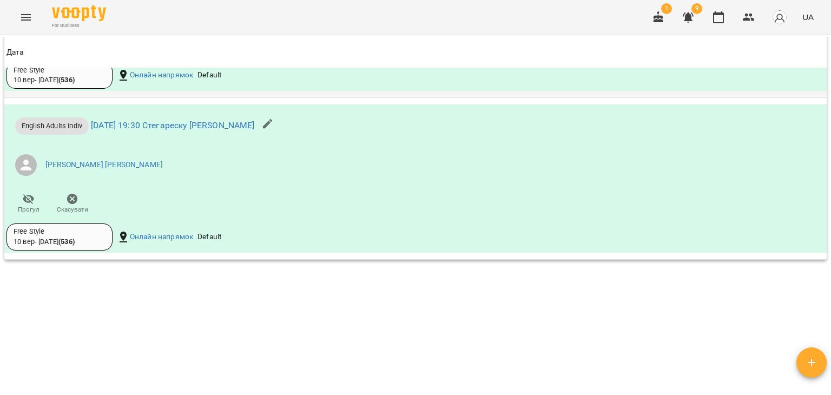
scroll to position [1066, 0]
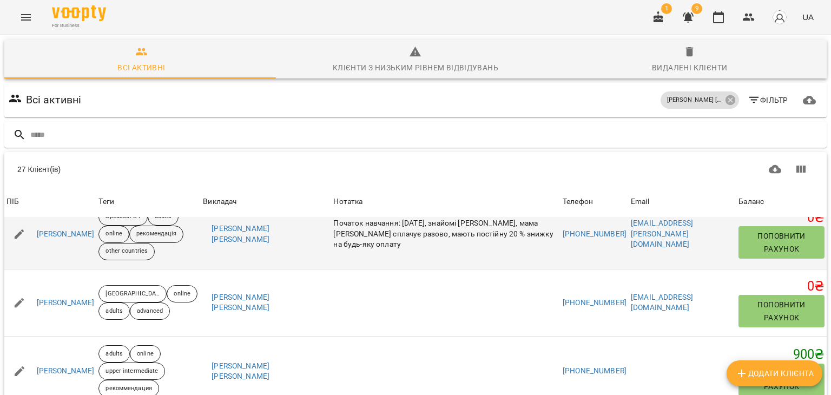
scroll to position [595, 0]
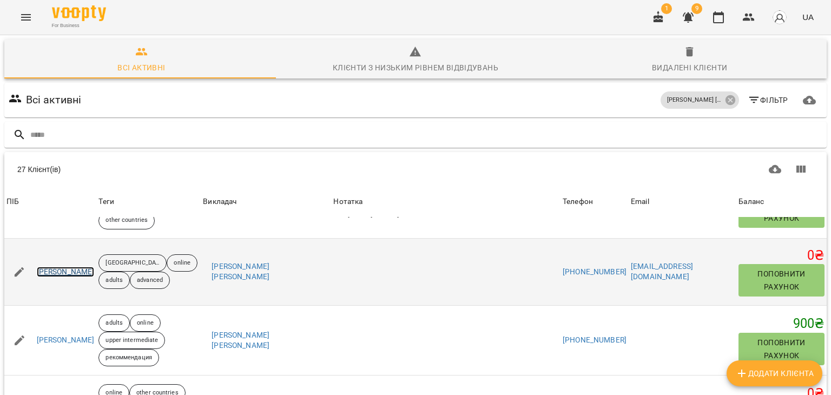
click at [95, 269] on link "[PERSON_NAME]" at bounding box center [66, 272] width 58 height 11
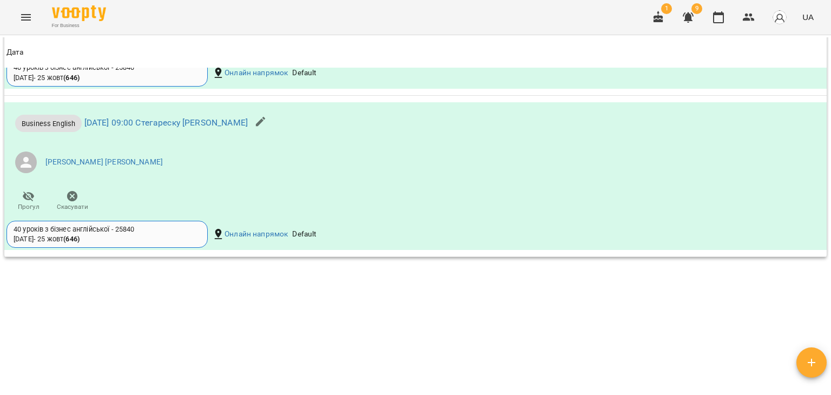
scroll to position [955, 0]
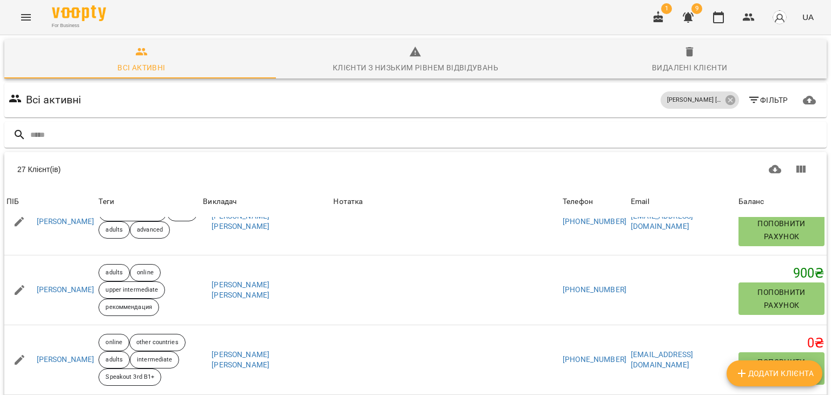
scroll to position [649, 0]
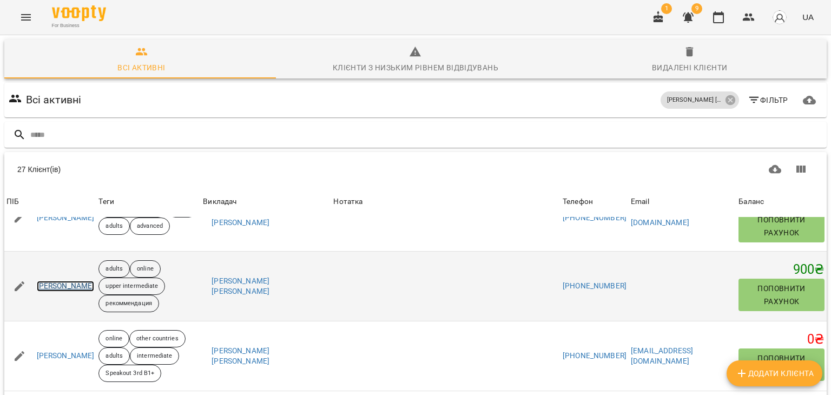
click at [81, 286] on link "[PERSON_NAME]" at bounding box center [66, 286] width 58 height 11
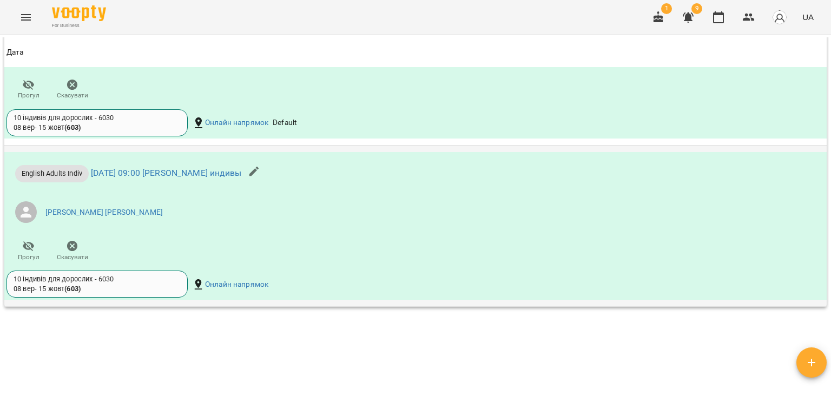
scroll to position [937, 0]
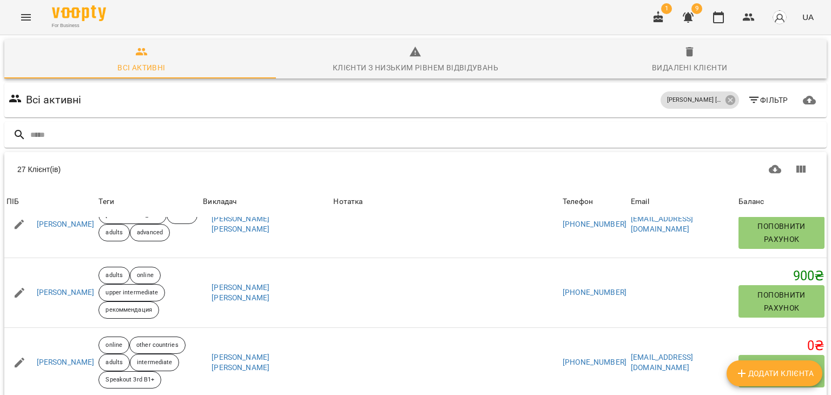
scroll to position [649, 0]
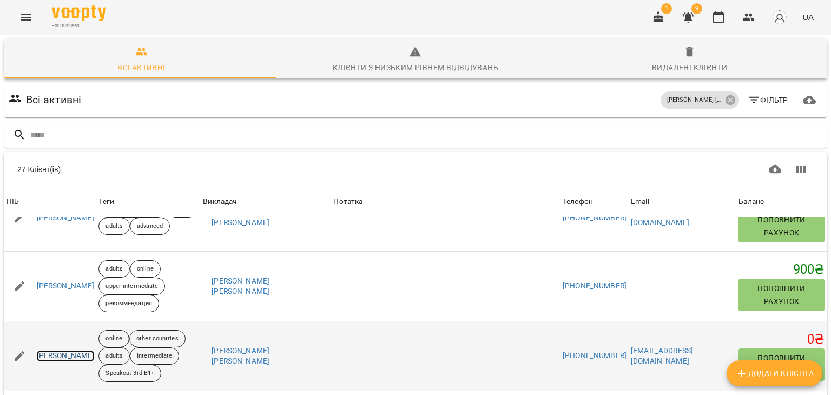
click at [61, 353] on link "[PERSON_NAME]" at bounding box center [66, 355] width 58 height 11
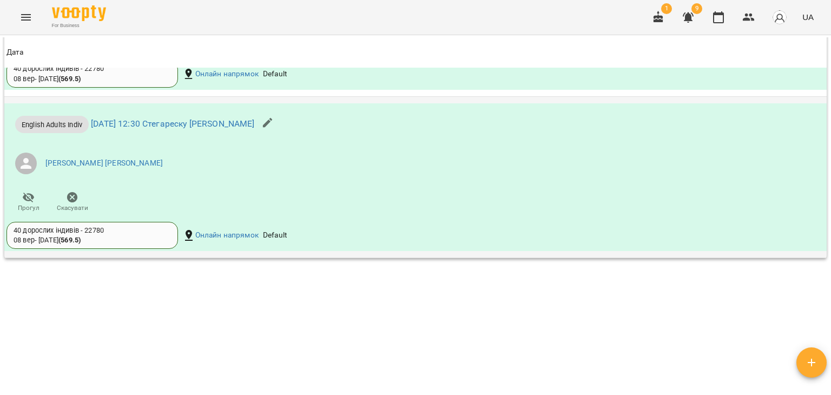
scroll to position [955, 0]
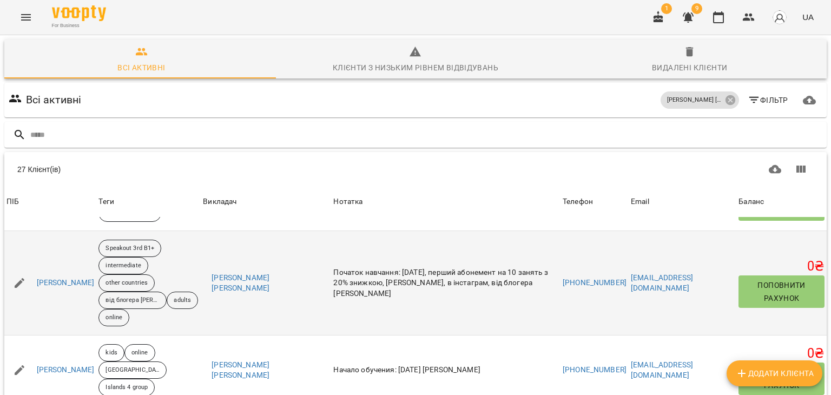
scroll to position [811, 0]
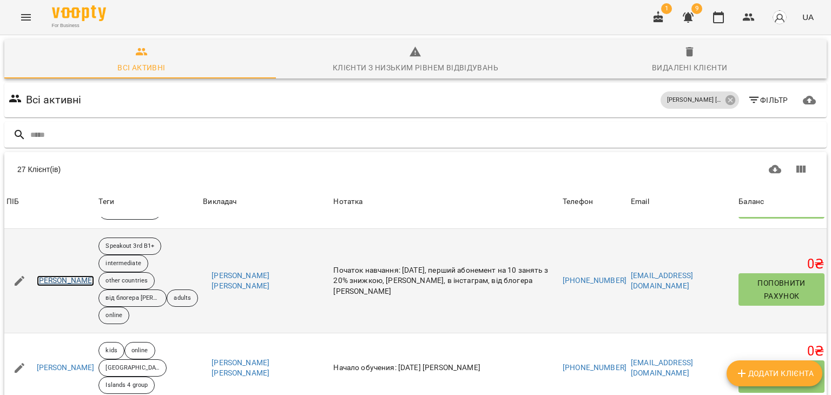
click at [91, 282] on link "[PERSON_NAME]" at bounding box center [66, 280] width 58 height 11
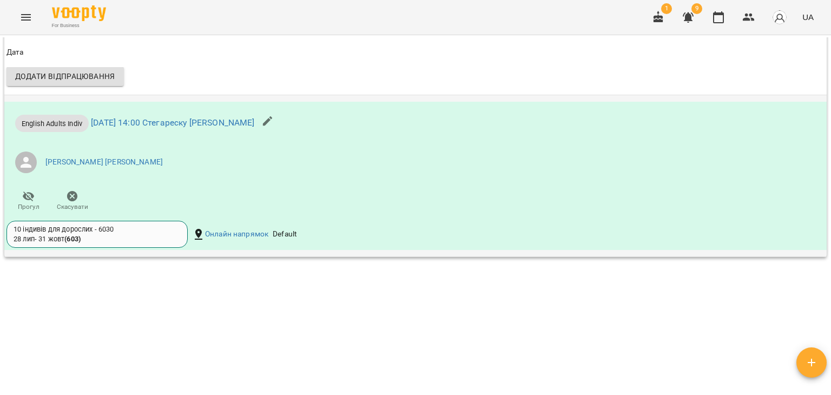
scroll to position [1001, 0]
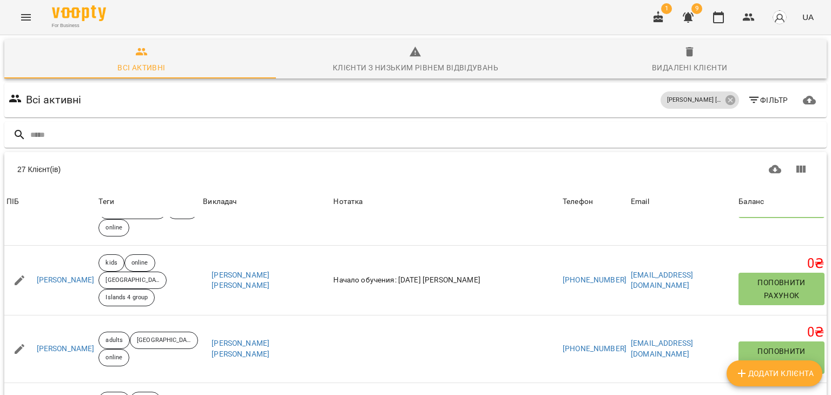
scroll to position [865, 0]
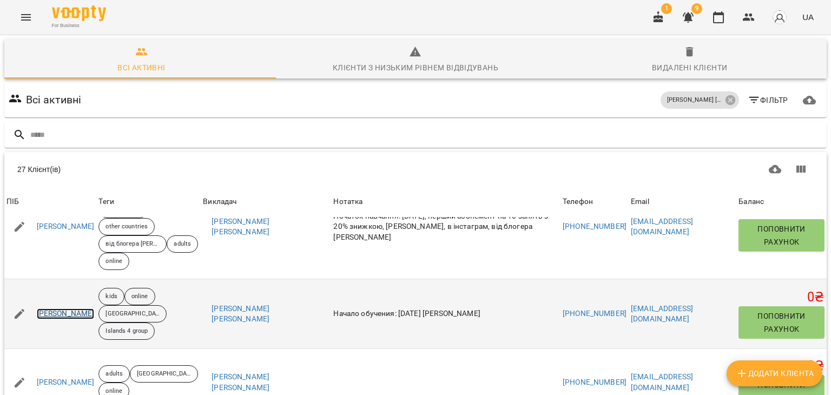
click at [67, 310] on link "[PERSON_NAME]" at bounding box center [66, 313] width 58 height 11
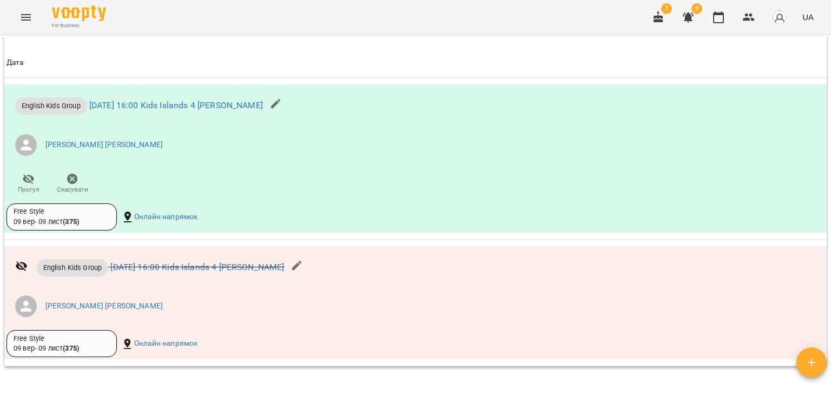
scroll to position [964, 0]
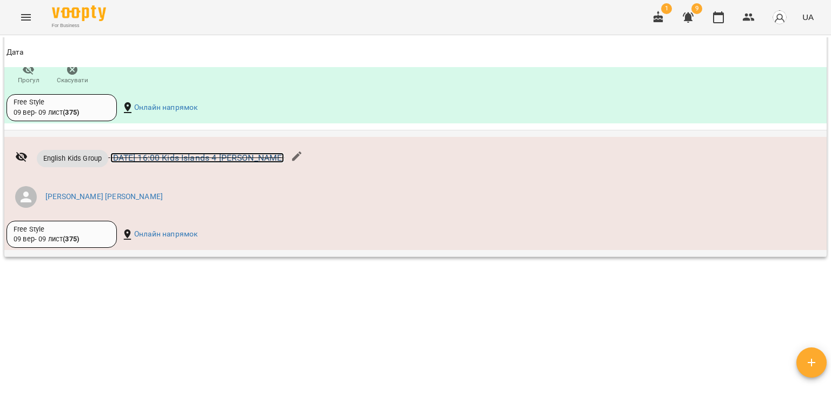
click at [207, 154] on link "[DATE] 16:00 Kids Islands 4 [PERSON_NAME]" at bounding box center [197, 157] width 174 height 10
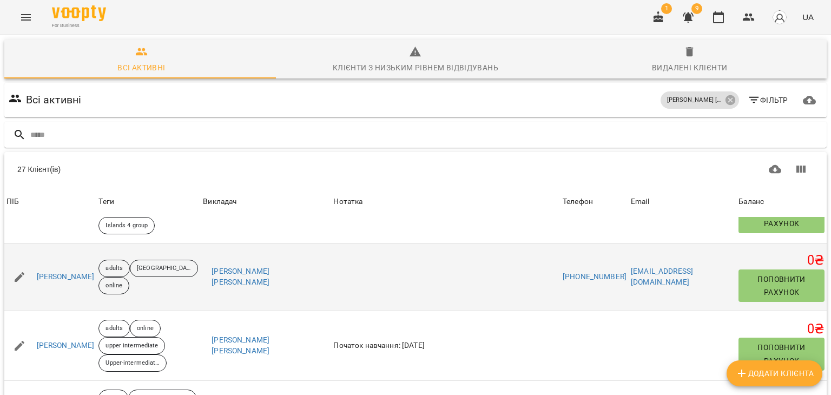
scroll to position [973, 0]
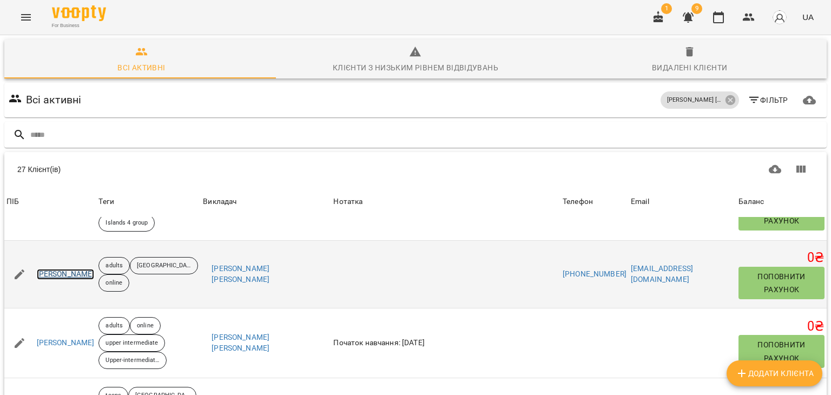
click at [95, 269] on link "[PERSON_NAME]" at bounding box center [66, 274] width 58 height 11
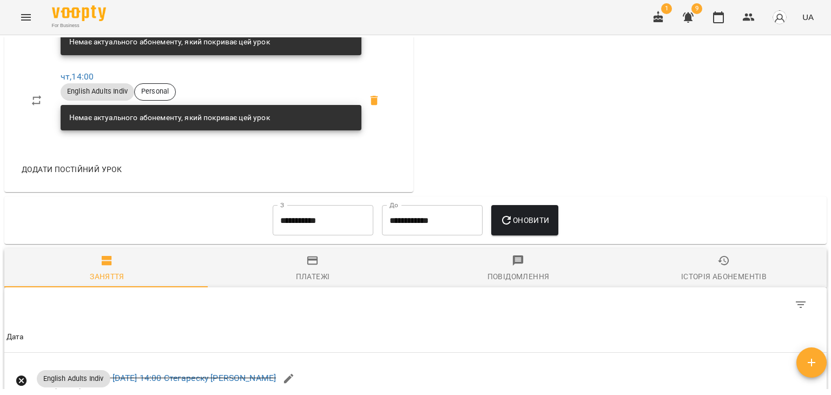
scroll to position [703, 0]
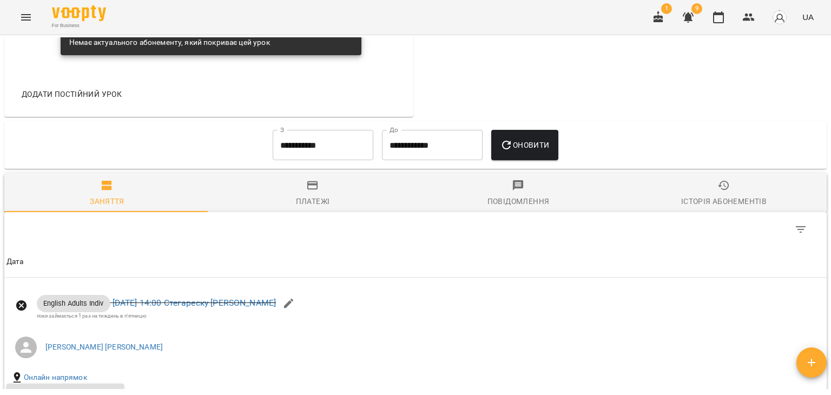
click at [717, 192] on icon "button" at bounding box center [723, 185] width 13 height 13
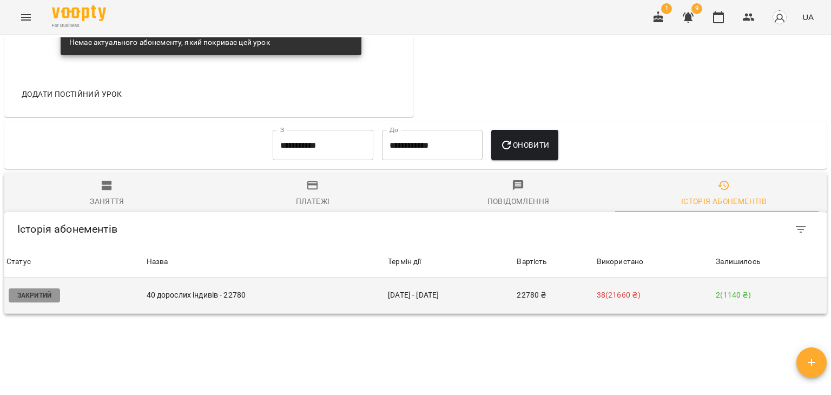
click at [620, 301] on p "38 ( 21660 ₴ )" at bounding box center [653, 294] width 115 height 11
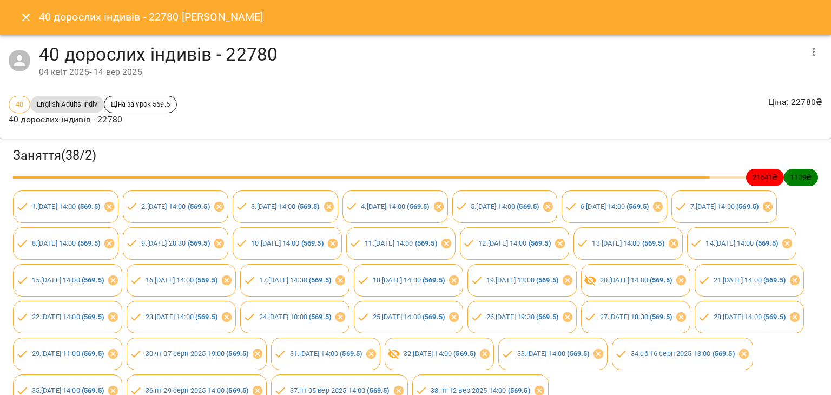
click at [807, 55] on icon "button" at bounding box center [813, 51] width 13 height 13
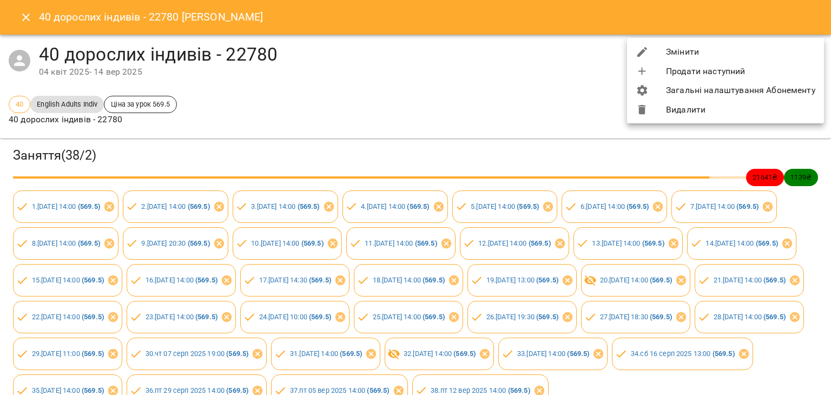
click at [768, 243] on div at bounding box center [415, 197] width 831 height 395
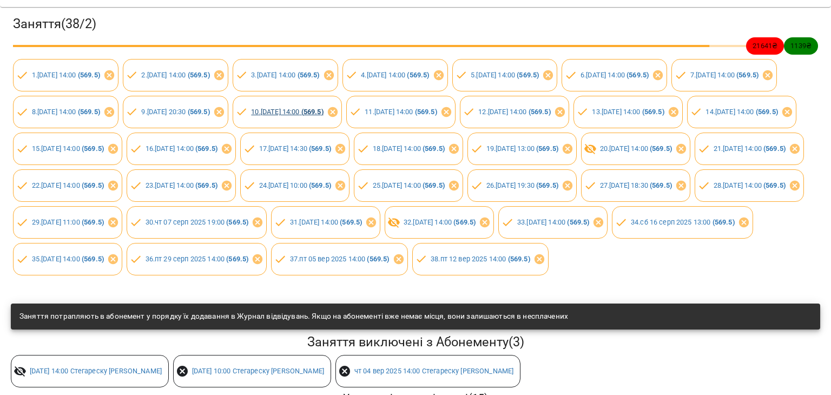
scroll to position [0, 0]
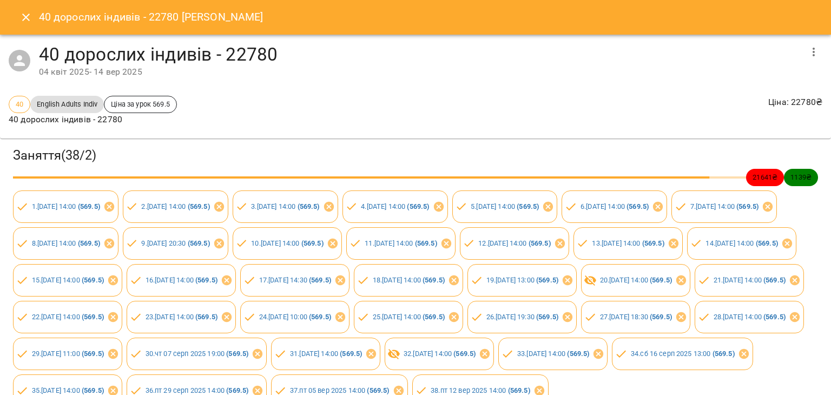
click at [807, 51] on icon "button" at bounding box center [813, 51] width 13 height 13
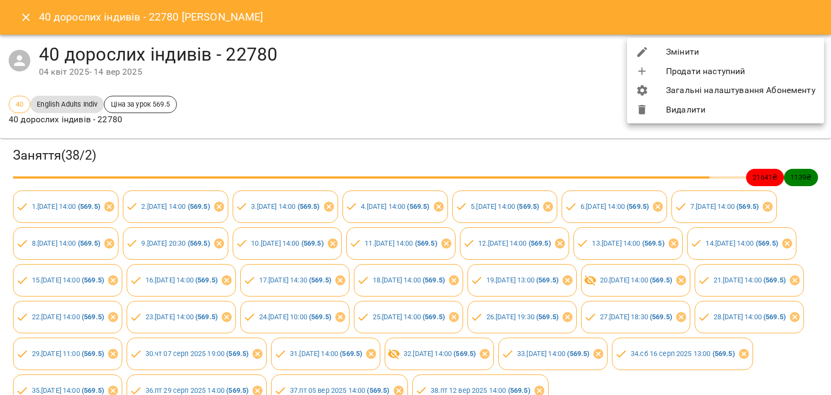
click at [687, 52] on li "Змінити" at bounding box center [725, 51] width 197 height 19
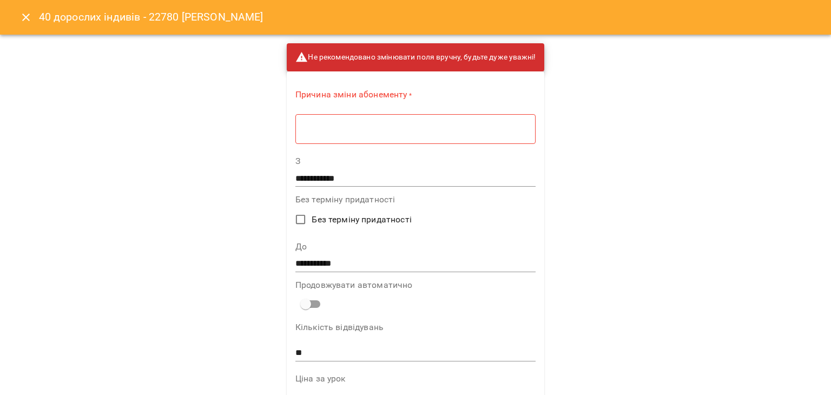
click at [303, 124] on textarea at bounding box center [415, 129] width 225 height 10
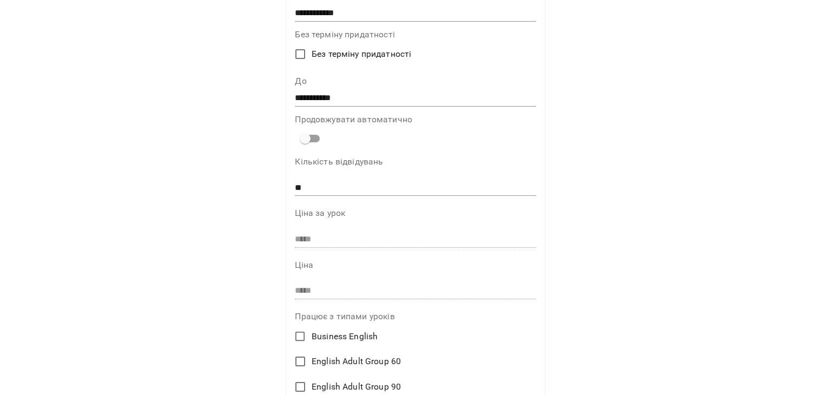
scroll to position [162, 0]
type textarea "*******"
click at [405, 98] on input "**********" at bounding box center [415, 97] width 241 height 17
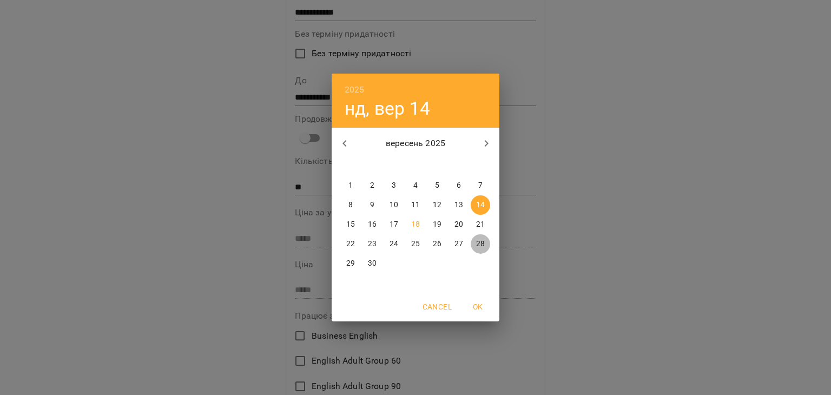
click at [482, 242] on p "28" at bounding box center [480, 243] width 9 height 11
type input "**********"
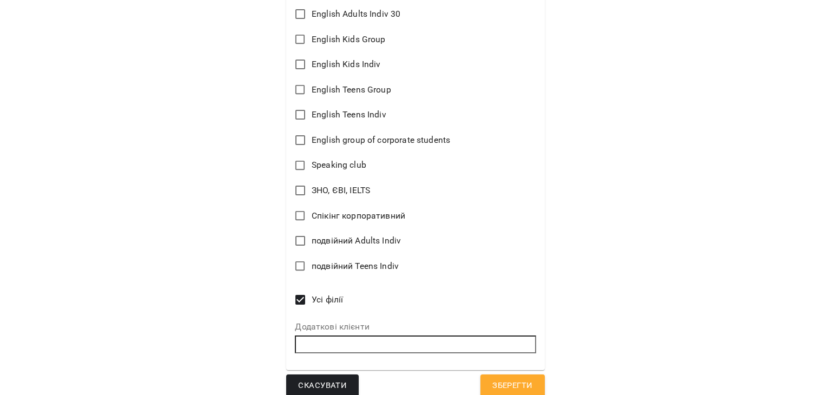
scroll to position [595, 0]
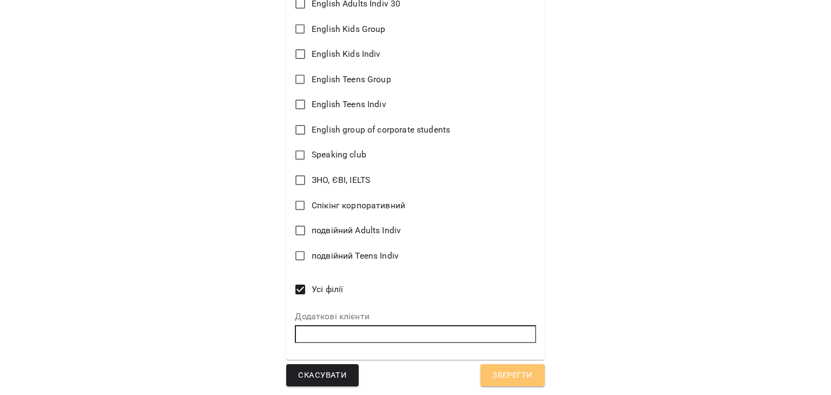
click at [492, 370] on span "Зберегти" at bounding box center [512, 375] width 40 height 14
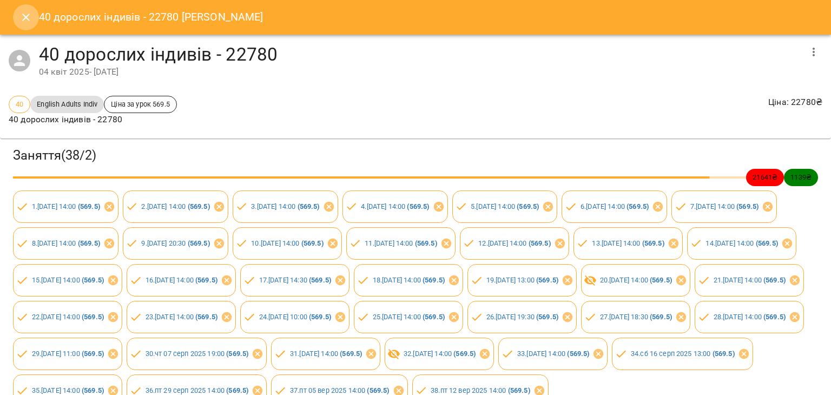
click at [26, 19] on icon "Close" at bounding box center [25, 17] width 13 height 13
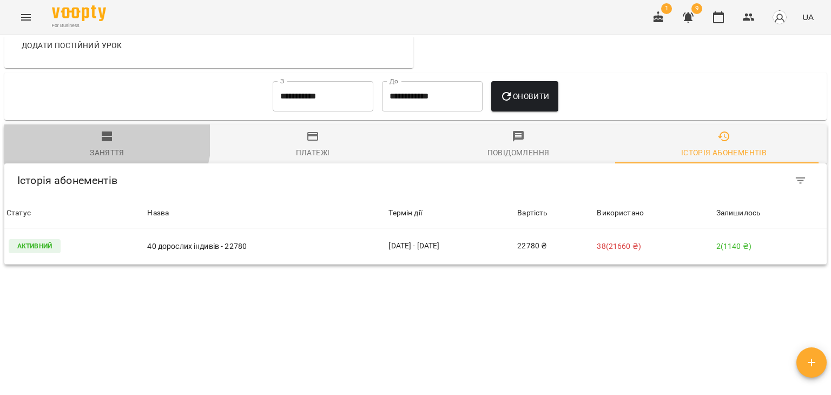
click at [101, 143] on icon "button" at bounding box center [107, 136] width 13 height 13
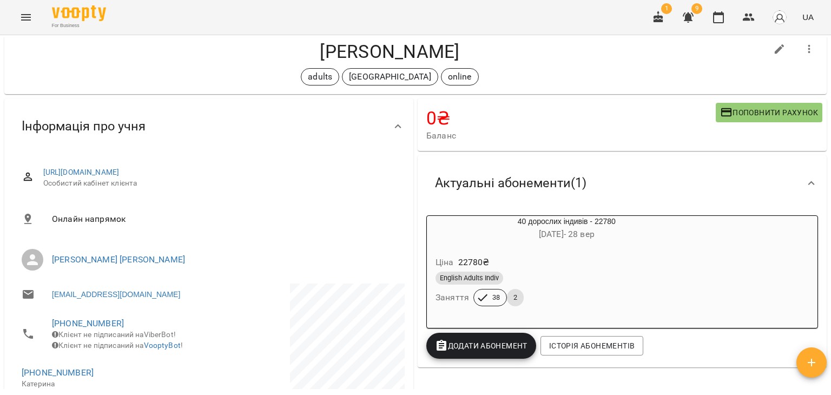
scroll to position [0, 0]
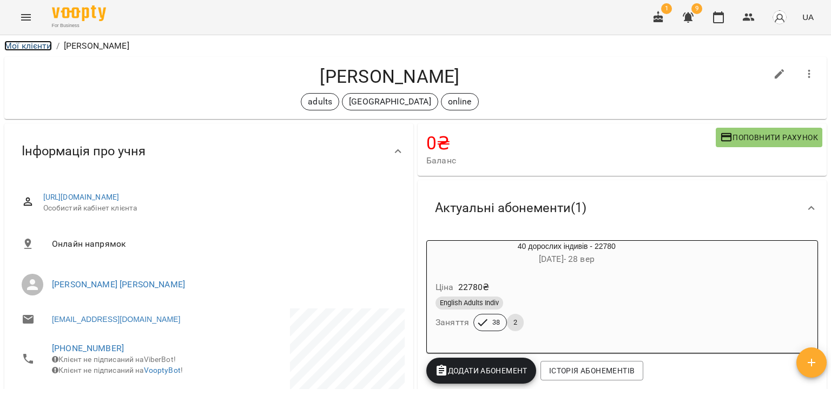
click at [33, 47] on link "Мої клієнти" at bounding box center [28, 46] width 48 height 10
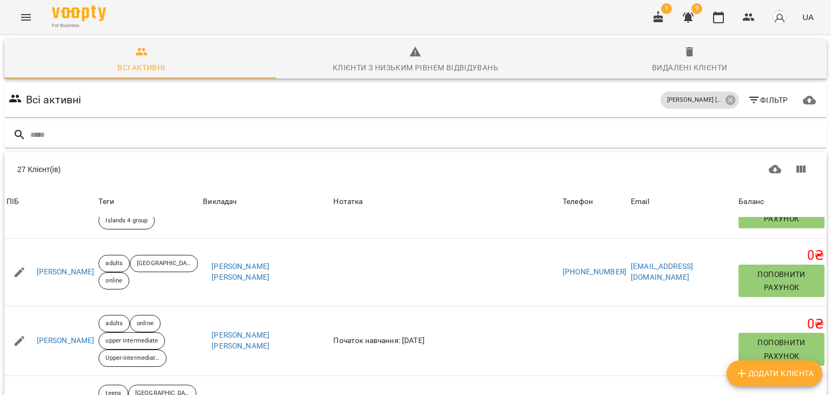
scroll to position [973, 0]
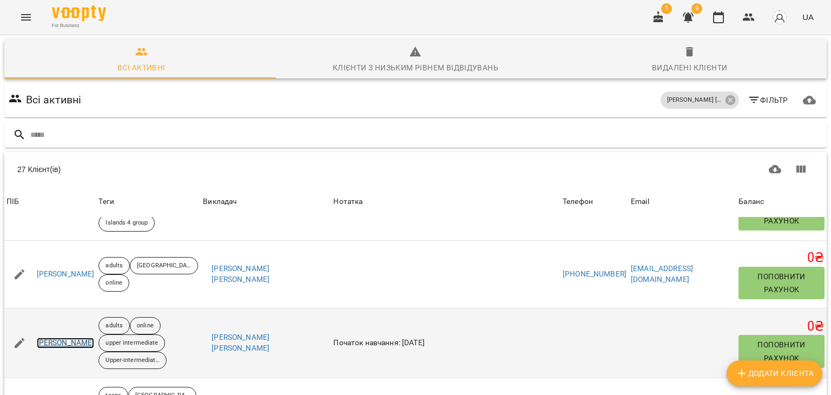
click at [91, 340] on link "[PERSON_NAME]" at bounding box center [66, 342] width 58 height 11
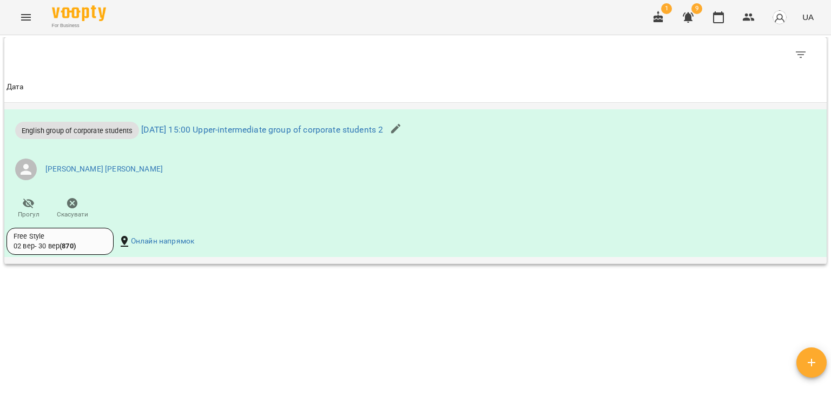
scroll to position [739, 0]
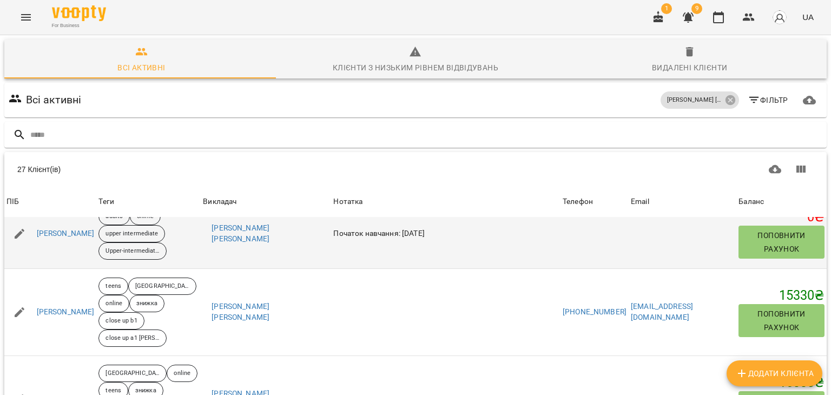
scroll to position [1081, 0]
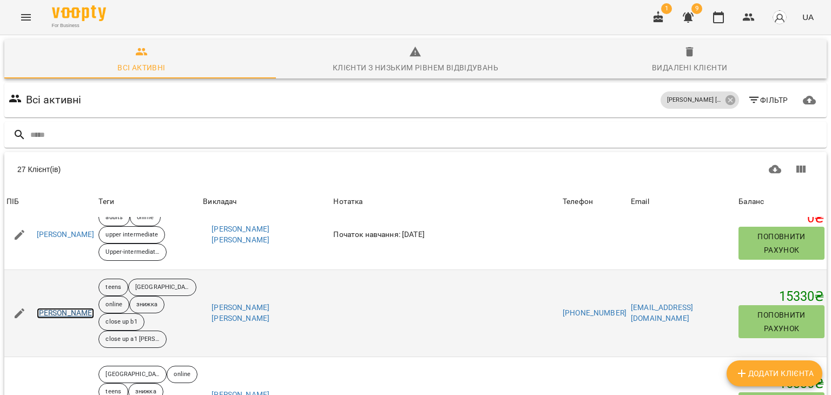
click at [95, 308] on link "[PERSON_NAME]" at bounding box center [66, 313] width 58 height 11
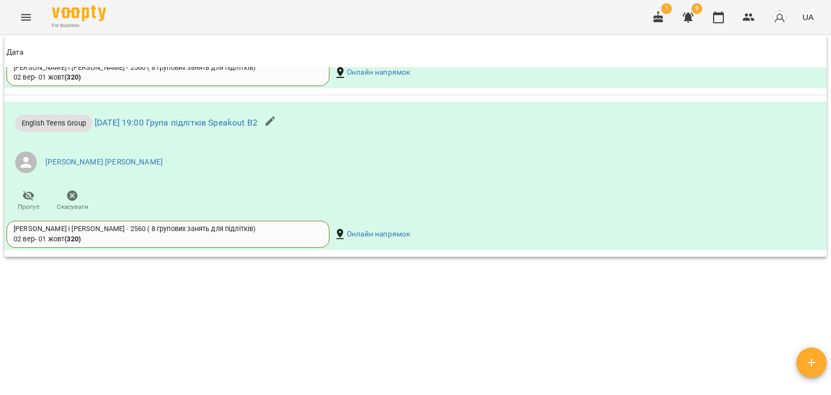
scroll to position [1047, 0]
click at [251, 122] on link "[DATE] 19:00 Група підлітків Speakout B2" at bounding box center [176, 122] width 163 height 10
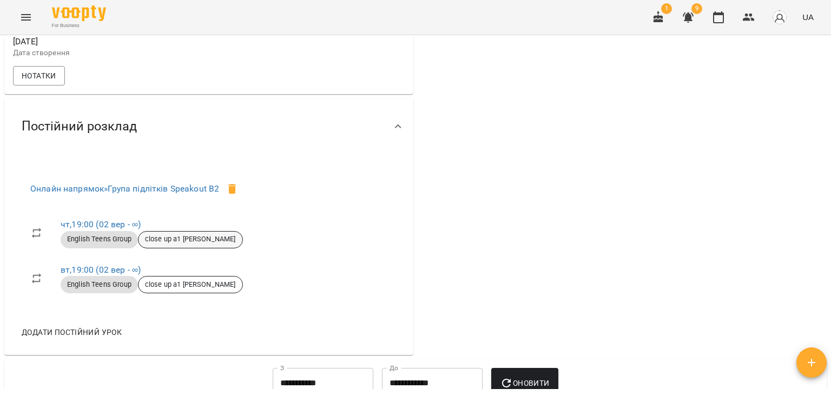
scroll to position [703, 0]
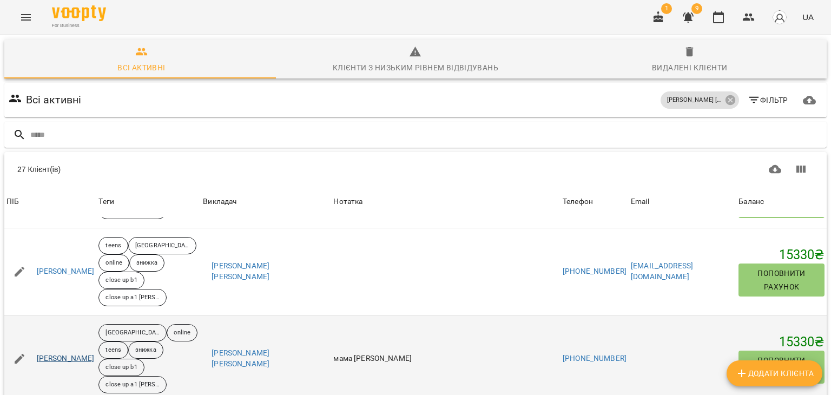
scroll to position [1136, 0]
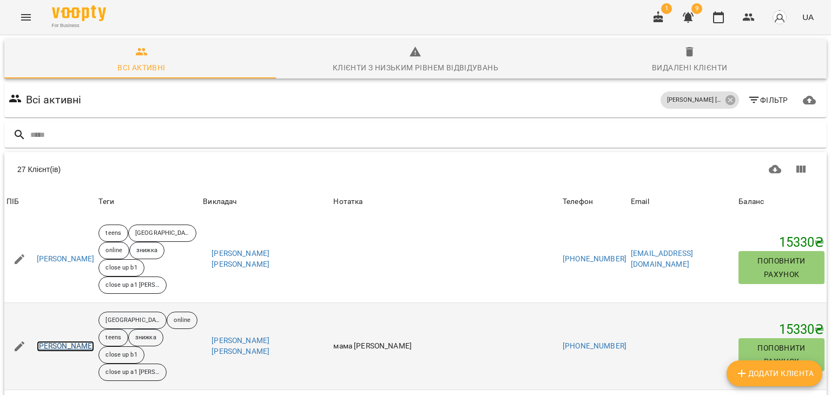
click at [95, 341] on link "[PERSON_NAME]" at bounding box center [66, 346] width 58 height 11
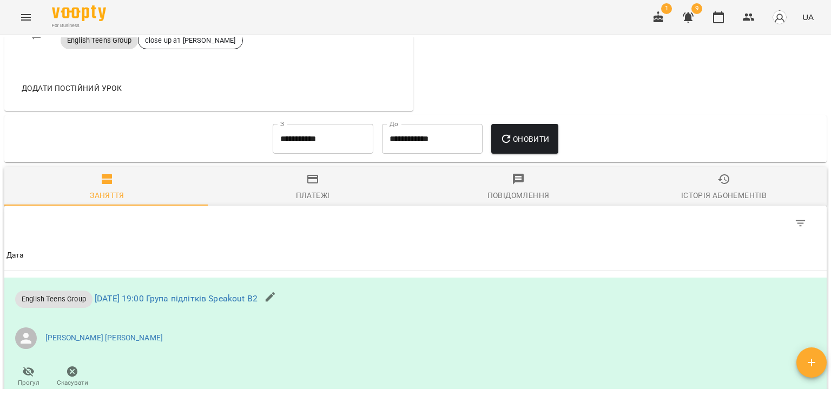
scroll to position [1056, 0]
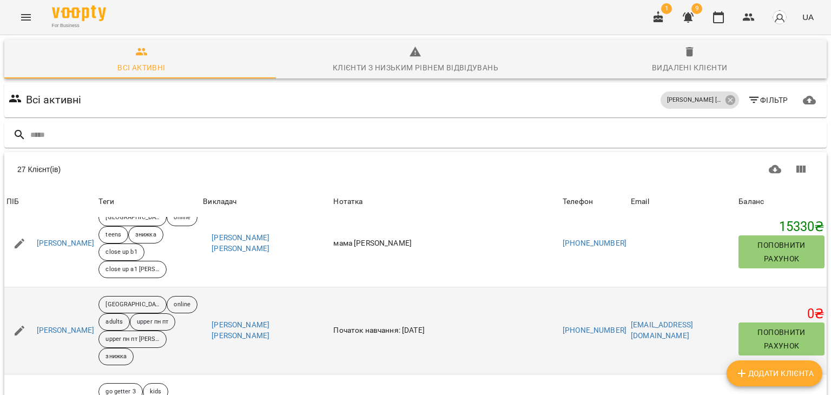
scroll to position [1244, 0]
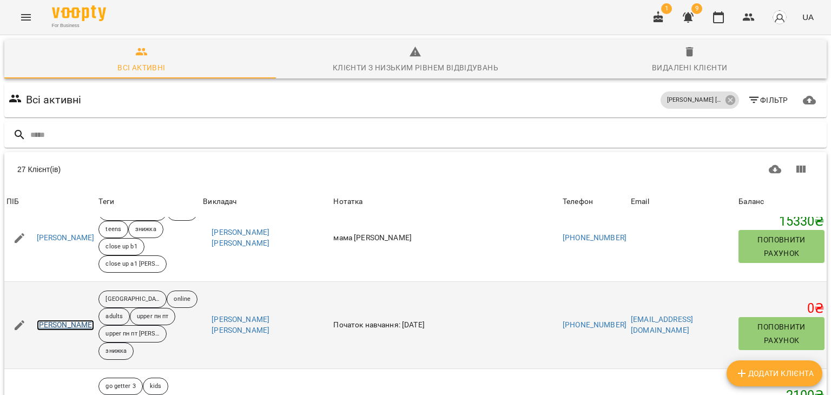
click at [95, 320] on link "[PERSON_NAME]" at bounding box center [66, 325] width 58 height 11
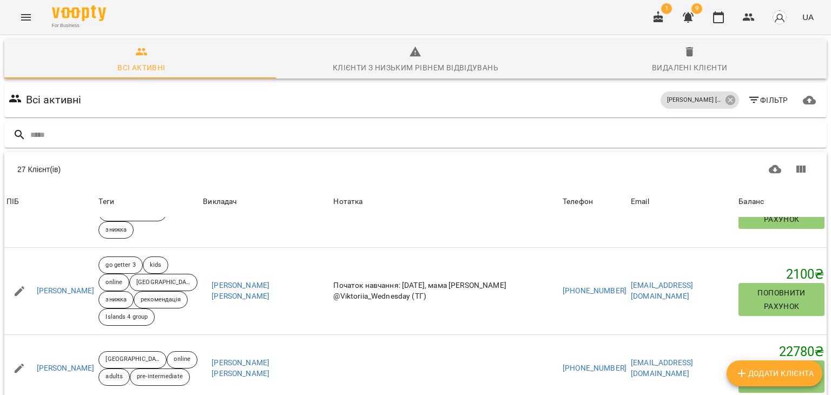
scroll to position [1352, 0]
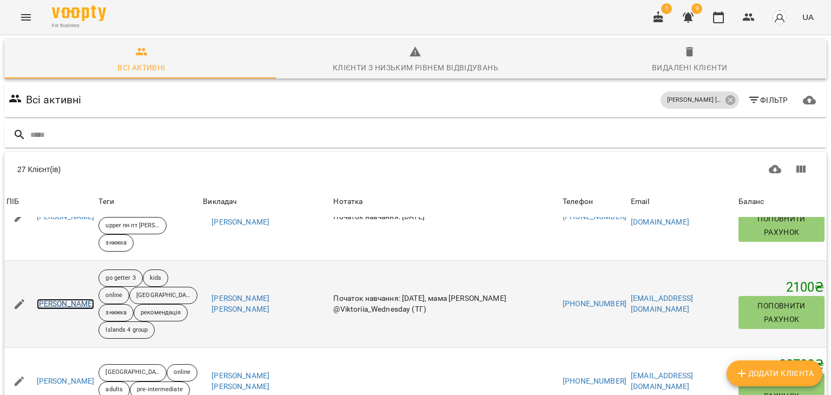
click at [52, 298] on link "[PERSON_NAME]" at bounding box center [66, 303] width 58 height 11
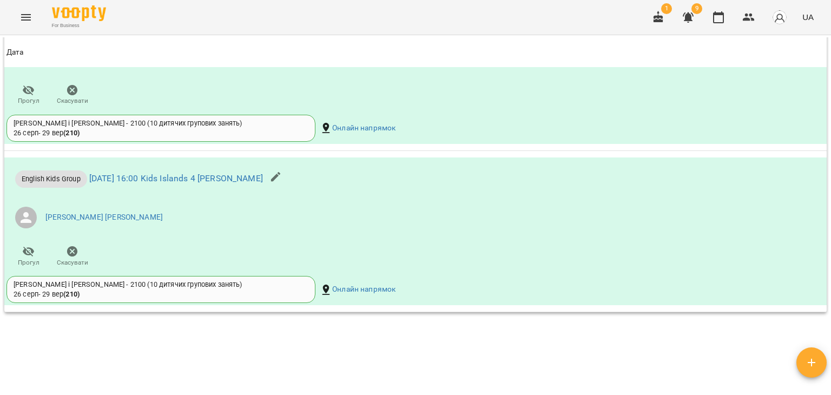
scroll to position [1086, 0]
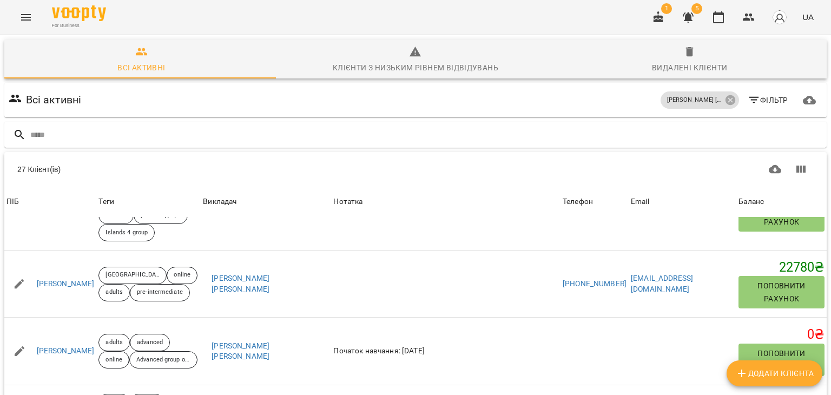
scroll to position [1460, 0]
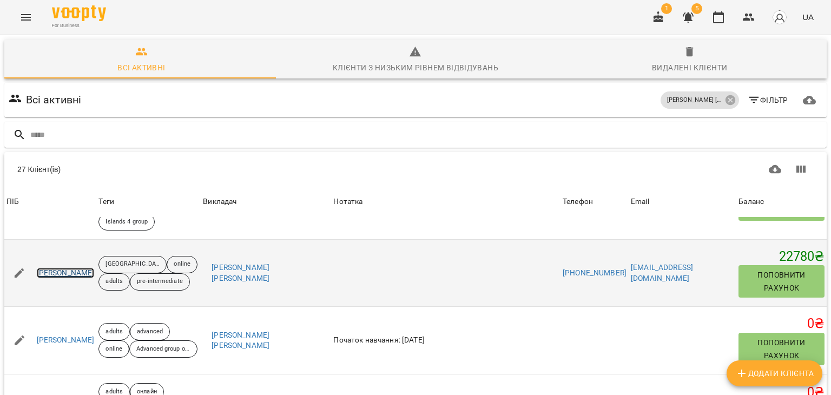
click at [95, 268] on link "[PERSON_NAME]" at bounding box center [66, 273] width 58 height 11
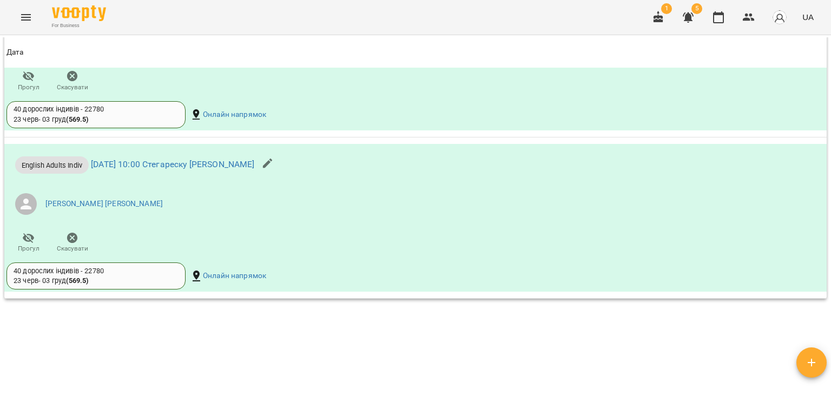
scroll to position [955, 0]
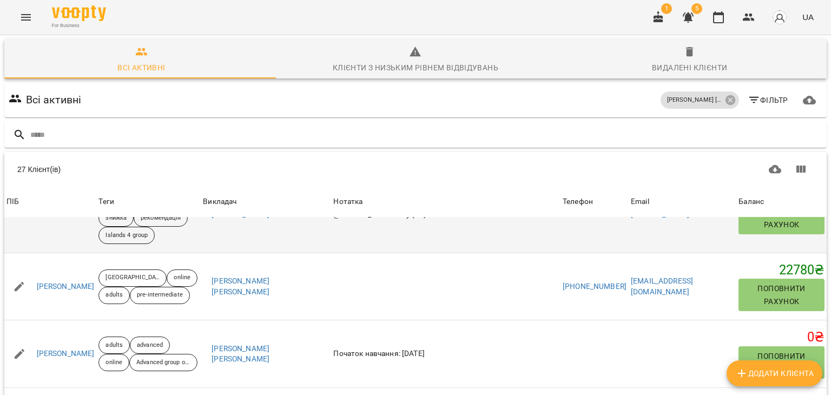
scroll to position [1460, 0]
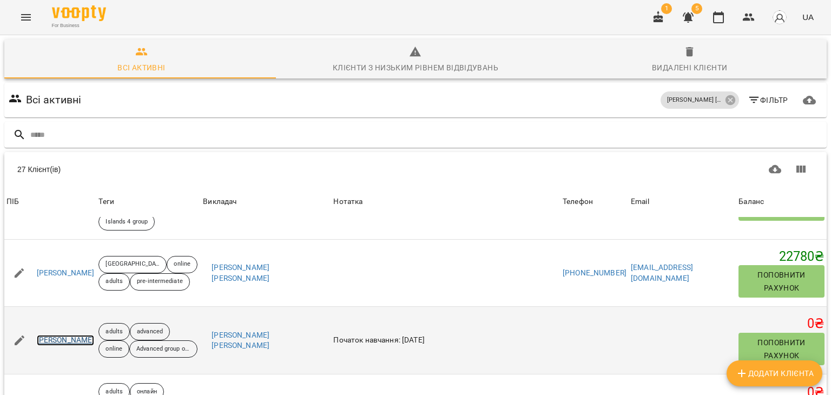
click at [71, 335] on link "[PERSON_NAME]" at bounding box center [66, 340] width 58 height 11
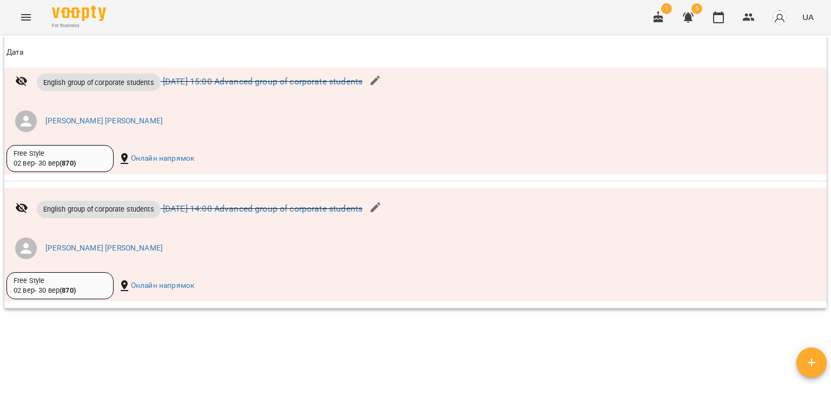
scroll to position [831, 0]
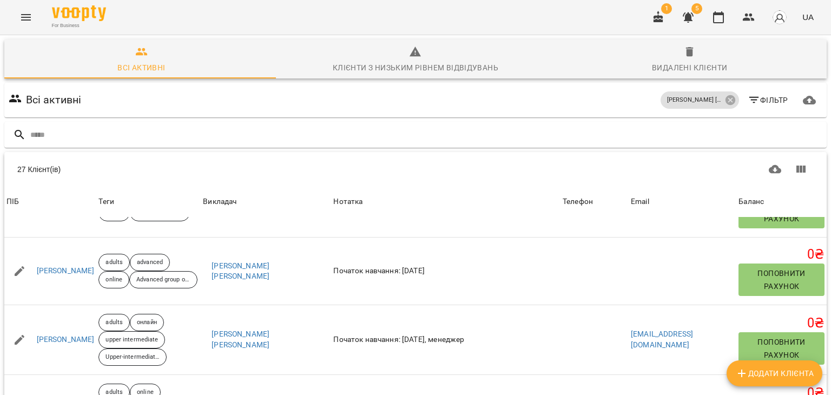
scroll to position [1568, 0]
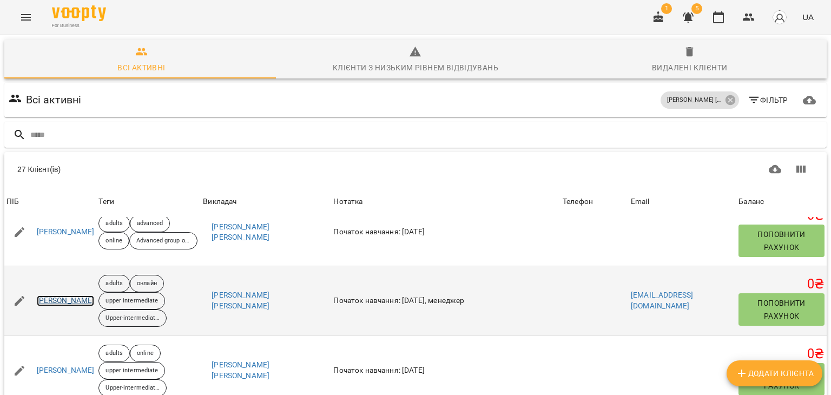
click at [90, 295] on link "[PERSON_NAME]" at bounding box center [66, 300] width 58 height 11
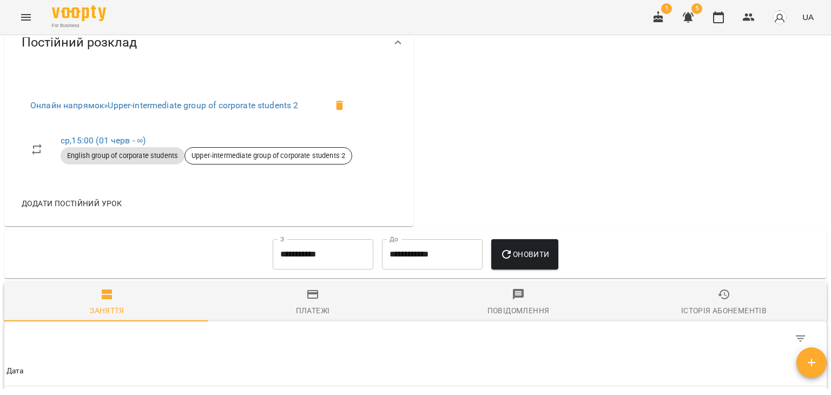
scroll to position [756, 0]
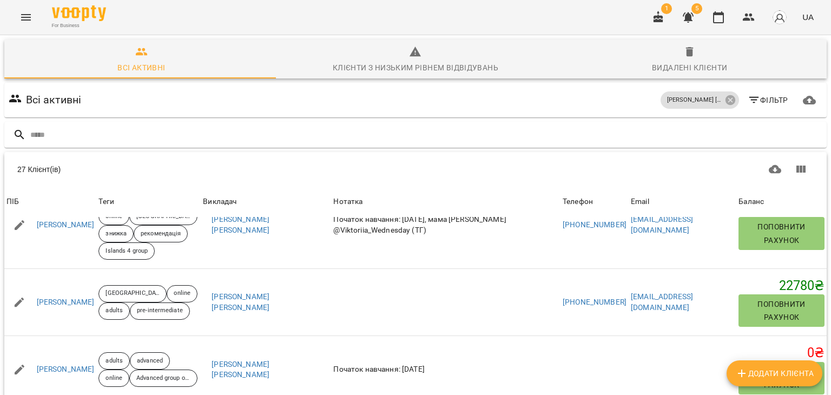
scroll to position [1568, 0]
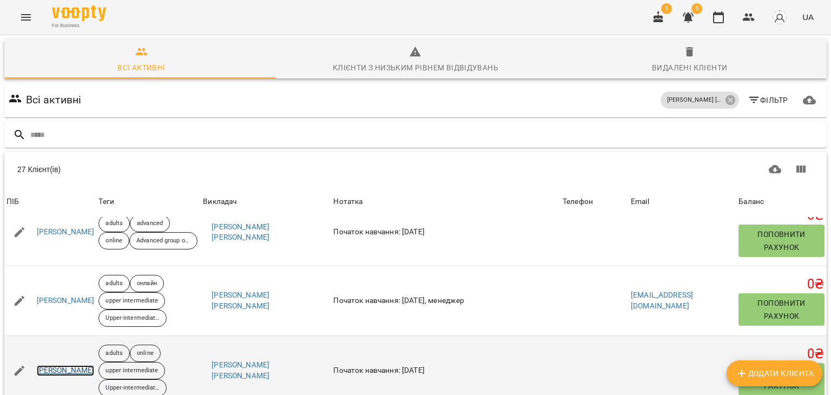
click at [81, 365] on link "[PERSON_NAME]" at bounding box center [66, 370] width 58 height 11
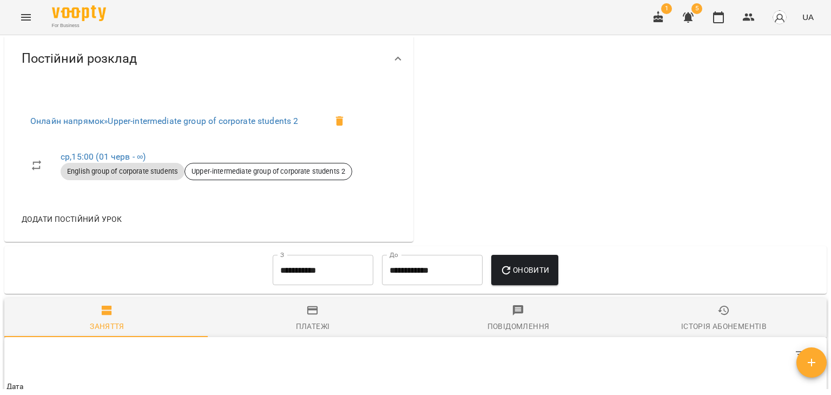
scroll to position [739, 0]
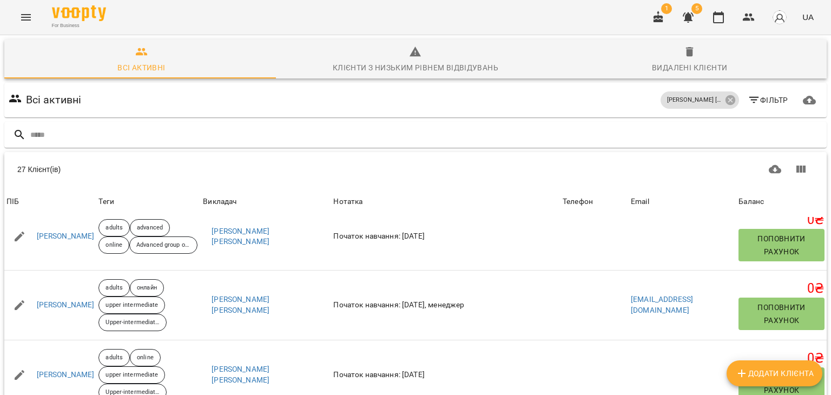
scroll to position [1676, 0]
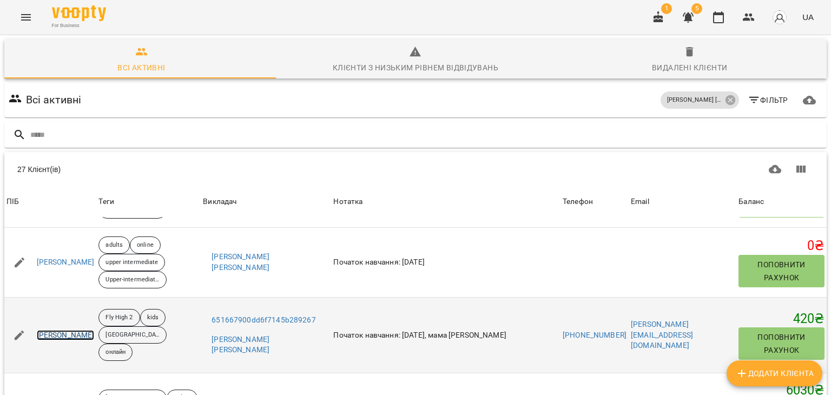
click at [82, 330] on link "[PERSON_NAME]" at bounding box center [66, 335] width 58 height 11
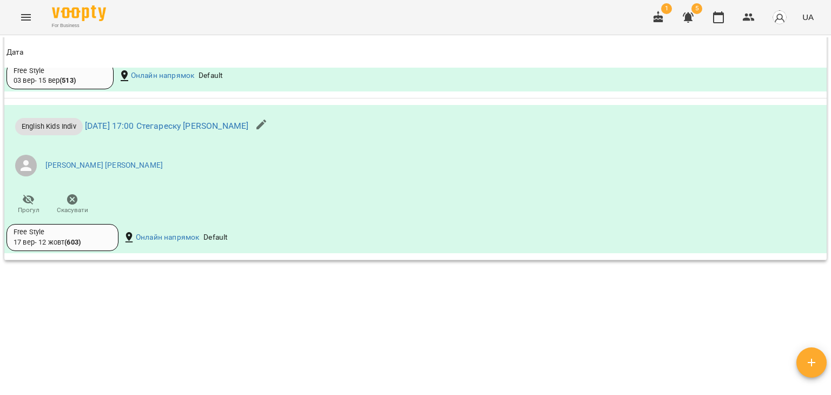
scroll to position [1241, 0]
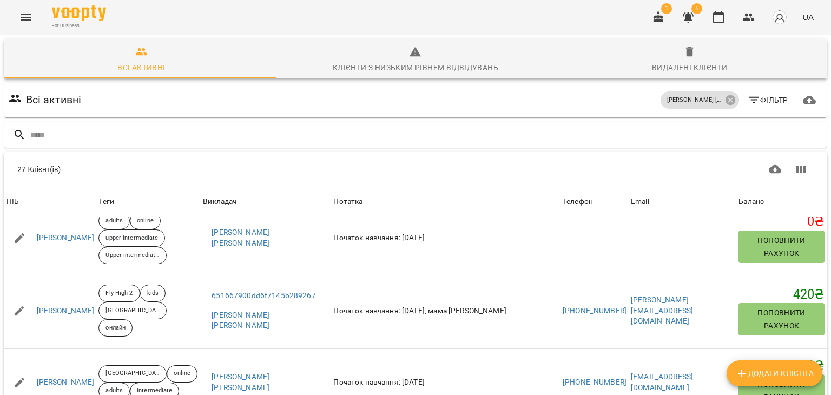
scroll to position [85, 0]
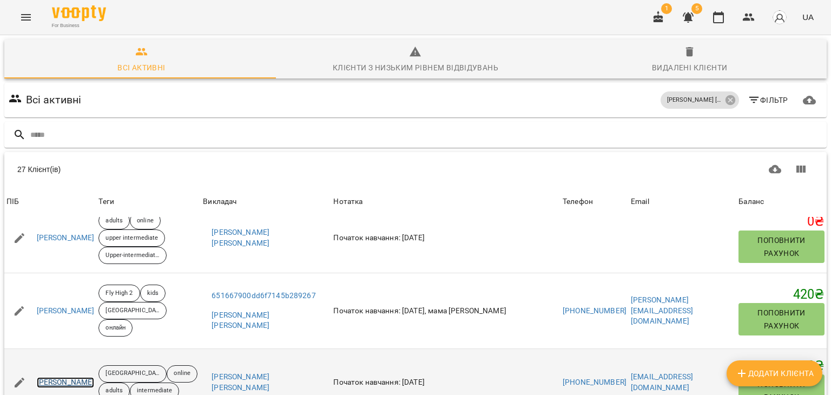
click at [95, 377] on link "[PERSON_NAME]" at bounding box center [66, 382] width 58 height 11
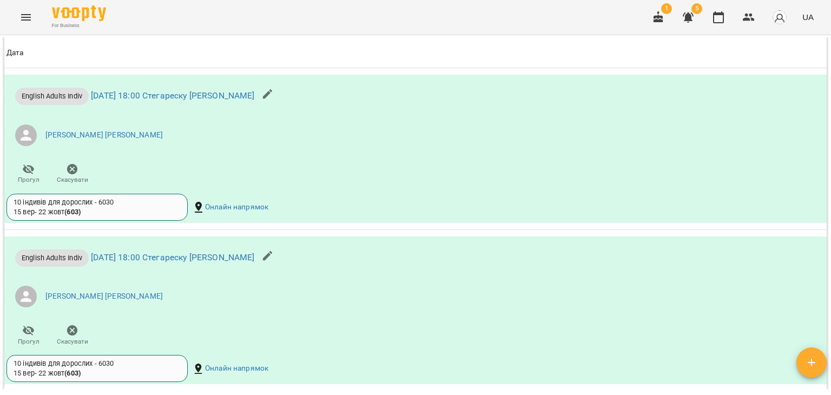
scroll to position [990, 0]
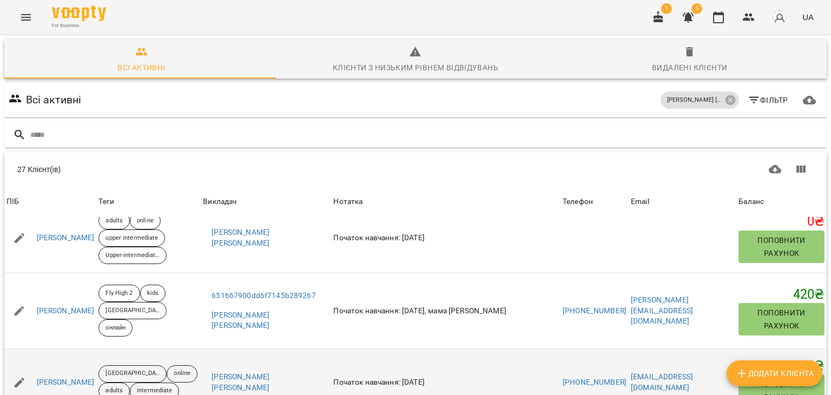
scroll to position [85, 0]
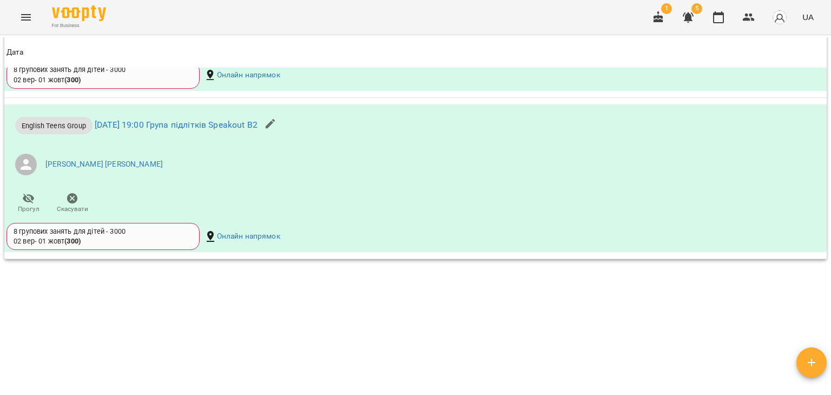
scroll to position [1062, 0]
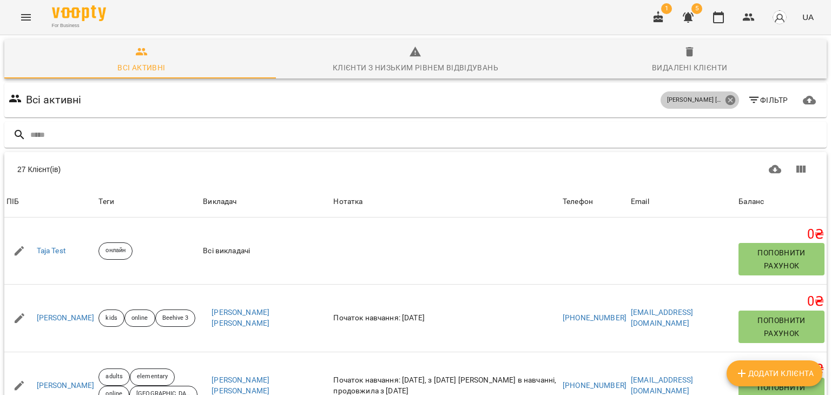
click at [725, 100] on icon at bounding box center [730, 100] width 10 height 10
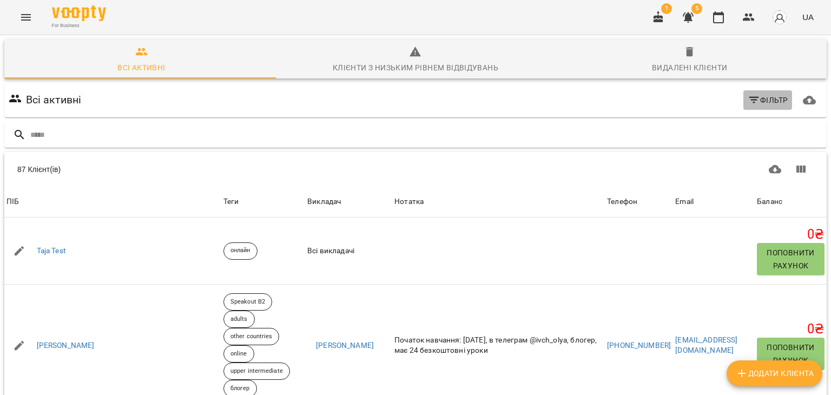
click at [761, 101] on span "Фільтр" at bounding box center [767, 100] width 41 height 13
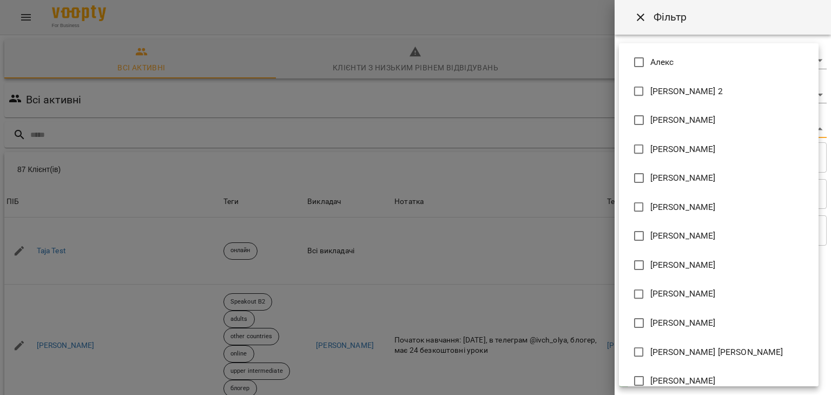
click at [813, 131] on body "For Business 1 5 UA Всі активні Клієнти з низьким рівнем відвідувань Видалені к…" at bounding box center [415, 281] width 831 height 563
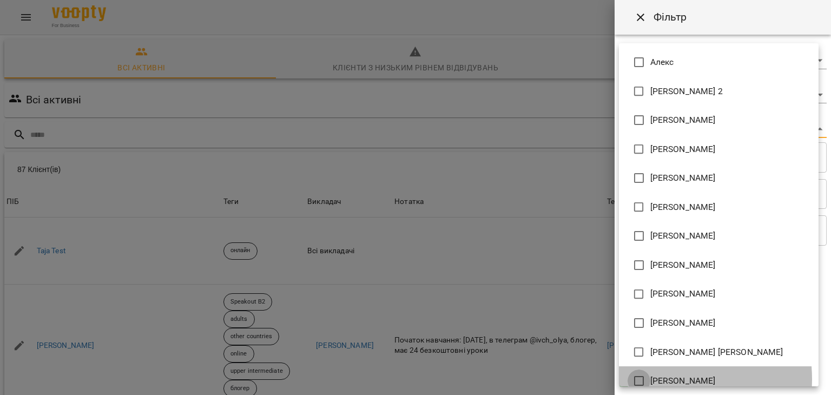
type input "**********"
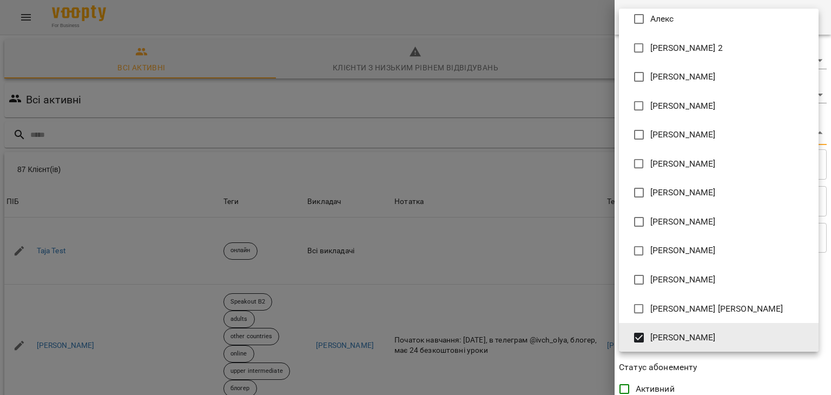
click at [587, 68] on div at bounding box center [415, 197] width 831 height 395
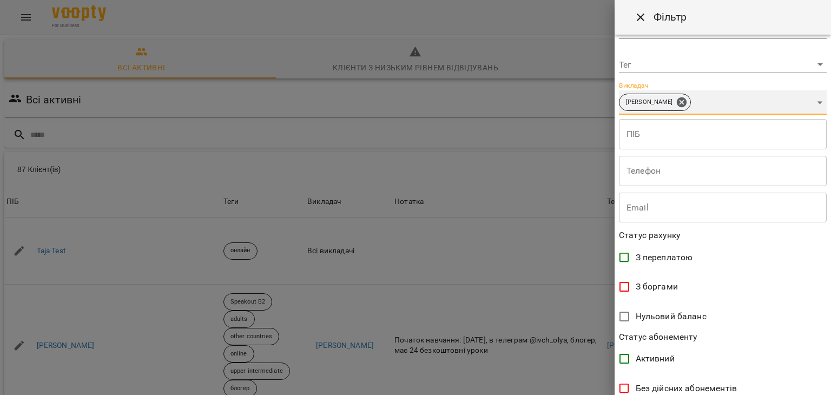
scroll to position [215, 0]
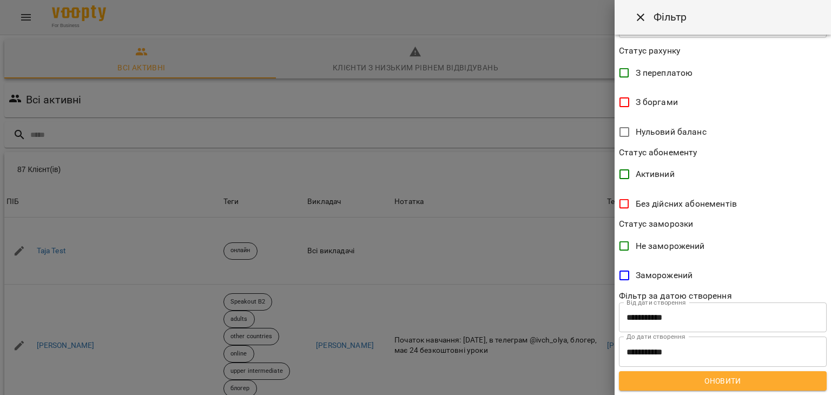
click at [709, 383] on span "Оновити" at bounding box center [722, 380] width 190 height 13
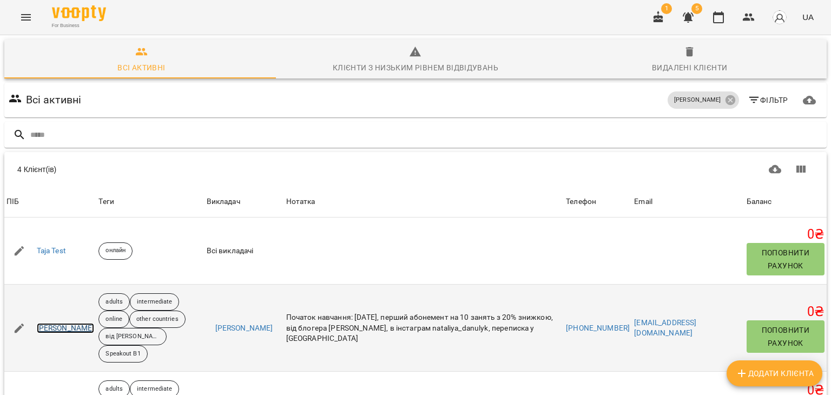
click at [87, 328] on link "[PERSON_NAME]" at bounding box center [66, 328] width 58 height 11
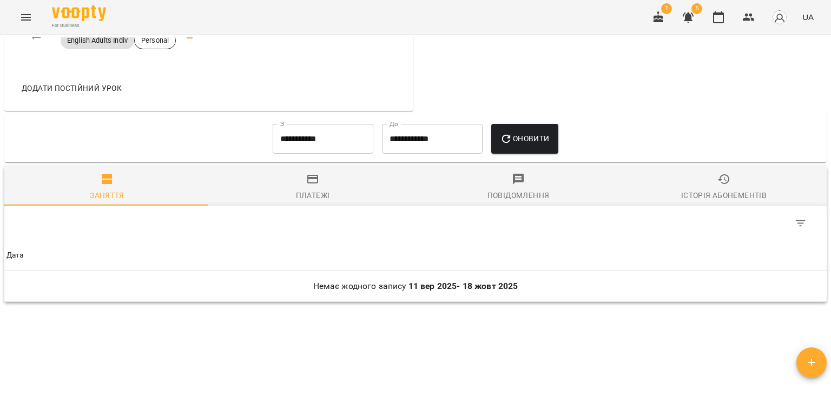
scroll to position [519, 0]
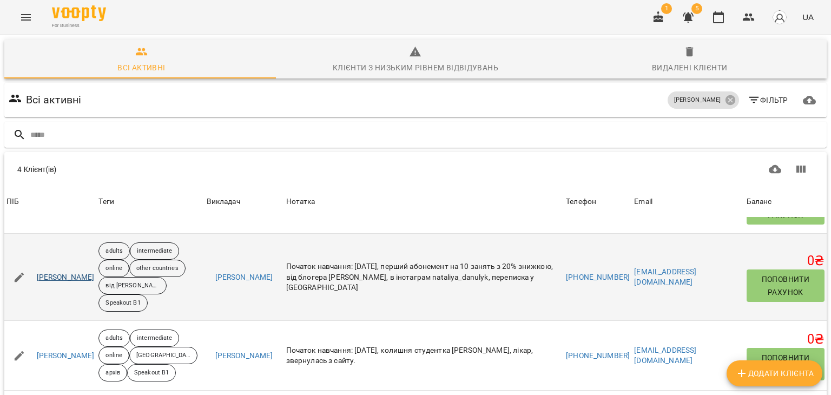
scroll to position [54, 0]
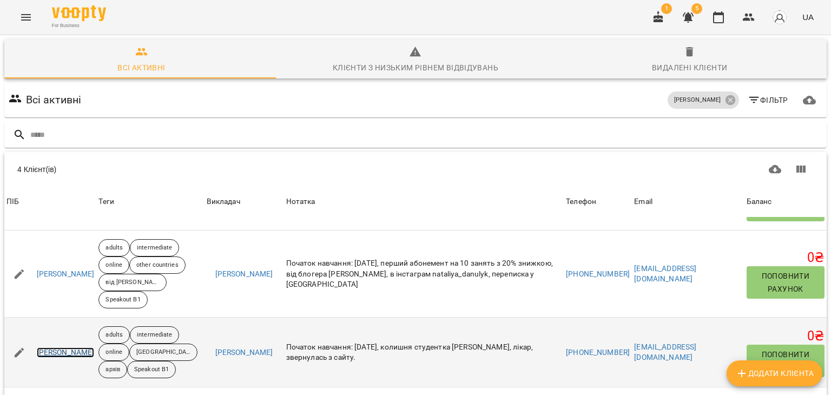
click at [61, 355] on link "[PERSON_NAME]" at bounding box center [66, 352] width 58 height 11
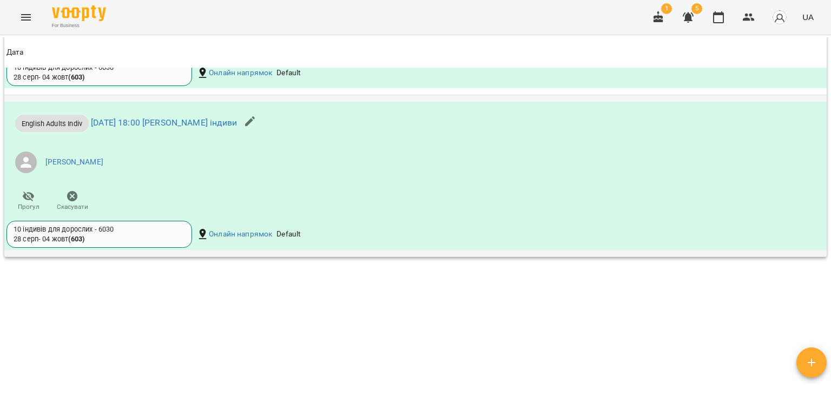
scroll to position [1003, 0]
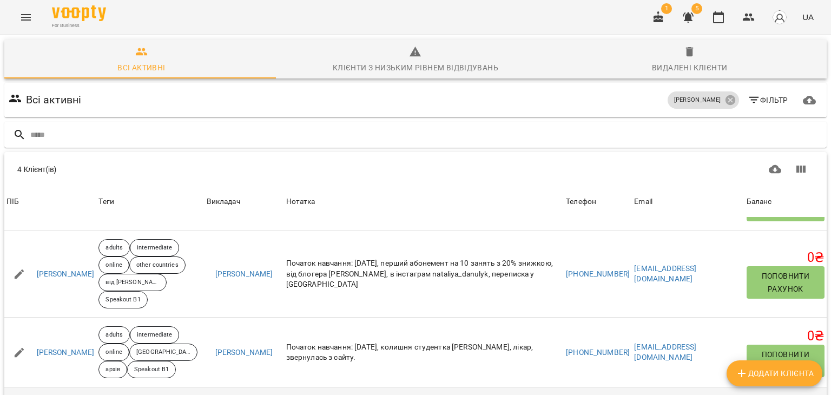
scroll to position [85, 0]
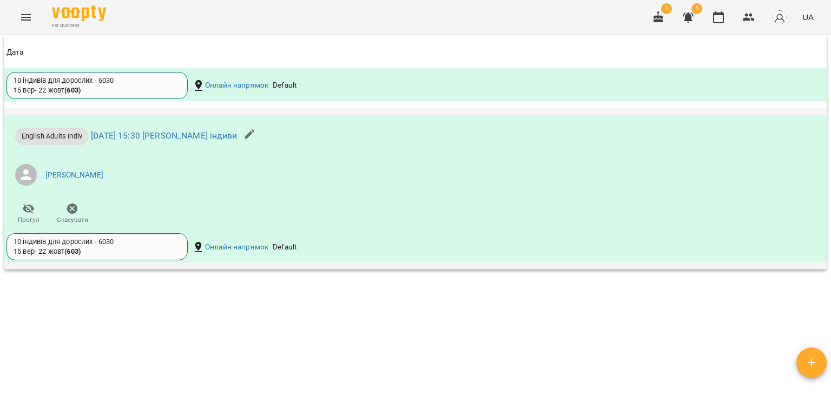
scroll to position [1209, 0]
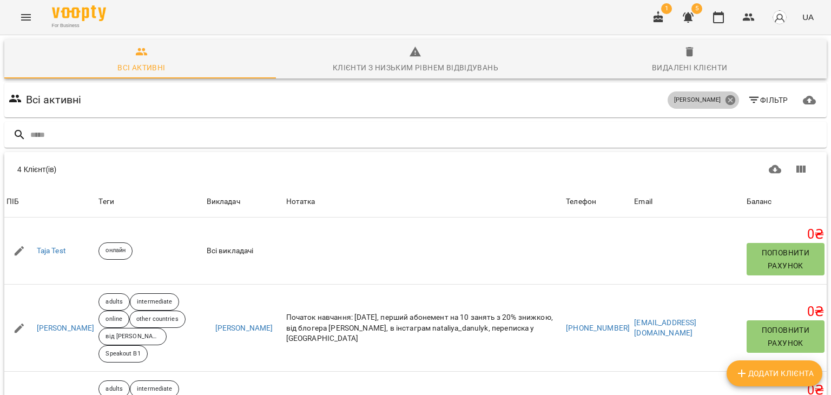
click at [725, 100] on icon at bounding box center [730, 100] width 10 height 10
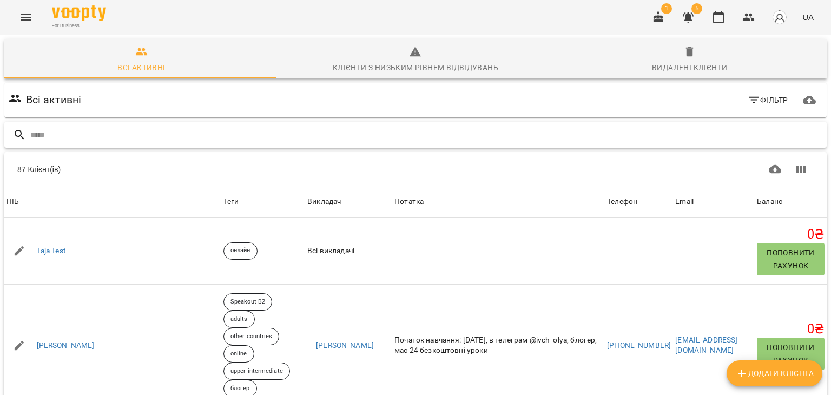
click at [165, 133] on input "text" at bounding box center [426, 135] width 792 height 18
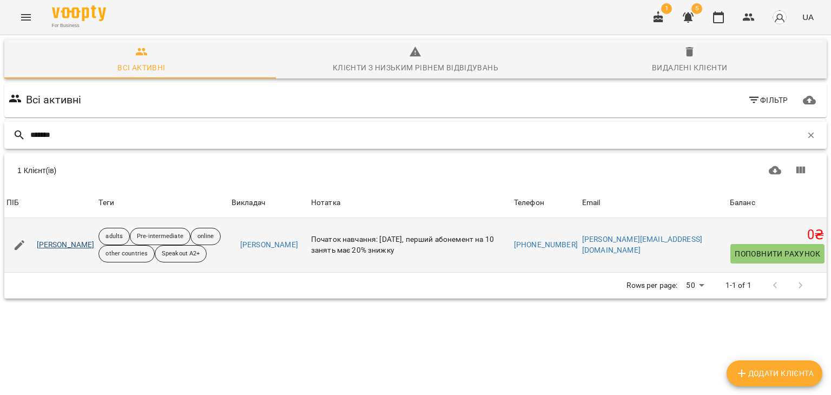
type input "*******"
click at [76, 245] on link "[PERSON_NAME]" at bounding box center [66, 245] width 58 height 11
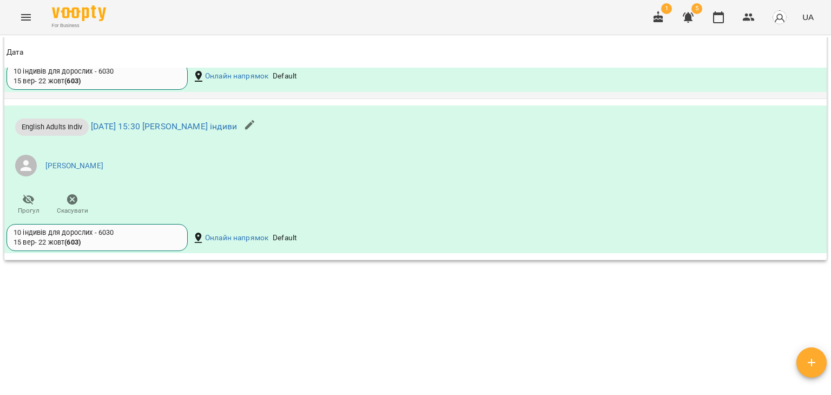
scroll to position [1209, 0]
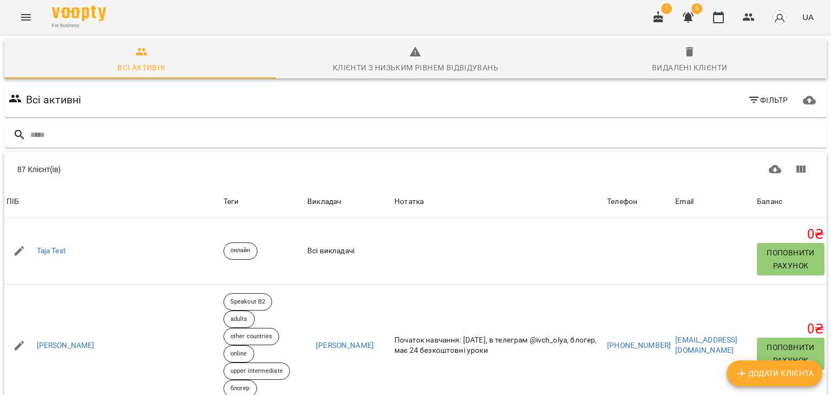
click at [764, 95] on span "Фільтр" at bounding box center [767, 100] width 41 height 13
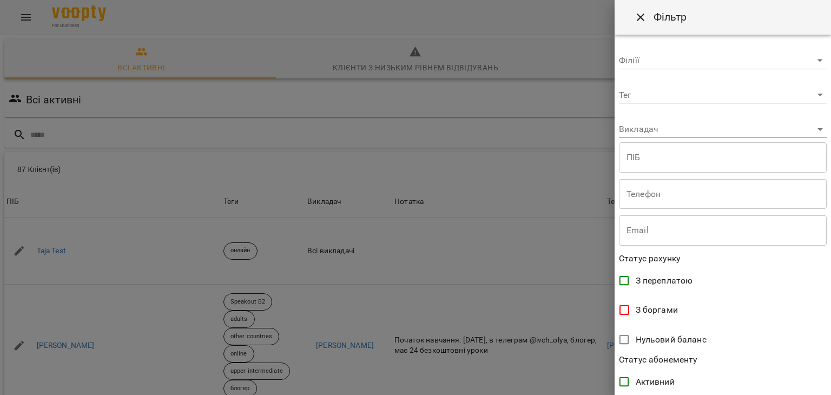
click at [813, 130] on body "For Business 1 5 UA Всі активні Клієнти з низьким рівнем відвідувань Видалені к…" at bounding box center [415, 281] width 831 height 563
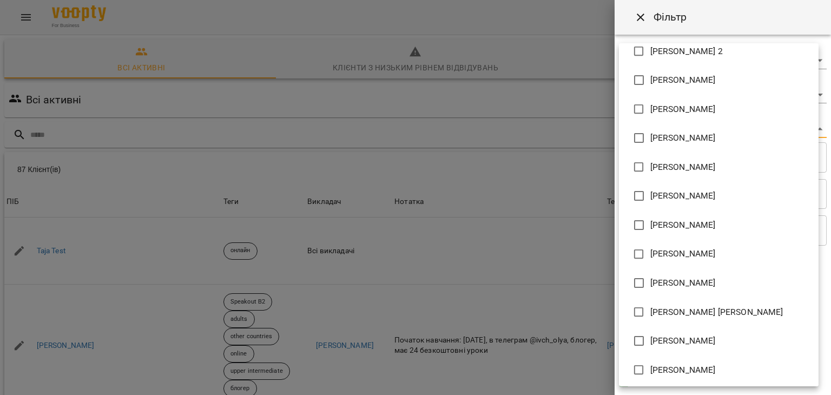
scroll to position [42, 0]
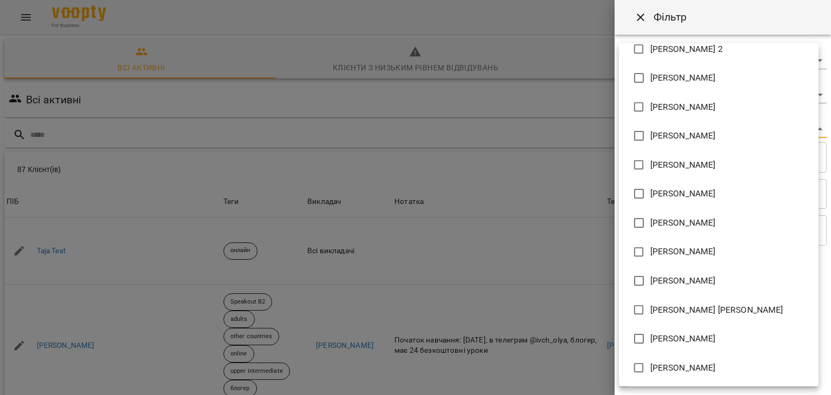
click at [693, 372] on span "[PERSON_NAME]" at bounding box center [682, 367] width 65 height 13
type input "**********"
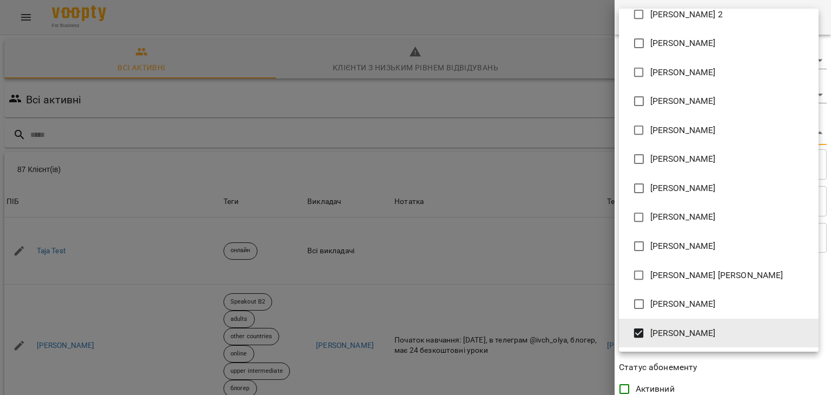
click at [562, 91] on div at bounding box center [415, 197] width 831 height 395
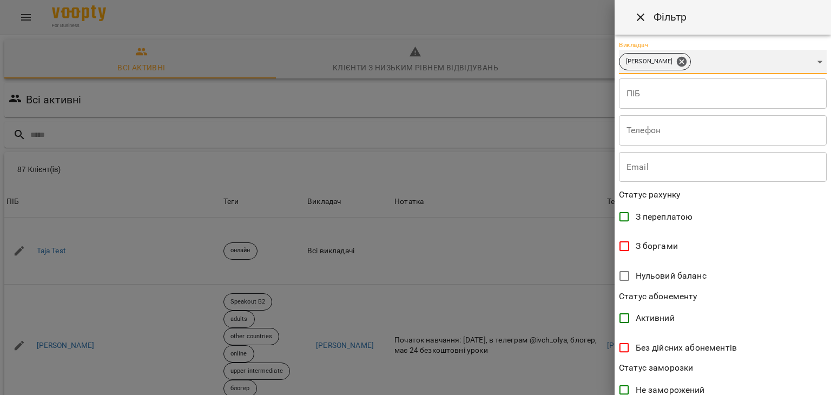
scroll to position [215, 0]
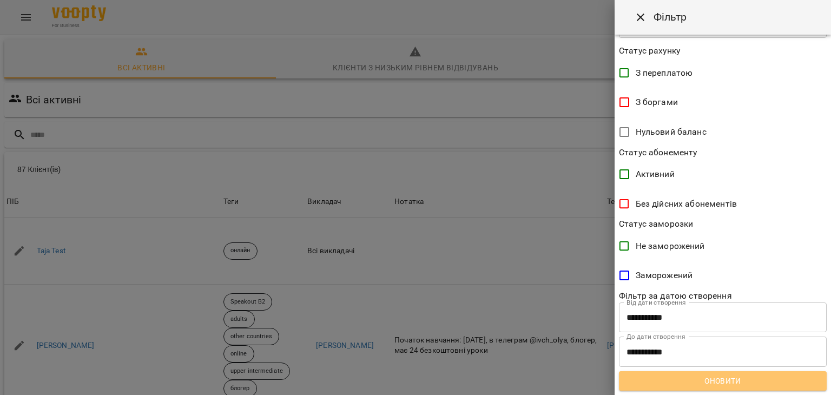
click at [723, 377] on span "Оновити" at bounding box center [722, 380] width 190 height 13
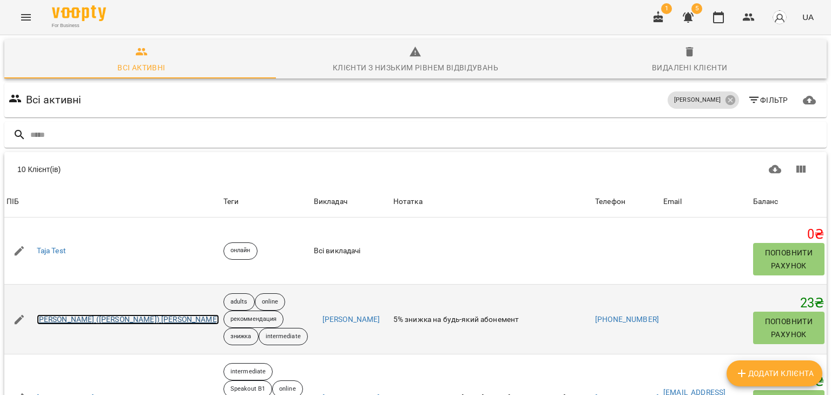
click at [70, 319] on link "[PERSON_NAME] ([PERSON_NAME]) [PERSON_NAME]" at bounding box center [128, 319] width 182 height 11
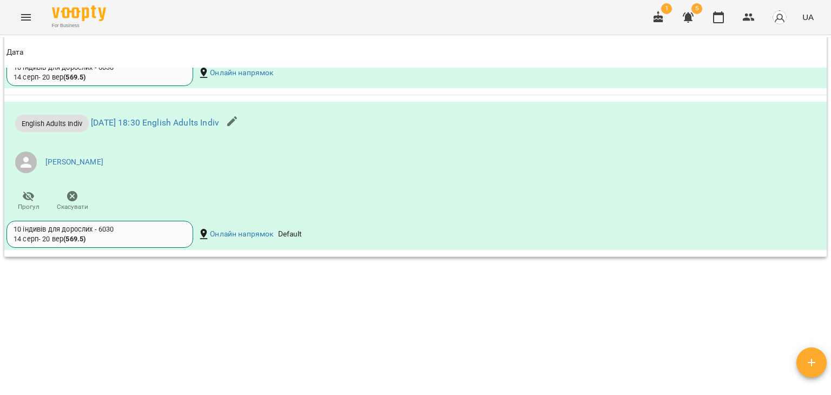
scroll to position [1003, 0]
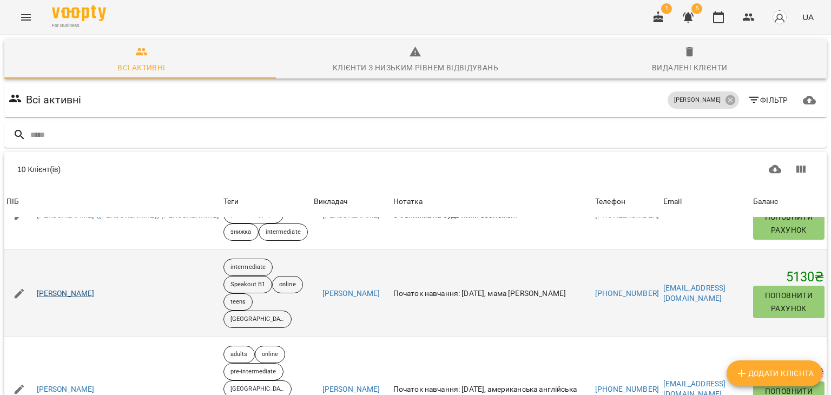
scroll to position [108, 0]
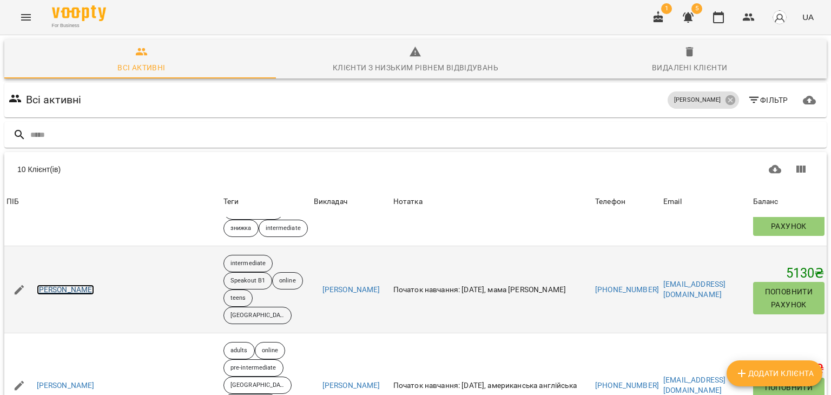
click at [68, 284] on link "[PERSON_NAME]" at bounding box center [66, 289] width 58 height 11
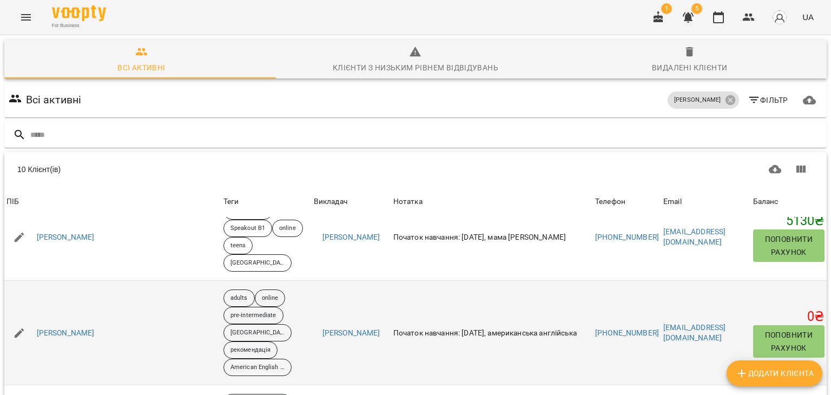
scroll to position [162, 0]
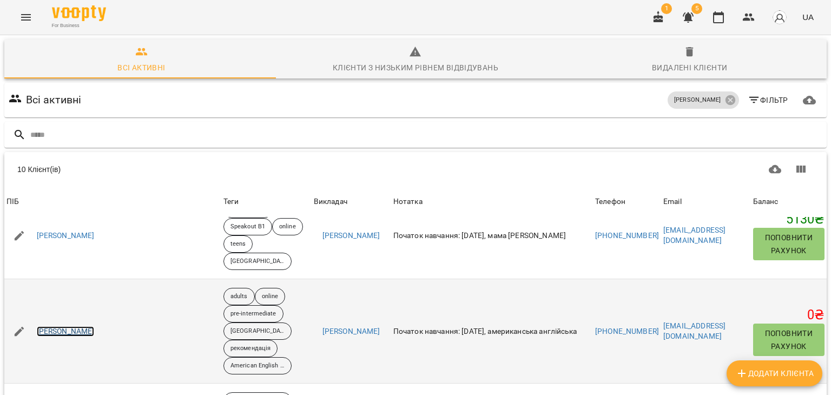
click at [67, 326] on link "[PERSON_NAME]" at bounding box center [66, 331] width 58 height 11
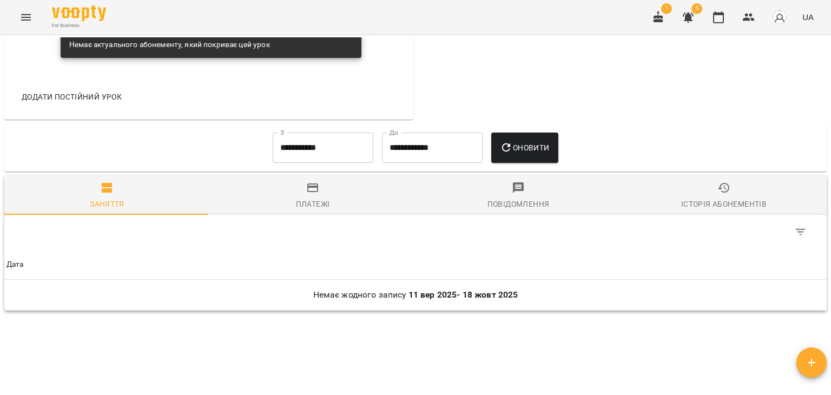
scroll to position [757, 0]
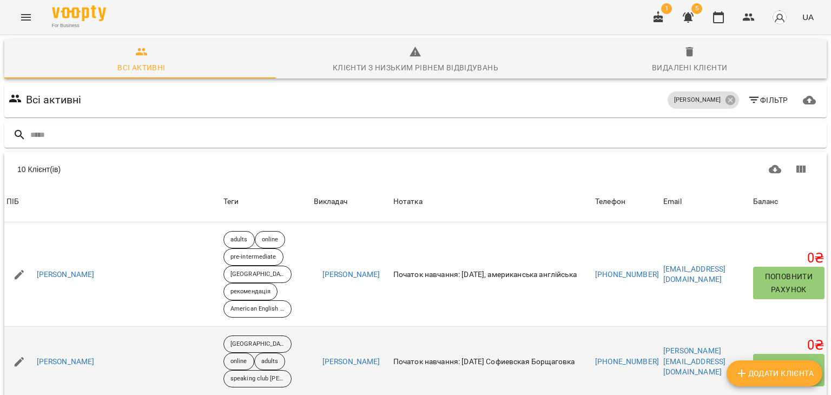
scroll to position [216, 0]
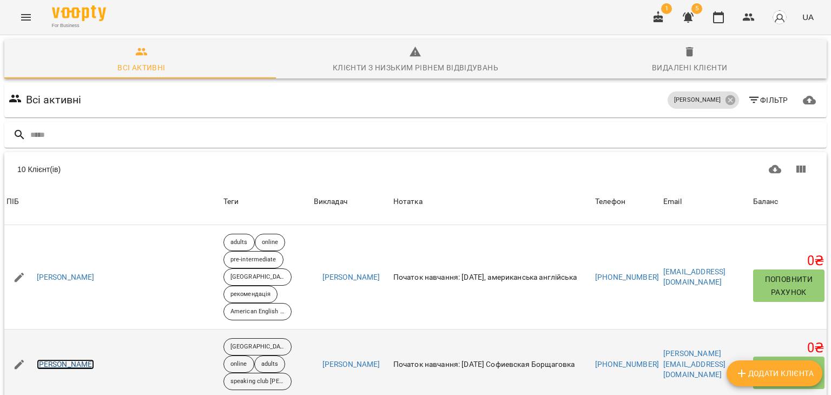
click at [95, 359] on link "[PERSON_NAME]" at bounding box center [66, 364] width 58 height 11
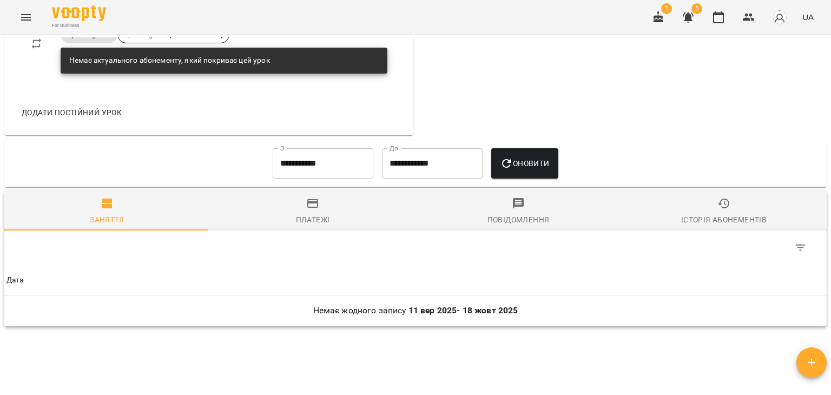
scroll to position [703, 0]
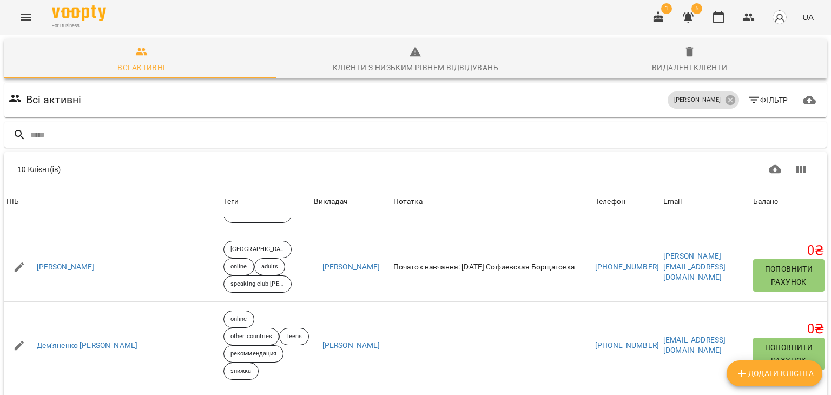
scroll to position [324, 0]
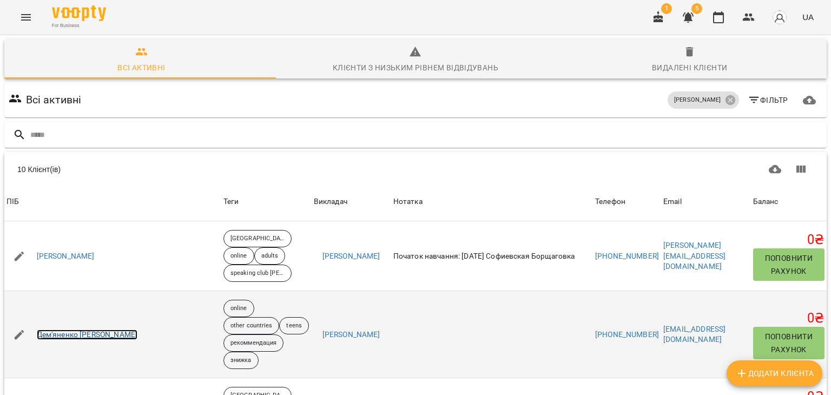
click at [109, 329] on link "Дем'яненко [PERSON_NAME]" at bounding box center [87, 334] width 101 height 11
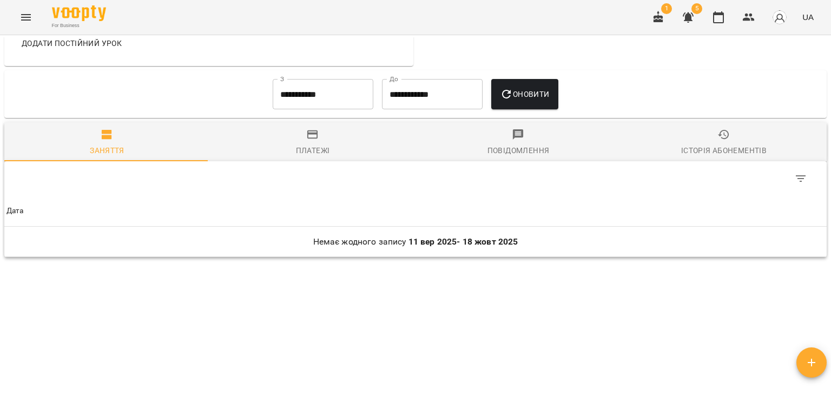
scroll to position [762, 0]
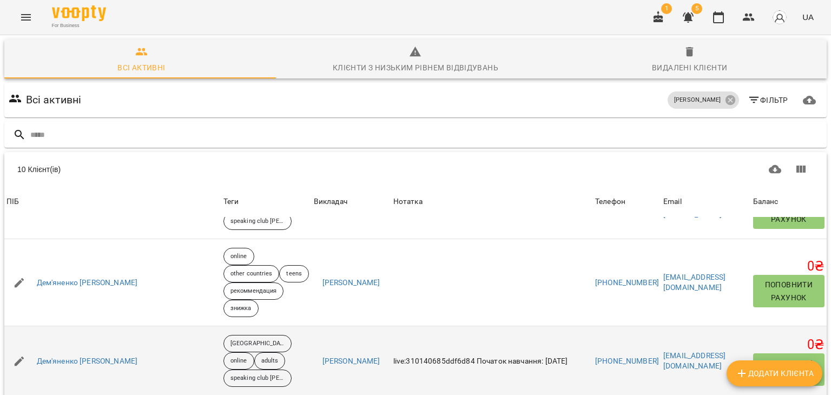
scroll to position [379, 0]
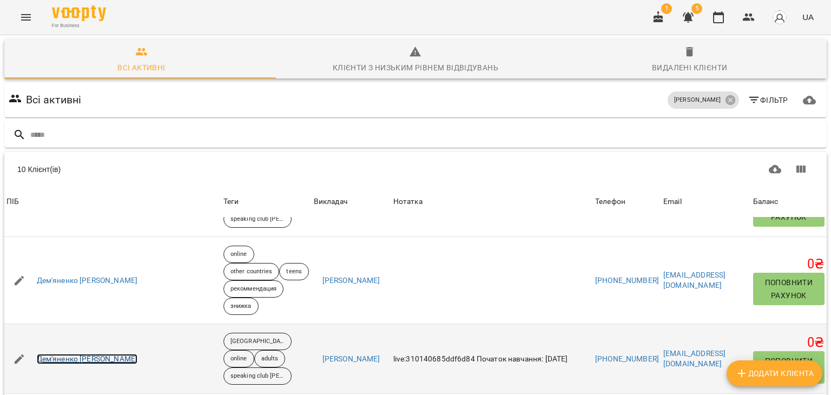
click at [99, 354] on link "Дем'яненко [PERSON_NAME]" at bounding box center [87, 359] width 101 height 11
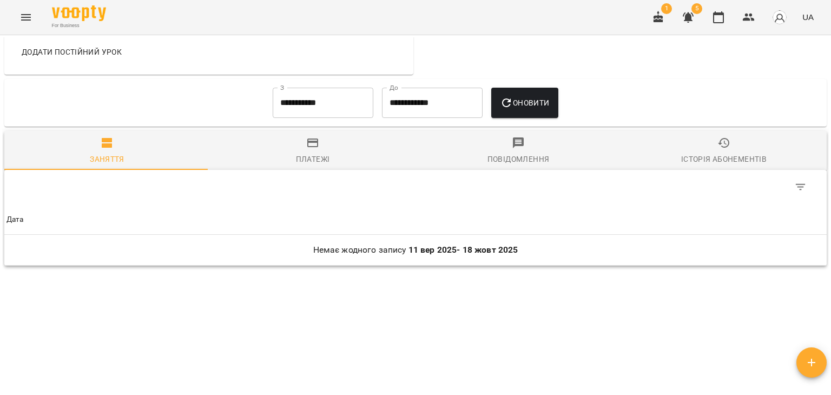
scroll to position [674, 0]
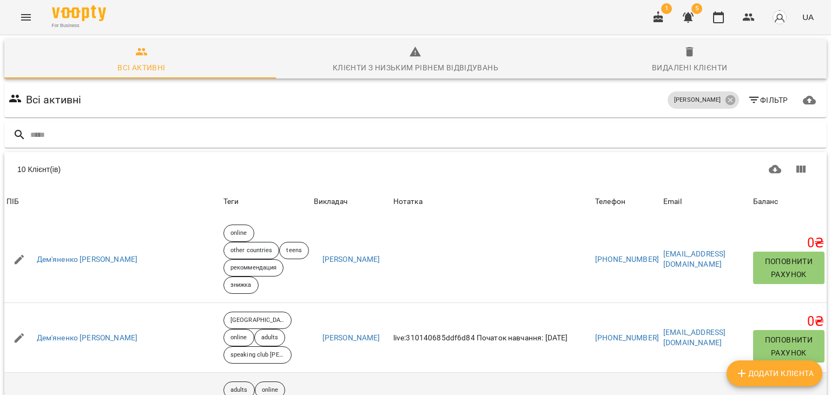
scroll to position [379, 0]
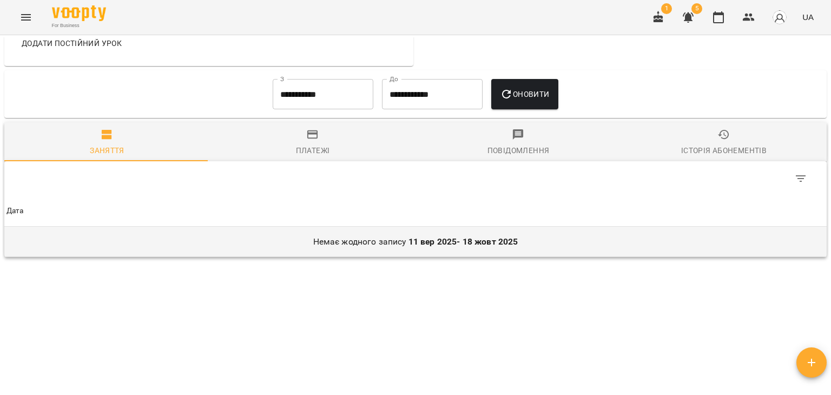
scroll to position [733, 0]
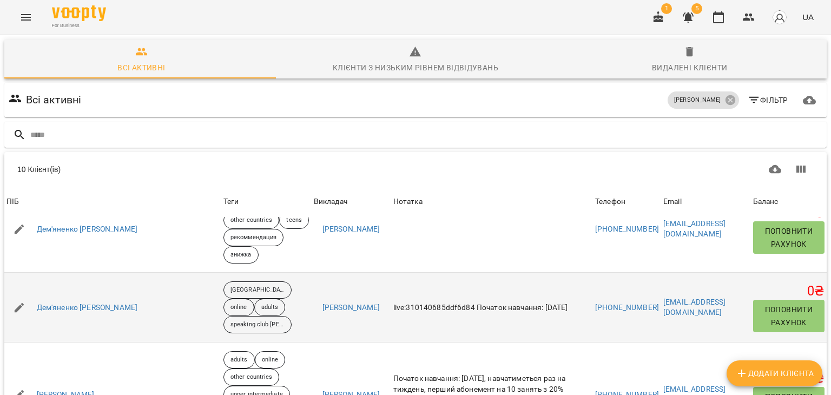
scroll to position [499, 0]
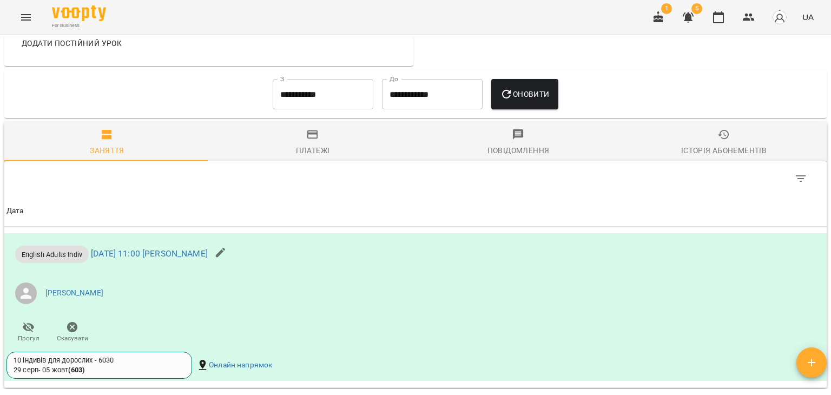
scroll to position [770, 0]
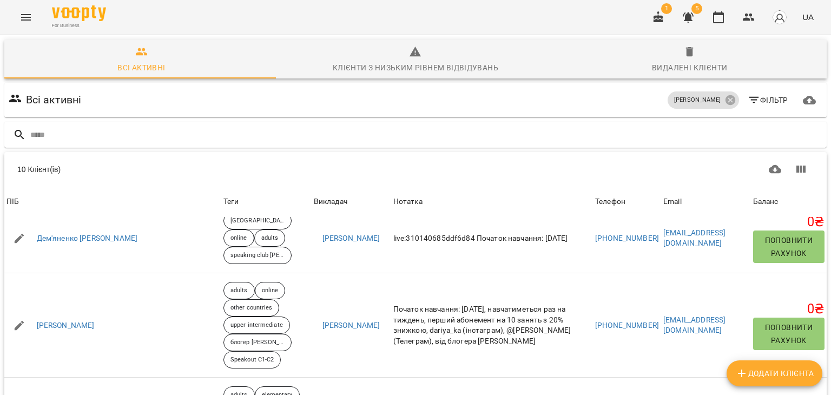
scroll to position [85, 0]
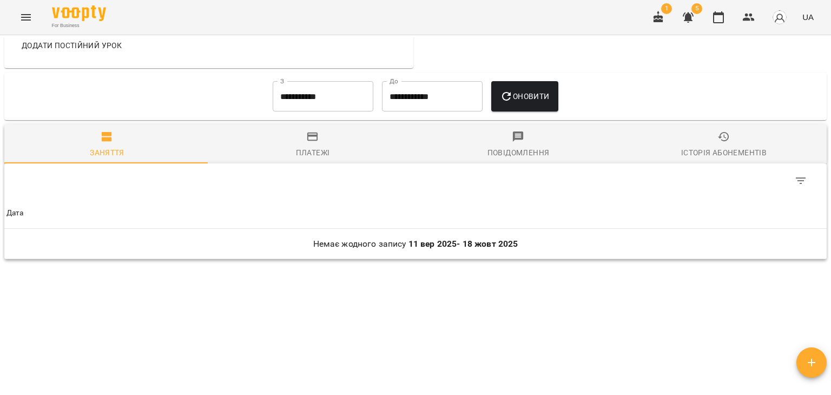
scroll to position [733, 0]
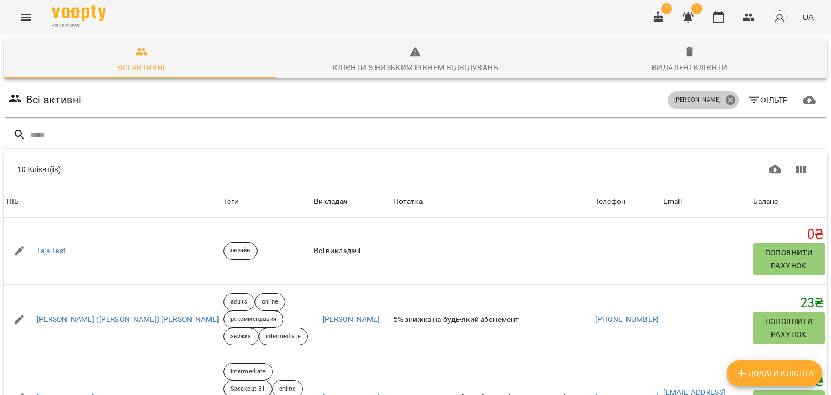
click at [724, 100] on icon at bounding box center [730, 100] width 12 height 12
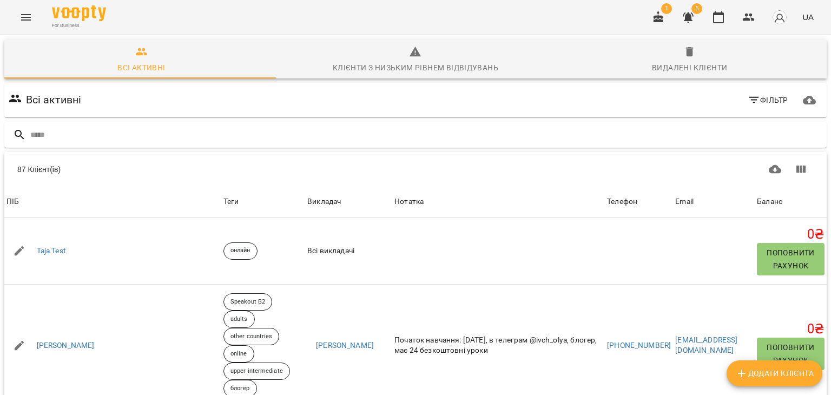
click at [687, 18] on icon "button" at bounding box center [687, 17] width 11 height 10
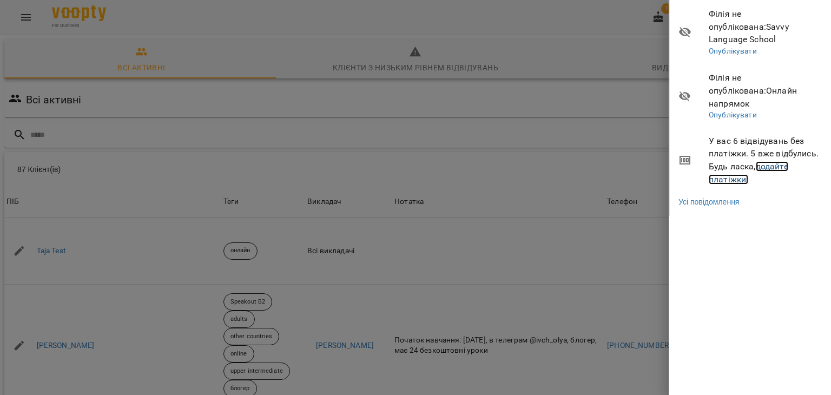
click at [770, 161] on link "додайте платіжки!" at bounding box center [747, 172] width 79 height 23
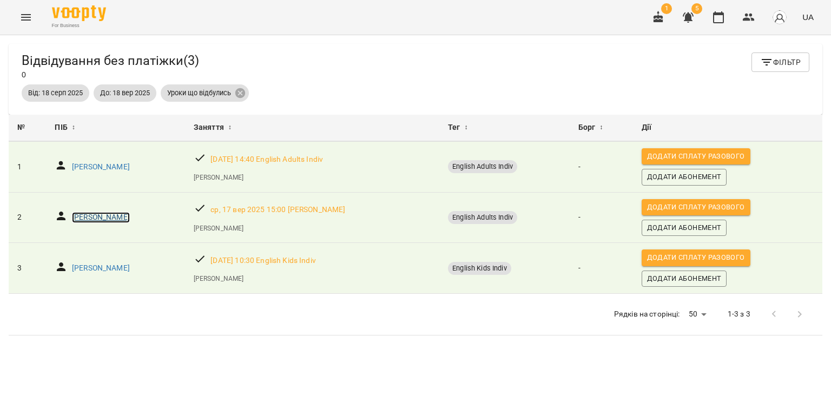
click at [106, 219] on p "[PERSON_NAME]" at bounding box center [101, 217] width 58 height 11
